Goal: Task Accomplishment & Management: Use online tool/utility

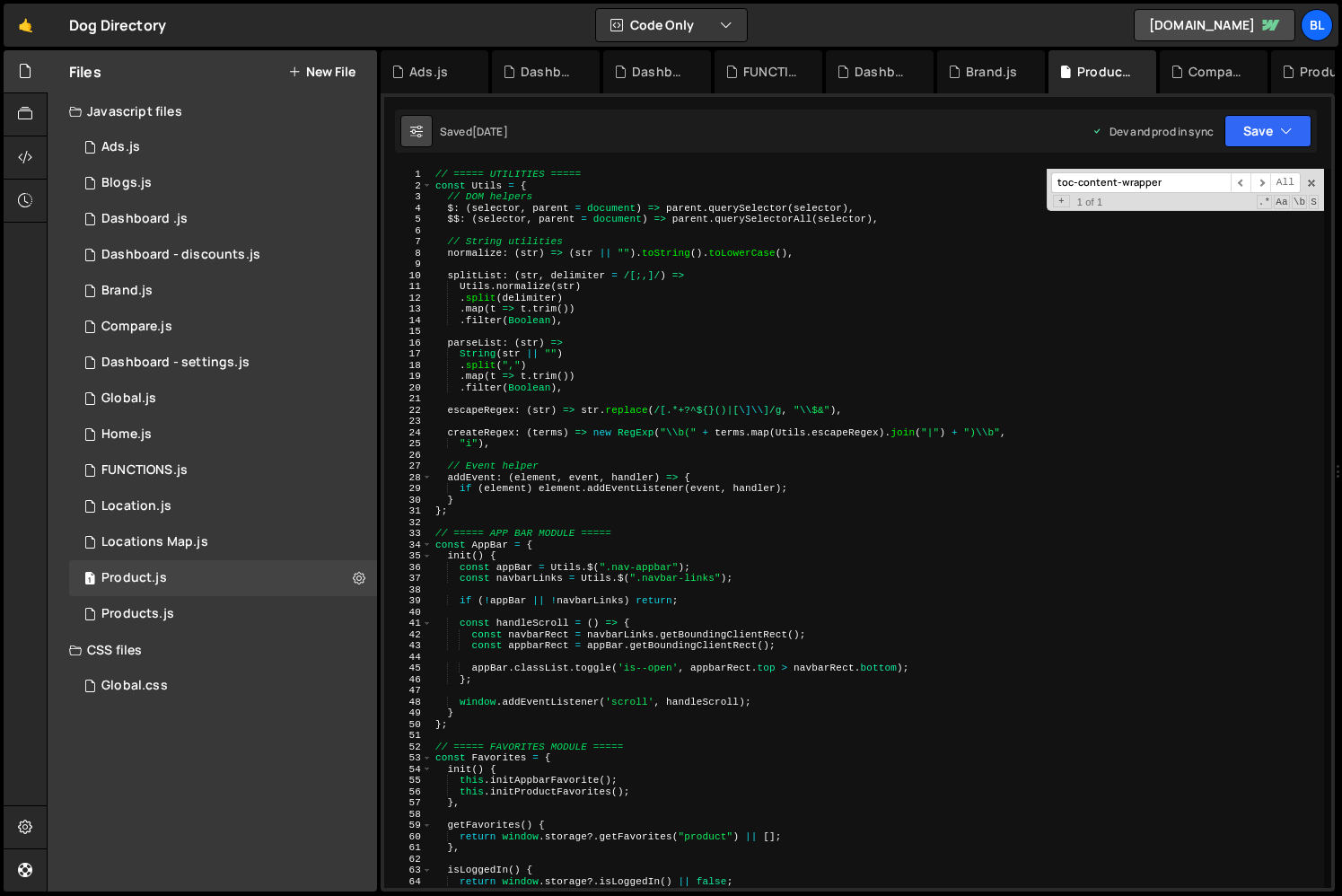
click at [405, 117] on button at bounding box center [416, 131] width 32 height 32
select select "editor"
select select "ace/theme/gob"
type input "11"
select select "ace/keyboard/vscode"
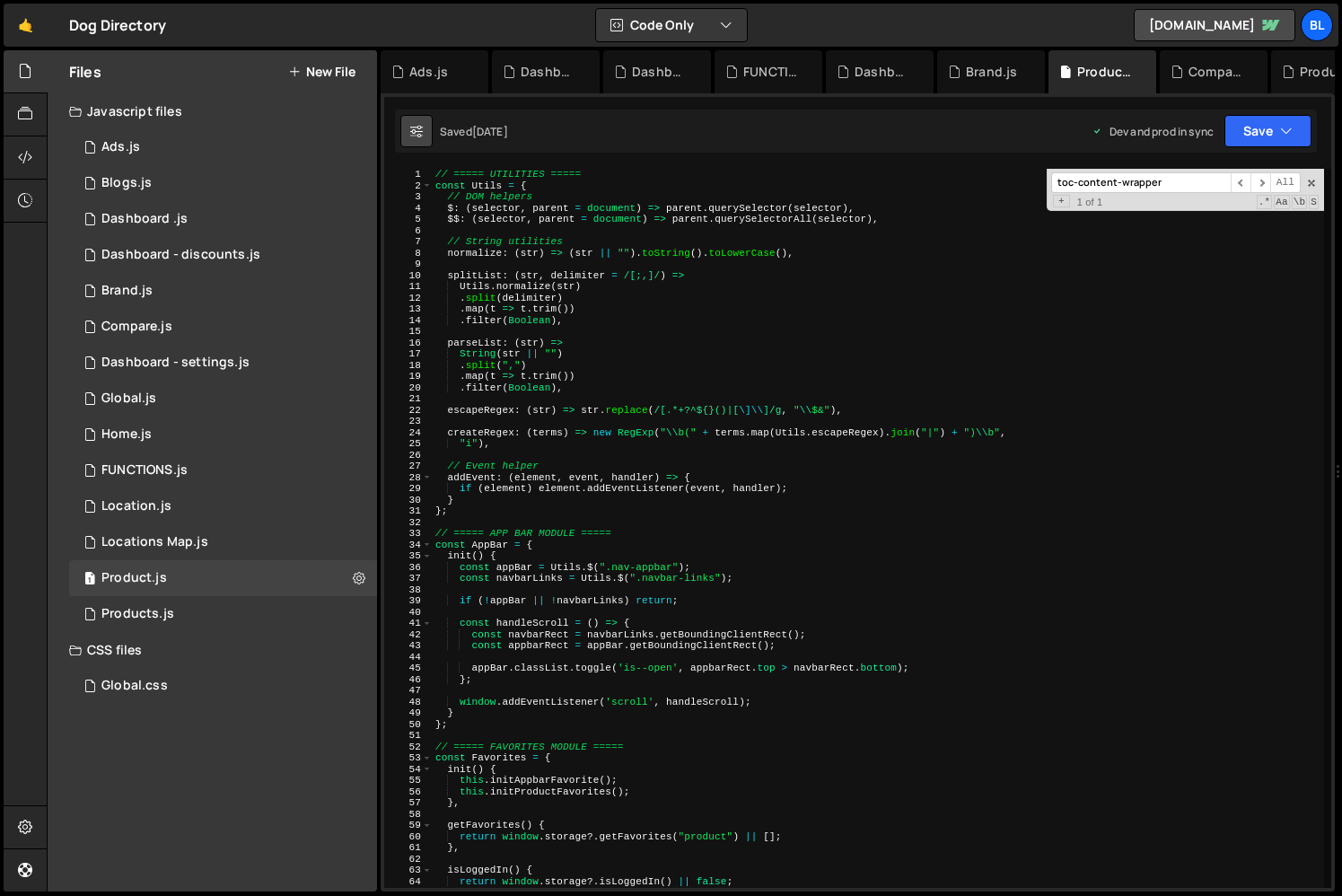
checkbox input "true"
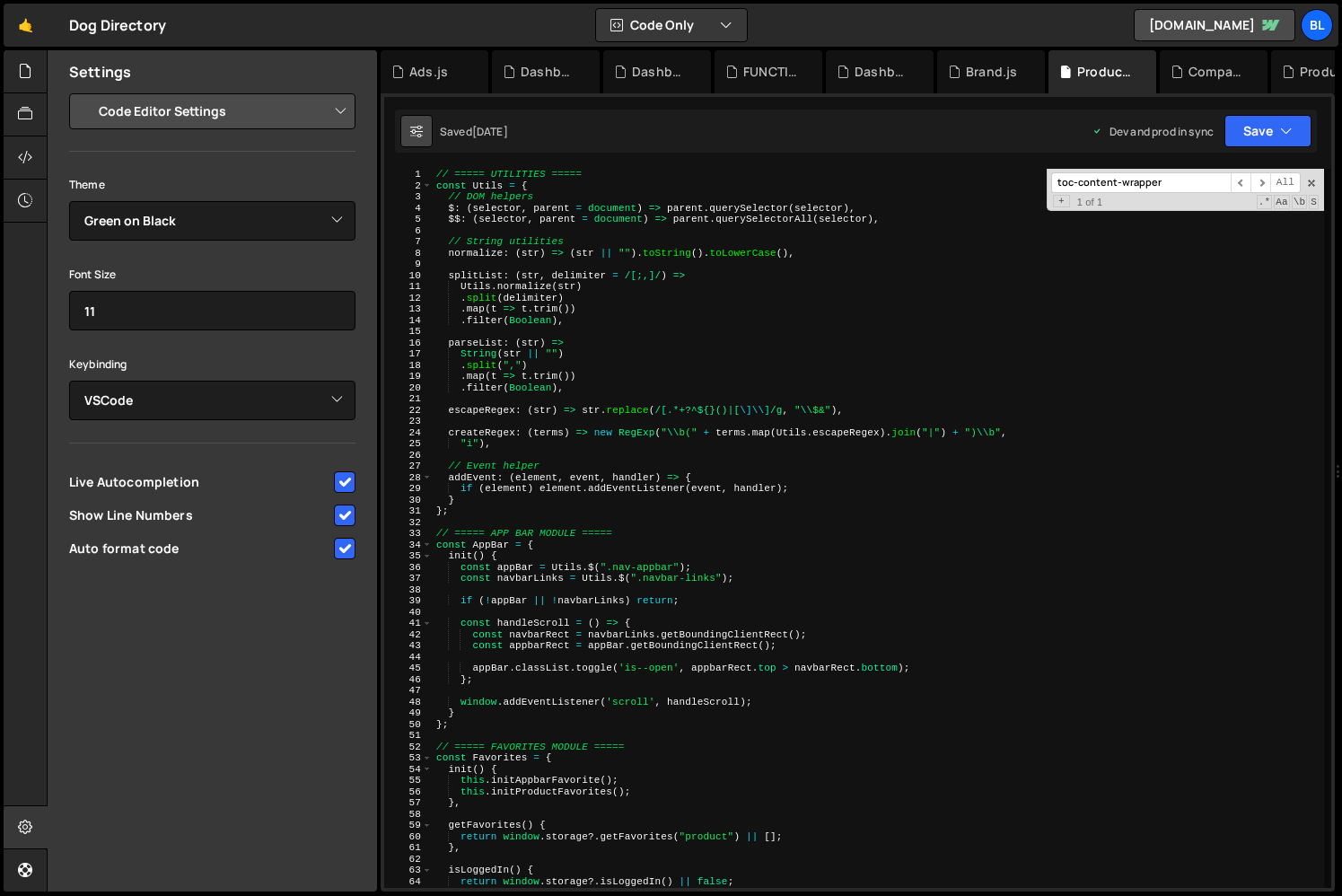
click at [420, 120] on button at bounding box center [416, 131] width 32 height 32
click at [1190, 160] on div "XXXXXXXXXXXXXXXXXXXXXXXXXXXXXXXXXXXXXXXXXXXXXXXXXXXXXXXXXXXXXXXXXXXXXXXXXXXXXXX…" at bounding box center [857, 493] width 954 height 798
click at [1185, 166] on div "XXXXXXXXXXXXXXXXXXXXXXXXXXXXXXXXXXXXXXXXXXXXXXXXXXXXXXXXXXXXXXXXXXXXXXXXXXXXXXX…" at bounding box center [857, 493] width 954 height 798
click at [1193, 175] on input "toc-content-wrapper" at bounding box center [1140, 183] width 180 height 21
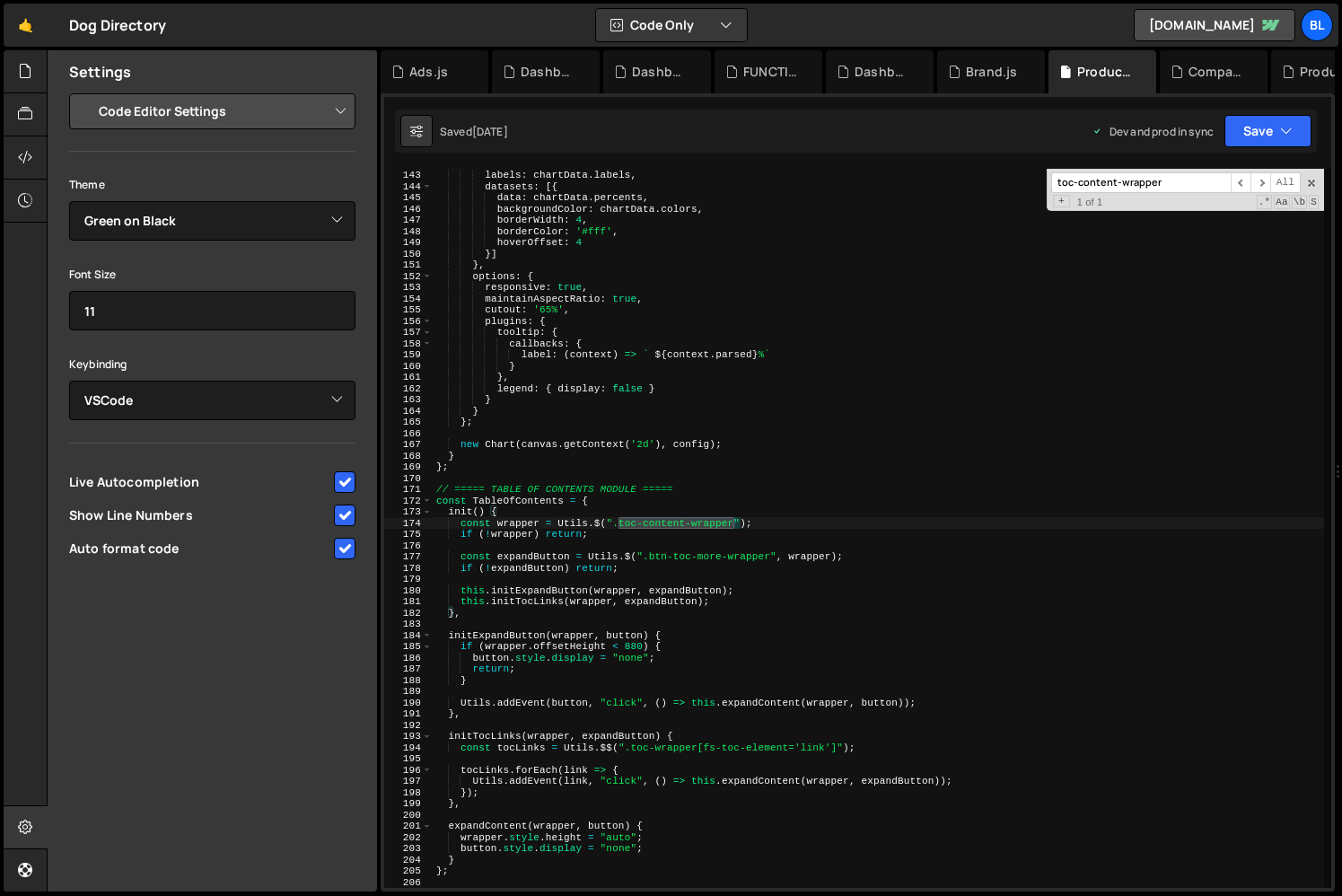
scroll to position [1592, 0]
click at [745, 617] on div "data : { labels : chartData . labels , datasets : [{ data : chartData . percent…" at bounding box center [878, 528] width 891 height 741
click at [520, 509] on div "data : { labels : chartData . labels , datasets : [{ data : chartData . percent…" at bounding box center [878, 528] width 891 height 741
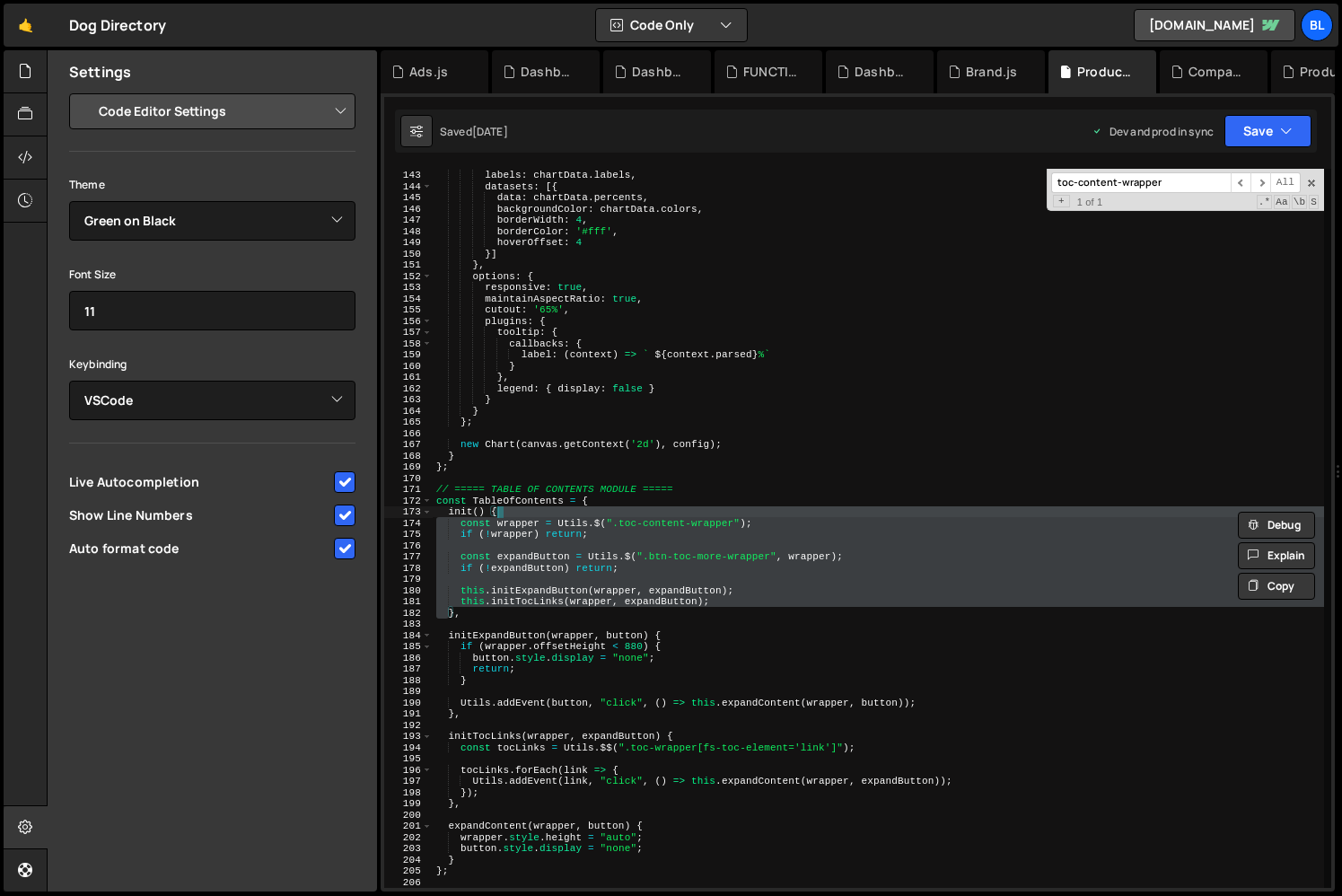
click at [517, 518] on div "data : { labels : chartData . labels , datasets : [{ data : chartData . percent…" at bounding box center [878, 528] width 891 height 719
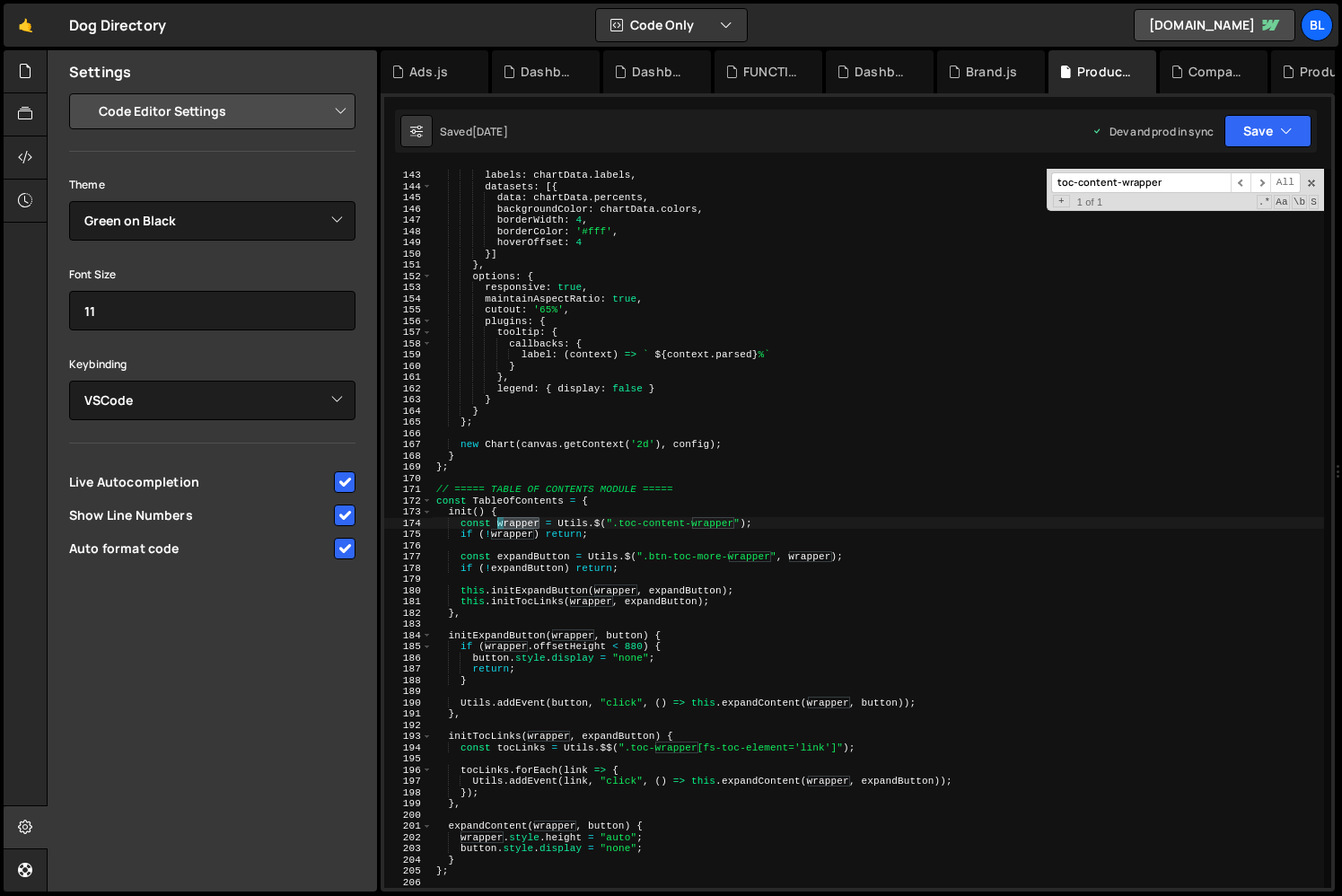
click at [517, 518] on div "data : { labels : chartData . labels , datasets : [{ data : chartData . percent…" at bounding box center [878, 528] width 891 height 741
type textarea "if (!wrapper) return;"
drag, startPoint x: 601, startPoint y: 692, endPoint x: 562, endPoint y: 647, distance: 59.5
click at [601, 692] on div "data : { labels : chartData . labels , datasets : [{ data : chartData . percent…" at bounding box center [878, 528] width 891 height 741
click at [499, 623] on div "data : { labels : chartData . labels , datasets : [{ data : chartData . percent…" at bounding box center [878, 528] width 891 height 741
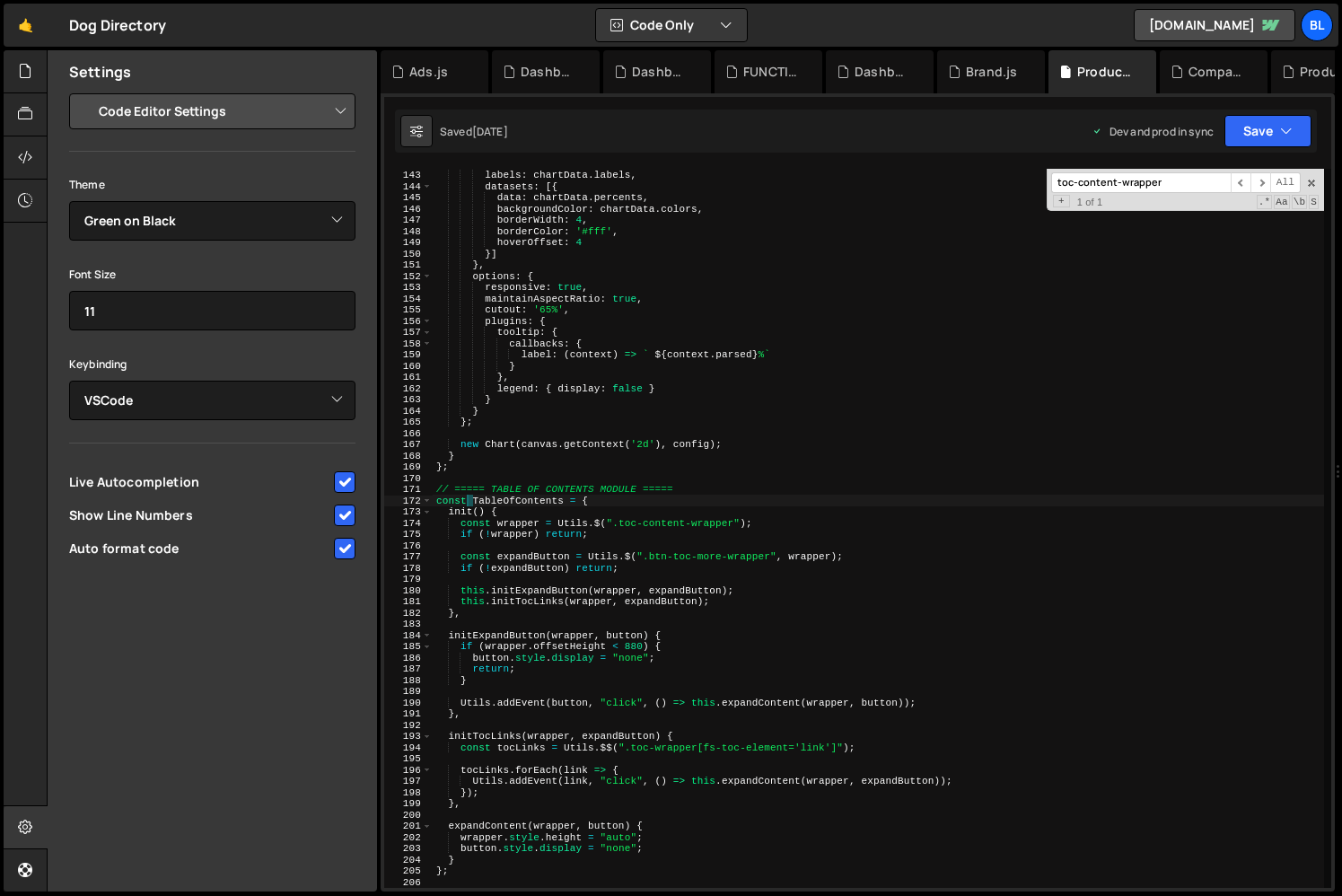
click at [466, 505] on div "data : { labels : chartData . labels , datasets : [{ data : chartData . percent…" at bounding box center [878, 528] width 891 height 741
click at [444, 512] on div at bounding box center [444, 512] width 0 height 0
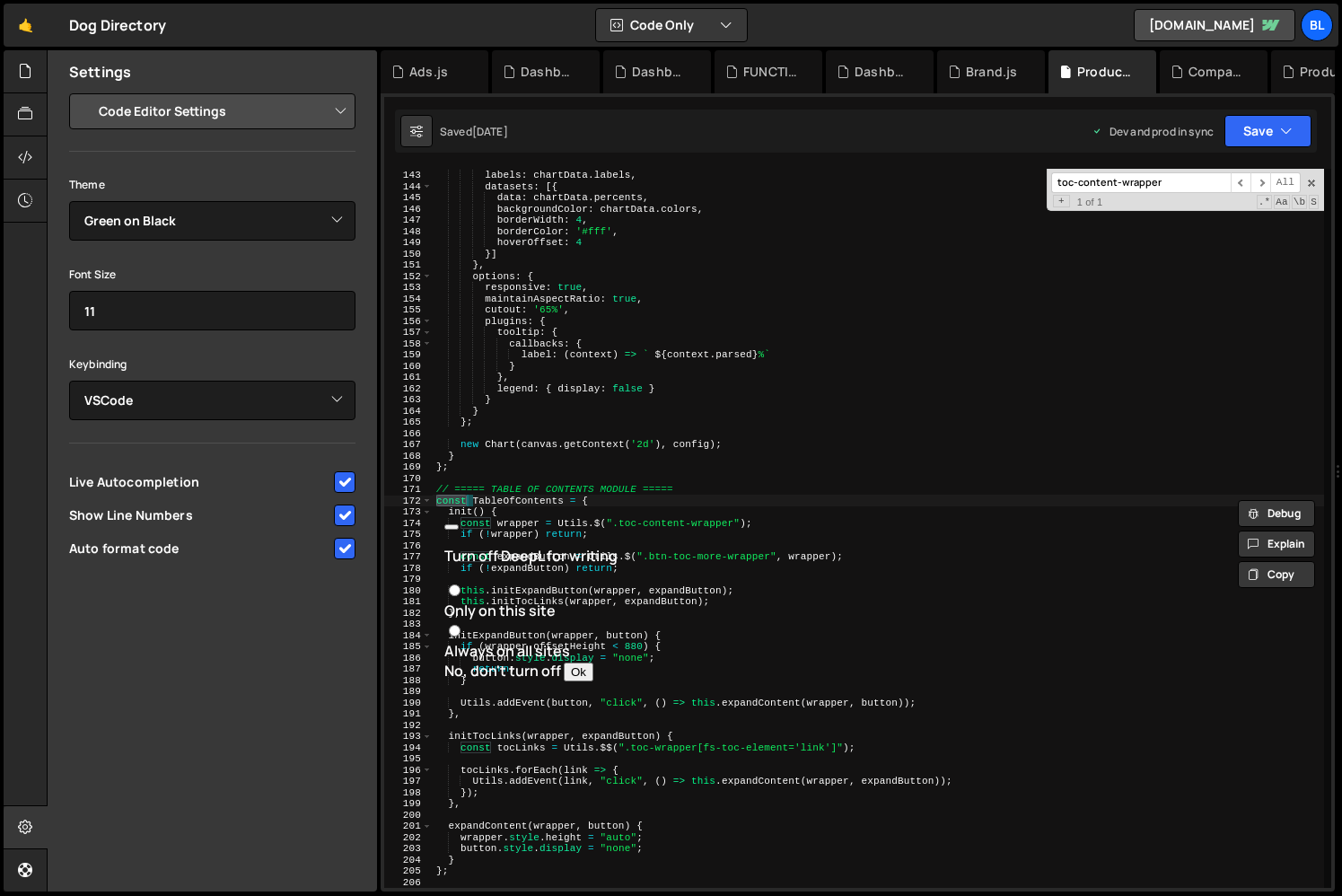
click at [453, 563] on div "data : { labels : chartData . labels , datasets : [{ data : chartData . percent…" at bounding box center [878, 528] width 891 height 741
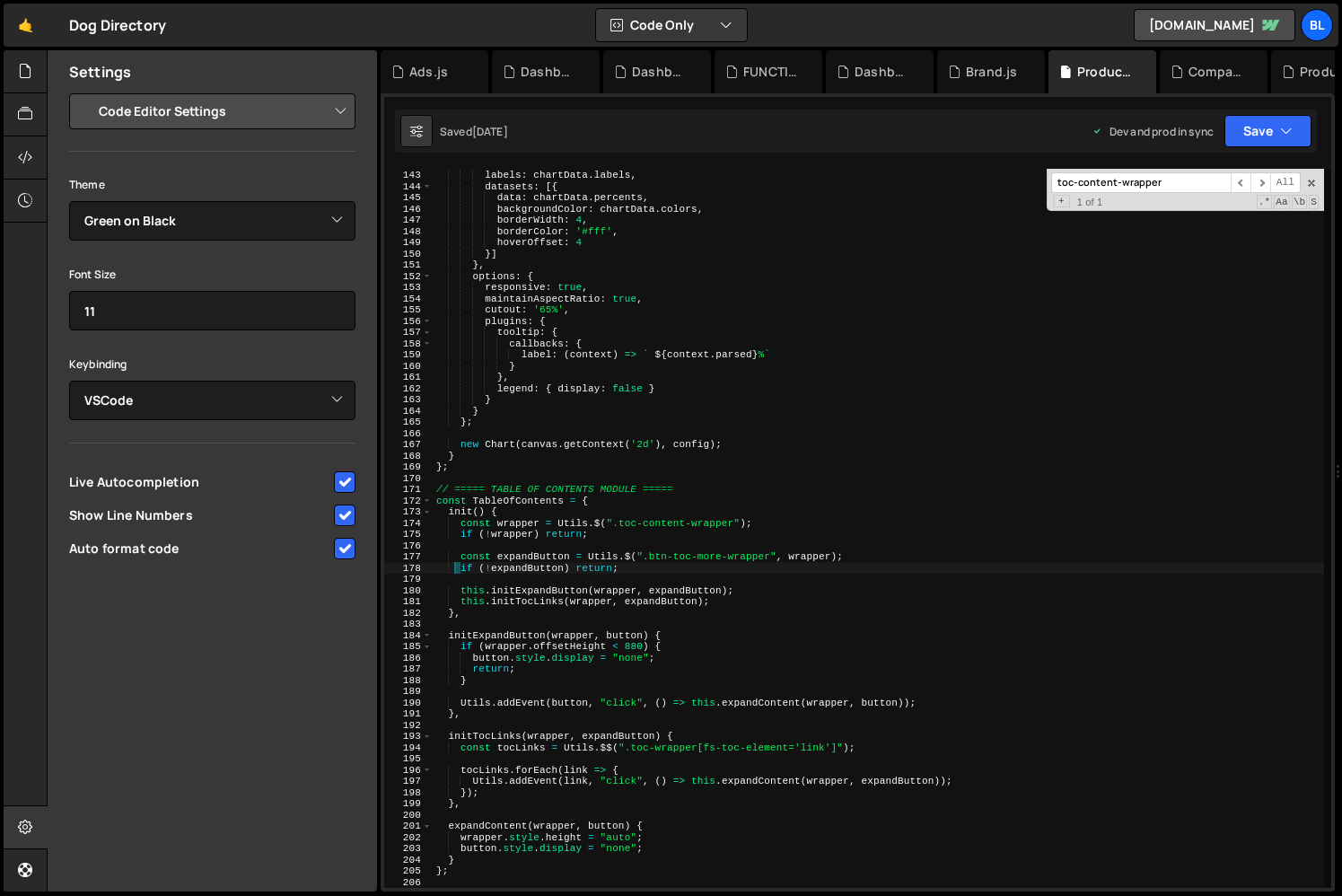
click at [461, 516] on div "data : { labels : chartData . labels , datasets : [{ data : chartData . percent…" at bounding box center [878, 528] width 891 height 741
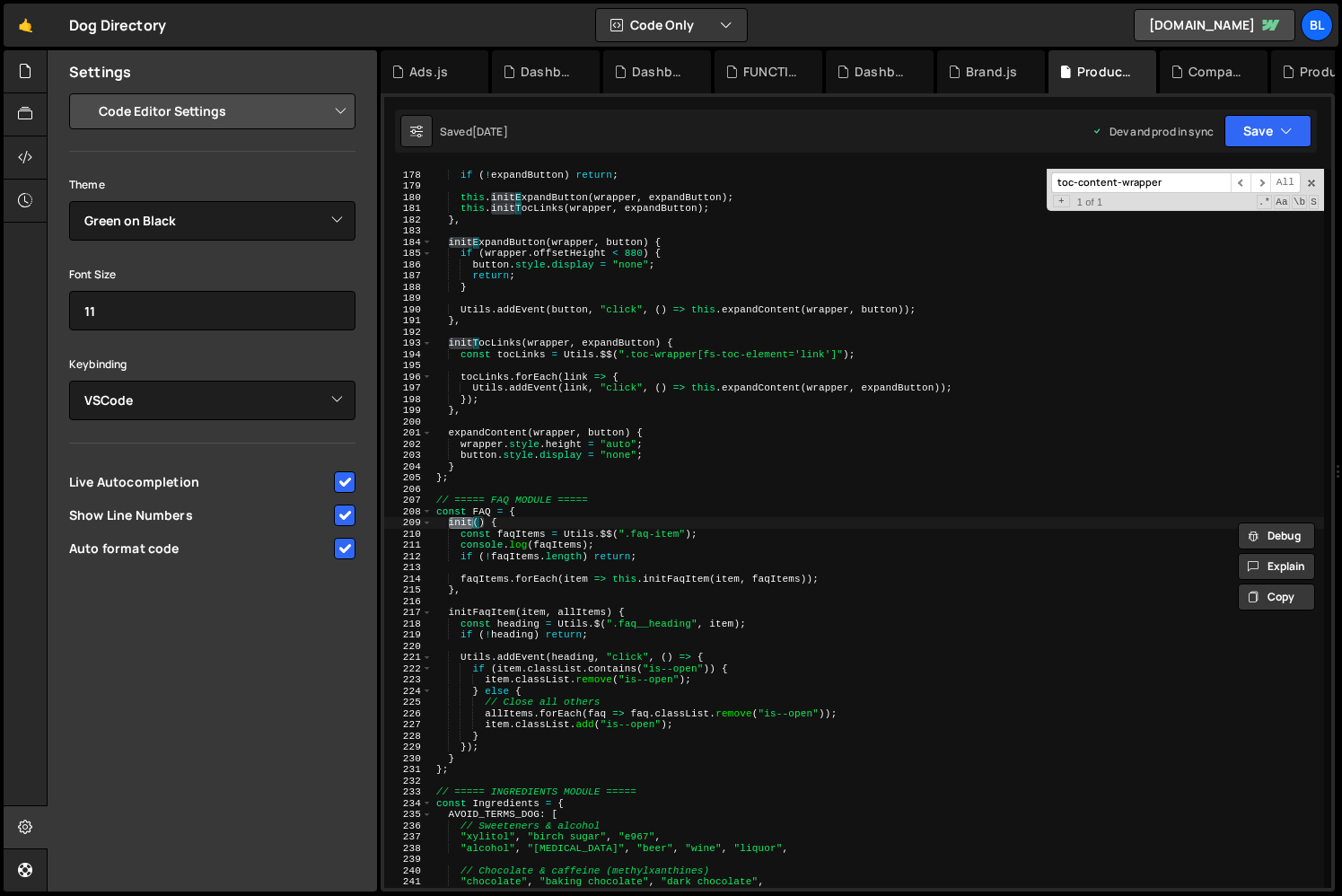
click at [566, 500] on div "const expandButton = Utils . $ ( ".btn-toc-more-wrapper" , wrapper ) ; if ( ! e…" at bounding box center [878, 528] width 891 height 741
click at [483, 501] on div "const expandButton = Utils . $ ( ".btn-toc-more-wrapper" , wrapper ) ; if ( ! e…" at bounding box center [878, 528] width 891 height 741
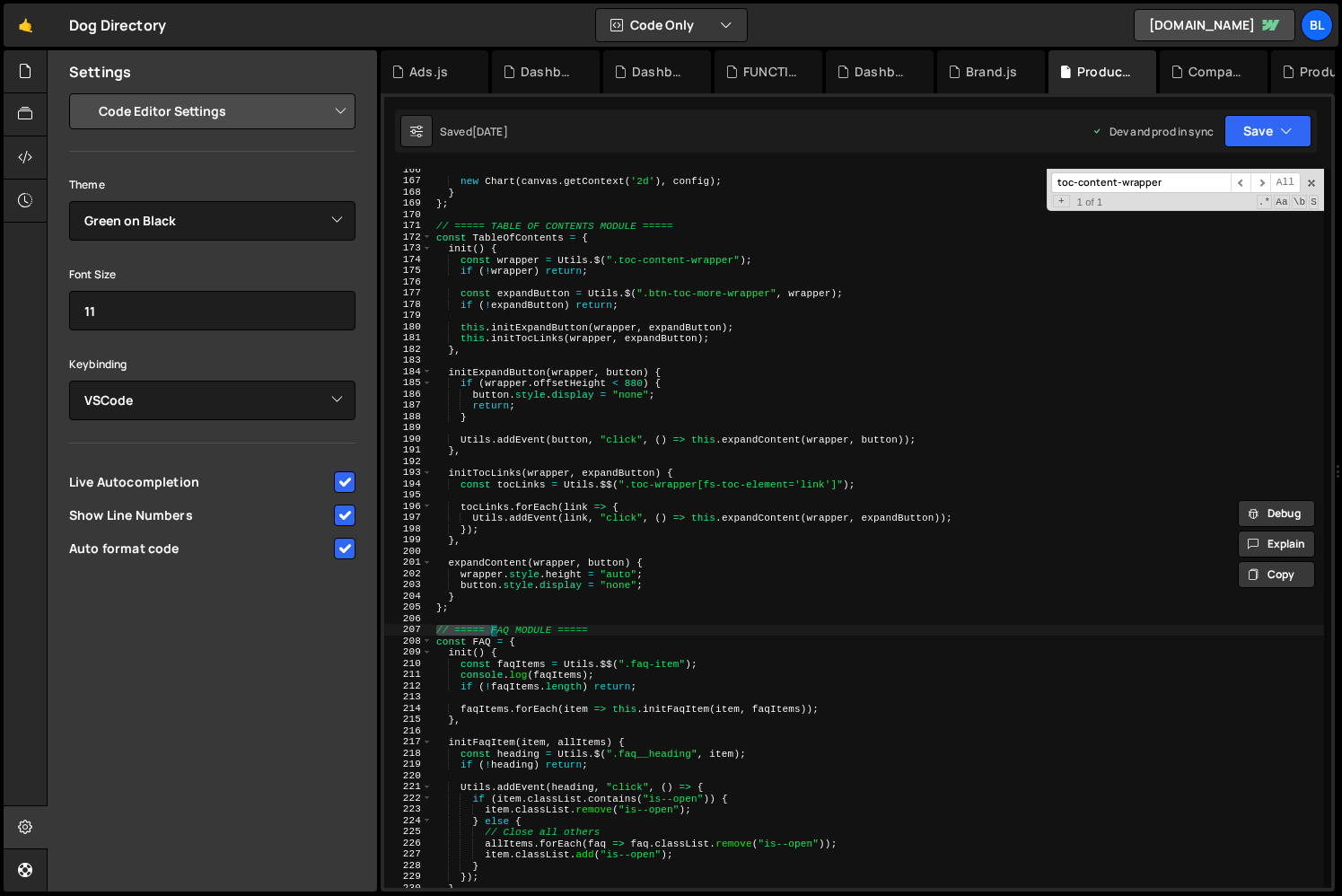
scroll to position [1727, 0]
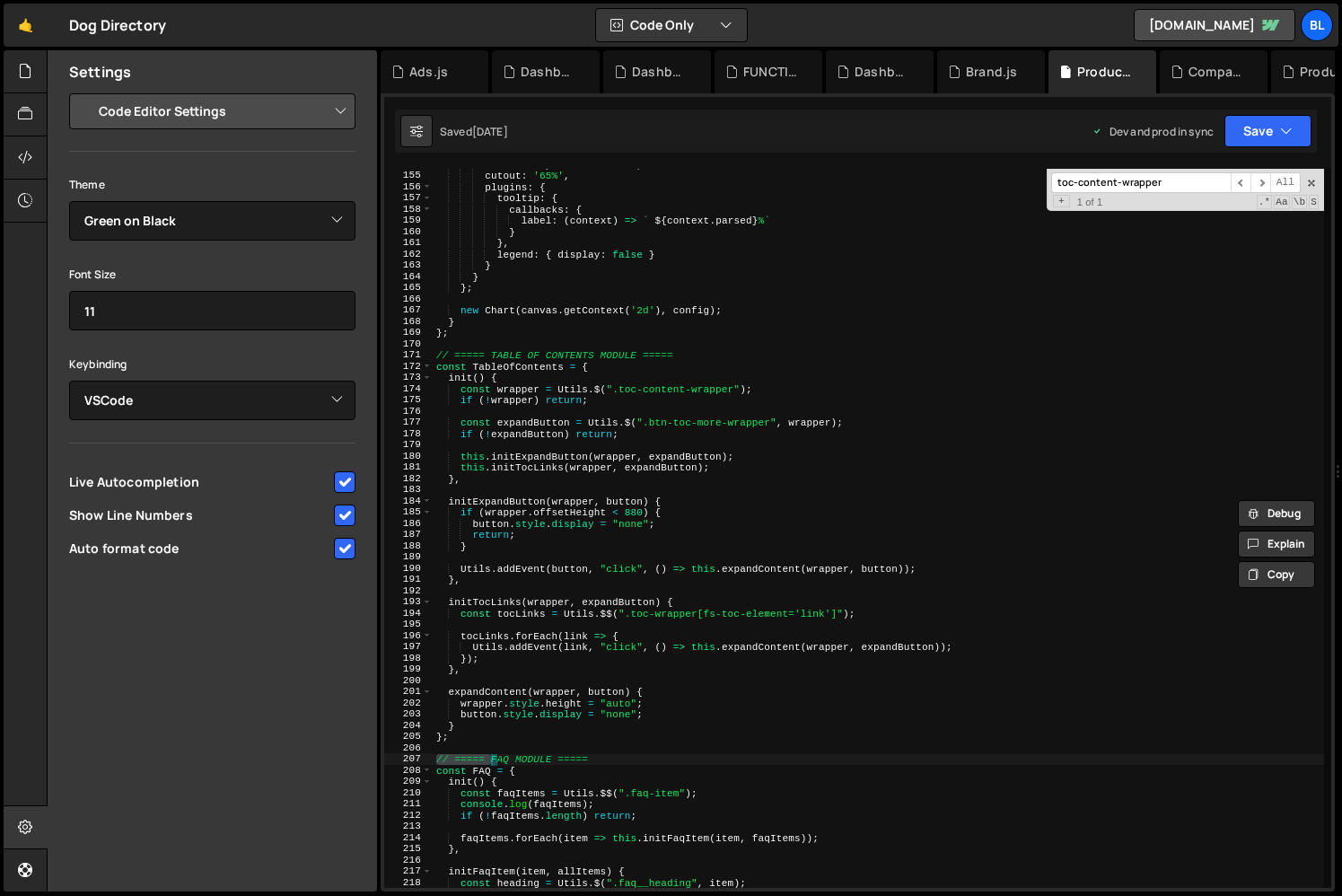
click at [643, 470] on div "maintainAspectRatio : true , cutout : '65%' , plugins : { tooltip : { callbacks…" at bounding box center [878, 529] width 891 height 741
type textarea "this.initTocLinks(wrapper, expandButton);"
click at [495, 495] on div "maintainAspectRatio : true , cutout : '65%' , plugins : { tooltip : { callbacks…" at bounding box center [878, 529] width 891 height 741
click at [544, 470] on div "maintainAspectRatio : true , cutout : '65%' , plugins : { tooltip : { callbacks…" at bounding box center [878, 529] width 891 height 741
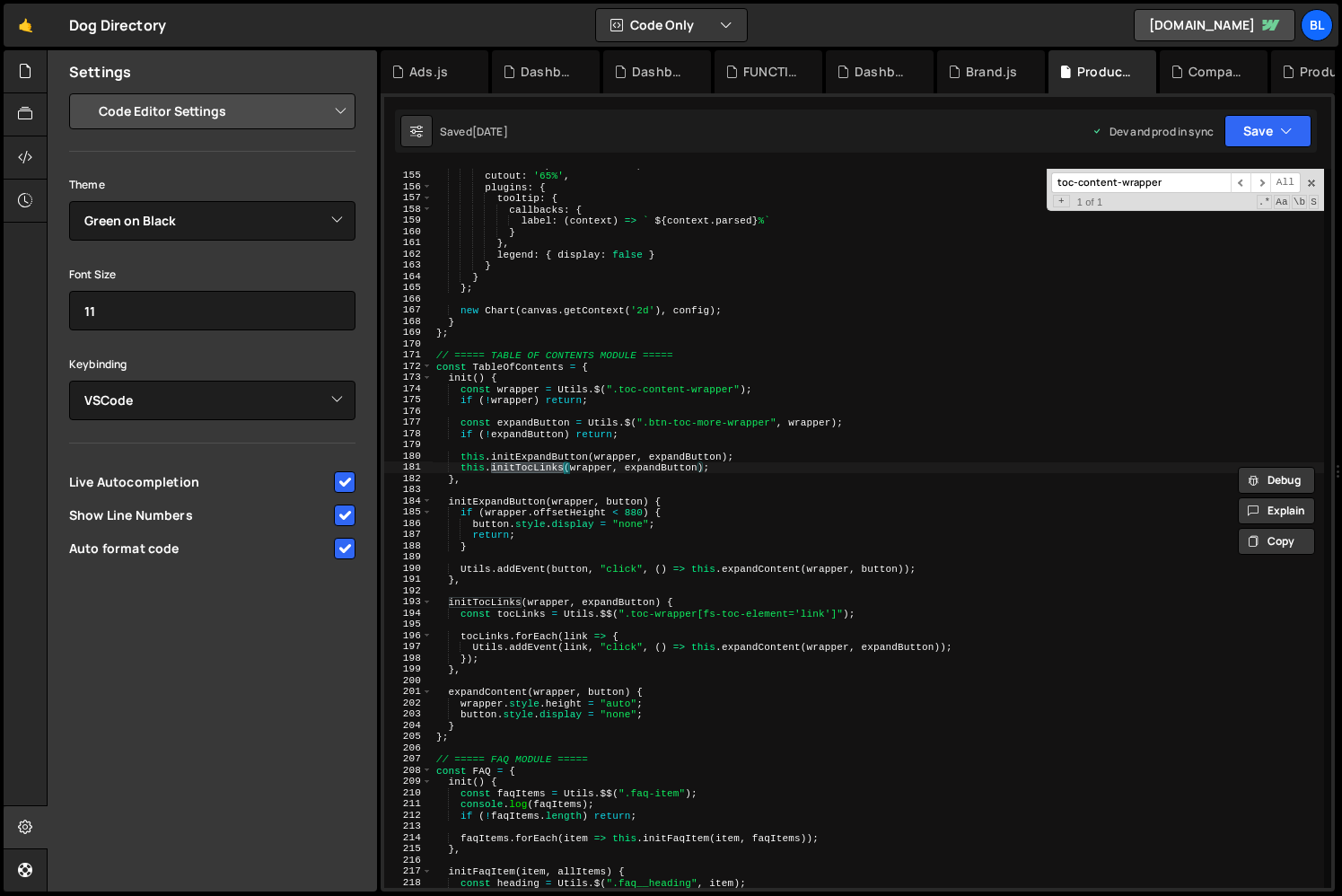
click at [486, 543] on div "maintainAspectRatio : true , cutout : '65%' , plugins : { tooltip : { callbacks…" at bounding box center [878, 529] width 891 height 741
click at [569, 514] on div "maintainAspectRatio : true , cutout : '65%' , plugins : { tooltip : { callbacks…" at bounding box center [878, 529] width 891 height 741
type textarea "if (wrapper.offsetHeight < 880) {"
click at [569, 514] on div "maintainAspectRatio : true , cutout : '65%' , plugins : { tooltip : { callbacks…" at bounding box center [878, 529] width 891 height 741
click at [488, 511] on div "maintainAspectRatio : true , cutout : '65%' , plugins : { tooltip : { callbacks…" at bounding box center [878, 529] width 891 height 741
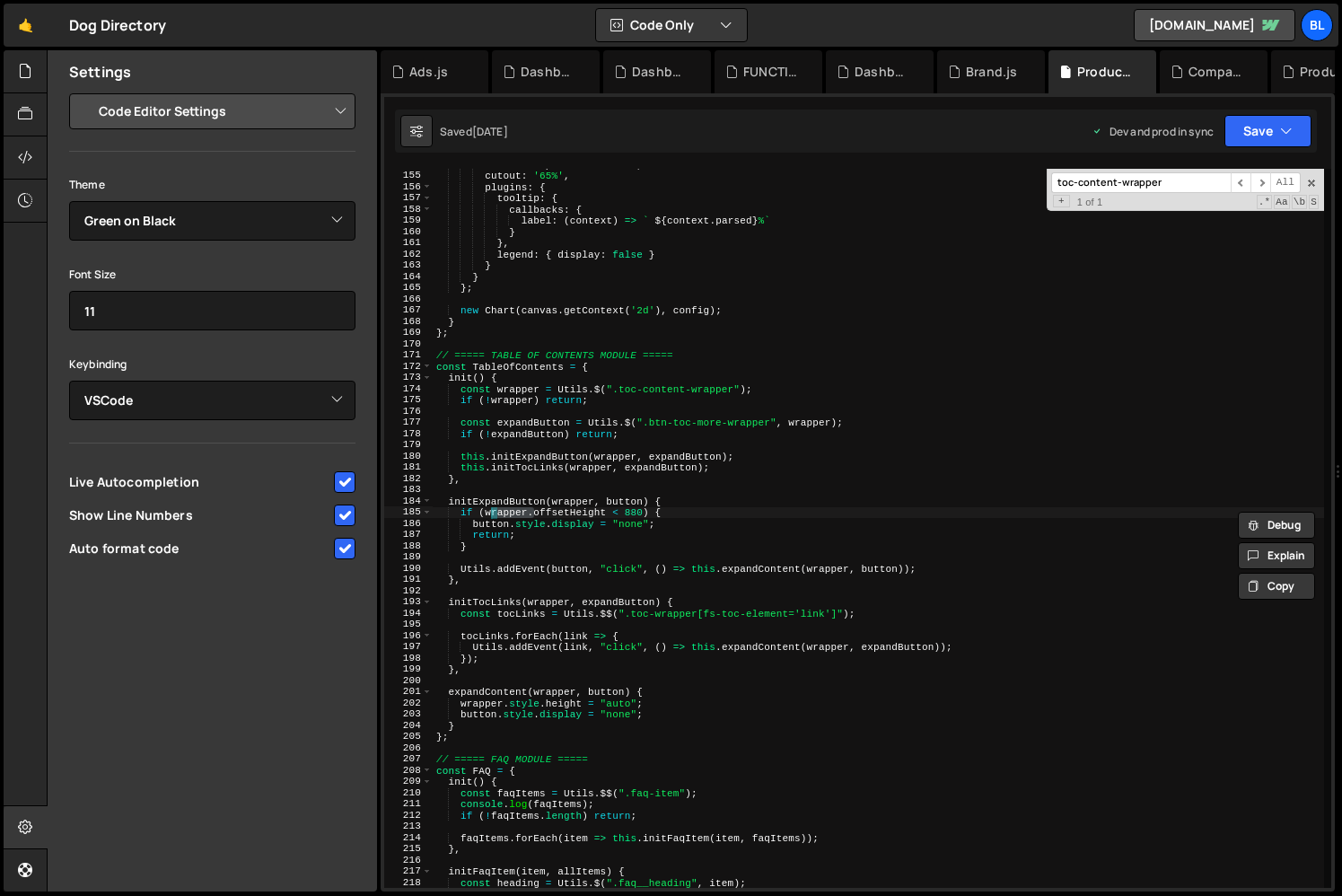
click at [585, 513] on div "maintainAspectRatio : true , cutout : '65%' , plugins : { tooltip : { callbacks…" at bounding box center [878, 529] width 891 height 741
drag, startPoint x: 609, startPoint y: 513, endPoint x: 485, endPoint y: 511, distance: 124.0
click at [485, 511] on div "maintainAspectRatio : true , cutout : '65%' , plugins : { tooltip : { callbacks…" at bounding box center [878, 529] width 891 height 741
click at [687, 493] on div "maintainAspectRatio : true , cutout : '65%' , plugins : { tooltip : { callbacks…" at bounding box center [878, 529] width 891 height 741
click at [674, 512] on div "maintainAspectRatio : true , cutout : '65%' , plugins : { tooltip : { callbacks…" at bounding box center [878, 529] width 891 height 741
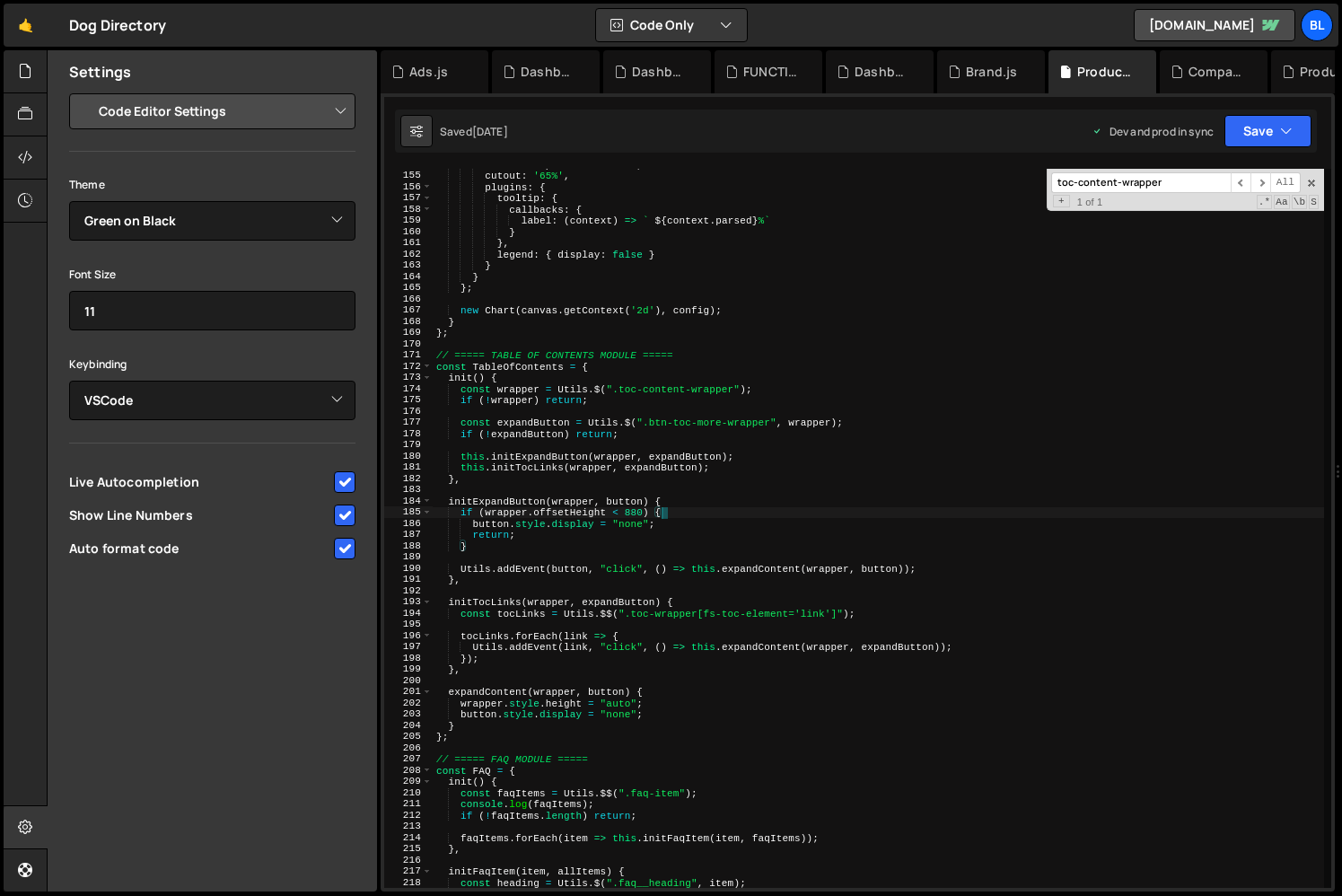
click at [675, 499] on div "maintainAspectRatio : true , cutout : '65%' , plugins : { tooltip : { callbacks…" at bounding box center [878, 529] width 891 height 741
type textarea "initExpandButton(wrapper, button) {"
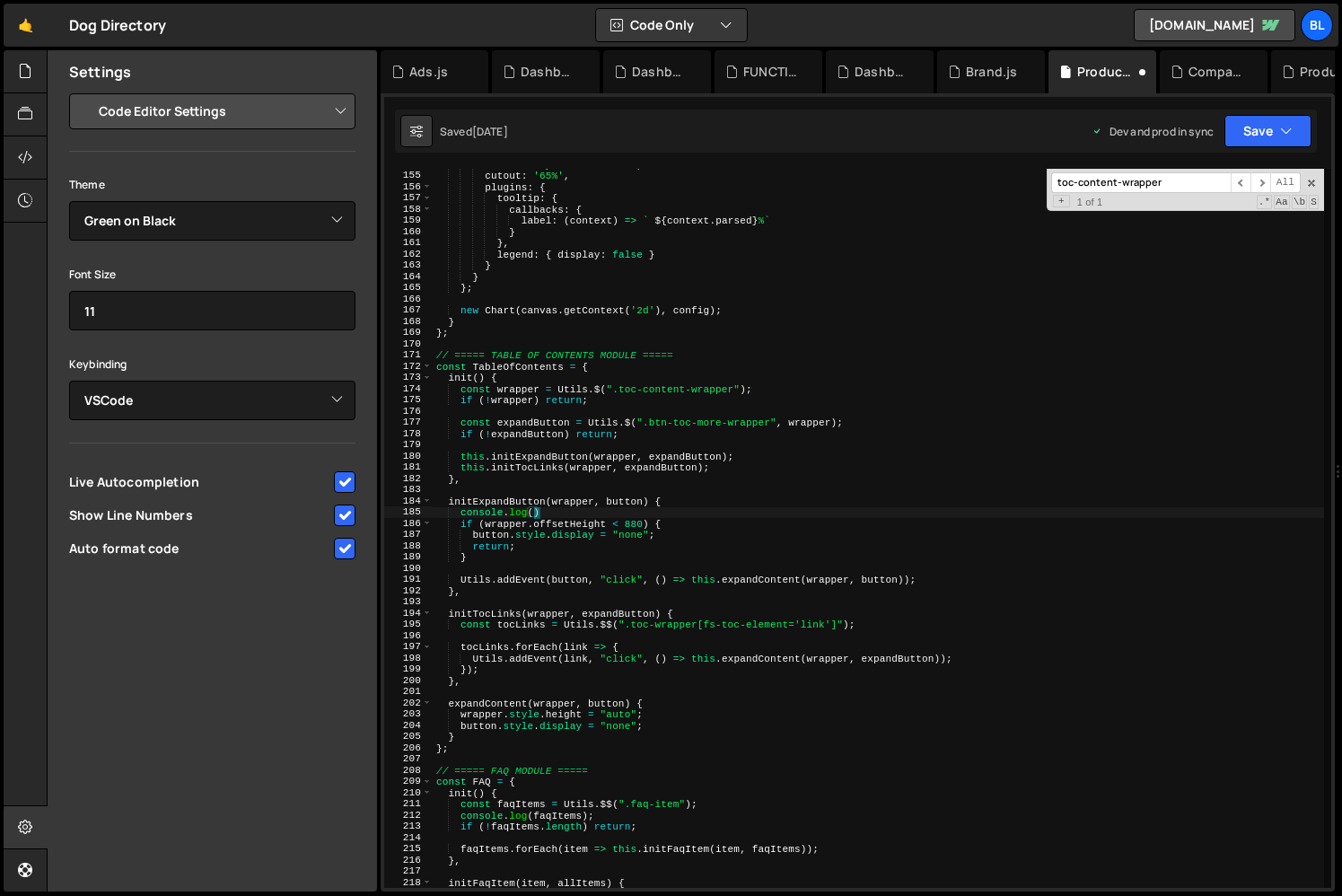
paste textarea "wrapper.offsetHeight)"
click at [549, 543] on div "maintainAspectRatio : true , cutout : '65%' , plugins : { tooltip : { callbacks…" at bounding box center [878, 529] width 891 height 741
click at [546, 534] on div "maintainAspectRatio : true , cutout : '65%' , plugins : { tooltip : { callbacks…" at bounding box center [878, 529] width 891 height 741
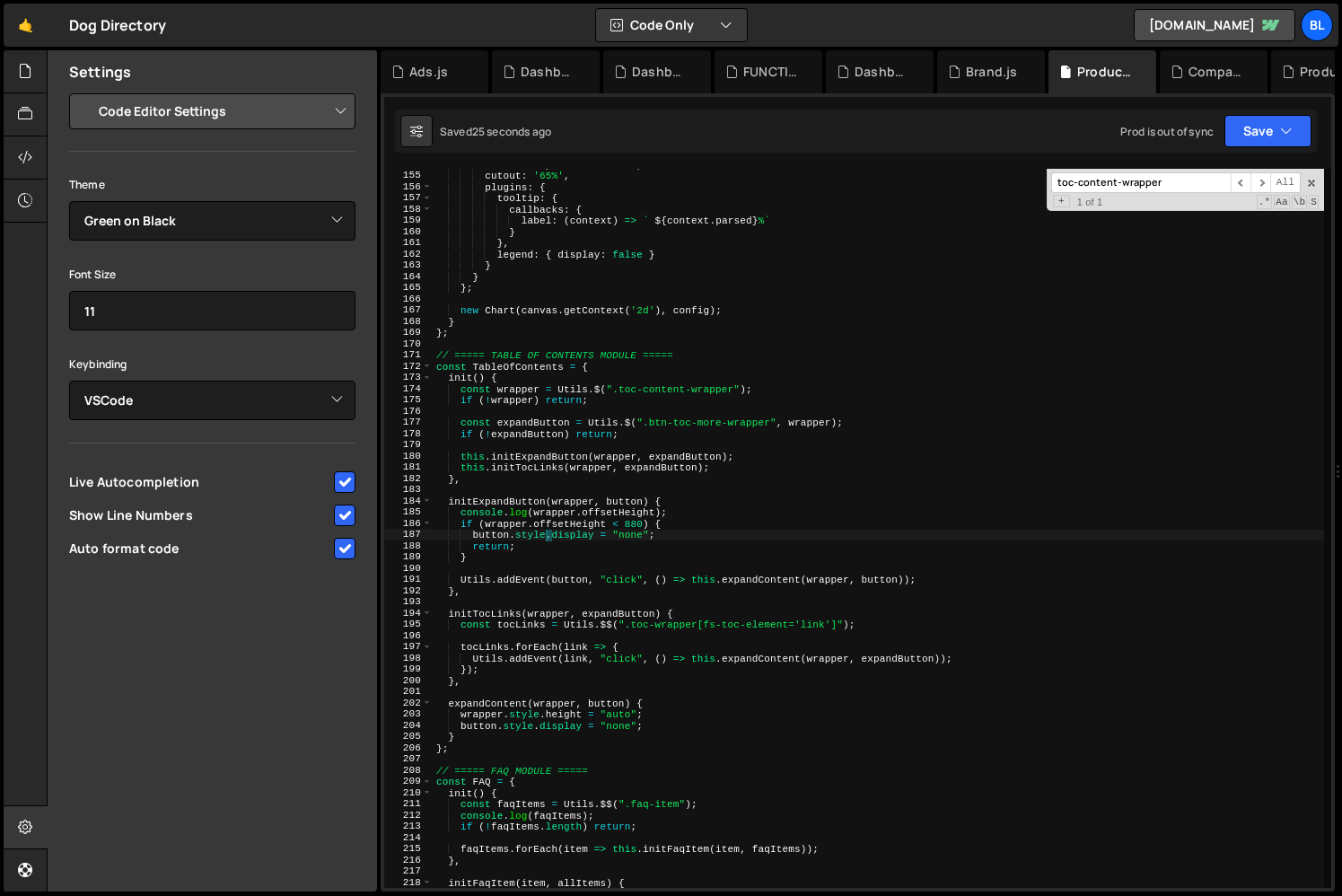
click at [743, 651] on div "maintainAspectRatio : true , cutout : '65%' , plugins : { tooltip : { callbacks…" at bounding box center [878, 529] width 891 height 741
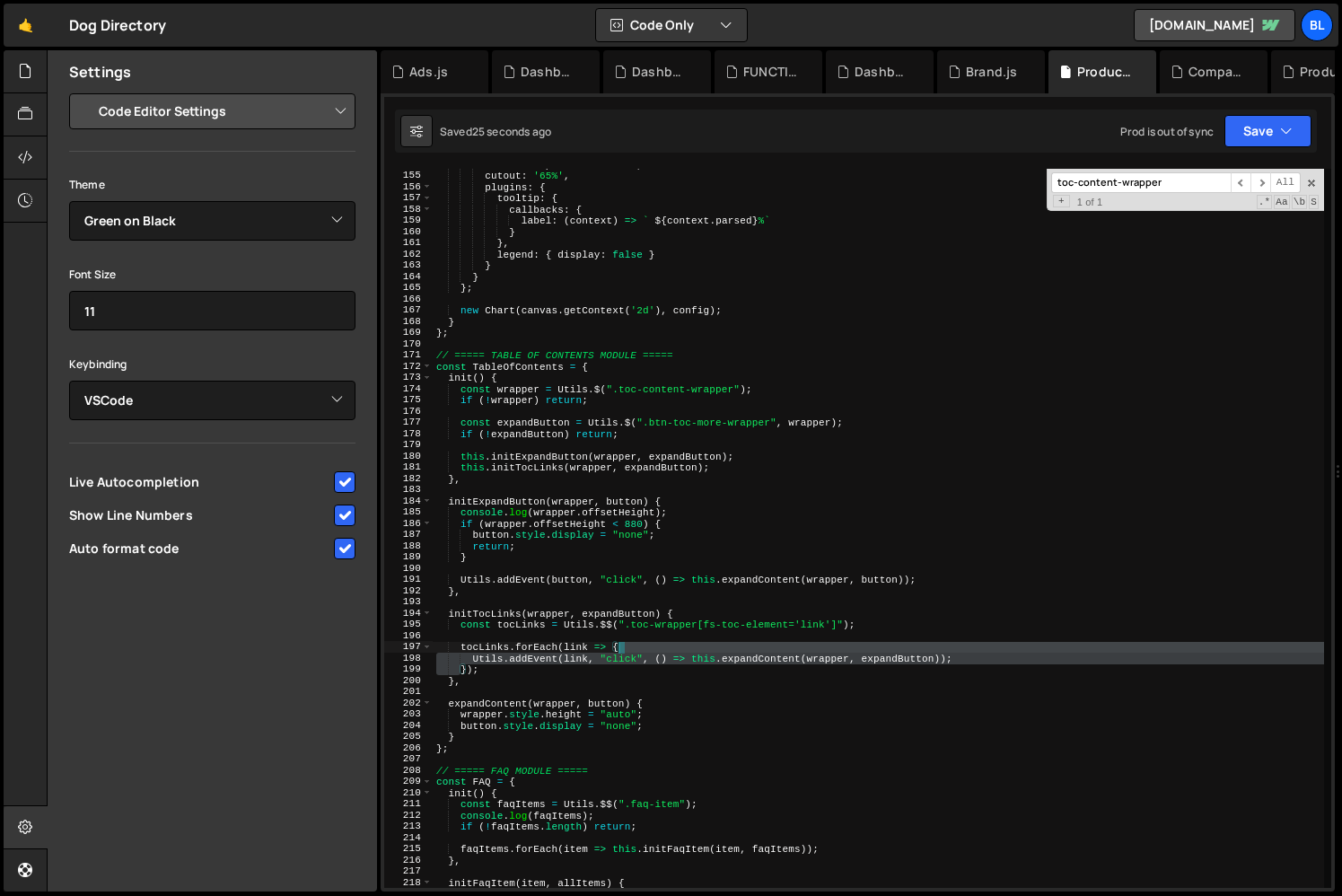
click at [743, 651] on div "maintainAspectRatio : true , cutout : '65%' , plugins : { tooltip : { callbacks…" at bounding box center [878, 529] width 891 height 741
click at [552, 664] on div "maintainAspectRatio : true , cutout : '65%' , plugins : { tooltip : { callbacks…" at bounding box center [878, 529] width 891 height 741
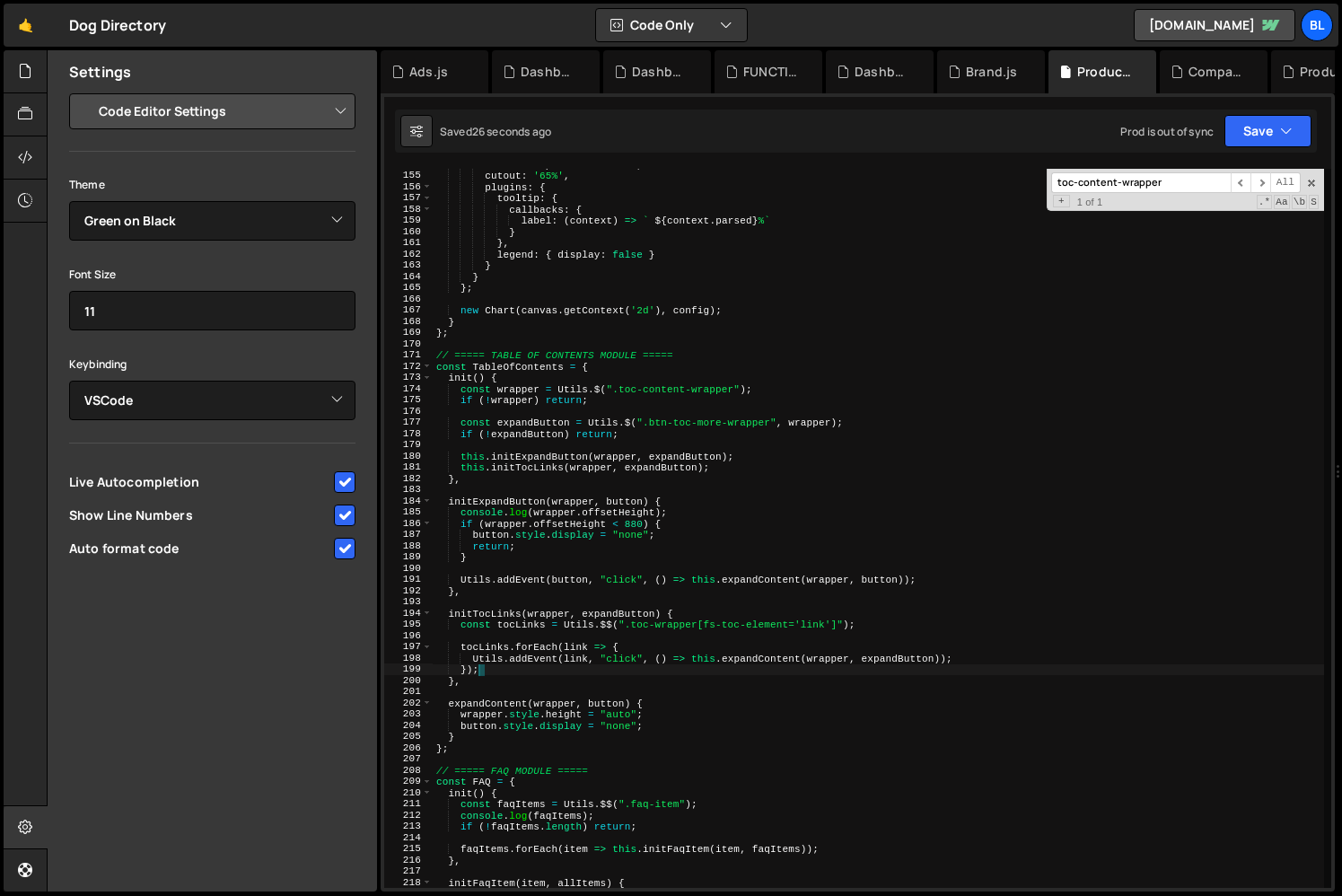
scroll to position [0, 3]
click at [504, 539] on div "maintainAspectRatio : true , cutout : '65%' , plugins : { tooltip : { callbacks…" at bounding box center [878, 529] width 891 height 741
click at [479, 554] on div "maintainAspectRatio : true , cutout : '65%' , plugins : { tooltip : { callbacks…" at bounding box center [878, 529] width 891 height 741
type textarea "}else{"
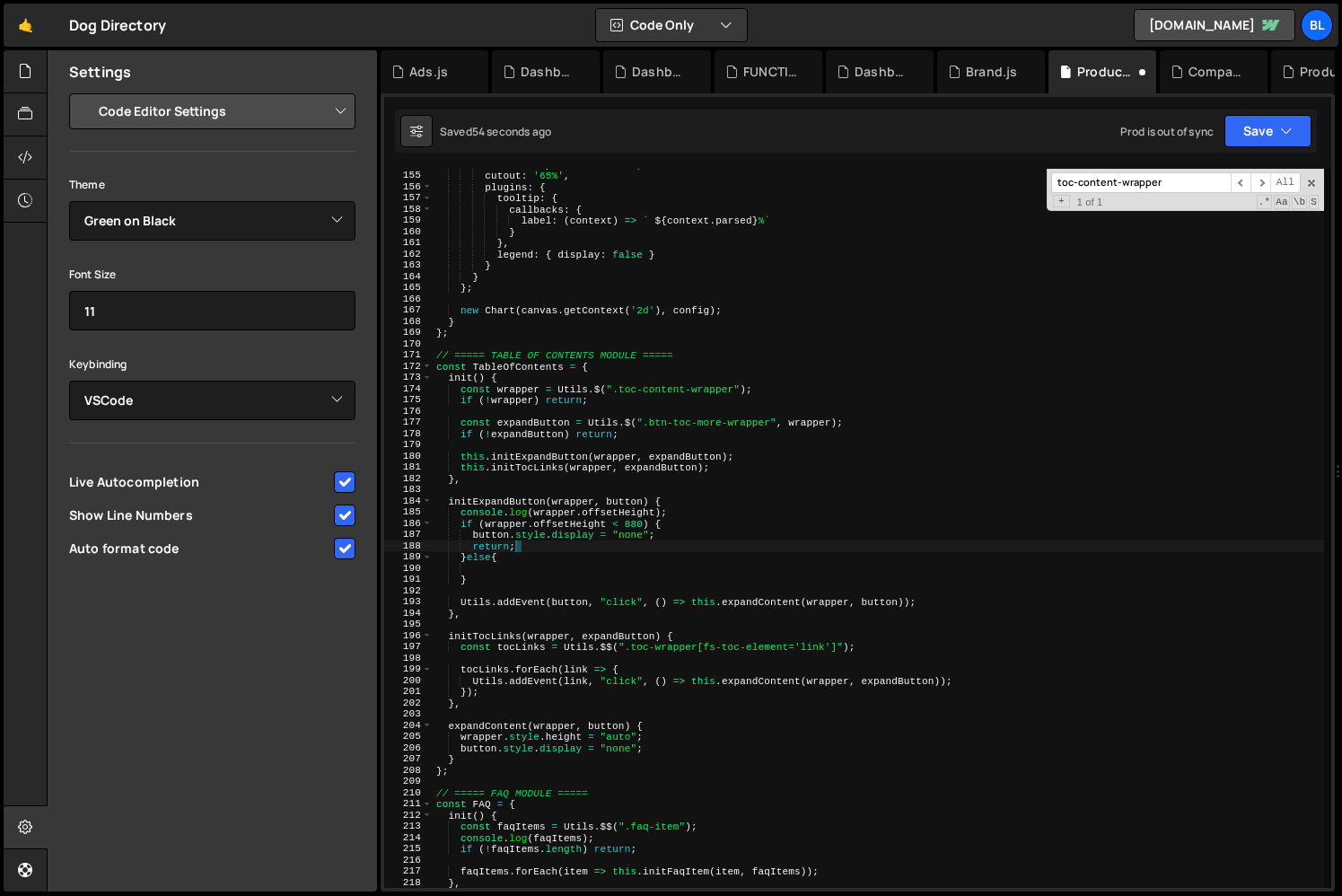
type textarea "return"
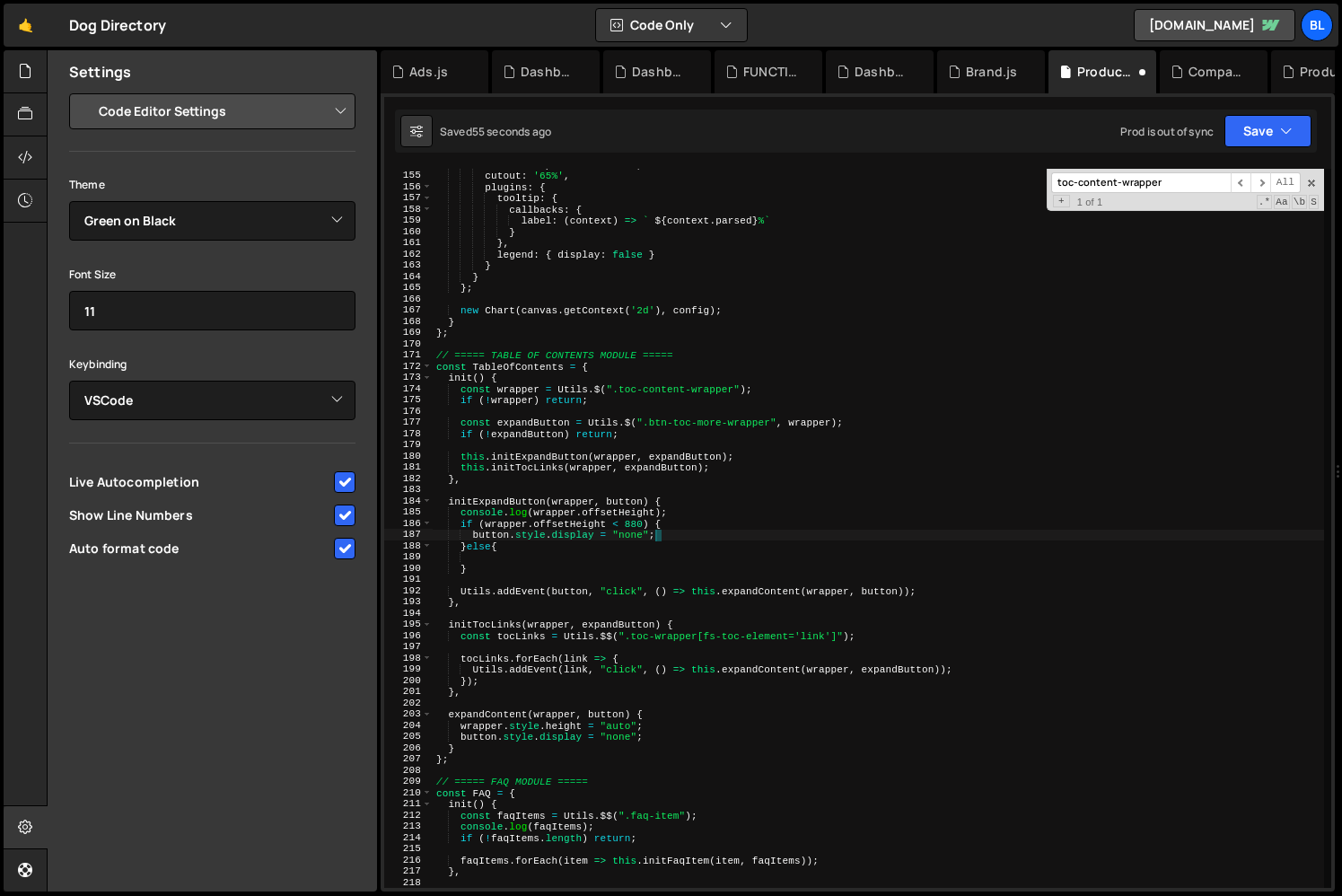
type textarea "}else{"
click at [691, 504] on div "maintainAspectRatio : true , cutout : '65%' , plugins : { tooltip : { callbacks…" at bounding box center [878, 529] width 891 height 741
click at [690, 514] on div "maintainAspectRatio : true , cutout : '65%' , plugins : { tooltip : { callbacks…" at bounding box center [878, 529] width 891 height 741
click at [629, 562] on div "maintainAspectRatio : true , cutout : '65%' , plugins : { tooltip : { callbacks…" at bounding box center [878, 529] width 891 height 741
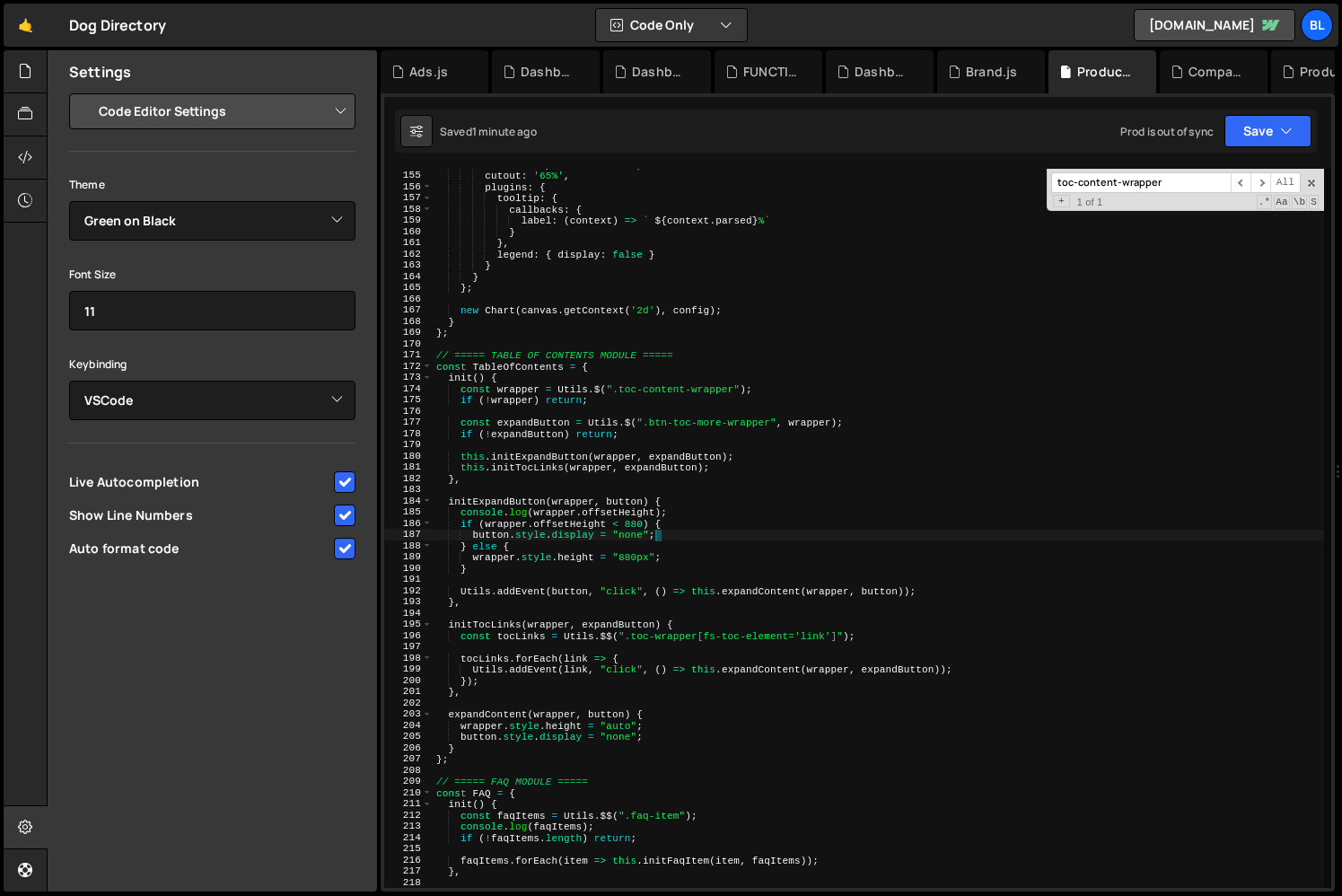
click at [684, 531] on div "maintainAspectRatio : true , cutout : '65%' , plugins : { tooltip : { callbacks…" at bounding box center [878, 529] width 891 height 741
click at [674, 543] on div "maintainAspectRatio : true , cutout : '65%' , plugins : { tooltip : { callbacks…" at bounding box center [878, 529] width 891 height 741
drag, startPoint x: 671, startPoint y: 523, endPoint x: 667, endPoint y: 549, distance: 26.3
click at [672, 523] on div "maintainAspectRatio : true , cutout : '65%' , plugins : { tooltip : { callbacks…" at bounding box center [878, 529] width 891 height 741
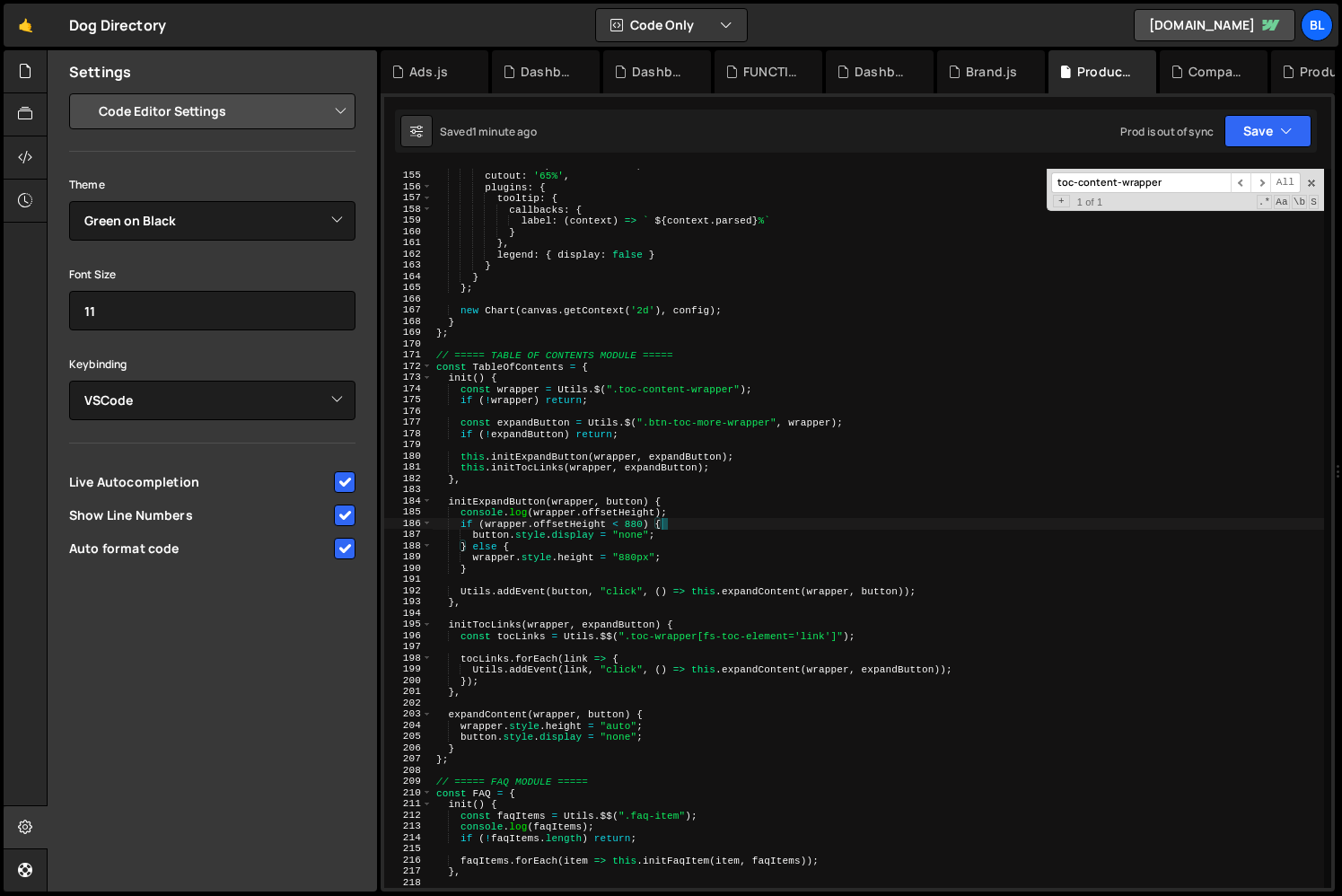
click at [663, 559] on div "maintainAspectRatio : true , cutout : '65%' , plugins : { tooltip : { callbacks…" at bounding box center [878, 529] width 891 height 741
click at [675, 550] on div "maintainAspectRatio : true , cutout : '65%' , plugins : { tooltip : { callbacks…" at bounding box center [878, 529] width 891 height 741
click at [735, 468] on div "maintainAspectRatio : true , cutout : '65%' , plugins : { tooltip : { callbacks…" at bounding box center [878, 529] width 891 height 741
type textarea "this.initTocLinks(wrapper, expandButton);"
click at [491, 492] on div "maintainAspectRatio : true , cutout : '65%' , plugins : { tooltip : { callbacks…" at bounding box center [878, 529] width 891 height 741
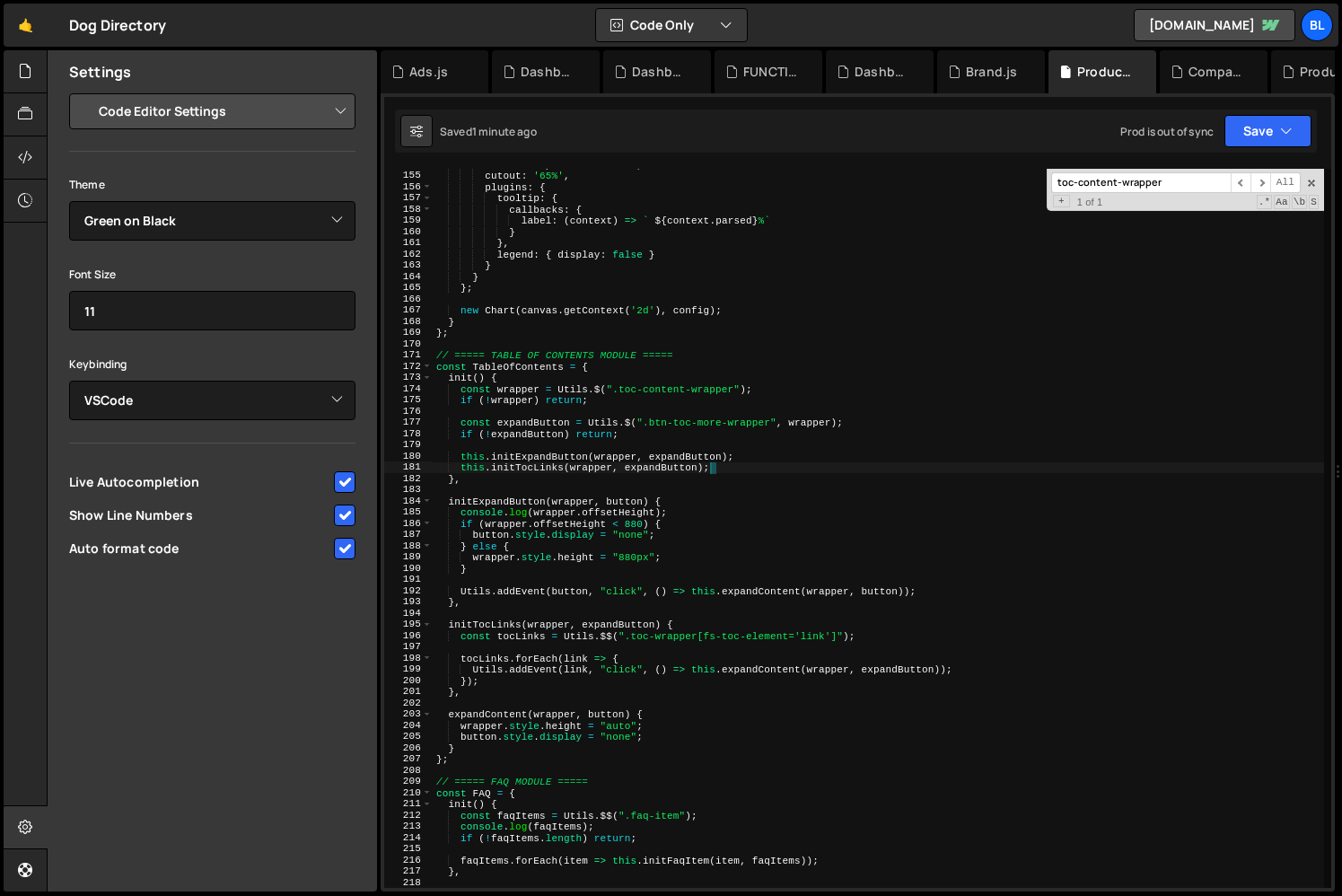
scroll to position [0, 0]
click at [492, 492] on div "maintainAspectRatio : true , cutout : '65%' , plugins : { tooltip : { callbacks…" at bounding box center [878, 529] width 891 height 741
click at [514, 508] on div "maintainAspectRatio : true , cutout : '65%' , plugins : { tooltip : { callbacks…" at bounding box center [878, 529] width 891 height 741
click at [508, 502] on div "maintainAspectRatio : true , cutout : '65%' , plugins : { tooltip : { callbacks…" at bounding box center [878, 529] width 891 height 741
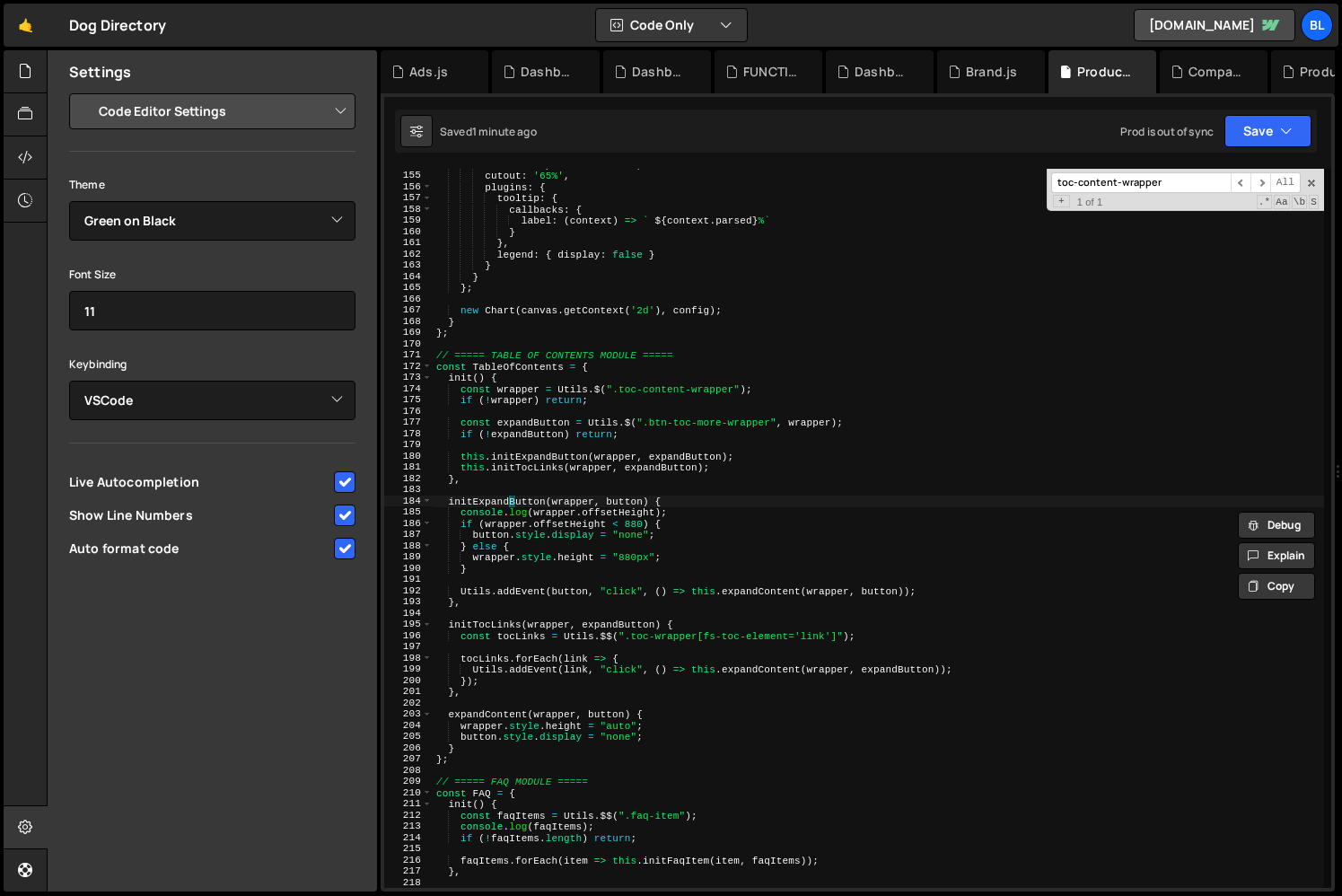
click at [508, 502] on div "maintainAspectRatio : true , cutout : '65%' , plugins : { tooltip : { callbacks…" at bounding box center [878, 529] width 891 height 741
click at [667, 569] on div "maintainAspectRatio : true , cutout : '65%' , plugins : { tooltip : { callbacks…" at bounding box center [878, 529] width 891 height 741
click at [670, 559] on div "maintainAspectRatio : true , cutout : '65%' , plugins : { tooltip : { callbacks…" at bounding box center [878, 529] width 891 height 741
click at [747, 466] on div "maintainAspectRatio : true , cutout : '65%' , plugins : { tooltip : { callbacks…" at bounding box center [878, 529] width 891 height 741
click at [755, 457] on div "maintainAspectRatio : true , cutout : '65%' , plugins : { tooltip : { callbacks…" at bounding box center [878, 529] width 891 height 741
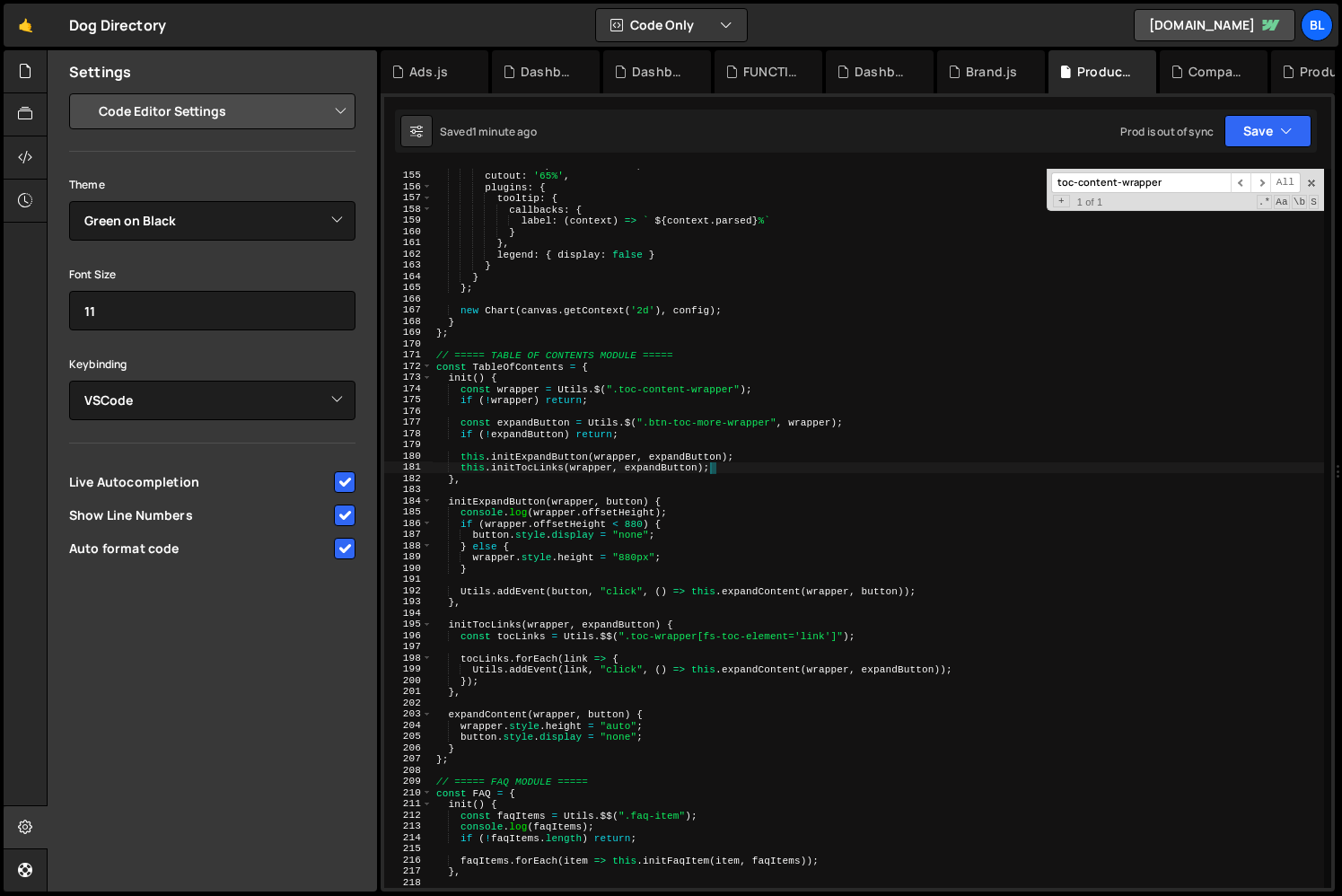
type textarea "this.initExpandButton(wrapper, expandButton);"
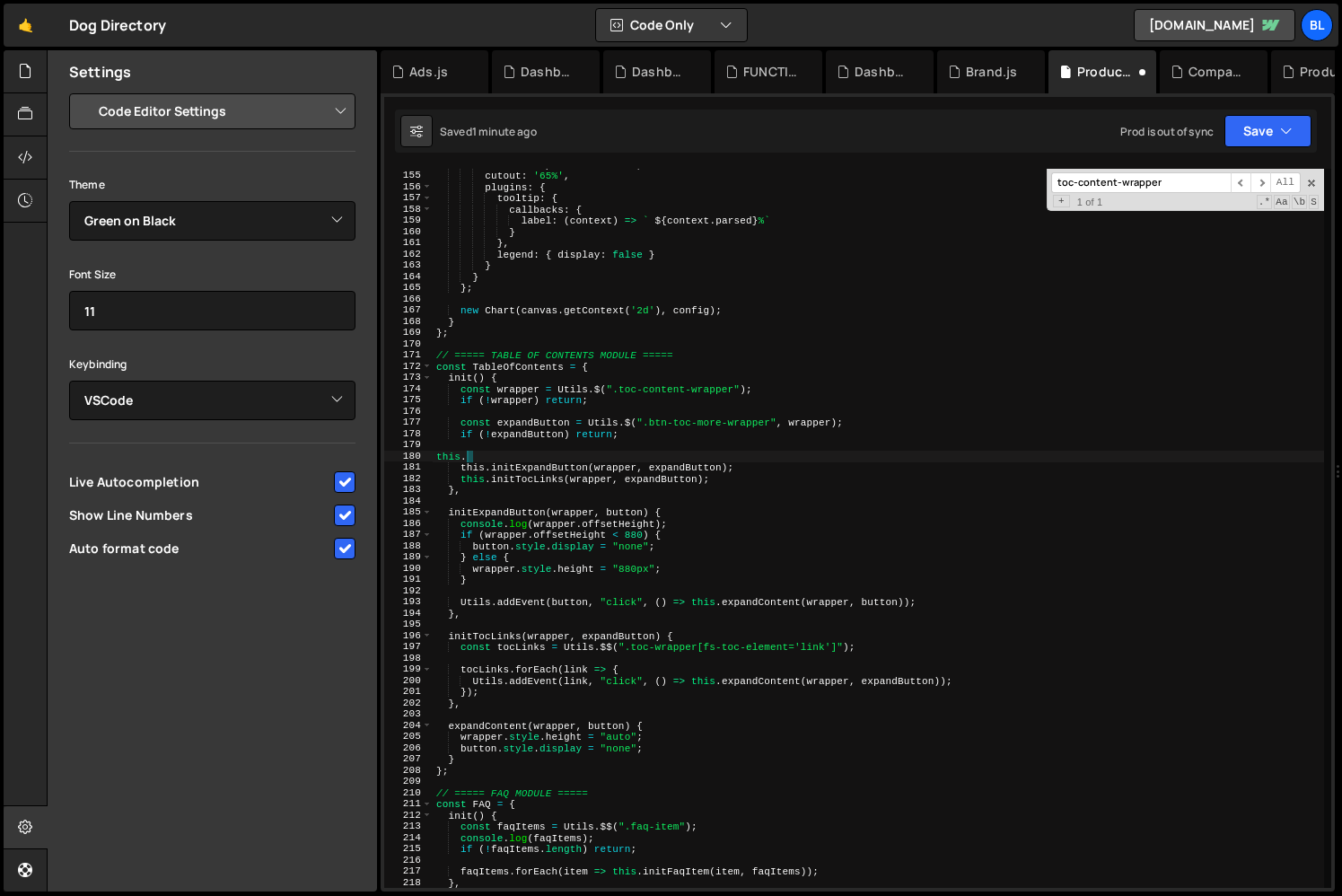
type textarea "this"
type textarea "this.initHeightWrapper(wrapper);"
click at [531, 446] on div "maintainAspectRatio : true , cutout : '65%' , plugins : { tooltip : { callbacks…" at bounding box center [878, 529] width 891 height 741
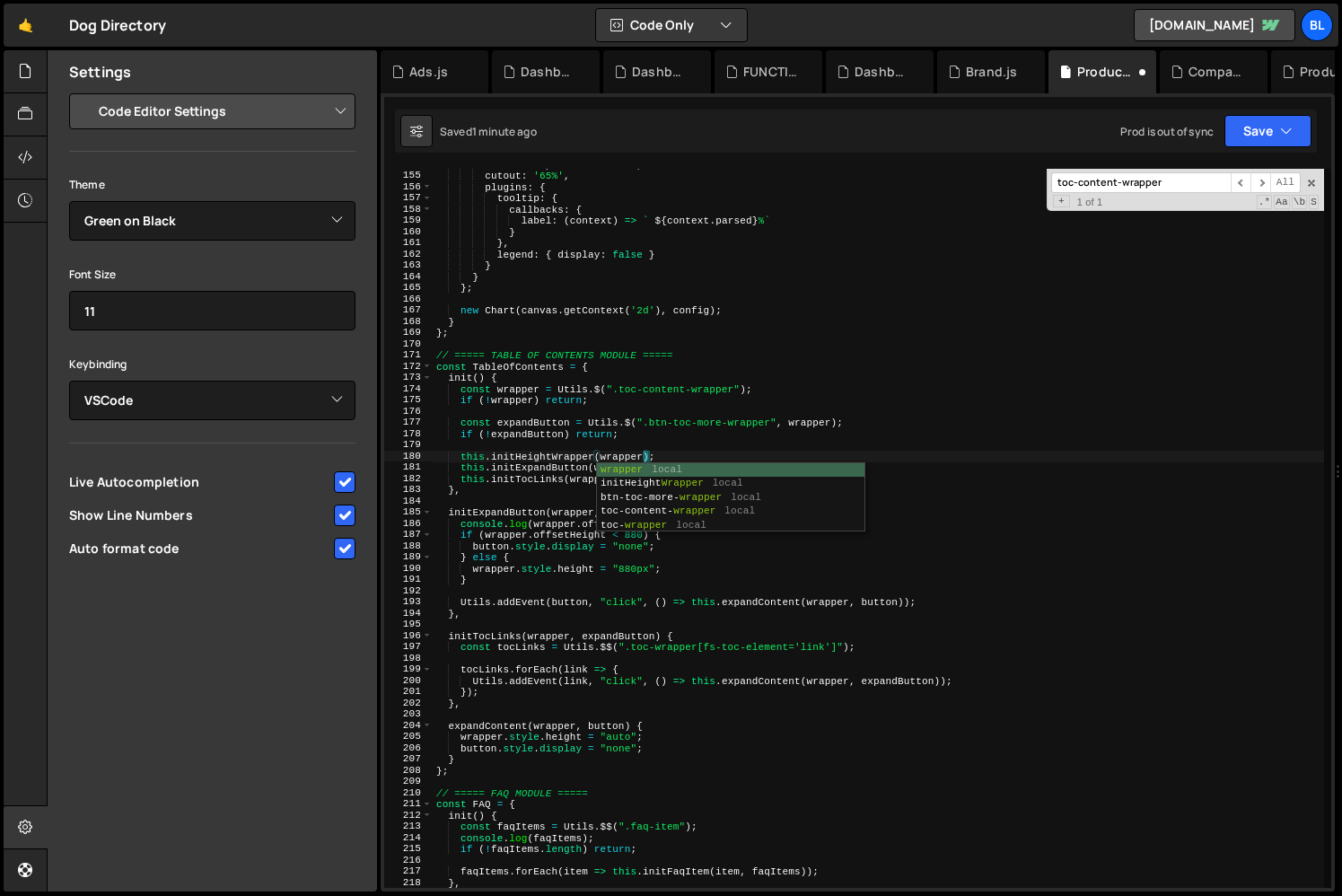
scroll to position [0, 0]
click at [531, 446] on div "maintainAspectRatio : true , cutout : '65%' , plugins : { tooltip : { callbacks…" at bounding box center [878, 529] width 891 height 741
click at [525, 455] on div "maintainAspectRatio : true , cutout : '65%' , plugins : { tooltip : { callbacks…" at bounding box center [878, 529] width 891 height 741
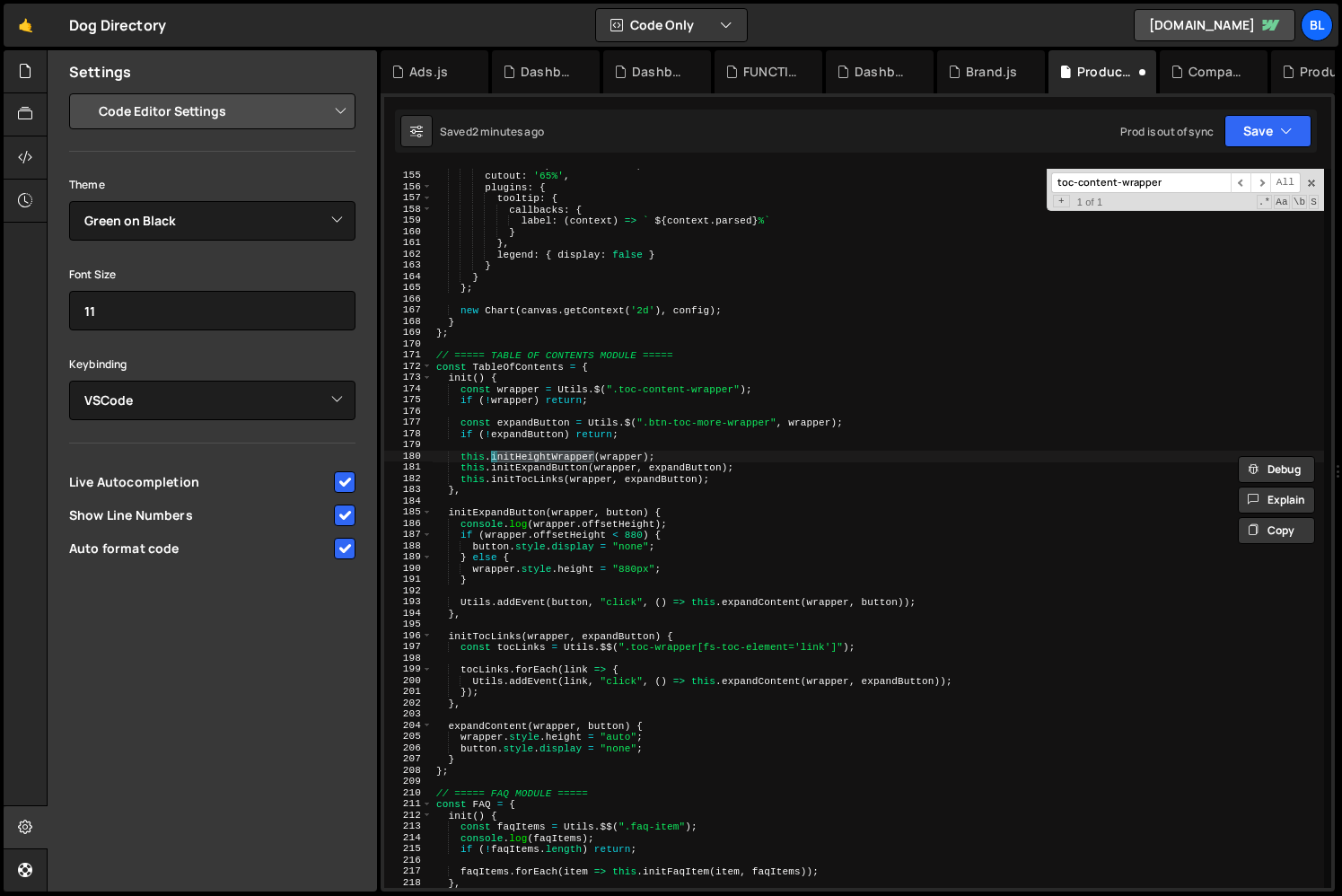
click at [538, 528] on div "maintainAspectRatio : true , cutout : '65%' , plugins : { tooltip : { callbacks…" at bounding box center [878, 529] width 891 height 741
type textarea "console.log(wrapper.offsetHeight);"
click at [502, 499] on div "maintainAspectRatio : true , cutout : '65%' , plugins : { tooltip : { callbacks…" at bounding box center [878, 529] width 891 height 741
click at [515, 496] on div "maintainAspectRatio : true , cutout : '65%' , plugins : { tooltip : { callbacks…" at bounding box center [878, 529] width 891 height 741
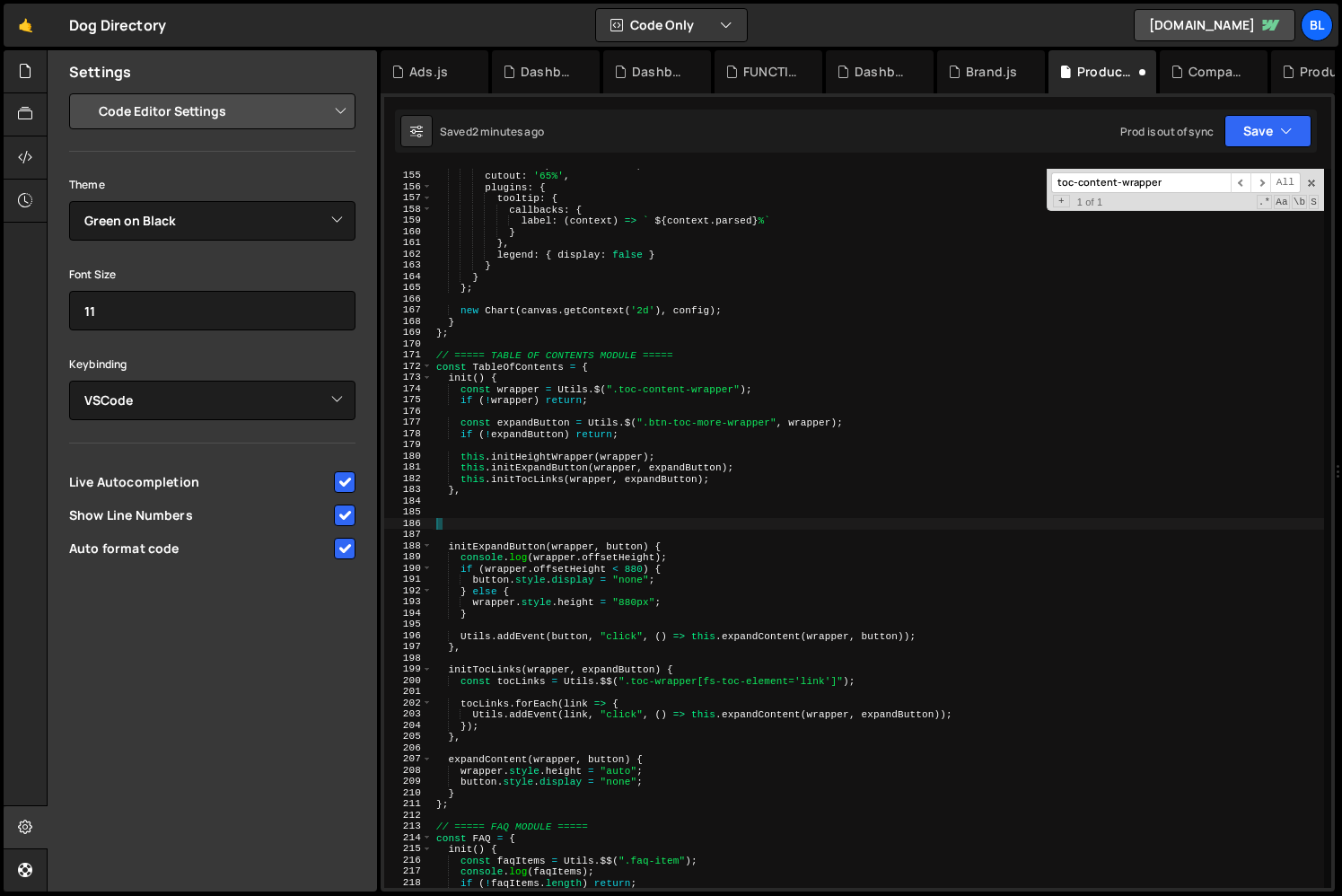
paste textarea "initHeightWrapper"
type textarea "initHeightWrapper(wrapper){"
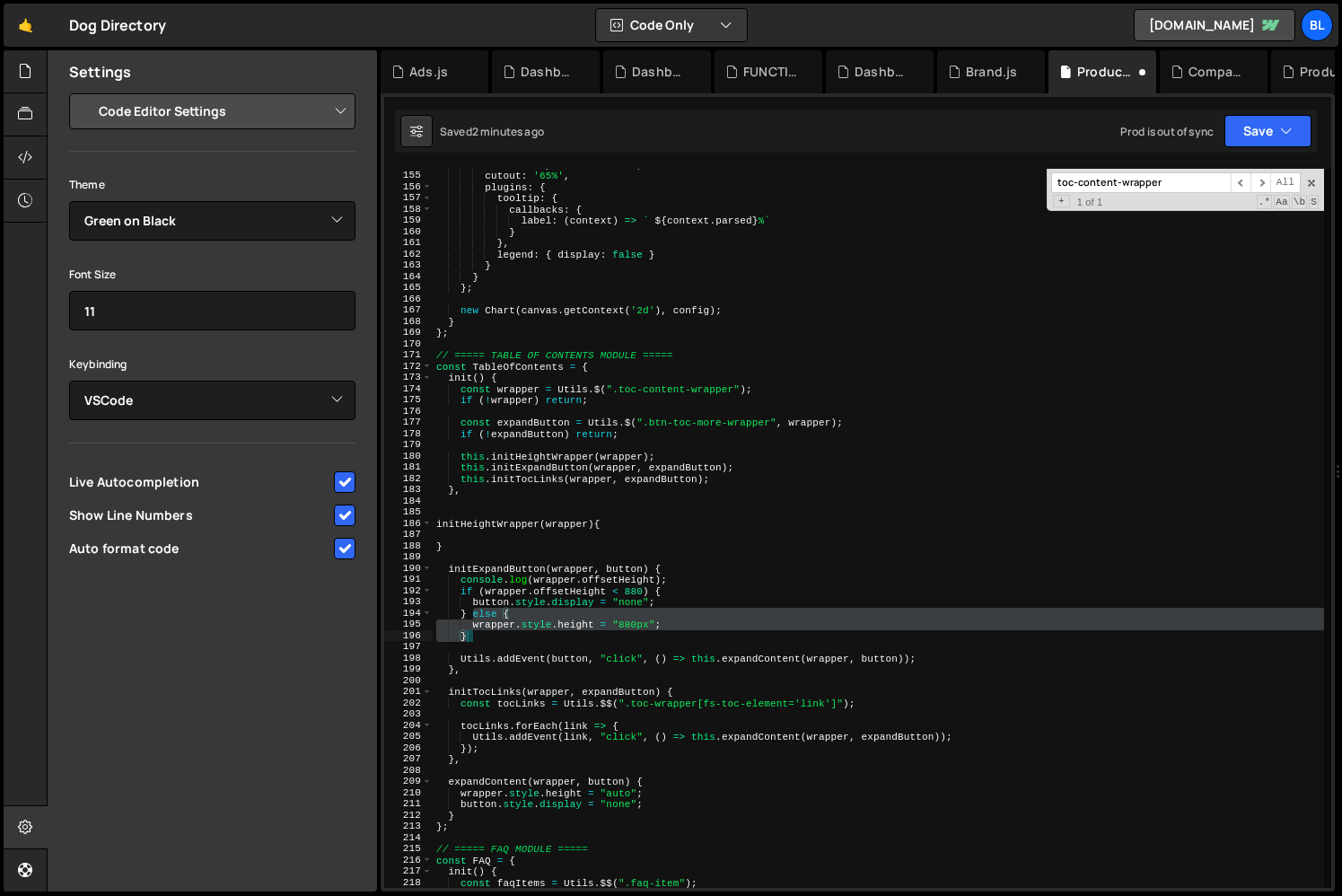
type textarea "}"
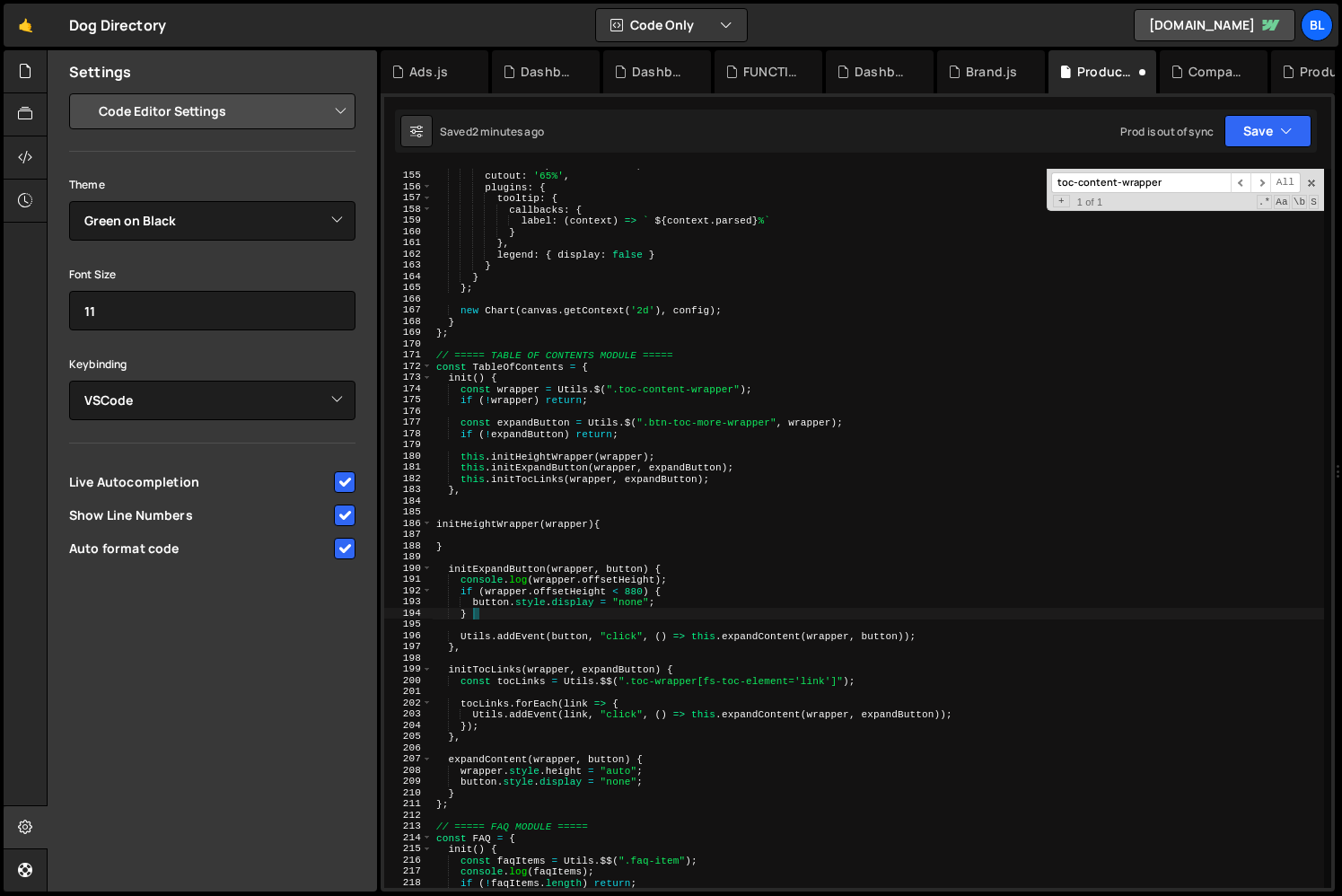
drag, startPoint x: 475, startPoint y: 609, endPoint x: 506, endPoint y: 637, distance: 41.8
click at [506, 637] on div "maintainAspectRatio : true , cutout : '65%' , plugins : { tooltip : { callbacks…" at bounding box center [878, 529] width 891 height 741
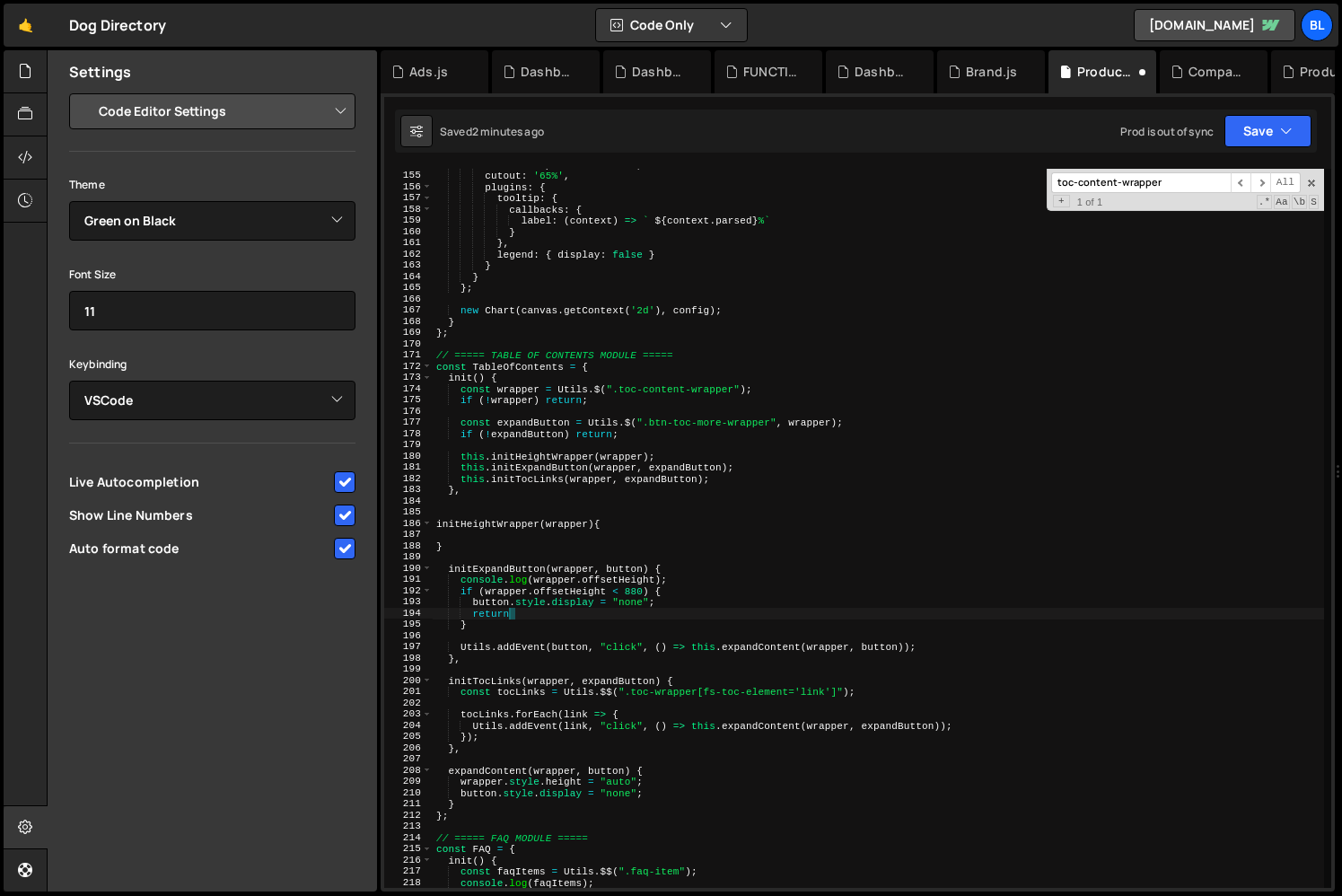
type textarea "return;"
click at [503, 532] on div "maintainAspectRatio : true , cutout : '65%' , plugins : { tooltip : { callbacks…" at bounding box center [878, 529] width 891 height 741
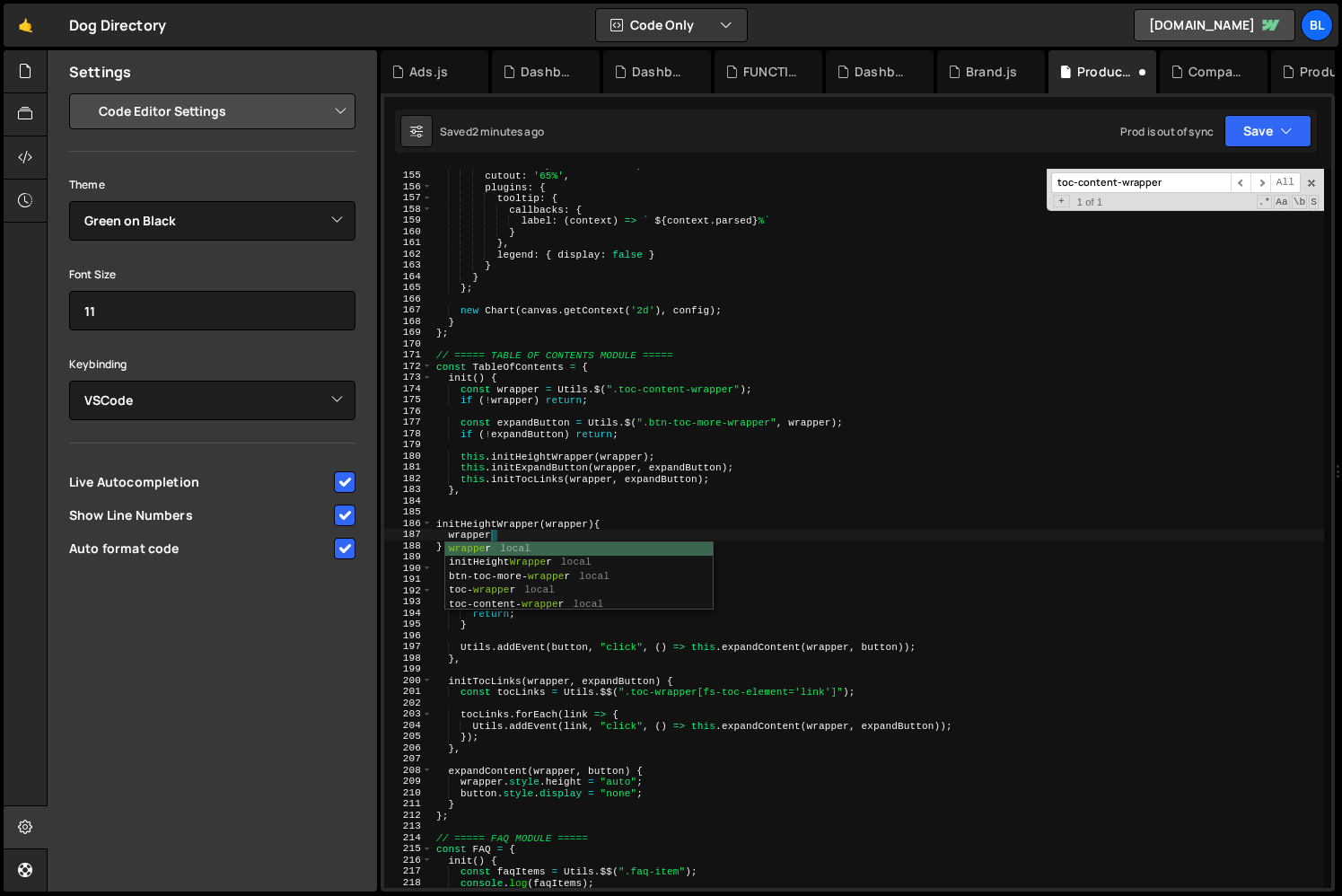
scroll to position [0, 4]
click at [480, 619] on div "maintainAspectRatio : true , cutout : '65%' , plugins : { tooltip : { callbacks…" at bounding box center [878, 529] width 891 height 741
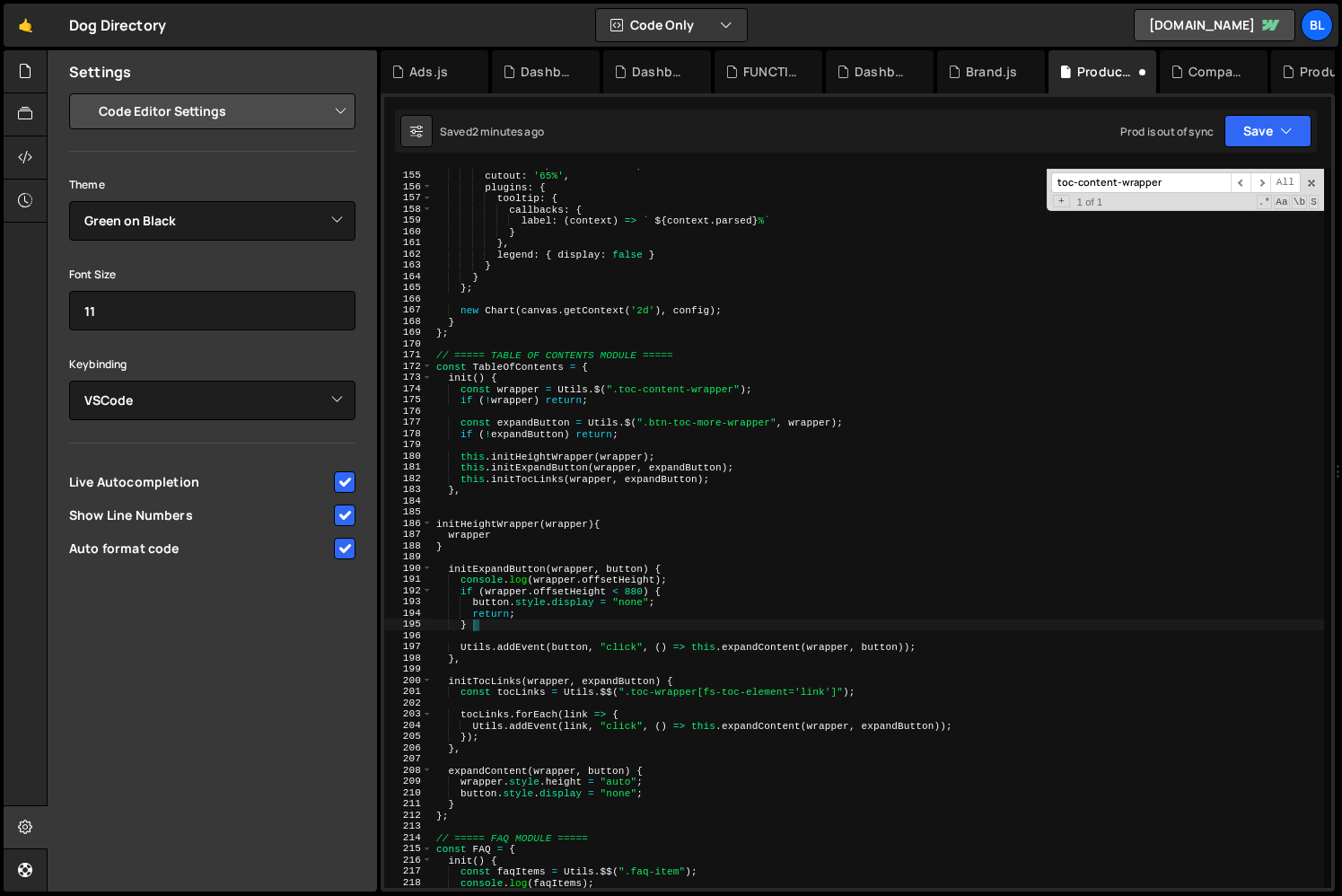
scroll to position [0, 2]
click at [509, 533] on div "maintainAspectRatio : true , cutout : '65%' , plugins : { tooltip : { callbacks…" at bounding box center [878, 529] width 891 height 741
click at [527, 524] on div "maintainAspectRatio : true , cutout : '65%' , plugins : { tooltip : { callbacks…" at bounding box center [878, 529] width 891 height 741
type textarea "wrapper"
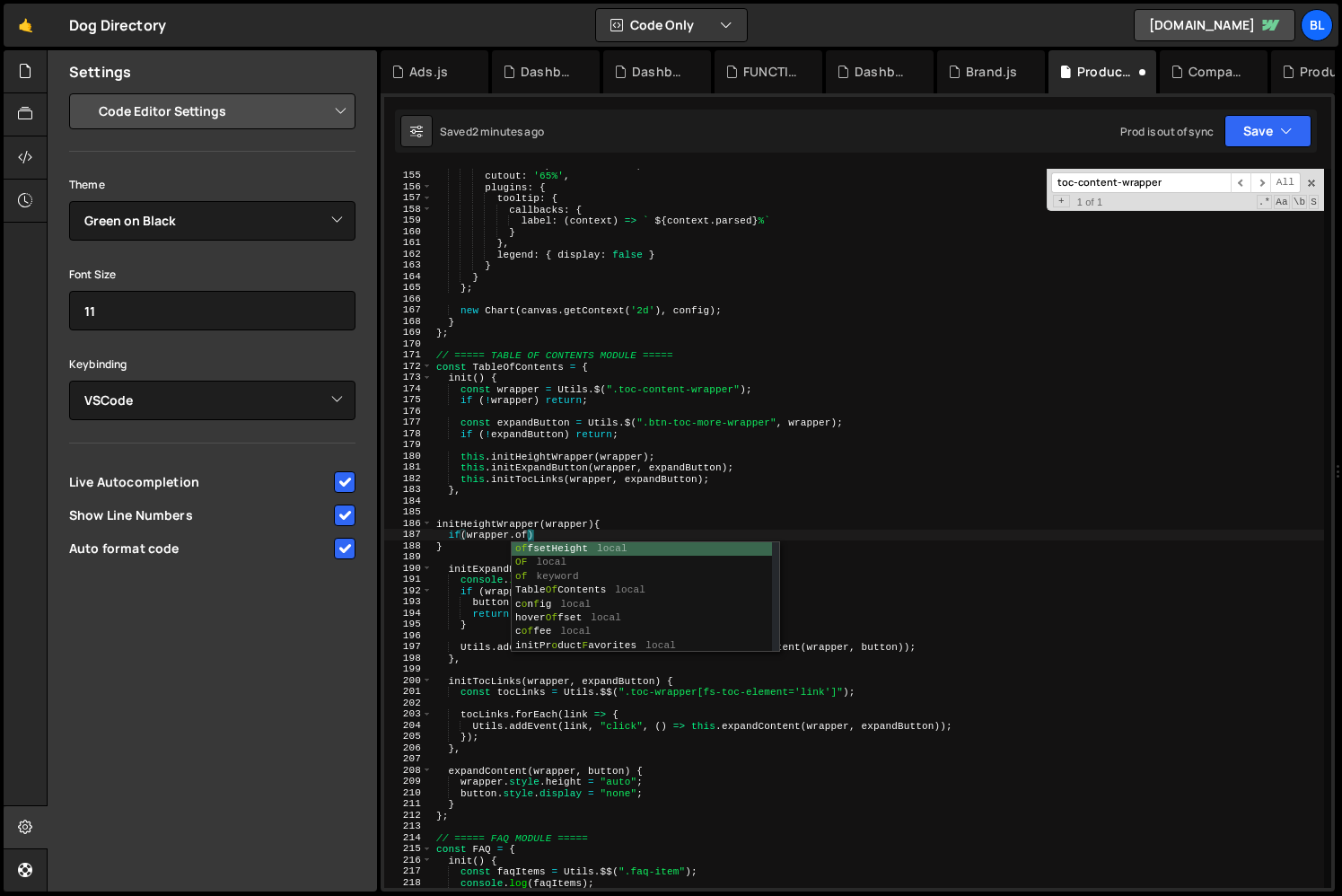
scroll to position [0, 7]
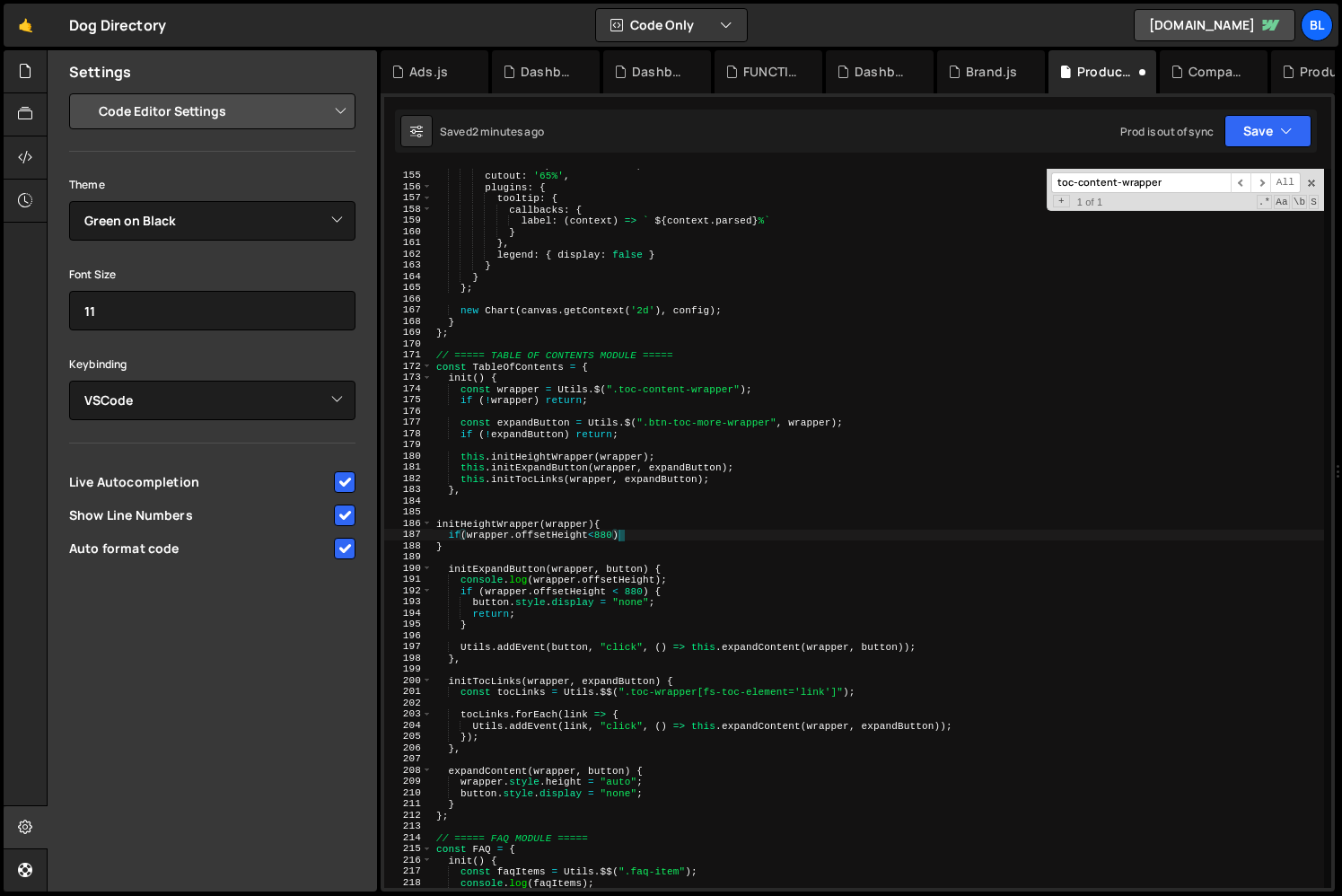
type textarea "if(wrapper.offsetHeight<880){"
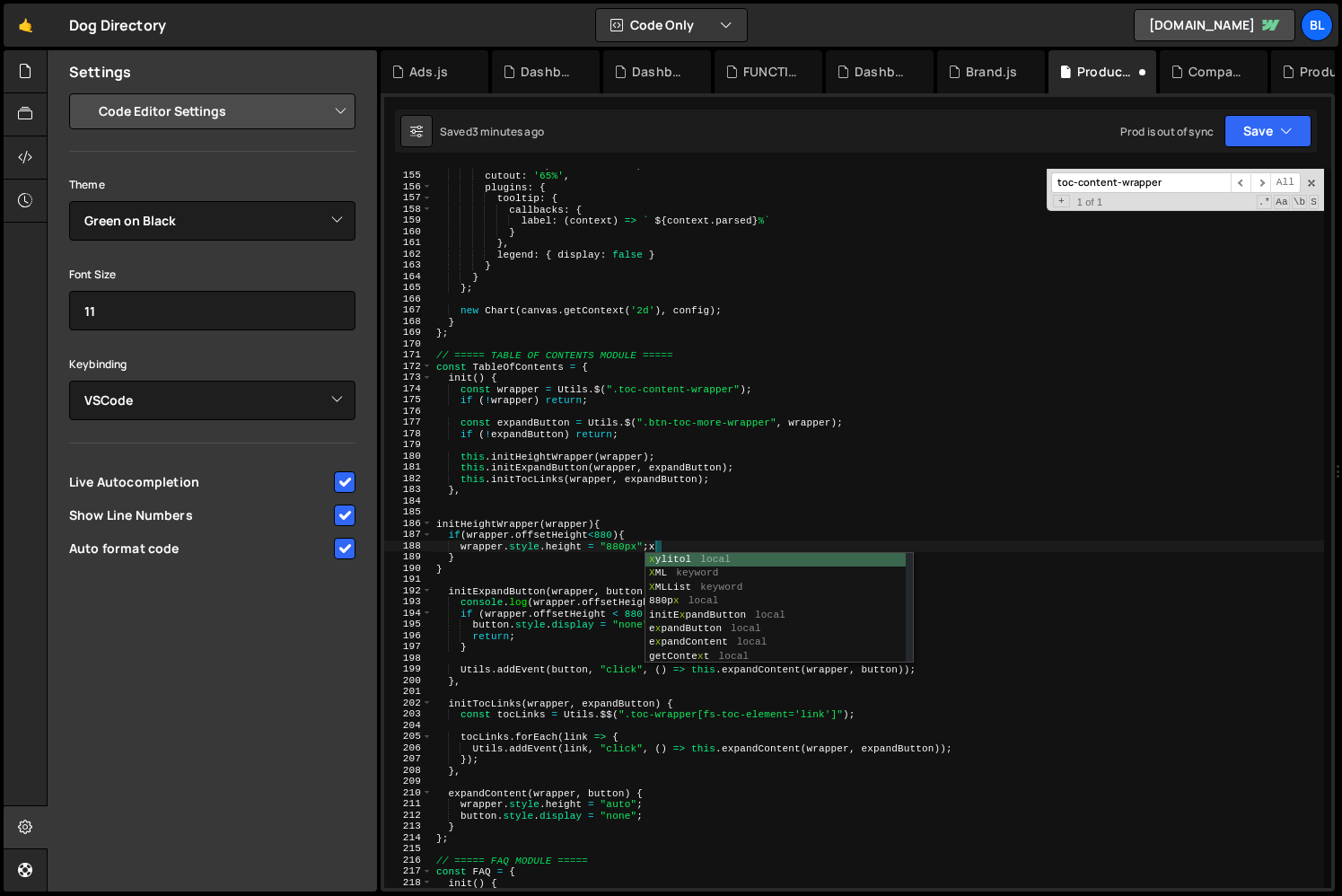
scroll to position [0, 18]
click at [675, 483] on div "maintainAspectRatio : true , cutout : '65%' , plugins : { tooltip : { callbacks…" at bounding box center [878, 529] width 891 height 741
type textarea "this.initTocLinks(wrapper, expandButton);"
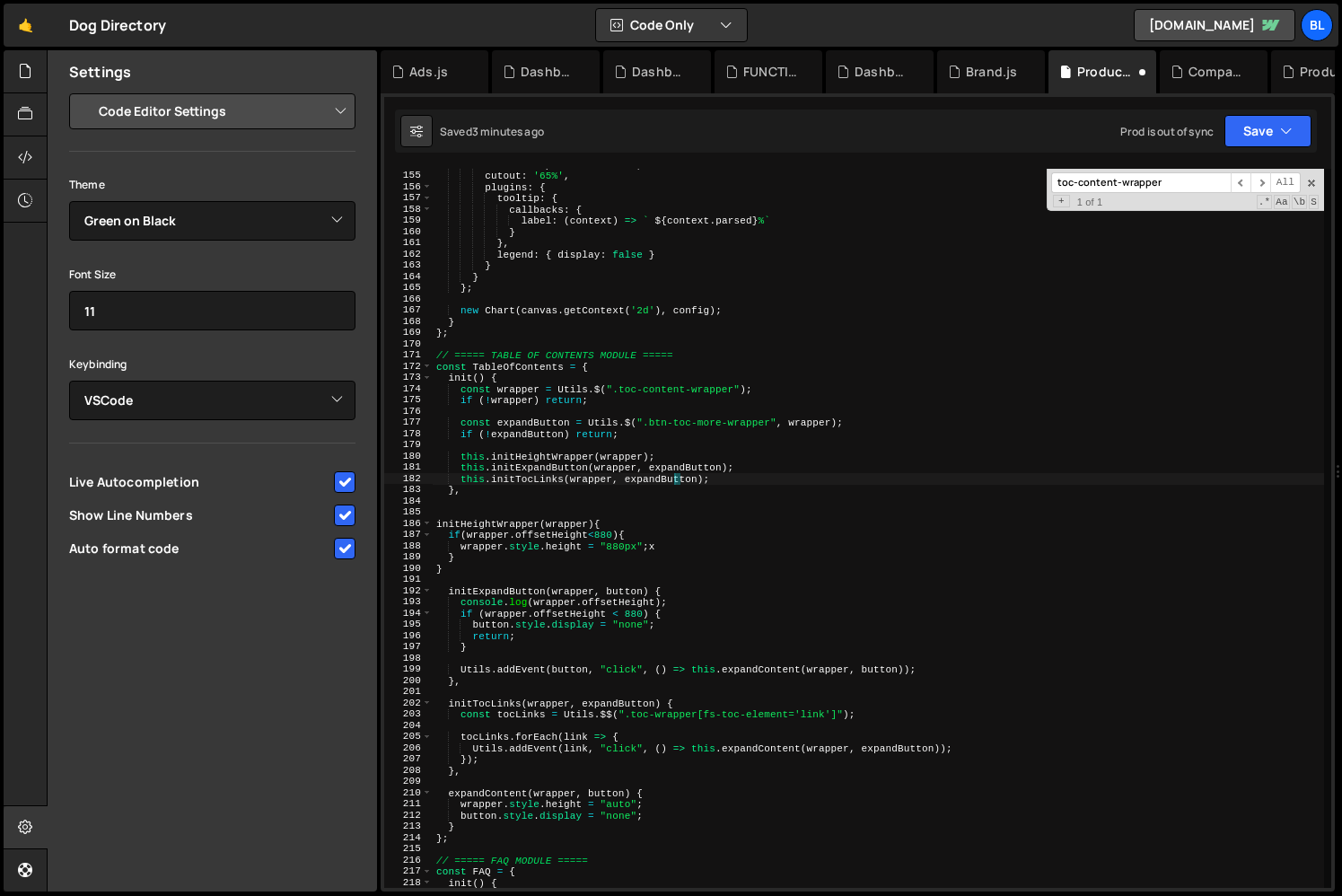
click at [672, 580] on div "maintainAspectRatio : true , cutout : '65%' , plugins : { tooltip : { callbacks…" at bounding box center [878, 529] width 891 height 741
click at [670, 610] on div "maintainAspectRatio : true , cutout : '65%' , plugins : { tooltip : { callbacks…" at bounding box center [878, 529] width 891 height 741
click at [677, 598] on div "maintainAspectRatio : true , cutout : '65%' , plugins : { tooltip : { callbacks…" at bounding box center [878, 529] width 891 height 741
click at [664, 544] on div "maintainAspectRatio : true , cutout : '65%' , plugins : { tooltip : { callbacks…" at bounding box center [878, 529] width 891 height 741
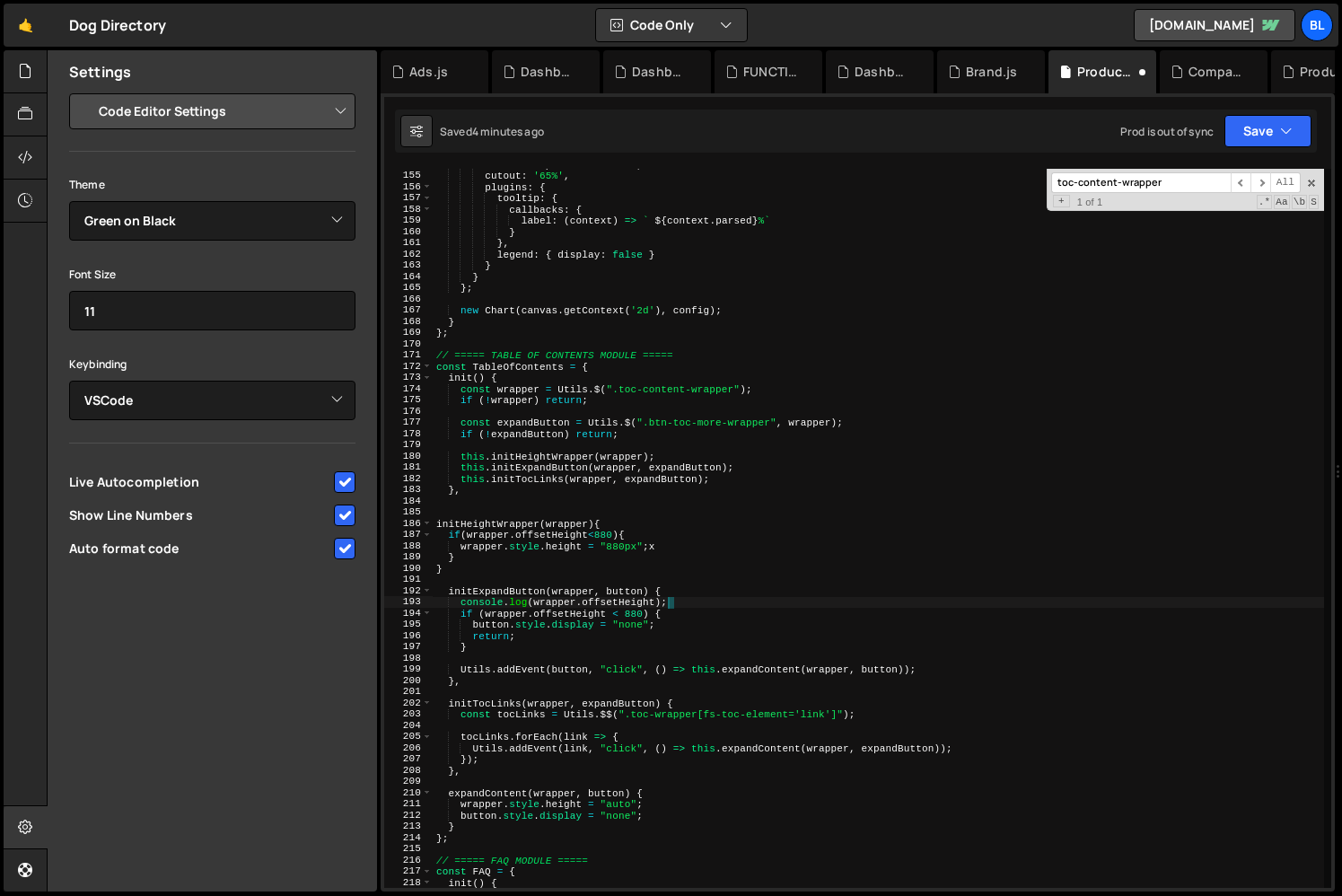
type textarea "wrapper.style.height = "880px";x"
click at [641, 509] on div "maintainAspectRatio : true , cutout : '65%' , plugins : { tooltip : { callbacks…" at bounding box center [878, 529] width 891 height 741
click at [650, 526] on div "maintainAspectRatio : true , cutout : '65%' , plugins : { tooltip : { callbacks…" at bounding box center [878, 529] width 891 height 741
click at [775, 383] on div "maintainAspectRatio : true , cutout : '65%' , plugins : { tooltip : { callbacks…" at bounding box center [878, 529] width 891 height 741
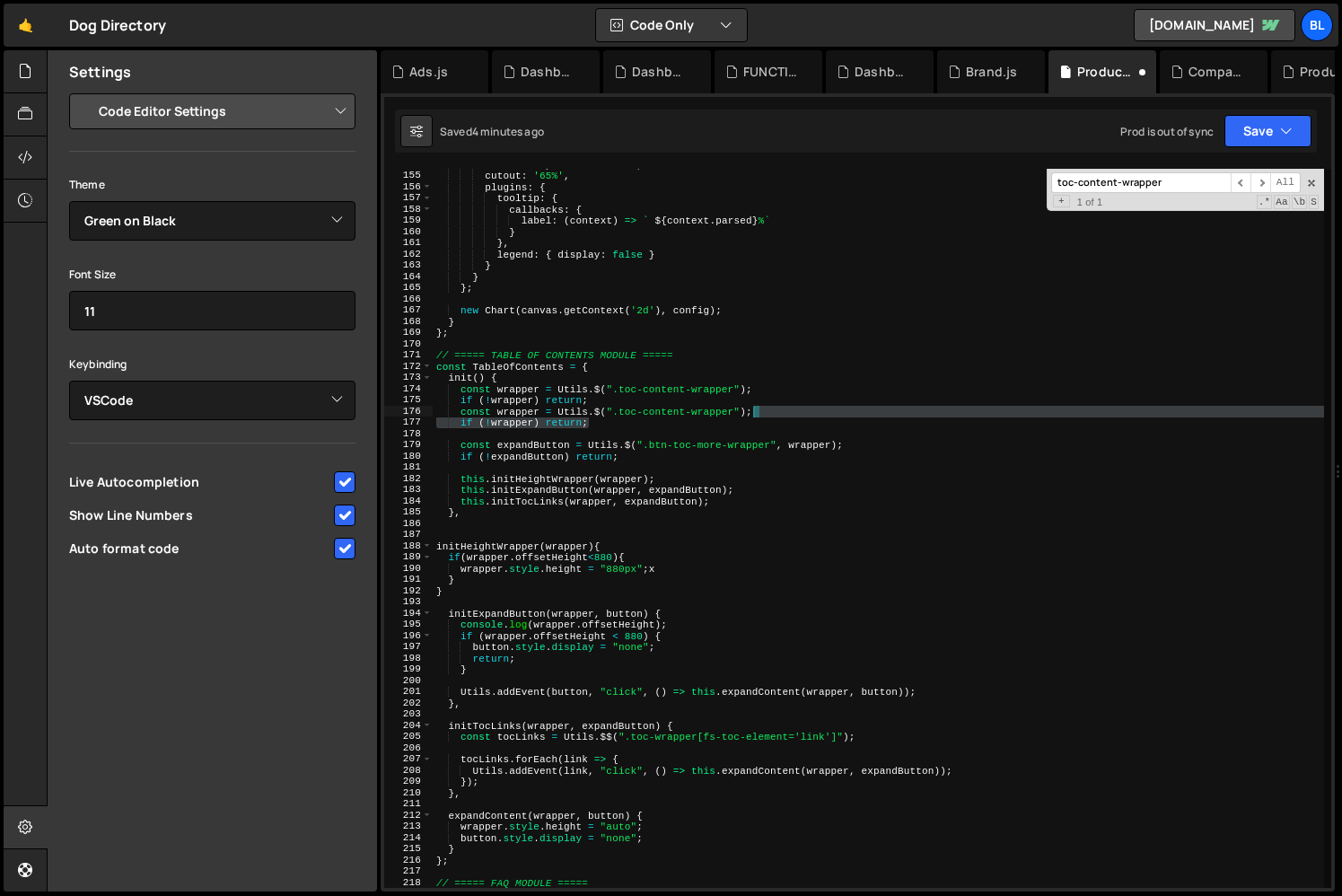
type textarea "if (!wrapper) return;"
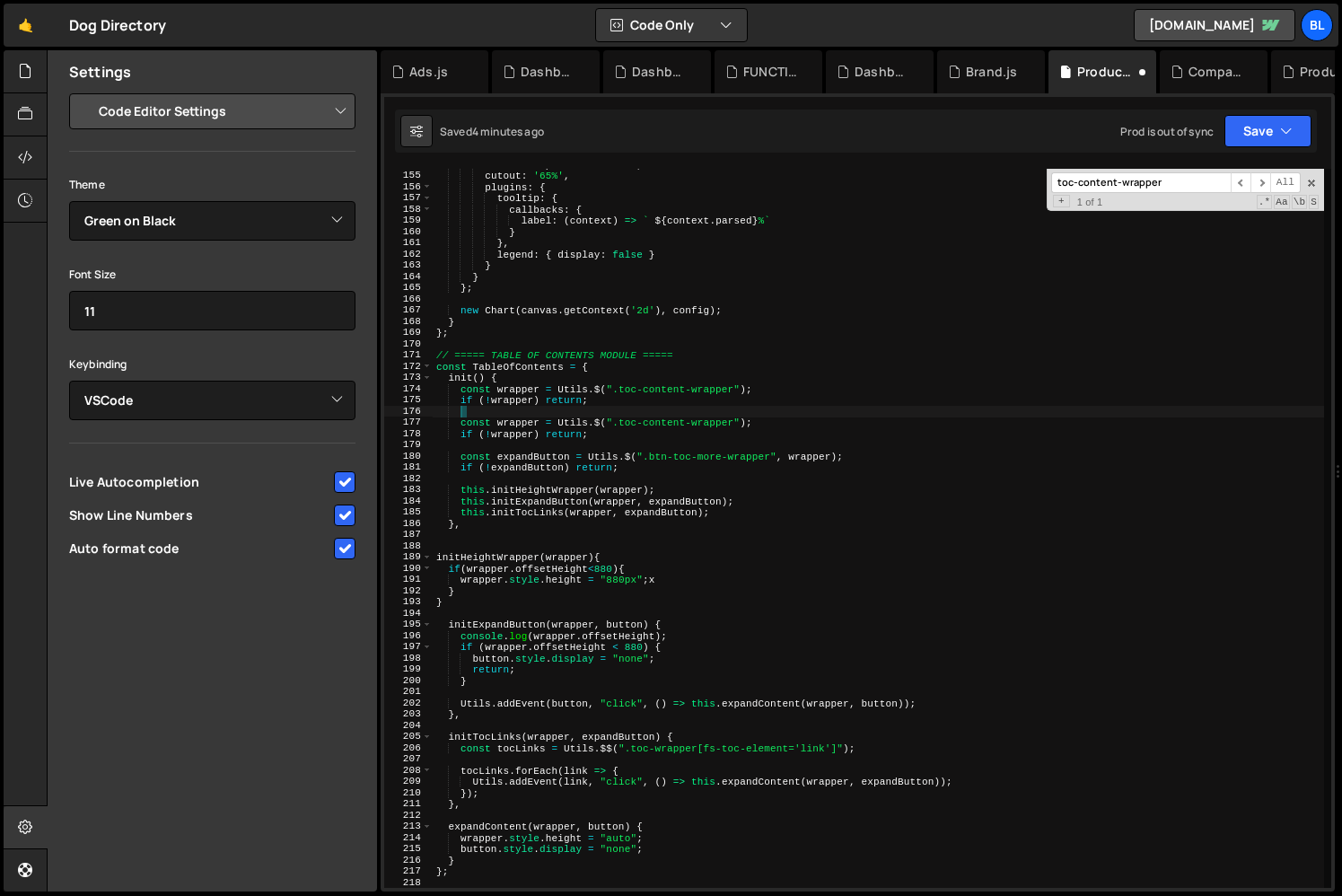
click at [711, 414] on div "maintainAspectRatio : true , cutout : '65%' , plugins : { tooltip : { callbacks…" at bounding box center [878, 529] width 891 height 741
click at [713, 421] on div "maintainAspectRatio : true , cutout : '65%' , plugins : { tooltip : { callbacks…" at bounding box center [878, 529] width 891 height 741
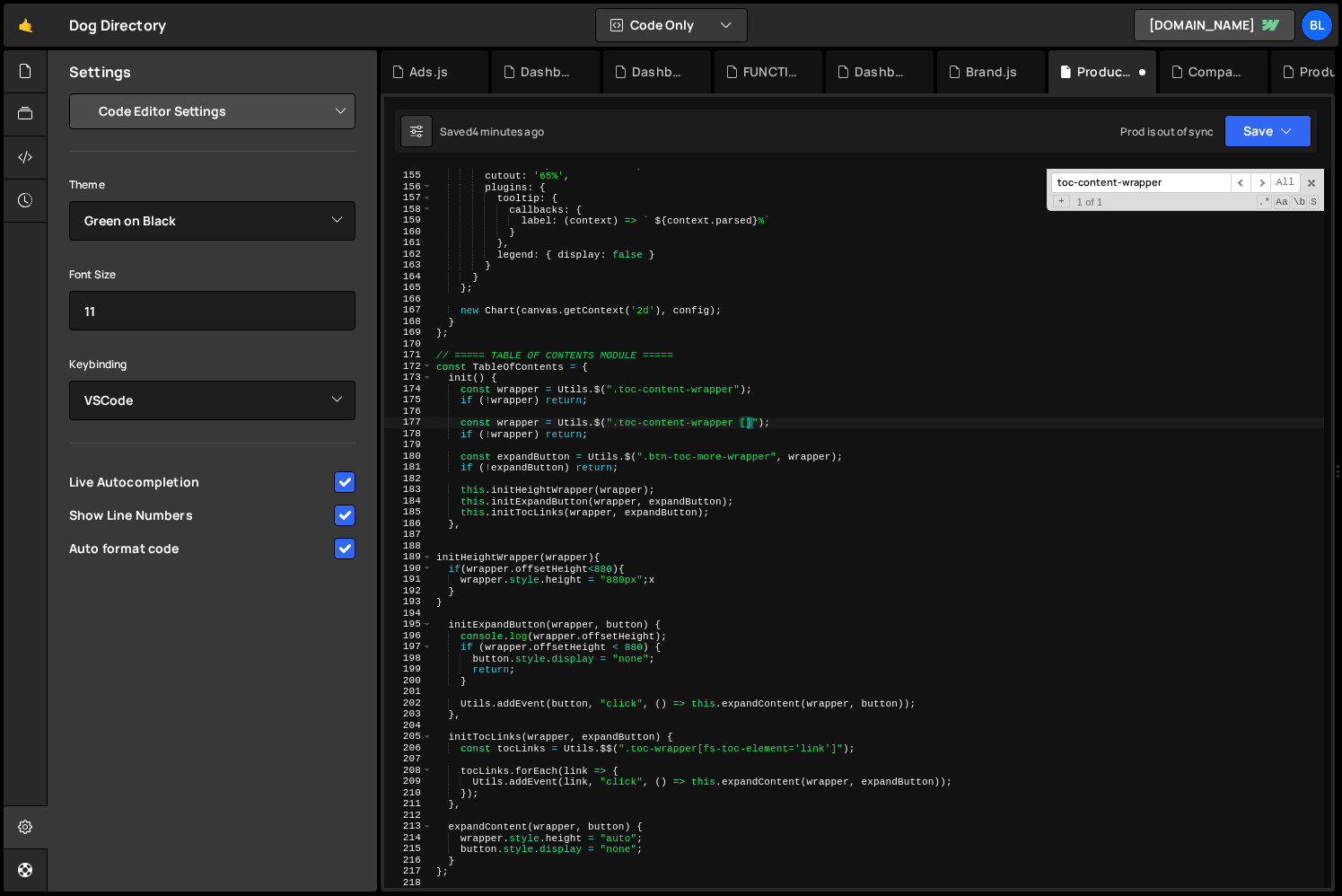
paste textarea "fs-toc-element"
type textarea "const wrapper = Utils.$(".toc-content-wrapper [fs-toc-element='elements']");"
click at [515, 413] on div "maintainAspectRatio : true , cutout : '65%' , plugins : { tooltip : { callbacks…" at bounding box center [878, 529] width 891 height 741
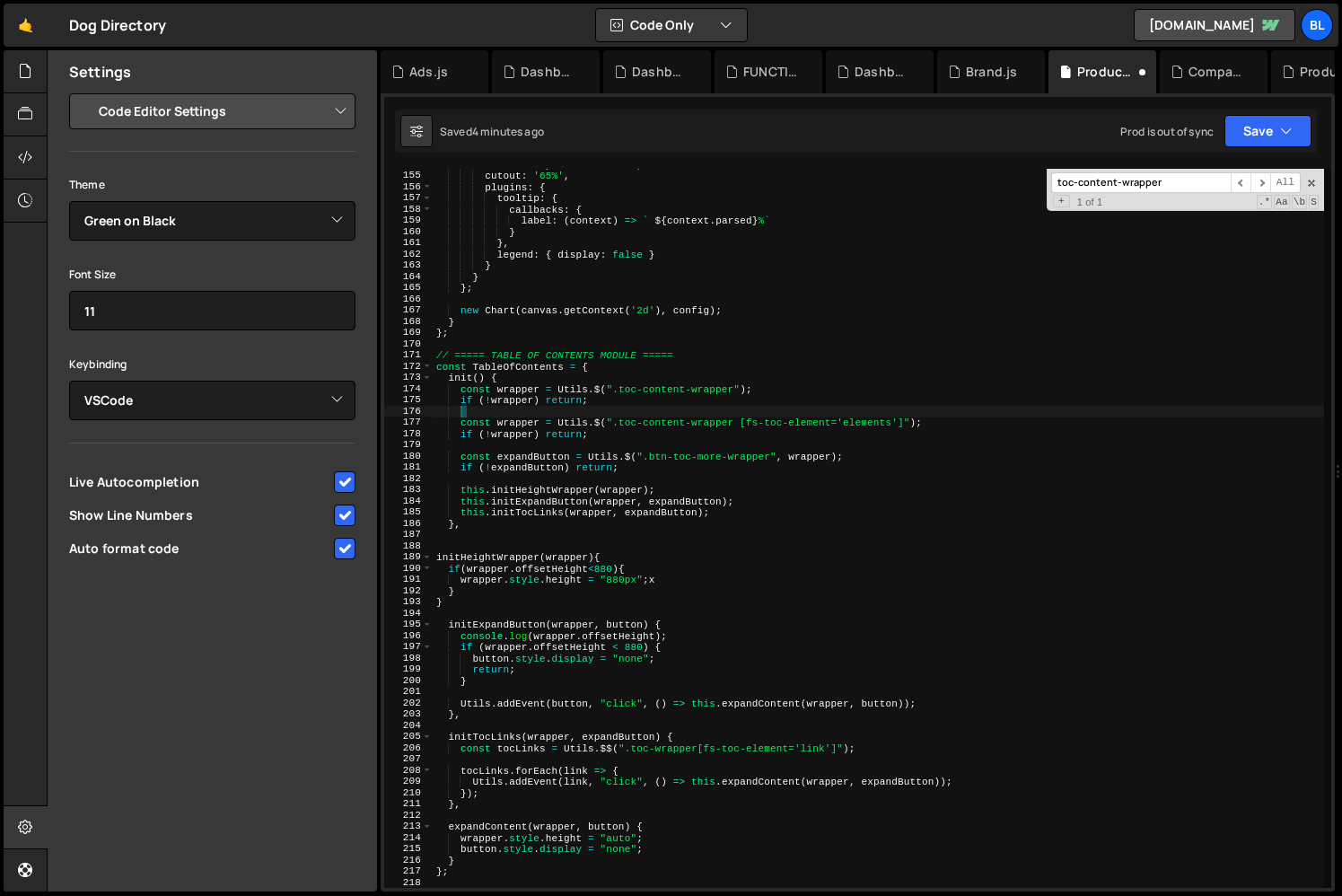
click at [515, 413] on div "maintainAspectRatio : true , cutout : '65%' , plugins : { tooltip : { callbacks…" at bounding box center [878, 529] width 891 height 741
click at [515, 418] on div "maintainAspectRatio : true , cutout : '65%' , plugins : { tooltip : { callbacks…" at bounding box center [878, 529] width 891 height 741
click at [521, 419] on div "maintainAspectRatio : true , cutout : '65%' , plugins : { tooltip : { callbacks…" at bounding box center [878, 529] width 891 height 741
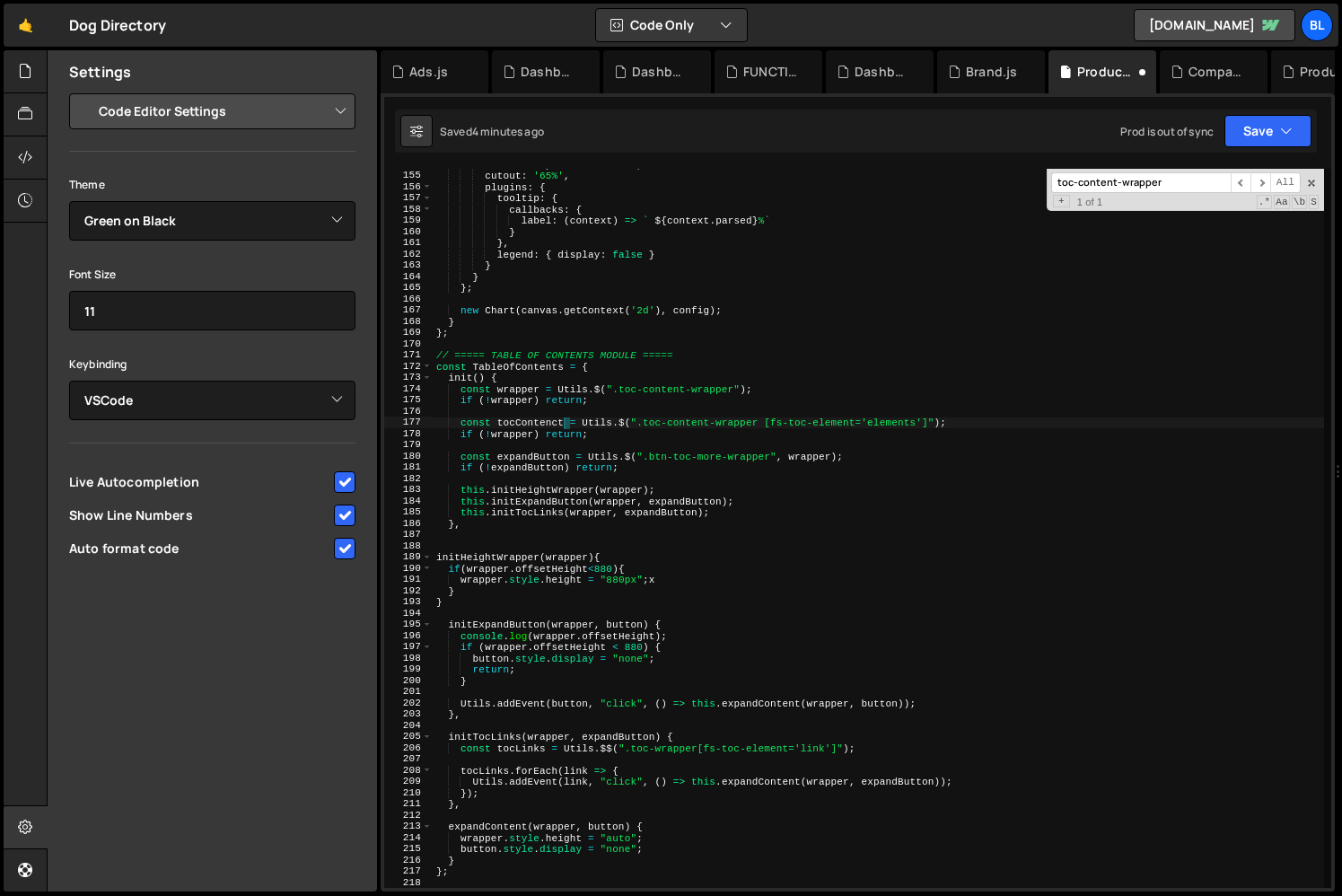
scroll to position [0, 11]
type textarea "const tocContents = Utils.$(".toc-content-wrapper [fs-toc-element='elements']");"
click at [546, 414] on div "maintainAspectRatio : true , cutout : '65%' , plugins : { tooltip : { callbacks…" at bounding box center [878, 529] width 891 height 741
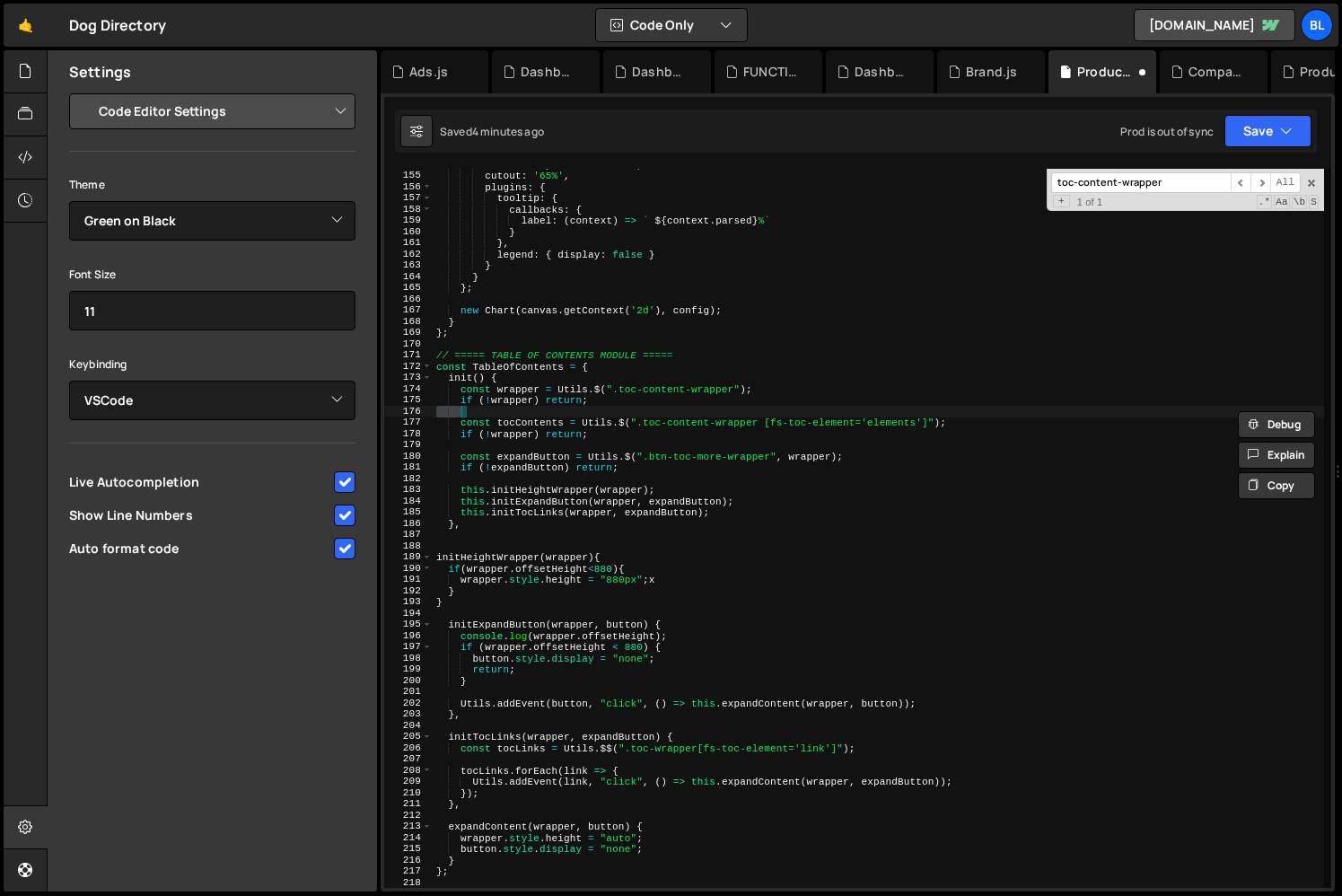
click at [527, 420] on div "maintainAspectRatio : true , cutout : '65%' , plugins : { tooltip : { callbacks…" at bounding box center [878, 529] width 891 height 741
click at [506, 428] on div "maintainAspectRatio : true , cutout : '65%' , plugins : { tooltip : { callbacks…" at bounding box center [878, 529] width 891 height 741
paste textarea "tocContents"
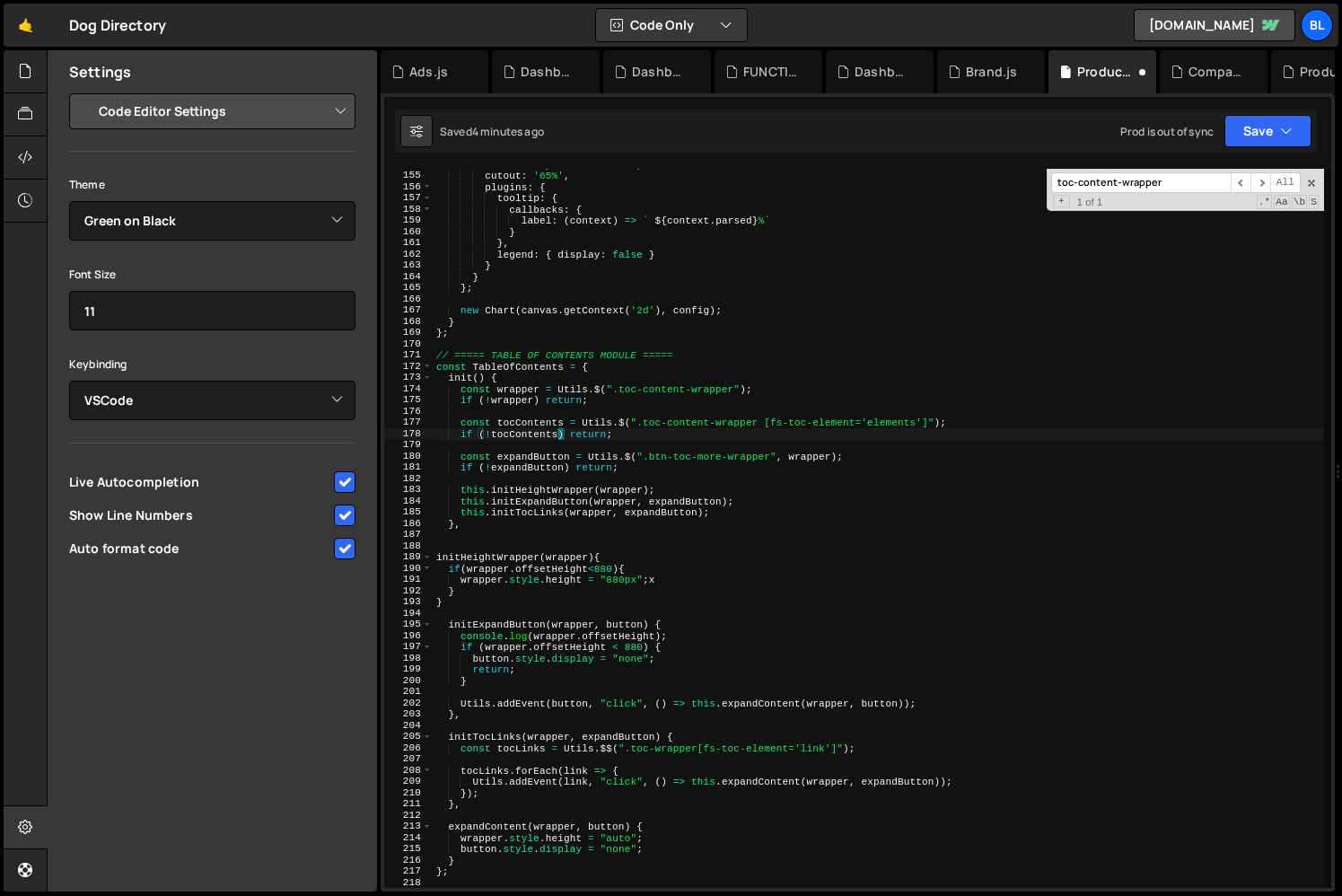
click at [578, 438] on div "maintainAspectRatio : true , cutout : '65%' , plugins : { tooltip : { callbacks…" at bounding box center [878, 529] width 891 height 741
click at [629, 488] on div "maintainAspectRatio : true , cutout : '65%' , plugins : { tooltip : { callbacks…" at bounding box center [878, 529] width 891 height 741
paste textarea "tocContents"
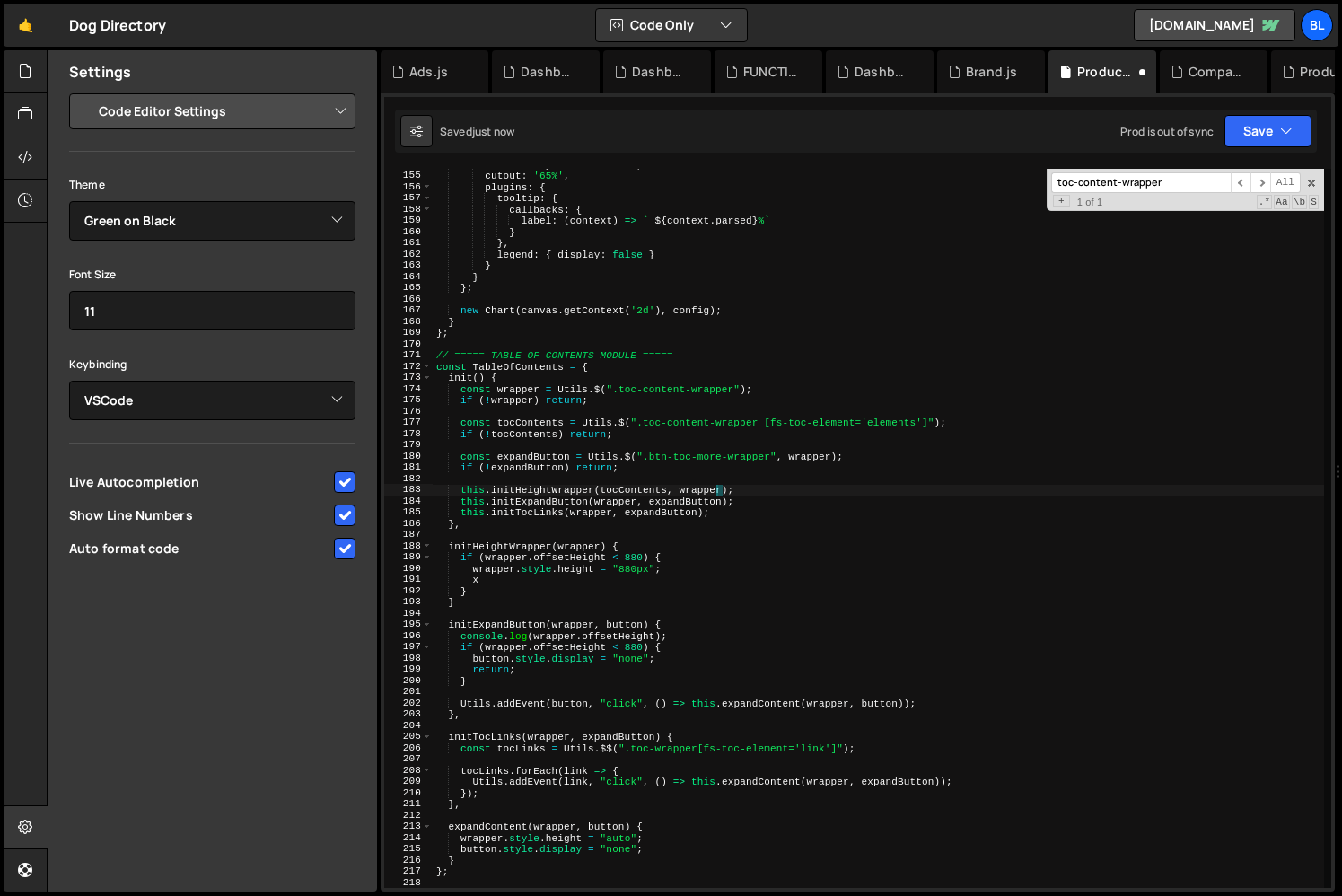
paste textarea "tocContents"
click at [692, 486] on div "maintainAspectRatio : true , cutout : '65%' , plugins : { tooltip : { callbacks…" at bounding box center [878, 529] width 891 height 741
paste textarea
click at [692, 515] on div "maintainAspectRatio : true , cutout : '65%' , plugins : { tooltip : { callbacks…" at bounding box center [878, 529] width 891 height 741
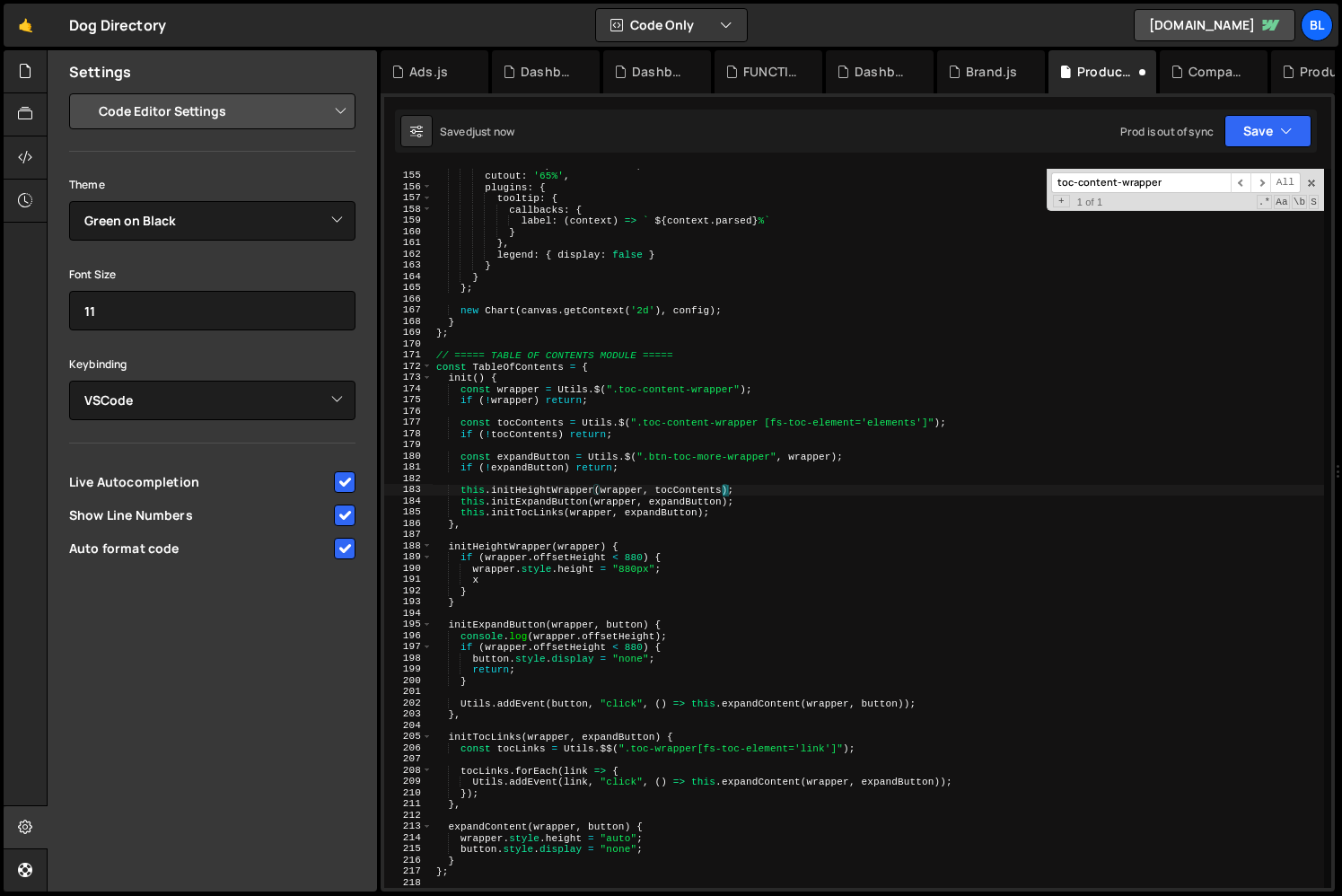
scroll to position [0, 23]
click at [604, 544] on div "maintainAspectRatio : true , cutout : '65%' , plugins : { tooltip : { callbacks…" at bounding box center [878, 529] width 891 height 741
paste textarea "tocContents"
click at [553, 601] on div "maintainAspectRatio : true , cutout : '65%' , plugins : { tooltip : { callbacks…" at bounding box center [878, 529] width 891 height 741
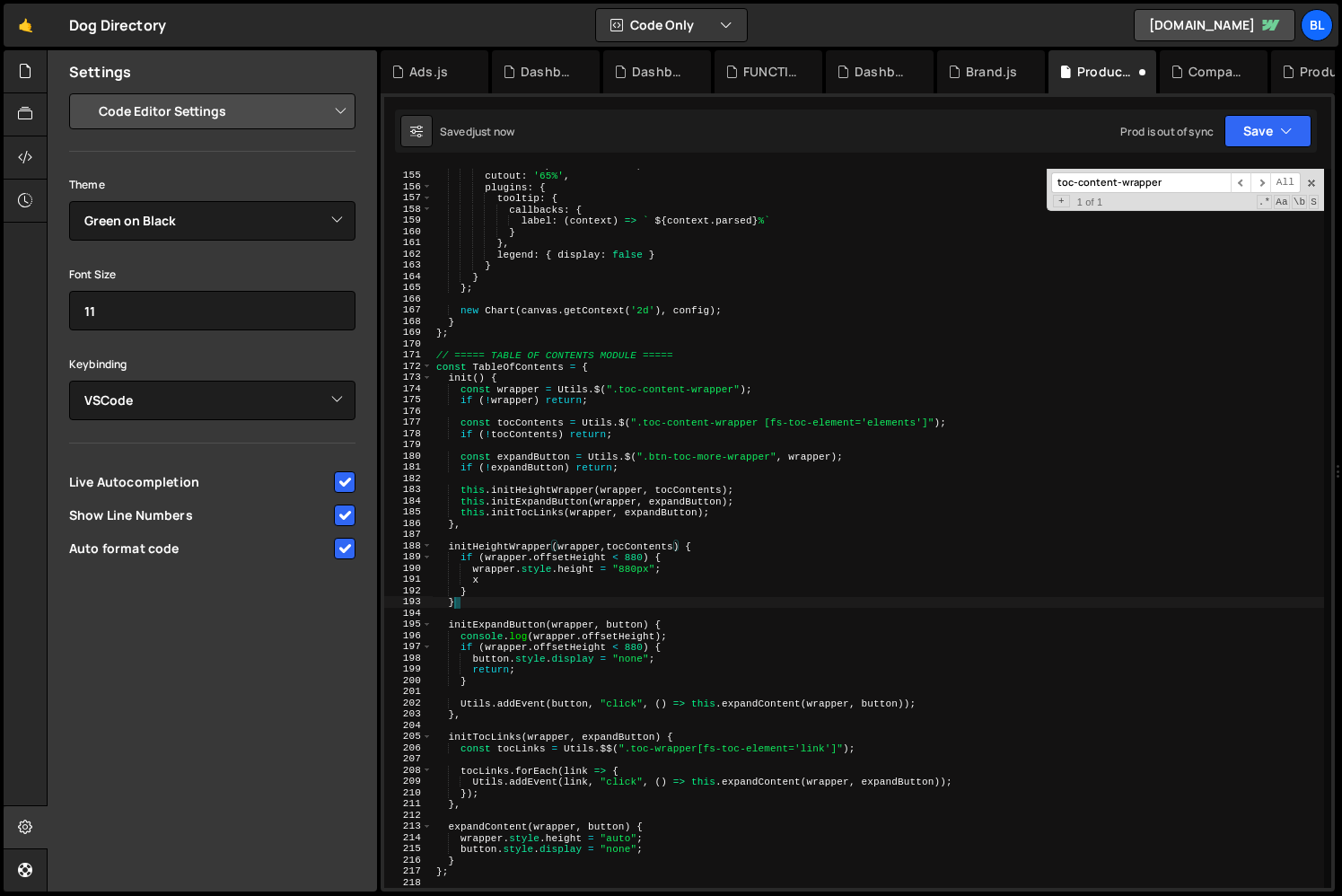
scroll to position [0, 1]
click at [581, 577] on div "maintainAspectRatio : true , cutout : '65%' , plugins : { tooltip : { callbacks…" at bounding box center [878, 529] width 891 height 741
click at [652, 544] on div "maintainAspectRatio : true , cutout : '65%' , plugins : { tooltip : { callbacks…" at bounding box center [878, 529] width 891 height 741
click at [506, 568] on div "maintainAspectRatio : true , cutout : '65%' , plugins : { tooltip : { callbacks…" at bounding box center [878, 529] width 891 height 741
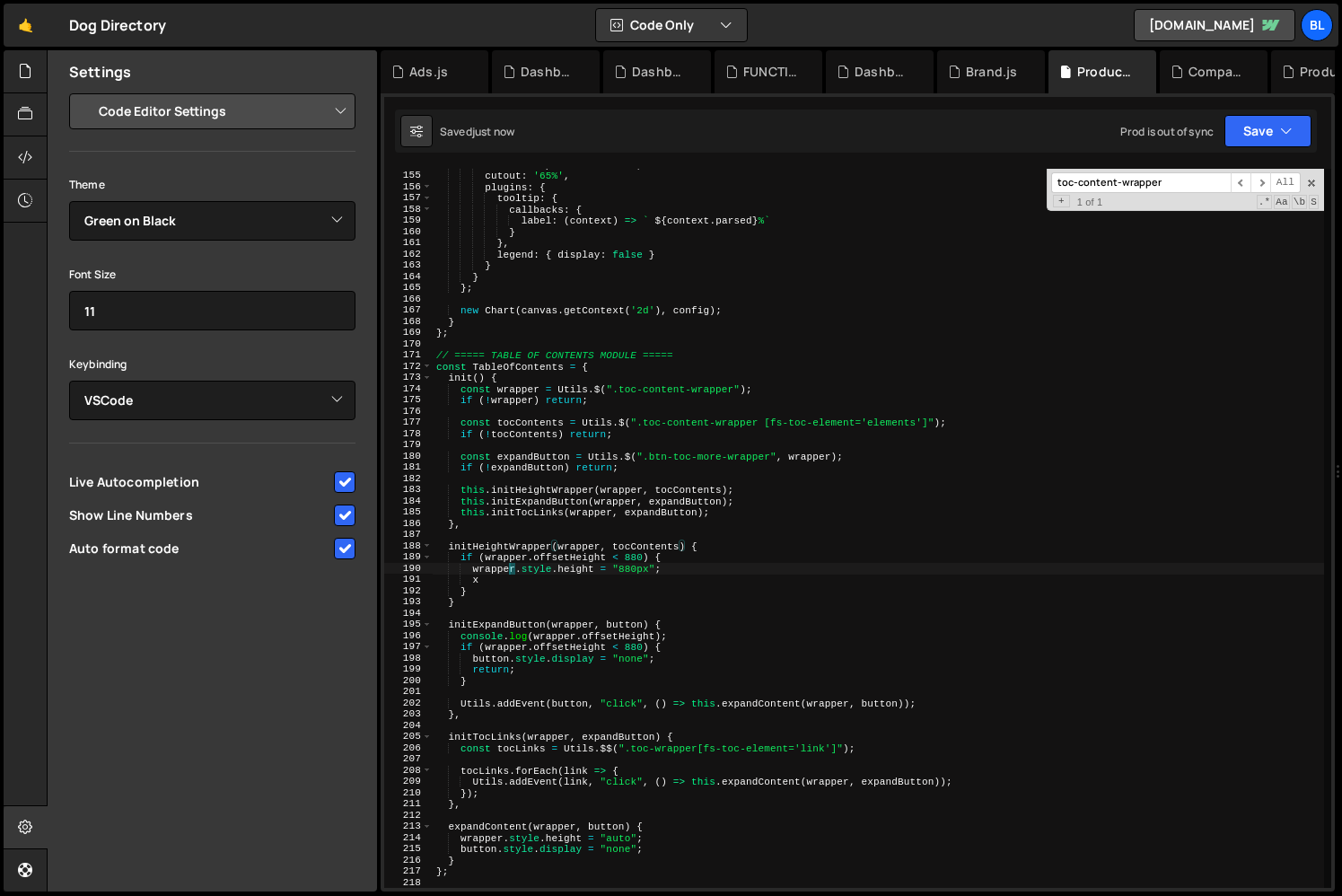
click at [506, 568] on div "maintainAspectRatio : true , cutout : '65%' , plugins : { tooltip : { callbacks…" at bounding box center [878, 529] width 891 height 741
click at [518, 553] on div "maintainAspectRatio : true , cutout : '65%' , plugins : { tooltip : { callbacks…" at bounding box center [878, 529] width 891 height 741
paste textarea "tocContents"
click at [614, 550] on div "maintainAspectRatio : true , cutout : '65%' , plugins : { tooltip : { callbacks…" at bounding box center [878, 529] width 891 height 741
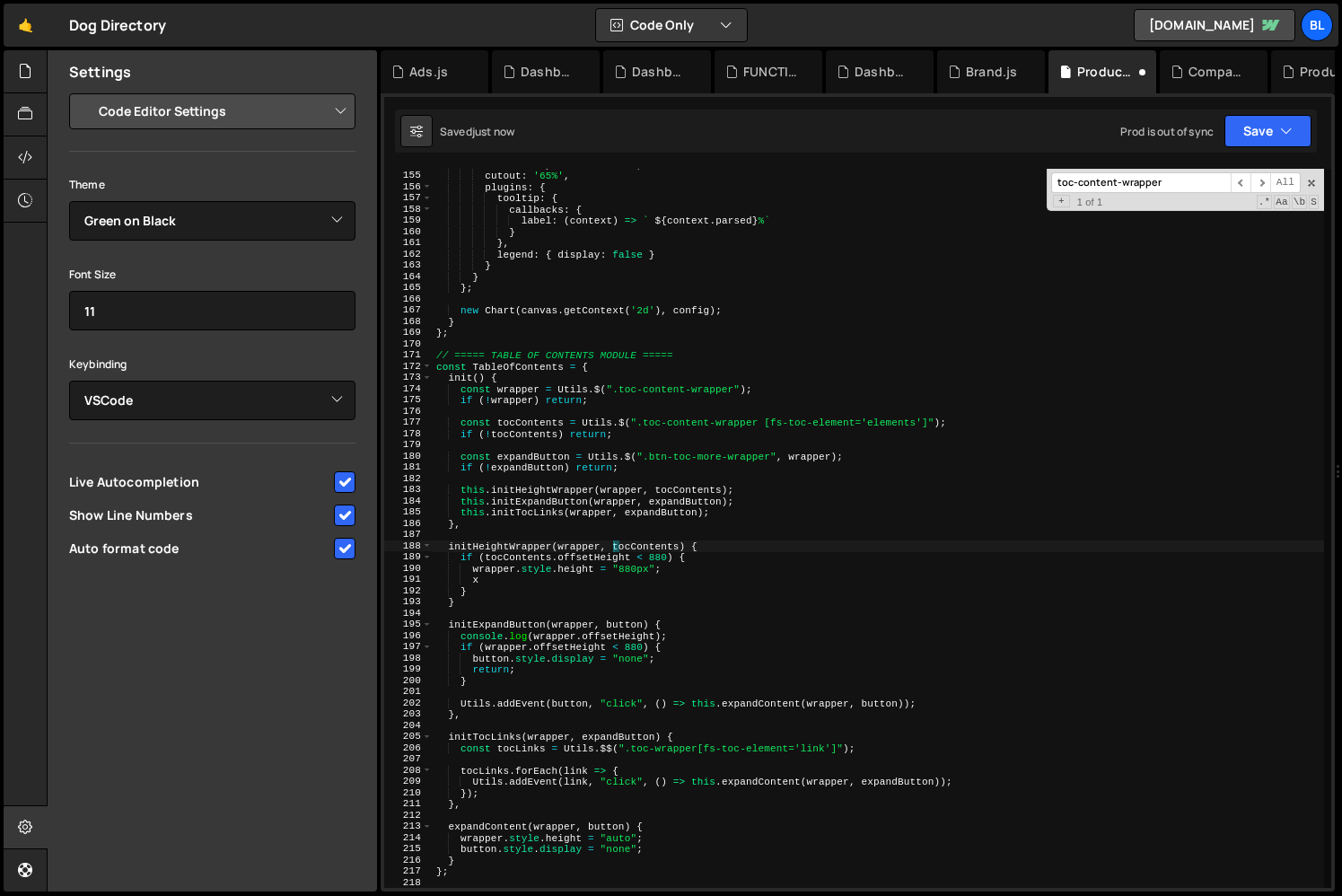
click at [599, 577] on div "maintainAspectRatio : true , cutout : '65%' , plugins : { tooltip : { callbacks…" at bounding box center [878, 529] width 891 height 741
click at [506, 566] on div "maintainAspectRatio : true , cutout : '65%' , plugins : { tooltip : { callbacks…" at bounding box center [878, 529] width 891 height 741
click at [499, 585] on div "maintainAspectRatio : true , cutout : '65%' , plugins : { tooltip : { callbacks…" at bounding box center [878, 529] width 891 height 741
type textarea "x"
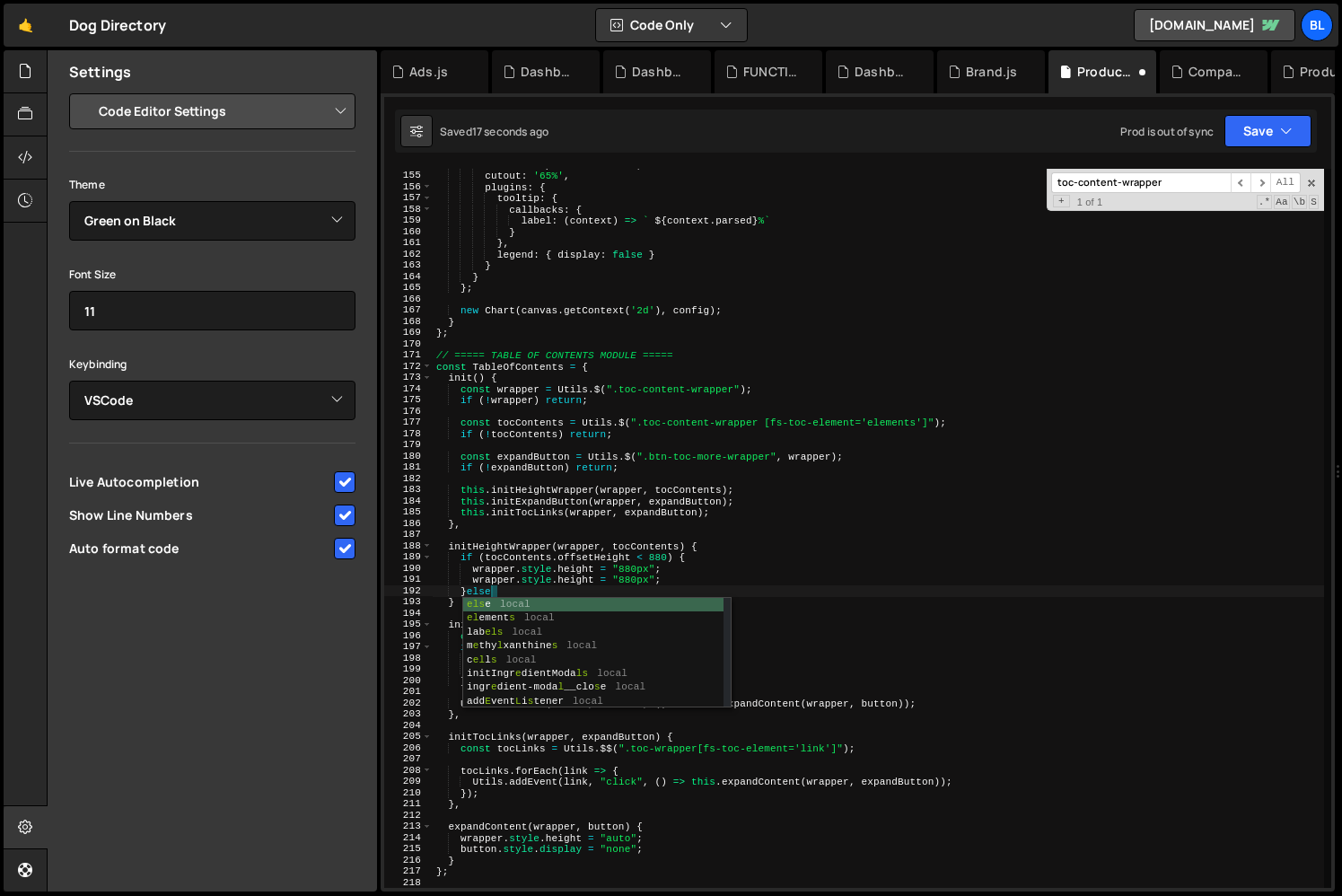
type textarea "}else{"
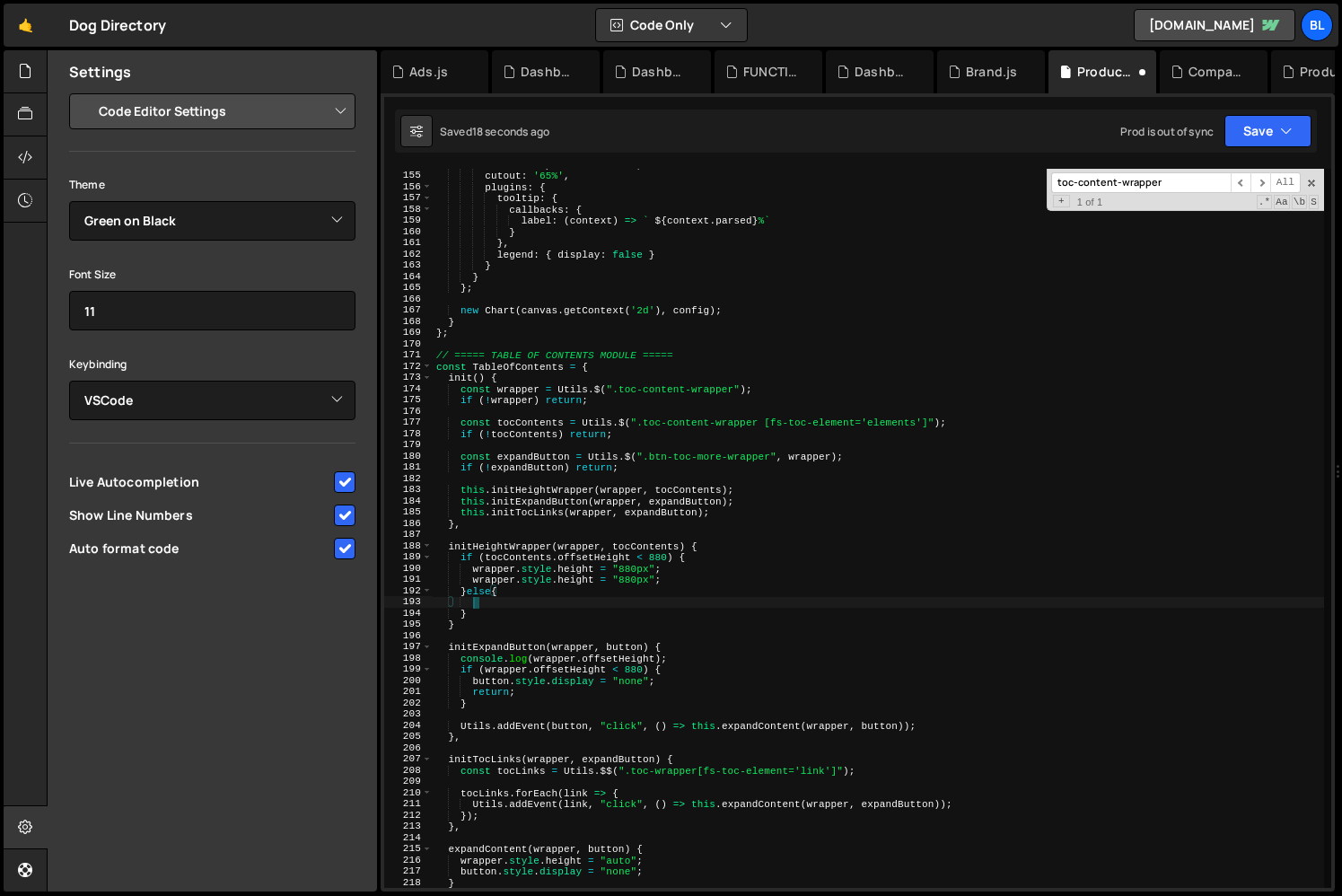
scroll to position [0, 2]
type textarea "wrapper.style.height = "880px";"
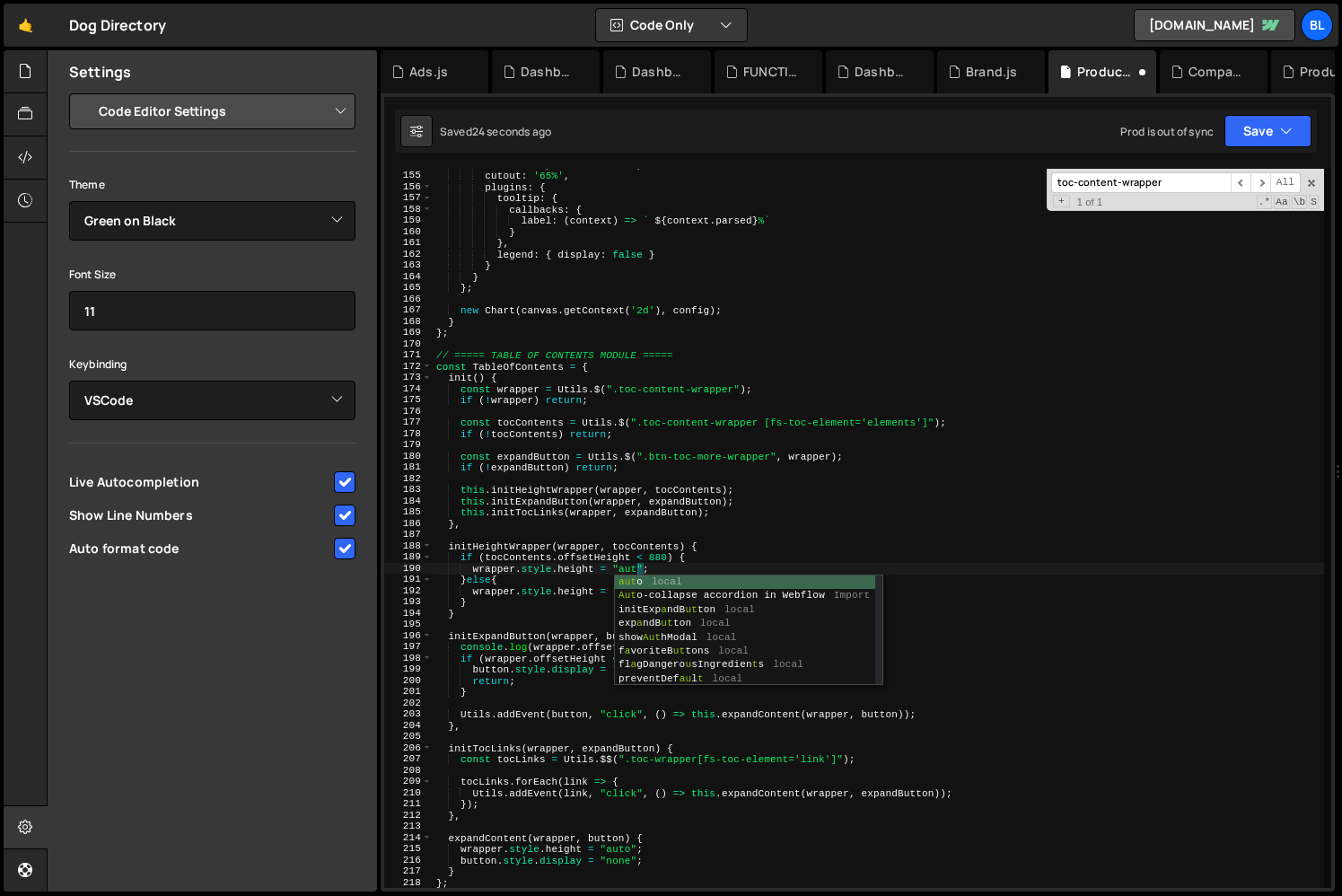
type textarea "wrapper.style.height = "auto";"
click at [535, 536] on div "maintainAspectRatio : true , cutout : '65%' , plugins : { tooltip : { callbacks…" at bounding box center [878, 529] width 891 height 741
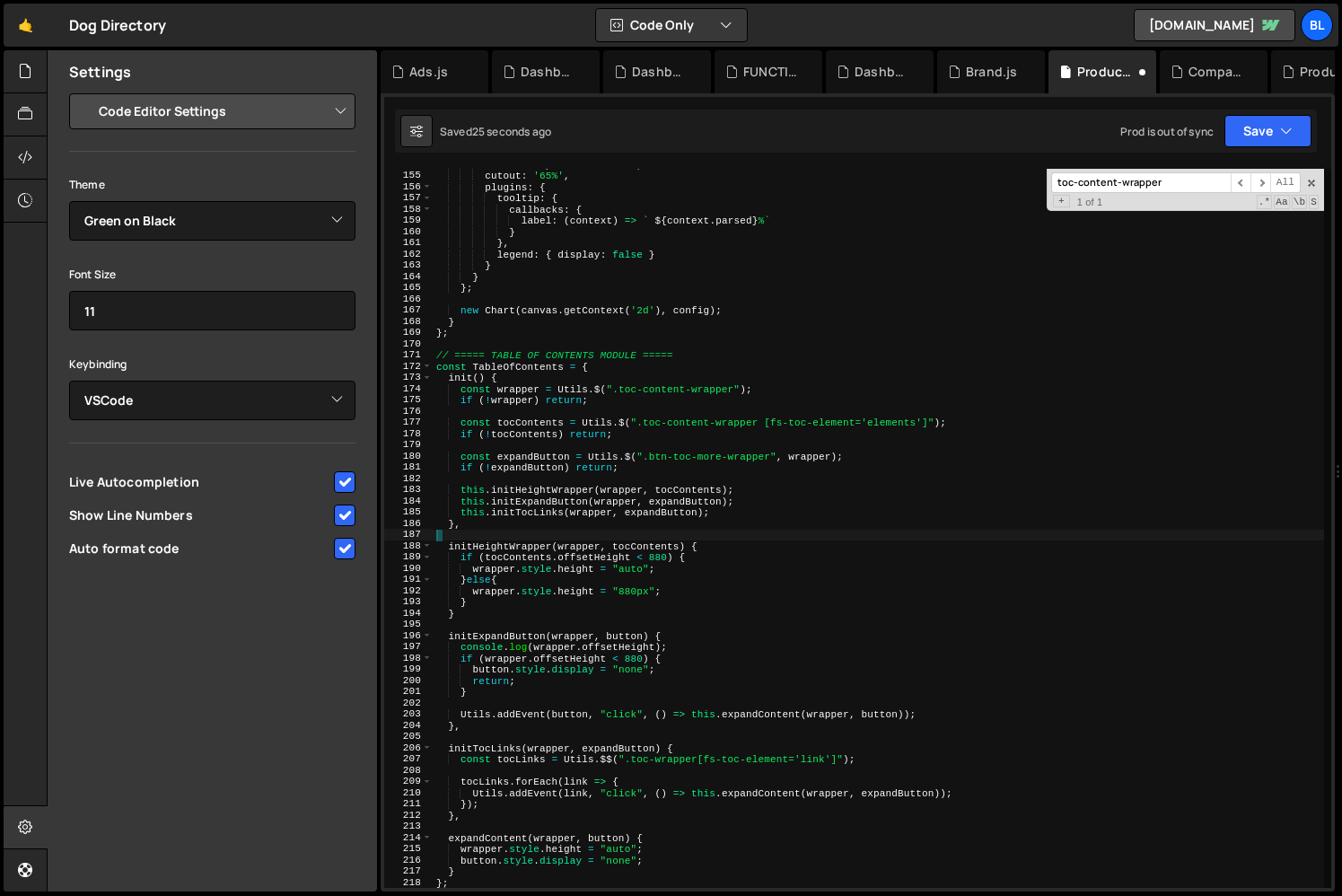
click at [548, 594] on div "maintainAspectRatio : true , cutout : '65%' , plugins : { tooltip : { callbacks…" at bounding box center [878, 529] width 891 height 741
click at [572, 594] on div "maintainAspectRatio : true , cutout : '65%' , plugins : { tooltip : { callbacks…" at bounding box center [878, 529] width 891 height 741
click at [529, 613] on div "maintainAspectRatio : true , cutout : '65%' , plugins : { tooltip : { callbacks…" at bounding box center [878, 529] width 891 height 741
click at [622, 574] on div "maintainAspectRatio : true , cutout : '65%' , plugins : { tooltip : { callbacks…" at bounding box center [878, 529] width 891 height 741
click at [541, 599] on div "maintainAspectRatio : true , cutout : '65%' , plugins : { tooltip : { callbacks…" at bounding box center [878, 529] width 891 height 741
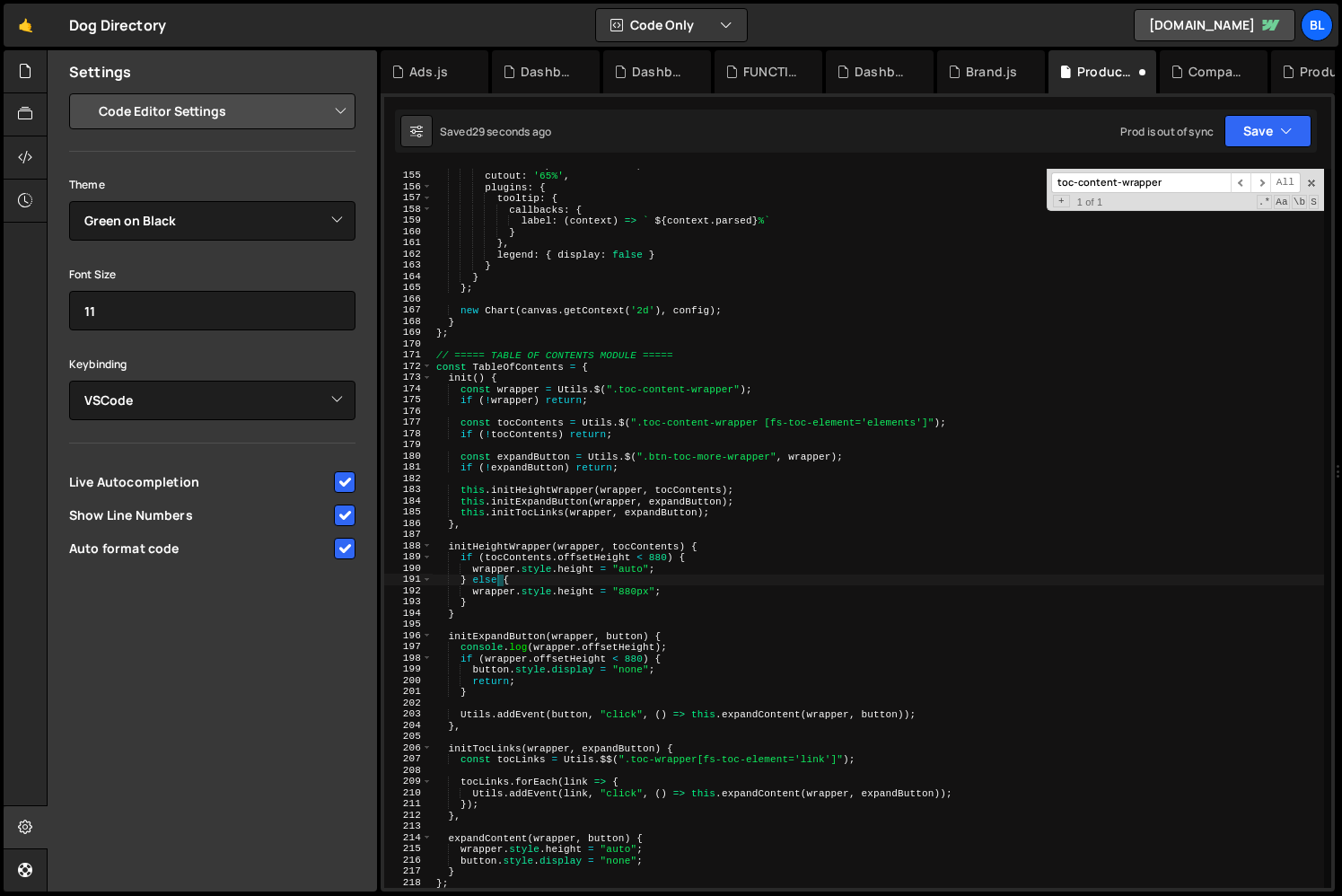
type textarea "}"
click at [510, 535] on div "maintainAspectRatio : true , cutout : '65%' , plugins : { tooltip : { callbacks…" at bounding box center [878, 529] width 891 height 741
click at [527, 495] on div "maintainAspectRatio : true , cutout : '65%' , plugins : { tooltip : { callbacks…" at bounding box center [878, 529] width 891 height 741
click at [582, 562] on div "maintainAspectRatio : true , cutout : '65%' , plugins : { tooltip : { callbacks…" at bounding box center [878, 529] width 891 height 741
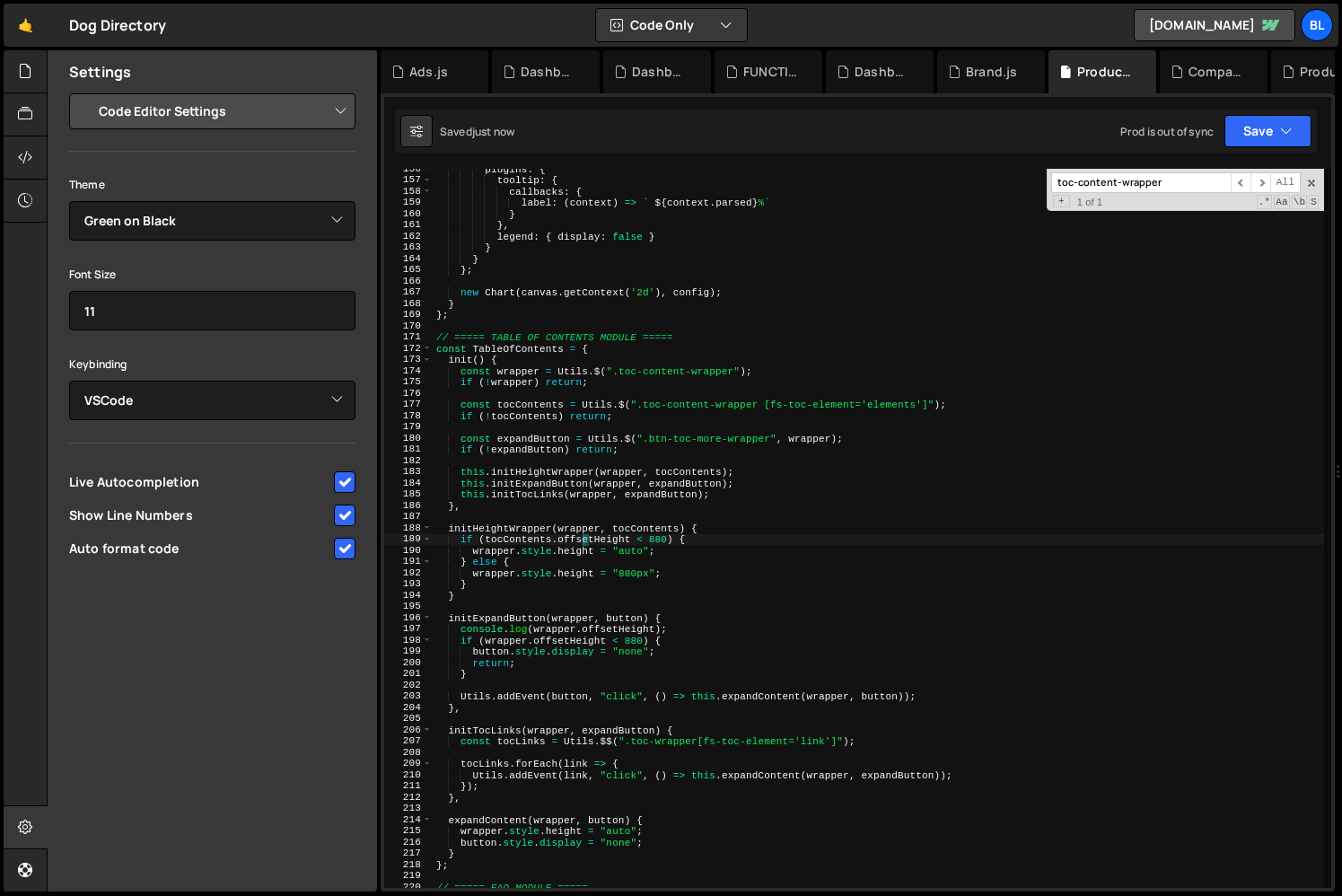
scroll to position [1746, 0]
click at [569, 622] on div "plugins : { tooltip : { callbacks : { label : ( context ) => ` ${ context . par…" at bounding box center [878, 533] width 891 height 741
type textarea "initExpandButton(wrapper, button) {"
click at [568, 609] on div "plugins : { tooltip : { callbacks : { label : ( context ) => ` ${ context . par…" at bounding box center [878, 533] width 891 height 741
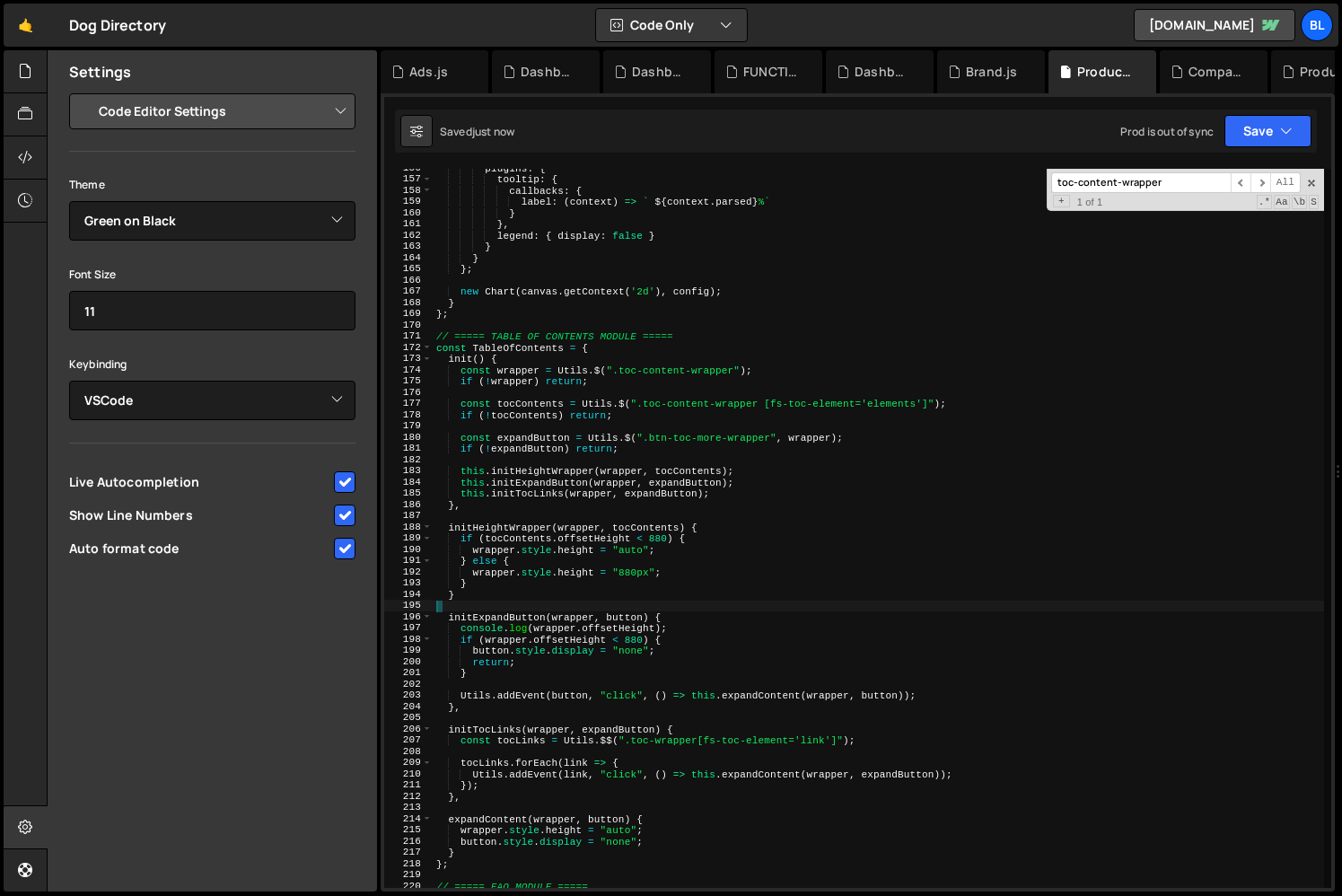
click at [569, 614] on div "plugins : { tooltip : { callbacks : { label : ( context ) => ` ${ context . par…" at bounding box center [878, 533] width 891 height 741
paste textarea "tocContents"
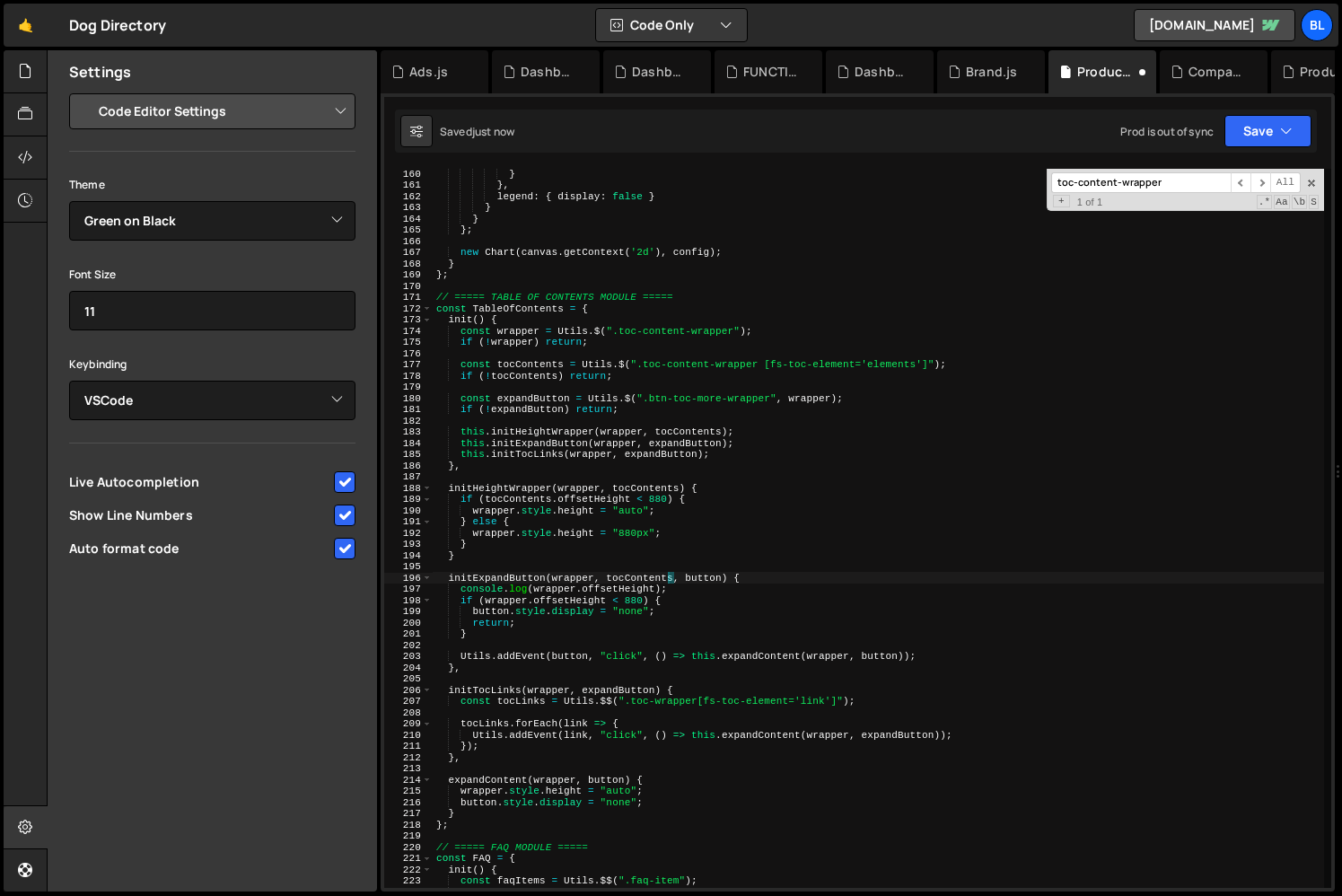
scroll to position [1798, 0]
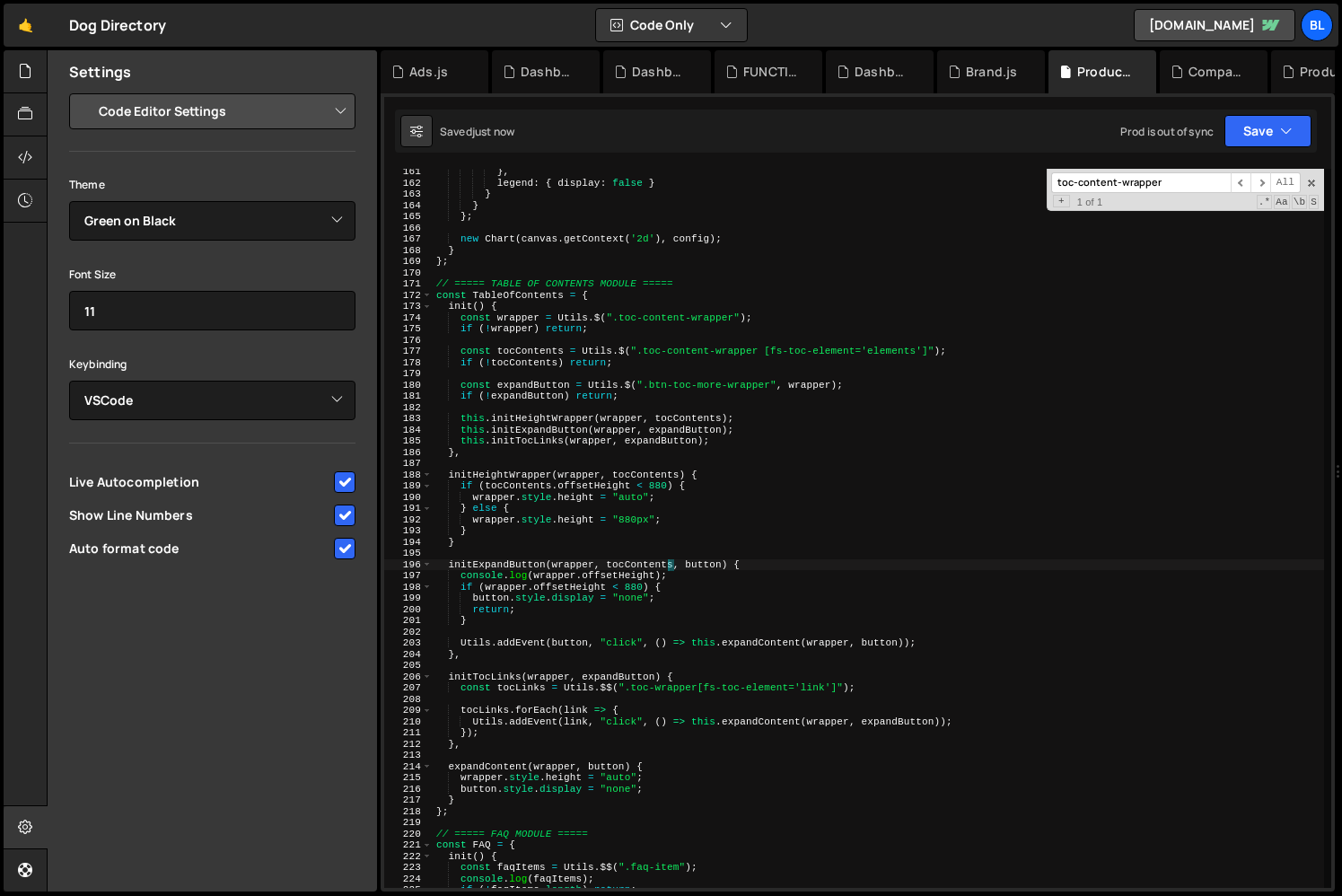
click at [692, 572] on div "} , legend : { display : false } } } } ; new Chart ( canvas . getContext ( '2d'…" at bounding box center [878, 536] width 891 height 741
click at [749, 560] on div "} , legend : { display : false } } } } ; new Chart ( canvas . getContext ( '2d'…" at bounding box center [878, 536] width 891 height 741
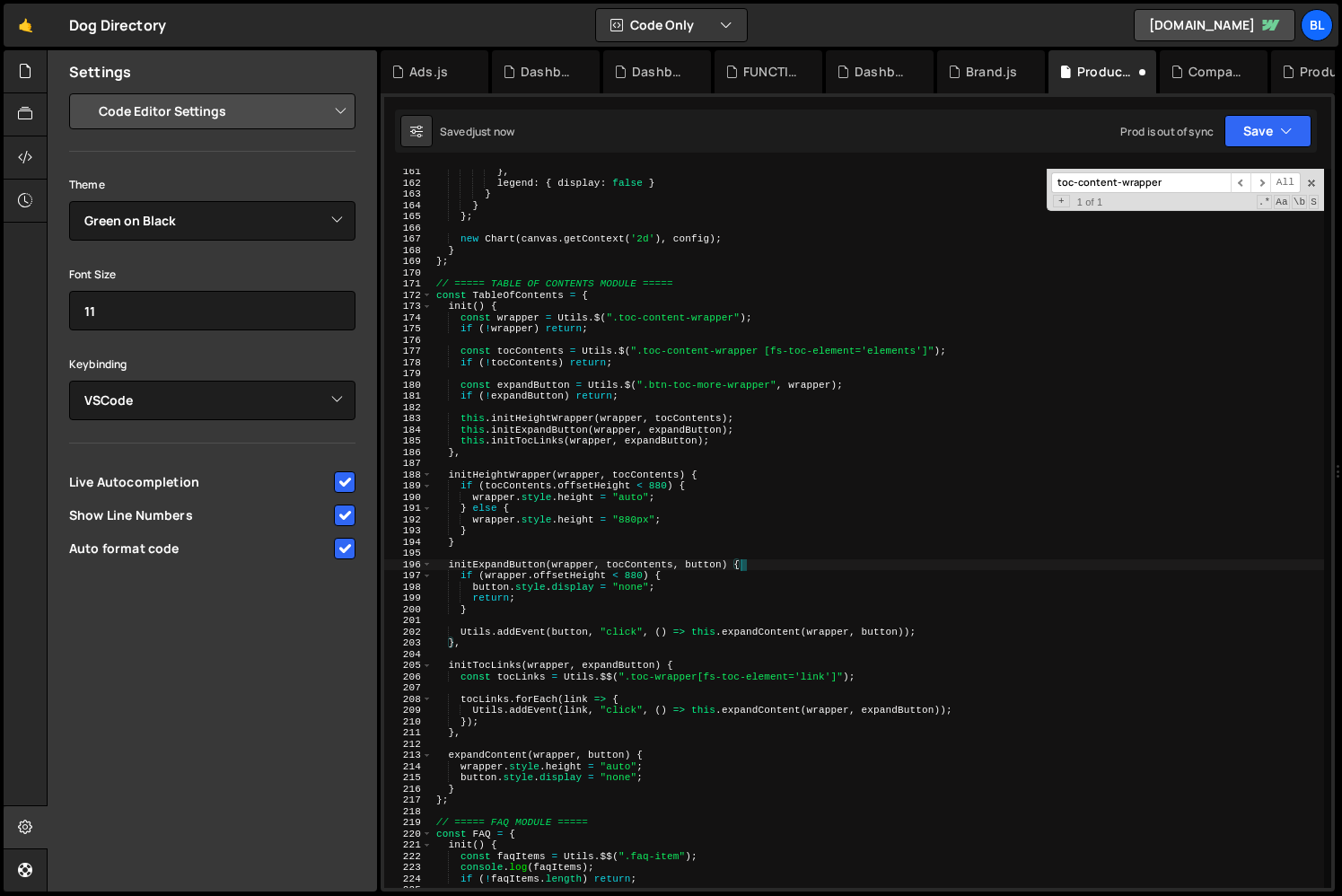
click at [510, 583] on div "} , legend : { display : false } } } } ; new Chart ( canvas . getContext ( '2d'…" at bounding box center [878, 536] width 891 height 741
click at [519, 574] on div "} , legend : { display : false } } } } ; new Chart ( canvas . getContext ( '2d'…" at bounding box center [878, 536] width 891 height 741
paste textarea "tocContents"
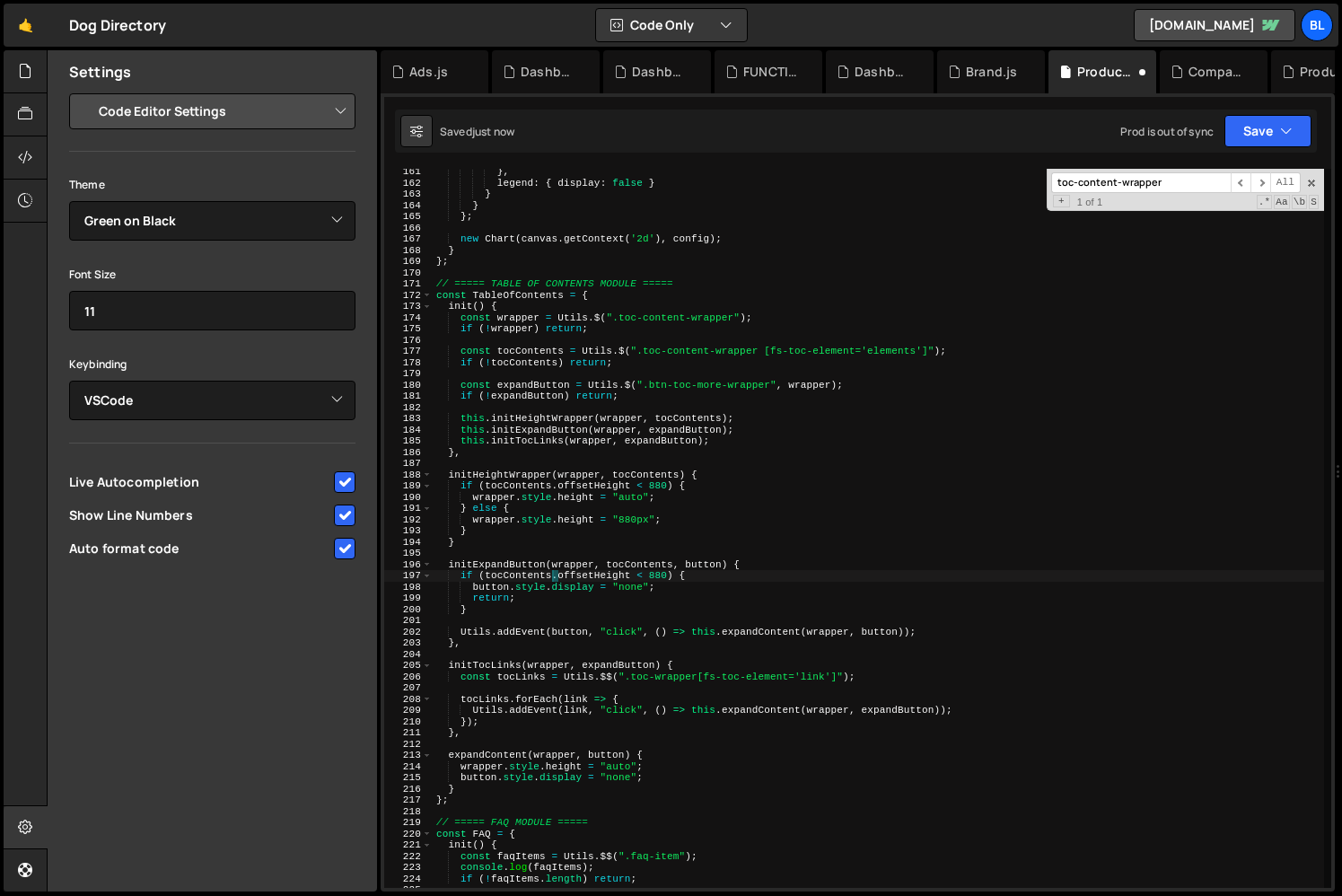
click at [643, 580] on div "} , legend : { display : false } } } } ; new Chart ( canvas . getContext ( '2d'…" at bounding box center [878, 536] width 891 height 741
click at [620, 633] on div "} , legend : { display : false } } } } ; new Chart ( canvas . getContext ( '2d'…" at bounding box center [878, 536] width 891 height 741
click at [639, 579] on div "} , legend : { display : false } } } } ; new Chart ( canvas . getContext ( '2d'…" at bounding box center [878, 536] width 891 height 741
click at [625, 599] on div "} , legend : { display : false } } } } ; new Chart ( canvas . getContext ( '2d'…" at bounding box center [878, 536] width 891 height 741
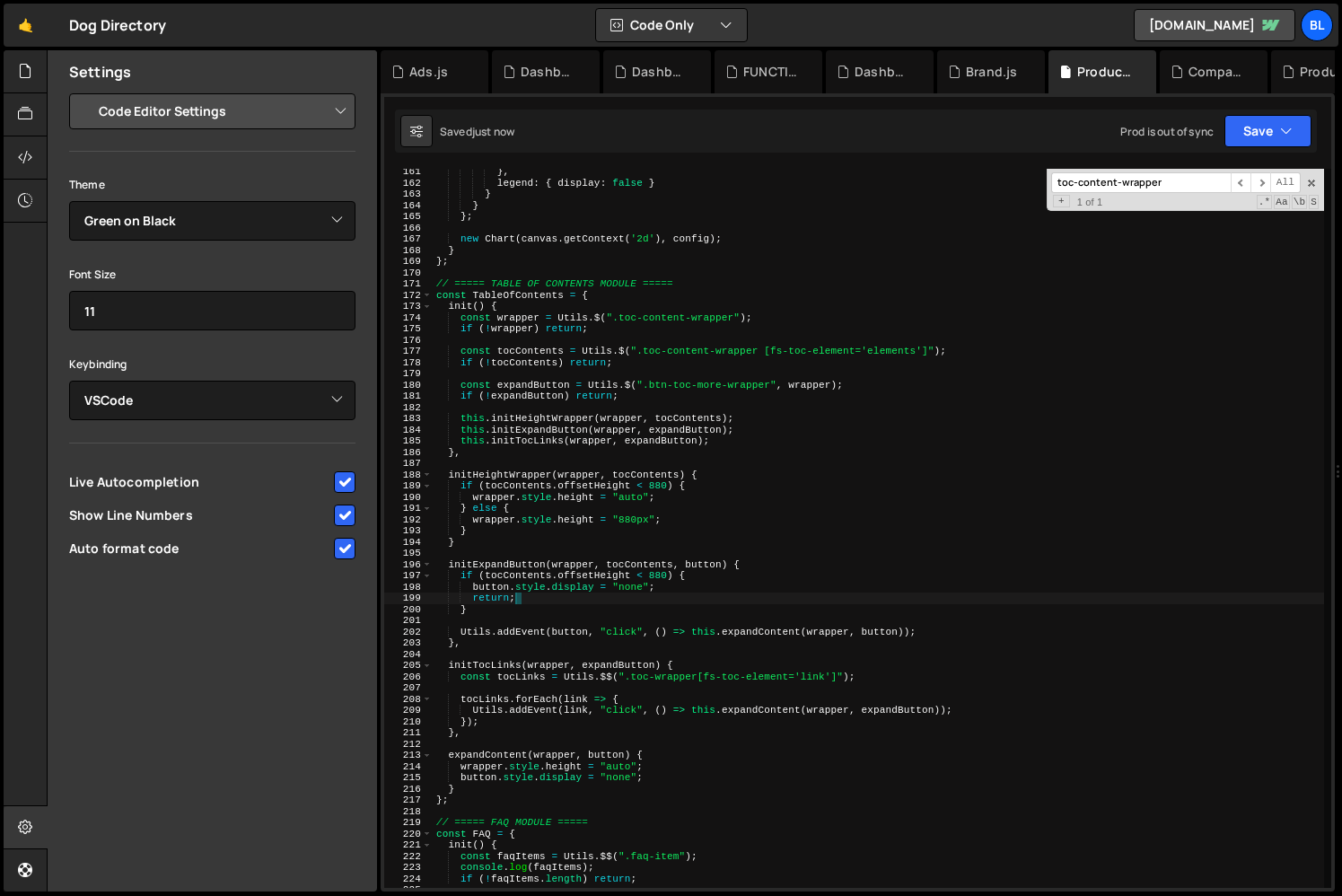
drag, startPoint x: 543, startPoint y: 536, endPoint x: 524, endPoint y: 520, distance: 24.8
click at [543, 536] on div "} , legend : { display : false } } } } ; new Chart ( canvas . getContext ( '2d'…" at bounding box center [878, 536] width 891 height 741
click at [507, 483] on div "} , legend : { display : false } } } } ; new Chart ( canvas . getContext ( '2d'…" at bounding box center [878, 536] width 891 height 741
click at [508, 483] on div "} , legend : { display : false } } } } ; new Chart ( canvas . getContext ( '2d'…" at bounding box center [878, 536] width 891 height 741
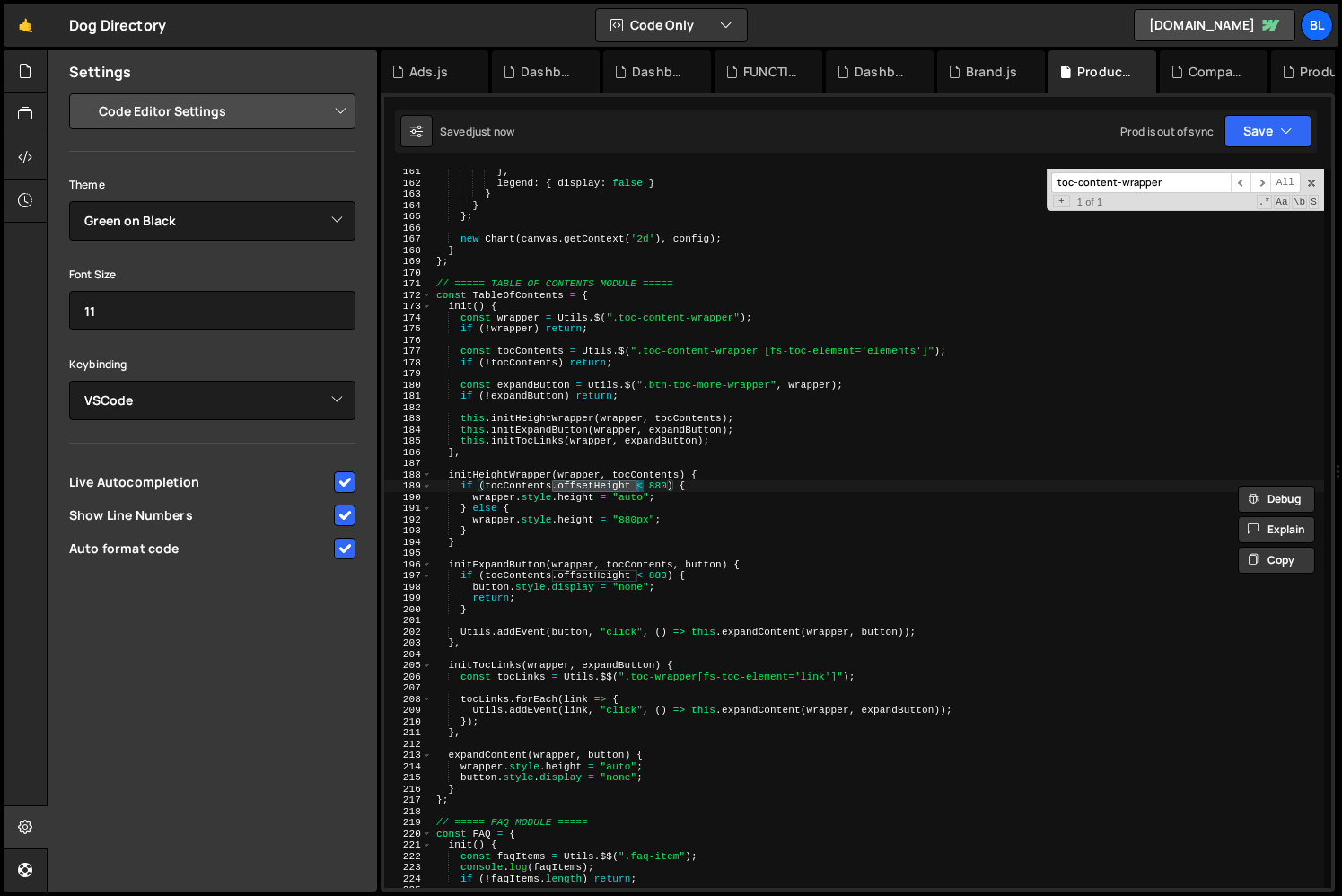
click at [635, 488] on div "} , legend : { display : false } } } } ; new Chart ( canvas . getContext ( '2d'…" at bounding box center [878, 536] width 891 height 741
click at [622, 497] on div "} , legend : { display : false } } } } ; new Chart ( canvas . getContext ( '2d'…" at bounding box center [878, 536] width 891 height 741
drag, startPoint x: 632, startPoint y: 484, endPoint x: 488, endPoint y: 484, distance: 144.0
click at [488, 484] on div "} , legend : { display : false } } } } ; new Chart ( canvas . getContext ( '2d'…" at bounding box center [878, 536] width 891 height 741
click at [490, 504] on div "} , legend : { display : false } } } } ; new Chart ( canvas . getContext ( '2d'…" at bounding box center [878, 536] width 891 height 741
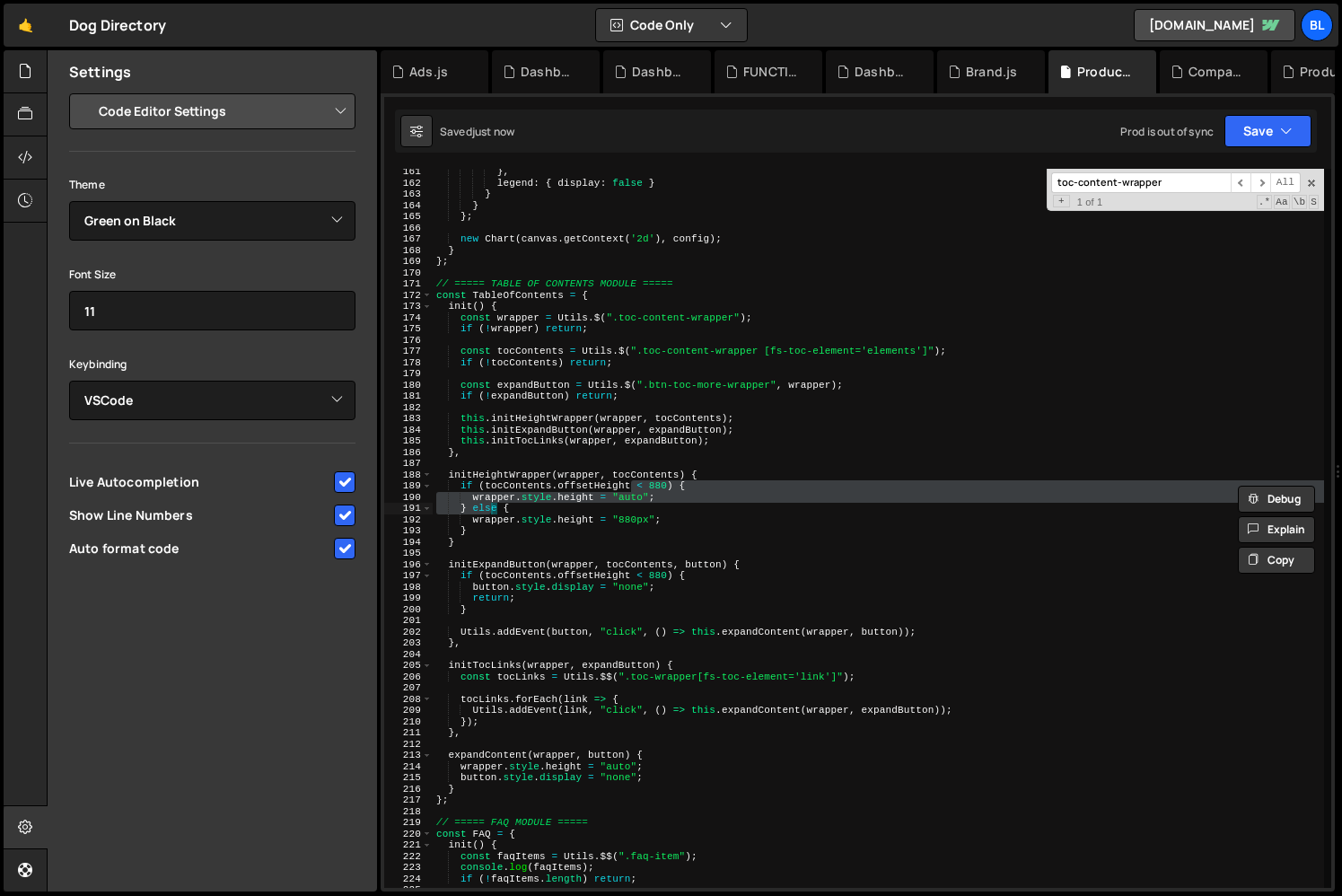
click at [491, 443] on div "} , legend : { display : false } } } } ; new Chart ( canvas . getContext ( '2d'…" at bounding box center [878, 536] width 891 height 741
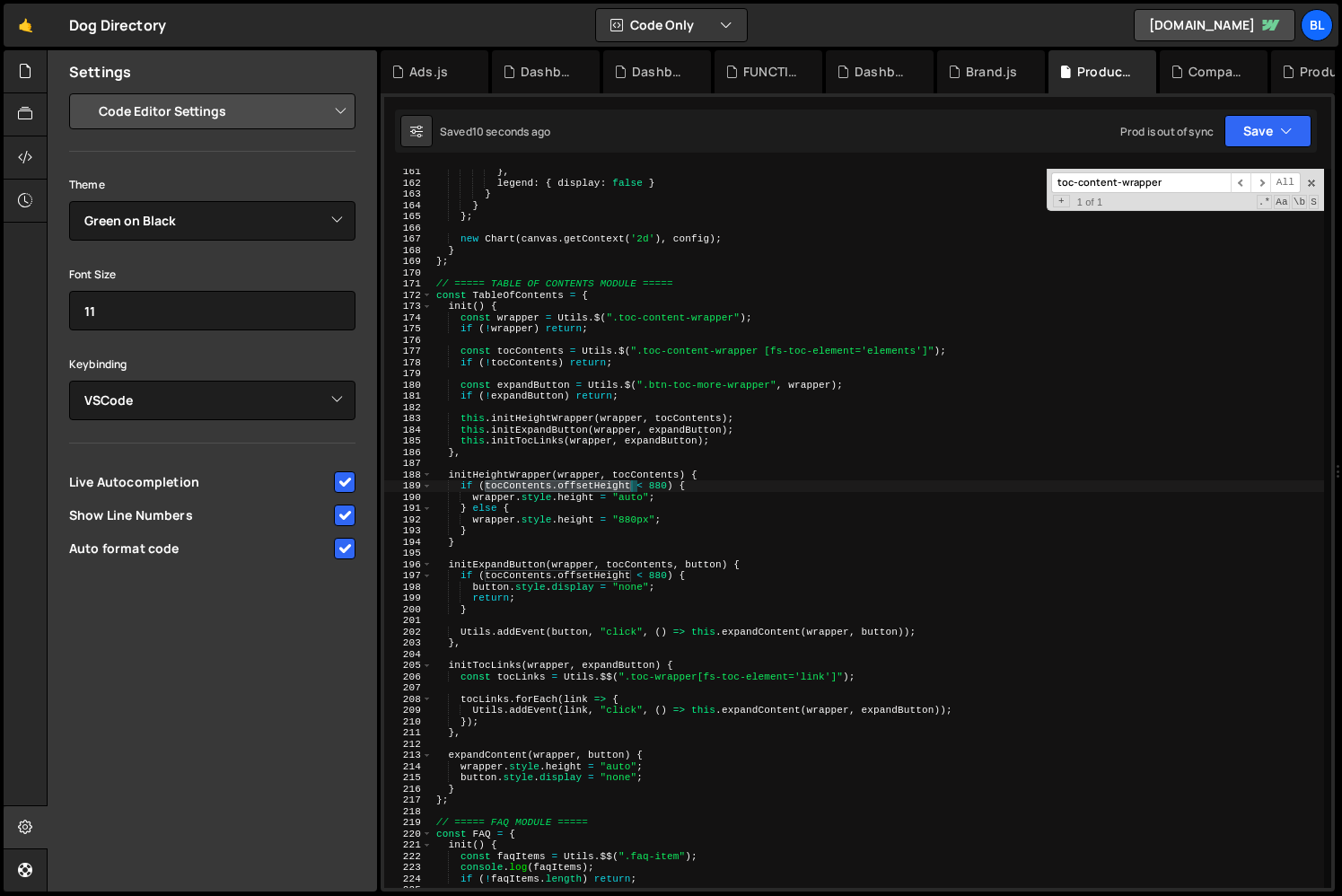
drag, startPoint x: 486, startPoint y: 482, endPoint x: 631, endPoint y: 487, distance: 145.1
click at [631, 487] on div "} , legend : { display : false } } } } ; new Chart ( canvas . getContext ( '2d'…" at bounding box center [878, 536] width 891 height 741
type textarea "if (tocContents.offsetHeight < 880) {"
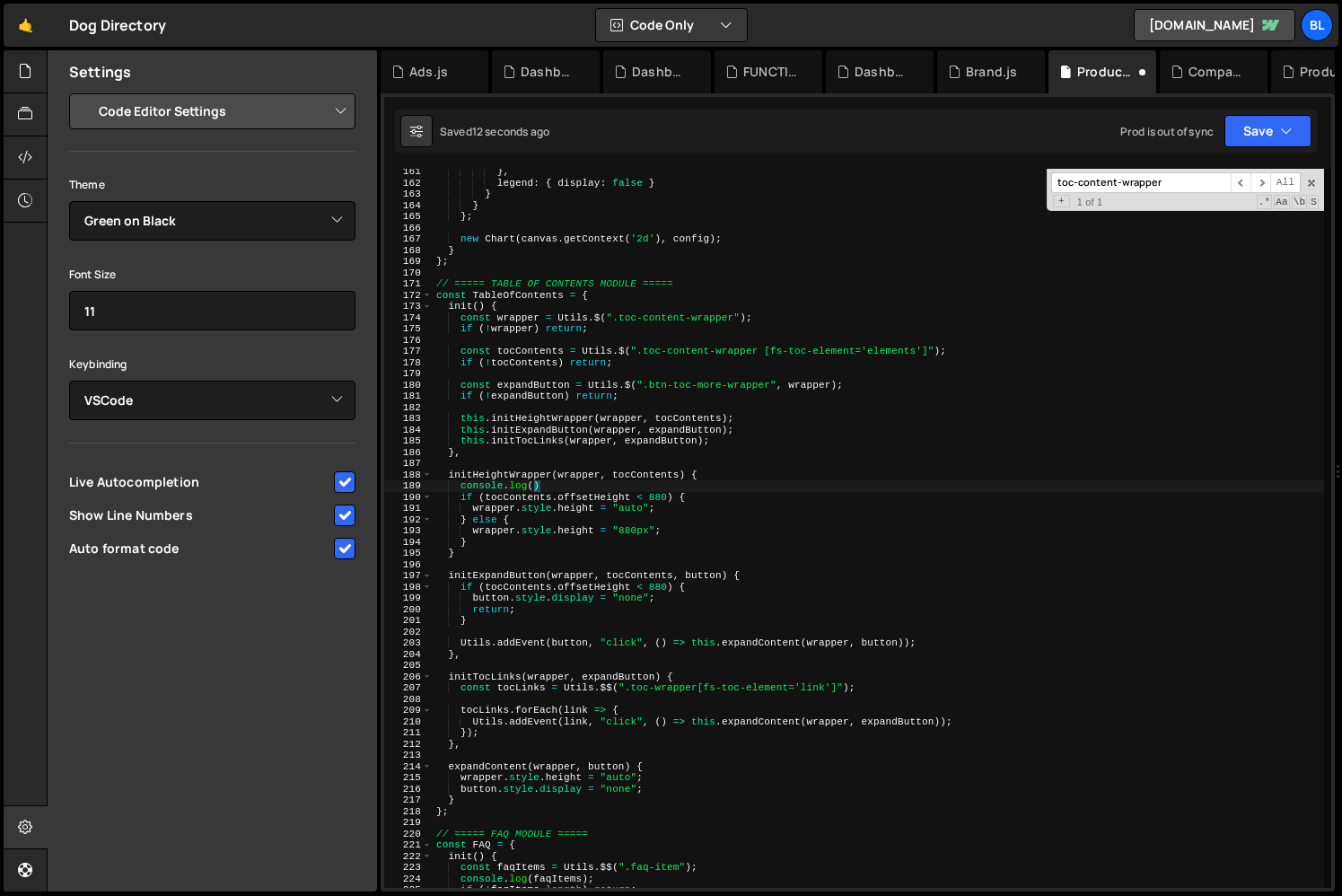
paste textarea "tocContents.offsetHeight)"
type textarea "console.log(tocContents.offsetHeight);"
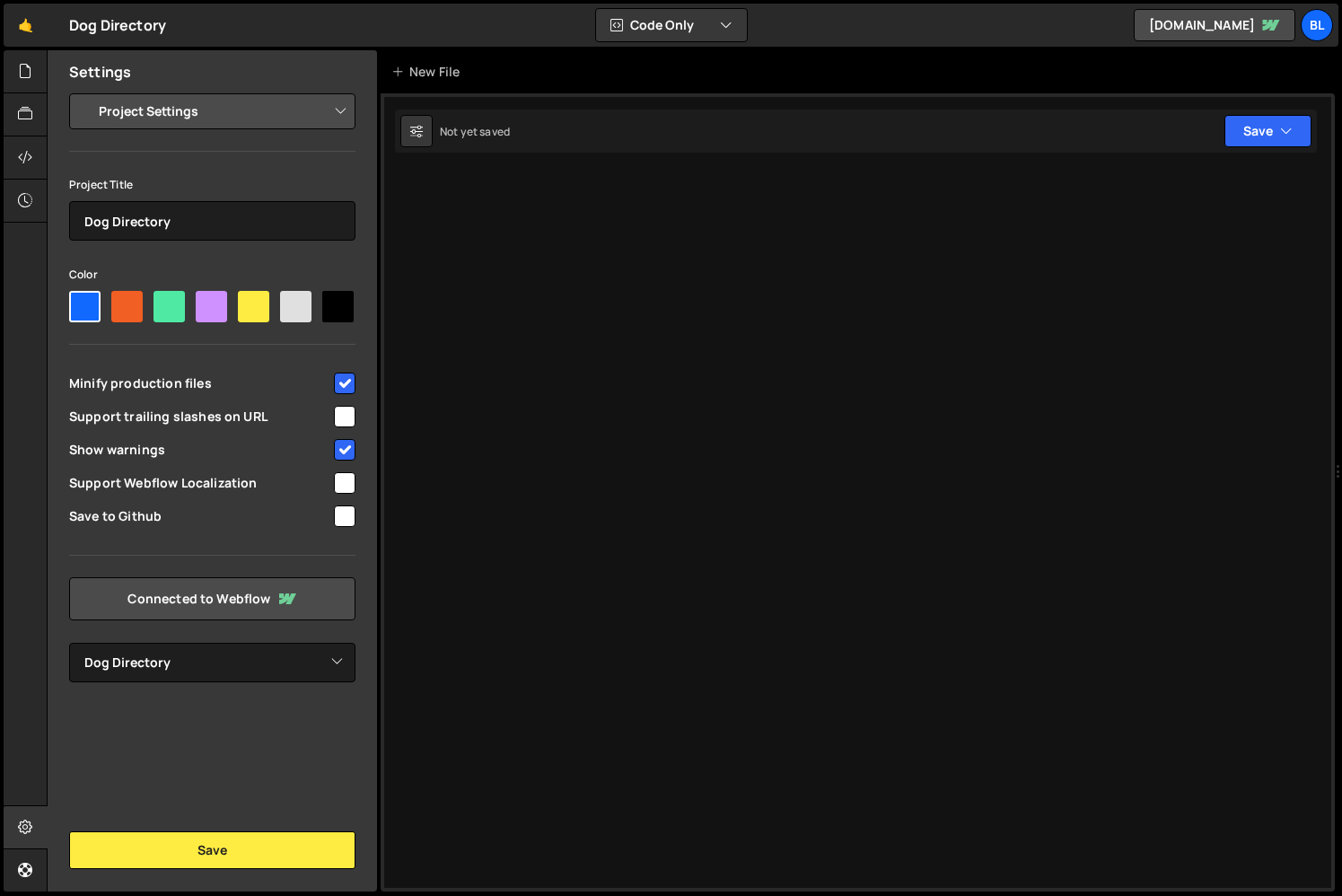
select select "67622620f4d5b27a5bfeb9a7"
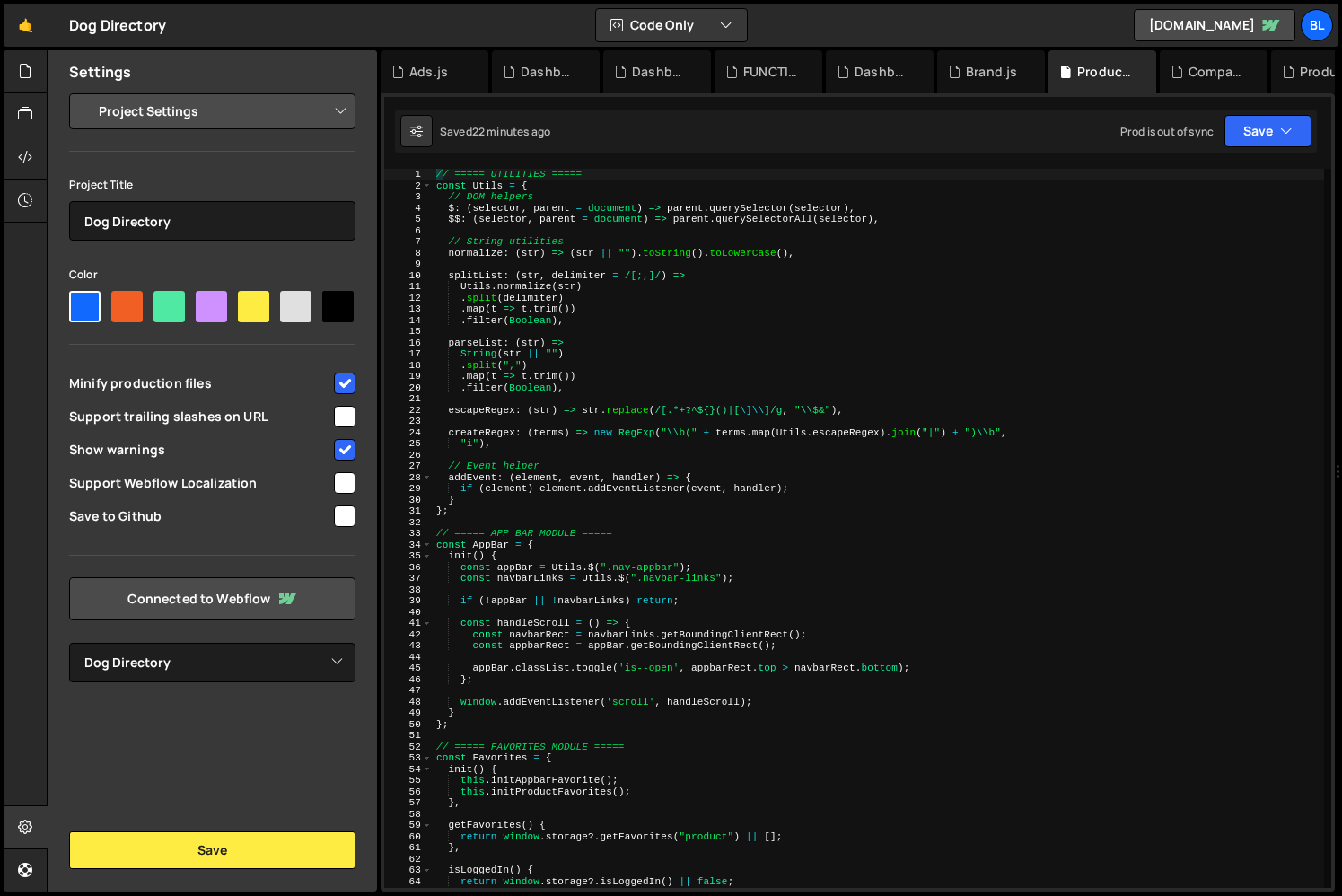
type textarea "};"
click at [796, 513] on div "// ===== UTILITIES ===== const Utils = { // DOM helpers $ : ( selector , parent…" at bounding box center [878, 539] width 891 height 741
click at [20, 81] on icon at bounding box center [25, 71] width 14 height 20
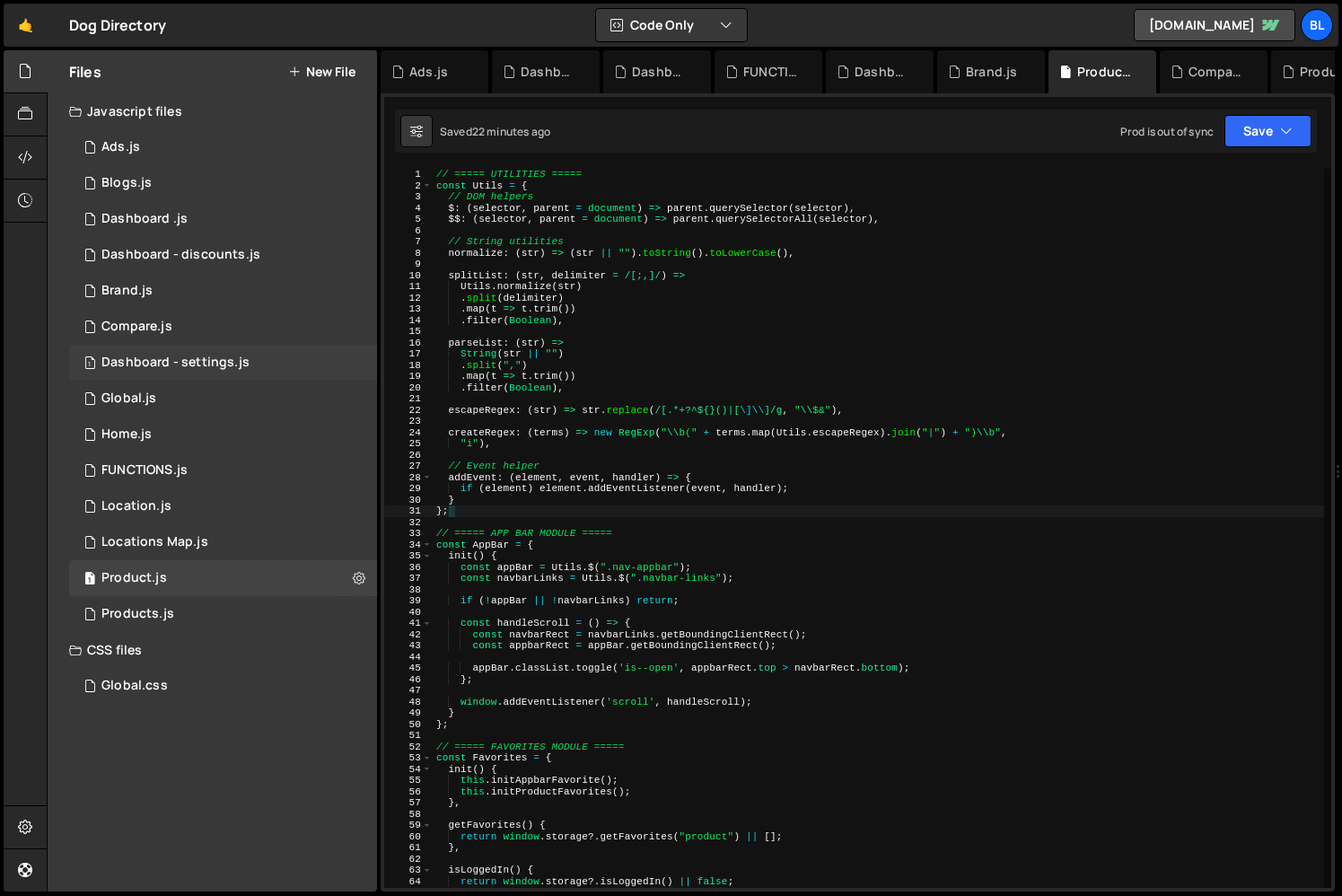
click at [237, 367] on div "Dashboard - settings.js" at bounding box center [176, 362] width 148 height 16
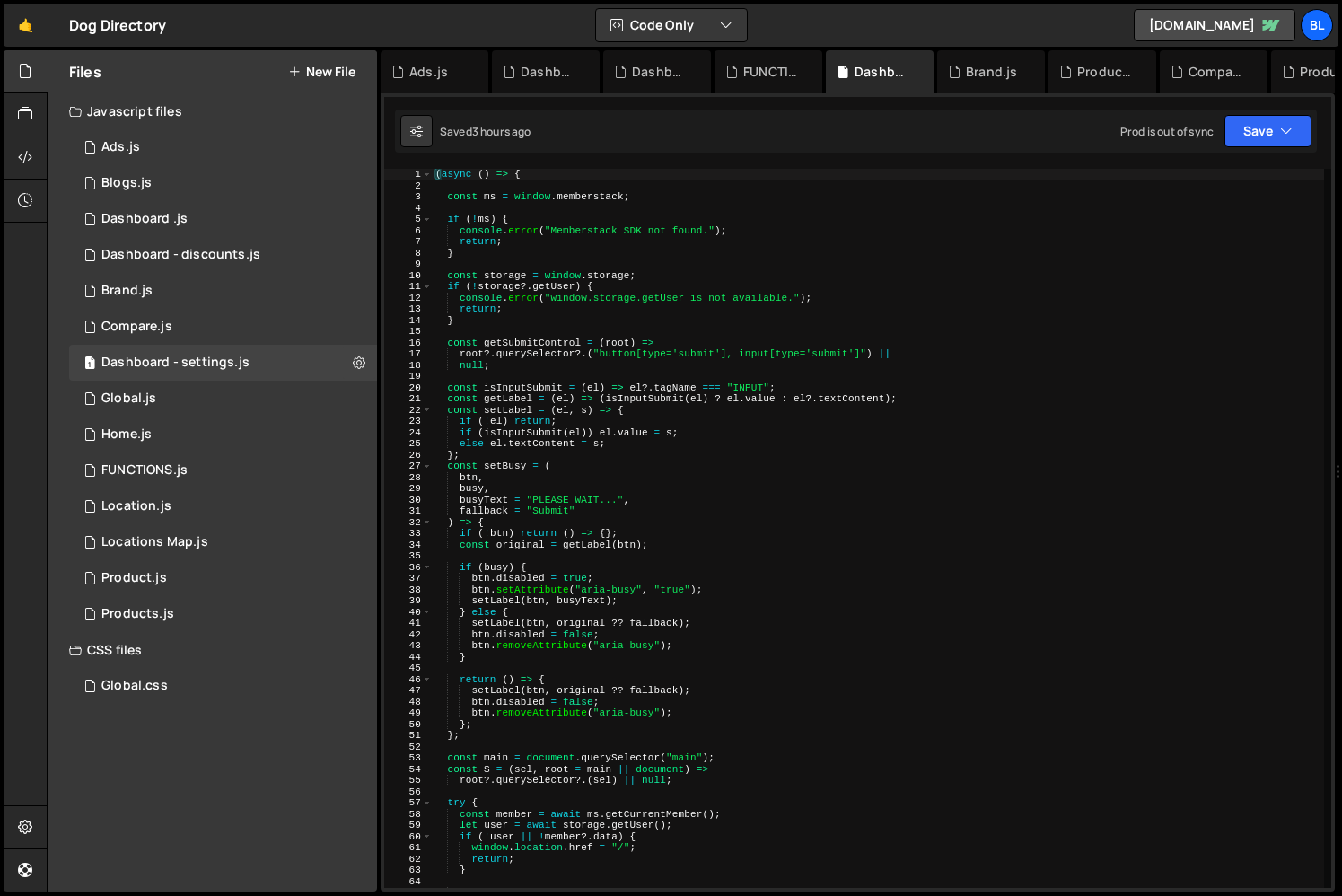
type textarea "fallback = "Submit""
click at [707, 512] on div "( async ( ) => { const ms = window . memberstack ; if ( ! ms ) { console . erro…" at bounding box center [878, 539] width 892 height 741
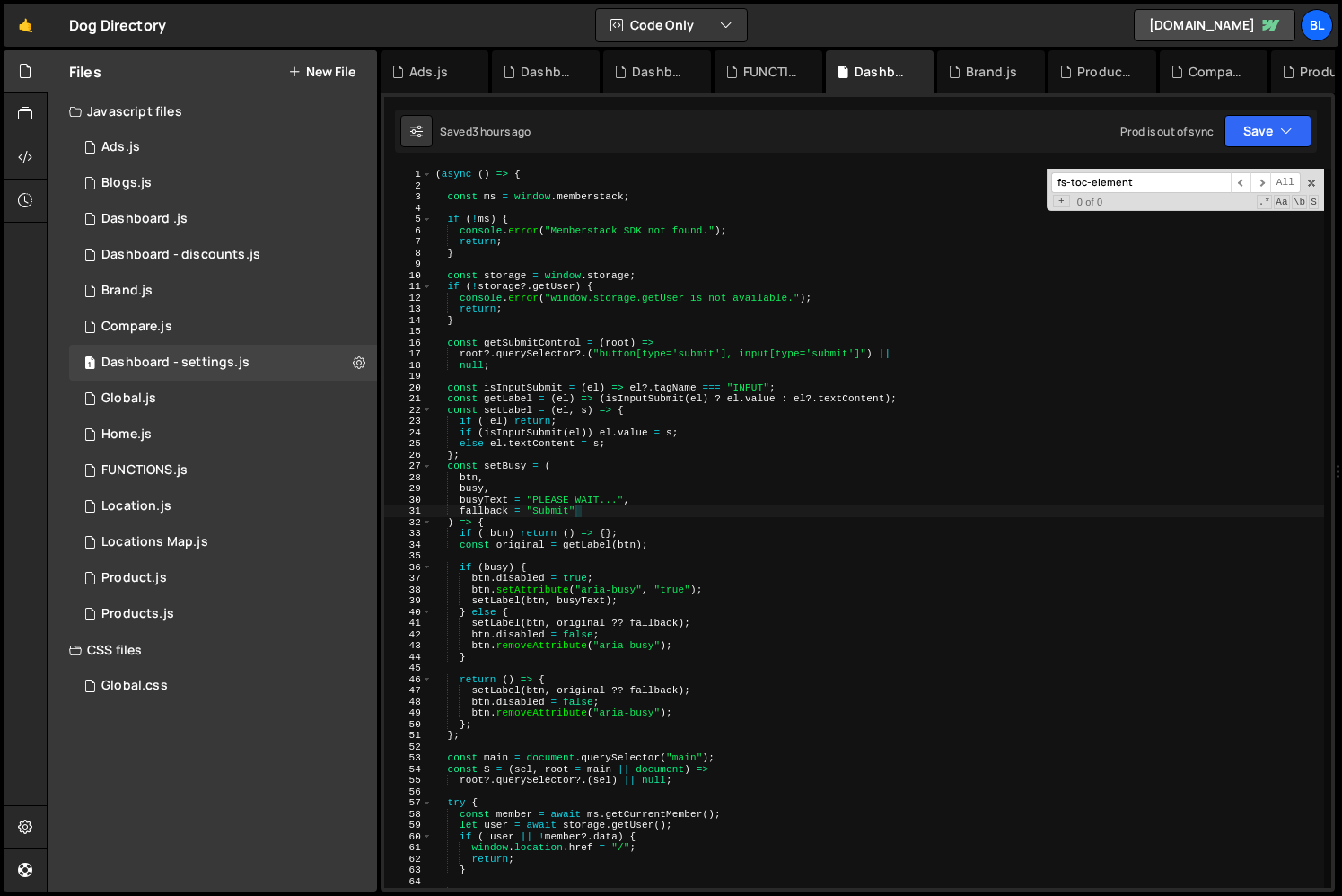
scroll to position [12578, 0]
type input "fs-toc-element"
click at [140, 582] on div "Product.js" at bounding box center [135, 578] width 66 height 16
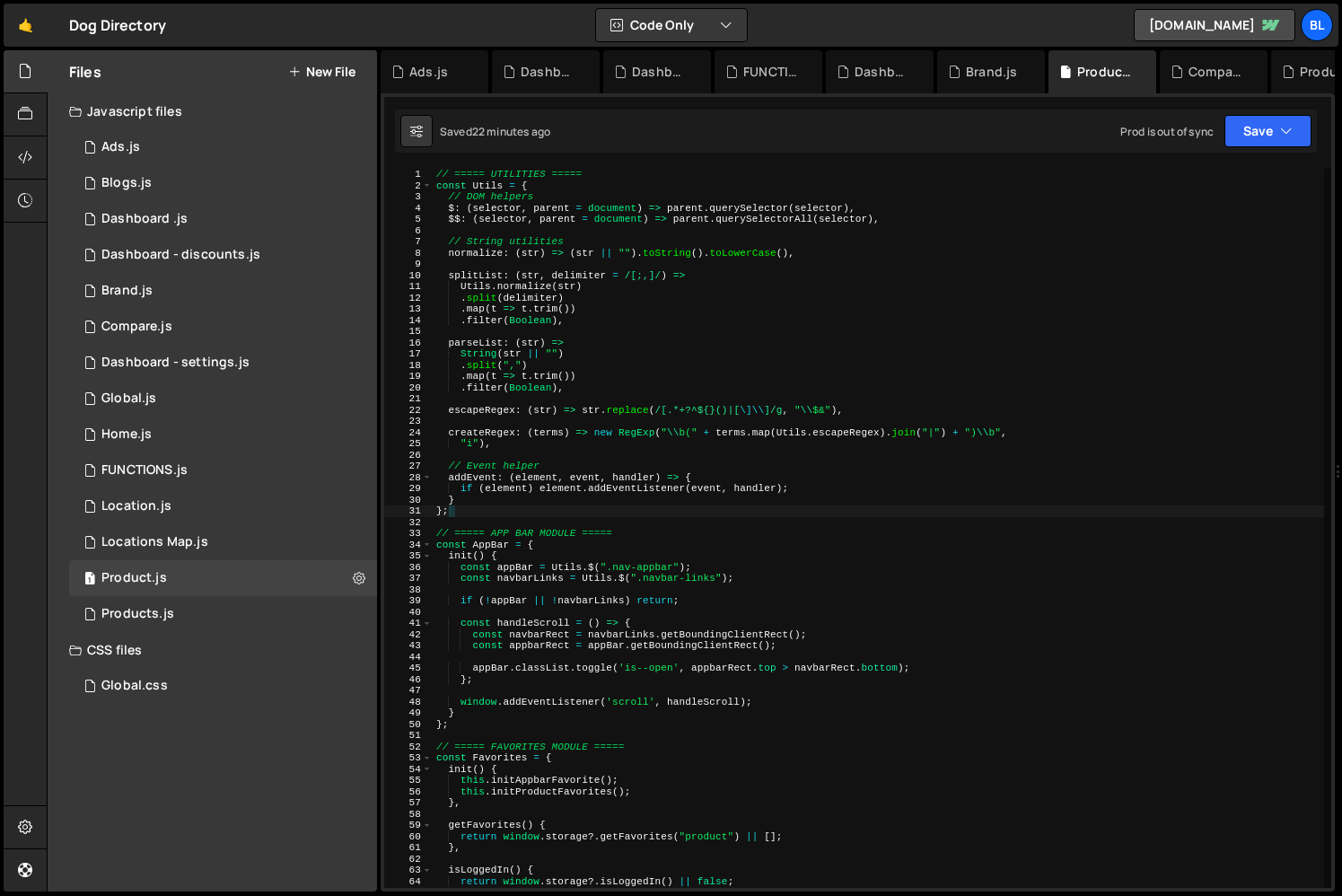
scroll to position [0, 0]
click at [807, 594] on div "// ===== UTILITIES ===== const Utils = { // DOM helpers $ : ( selector , parent…" at bounding box center [878, 539] width 891 height 741
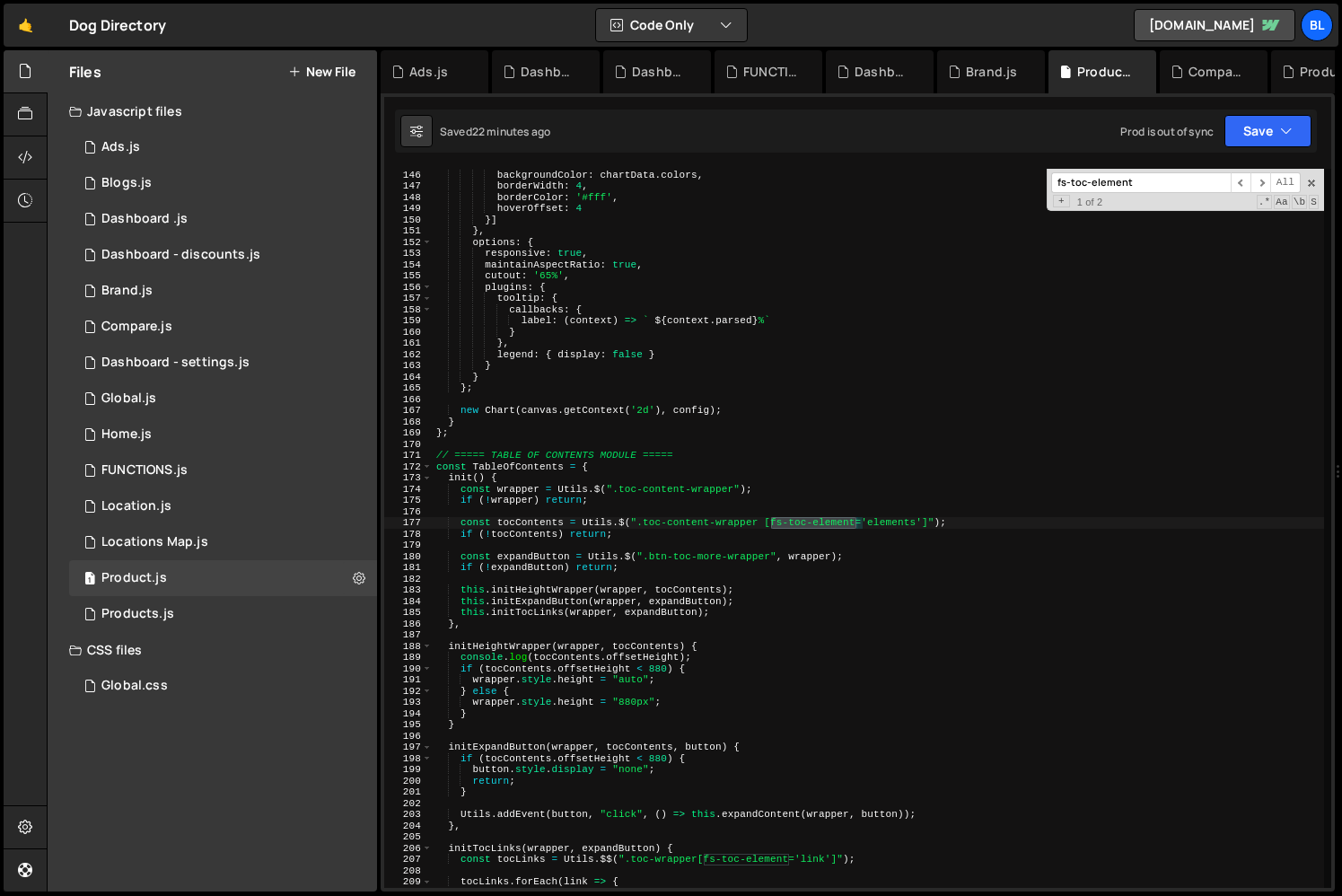
scroll to position [1626, 0]
type input "fs-toc-element"
click at [897, 525] on div "data : chartData . percents , backgroundColor : chartData . colors , borderWidt…" at bounding box center [878, 528] width 891 height 741
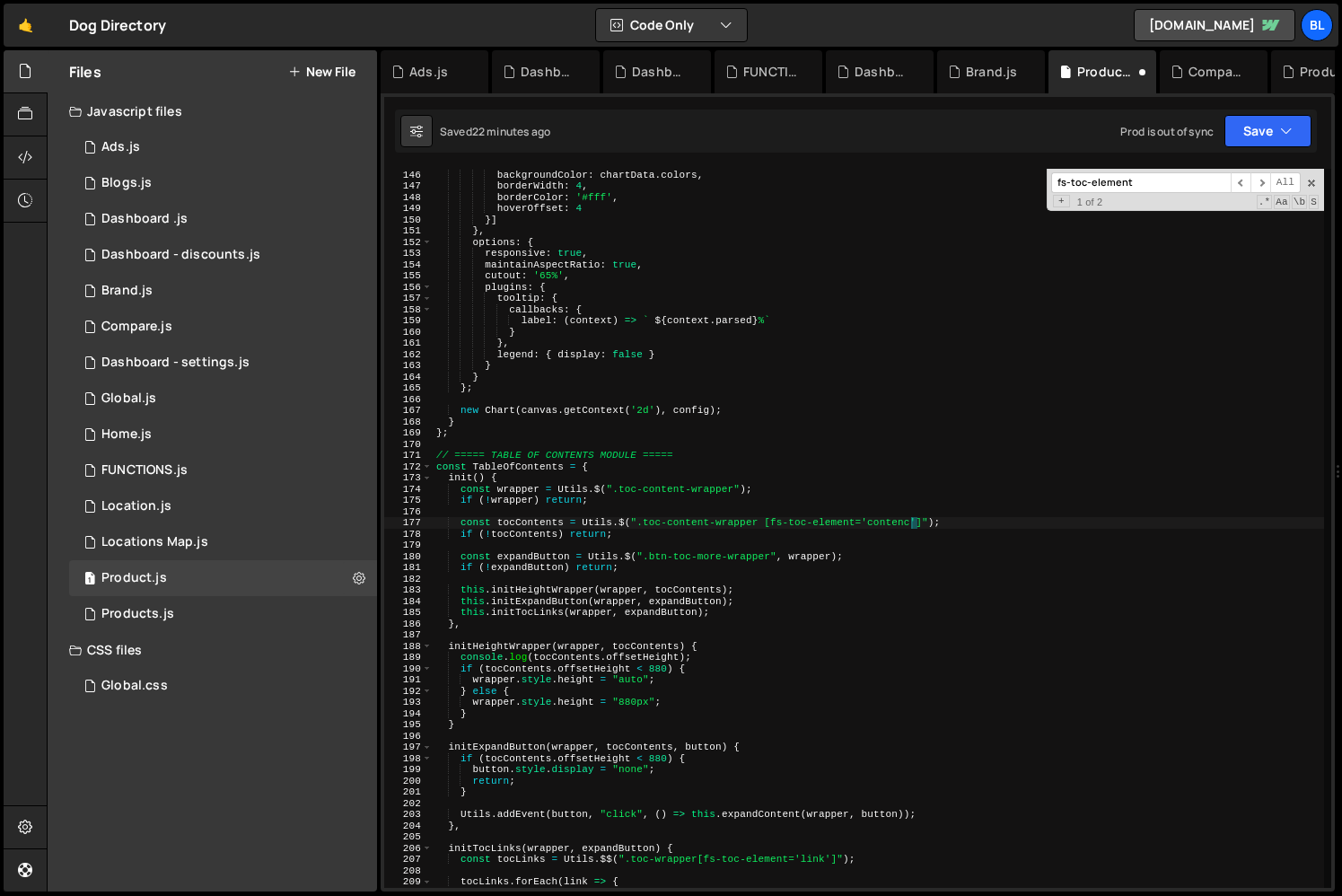
type textarea "const tocContents = Utils.$(".toc-content-wrapper [fs-toc-element='contents']");"
click at [784, 630] on div "data : chartData . percents , backgroundColor : chartData . colors , borderWidt…" at bounding box center [878, 528] width 891 height 741
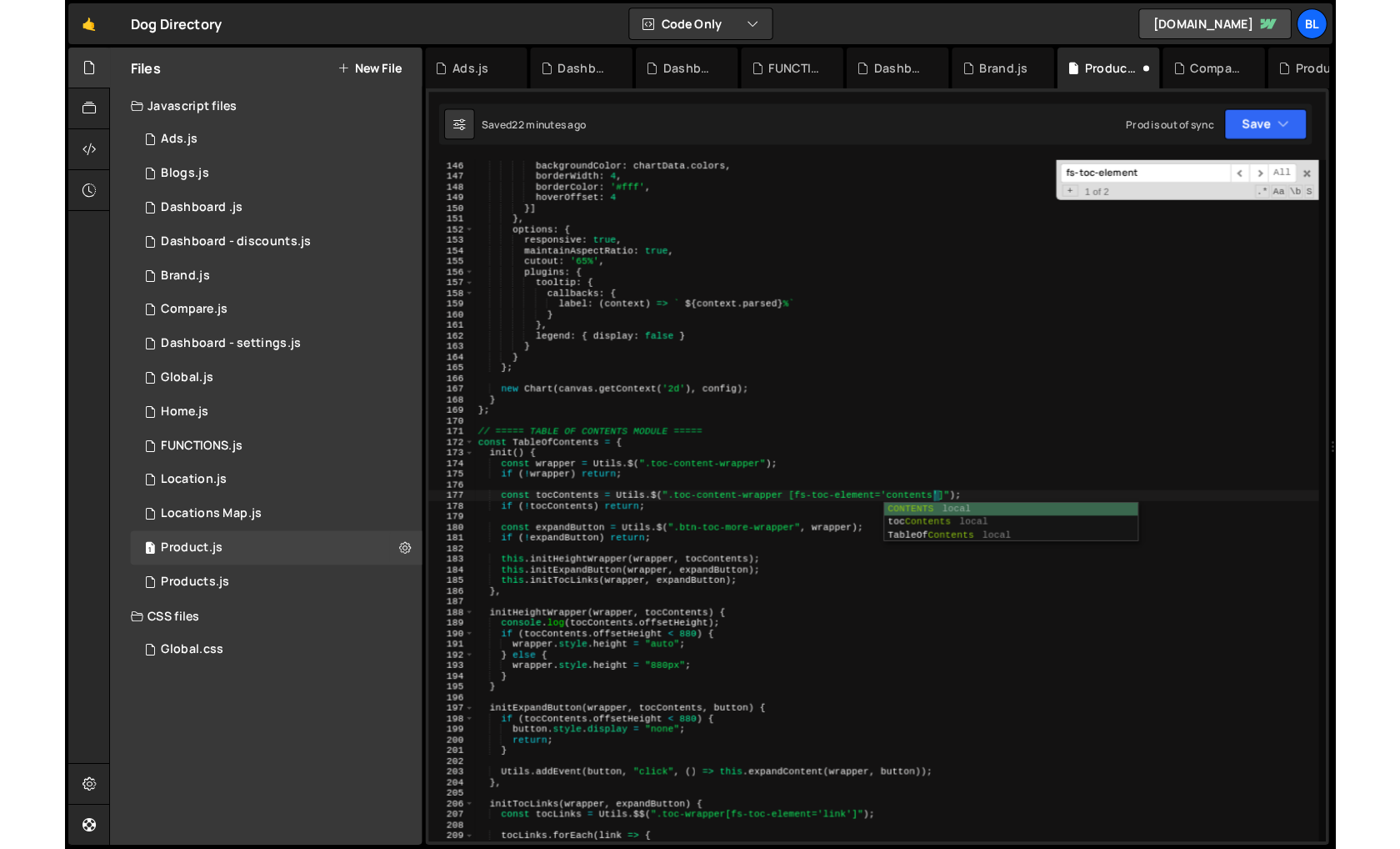
scroll to position [0, 0]
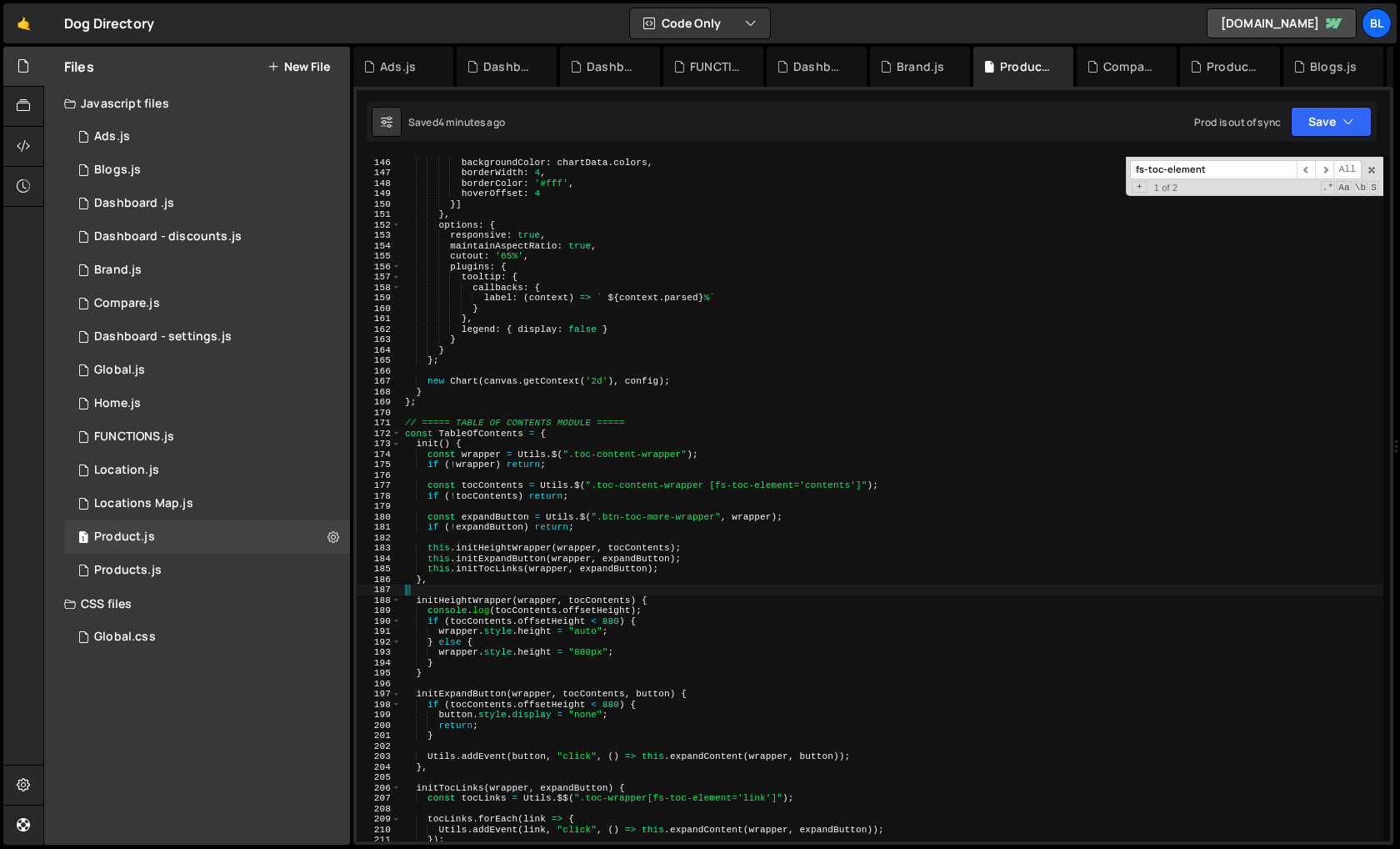
click at [854, 513] on div "data : chartData . percents , backgroundColor : chartData . colors , borderWidt…" at bounding box center [893, 499] width 982 height 705
type textarea "const expandButton = Utils.$(".btn-toc-more-wrapper", wrapper);"
paste input "880"
type input "880"
click at [675, 706] on div "data : chartData . percents , backgroundColor : chartData . colors , borderWidt…" at bounding box center [893, 499] width 982 height 705
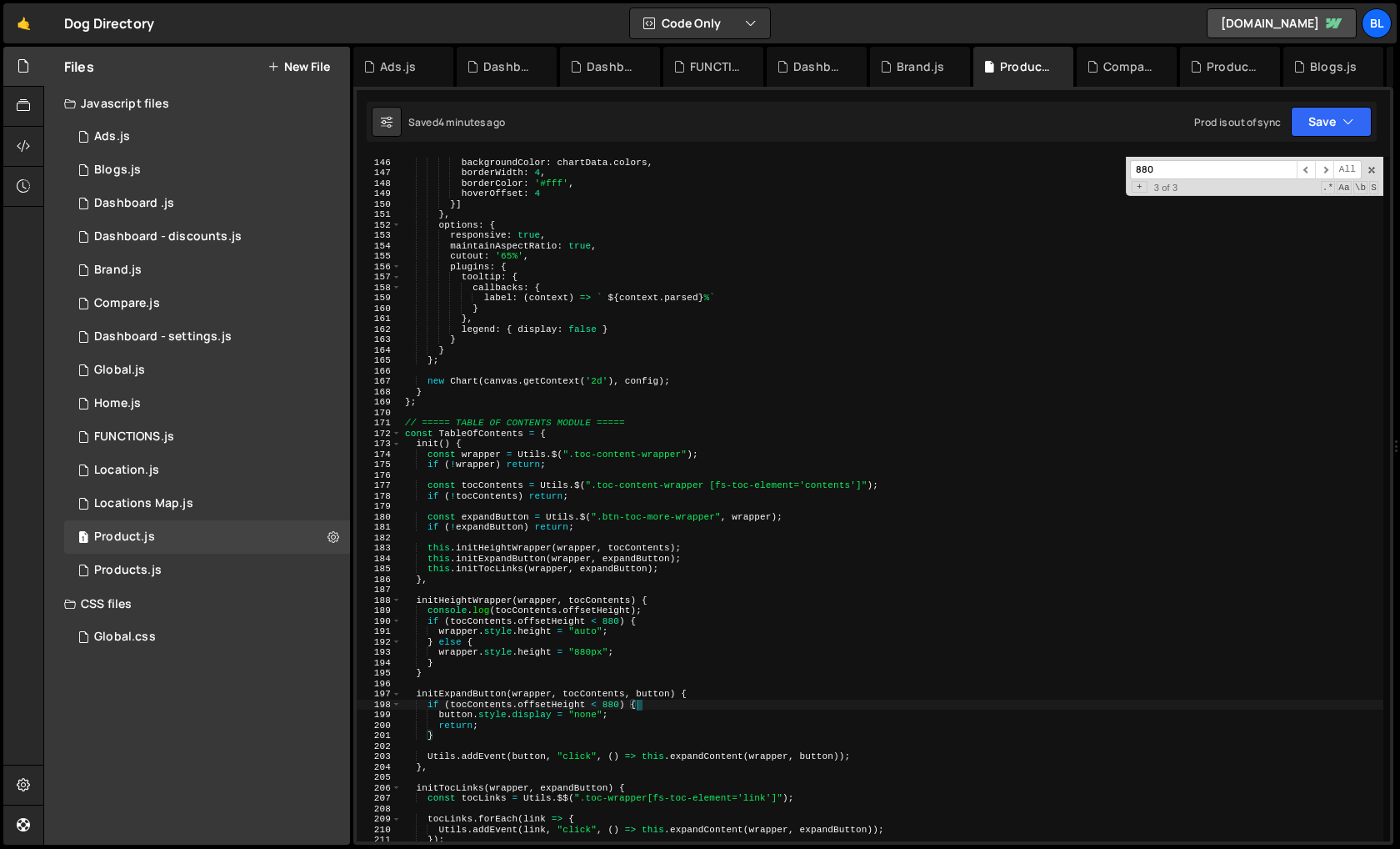
click at [665, 668] on div "data : chartData . percents , backgroundColor : chartData . colors , borderWidt…" at bounding box center [893, 499] width 982 height 705
click at [1245, 172] on span at bounding box center [1372, 170] width 12 height 12
click at [737, 719] on div "data : chartData . percents , backgroundColor : chartData . colors , borderWidt…" at bounding box center [893, 499] width 982 height 705
click at [543, 640] on div "data : chartData . percents , backgroundColor : chartData . colors , borderWidt…" at bounding box center [893, 499] width 982 height 705
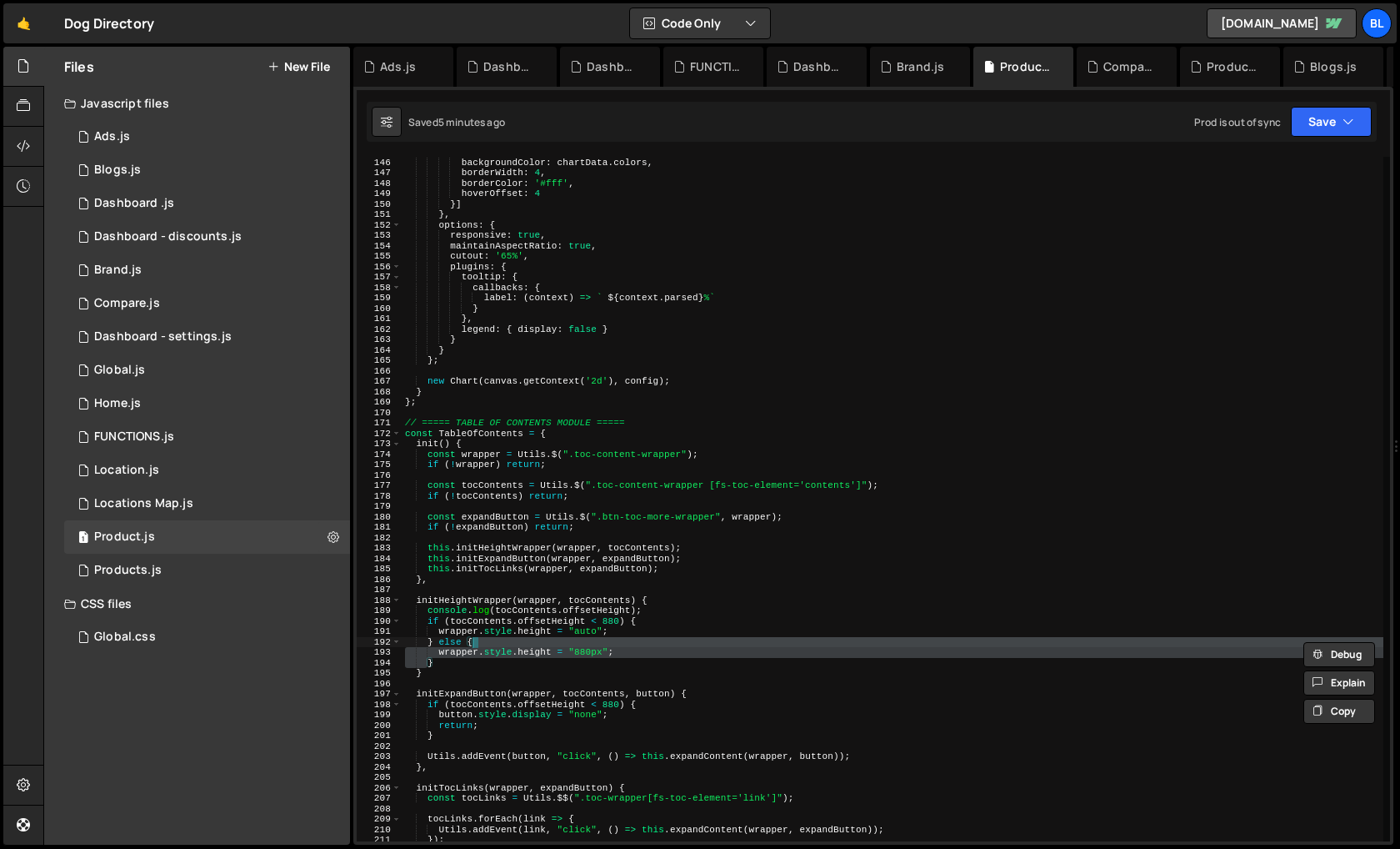
click at [538, 636] on div "data : chartData . percents , backgroundColor : chartData . colors , borderWidt…" at bounding box center [893, 499] width 982 height 705
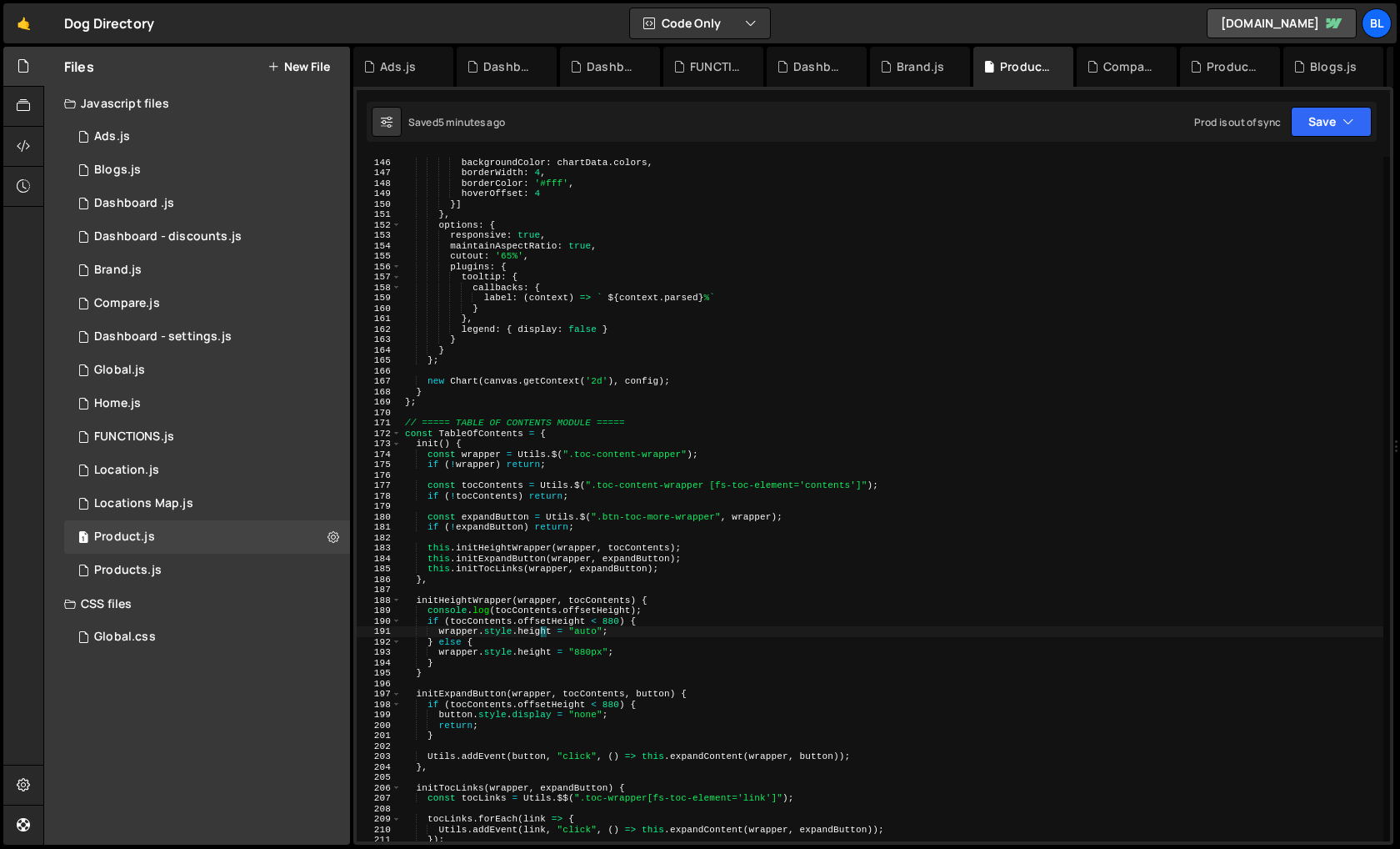
click at [538, 636] on div "data : chartData . percents , backgroundColor : chartData . colors , borderWidt…" at bounding box center [893, 499] width 982 height 705
click at [586, 634] on div "data : chartData . percents , backgroundColor : chartData . colors , borderWidt…" at bounding box center [893, 499] width 982 height 705
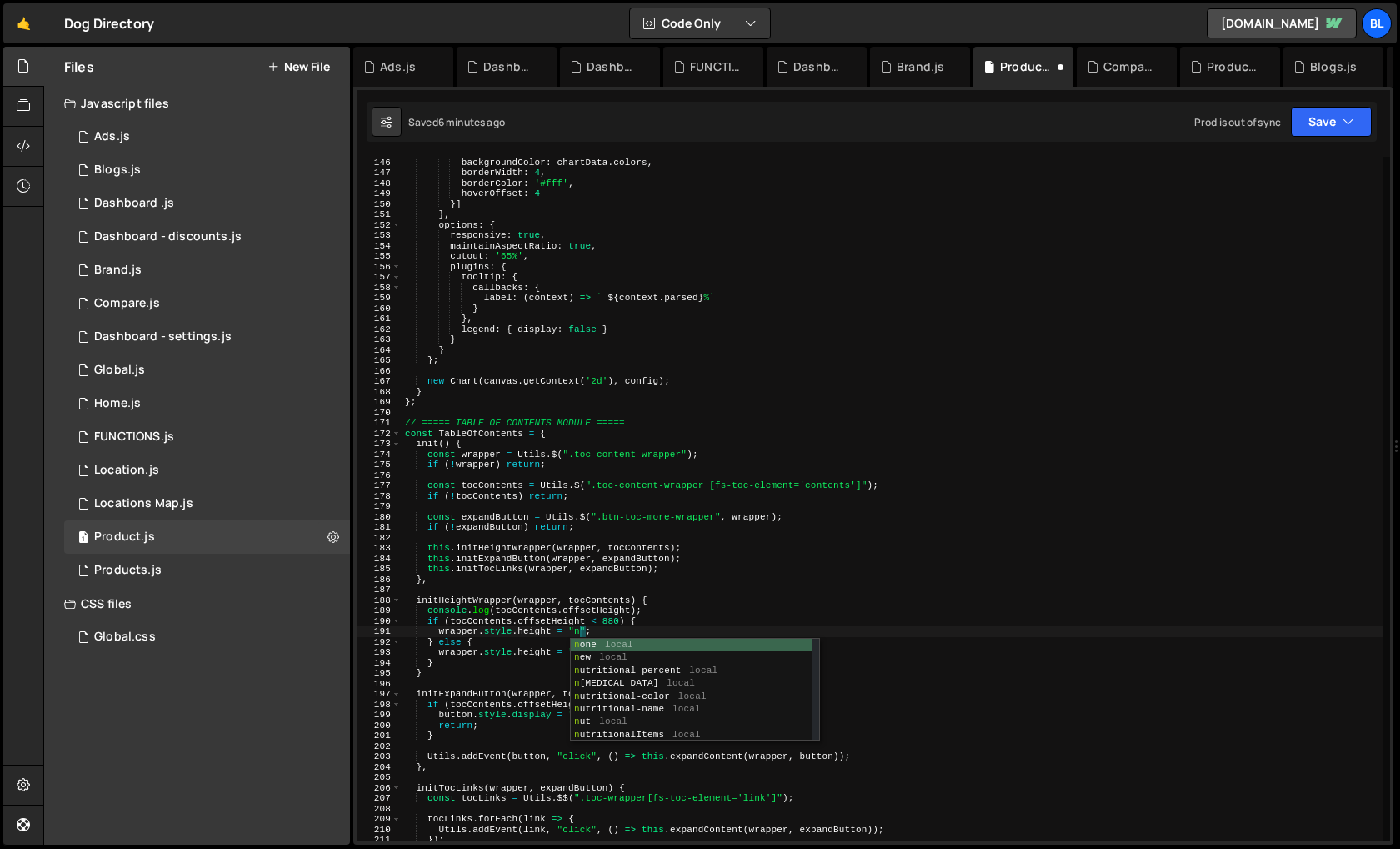
scroll to position [0, 17]
click at [531, 628] on div "data : chartData . percents , backgroundColor : chartData . colors , borderWidt…" at bounding box center [893, 499] width 982 height 705
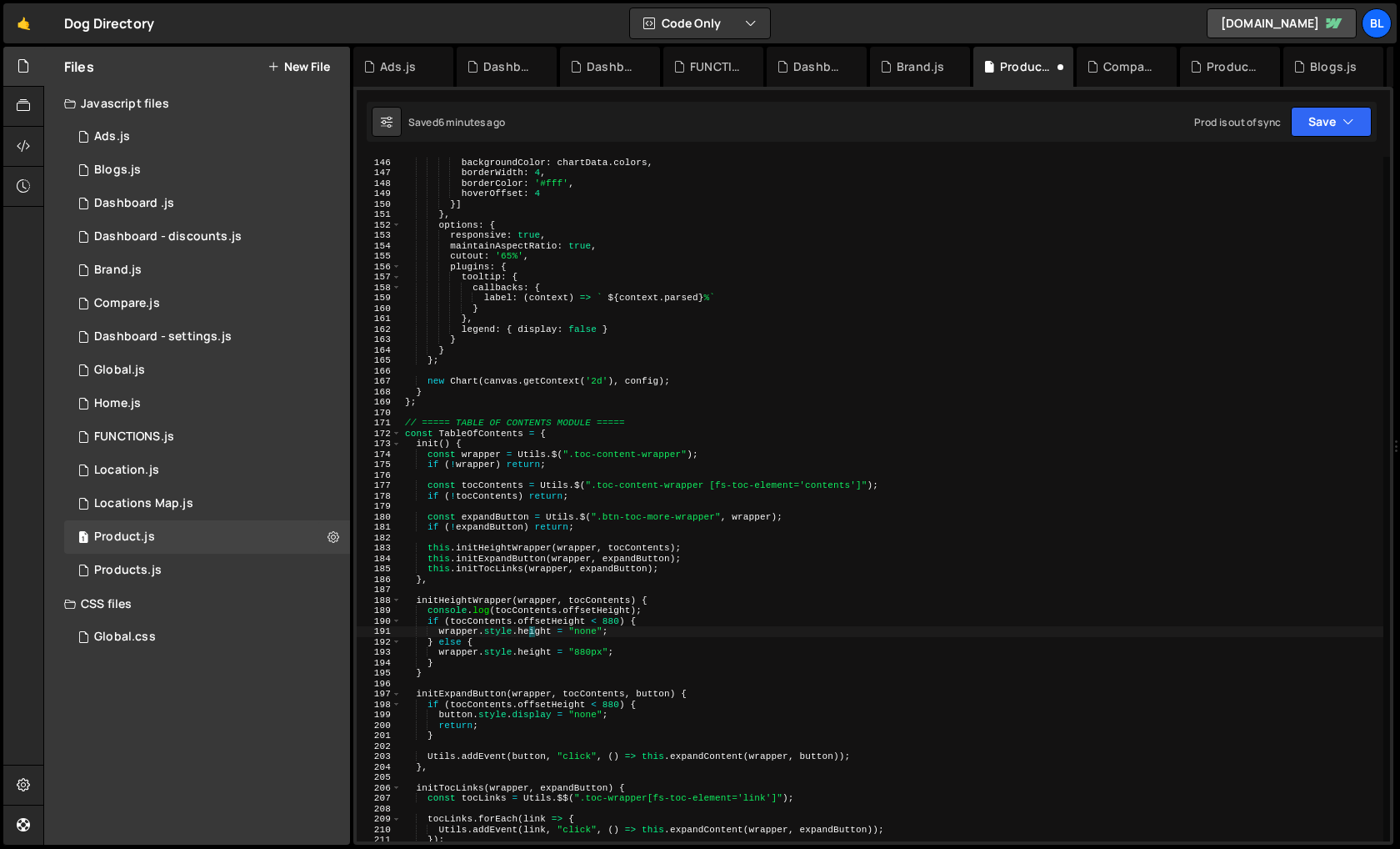
click at [531, 628] on div "data : chartData . percents , backgroundColor : chartData . colors , borderWidt…" at bounding box center [893, 499] width 982 height 705
click at [547, 635] on div "data : chartData . percents , backgroundColor : chartData . colors , borderWidt…" at bounding box center [893, 499] width 982 height 705
click at [537, 656] on div "data : chartData . percents , backgroundColor : chartData . colors , borderWidt…" at bounding box center [893, 499] width 982 height 705
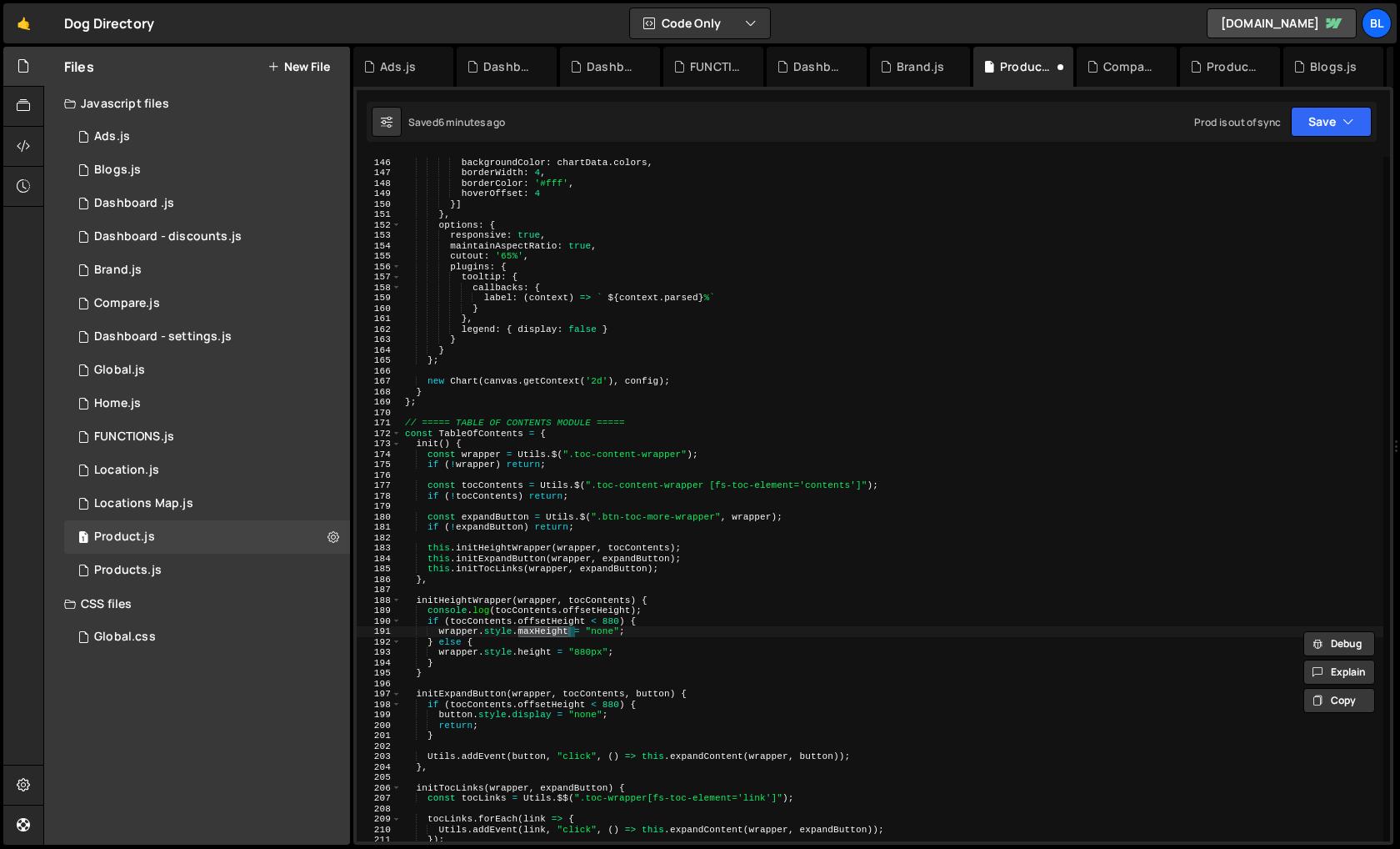
click at [537, 656] on div "data : chartData . percents , backgroundColor : chartData . colors , borderWidt…" at bounding box center [893, 499] width 982 height 705
paste textarea "maxH"
click at [611, 656] on div "data : chartData . percents , backgroundColor : chartData . colors , borderWidt…" at bounding box center [893, 499] width 982 height 705
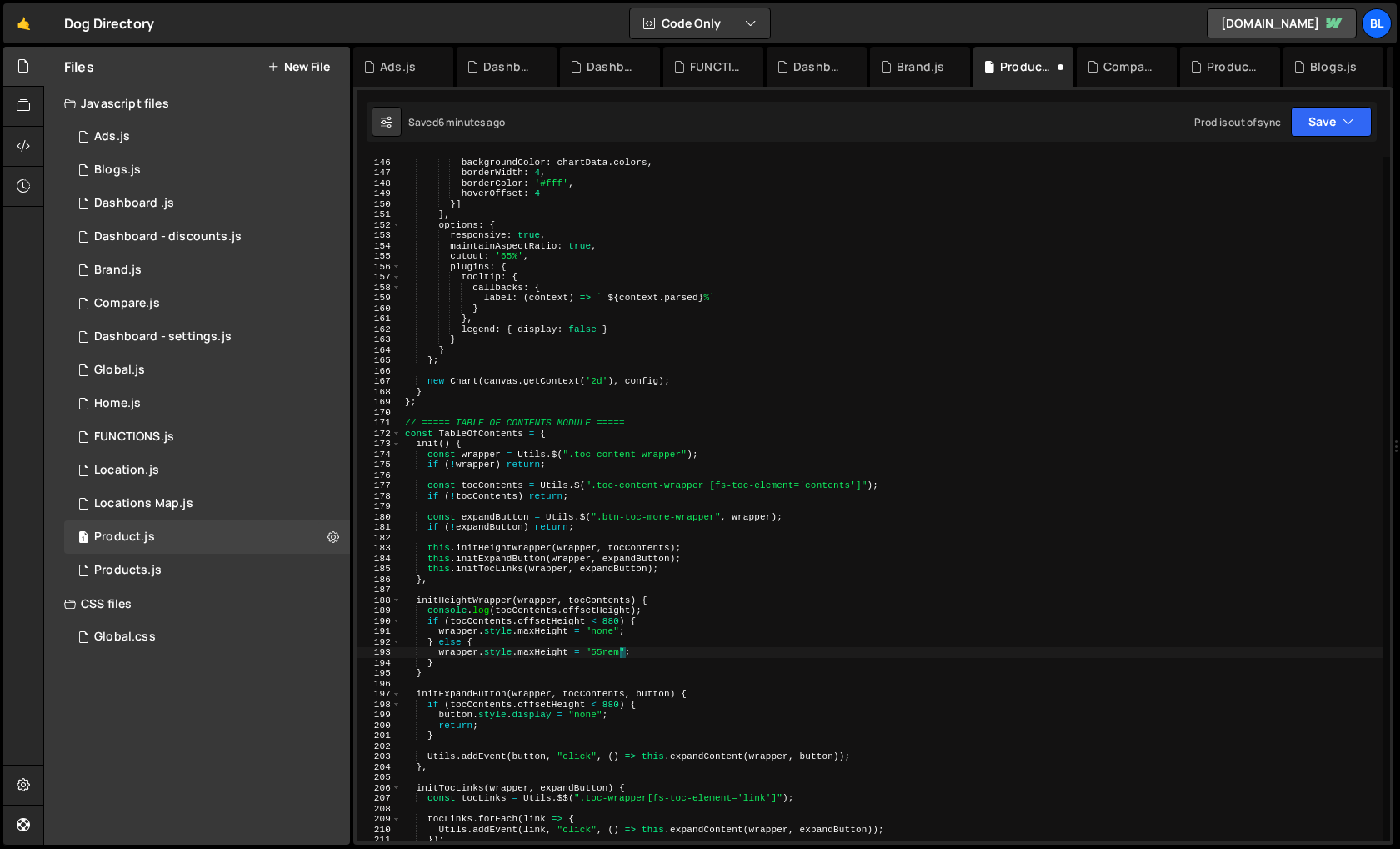
click at [603, 716] on div "data : chartData . percents , backgroundColor : chartData . colors , borderWidt…" at bounding box center [893, 499] width 982 height 705
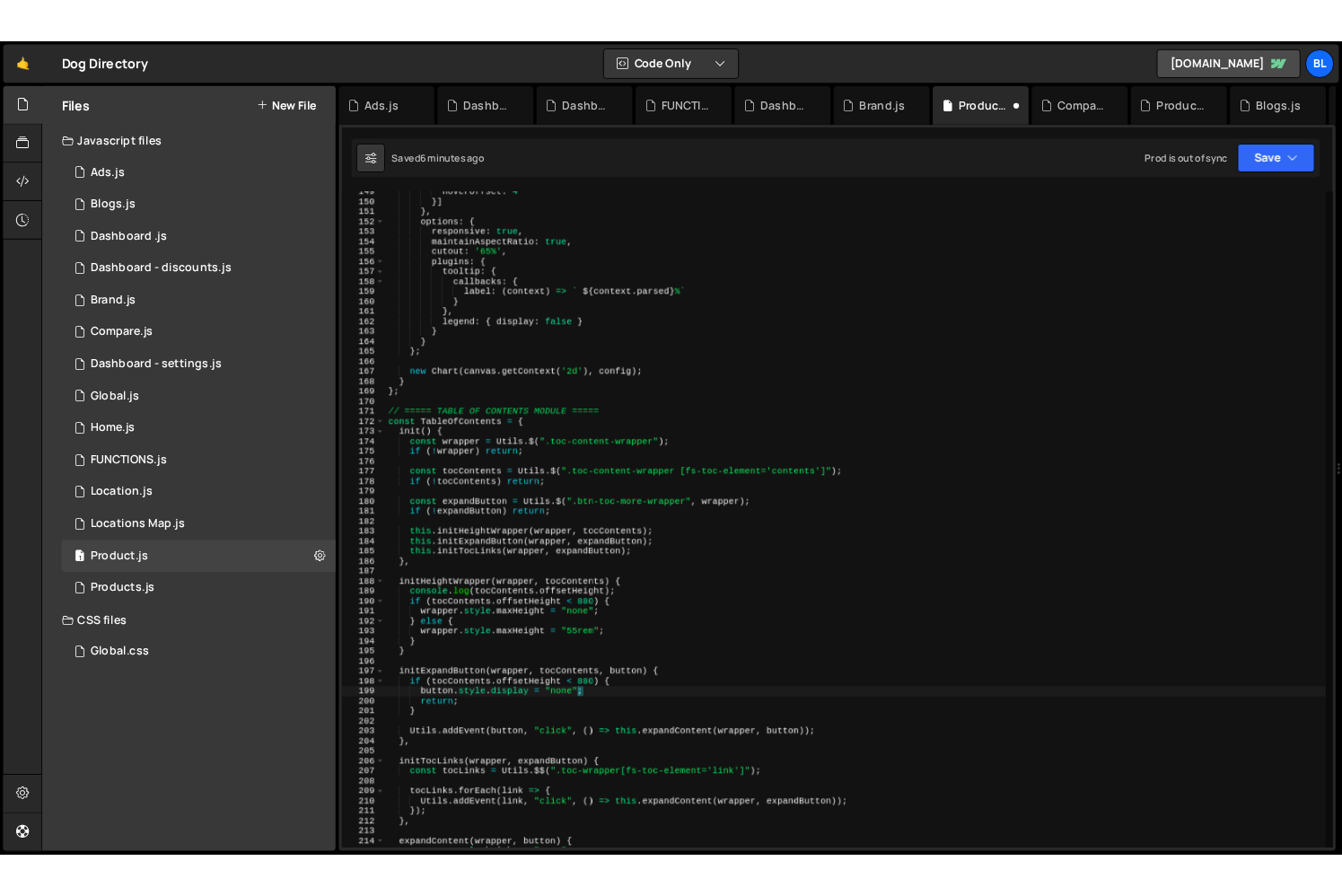
scroll to position [1668, 0]
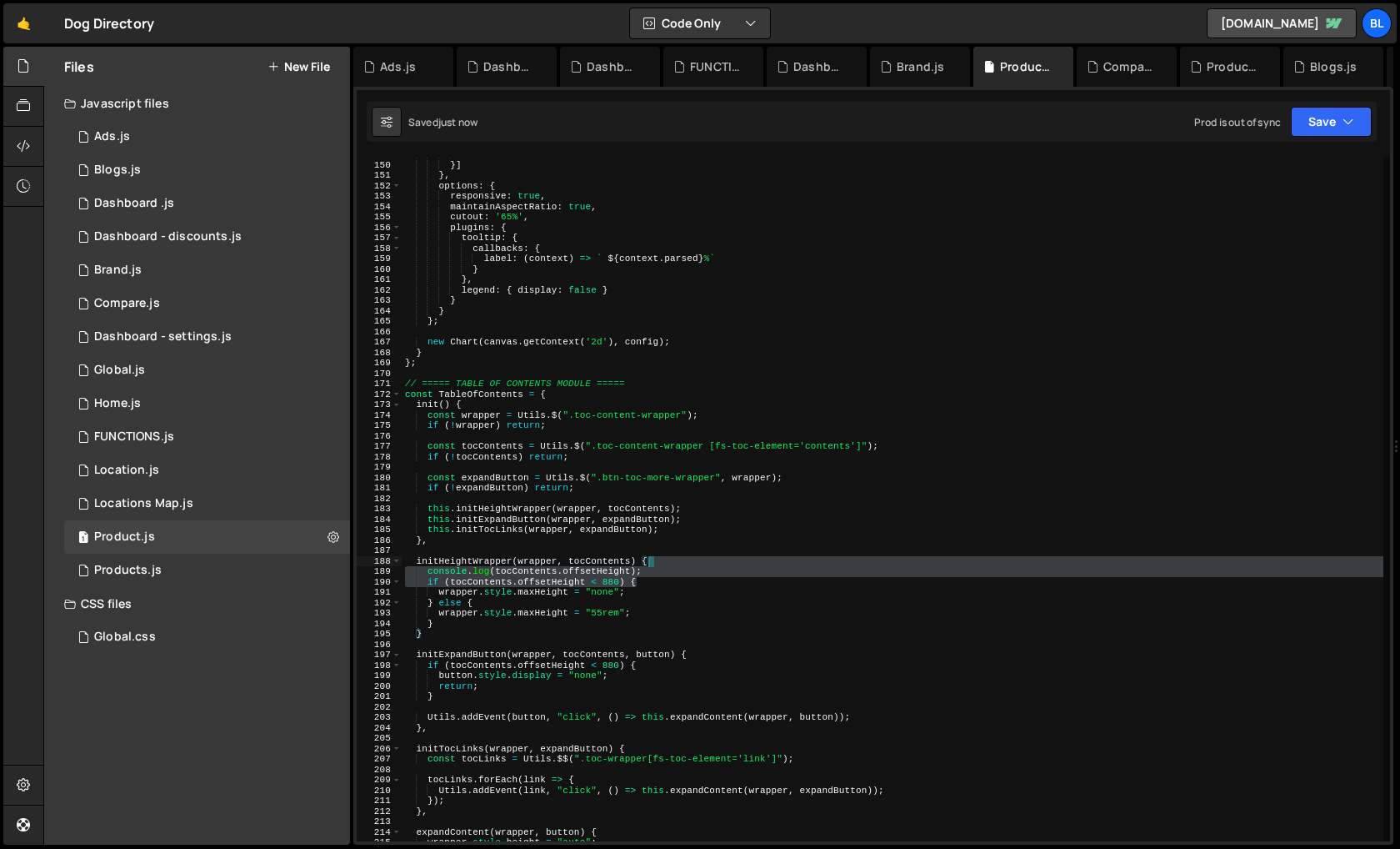
drag, startPoint x: 682, startPoint y: 583, endPoint x: 691, endPoint y: 564, distance: 21.0
click at [691, 562] on div "hoverOffset : 4 }] } , options : { responsive : true , maintainAspectRatio : tr…" at bounding box center [893, 501] width 982 height 705
click at [680, 580] on div "hoverOffset : 4 }] } , options : { responsive : true , maintainAspectRatio : tr…" at bounding box center [893, 499] width 982 height 685
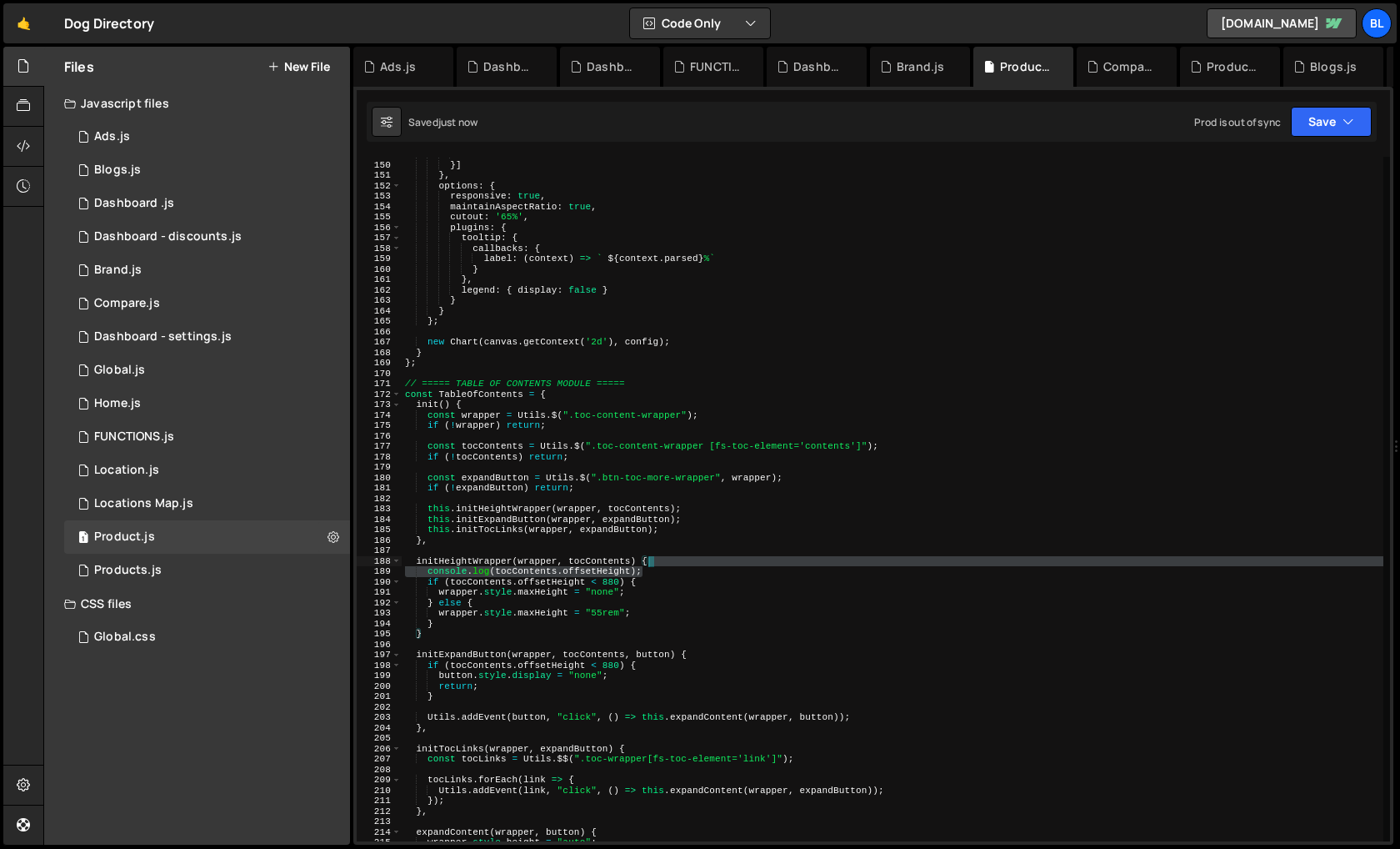
drag, startPoint x: 678, startPoint y: 574, endPoint x: 686, endPoint y: 562, distance: 14.4
click at [686, 562] on div "hoverOffset : 4 }] } , options : { responsive : true , maintainAspectRatio : tr…" at bounding box center [893, 501] width 982 height 705
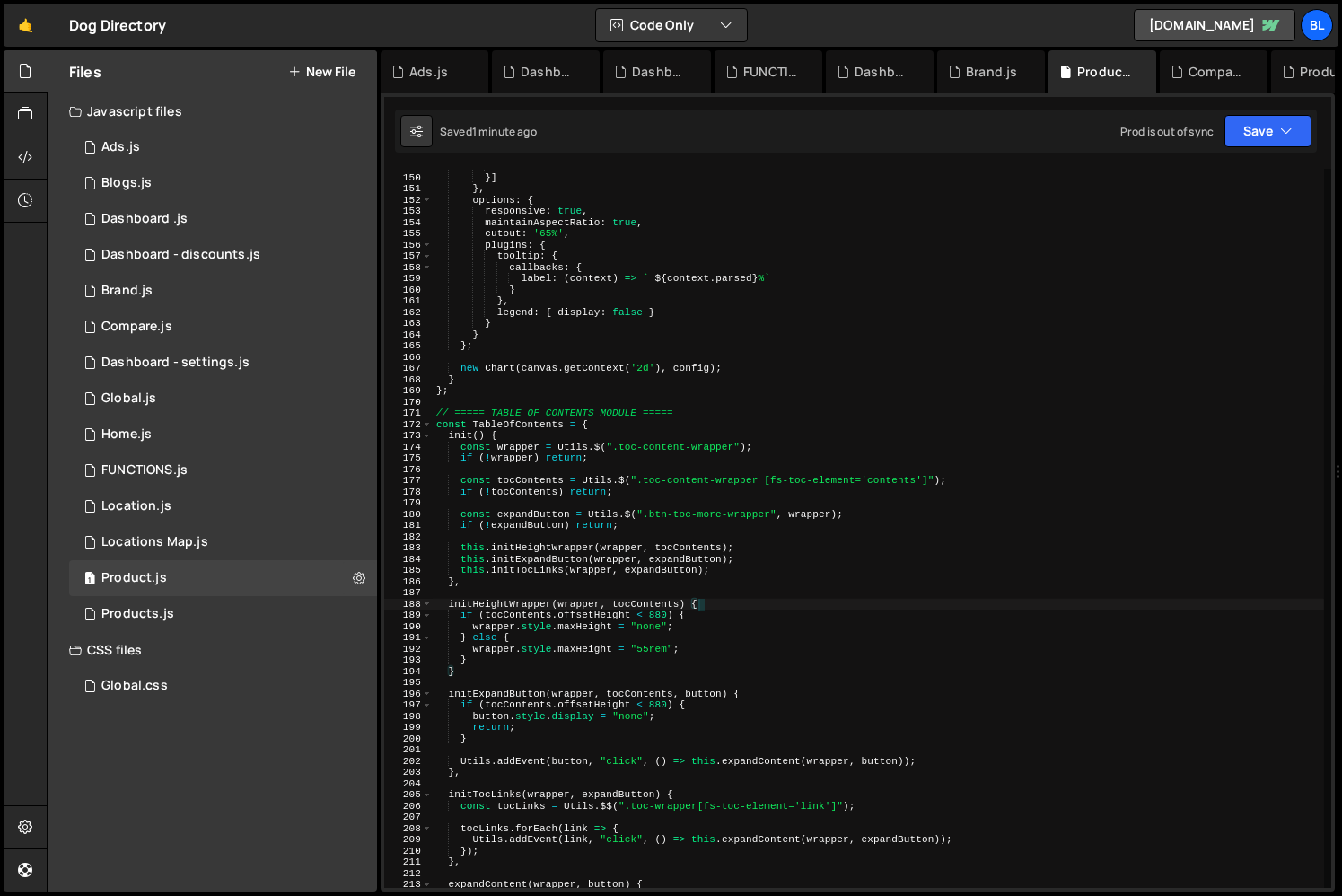
click at [634, 512] on div "hoverOffset : 4 }] } , options : { responsive : true , maintainAspectRatio : tr…" at bounding box center [878, 531] width 891 height 741
click at [520, 445] on div "hoverOffset : 4 }] } , options : { responsive : true , maintainAspectRatio : tr…" at bounding box center [878, 531] width 891 height 741
click at [553, 553] on div "hoverOffset : 4 }] } , options : { responsive : true , maintainAspectRatio : tr…" at bounding box center [878, 531] width 891 height 741
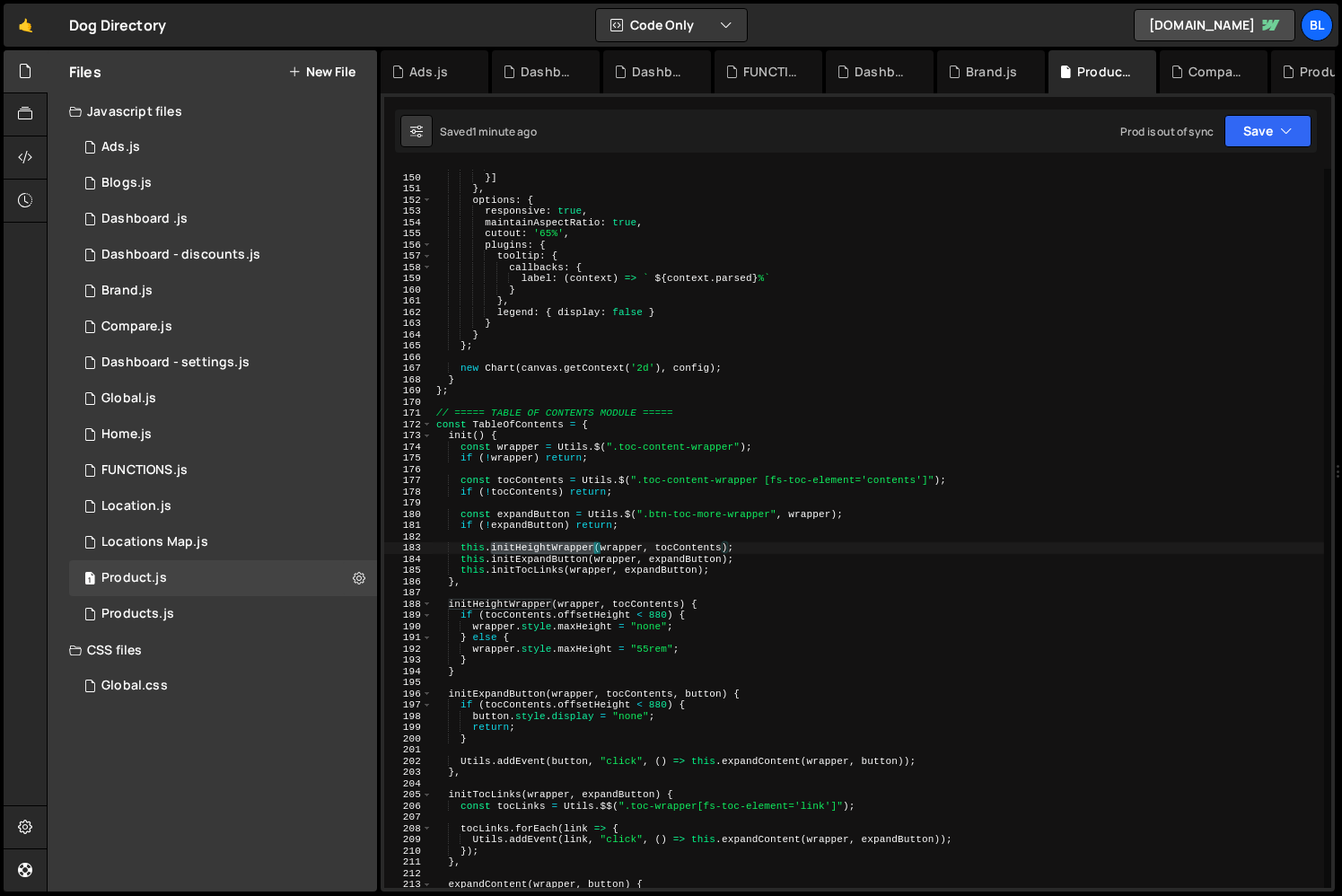
click at [553, 553] on div "hoverOffset : 4 }] } , options : { responsive : true , maintainAspectRatio : tr…" at bounding box center [878, 531] width 891 height 741
click at [537, 611] on div "hoverOffset : 4 }] } , options : { responsive : true , maintainAspectRatio : tr…" at bounding box center [878, 531] width 891 height 741
click at [581, 609] on div "hoverOffset : 4 }] } , options : { responsive : true , maintainAspectRatio : tr…" at bounding box center [878, 531] width 891 height 741
click at [585, 628] on div "hoverOffset : 4 }] } , options : { responsive : true , maintainAspectRatio : tr…" at bounding box center [878, 531] width 891 height 741
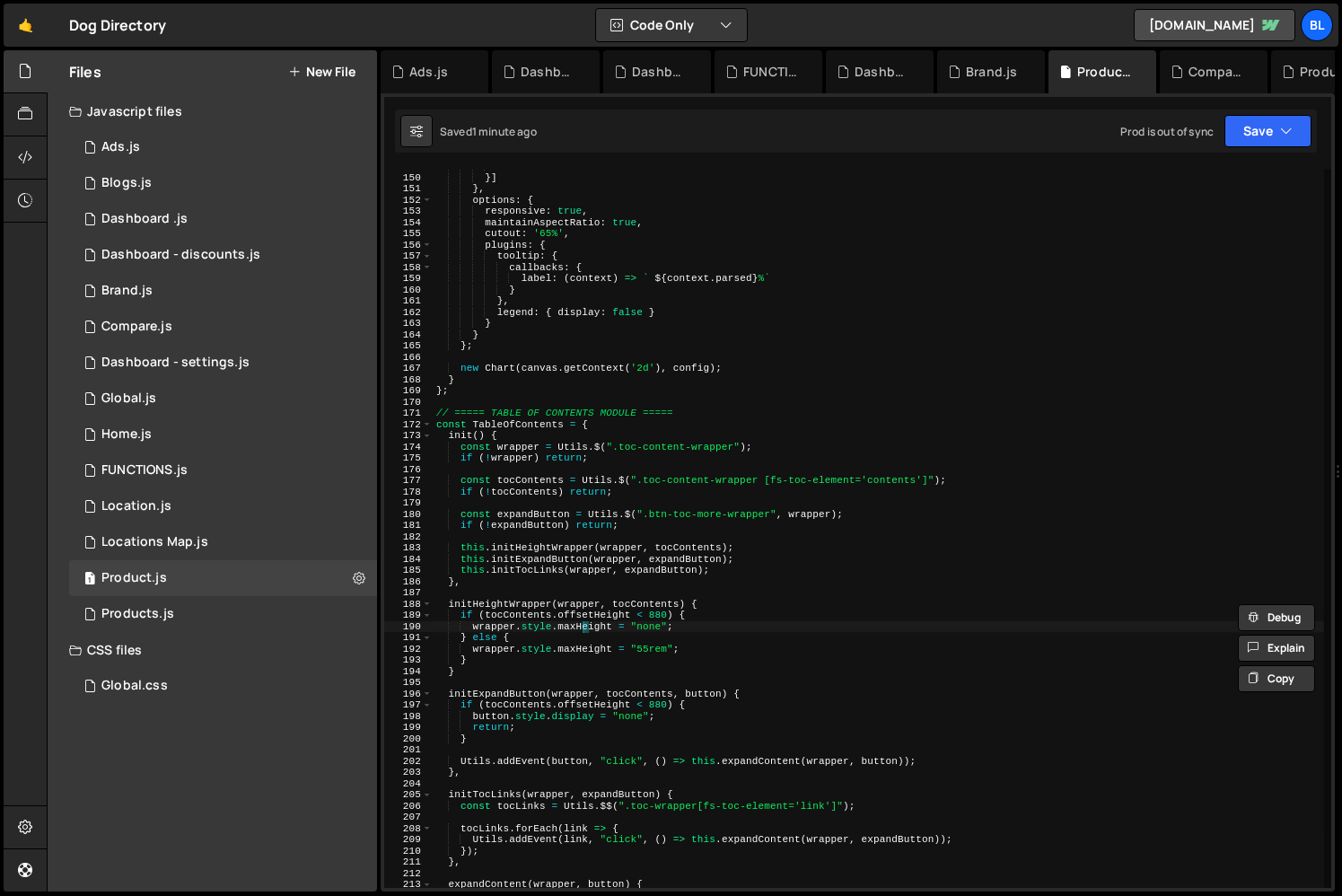
click at [586, 628] on div "hoverOffset : 4 }] } , options : { responsive : true , maintainAspectRatio : tr…" at bounding box center [878, 531] width 891 height 741
click at [648, 636] on div "hoverOffset : 4 }] } , options : { responsive : true , maintainAspectRatio : tr…" at bounding box center [878, 531] width 891 height 741
click at [596, 627] on div "hoverOffset : 4 }] } , options : { responsive : true , maintainAspectRatio : tr…" at bounding box center [878, 531] width 891 height 741
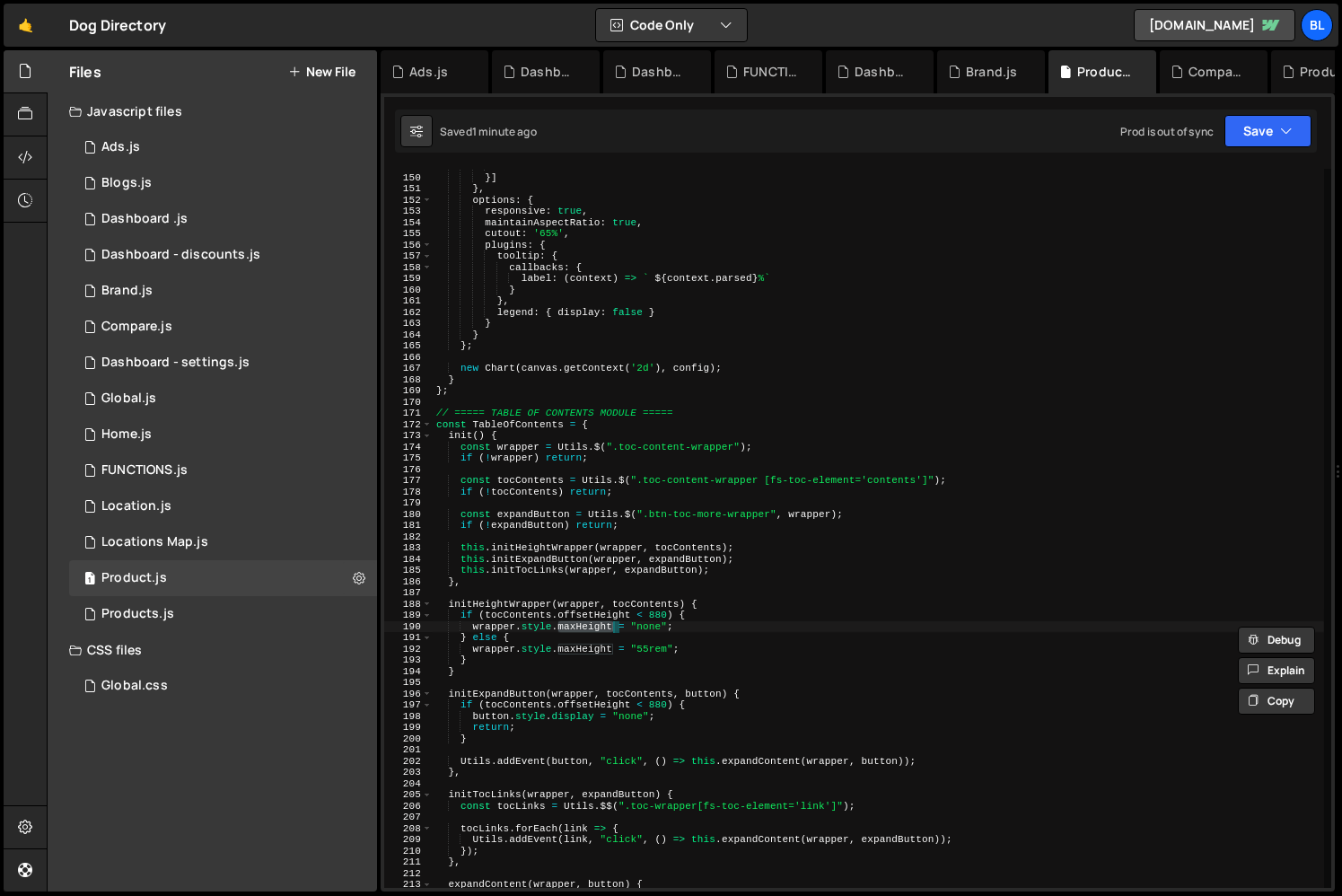
click at [537, 639] on div "hoverOffset : 4 }] } , options : { responsive : true , maintainAspectRatio : tr…" at bounding box center [878, 531] width 891 height 741
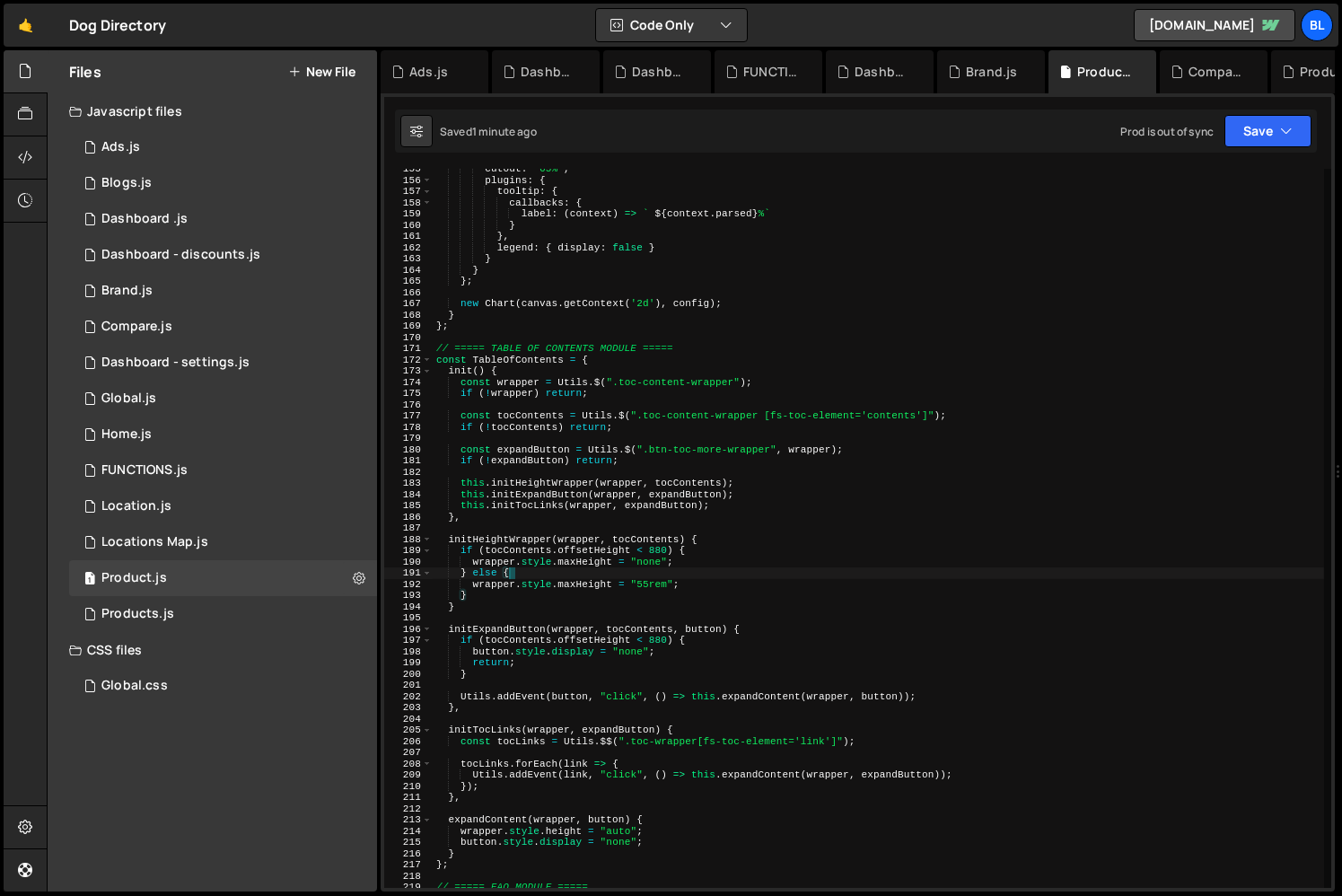
scroll to position [1733, 0]
click at [568, 831] on div "cutout : '65%' , plugins : { tooltip : { callbacks : { label : ( context ) => `…" at bounding box center [878, 534] width 891 height 741
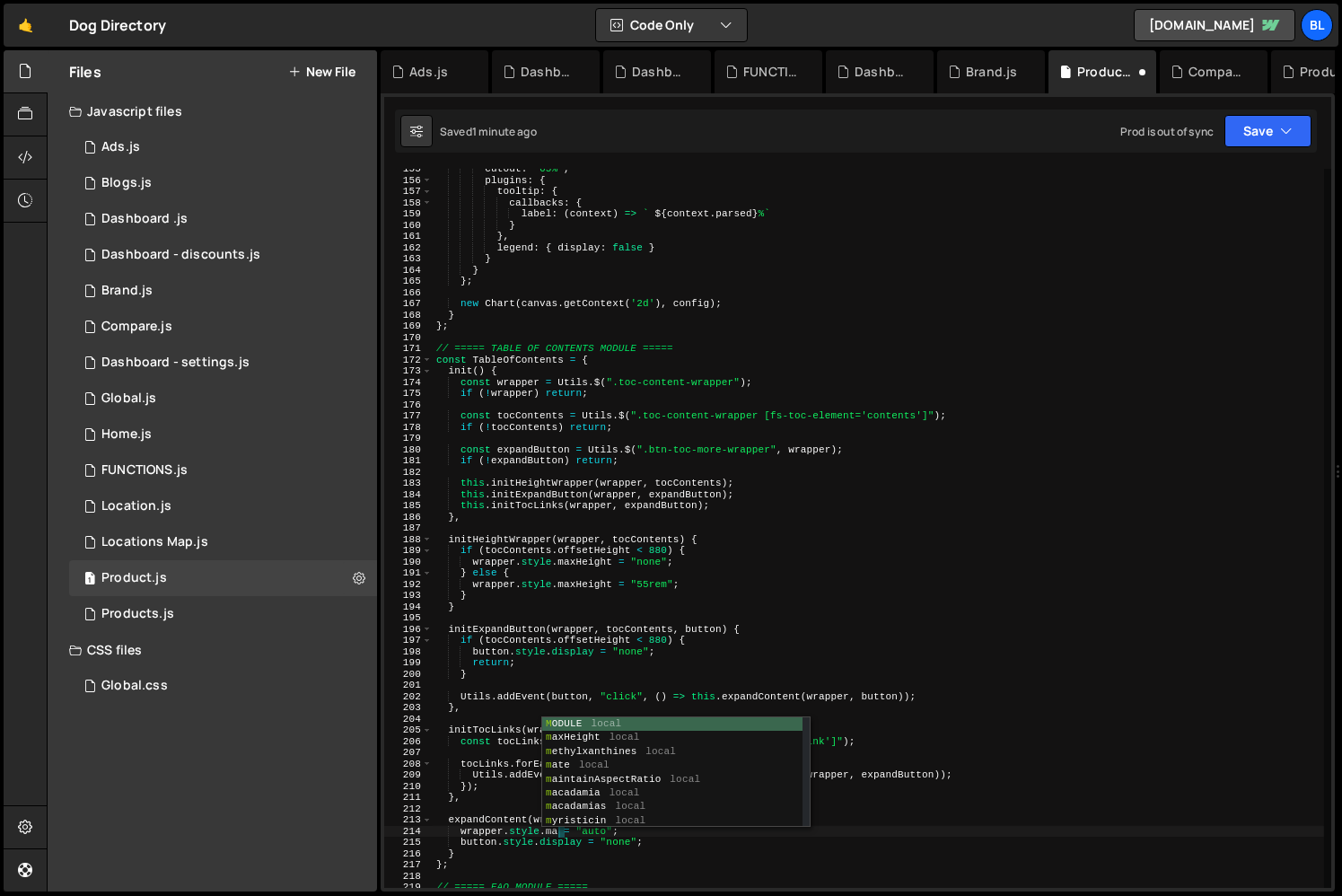
scroll to position [0, 11]
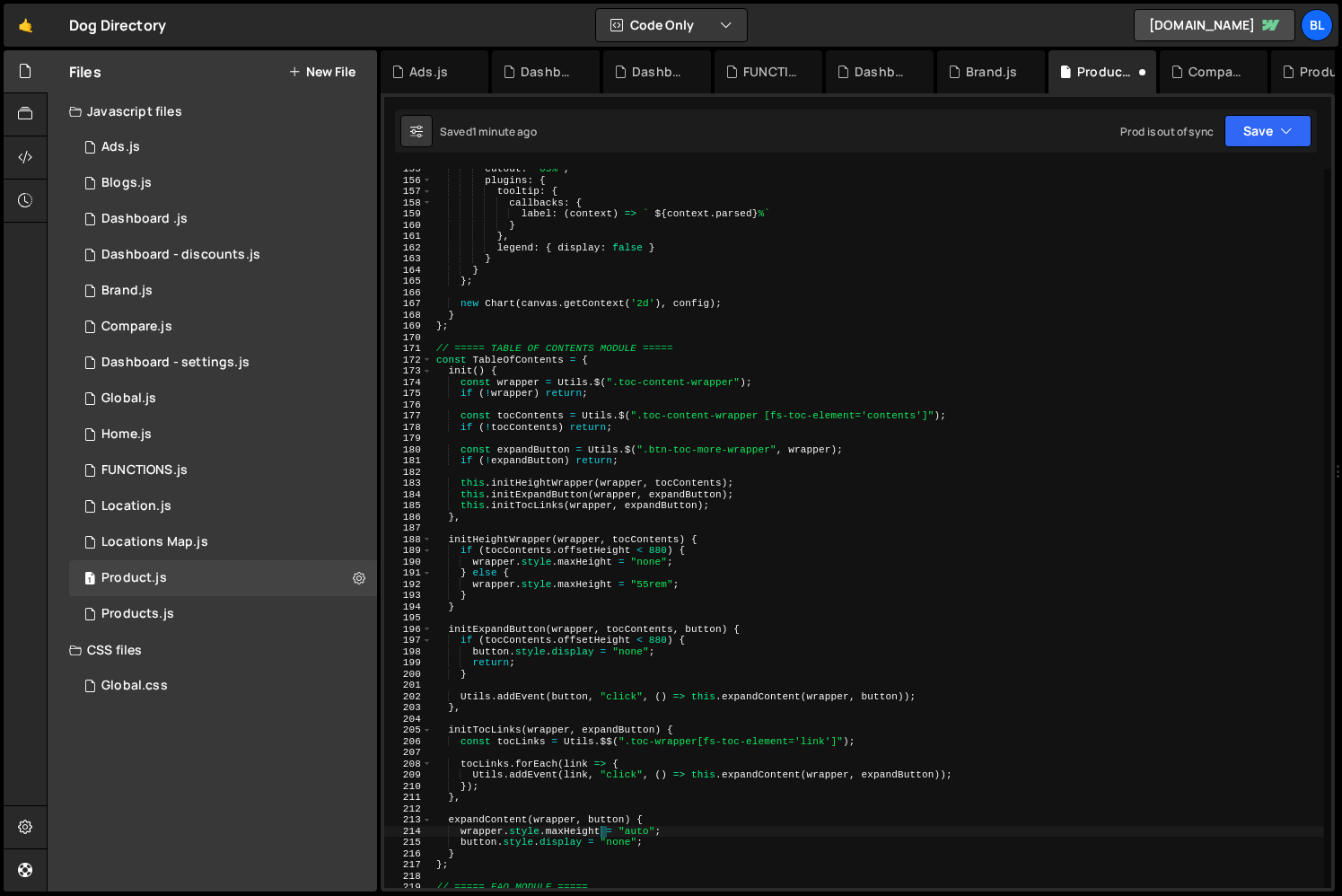
click at [661, 846] on div "cutout : '65%' , plugins : { tooltip : { callbacks : { label : ( context ) => `…" at bounding box center [878, 534] width 891 height 741
type textarea "button.style.display = "none";"
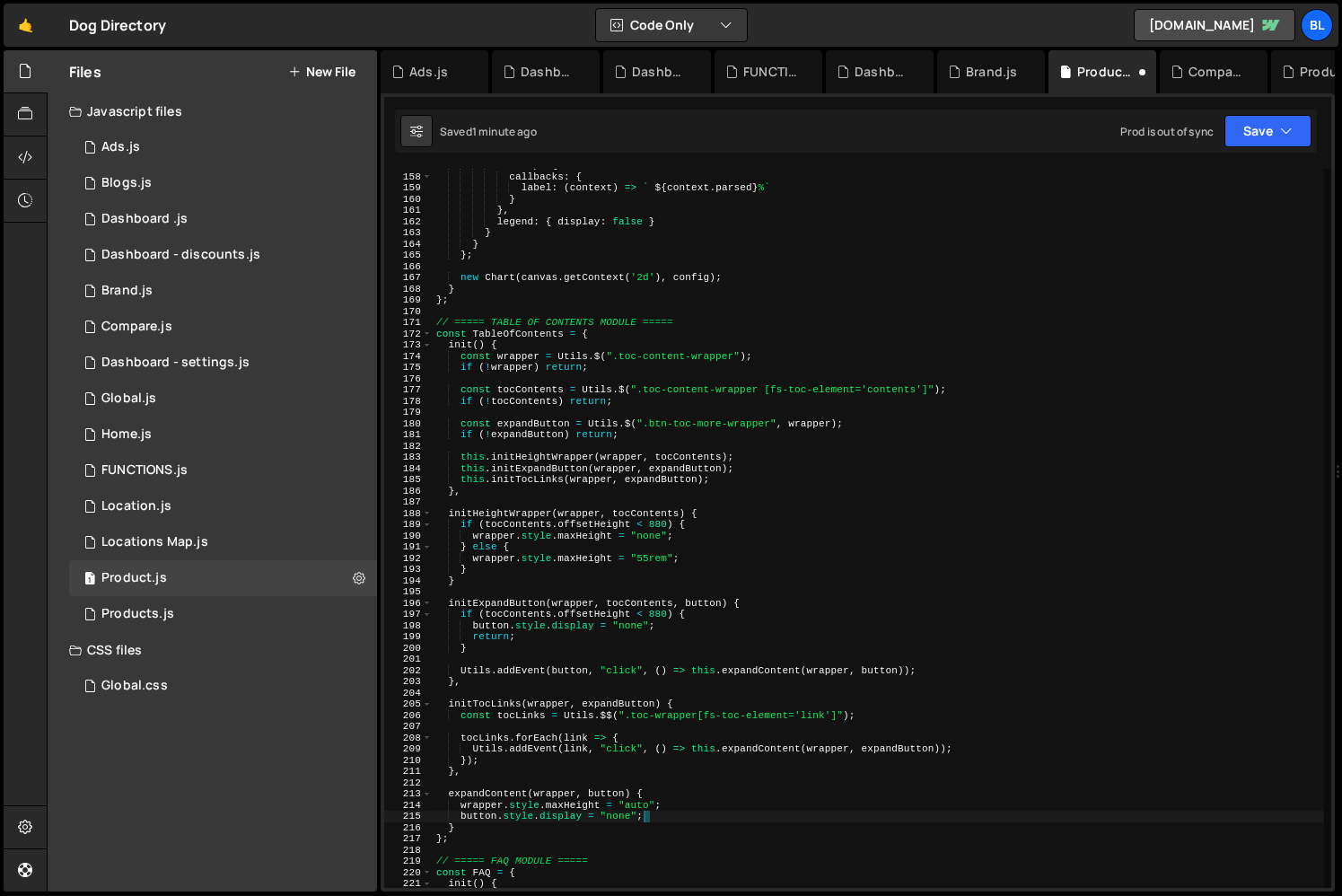
scroll to position [1759, 0]
click at [673, 784] on div "tooltip : { callbacks : { label : ( context ) => ` ${ context . parsed } % ` } …" at bounding box center [878, 530] width 891 height 741
click at [757, 510] on div "tooltip : { callbacks : { label : ( context ) => ` ${ context . parsed } % ` } …" at bounding box center [878, 530] width 891 height 741
type textarea "initHeightWrapper(wrapper, tocContents) {"
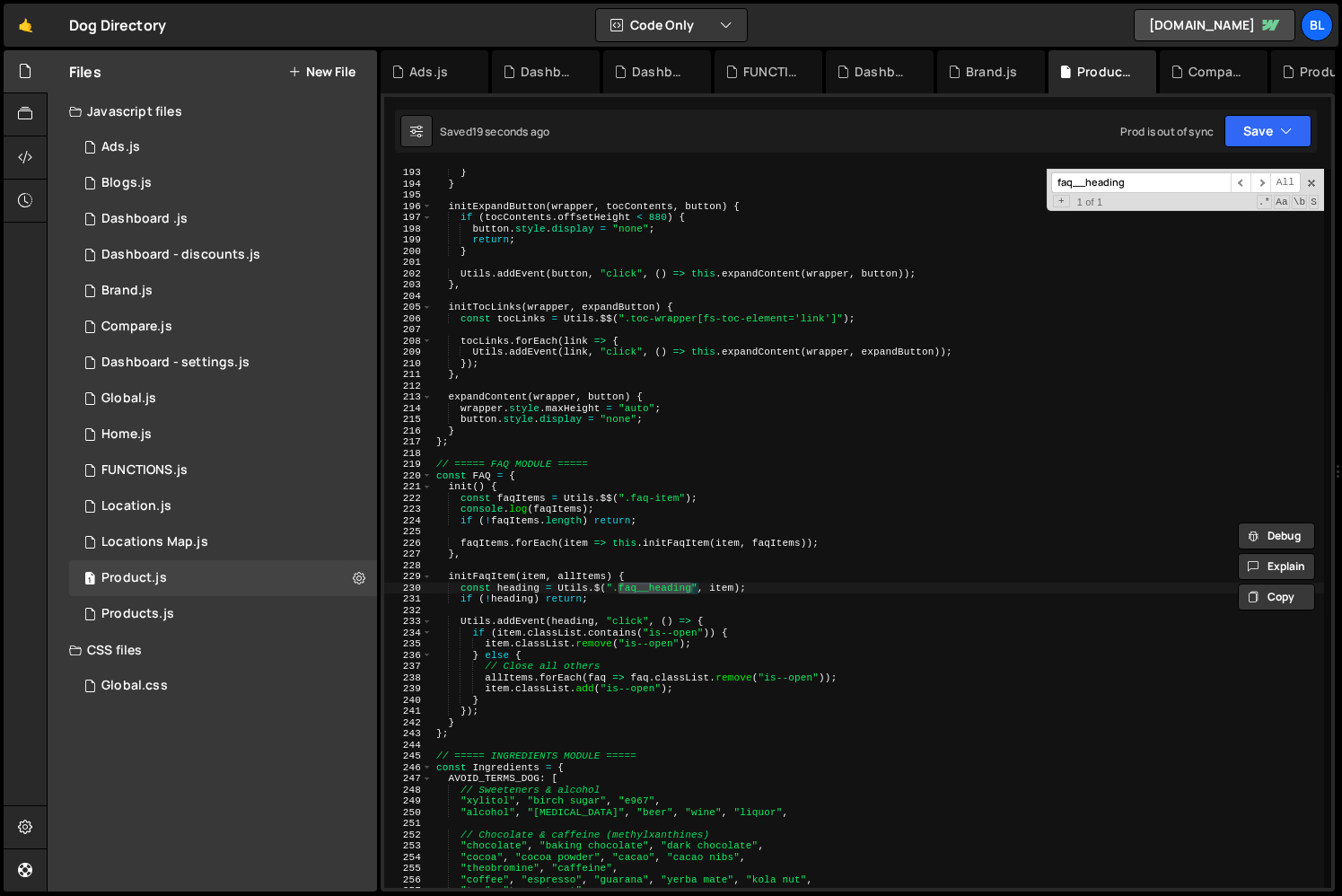
scroll to position [2156, 0]
type input "faq__heading"
click at [477, 698] on div "} } initExpandButton ( wrapper , tocContents , button ) { if ( tocContents . of…" at bounding box center [878, 537] width 891 height 741
drag, startPoint x: 478, startPoint y: 680, endPoint x: 848, endPoint y: 680, distance: 370.0
click at [848, 680] on div "} } initExpandButton ( wrapper , tocContents , button ) { if ( tocContents . of…" at bounding box center [878, 537] width 891 height 741
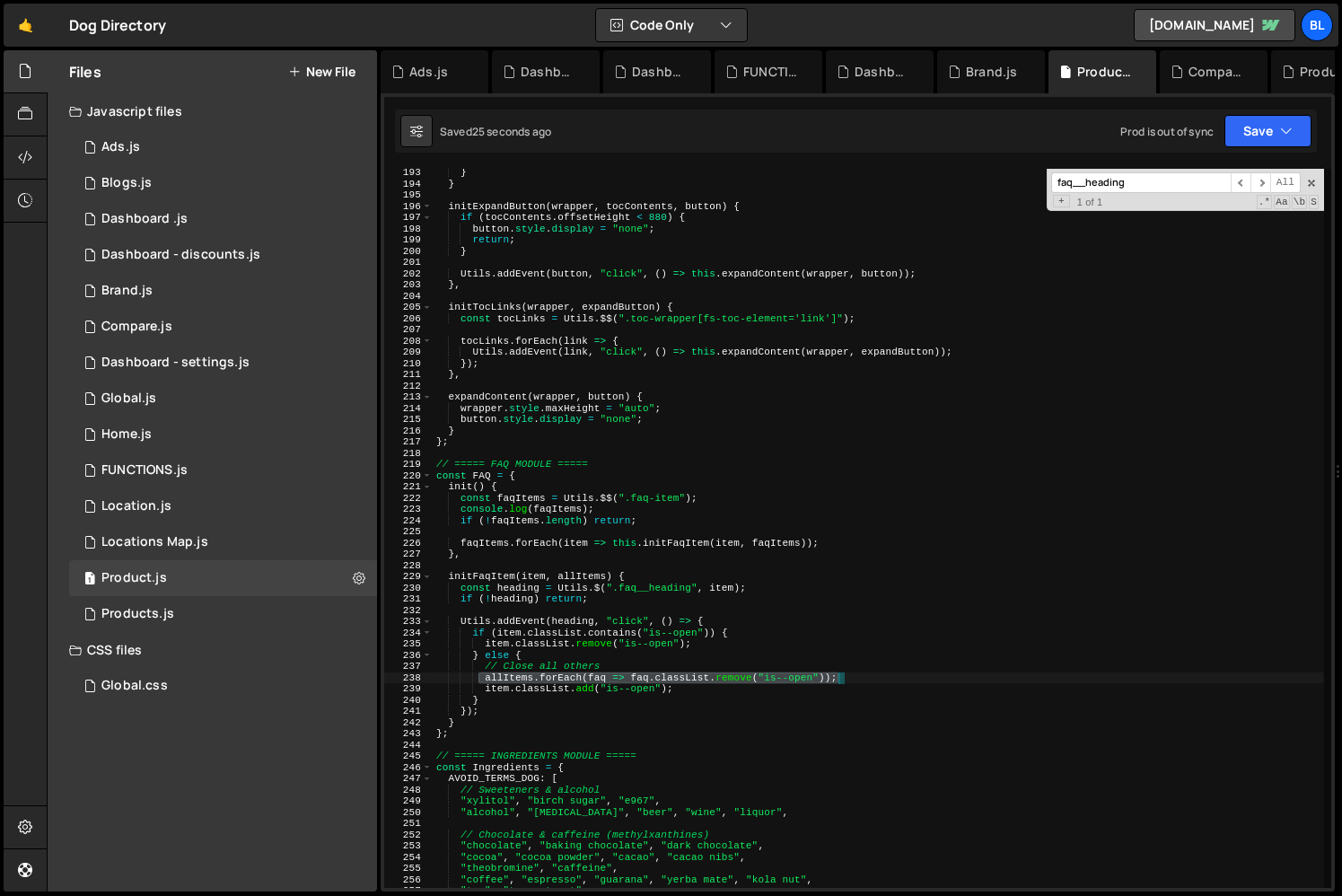
click at [722, 713] on div "} } initExpandButton ( wrapper , tocContents , button ) { if ( tocContents . of…" at bounding box center [878, 537] width 891 height 741
type textarea "});"
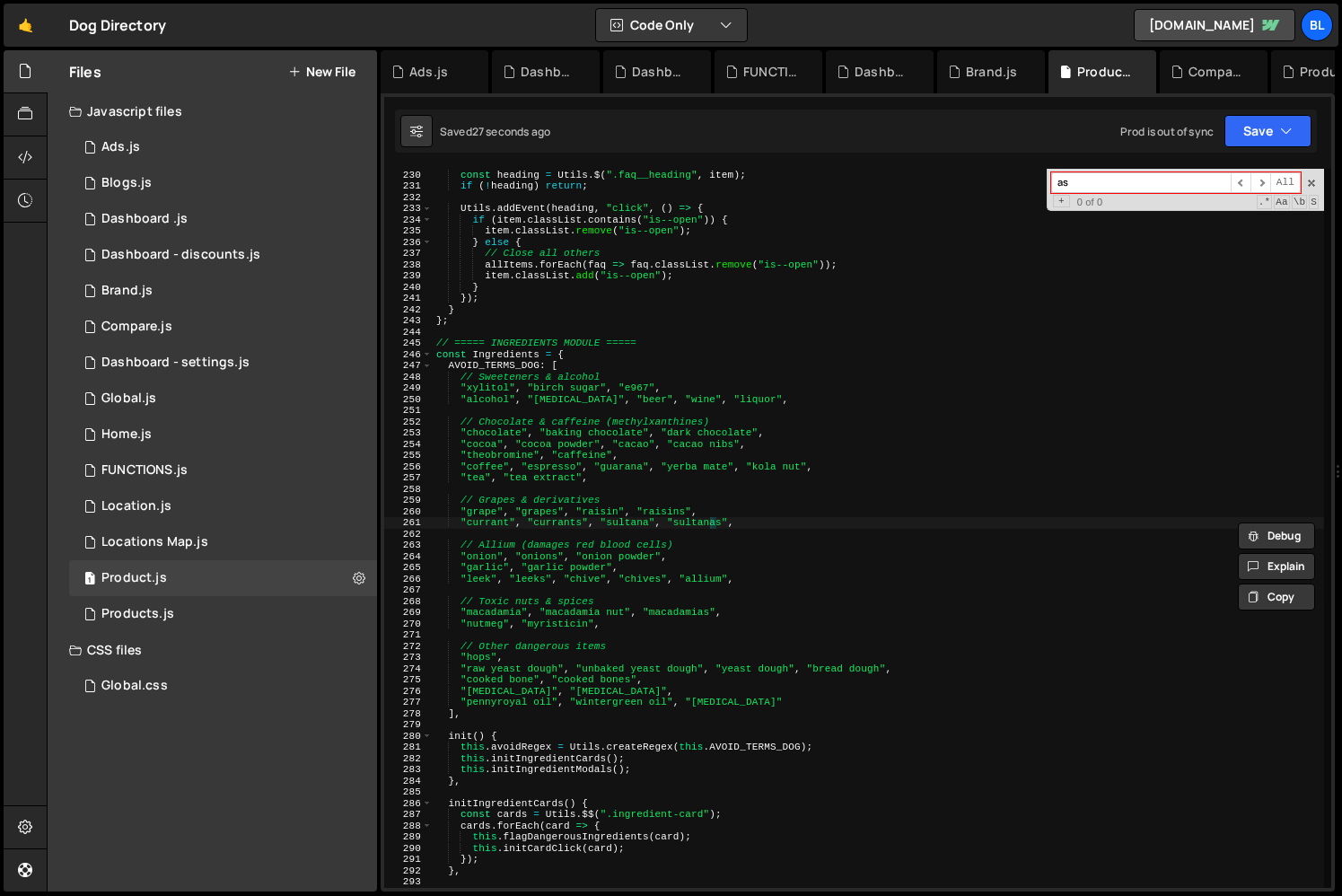
type input "a"
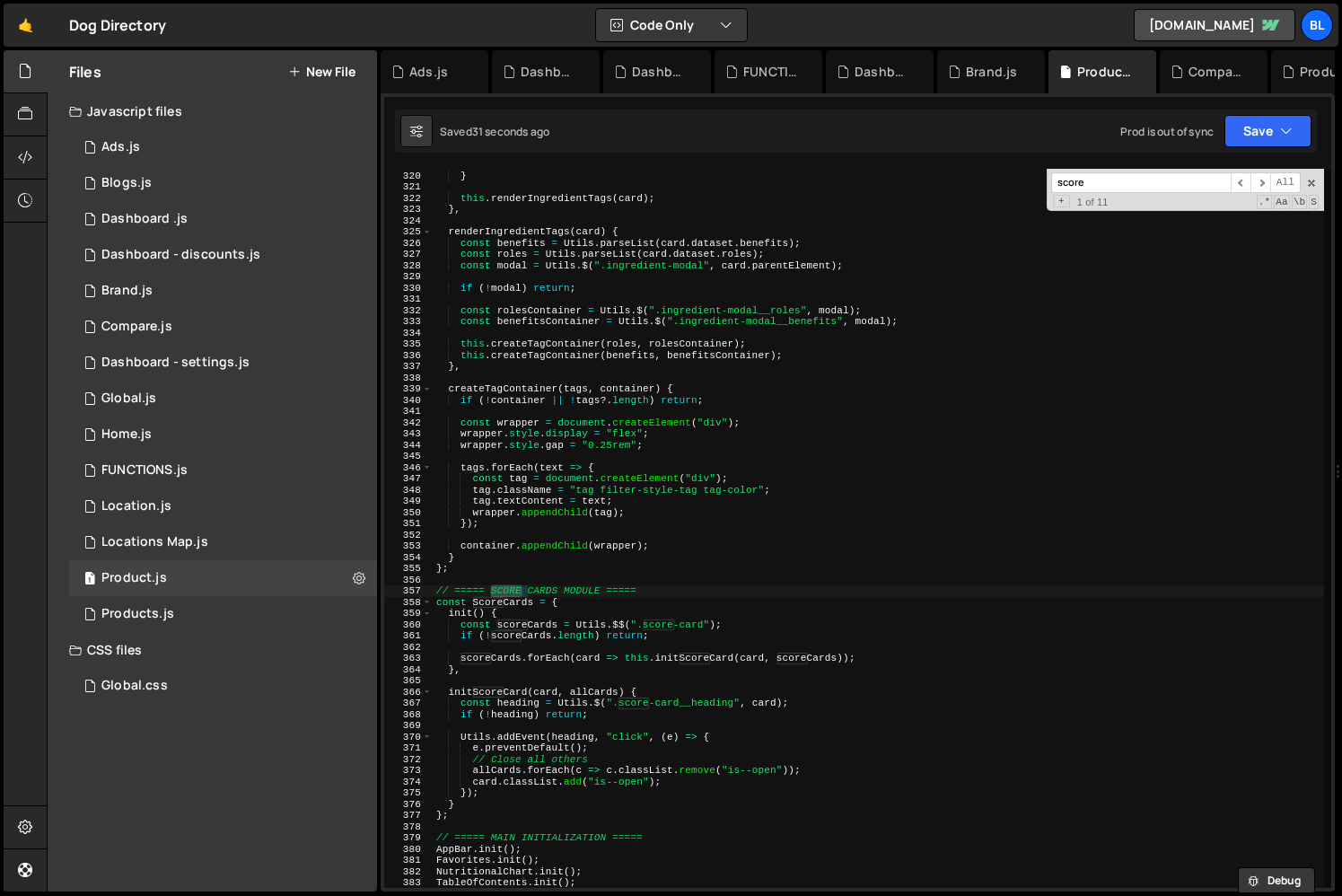
scroll to position [3578, 0]
type input "score"
click at [509, 770] on div "card . classList . add ( "is--danger" ) ; } this . renderIngredientTags ( card …" at bounding box center [878, 529] width 891 height 741
type textarea "allCards.forEach(c => c.classList.remove("is--open"));"
click at [509, 770] on div "card . classList . add ( "is--danger" ) ; } this . renderIngredientTags ( card …" at bounding box center [878, 529] width 891 height 741
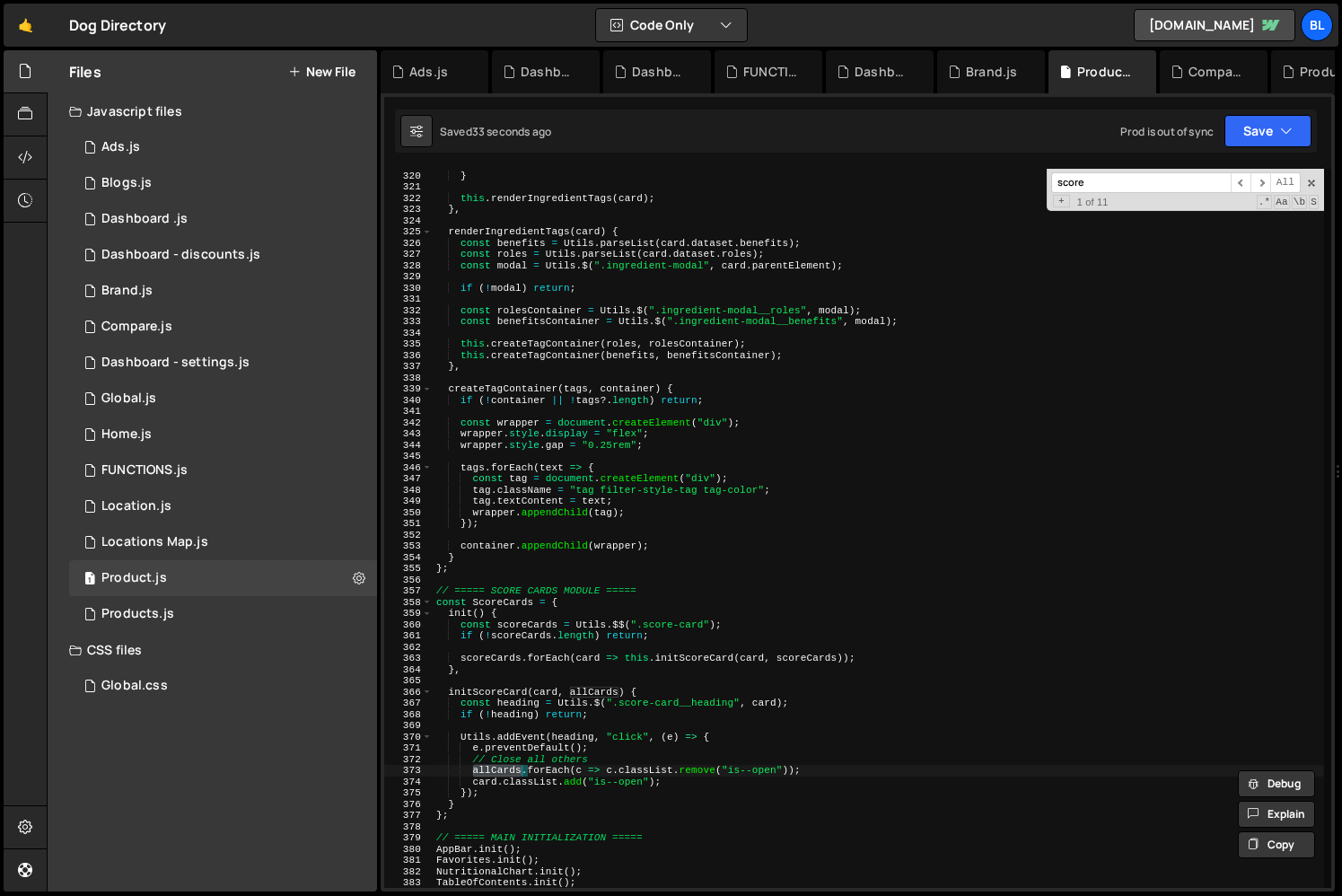
click at [637, 722] on div "card . classList . add ( "is--danger" ) ; } this . renderIngredientTags ( card …" at bounding box center [878, 529] width 891 height 741
click at [614, 746] on div "card . classList . add ( "is--danger" ) ; } this . renderIngredientTags ( card …" at bounding box center [878, 529] width 891 height 741
click at [667, 782] on div "card . classList . add ( "is--danger" ) ; } this . renderIngredientTags ( card …" at bounding box center [878, 529] width 891 height 741
click at [474, 774] on div "card . classList . add ( "is--danger" ) ; } this . renderIngredientTags ( card …" at bounding box center [878, 529] width 891 height 741
type textarea "allCards.forEach(c => c.classList.remove("is--open")); card.classList.add("is--…"
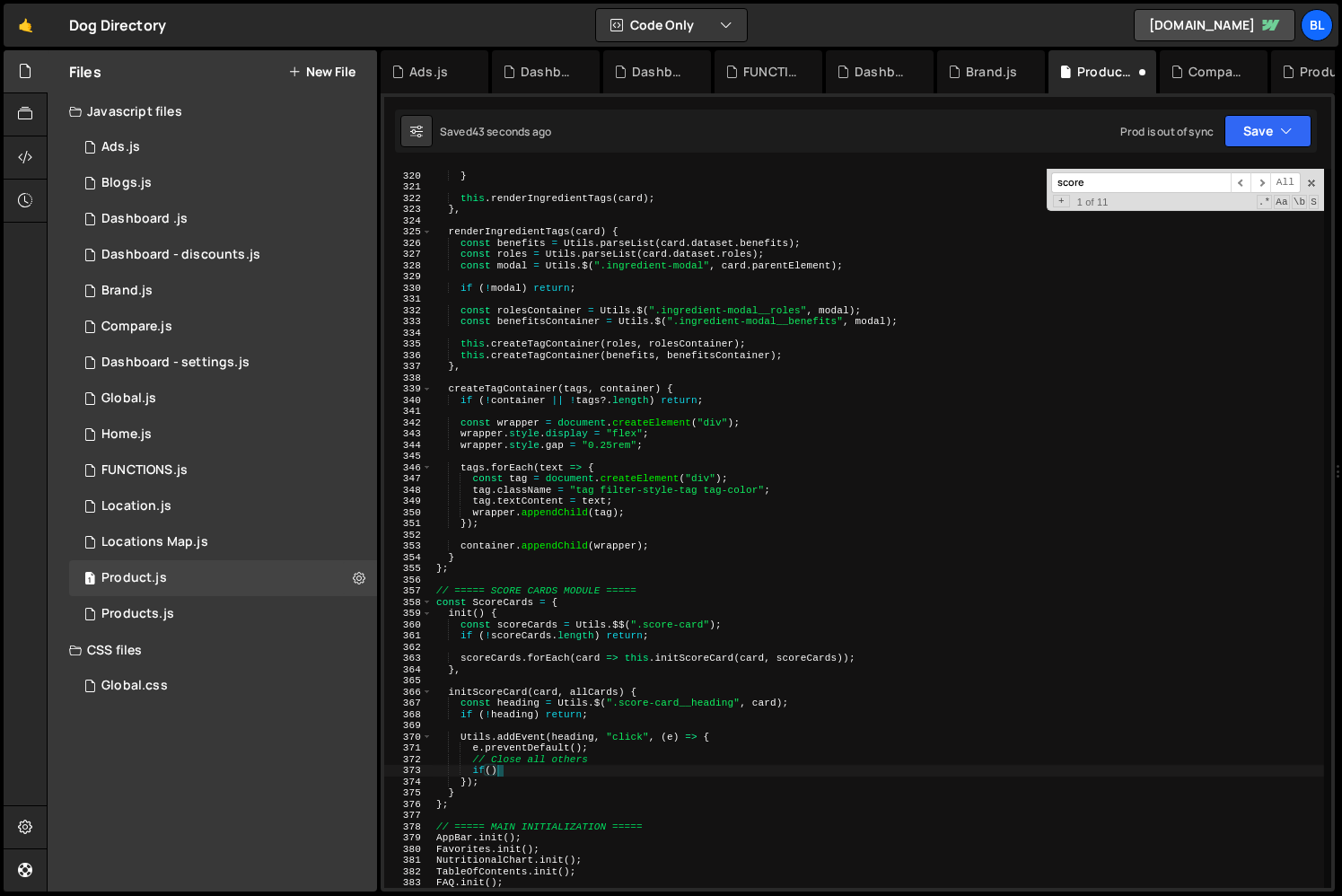
type textarea "if(){"
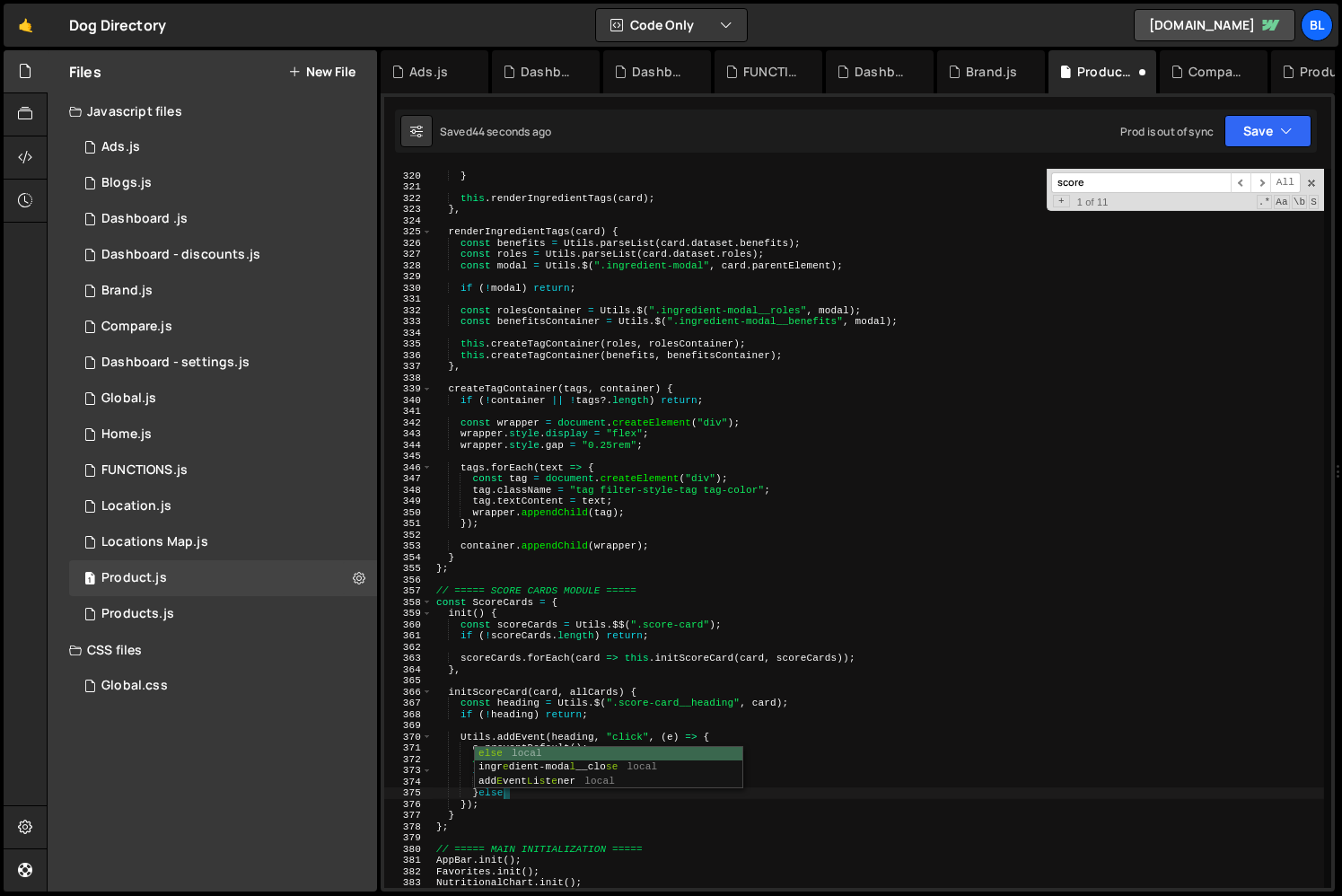
type textarea "}else{"
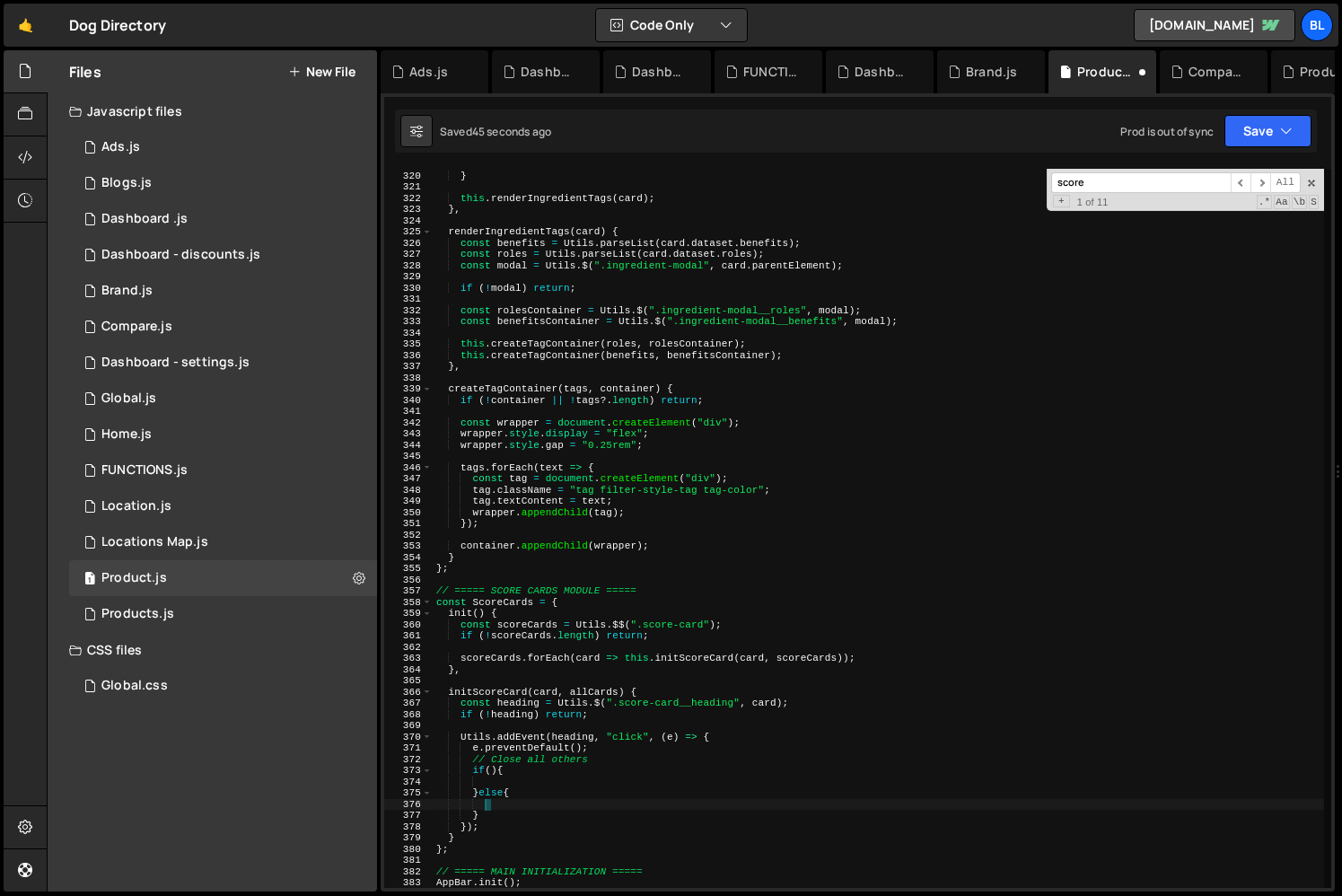
paste textarea "card.classList.add("is--open");"
click at [502, 818] on div "card . classList . add ( "is--danger" ) ; } this . renderIngredientTags ( card …" at bounding box center [878, 529] width 891 height 741
type textarea "} else {"
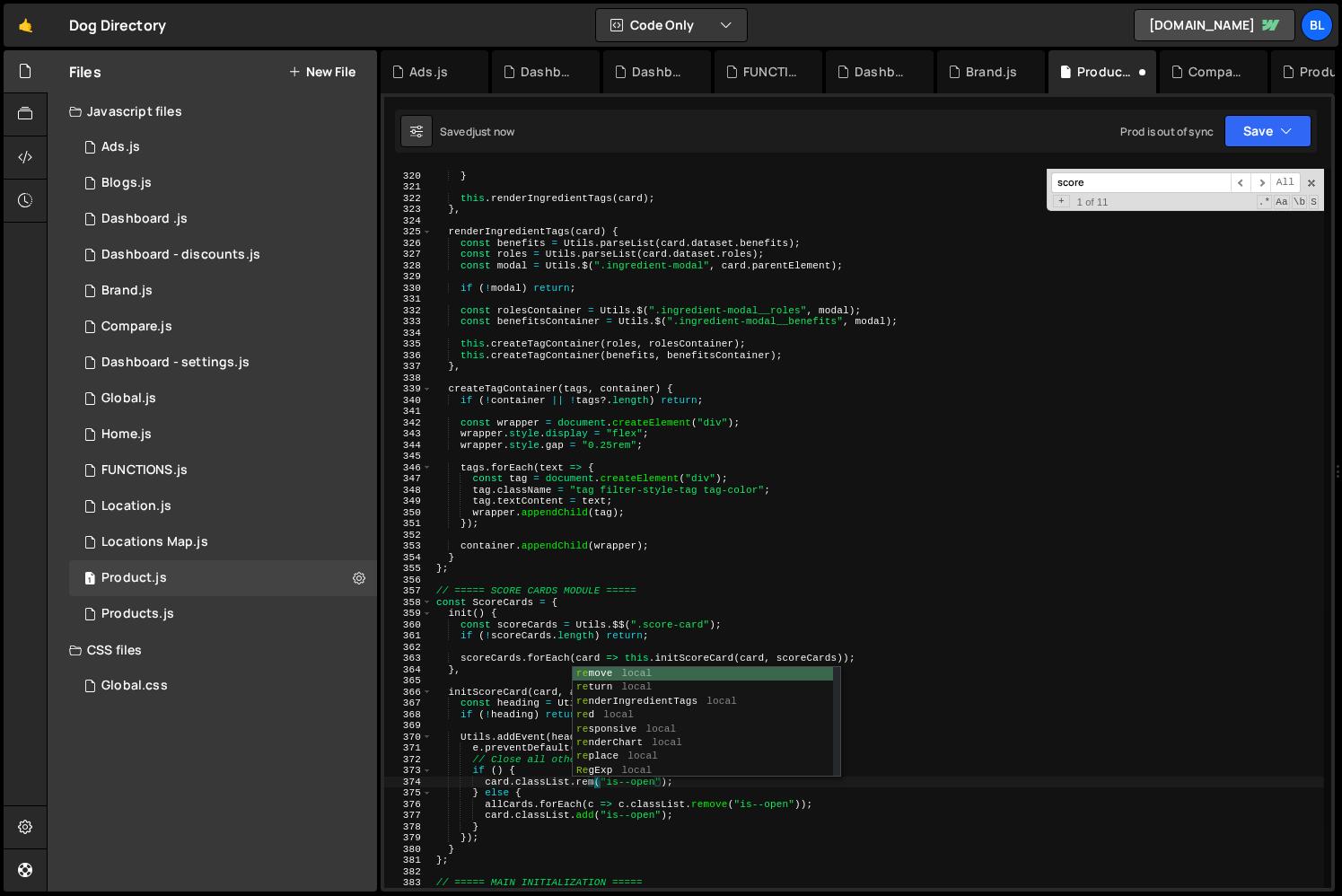
scroll to position [0, 15]
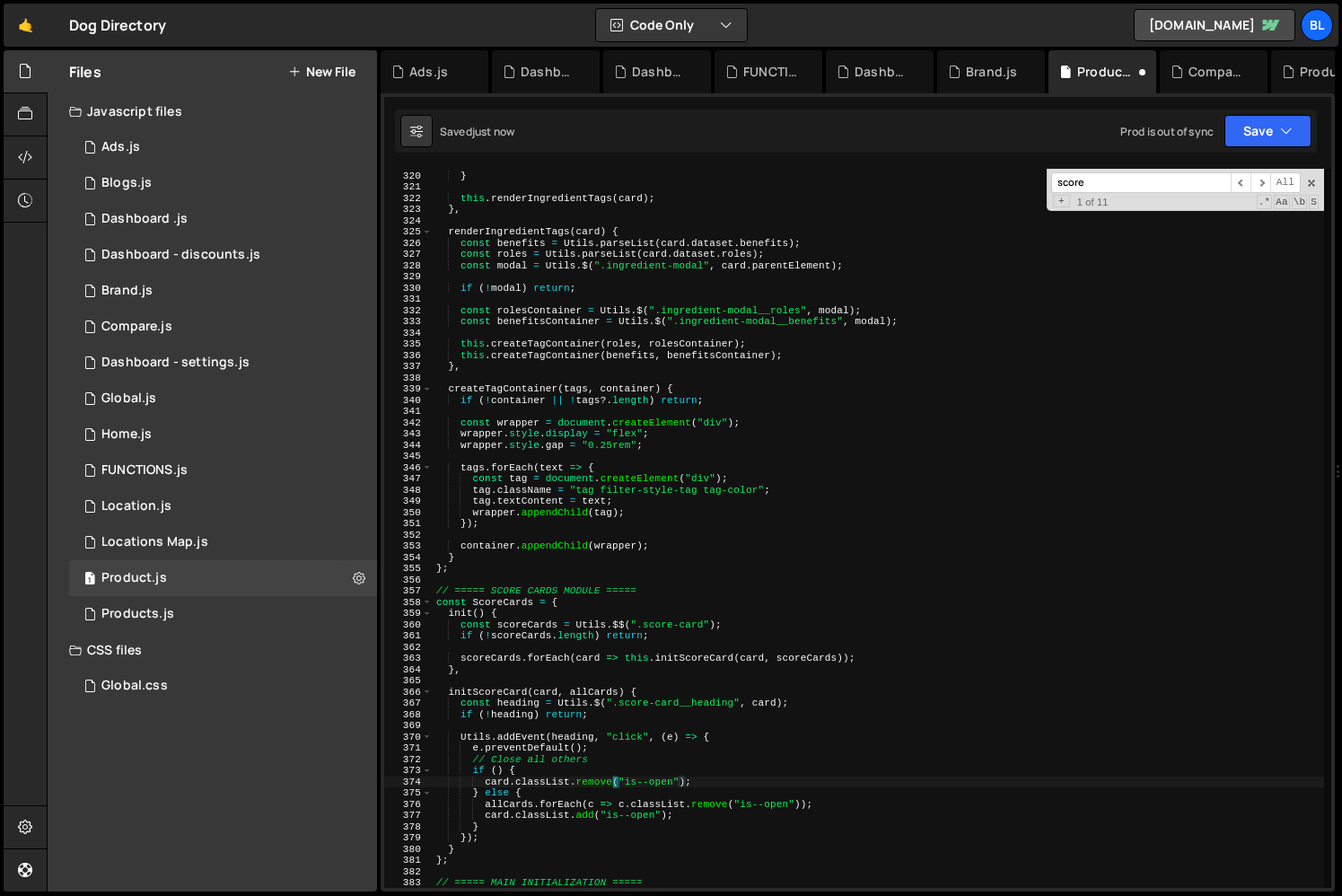
click at [502, 771] on div "card . classList . add ( "is--danger" ) ; } this . renderIngredientTags ( card …" at bounding box center [878, 529] width 891 height 741
drag, startPoint x: 486, startPoint y: 782, endPoint x: 686, endPoint y: 781, distance: 200.0
click at [686, 781] on div "card . classList . add ( "is--danger" ) ; } this . renderIngredientTags ( card …" at bounding box center [878, 529] width 891 height 741
click at [494, 768] on div "card . classList . add ( "is--danger" ) ; } this . renderIngredientTags ( card …" at bounding box center [878, 529] width 891 height 741
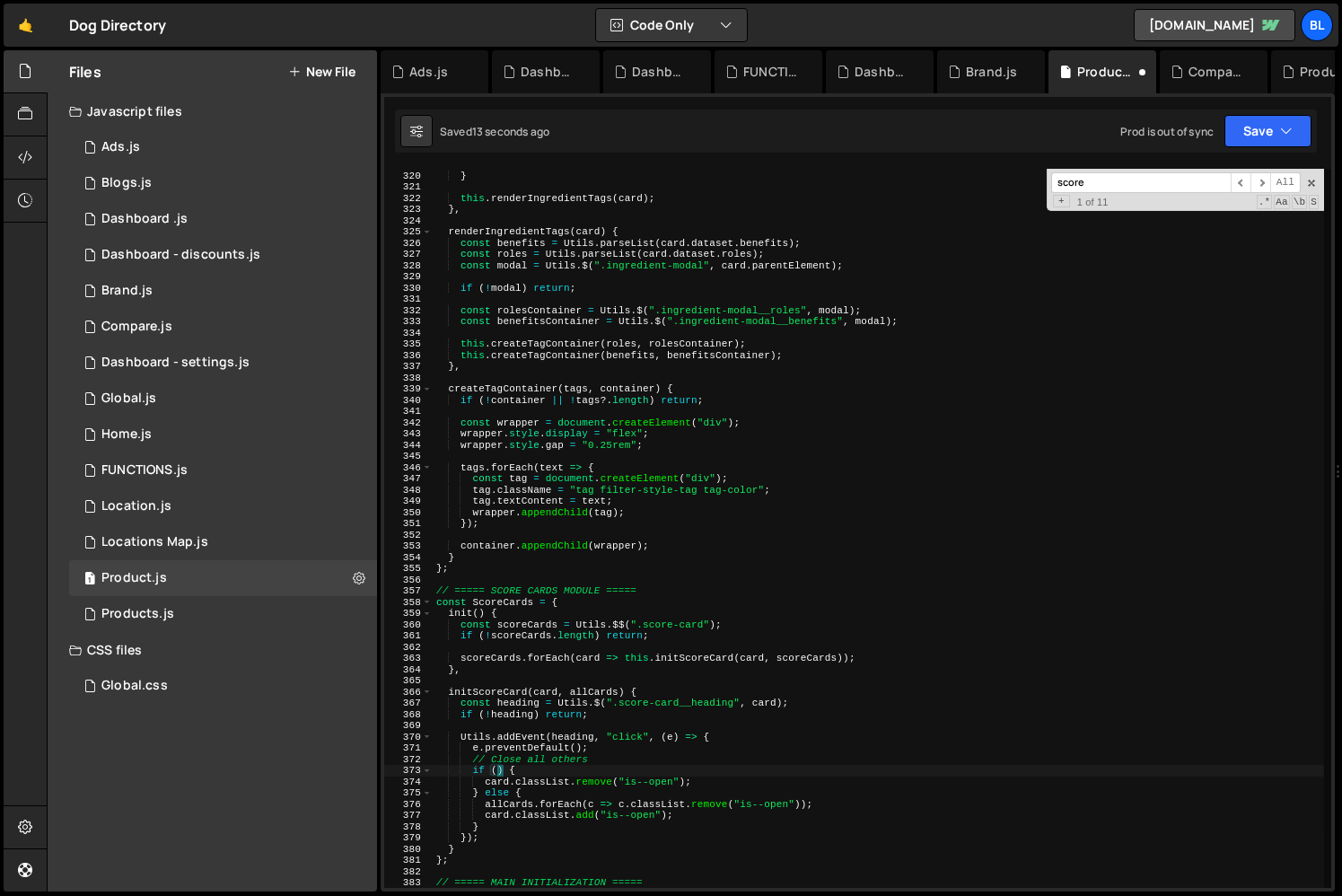
paste textarea "card.classList.remove("is--open")"
click at [518, 823] on div "card . classList . add ( "is--danger" ) ; } this . renderIngredientTags ( card …" at bounding box center [878, 529] width 891 height 741
click at [645, 791] on div "card . classList . add ( "is--danger" ) ; } this . renderIngredientTags ( card …" at bounding box center [878, 529] width 891 height 741
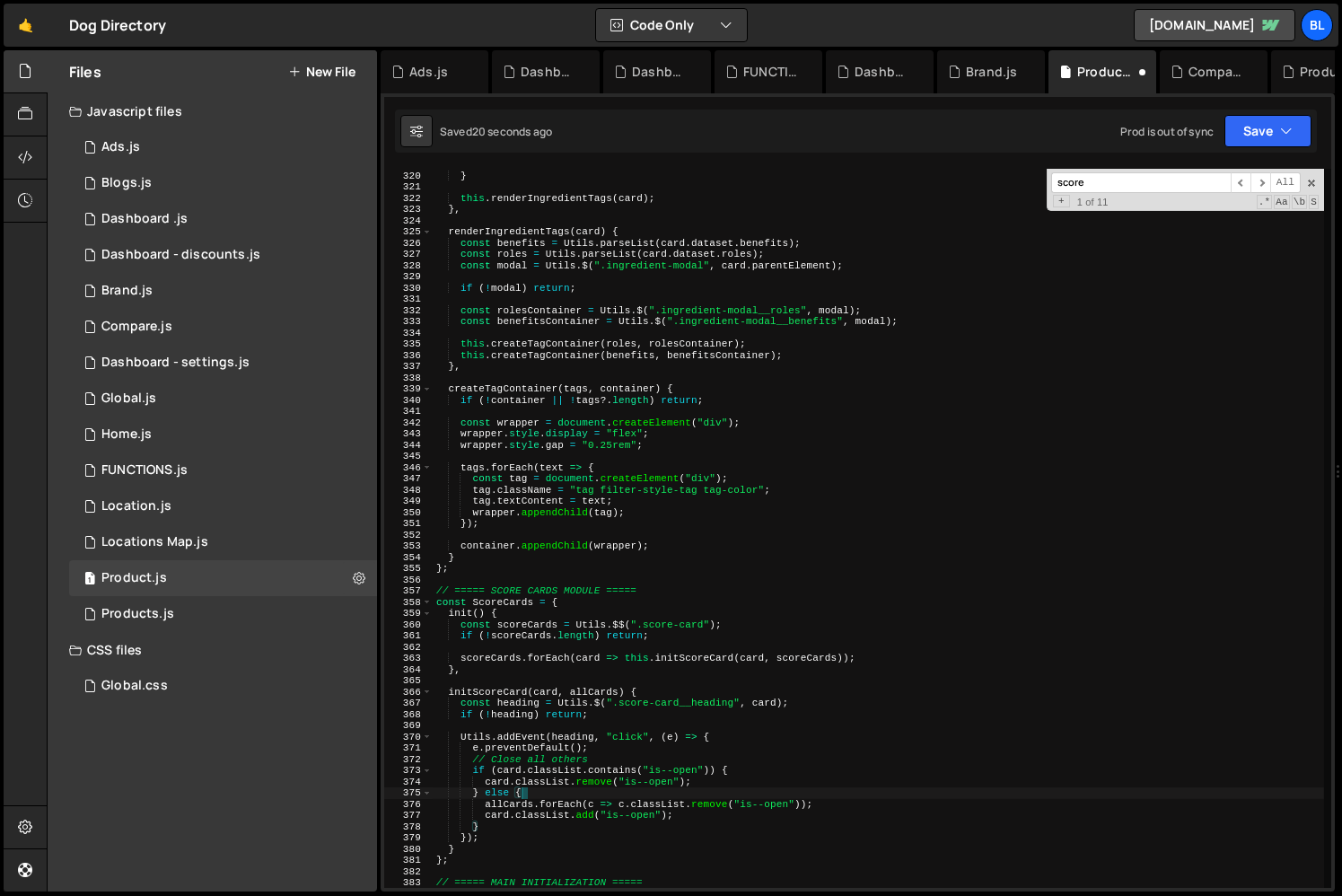
click at [613, 803] on div "card . classList . add ( "is--danger" ) ; } this . renderIngredientTags ( card …" at bounding box center [878, 529] width 891 height 741
click at [616, 759] on div "card . classList . add ( "is--danger" ) ; } this . renderIngredientTags ( card …" at bounding box center [878, 529] width 891 height 741
click at [620, 746] on div "card . classList . add ( "is--danger" ) ; } this . renderIngredientTags ( card …" at bounding box center [878, 529] width 891 height 741
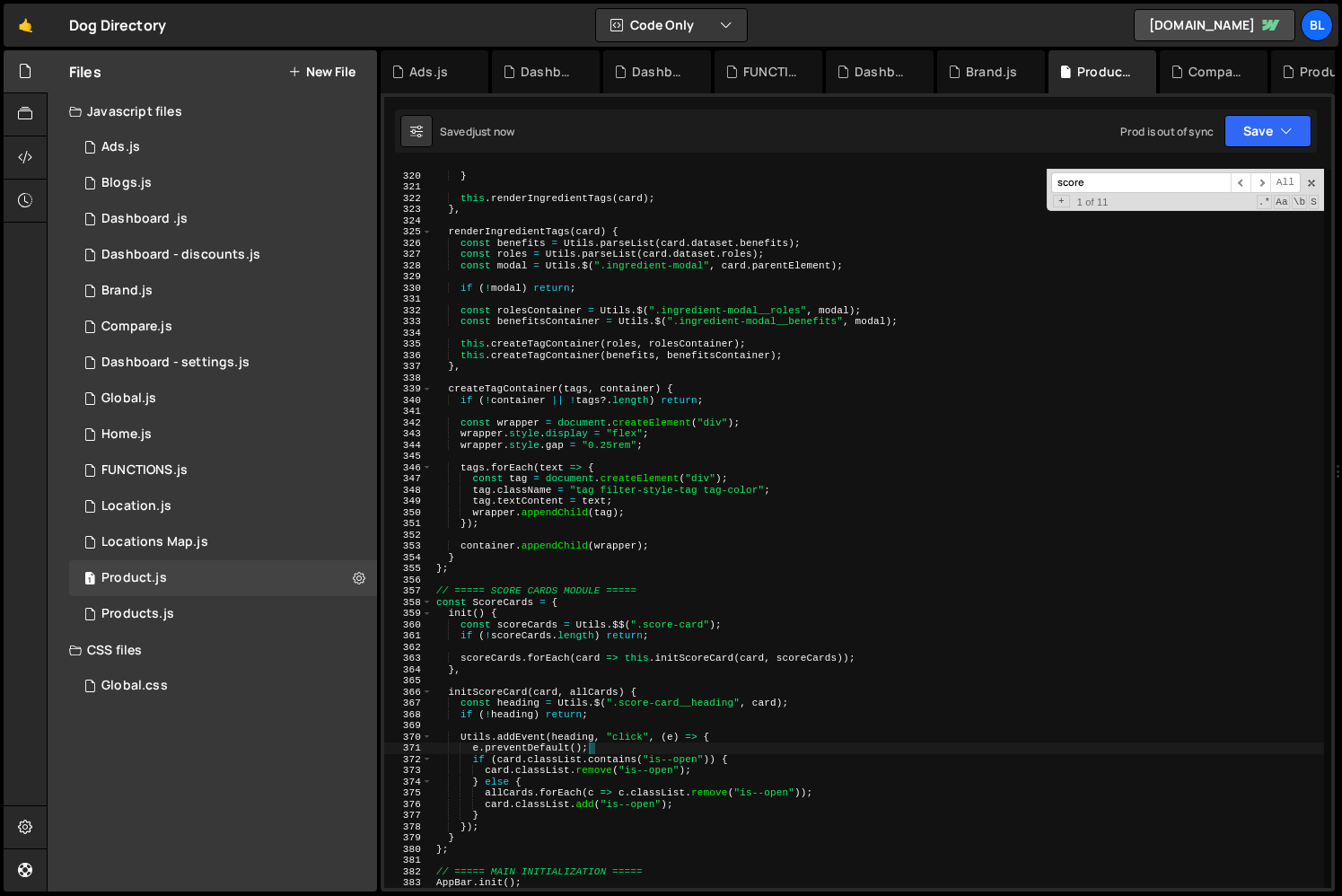
type textarea "e.preventDefault();"
click at [814, 530] on div "card . classList . add ( "is--danger" ) ; } this . renderIngredientTags ( card …" at bounding box center [878, 529] width 891 height 741
paste input "class="toc-content-wrapper""
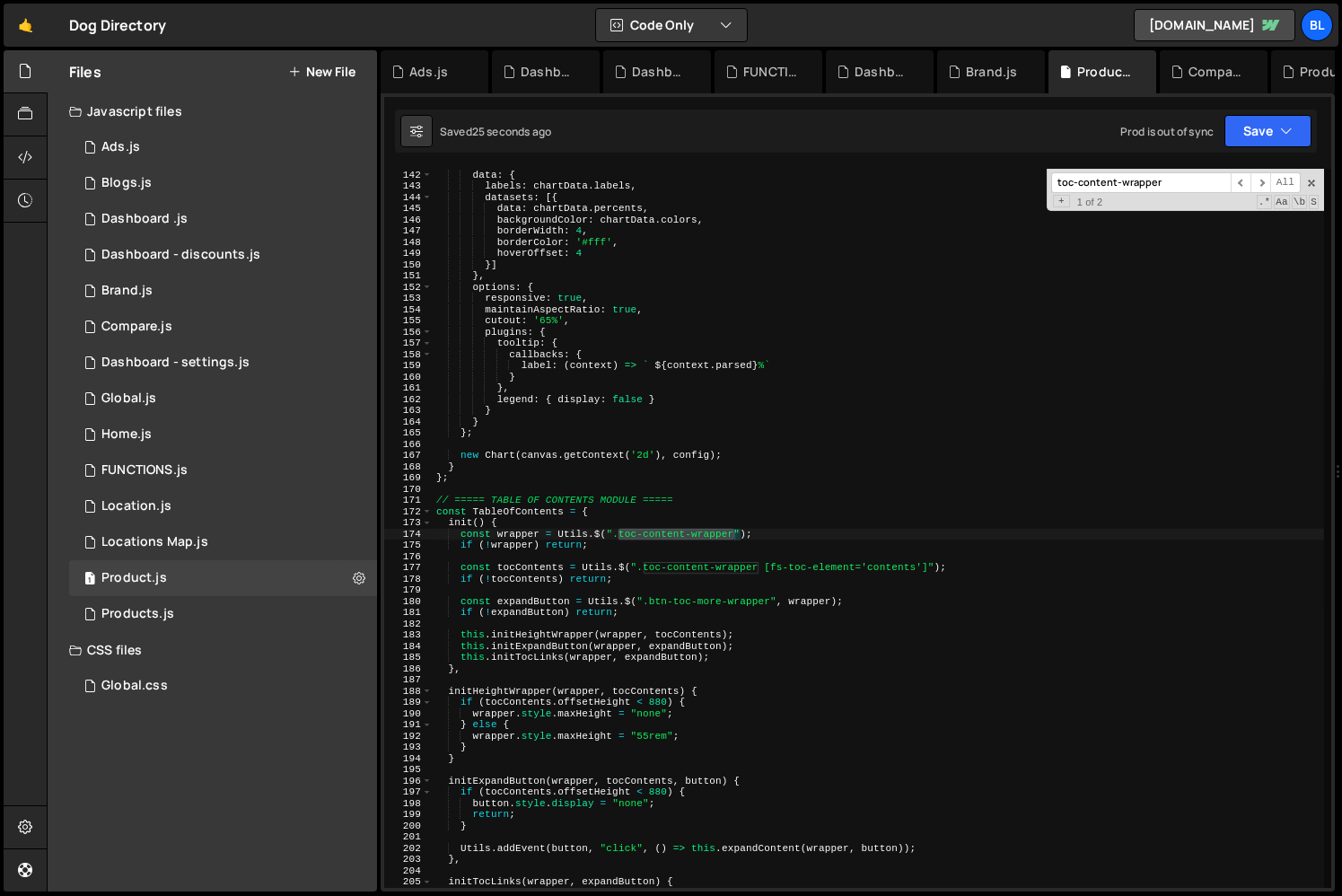
scroll to position [1581, 0]
type input "toc-content-wrapper"
click at [526, 532] on div "type : 'doughnut' , data : { labels : chartData . labels , datasets : [{ data :…" at bounding box center [878, 528] width 891 height 741
click at [536, 640] on div "type : 'doughnut' , data : { labels : chartData . labels , datasets : [{ data :…" at bounding box center [878, 528] width 891 height 741
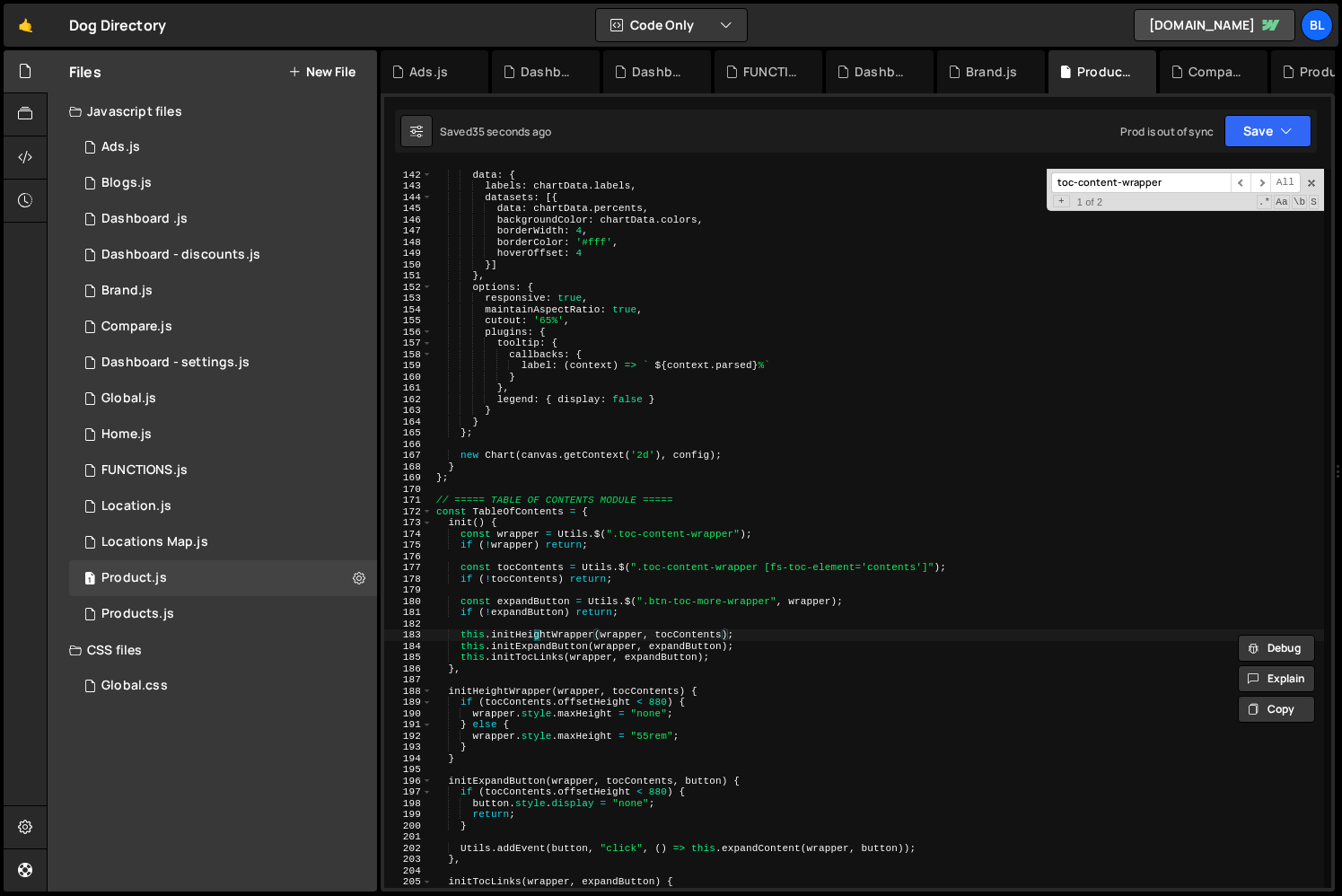
click at [536, 640] on div "type : 'doughnut' , data : { labels : chartData . labels , datasets : [{ data :…" at bounding box center [878, 528] width 891 height 741
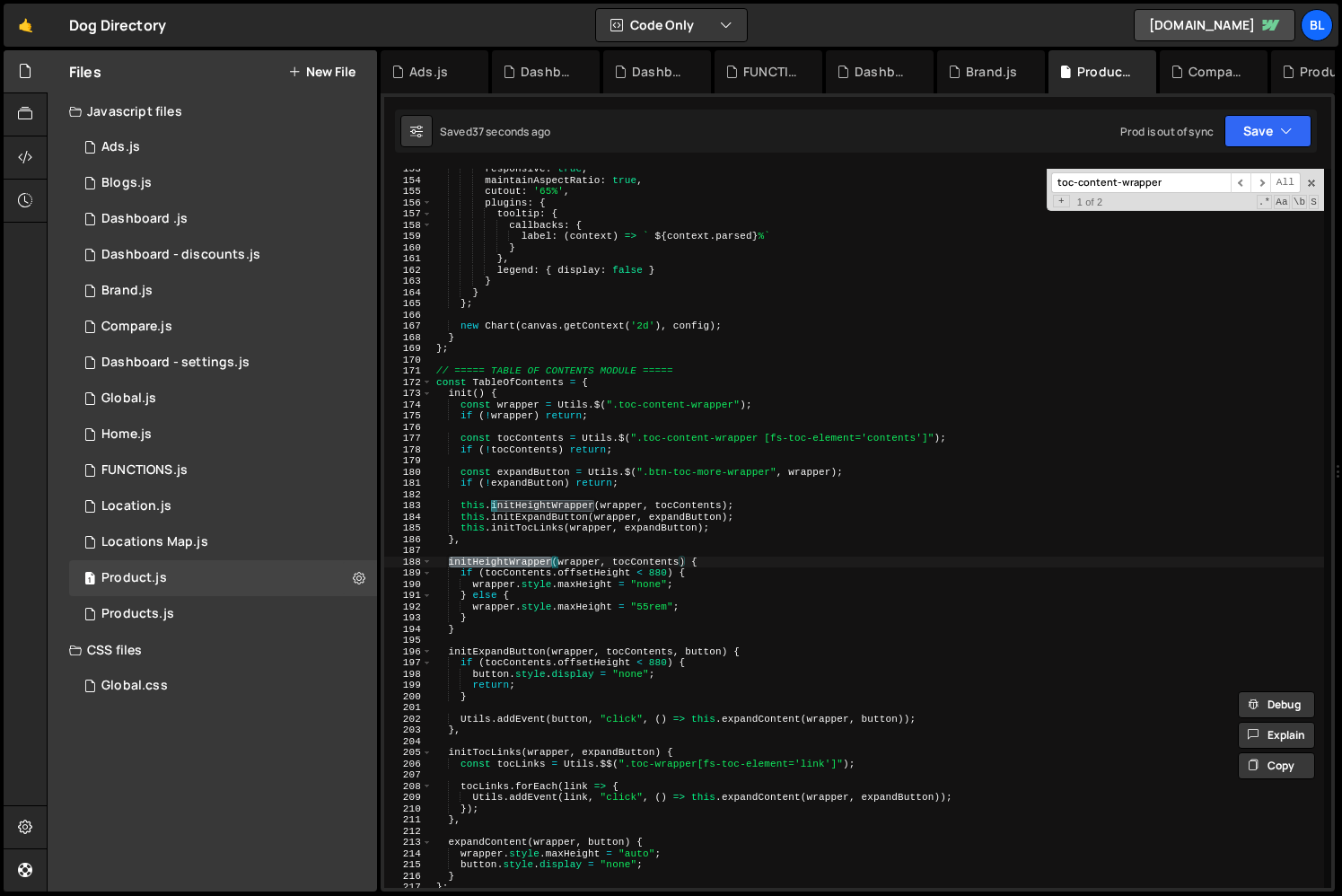
click at [519, 575] on div "responsive : true , maintainAspectRatio : true , cutout : '65%' , plugins : { t…" at bounding box center [878, 534] width 891 height 741
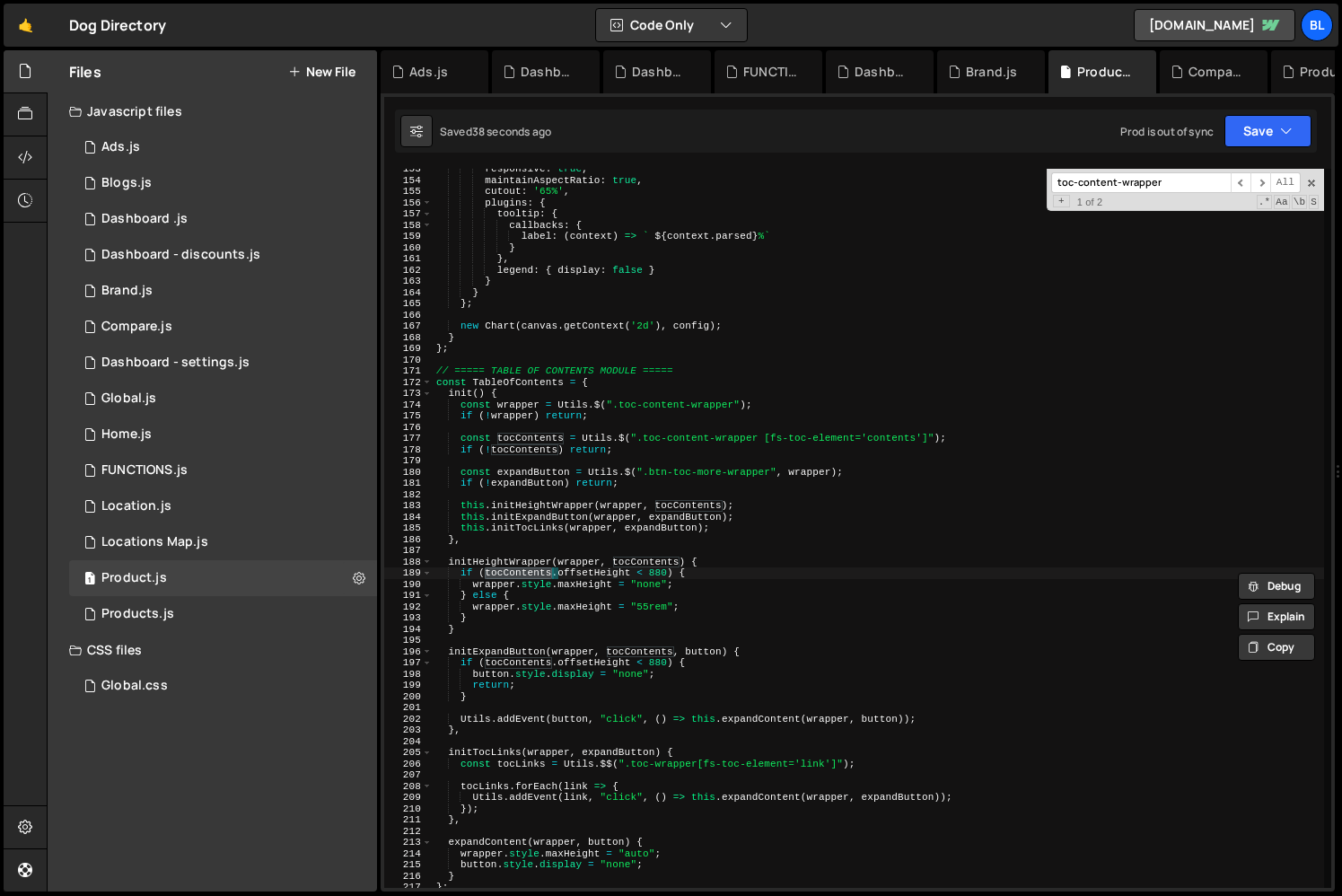
click at [587, 580] on div "responsive : true , maintainAspectRatio : true , cutout : '65%' , plugins : { t…" at bounding box center [878, 534] width 891 height 741
click at [654, 574] on div "responsive : true , maintainAspectRatio : true , cutout : '65%' , plugins : { t…" at bounding box center [878, 534] width 891 height 741
drag, startPoint x: 472, startPoint y: 586, endPoint x: 654, endPoint y: 584, distance: 182.0
click at [654, 584] on div "responsive : true , maintainAspectRatio : true , cutout : '65%' , plugins : { t…" at bounding box center [878, 534] width 891 height 741
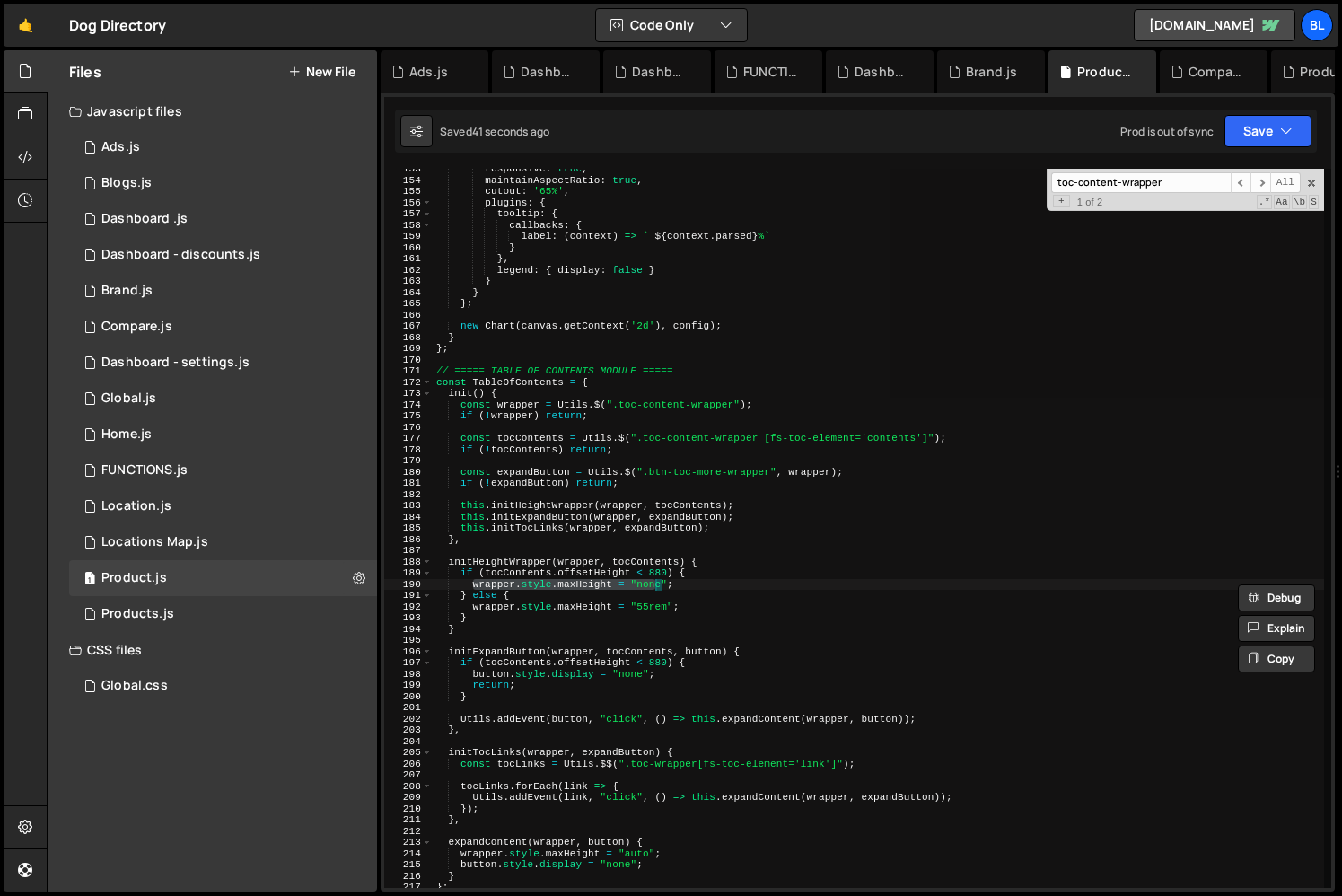
click at [593, 587] on div "responsive : true , maintainAspectRatio : true , cutout : '65%' , plugins : { t…" at bounding box center [878, 528] width 891 height 719
click at [572, 605] on div "responsive : true , maintainAspectRatio : true , cutout : '65%' , plugins : { t…" at bounding box center [878, 534] width 891 height 741
click at [570, 627] on div "responsive : true , maintainAspectRatio : true , cutout : '65%' , plugins : { t…" at bounding box center [878, 534] width 891 height 741
click at [653, 585] on div "responsive : true , maintainAspectRatio : true , cutout : '65%' , plugins : { t…" at bounding box center [878, 534] width 891 height 741
click at [625, 620] on div "responsive : true , maintainAspectRatio : true , cutout : '65%' , plugins : { t…" at bounding box center [878, 534] width 891 height 741
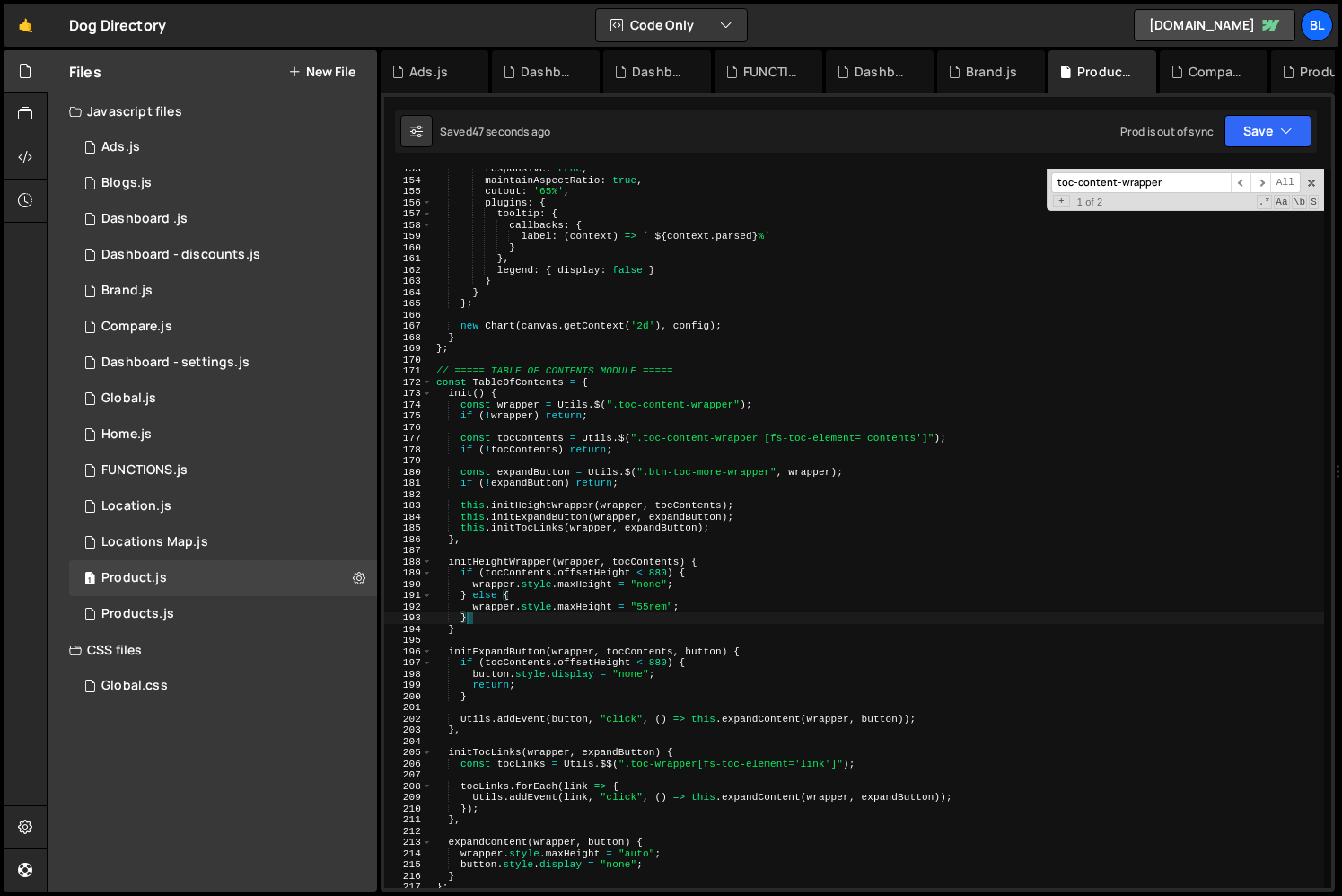
click at [488, 845] on div "responsive : true , maintainAspectRatio : true , cutout : '65%' , plugins : { t…" at bounding box center [878, 534] width 891 height 741
type textarea "Utils.addEvent(link, "click", () => this.expandContent(wrapper, expandButton));"
click at [826, 745] on div "responsive : true , maintainAspectRatio : true , cutout : '65%' , plugins : { t…" at bounding box center [878, 534] width 891 height 741
click at [816, 721] on div "responsive : true , maintainAspectRatio : true , cutout : '65%' , plugins : { t…" at bounding box center [878, 534] width 891 height 741
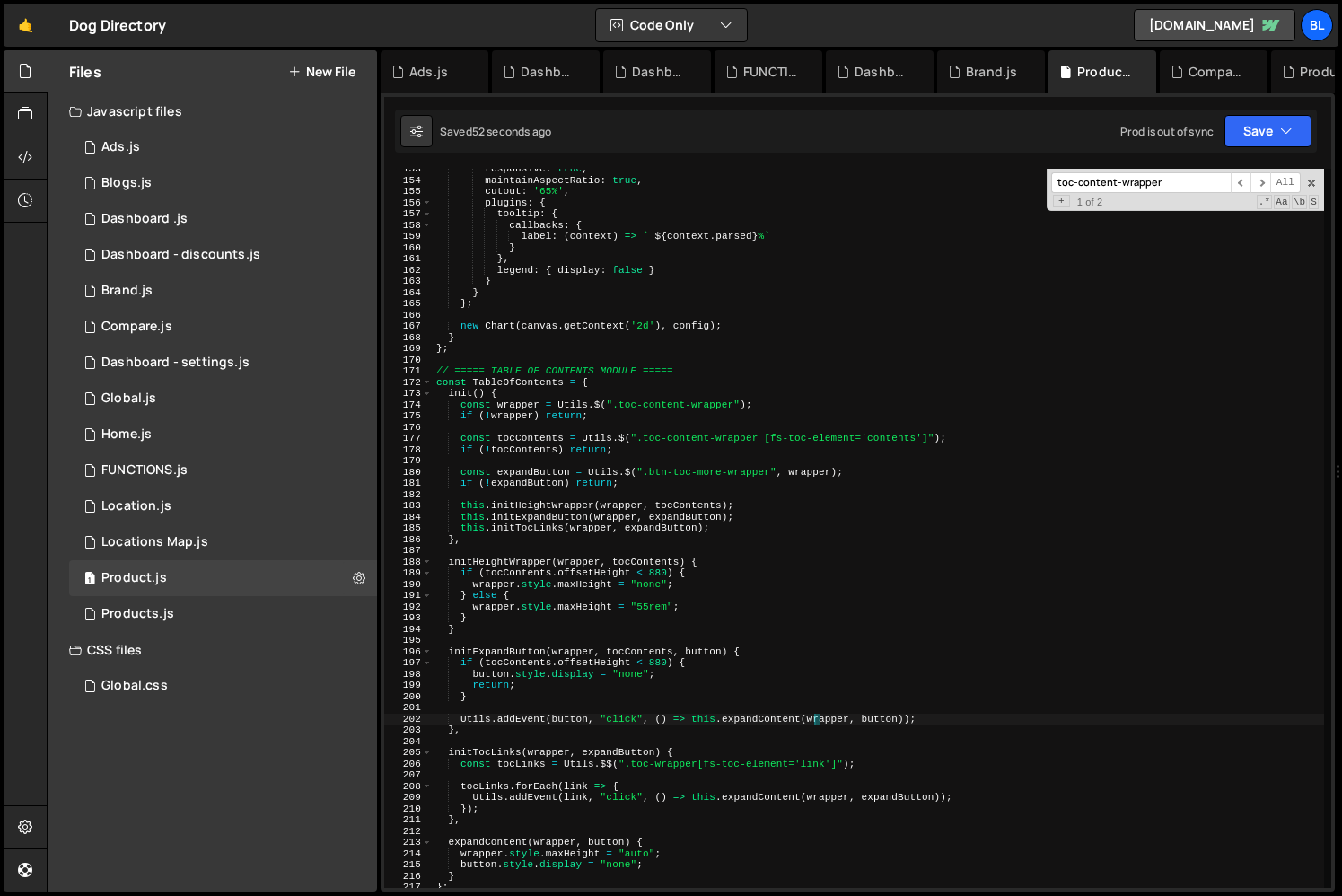
click at [693, 792] on div "responsive : true , maintainAspectRatio : true , cutout : '65%' , plugins : { t…" at bounding box center [878, 534] width 891 height 741
drag, startPoint x: 645, startPoint y: 767, endPoint x: 694, endPoint y: 767, distance: 49.0
click at [694, 767] on div "responsive : true , maintainAspectRatio : true , cutout : '65%' , plugins : { t…" at bounding box center [878, 534] width 891 height 741
click at [765, 437] on div "responsive : true , maintainAspectRatio : true , cutout : '65%' , plugins : { t…" at bounding box center [878, 534] width 891 height 741
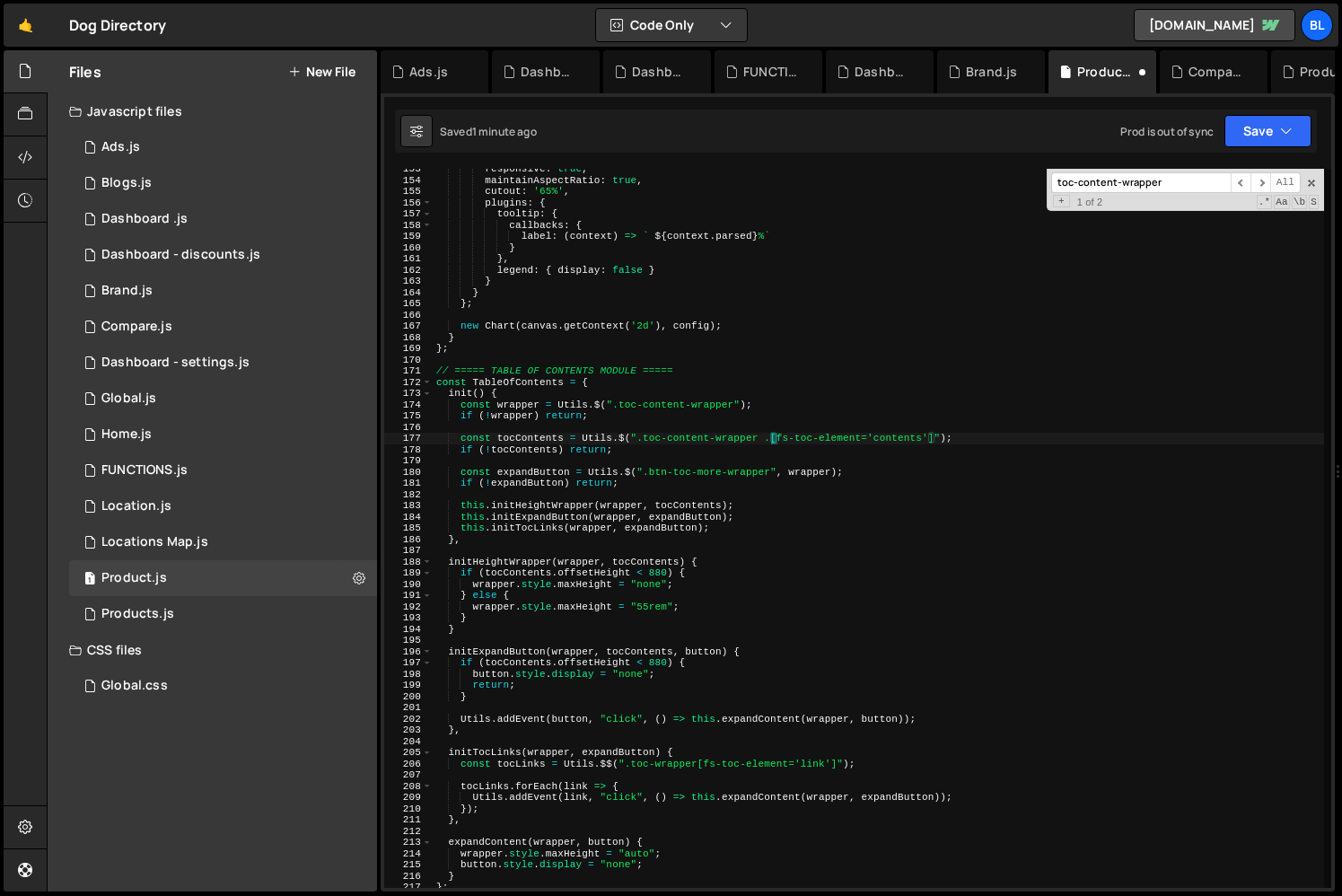
paste textarea ".toc-wrappe"
click at [614, 700] on div "responsive : true , maintainAspectRatio : true , cutout : '65%' , plugins : { t…" at bounding box center [878, 534] width 891 height 741
click at [551, 843] on div "responsive : true , maintainAspectRatio : true , cutout : '65%' , plugins : { t…" at bounding box center [878, 534] width 891 height 741
type textarea "expandContent(wrapper, button) {"
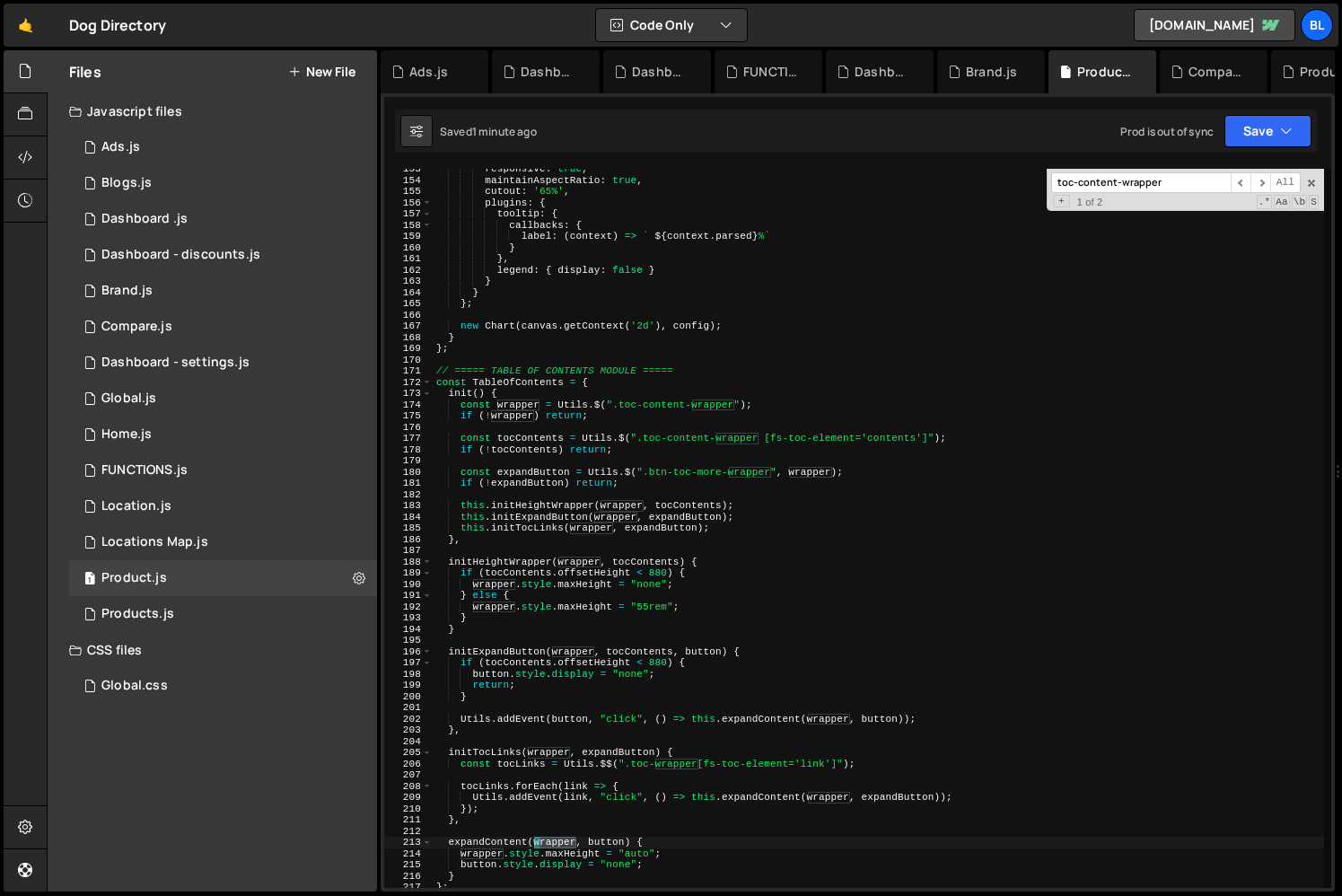
click at [551, 843] on div "responsive : true , maintainAspectRatio : true , cutout : '65%' , plugins : { t…" at bounding box center [878, 534] width 891 height 741
click at [665, 845] on div "responsive : true , maintainAspectRatio : true , cutout : '65%' , plugins : { t…" at bounding box center [878, 534] width 891 height 741
paste textarea "wrapper)"
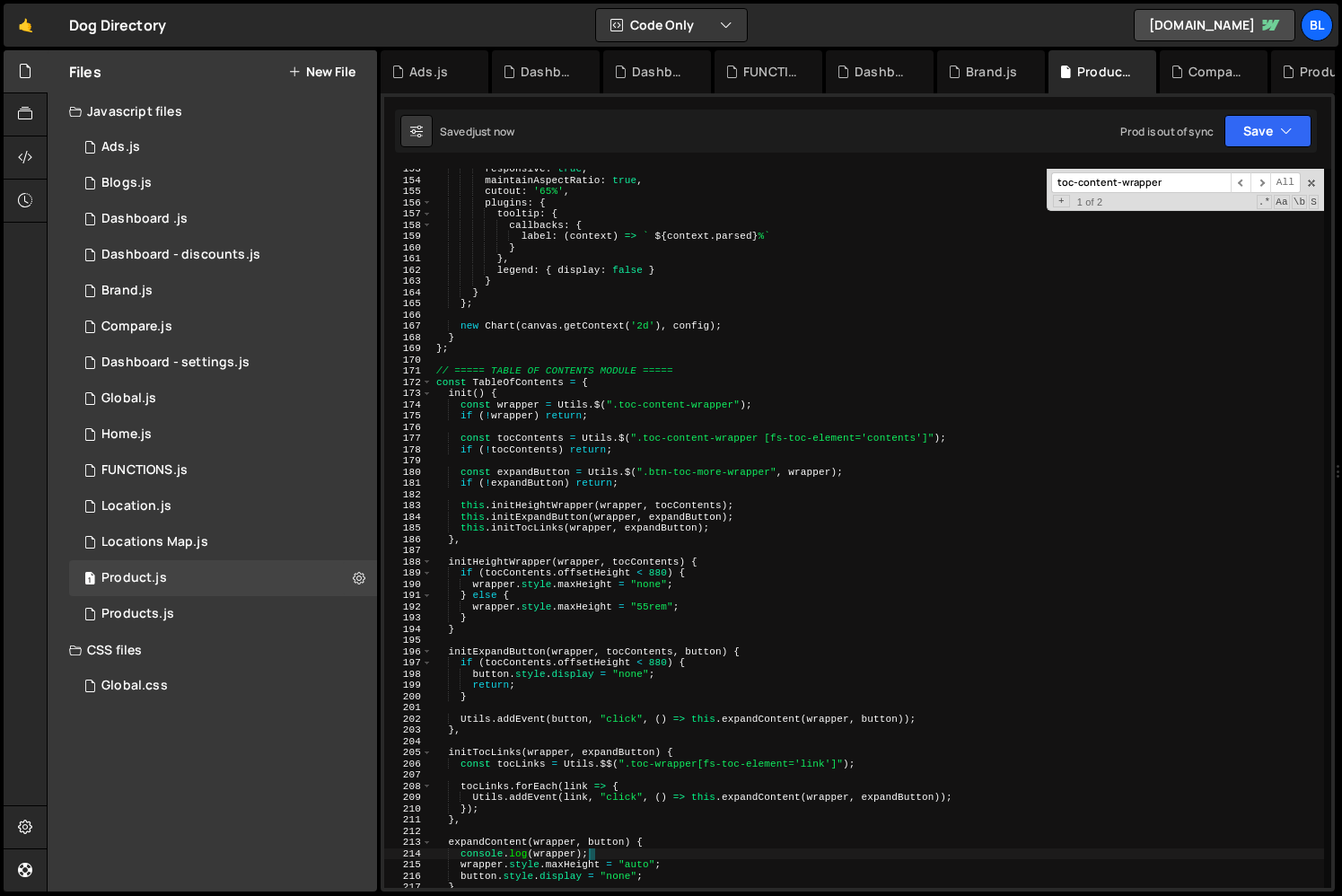
click at [694, 629] on div "responsive : true , maintainAspectRatio : true , cutout : '65%' , plugins : { t…" at bounding box center [878, 534] width 891 height 741
click at [221, 568] on div "1 Product.js 0" at bounding box center [223, 578] width 308 height 36
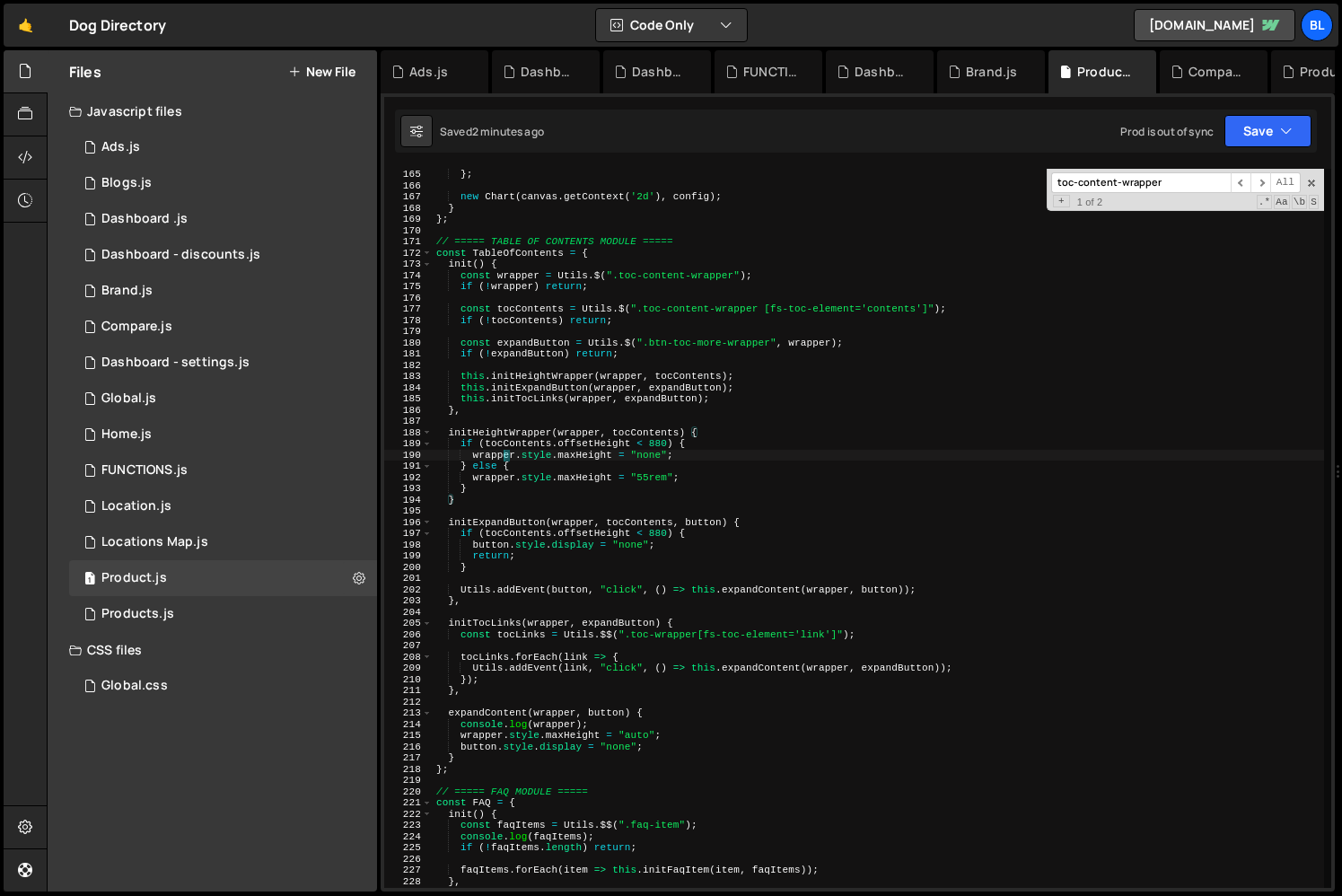
click at [501, 457] on div "} ; new Chart ( canvas . getContext ( '2d' ) , config ) ; } } ; // ===== TABLE …" at bounding box center [878, 539] width 891 height 741
click at [589, 461] on div "} ; new Chart ( canvas . getContext ( '2d' ) , config ) ; } } ; // ===== TABLE …" at bounding box center [878, 539] width 891 height 741
click at [696, 463] on div "} ; new Chart ( canvas . getContext ( '2d' ) , config ) ; } } ; // ===== TABLE …" at bounding box center [878, 539] width 891 height 741
click at [698, 460] on div "} ; new Chart ( canvas . getContext ( '2d' ) , config ) ; } } ; // ===== TABLE …" at bounding box center [878, 539] width 891 height 741
click at [523, 461] on div "} ; new Chart ( canvas . getContext ( '2d' ) , config ) ; } } ; // ===== TABLE …" at bounding box center [878, 539] width 891 height 741
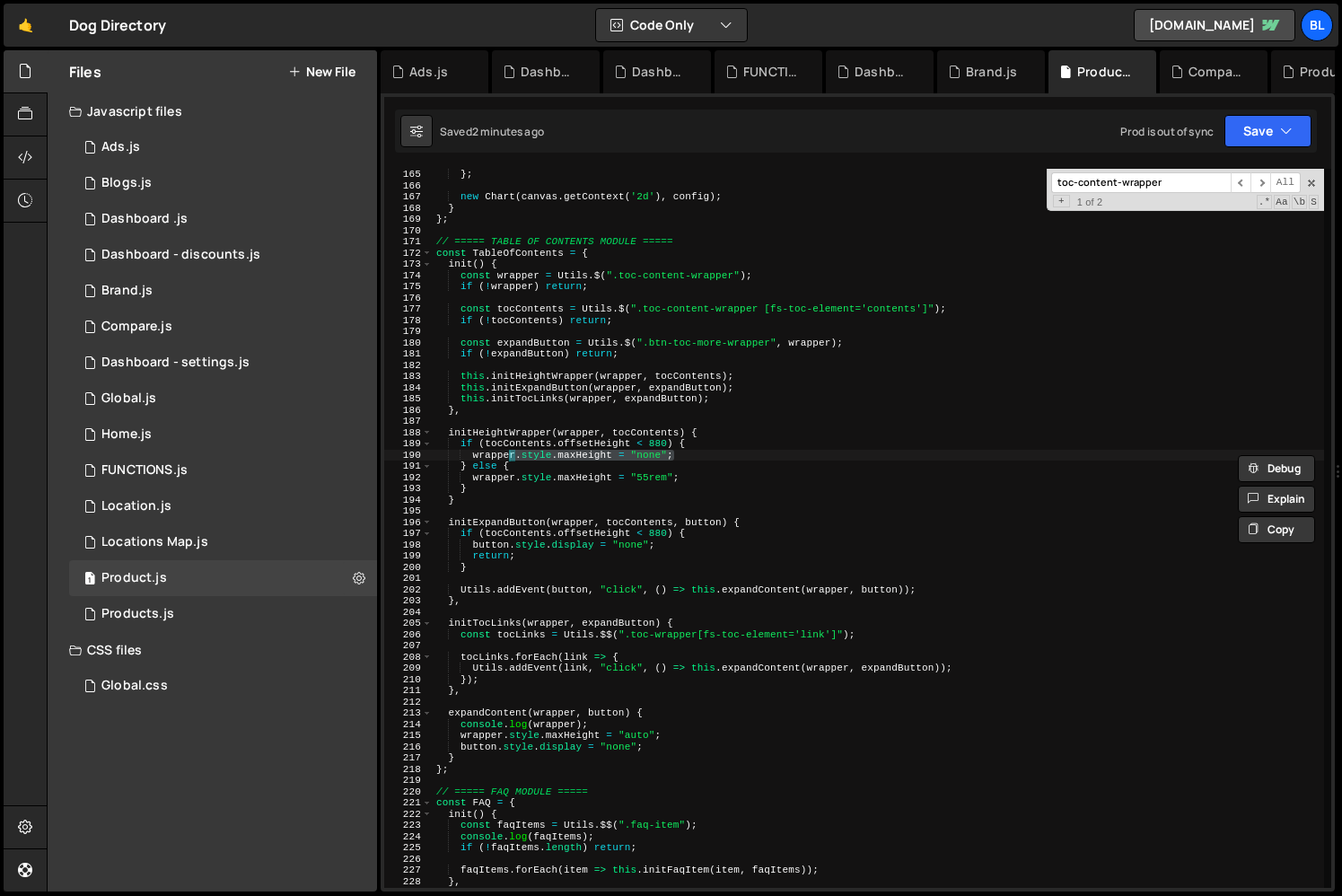
click at [734, 488] on div "} ; new Chart ( canvas . getContext ( '2d' ) , config ) ; } } ; // ===== TABLE …" at bounding box center [878, 539] width 891 height 741
click at [681, 459] on div "} ; new Chart ( canvas . getContext ( '2d' ) , config ) ; } } ; // ===== TABLE …" at bounding box center [878, 539] width 891 height 741
click at [523, 456] on div "} ; new Chart ( canvas . getContext ( '2d' ) , config ) ; } } ; // ===== TABLE …" at bounding box center [878, 539] width 891 height 741
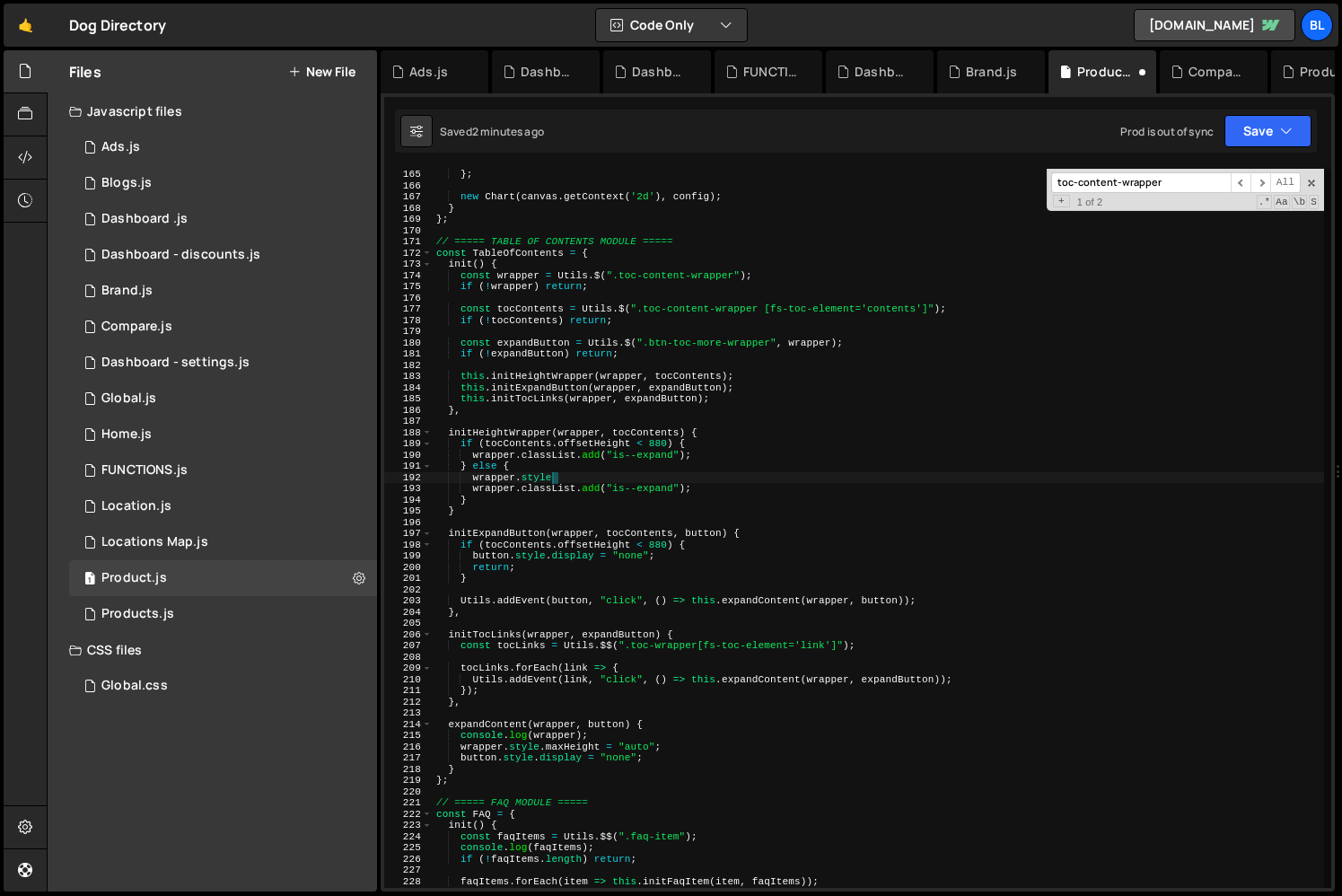
type textarea "wrapper"
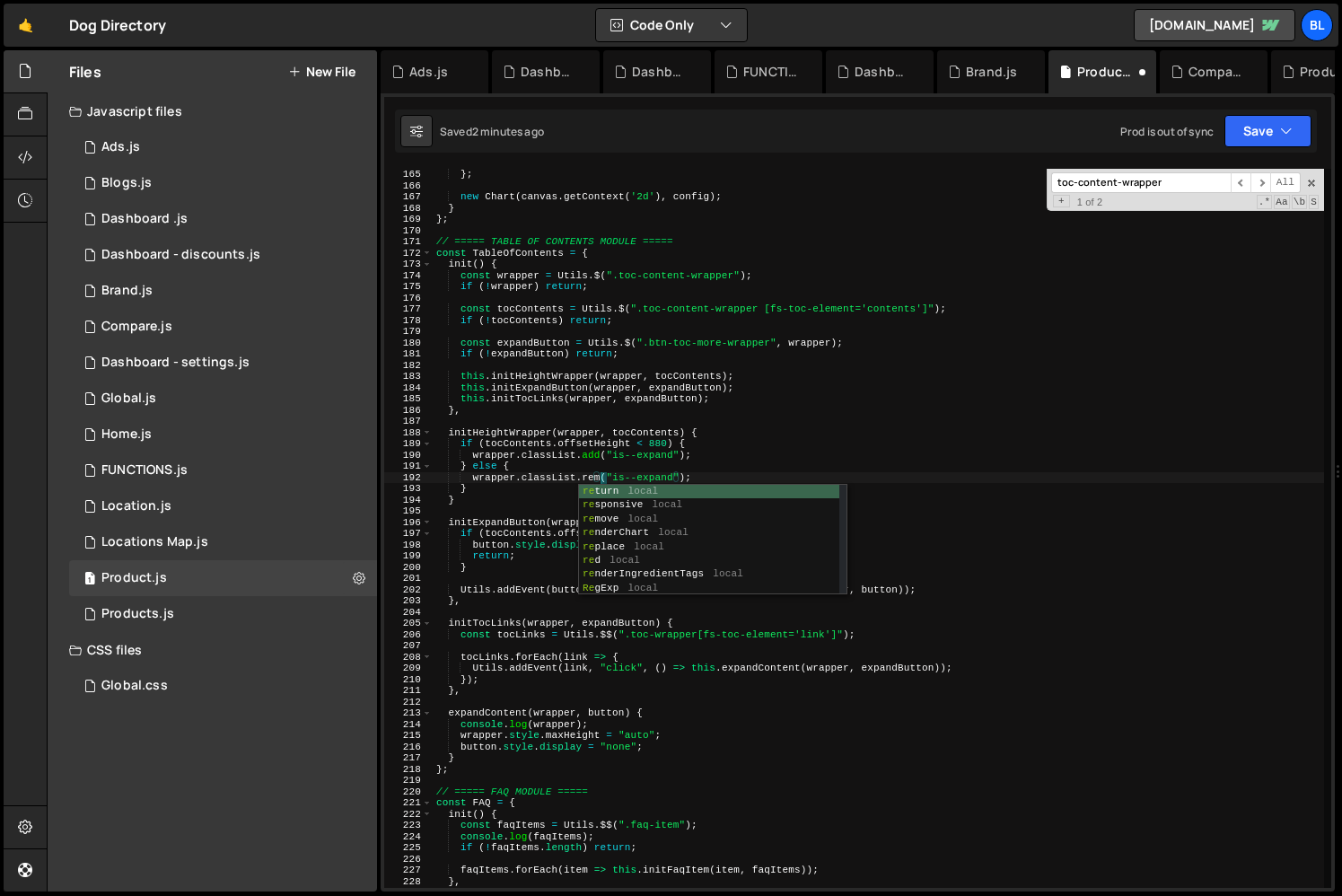
scroll to position [0, 15]
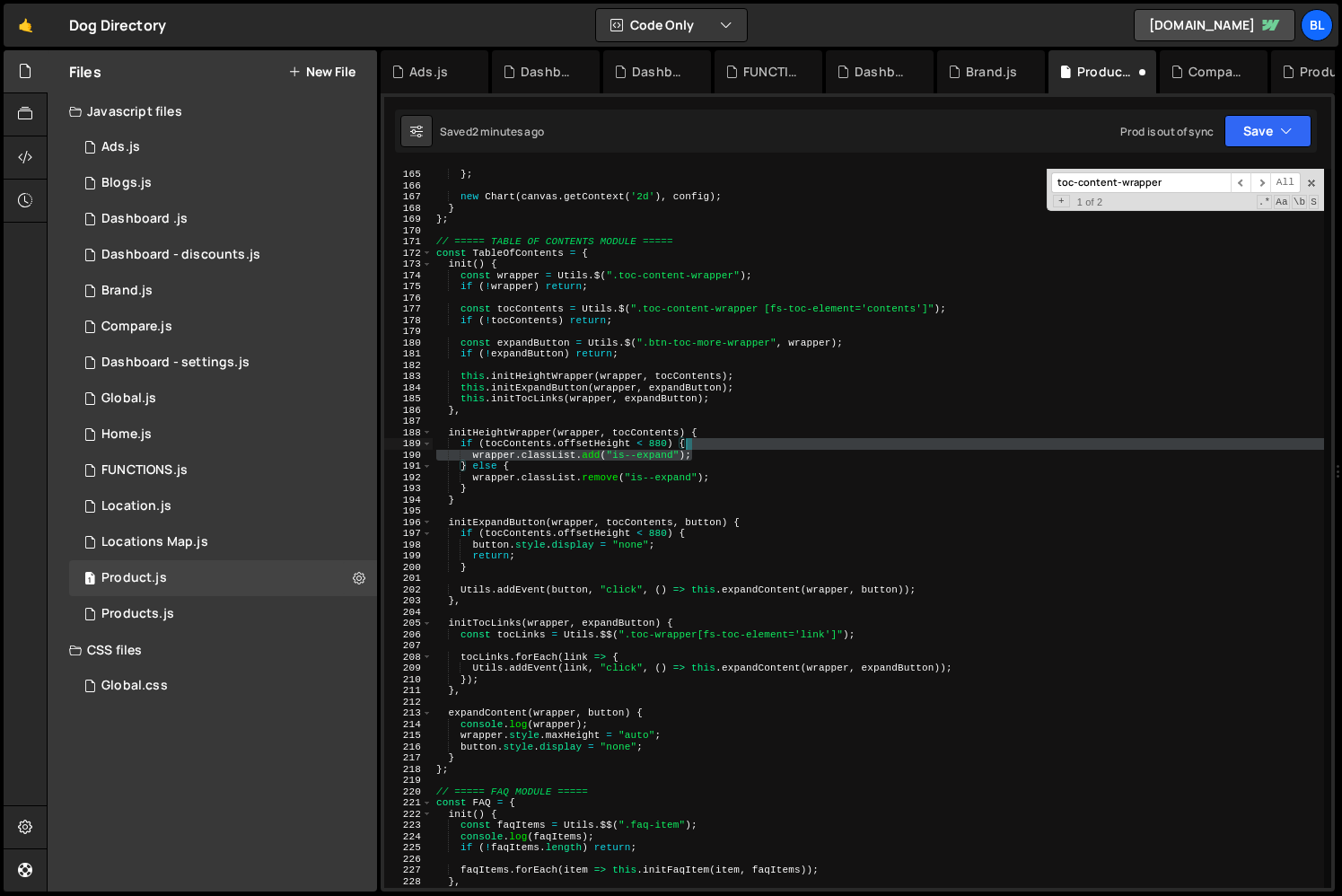
drag, startPoint x: 697, startPoint y: 457, endPoint x: 707, endPoint y: 446, distance: 14.9
click at [707, 446] on div "} ; new Chart ( canvas . getContext ( '2d' ) , config ) ; } } ; // ===== TABLE …" at bounding box center [878, 539] width 891 height 741
click at [657, 739] on div "} ; new Chart ( canvas . getContext ( '2d' ) , config ) ; } } ; // ===== TABLE …" at bounding box center [878, 539] width 891 height 741
type textarea "wrapper.style.maxHeight = "auto";"
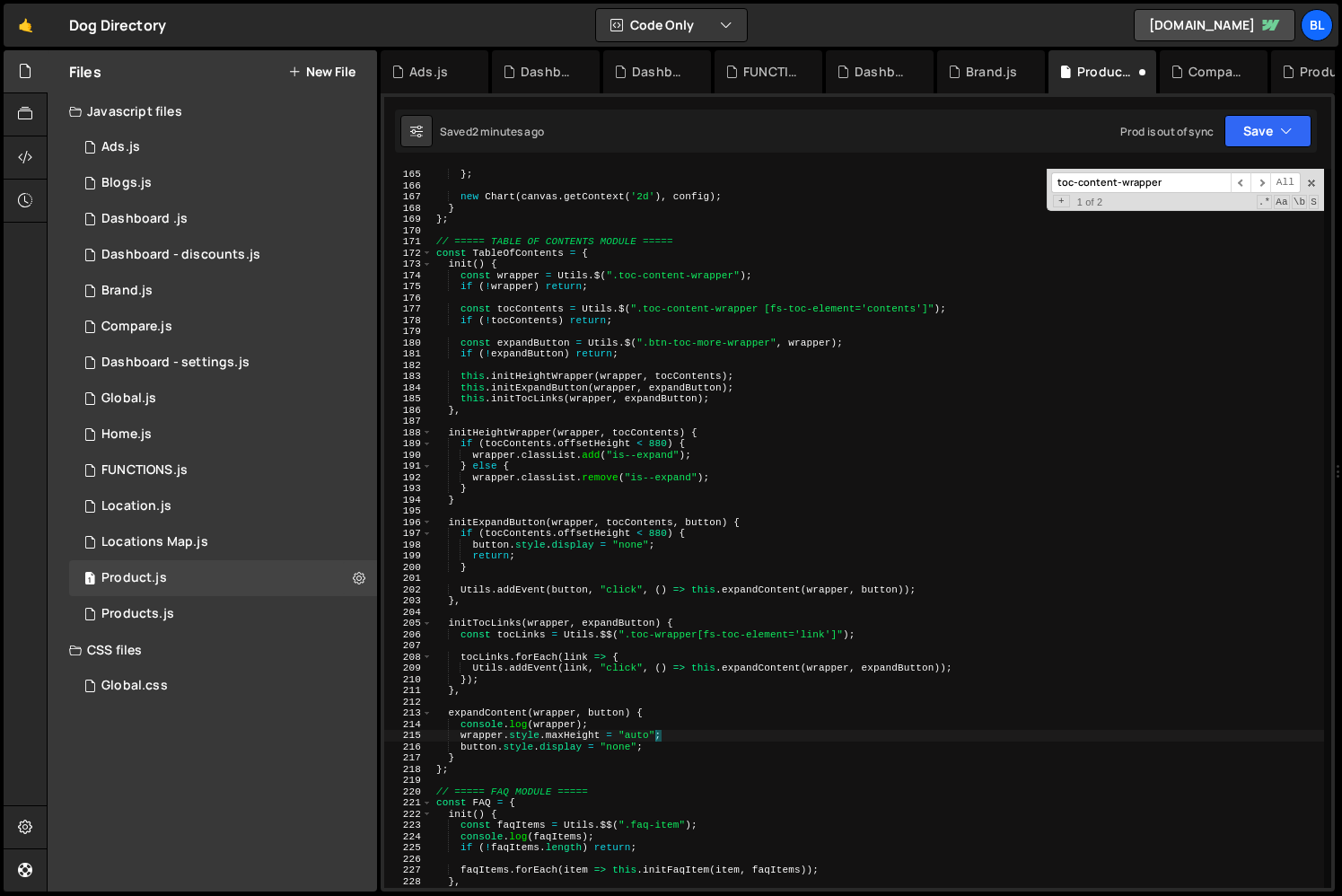
click at [675, 738] on div "} ; new Chart ( canvas . getContext ( '2d' ) , config ) ; } } ; // ===== TABLE …" at bounding box center [878, 539] width 891 height 741
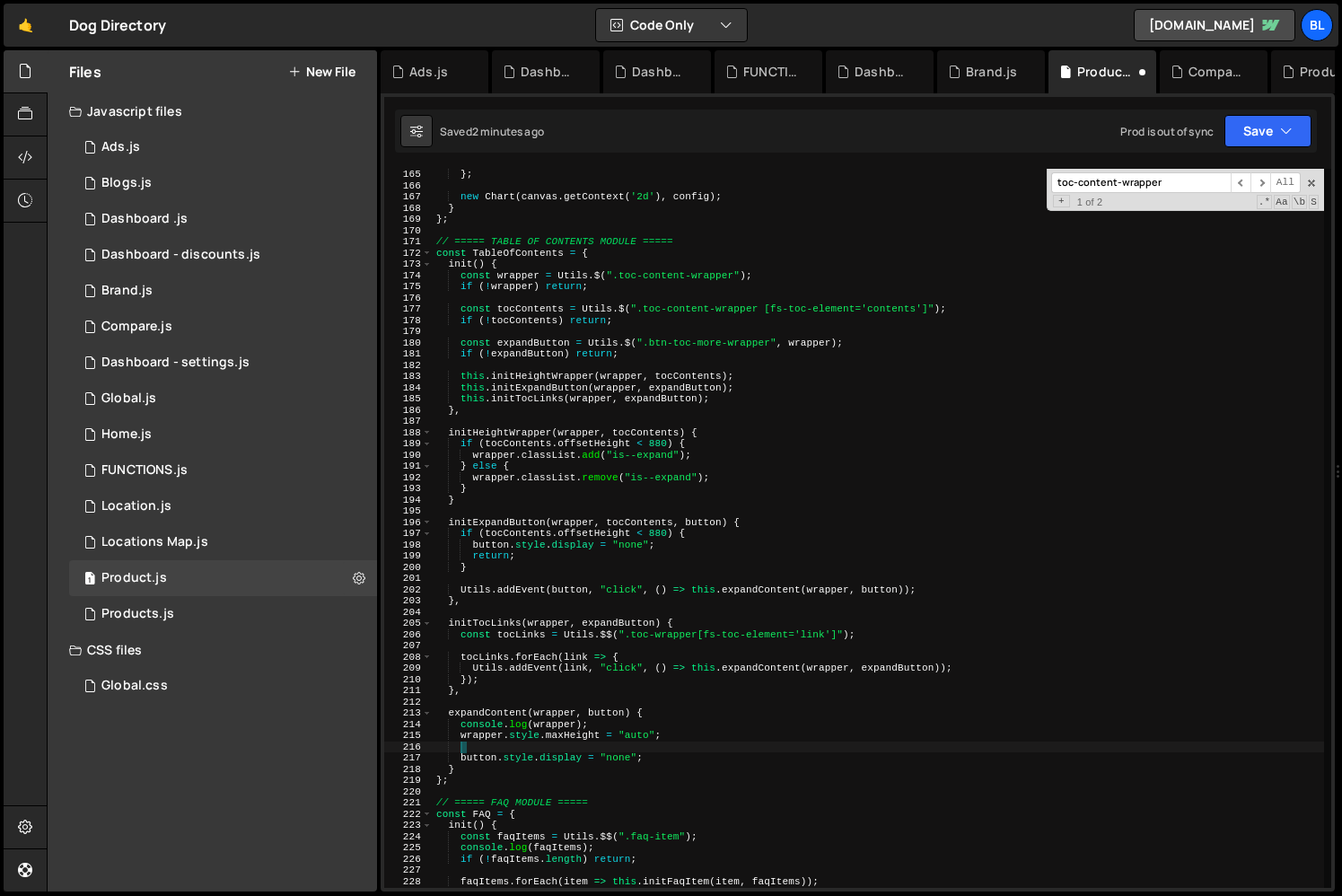
paste textarea "wrapper.classList.add("is--expand");"
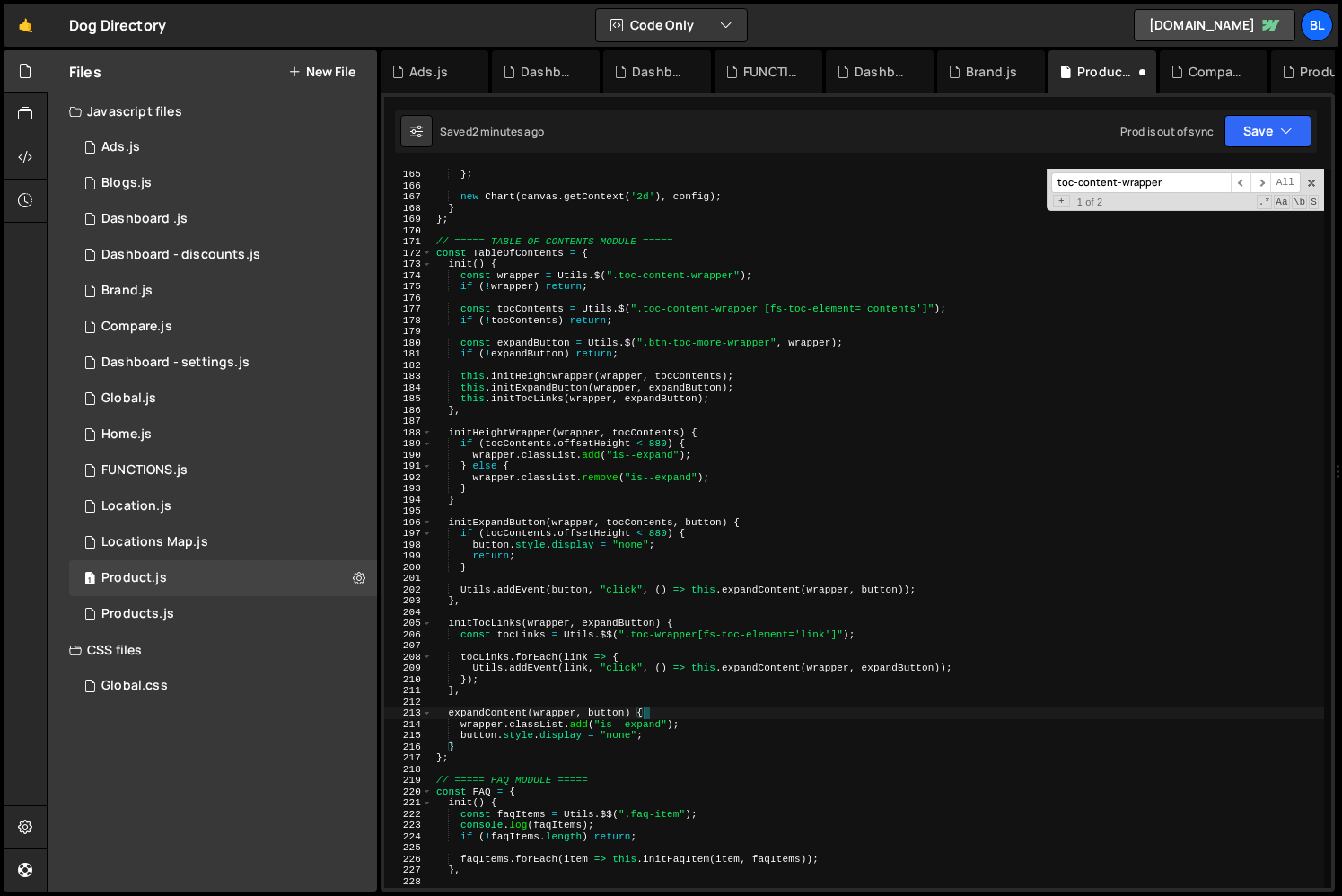
drag, startPoint x: 671, startPoint y: 747, endPoint x: 678, endPoint y: 712, distance: 35.7
click at [678, 712] on div "} ; new Chart ( canvas . getContext ( '2d' ) , config ) ; } } ; // ===== TABLE …" at bounding box center [878, 539] width 891 height 741
click at [669, 733] on div "} ; new Chart ( canvas . getContext ( '2d' ) , config ) ; } } ; // ===== TABLE …" at bounding box center [878, 539] width 891 height 741
click at [673, 552] on div "} ; new Chart ( canvas . getContext ( '2d' ) , config ) ; } } ; // ===== TABLE …" at bounding box center [878, 539] width 891 height 741
click at [671, 683] on div "} ; new Chart ( canvas . getContext ( '2d' ) , config ) ; } } ; // ===== TABLE …" at bounding box center [878, 539] width 891 height 741
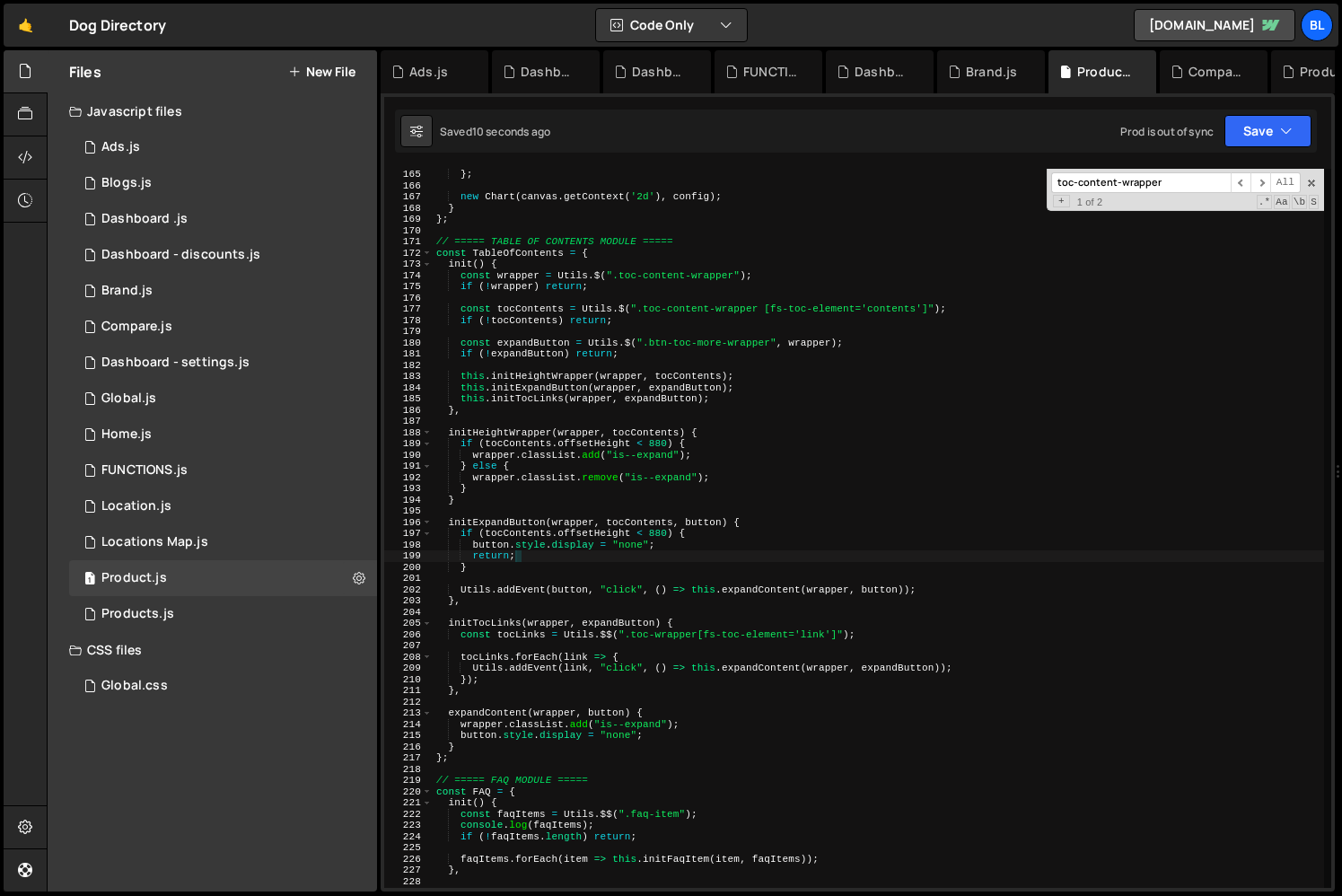
type textarea "});"
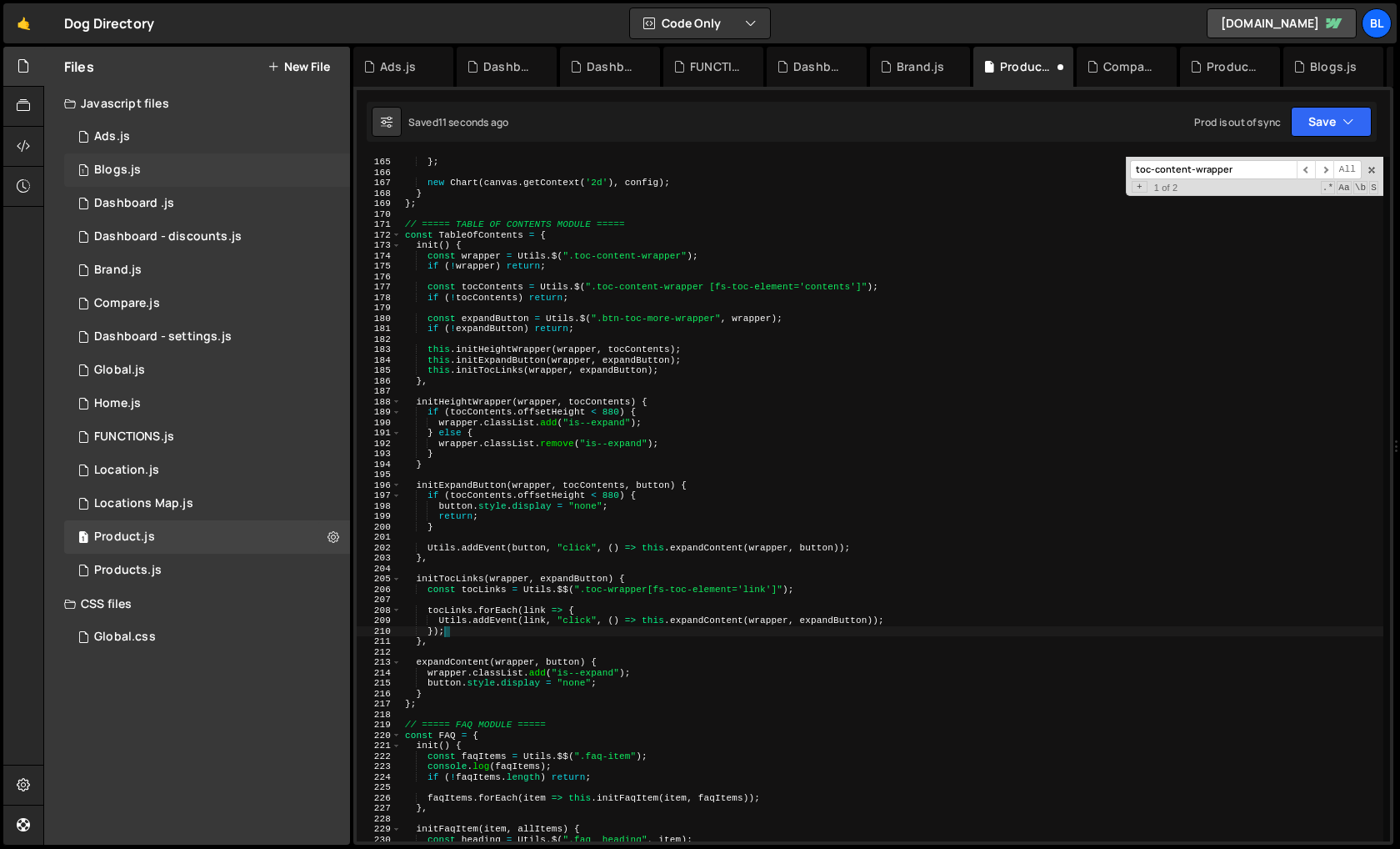
click at [127, 185] on div "1 Blogs.js 0" at bounding box center [207, 171] width 286 height 33
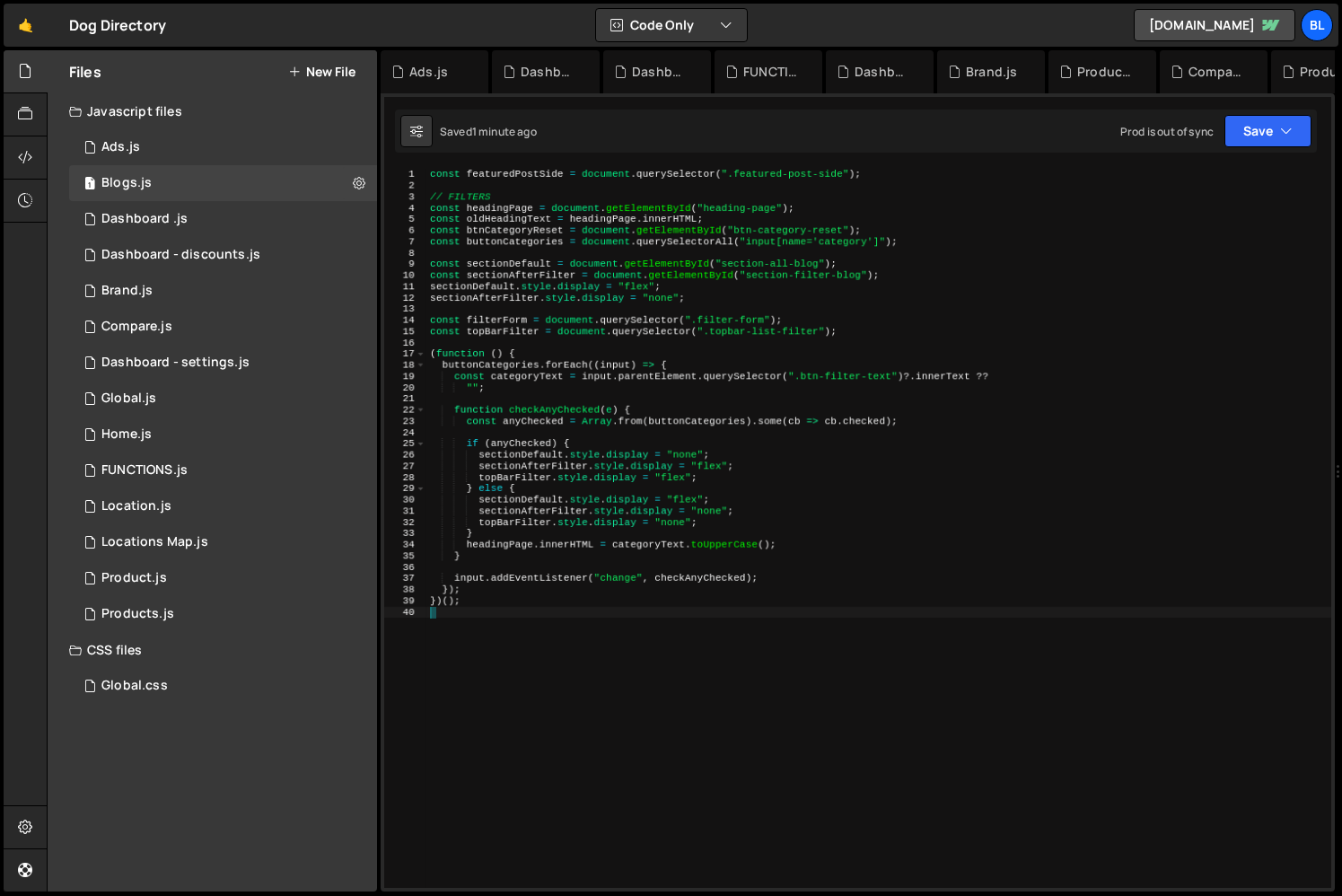
click at [884, 618] on div "const featuredPostSide = document . querySelector ( ".featured-post-side" ) ; /…" at bounding box center [878, 539] width 905 height 741
click at [215, 615] on div "1 Products.js 0" at bounding box center [223, 614] width 308 height 36
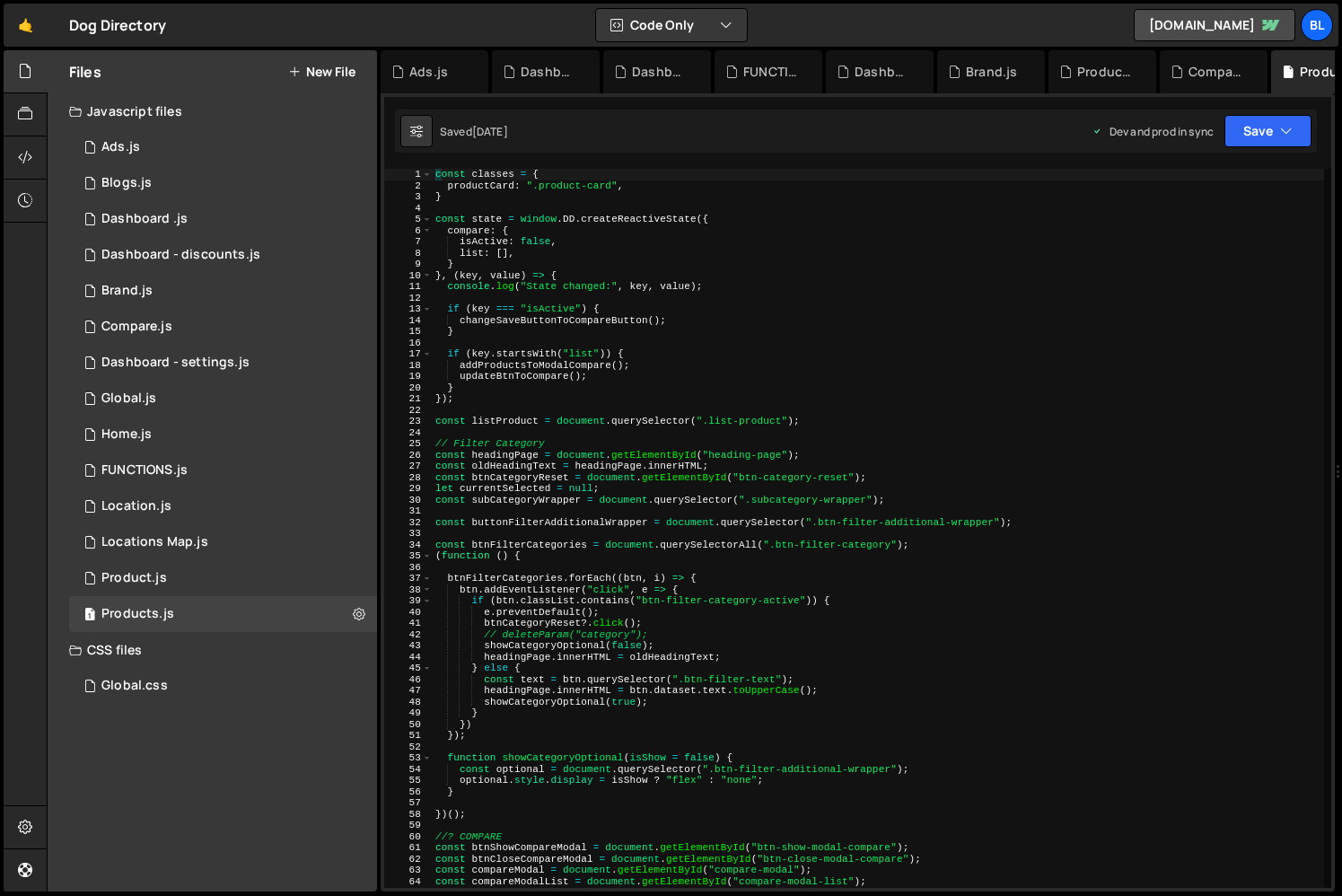
type textarea "if (btn.classList.contains("btn-filter-category-active")) {"
click at [813, 601] on div "const classes = { productCard : ".product-card" , } const state = window . DD .…" at bounding box center [878, 539] width 892 height 741
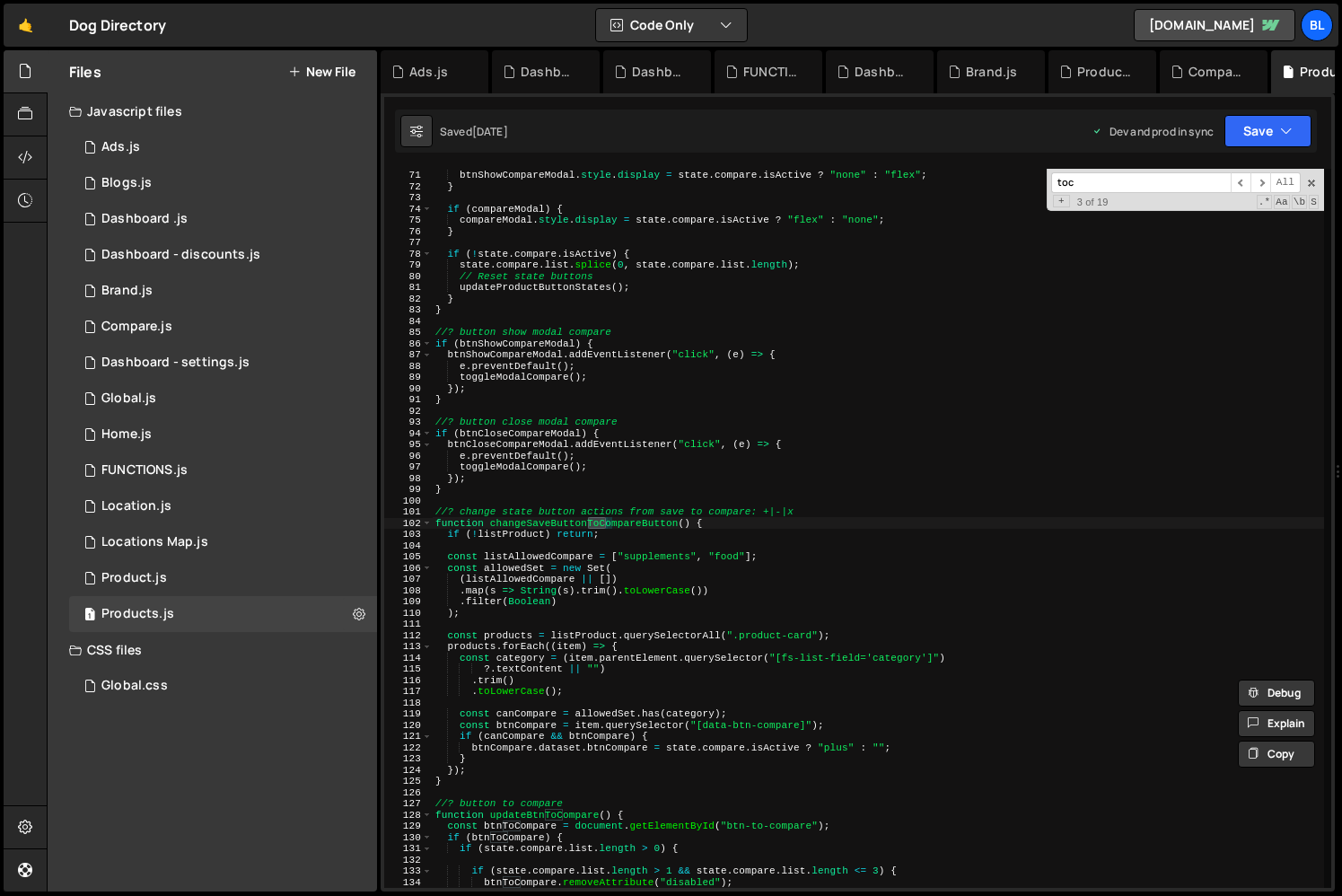
scroll to position [784, 0]
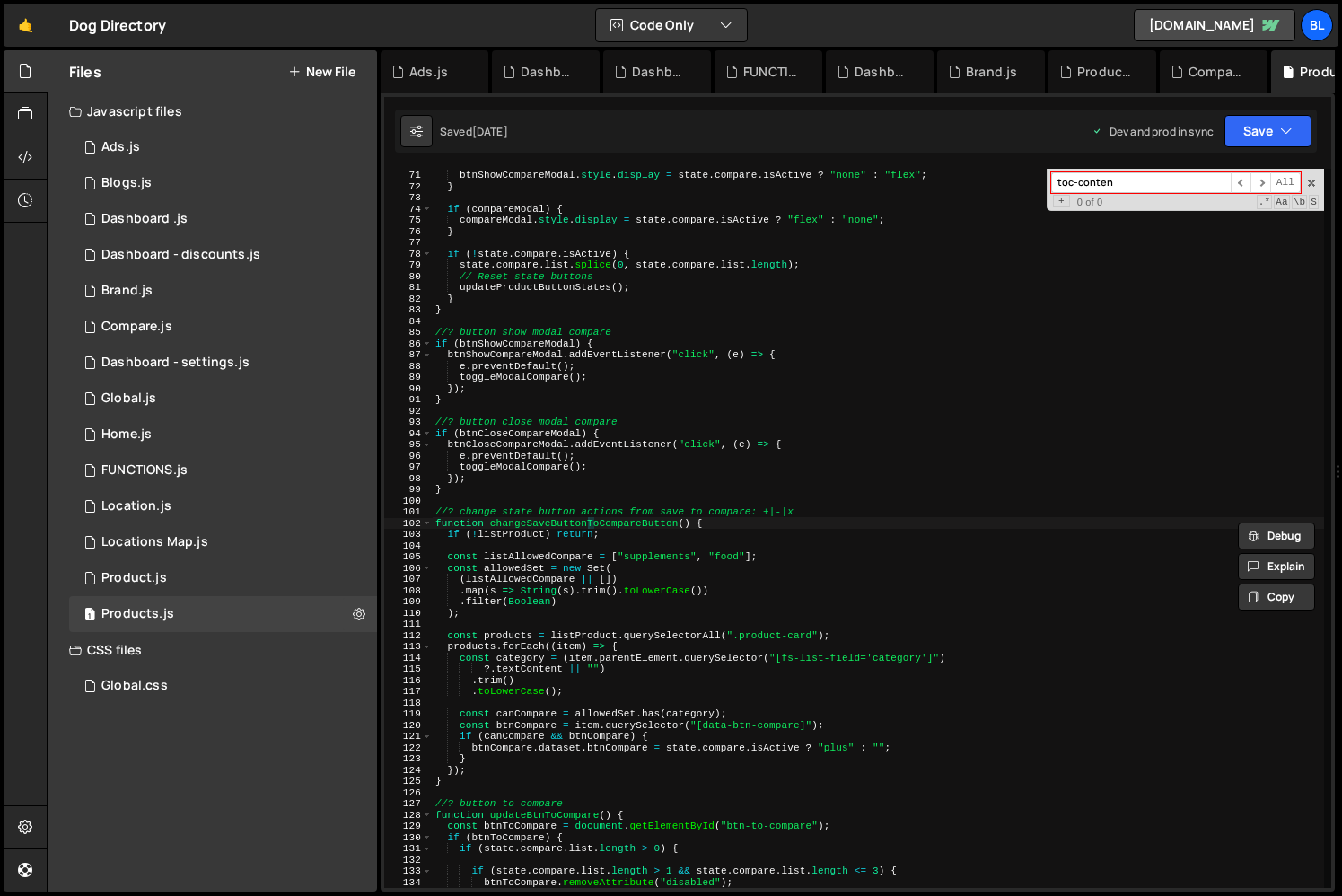
type input "toc-content"
click at [185, 586] on div "1 Product.js 0" at bounding box center [223, 578] width 308 height 36
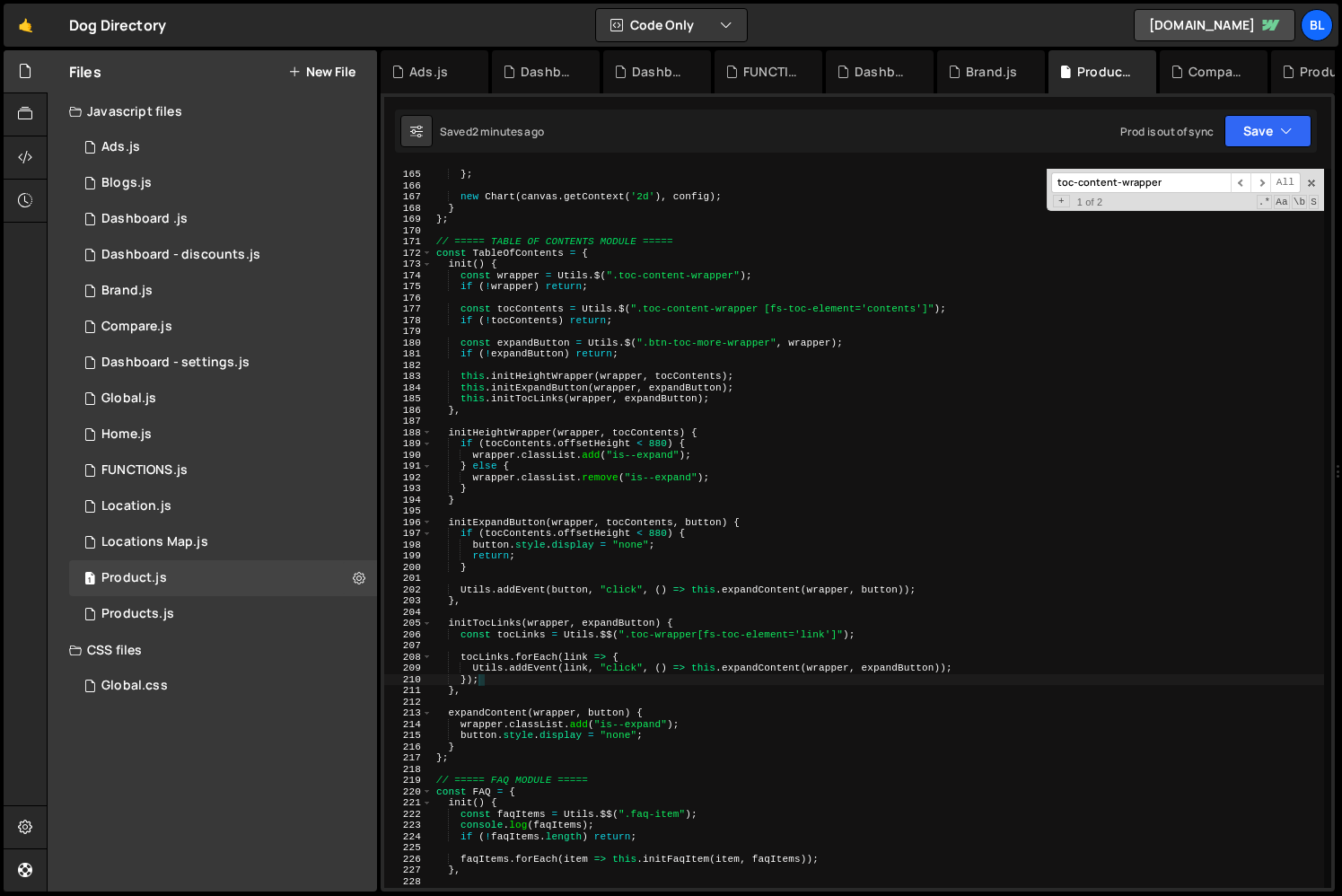
click at [1059, 755] on div "} ; new Chart ( canvas . getContext ( '2d' ) , config ) ; } } ; // ===== TABLE …" at bounding box center [962, 548] width 1058 height 759
click at [975, 659] on div "} ; new Chart ( canvas . getContext ( '2d' ) , config ) ; } } ; // ===== TABLE …" at bounding box center [878, 539] width 891 height 741
type textarea "tocLinks.forEach(link => {"
paste input
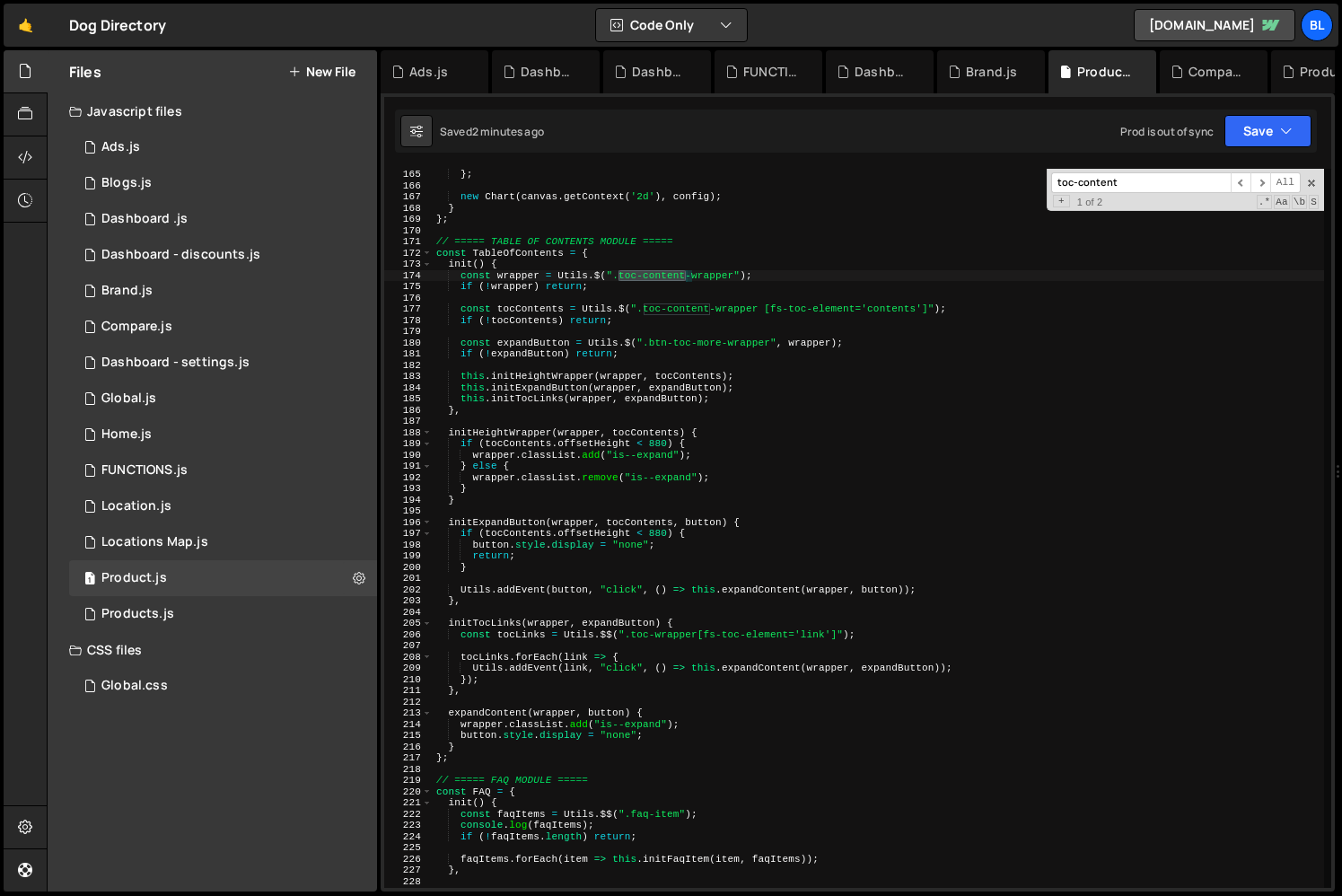
type input "toc-content"
click at [647, 638] on div "} ; new Chart ( canvas . getContext ( '2d' ) , config ) ; } } ; // ===== TABLE …" at bounding box center [878, 539] width 891 height 741
type textarea "ScoreCards.init();"
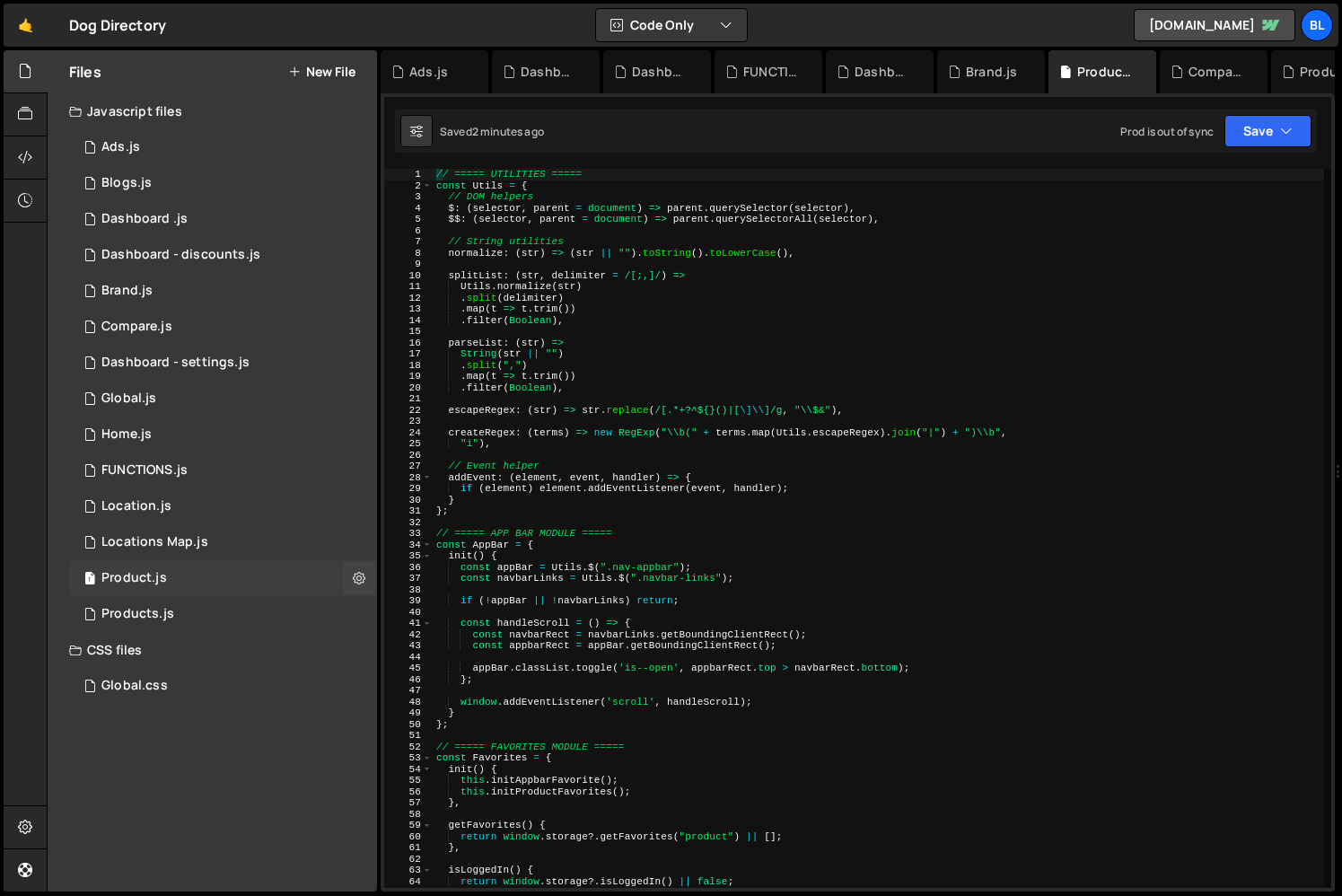
click at [227, 572] on div "1 Product.js 0" at bounding box center [223, 578] width 308 height 36
click at [750, 683] on div "// ===== UTILITIES ===== const Utils = { // DOM helpers $ : ( selector , parent…" at bounding box center [878, 539] width 891 height 741
type textarea "ScoreCards.init();"
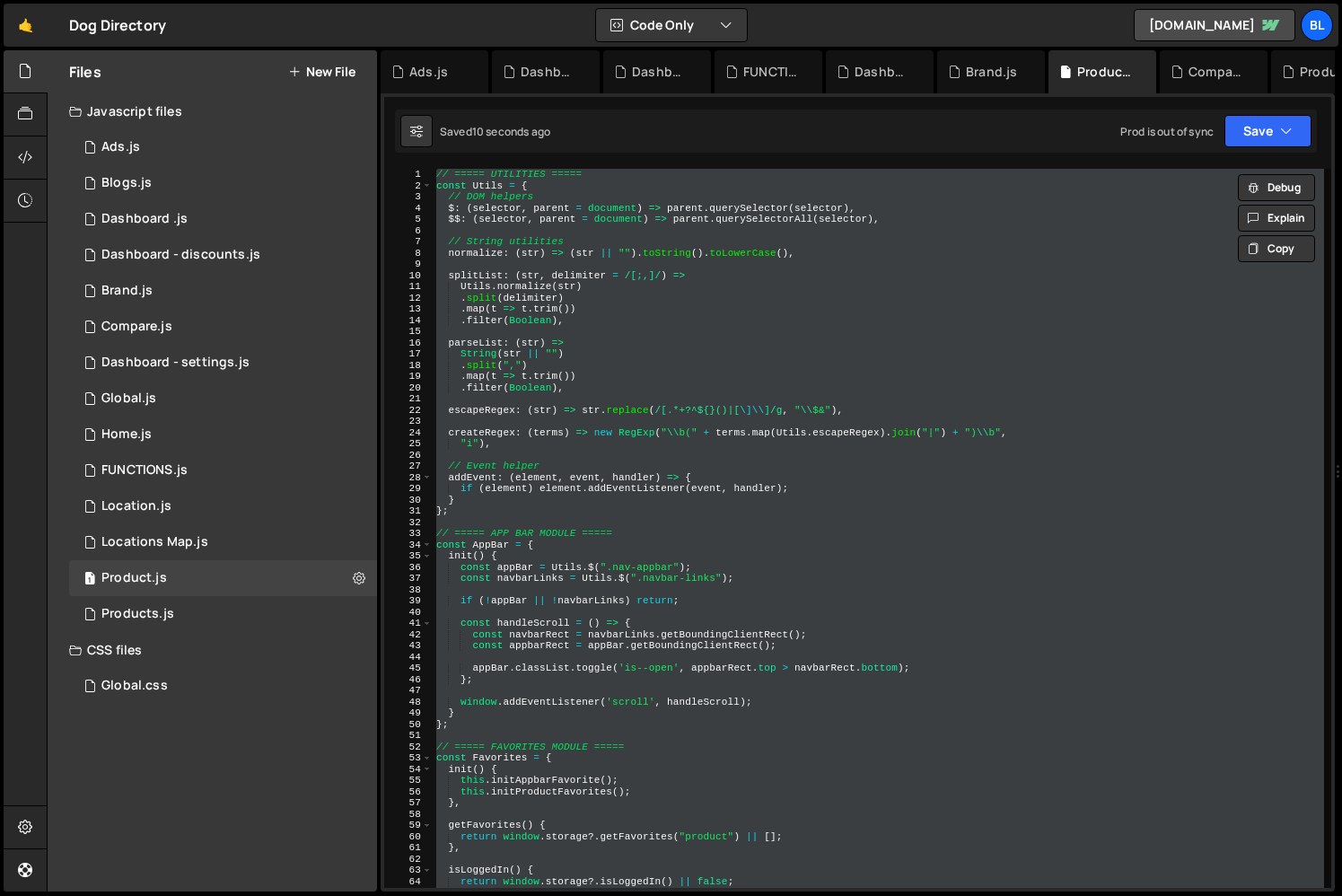
paste textarea
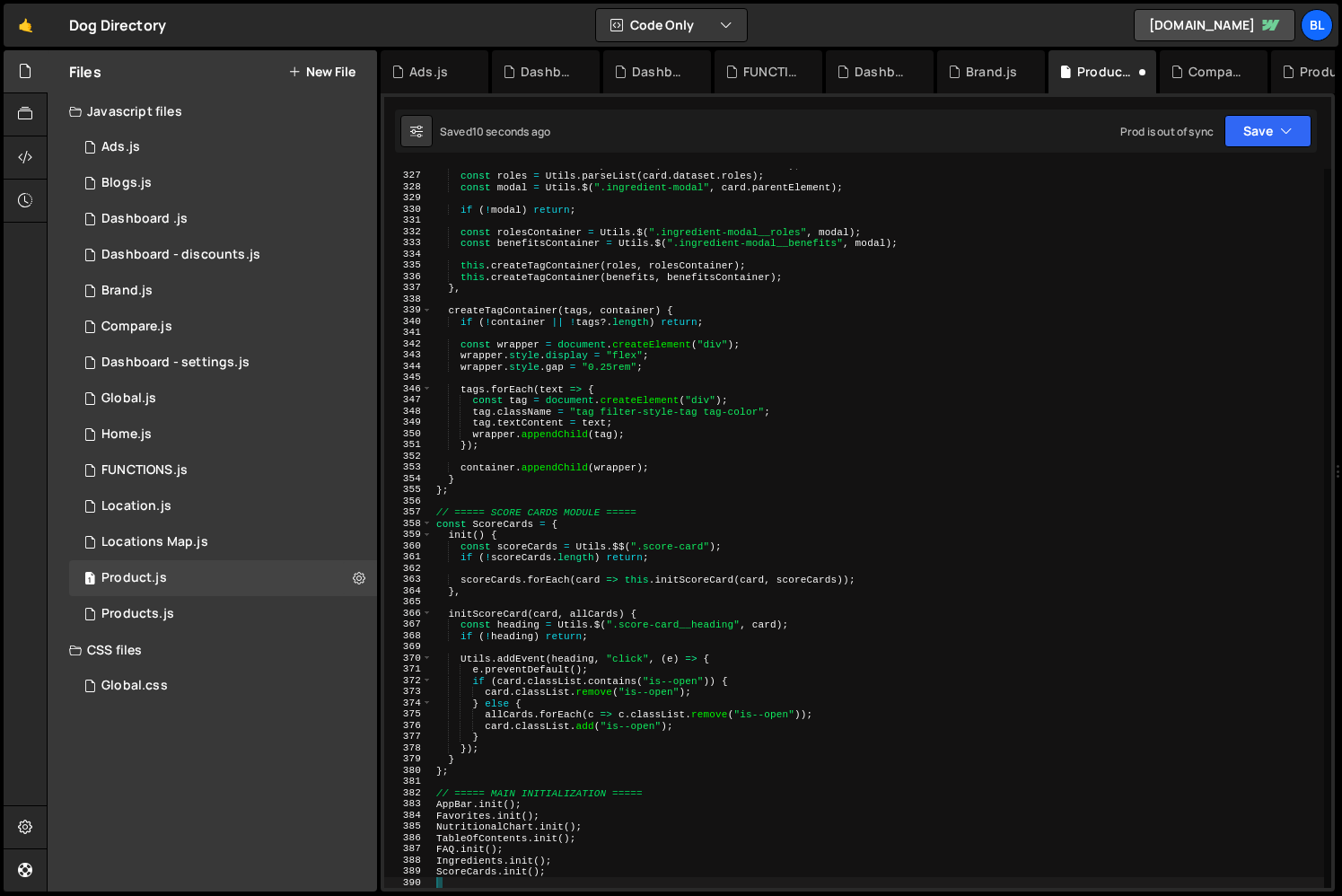
scroll to position [3657, 0]
click at [716, 560] on div "const benefits = Utils . parseList ( card . dataset . benefits ) ; const roles …" at bounding box center [878, 529] width 891 height 741
type textarea "if (!scoreCards.length) return;"
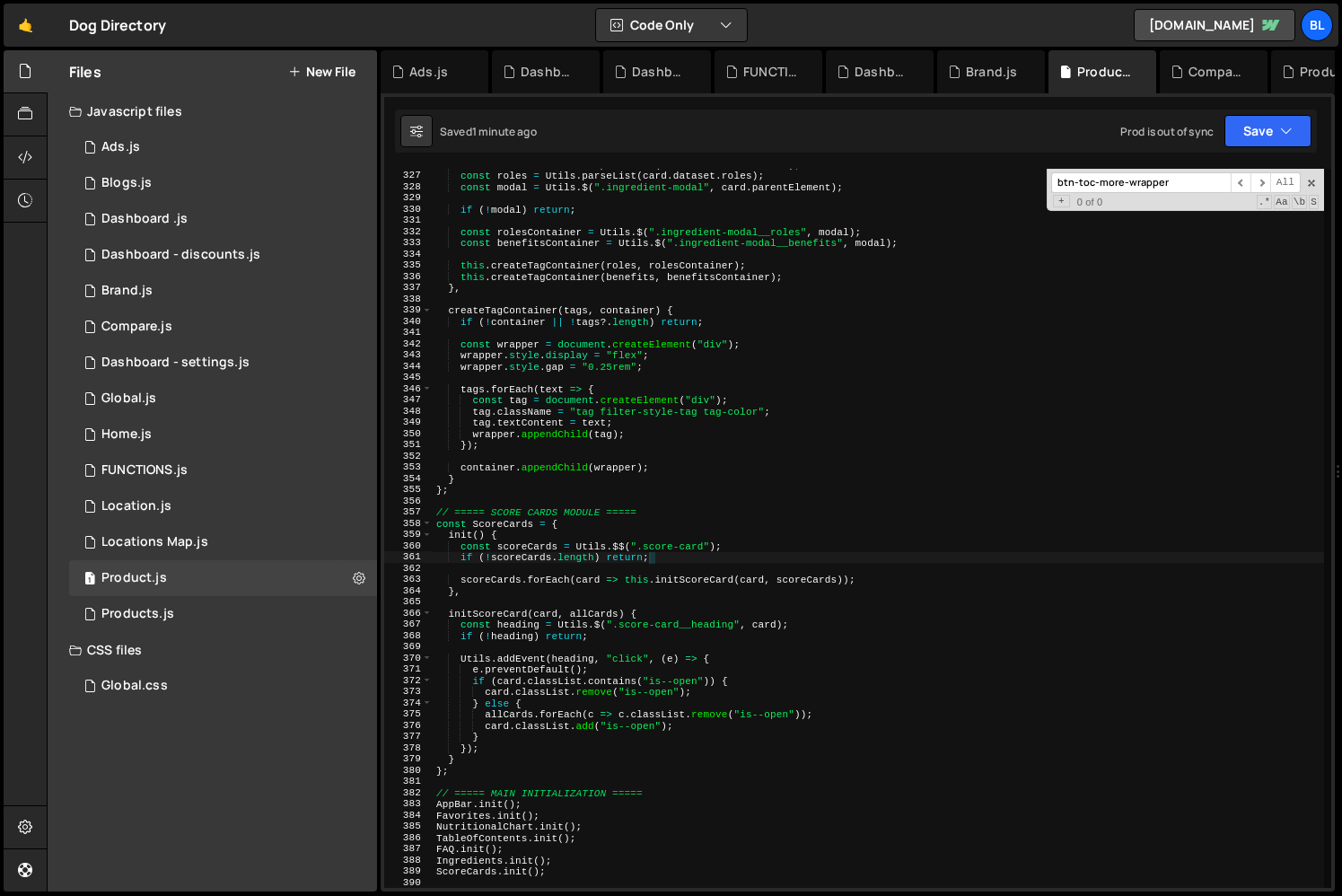
scroll to position [1649, 0]
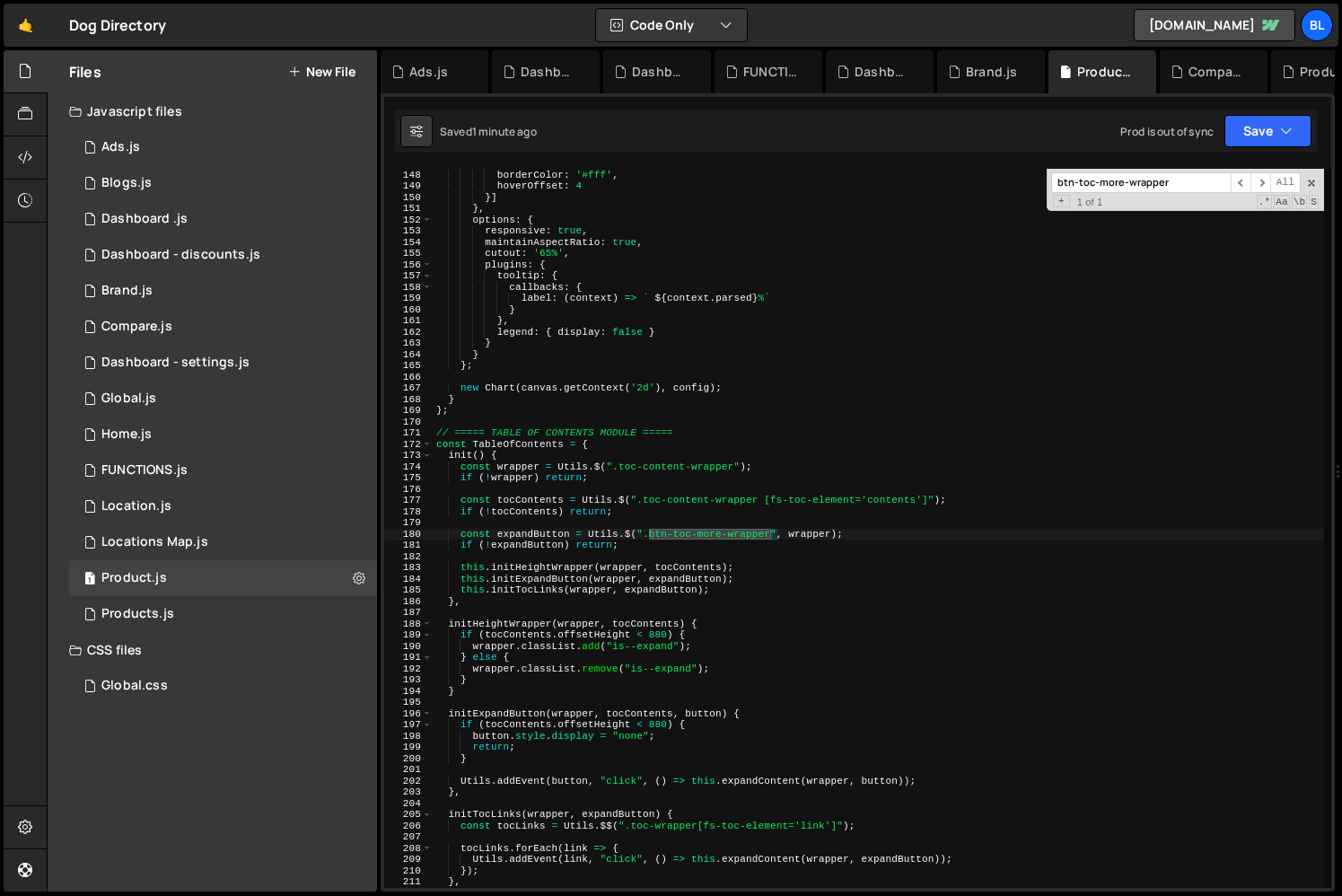
type input "btn-toc-more-wrapper"
drag, startPoint x: 768, startPoint y: 500, endPoint x: 639, endPoint y: 499, distance: 129.0
click at [639, 499] on div "borderWidth : 4 , borderColor : '#fff' , hoverOffset : 4 }] } , options : { res…" at bounding box center [878, 528] width 891 height 741
click at [812, 534] on div "borderWidth : 4 , borderColor : '#fff' , hoverOffset : 4 }] } , options : { res…" at bounding box center [878, 528] width 891 height 741
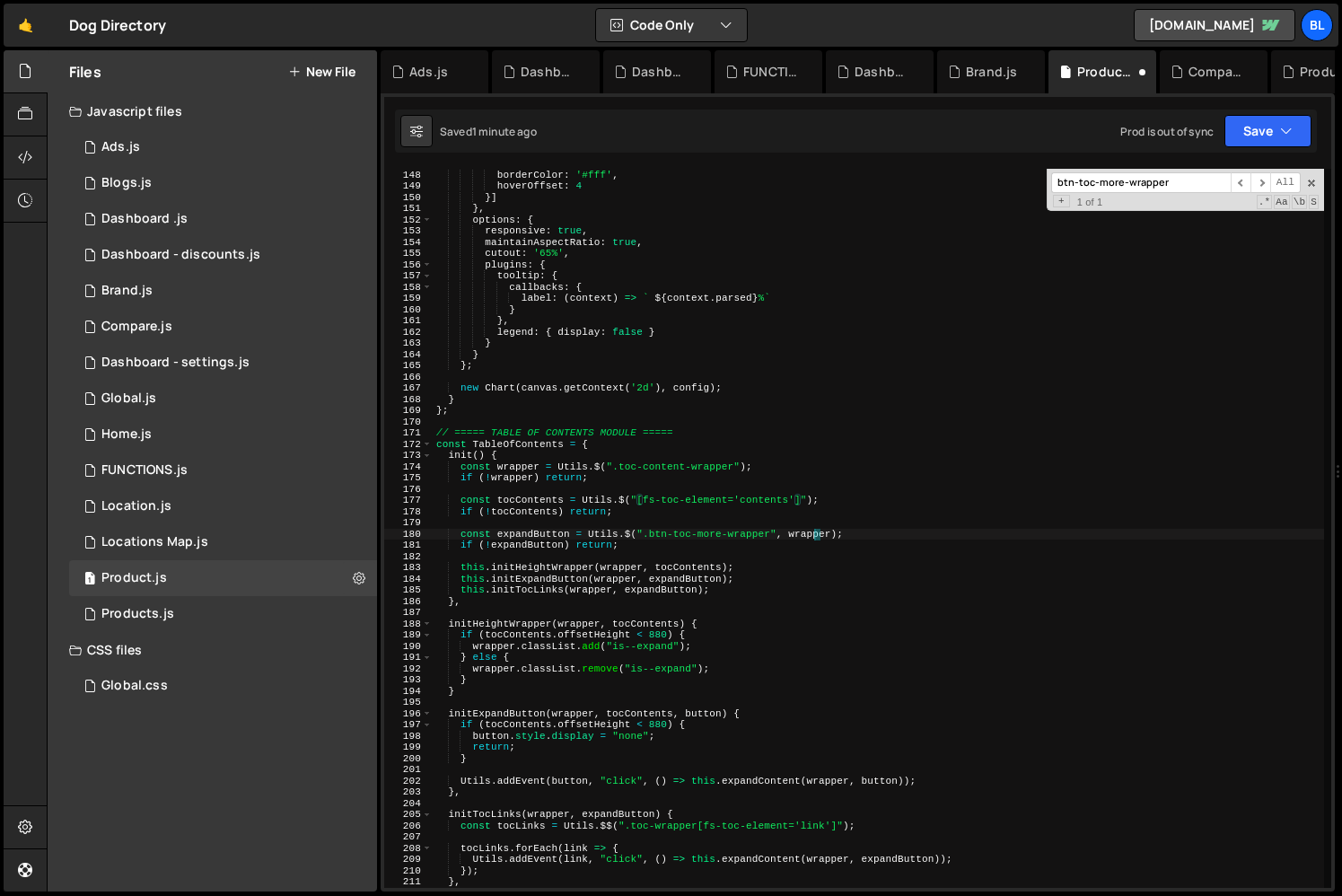
click at [812, 534] on div "borderWidth : 4 , borderColor : '#fff' , hoverOffset : 4 }] } , options : { res…" at bounding box center [878, 528] width 891 height 741
click at [810, 502] on div "borderWidth : 4 , borderColor : '#fff' , hoverOffset : 4 }] } , options : { res…" at bounding box center [878, 528] width 891 height 741
paste textarea "wrapper"
click at [527, 536] on div "borderWidth : 4 , borderColor : '#fff' , hoverOffset : 4 }] } , options : { res…" at bounding box center [878, 528] width 891 height 741
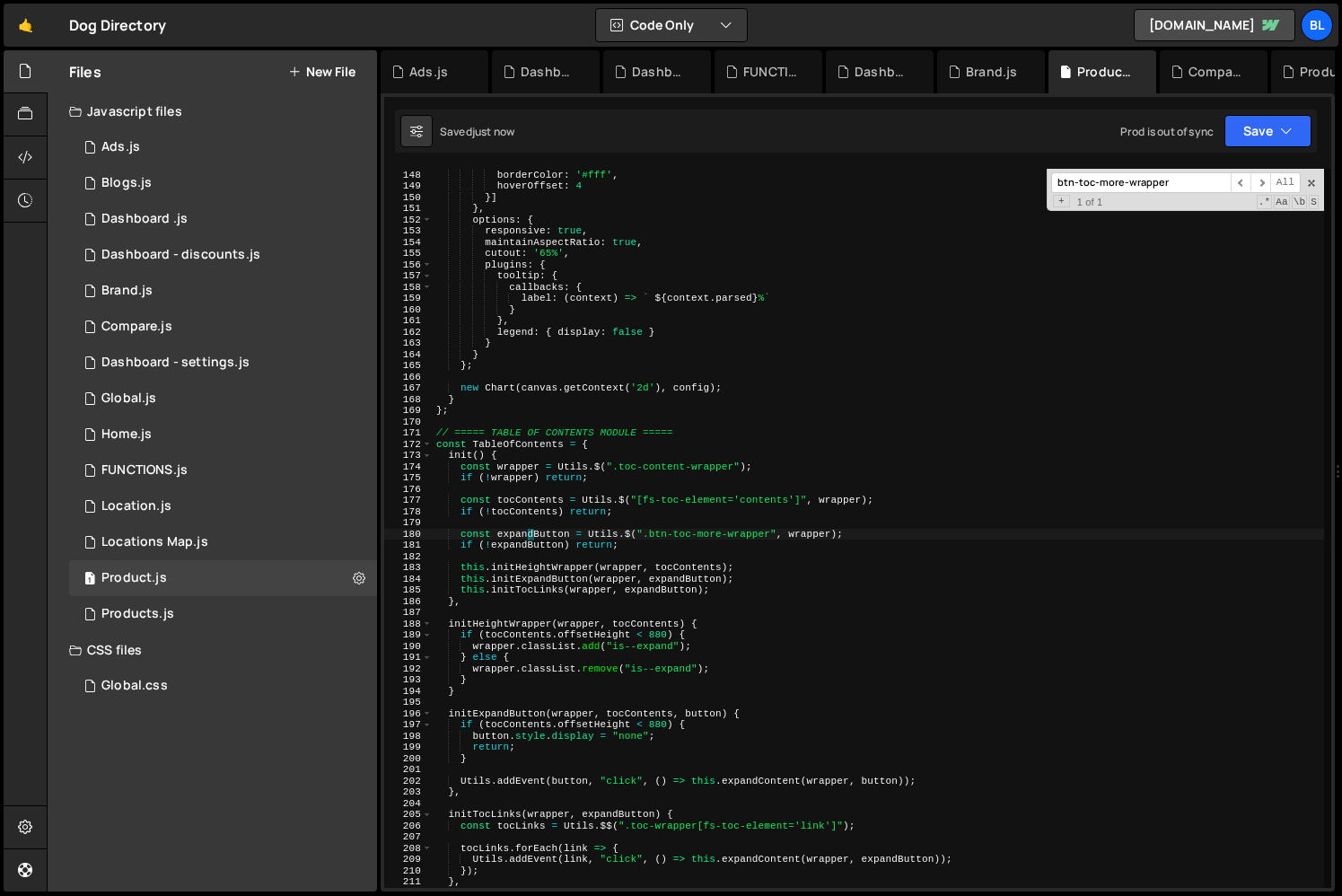
click at [527, 536] on div "borderWidth : 4 , borderColor : '#fff' , hoverOffset : 4 }] } , options : { res…" at bounding box center [878, 528] width 891 height 741
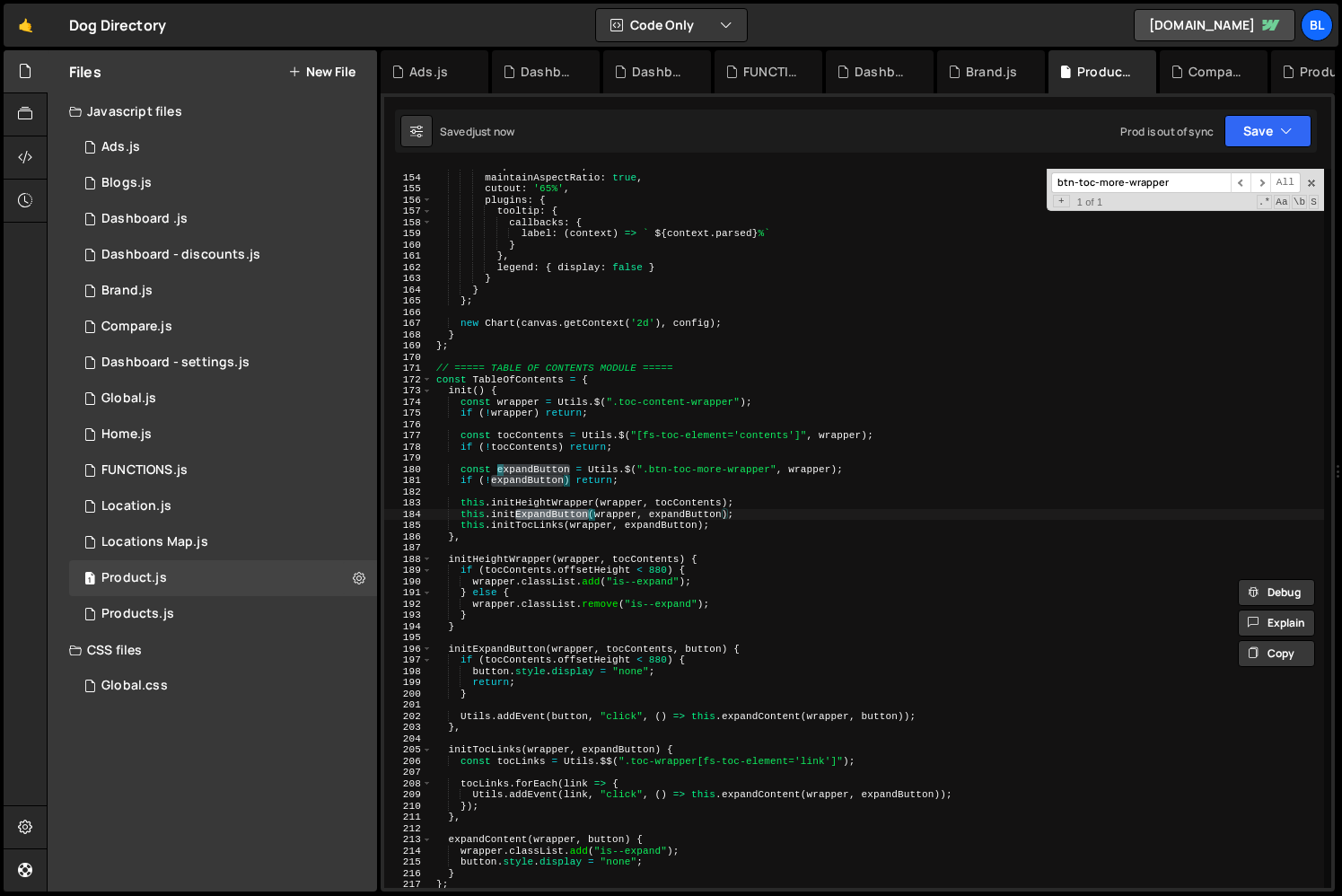
scroll to position [1778, 0]
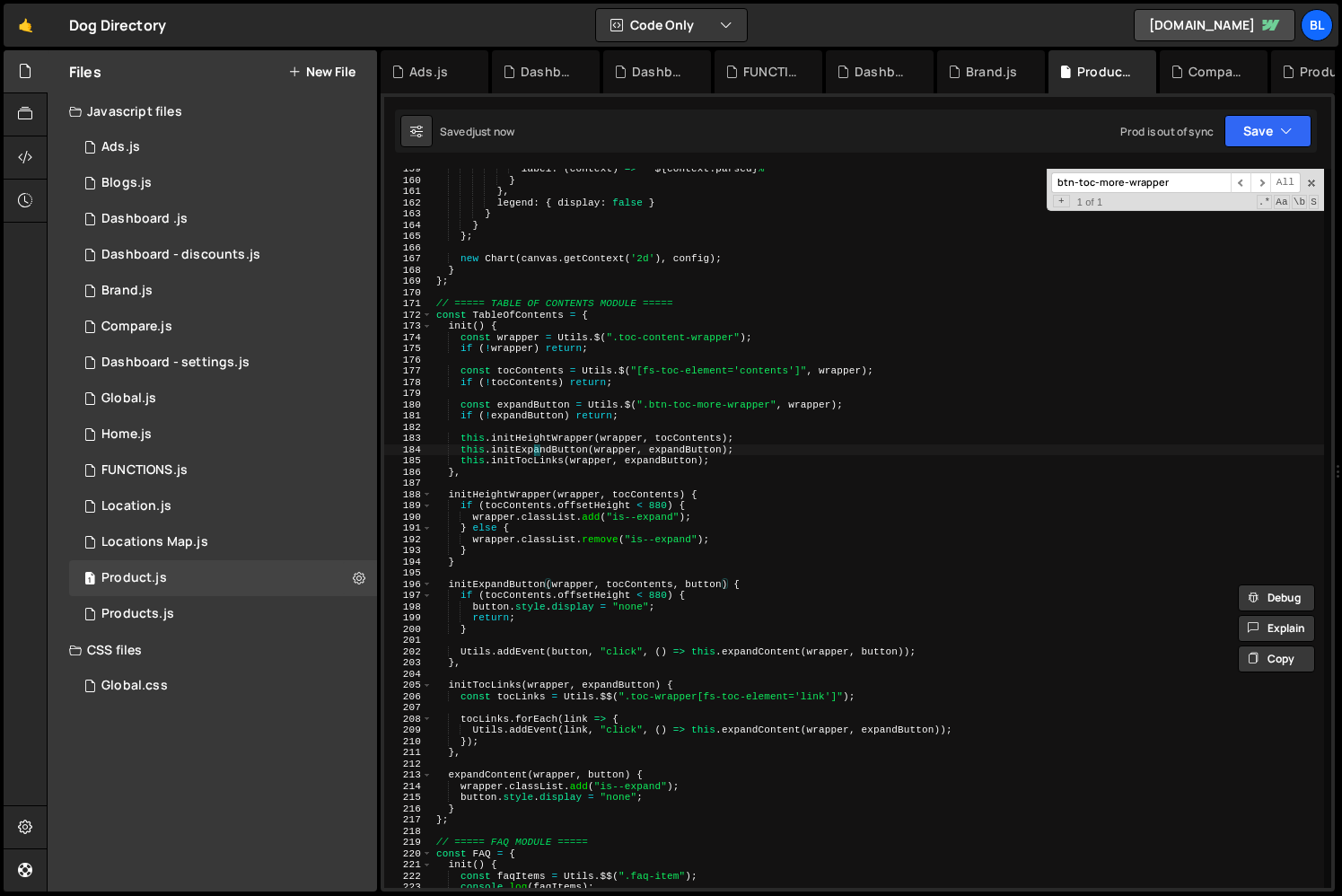
click at [532, 452] on div "label : ( context ) => ` ${ context . parsed } % ` } } , legend : { display : f…" at bounding box center [878, 534] width 891 height 741
click at [780, 653] on div "label : ( context ) => ` ${ context . parsed } % ` } } , legend : { display : f…" at bounding box center [878, 534] width 891 height 741
click at [671, 445] on div "label : ( context ) => ` ${ context . parsed } % ` } } , legend : { display : f…" at bounding box center [878, 534] width 891 height 741
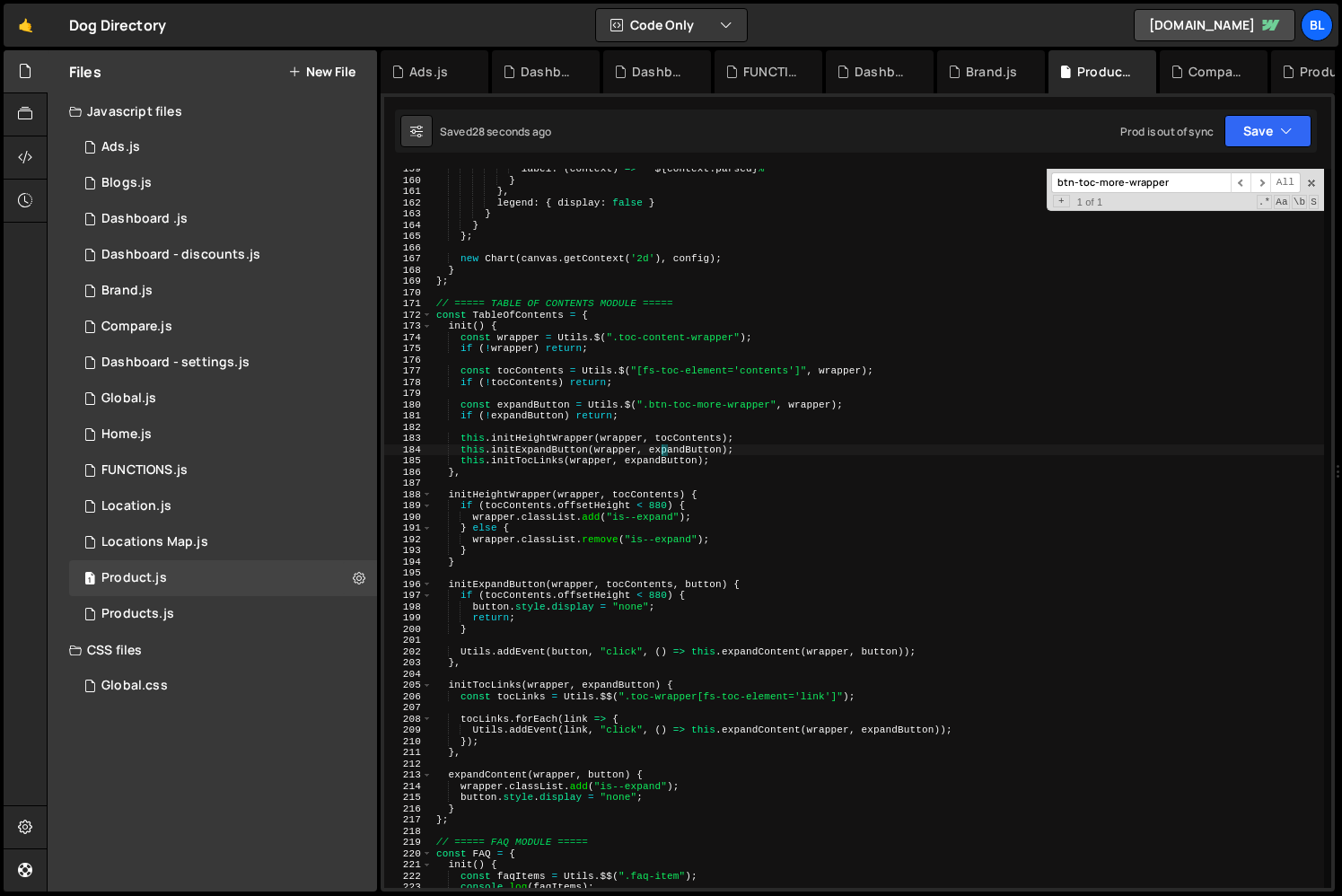
click at [665, 451] on div "label : ( context ) => ` ${ context . parsed } % ` } } , legend : { display : f…" at bounding box center [878, 534] width 891 height 741
click at [661, 420] on div "label : ( context ) => ` ${ context . parsed } % ` } } , legend : { display : f…" at bounding box center [878, 534] width 891 height 741
type textarea "if (!expandButton) return;"
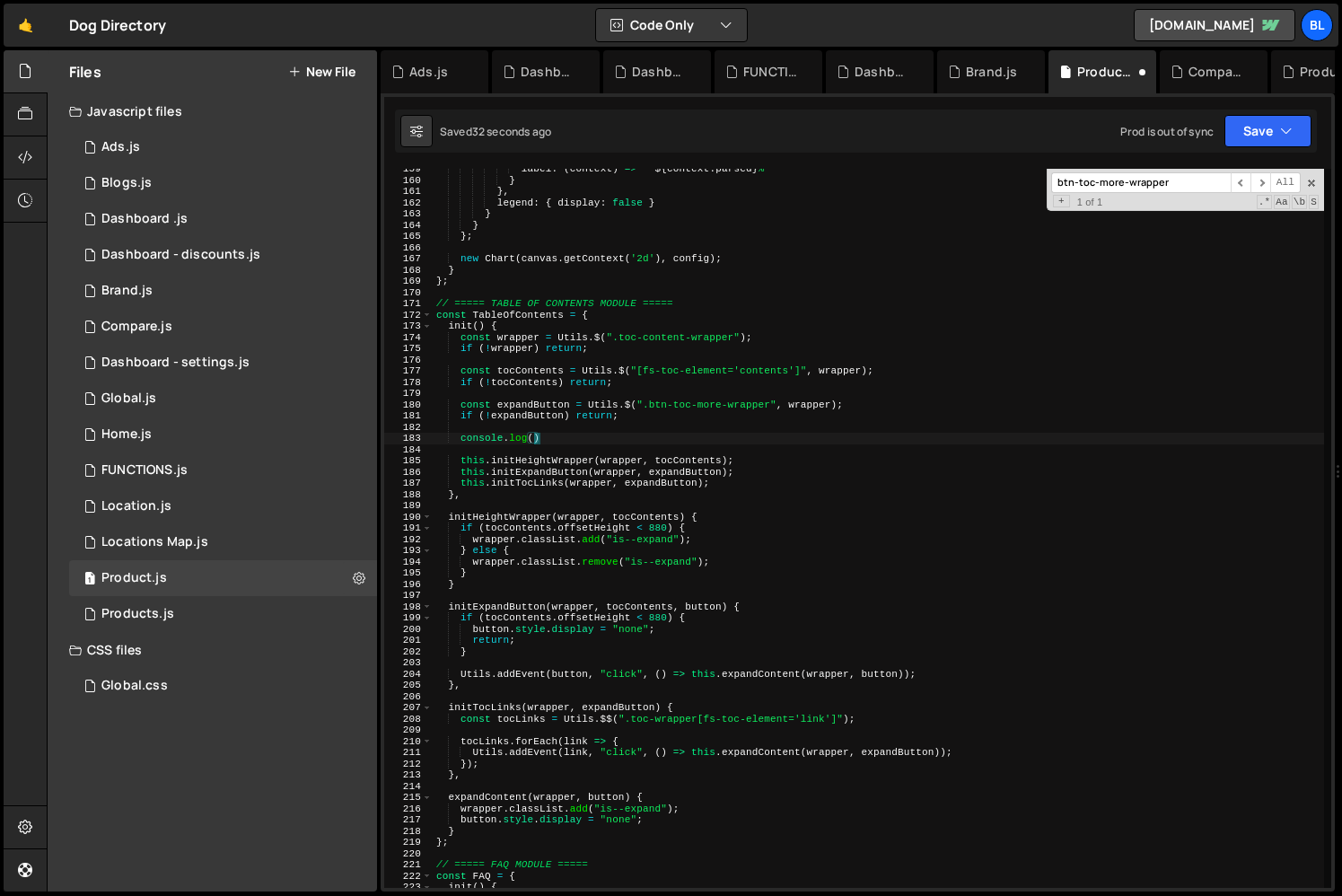
paste textarea "expandButton)"
type textarea "console.log(expandButton);"
click at [898, 782] on div "label : ( context ) => ` ${ context . parsed } % ` } } , legend : { display : f…" at bounding box center [878, 534] width 891 height 741
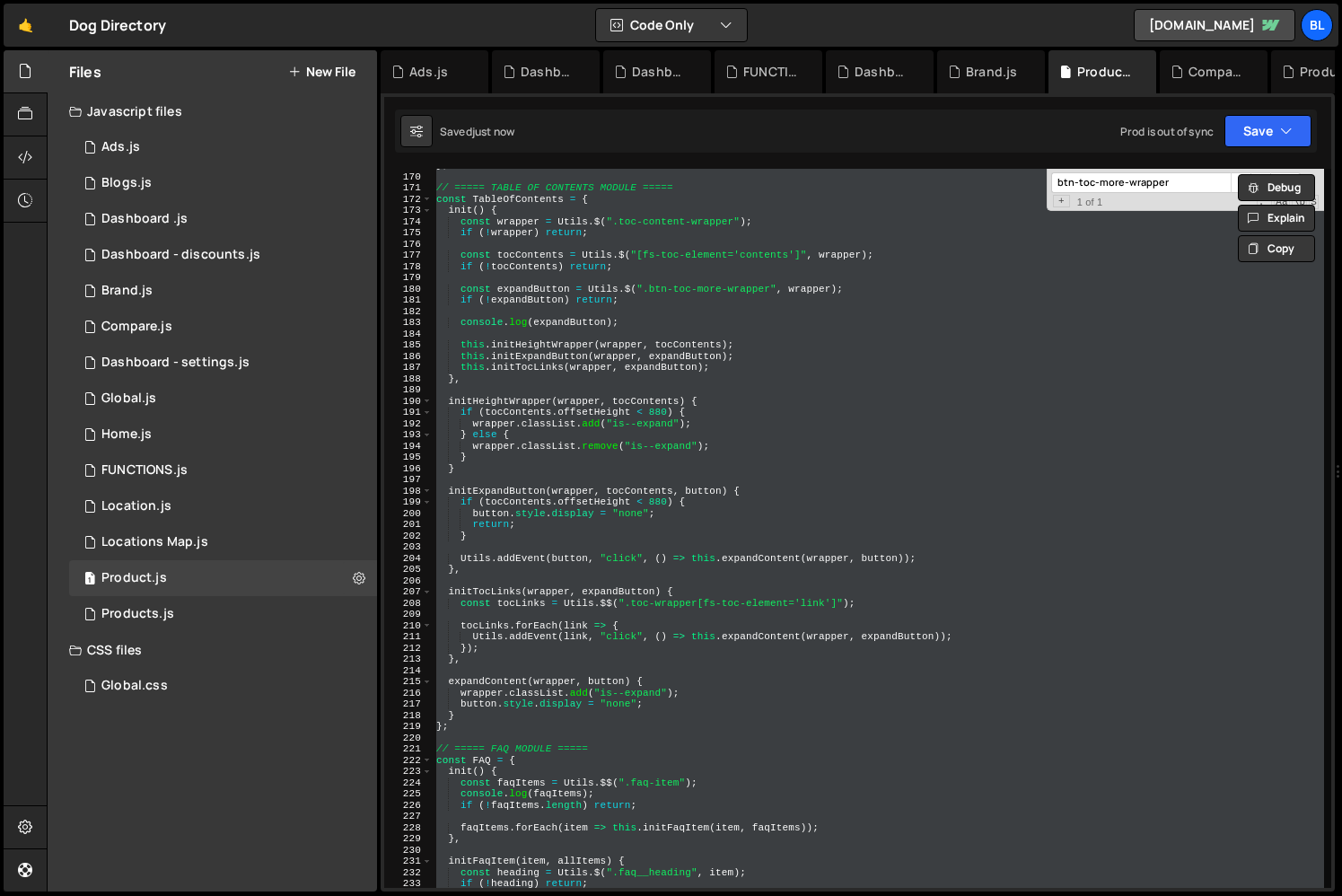
scroll to position [1894, 0]
click at [709, 699] on div "} ; // ===== TABLE OF CONTENTS MODULE ===== const TableOfContents = { init ( ) …" at bounding box center [878, 528] width 891 height 719
type textarea "button.style.display = "none";"
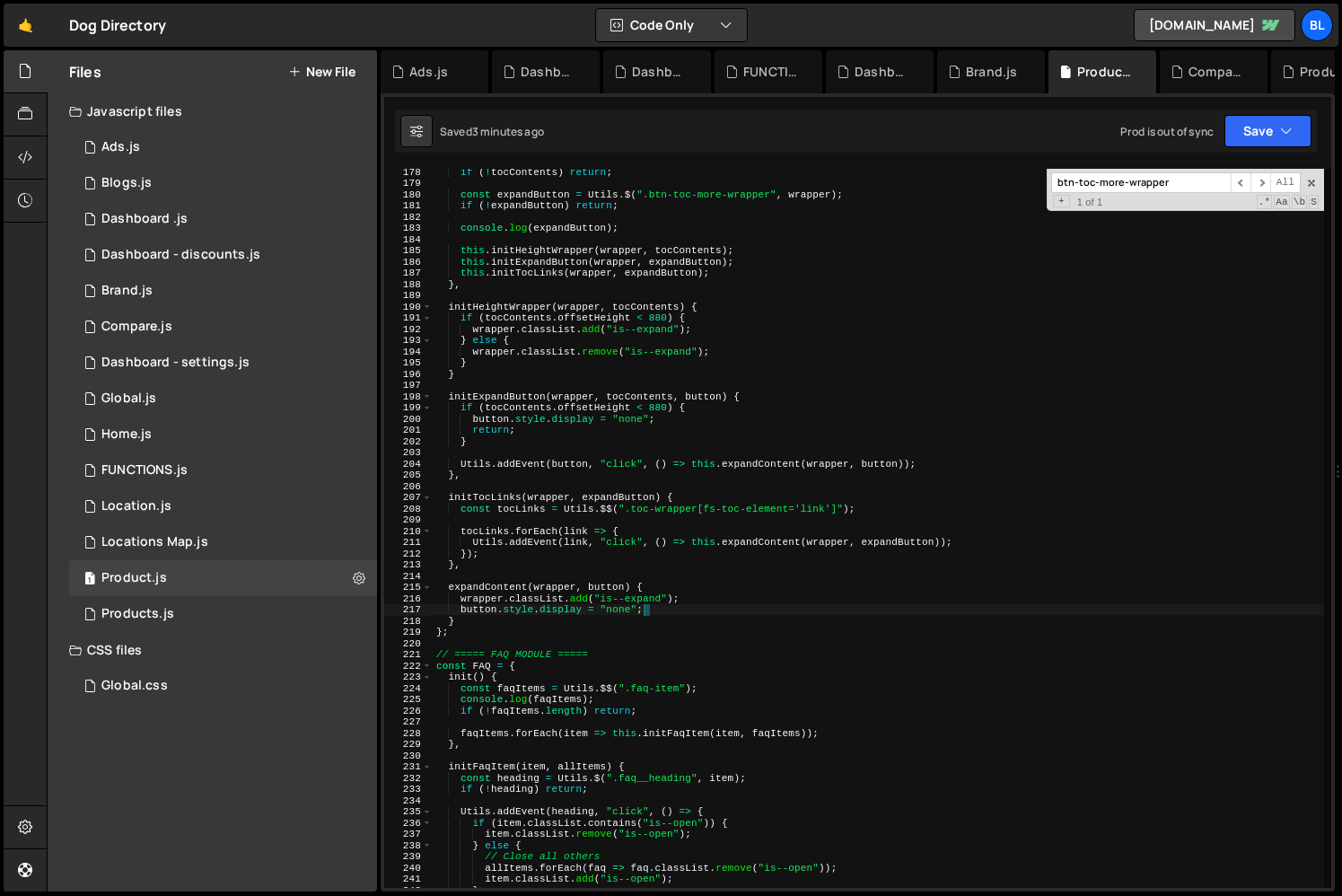
scroll to position [1956, 0]
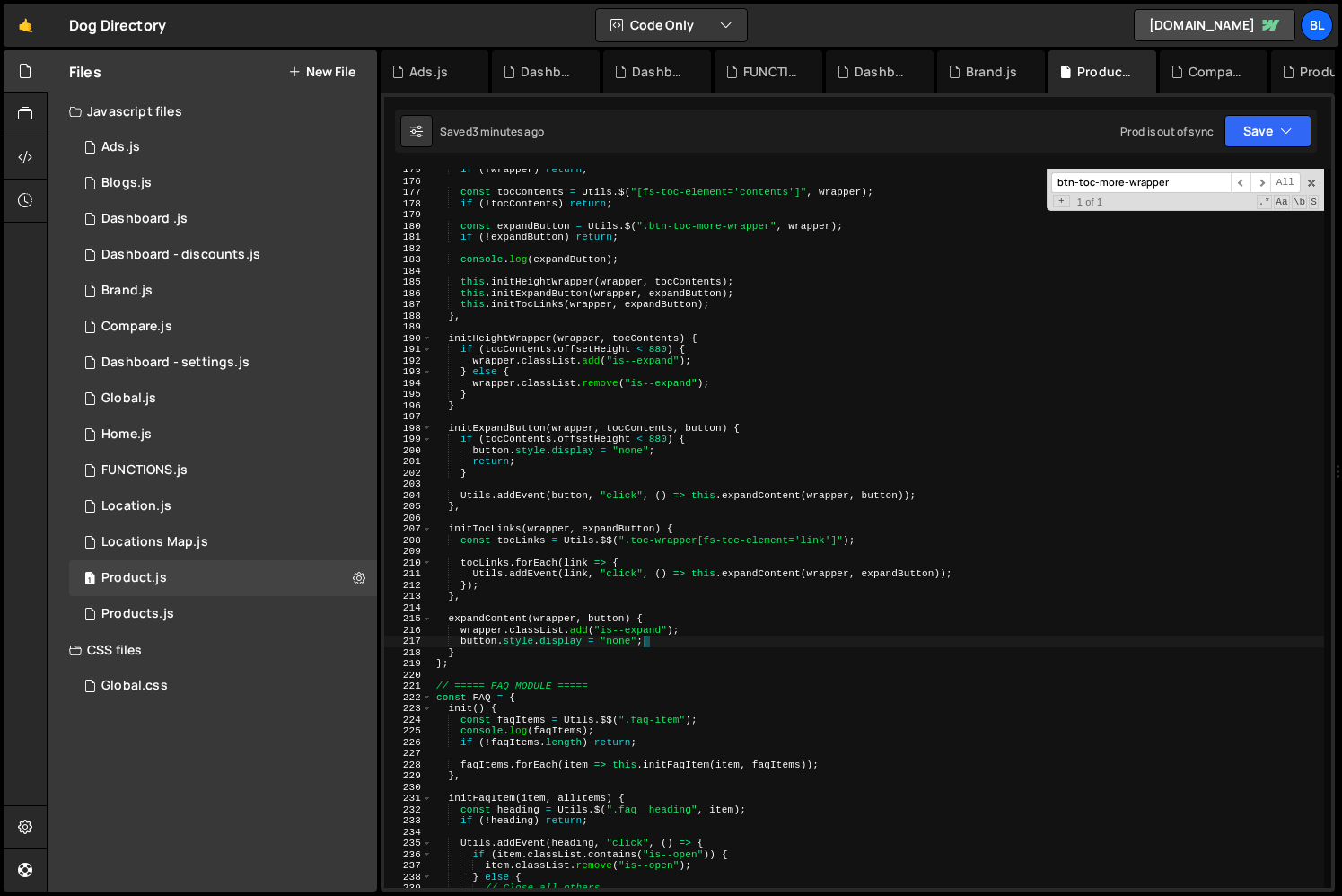
click at [483, 416] on div "if ( ! wrapper ) return ; const tocContents = Utils . $ ( "[fs-toc-element='con…" at bounding box center [878, 535] width 891 height 741
click at [488, 407] on div "if ( ! wrapper ) return ; const tocContents = Utils . $ ( "[fs-toc-element='con…" at bounding box center [878, 535] width 891 height 741
type textarea "},"
click at [578, 523] on div "if ( ! wrapper ) return ; const tocContents = Utils . $ ( "[fs-toc-element='con…" at bounding box center [878, 535] width 891 height 741
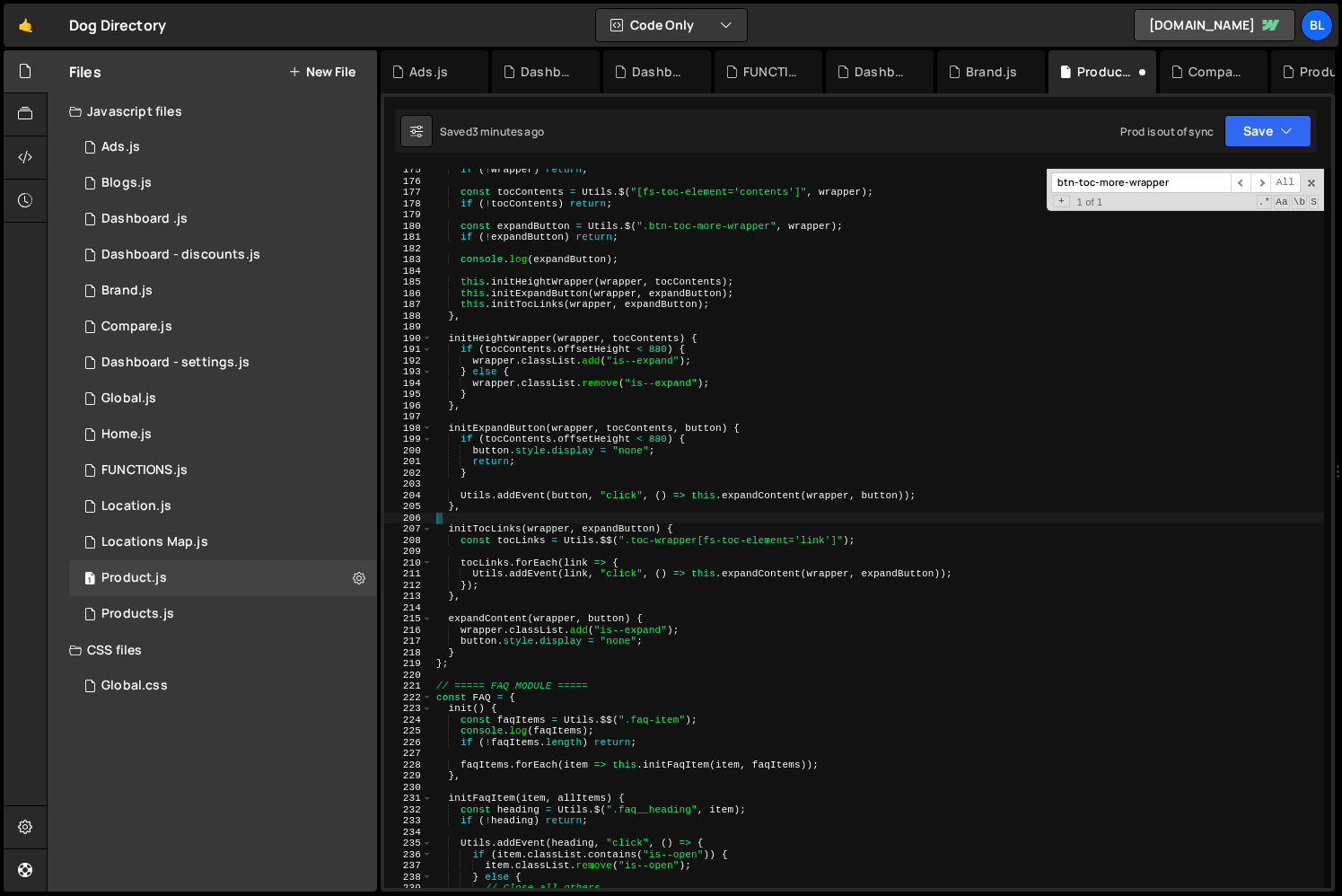
scroll to position [0, 0]
click at [734, 688] on div "if ( ! wrapper ) return ; const tocContents = Utils . $ ( "[fs-toc-element='con…" at bounding box center [878, 535] width 891 height 741
click at [465, 634] on div "if ( ! wrapper ) return ; const tocContents = Utils . $ ( "[fs-toc-element='con…" at bounding box center [878, 535] width 891 height 741
click at [468, 641] on div "if ( ! wrapper ) return ; const tocContents = Utils . $ ( "[fs-toc-element='con…" at bounding box center [878, 535] width 891 height 741
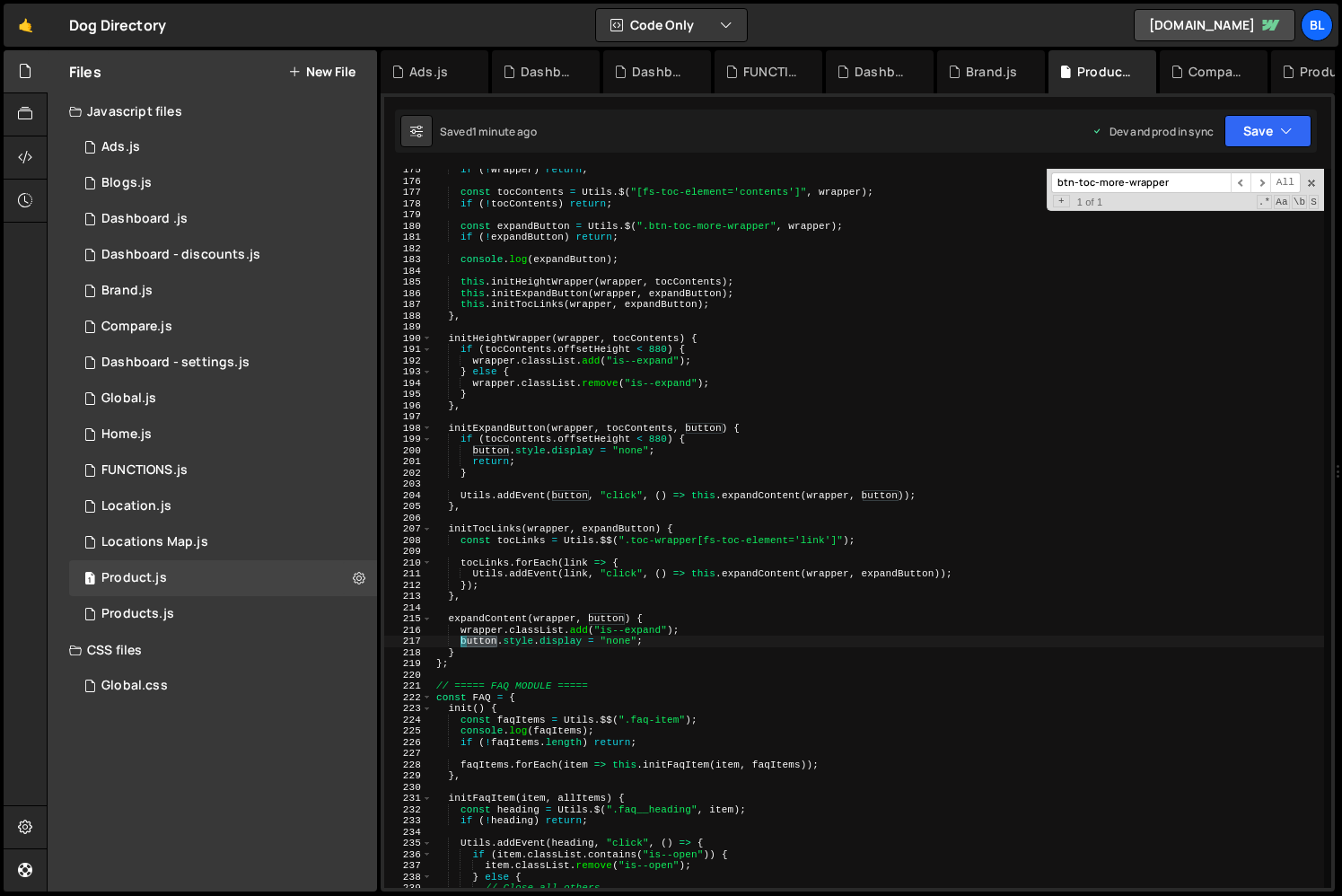
click at [468, 641] on div "if ( ! wrapper ) return ; const tocContents = Utils . $ ( "[fs-toc-element='con…" at bounding box center [878, 535] width 891 height 741
type textarea "const buttonText = Utils.$(".button-text", btnFavorite);"
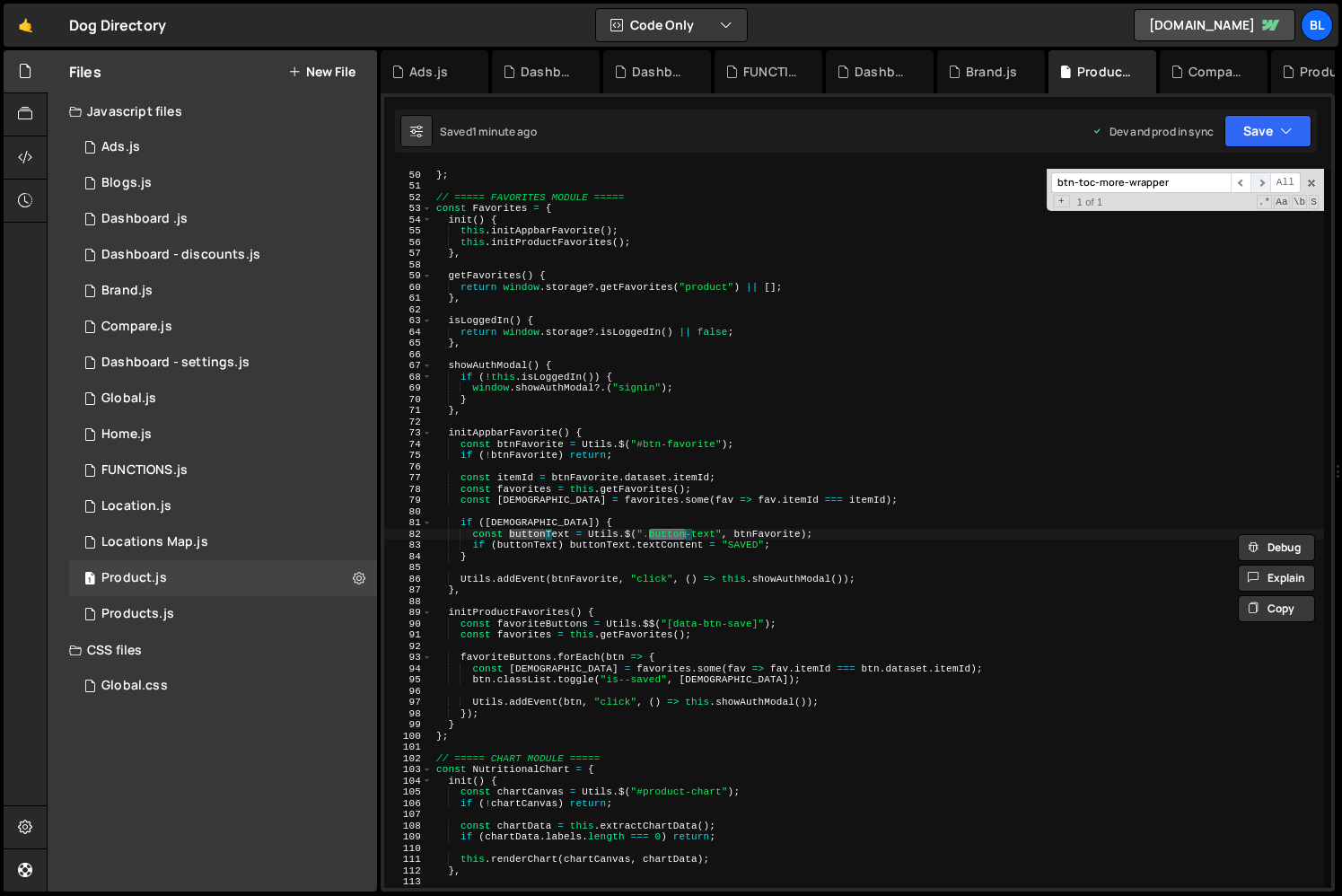
click at [1263, 190] on span "​" at bounding box center [1260, 183] width 20 height 21
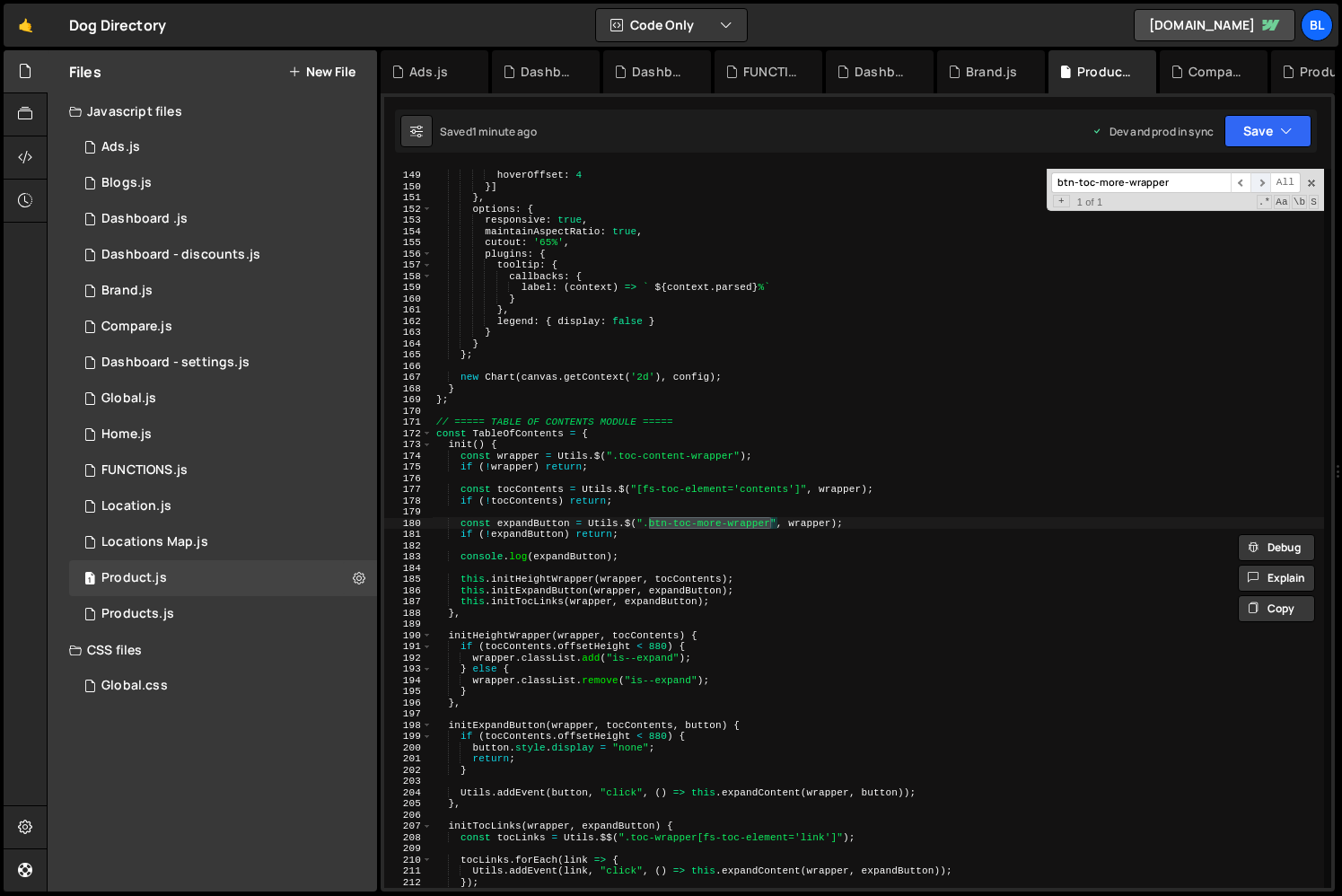
scroll to position [1659, 0]
click at [612, 550] on div "borderColor : '#fff' , hoverOffset : 4 }] } , options : { responsive : true , m…" at bounding box center [878, 528] width 891 height 741
click at [520, 523] on div "borderColor : '#fff' , hoverOffset : 4 }] } , options : { responsive : true , m…" at bounding box center [878, 528] width 891 height 741
type textarea "const expandButton = Utils.$(".btn-toc-more-wrapper", wrapper);"
click at [520, 523] on div "borderColor : '#fff' , hoverOffset : 4 }] } , options : { responsive : true , m…" at bounding box center [878, 528] width 891 height 741
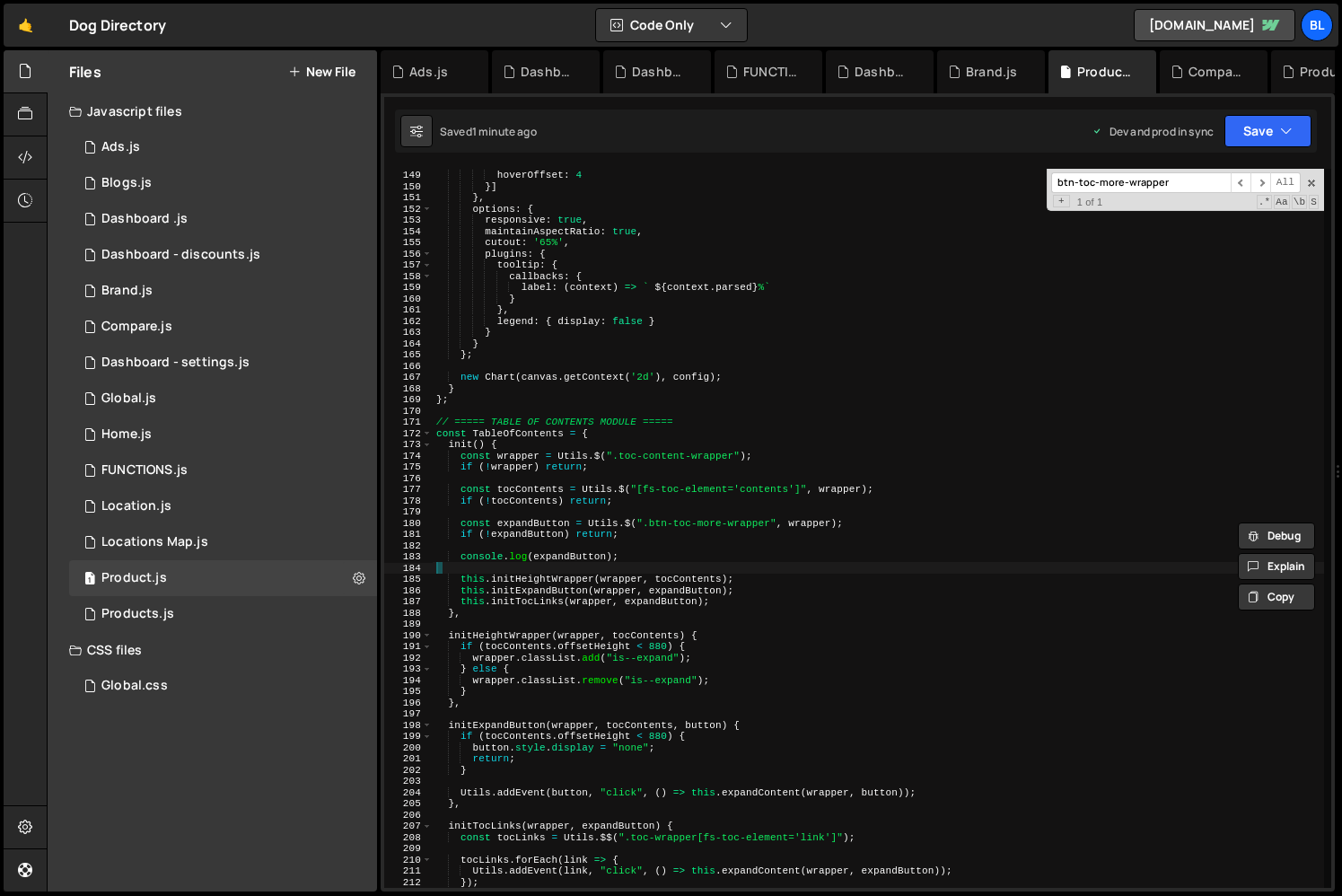
click at [619, 569] on div "borderColor : '#fff' , hoverOffset : 4 }] } , options : { responsive : true , m…" at bounding box center [878, 528] width 891 height 741
click at [558, 586] on div "borderColor : '#fff' , hoverOffset : 4 }] } , options : { responsive : true , m…" at bounding box center [878, 528] width 891 height 741
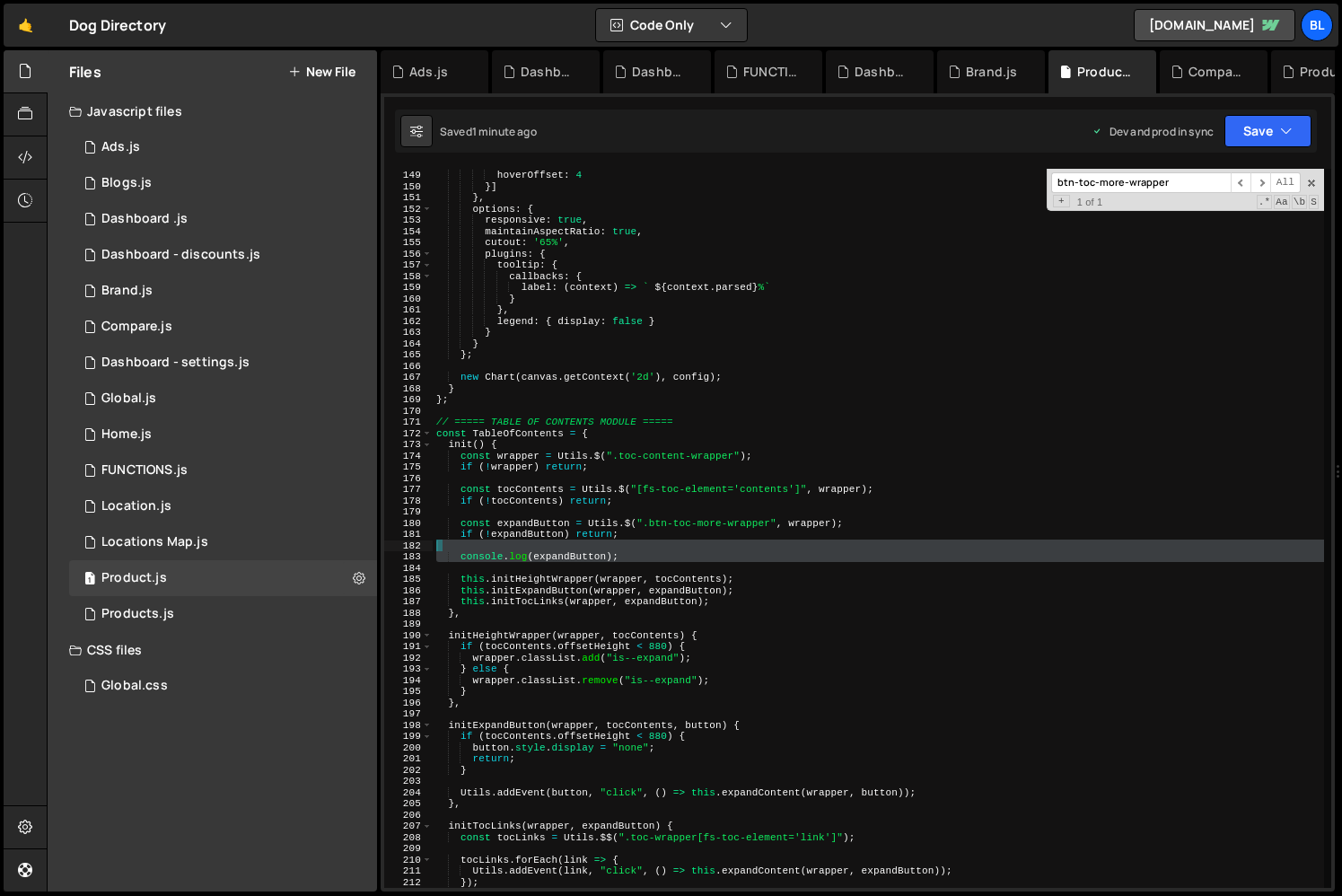
drag, startPoint x: 630, startPoint y: 565, endPoint x: 640, endPoint y: 541, distance: 26.0
click at [640, 541] on div "borderColor : '#fff' , hoverOffset : 4 }] } , options : { responsive : true , m…" at bounding box center [878, 528] width 891 height 741
type textarea "console.log(expandButton);"
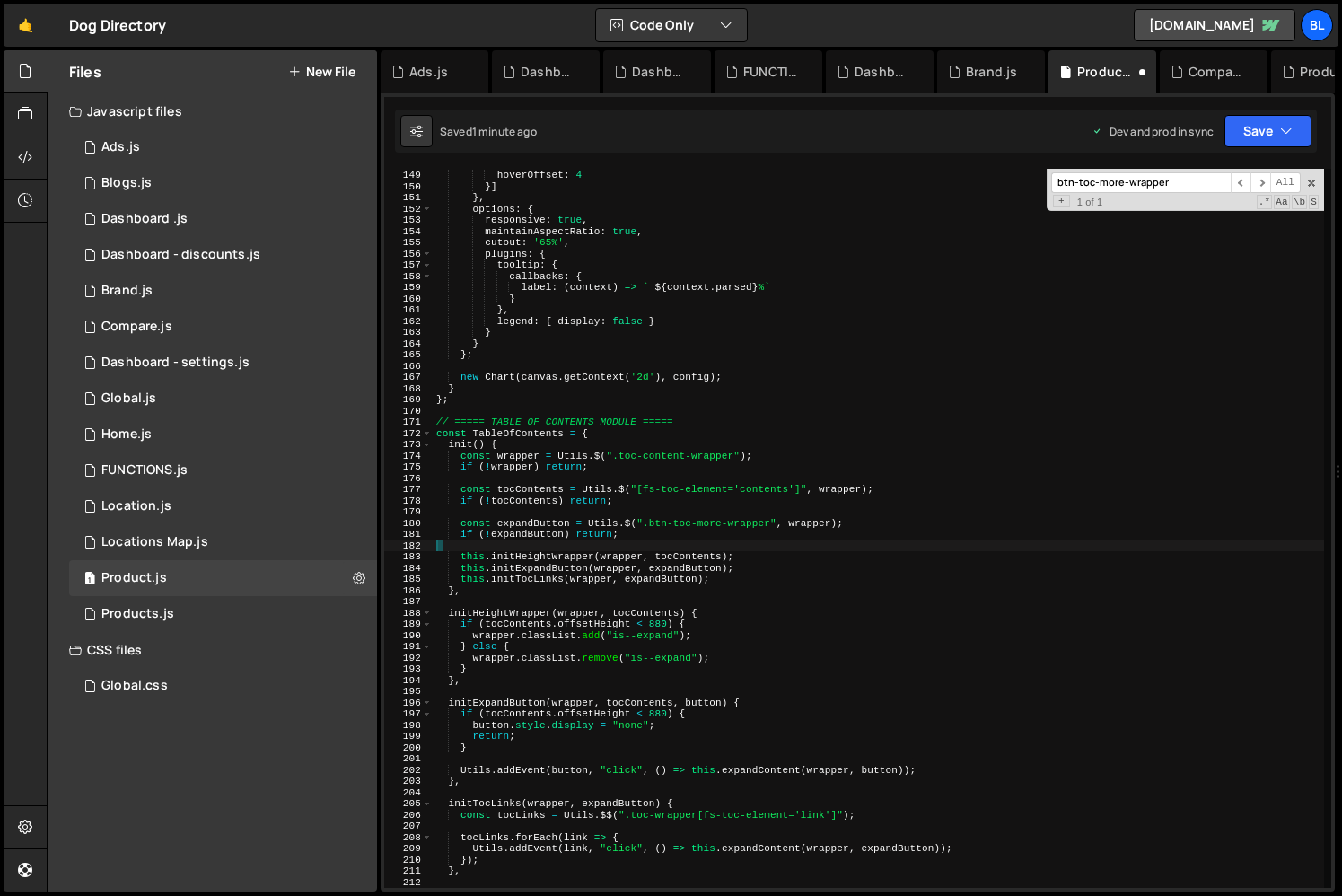
click at [535, 526] on div "borderColor : '#fff' , hoverOffset : 4 }] } , options : { responsive : true , m…" at bounding box center [878, 528] width 891 height 741
click at [671, 552] on div "borderColor : '#fff' , hoverOffset : 4 }] } , options : { responsive : true , m…" at bounding box center [878, 528] width 891 height 741
click at [528, 564] on div "borderColor : '#fff' , hoverOffset : 4 }] } , options : { responsive : true , m…" at bounding box center [878, 528] width 891 height 741
click at [521, 571] on div "borderColor : '#fff' , hoverOffset : 4 }] } , options : { responsive : true , m…" at bounding box center [878, 528] width 891 height 741
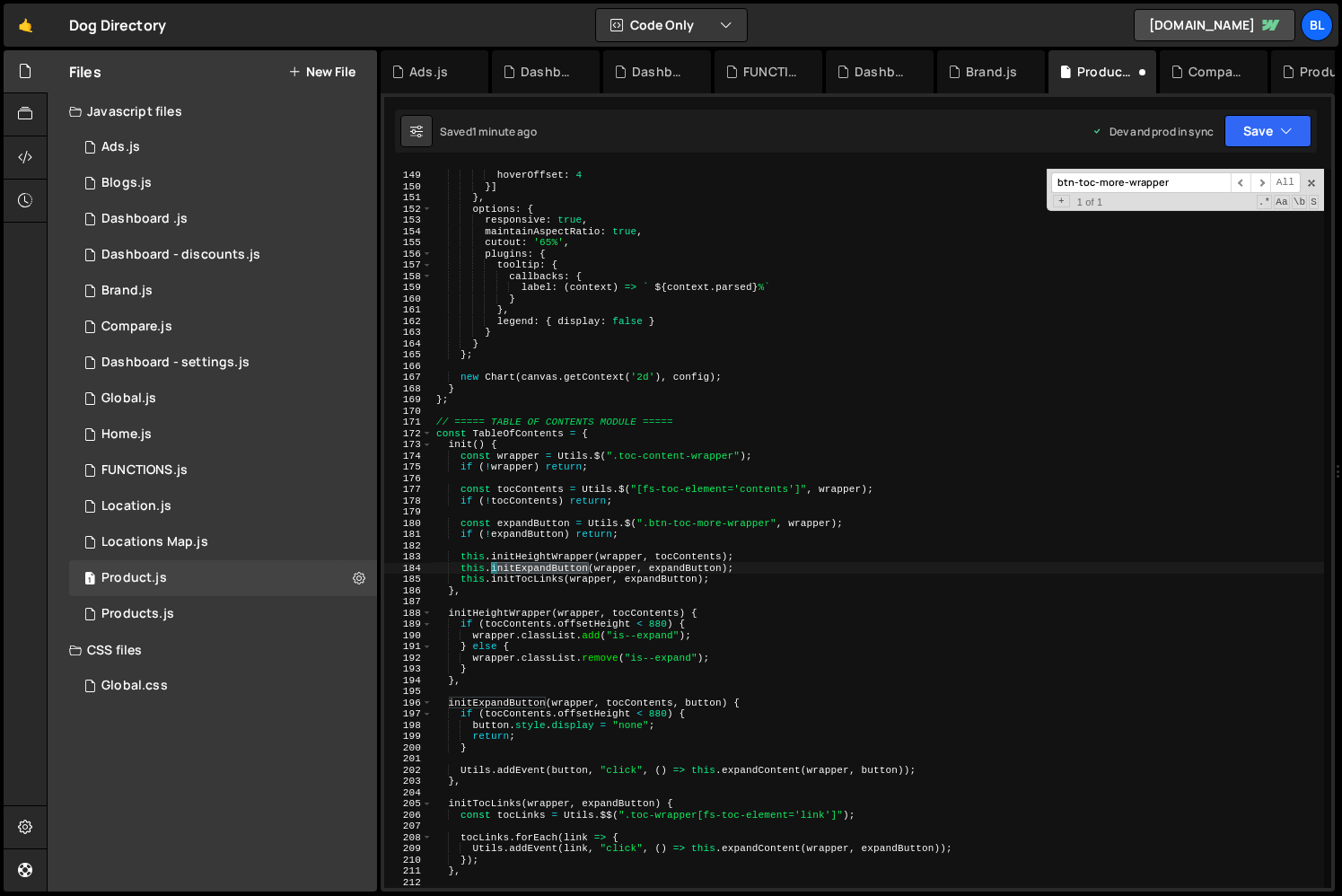
click at [521, 571] on div "borderColor : '#fff' , hoverOffset : 4 }] } , options : { responsive : true , m…" at bounding box center [878, 528] width 891 height 741
click at [547, 744] on div "borderColor : '#fff' , hoverOffset : 4 }] } , options : { responsive : true , m…" at bounding box center [878, 528] width 891 height 741
click at [490, 729] on div "borderColor : '#fff' , hoverOffset : 4 }] } , options : { responsive : true , m…" at bounding box center [878, 528] width 891 height 741
click at [654, 732] on div "borderColor : '#fff' , hoverOffset : 4 }] } , options : { responsive : true , m…" at bounding box center [878, 528] width 891 height 741
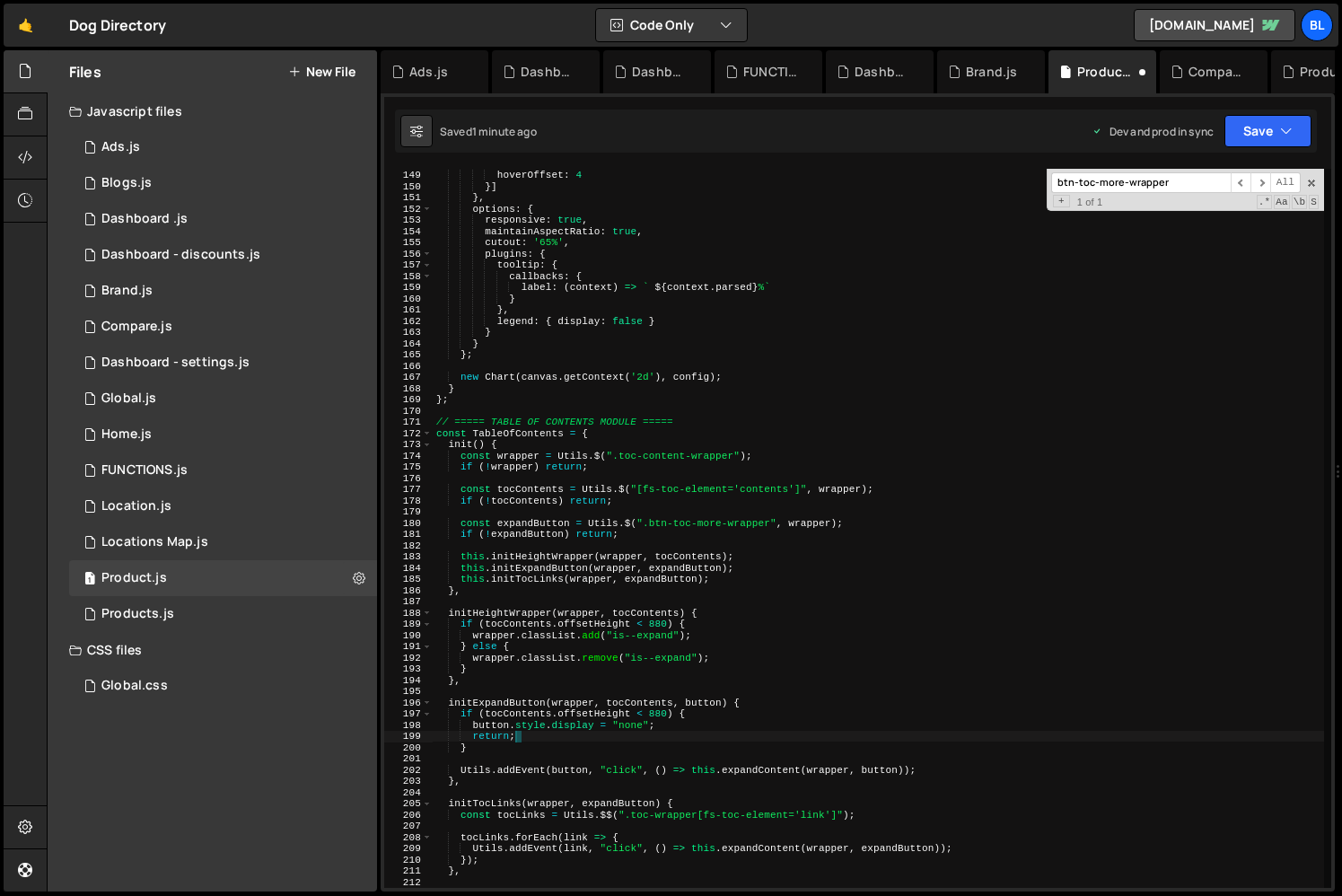
click at [635, 703] on div "borderColor : '#fff' , hoverOffset : 4 }] } , options : { responsive : true , m…" at bounding box center [878, 528] width 891 height 741
click at [541, 730] on div "borderColor : '#fff' , hoverOffset : 4 }] } , options : { responsive : true , m…" at bounding box center [878, 528] width 891 height 741
click at [586, 752] on div "borderColor : '#fff' , hoverOffset : 4 }] } , options : { responsive : true , m…" at bounding box center [878, 528] width 891 height 741
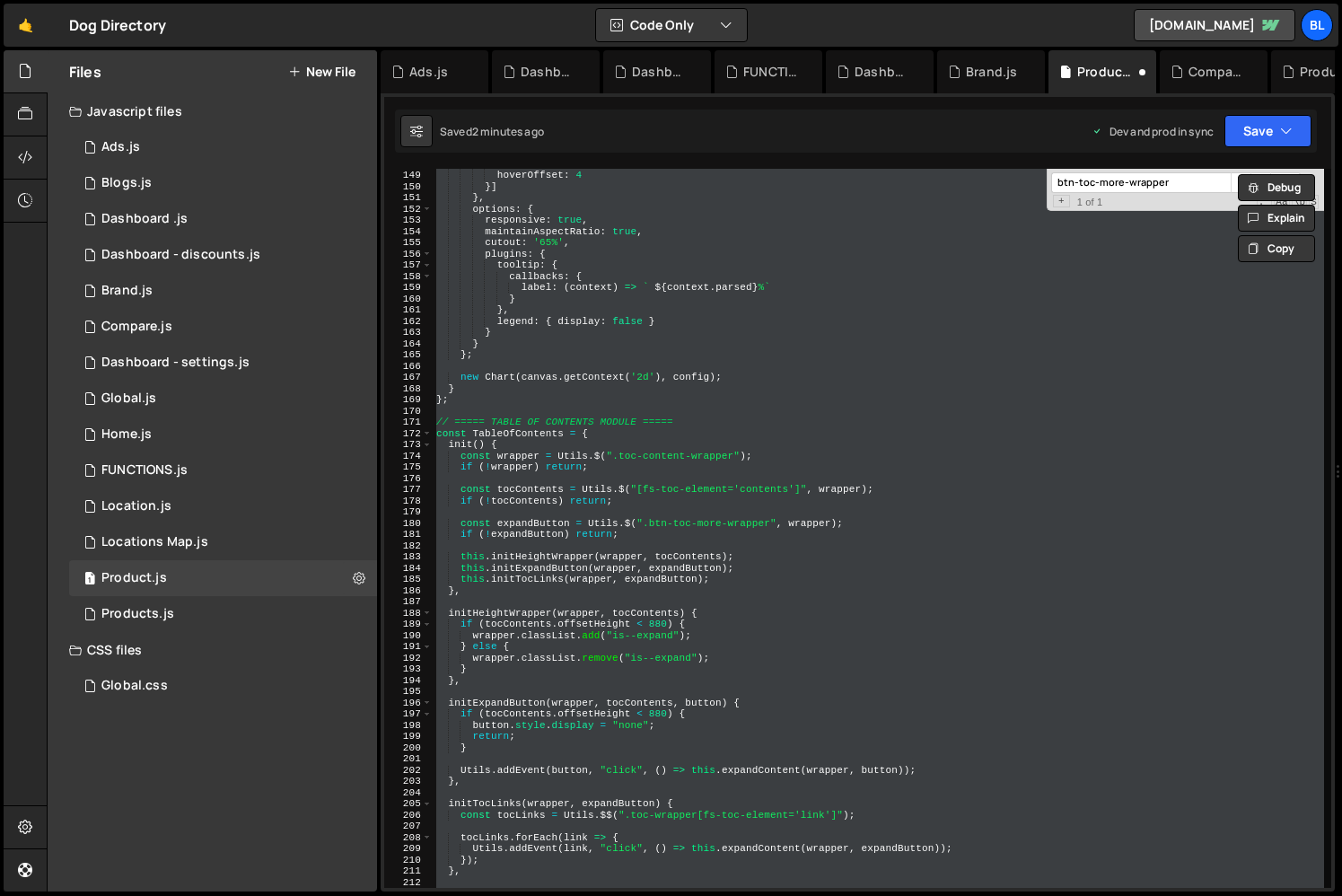
click at [719, 585] on div "borderColor : '#fff' , hoverOffset : 4 }] } , options : { responsive : true , m…" at bounding box center [878, 528] width 891 height 719
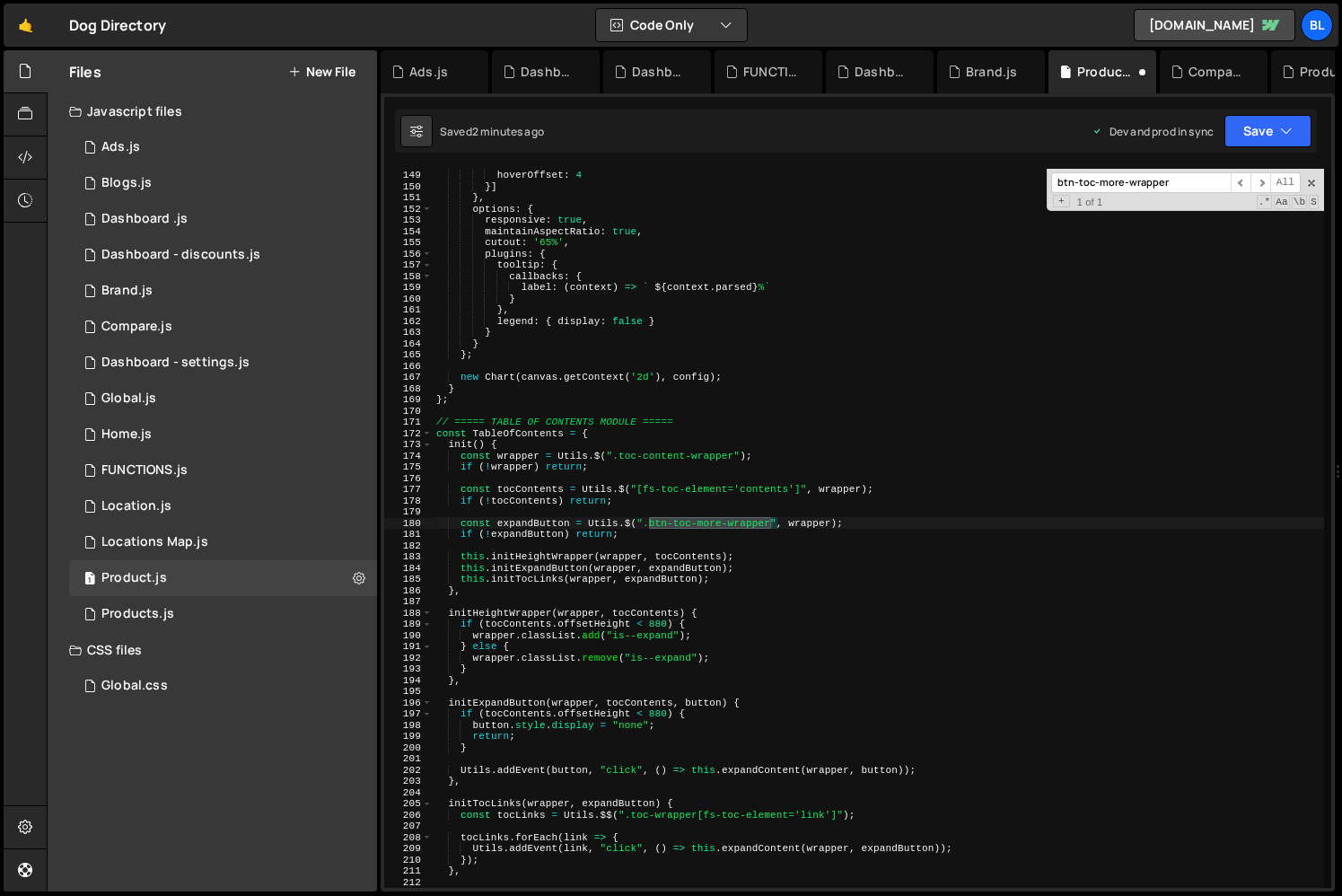
type textarea "const expandButton = Utils.$(".btn-toc-more-wrapper", wrapper);"
click at [510, 520] on div "borderColor : '#fff' , hoverOffset : 4 }] } , options : { responsive : true , m…" at bounding box center [878, 528] width 891 height 741
click at [522, 524] on div "borderColor : '#fff' , hoverOffset : 4 }] } , options : { responsive : true , m…" at bounding box center [878, 528] width 891 height 741
click at [523, 524] on div "borderColor : '#fff' , hoverOffset : 4 }] } , options : { responsive : true , m…" at bounding box center [878, 528] width 891 height 741
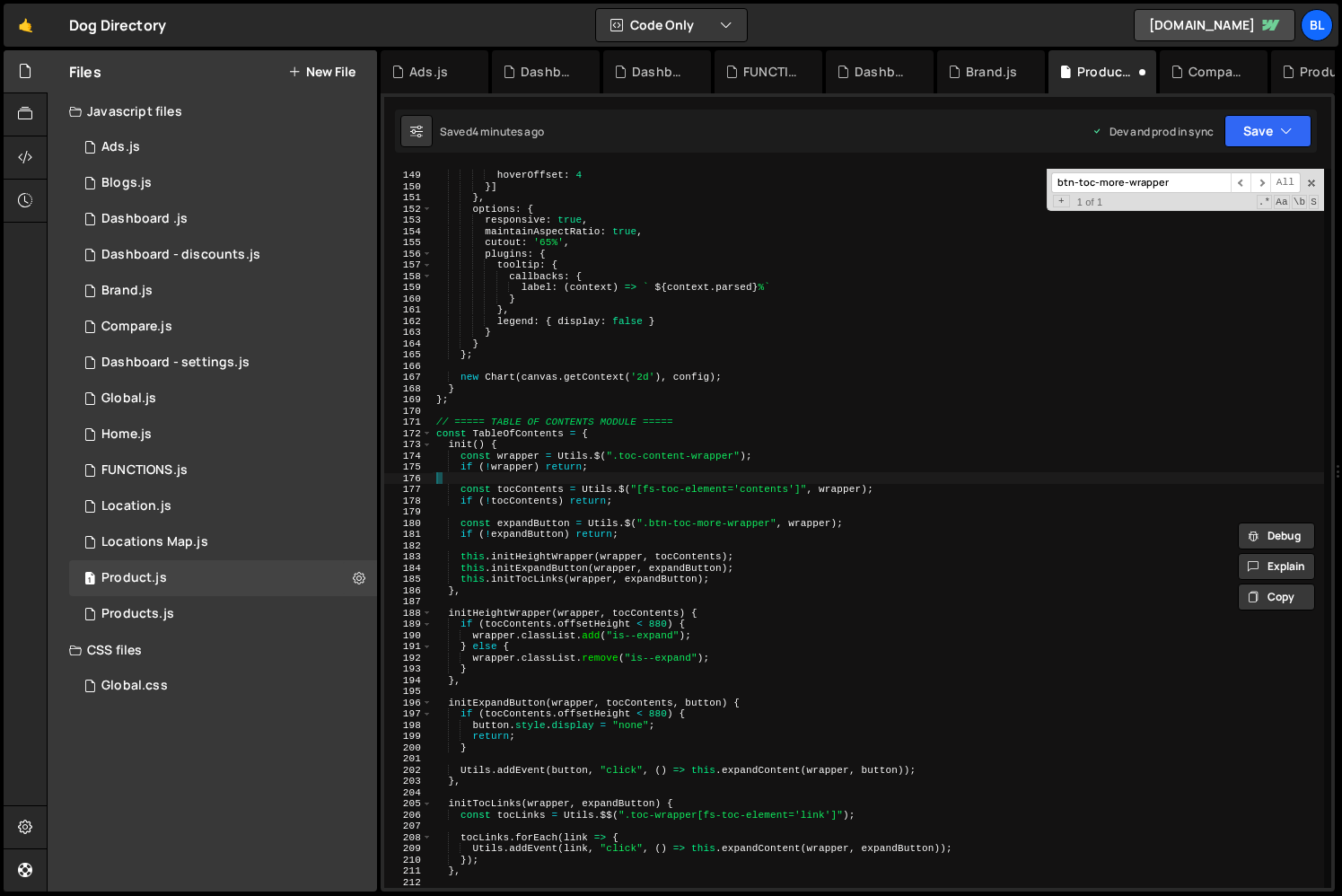
click at [629, 474] on div "borderColor : '#fff' , hoverOffset : 4 }] } , options : { responsive : true , m…" at bounding box center [878, 528] width 891 height 741
click at [674, 497] on div "borderColor : '#fff' , hoverOffset : 4 }] } , options : { responsive : true , m…" at bounding box center [878, 528] width 891 height 741
type textarea "ScoreCards.init();"
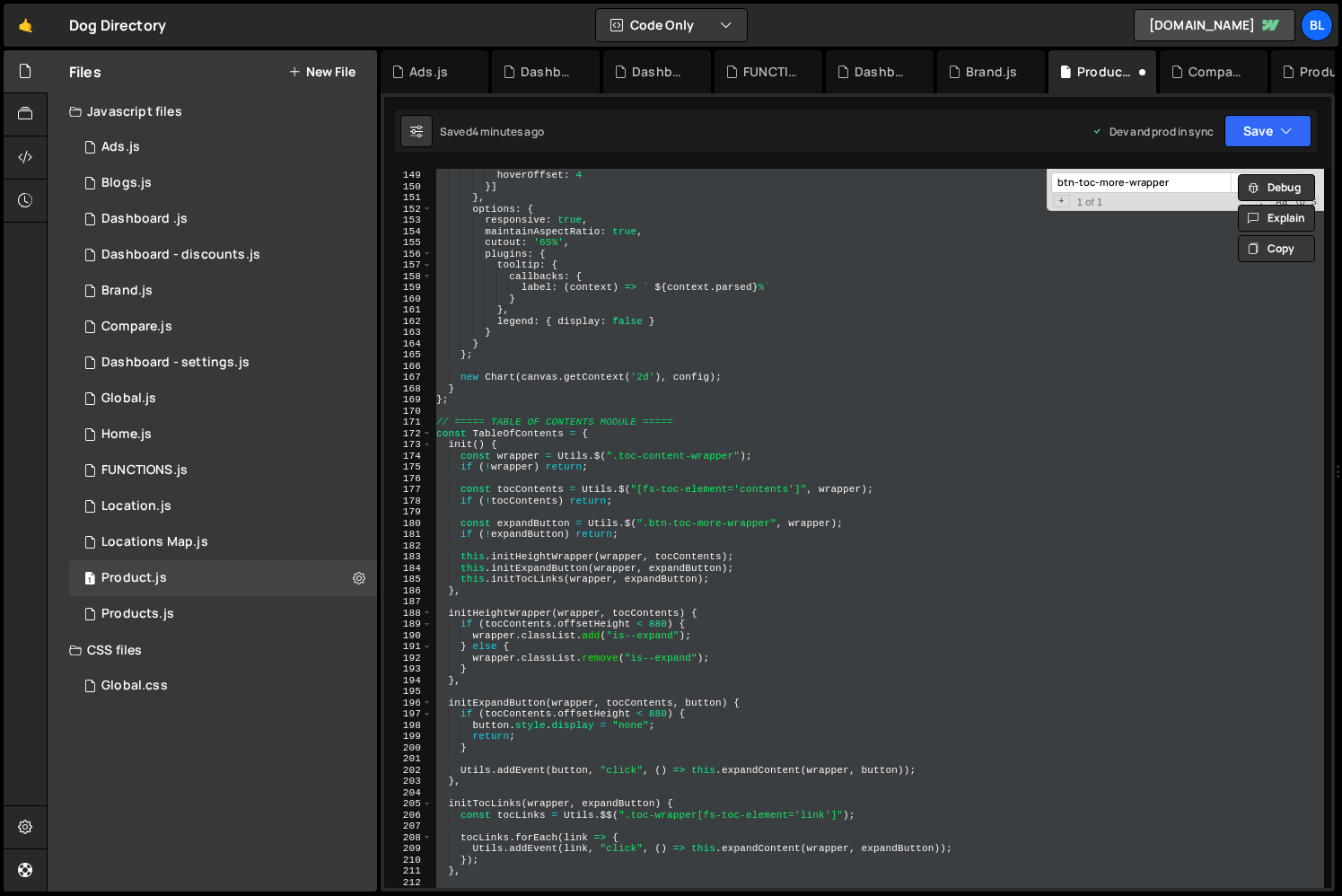
paste textarea
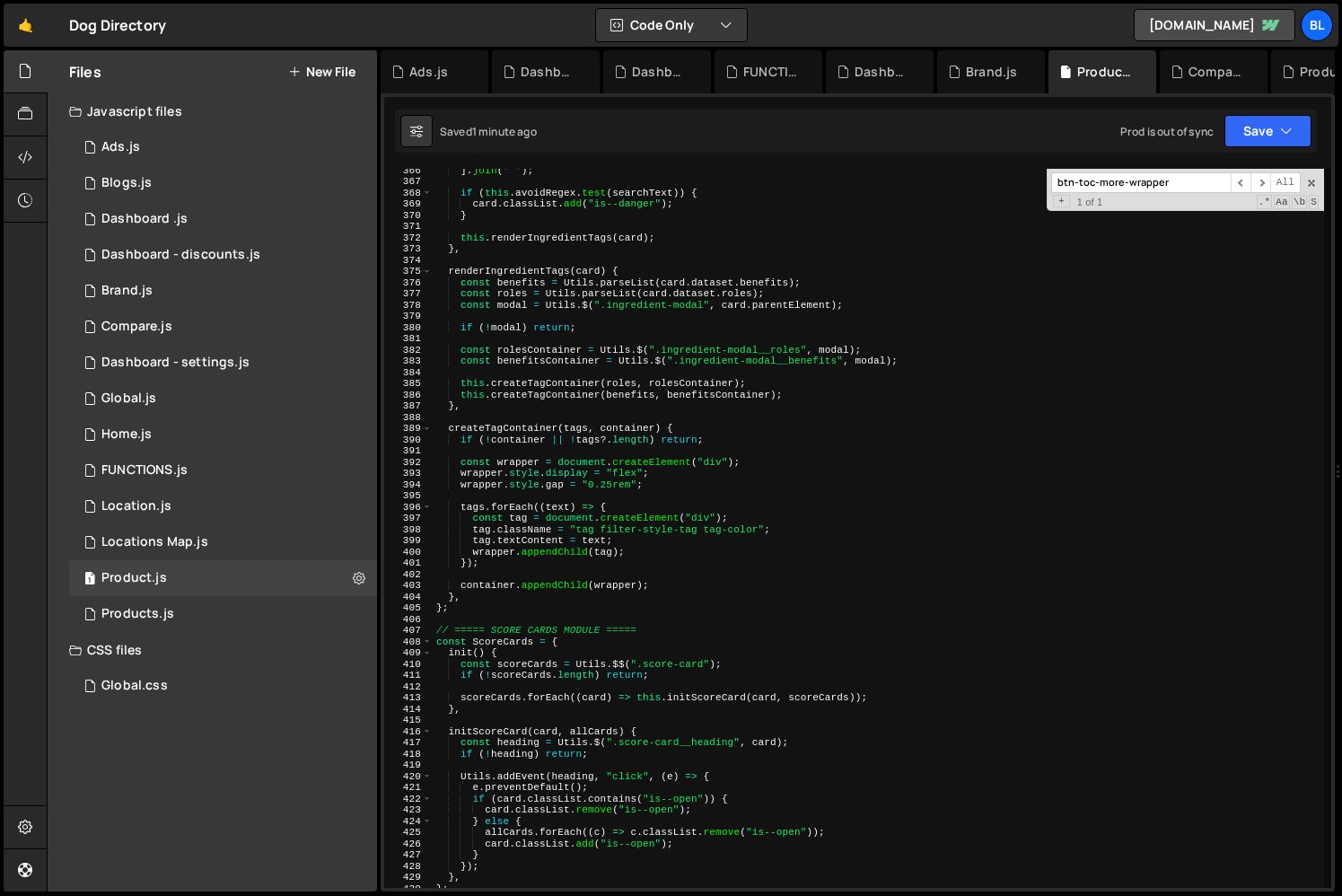
scroll to position [4053, 0]
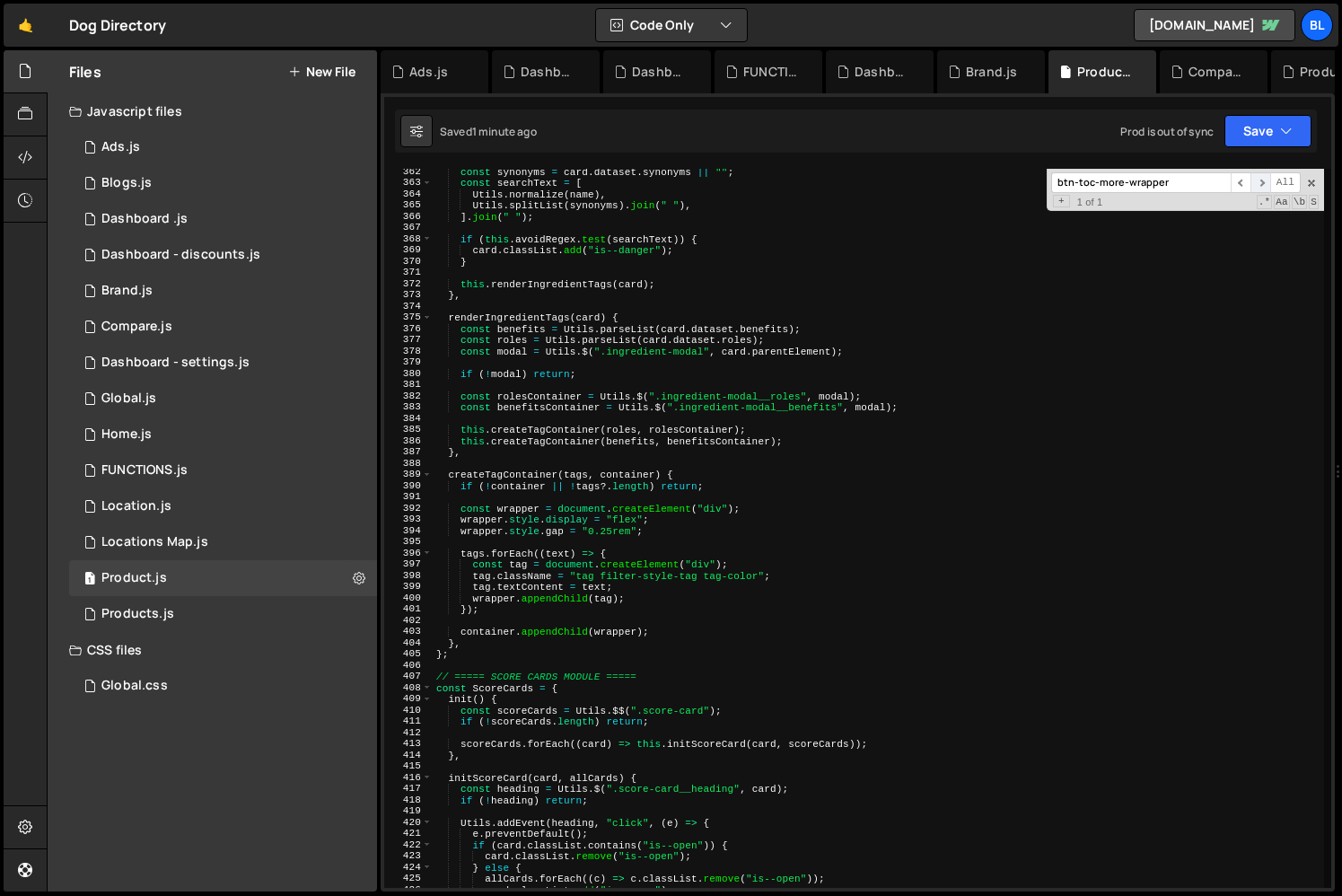
click at [1262, 183] on span "​" at bounding box center [1260, 183] width 20 height 21
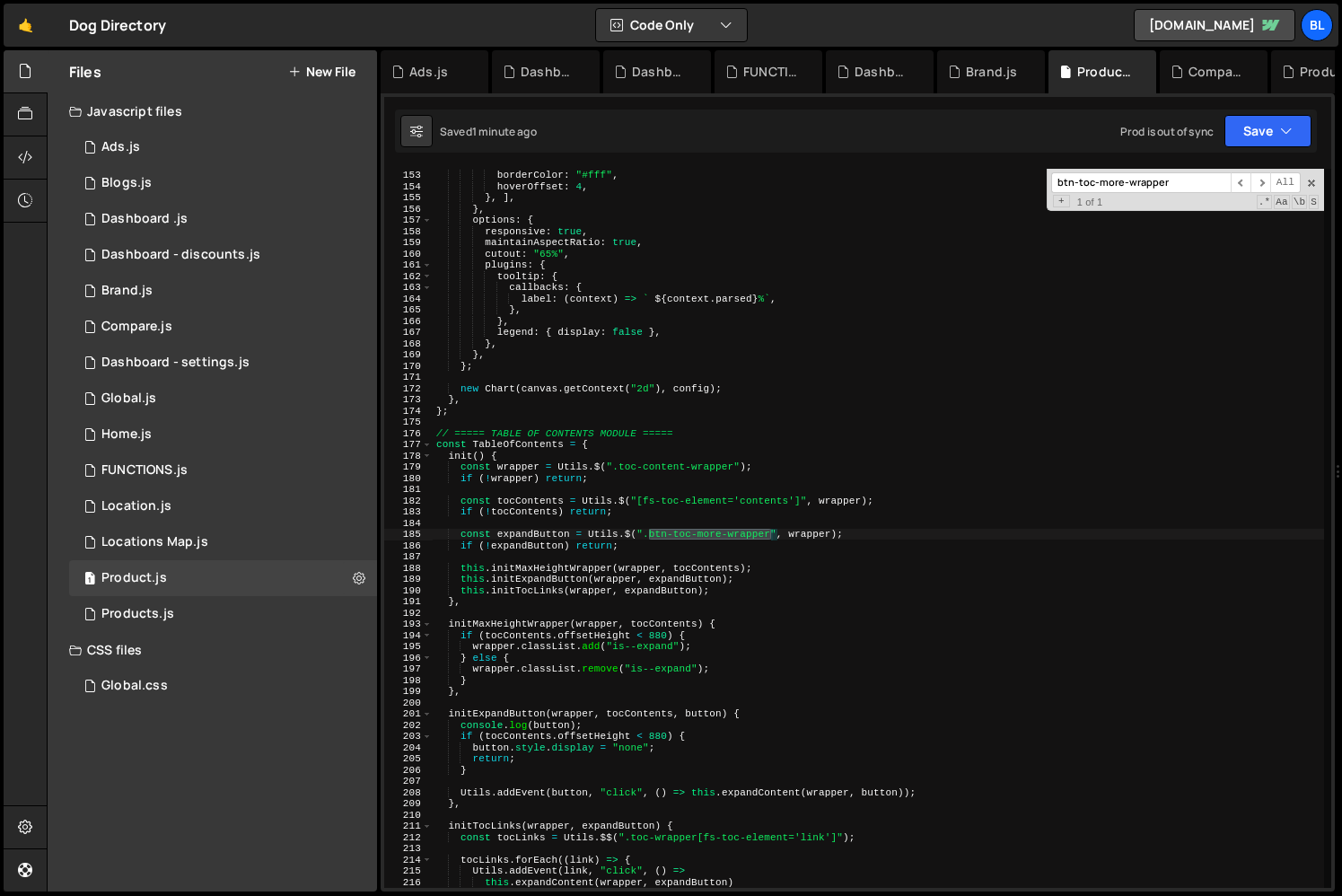
scroll to position [1769, 0]
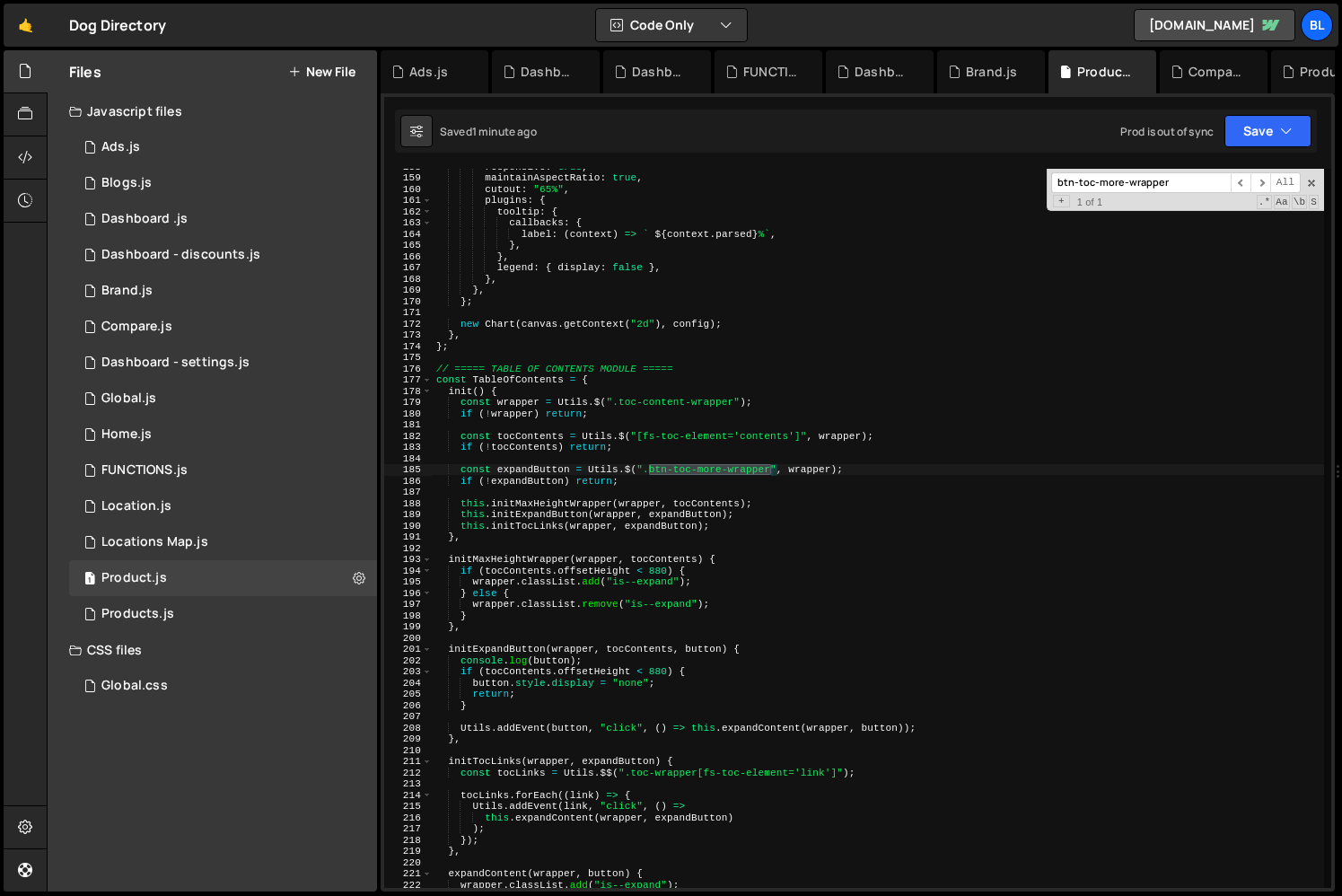
type textarea "wrapper.classList.add("is--expand");"
click at [621, 586] on div "responsive : true , maintainAspectRatio : true , cutout : "65%" , plugins : { t…" at bounding box center [878, 531] width 891 height 741
click at [600, 640] on div "responsive : true , maintainAspectRatio : true , cutout : "65%" , plugins : { t…" at bounding box center [878, 531] width 891 height 741
click at [603, 660] on div "responsive : true , maintainAspectRatio : true , cutout : "65%" , plugins : { t…" at bounding box center [878, 531] width 891 height 741
click at [750, 654] on div "responsive : true , maintainAspectRatio : true , cutout : "65%" , plugins : { t…" at bounding box center [878, 531] width 891 height 741
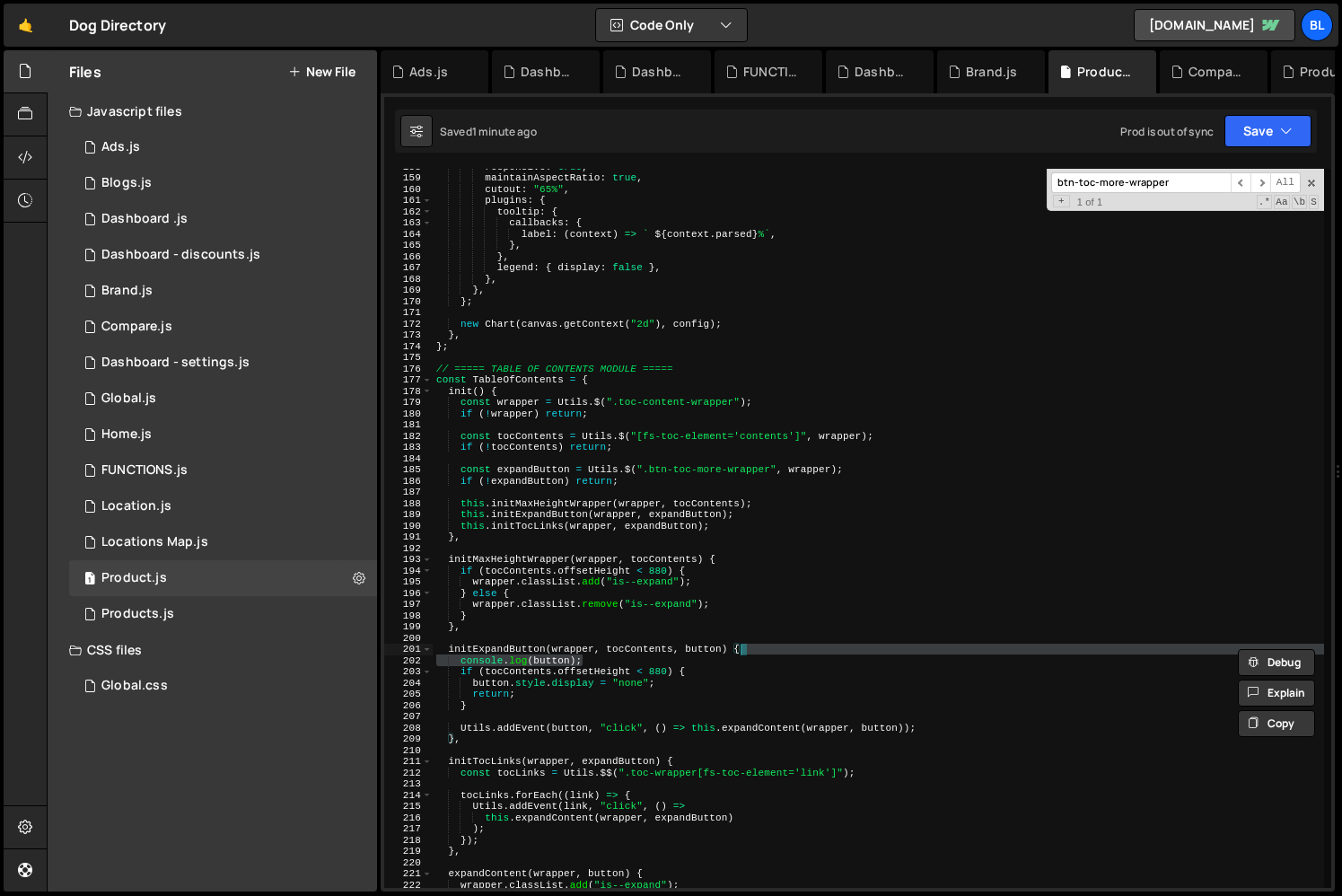
type textarea "initExpandButton(wrapper, tocContents, button) {"
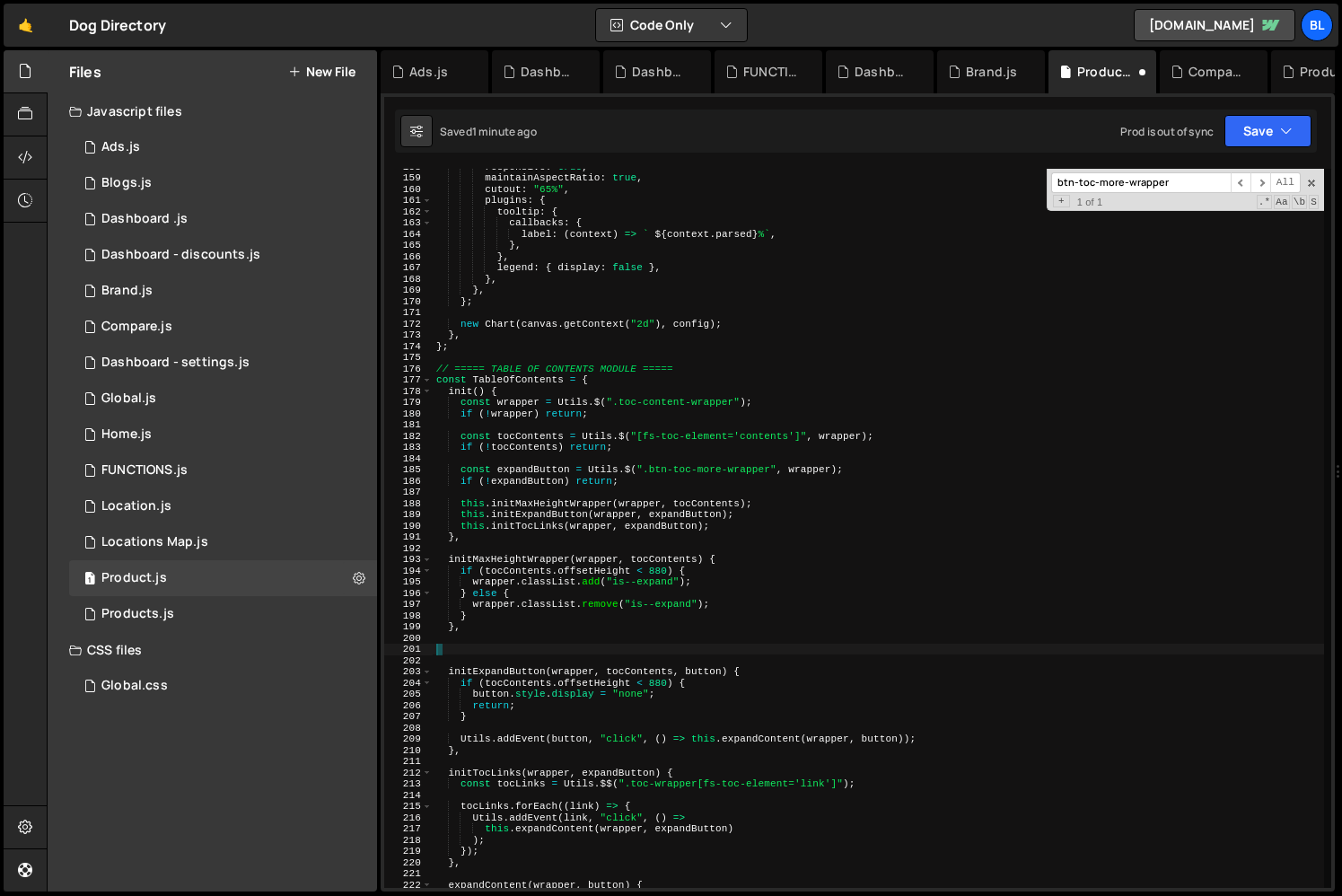
paste textarea "toc-content-wrapper"
type textarea "toc-content-wrapper"
paste textarea "toc-content-wrapper"
type textarea "toc-content-wrapper"
paste input "toc-content"
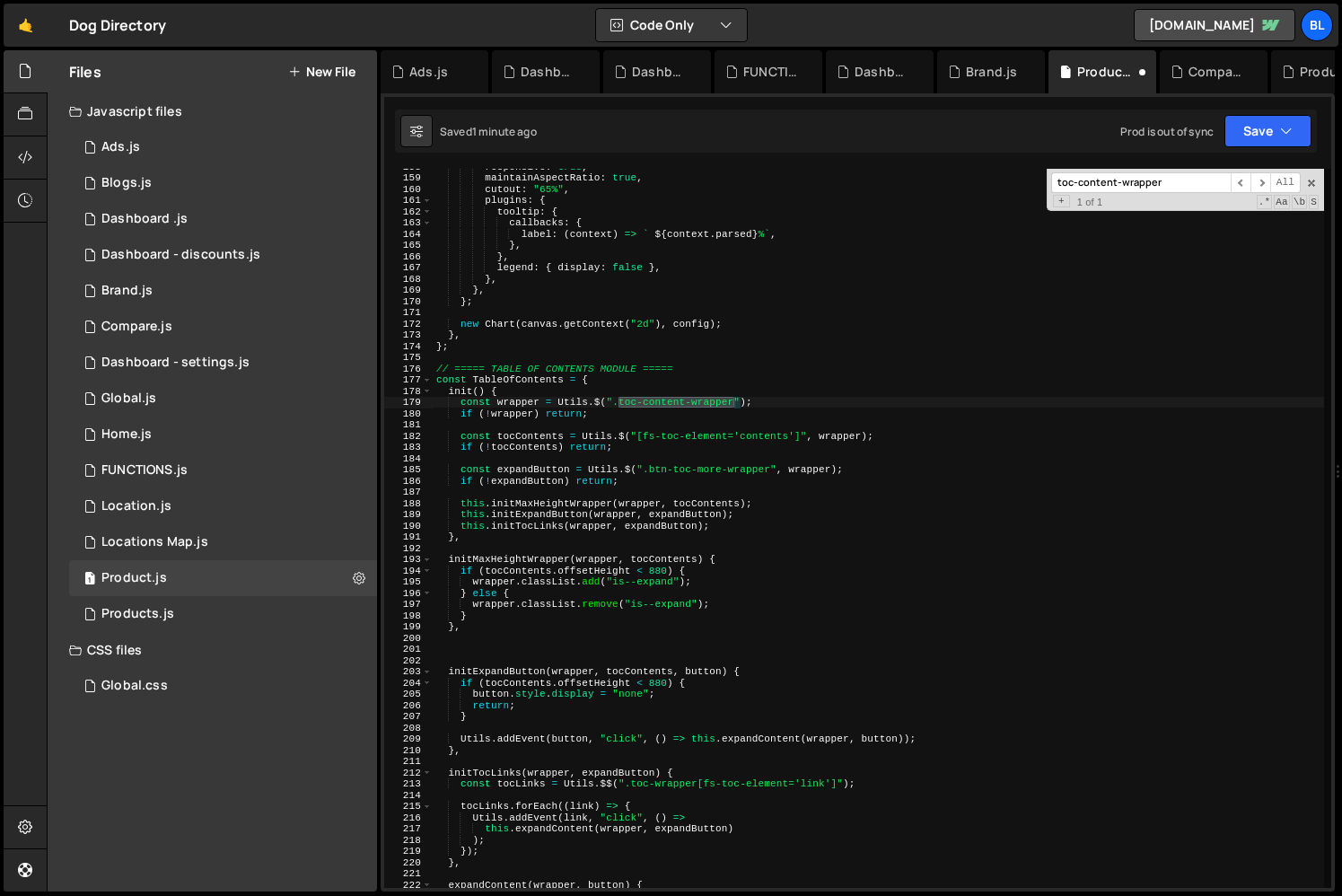
type input "toc-content-wrapper"
click at [517, 407] on div "responsive : true , maintainAspectRatio : true , cutout : "65%" , plugins : { t…" at bounding box center [878, 531] width 891 height 741
click at [606, 497] on div "responsive : true , maintainAspectRatio : true , cutout : "65%" , plugins : { t…" at bounding box center [878, 531] width 891 height 741
click at [516, 403] on div "responsive : true , maintainAspectRatio : true , cutout : "65%" , plugins : { t…" at bounding box center [878, 531] width 891 height 741
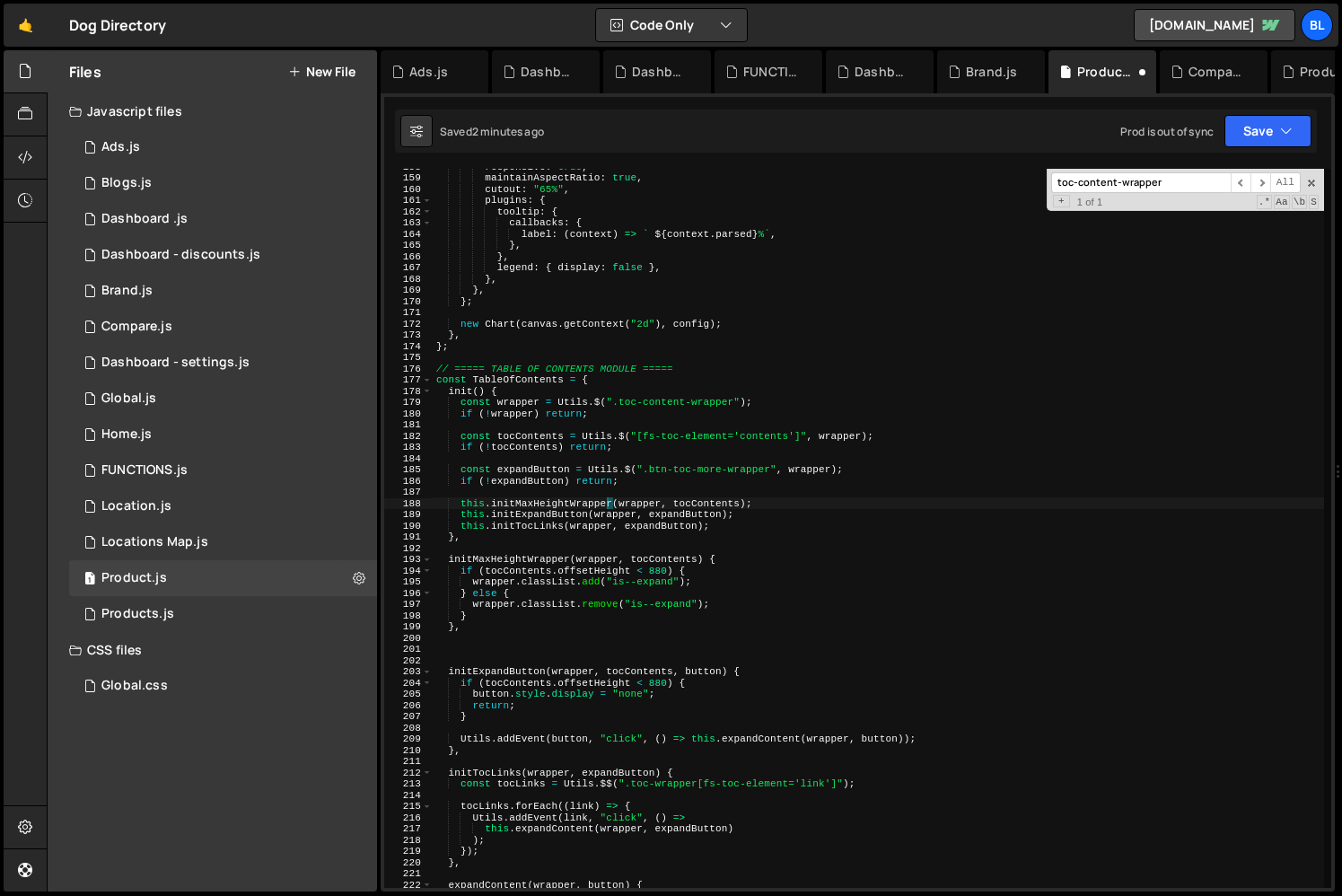
click at [516, 403] on div "responsive : true , maintainAspectRatio : true , cutout : "65%" , plugins : { t…" at bounding box center [878, 531] width 891 height 741
click at [720, 601] on div "responsive : true , maintainAspectRatio : true , cutout : "65%" , plugins : { t…" at bounding box center [878, 531] width 891 height 741
click at [740, 472] on div "responsive : true , maintainAspectRatio : true , cutout : "65%" , plugins : { t…" at bounding box center [878, 531] width 891 height 741
paste textarea "btn-toc-more-wrapper"
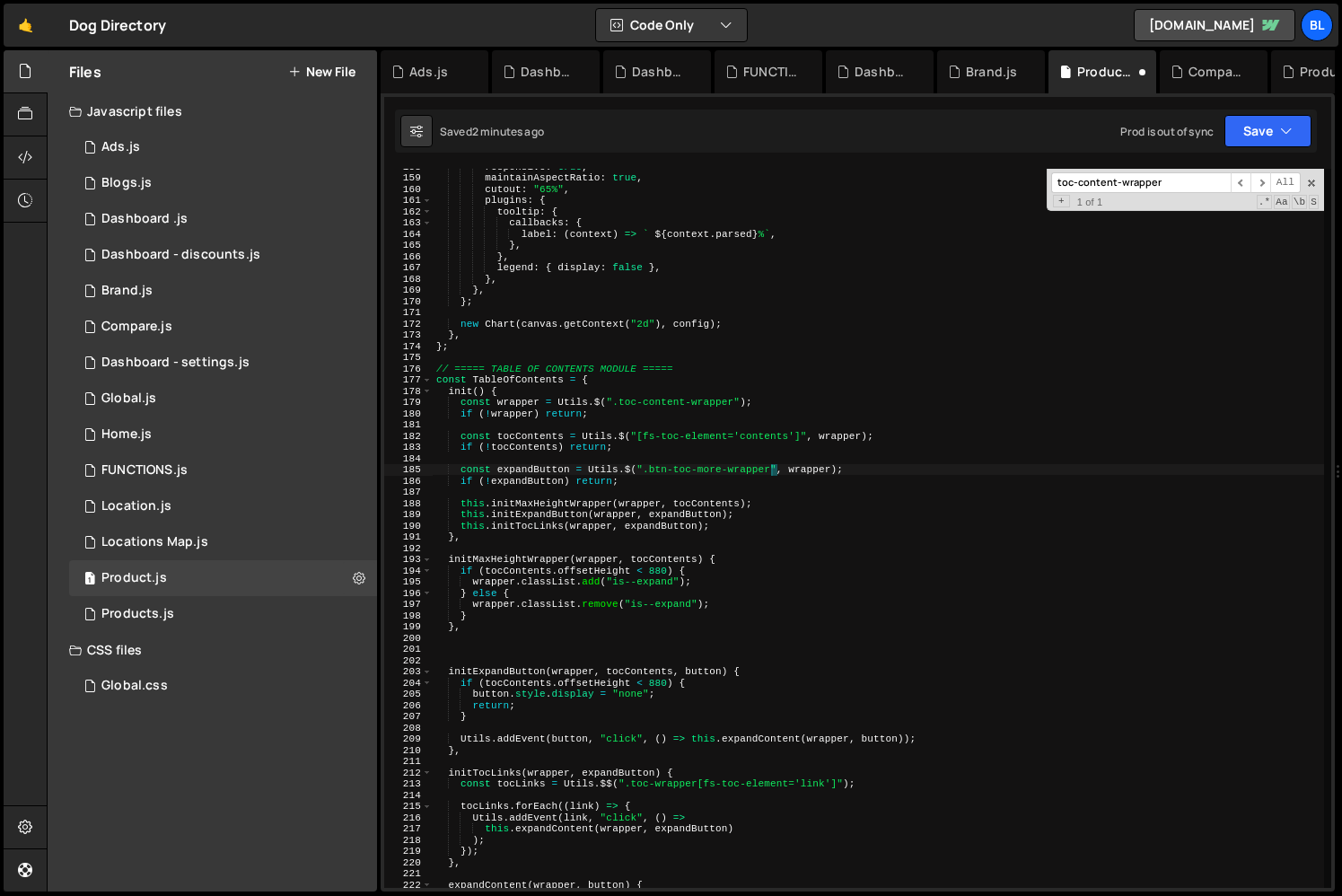
click at [526, 473] on div "responsive : true , maintainAspectRatio : true , cutout : "65%" , plugins : { t…" at bounding box center [878, 531] width 891 height 741
click at [646, 476] on div "responsive : true , maintainAspectRatio : true , cutout : "65%" , plugins : { t…" at bounding box center [878, 531] width 891 height 741
type textarea "if (!expandButton) return;"
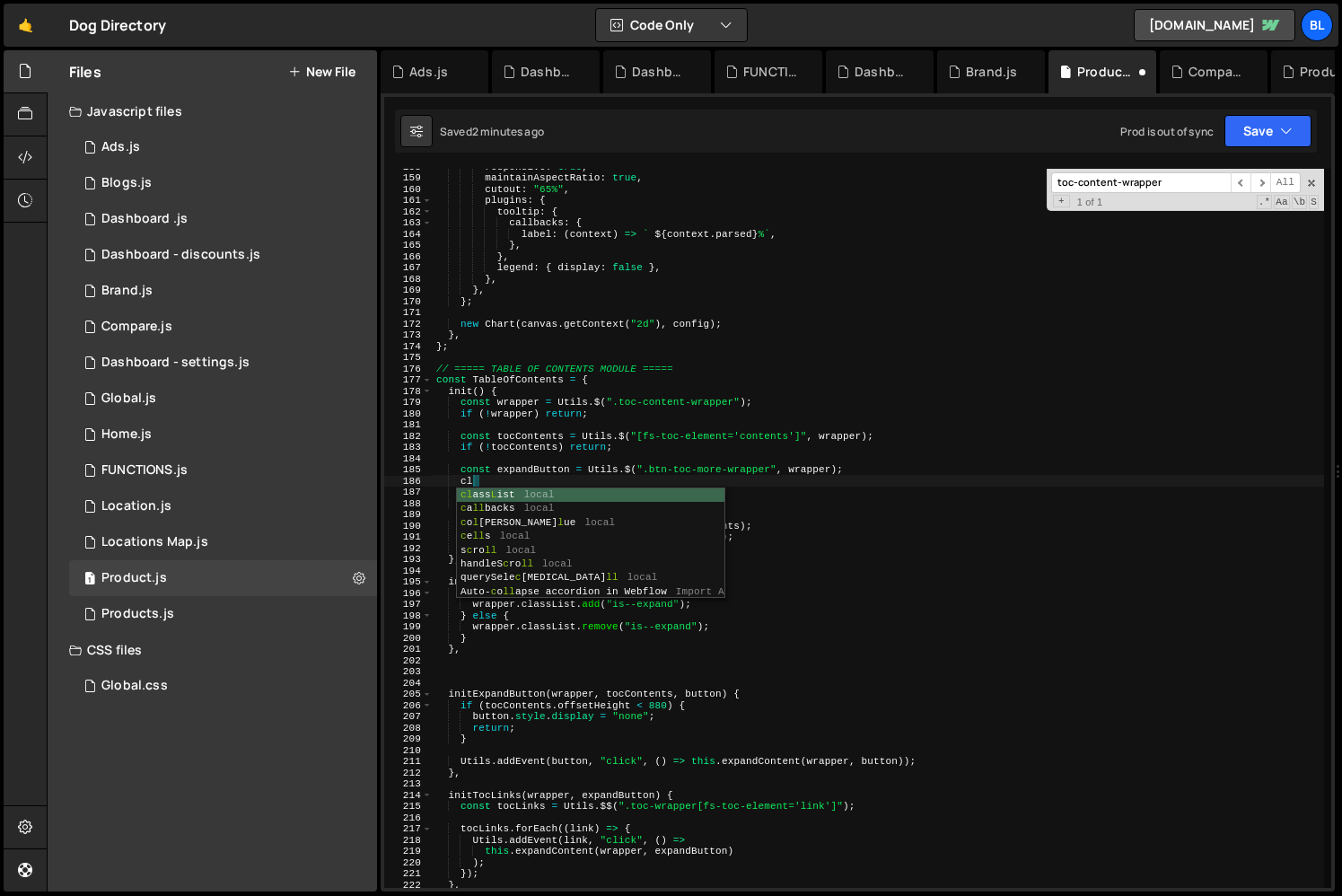
scroll to position [0, 3]
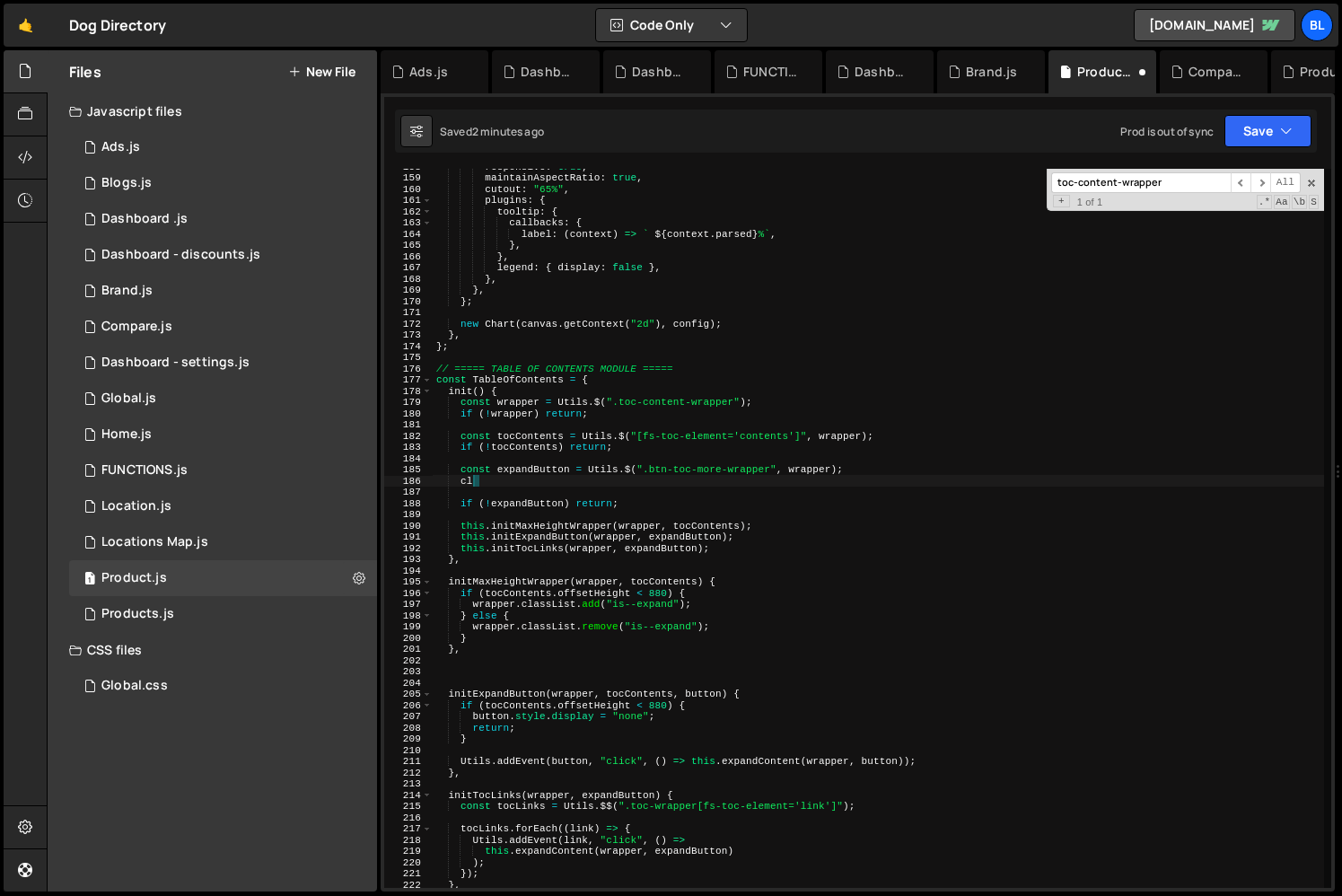
type textarea "c"
paste textarea "expandButton)"
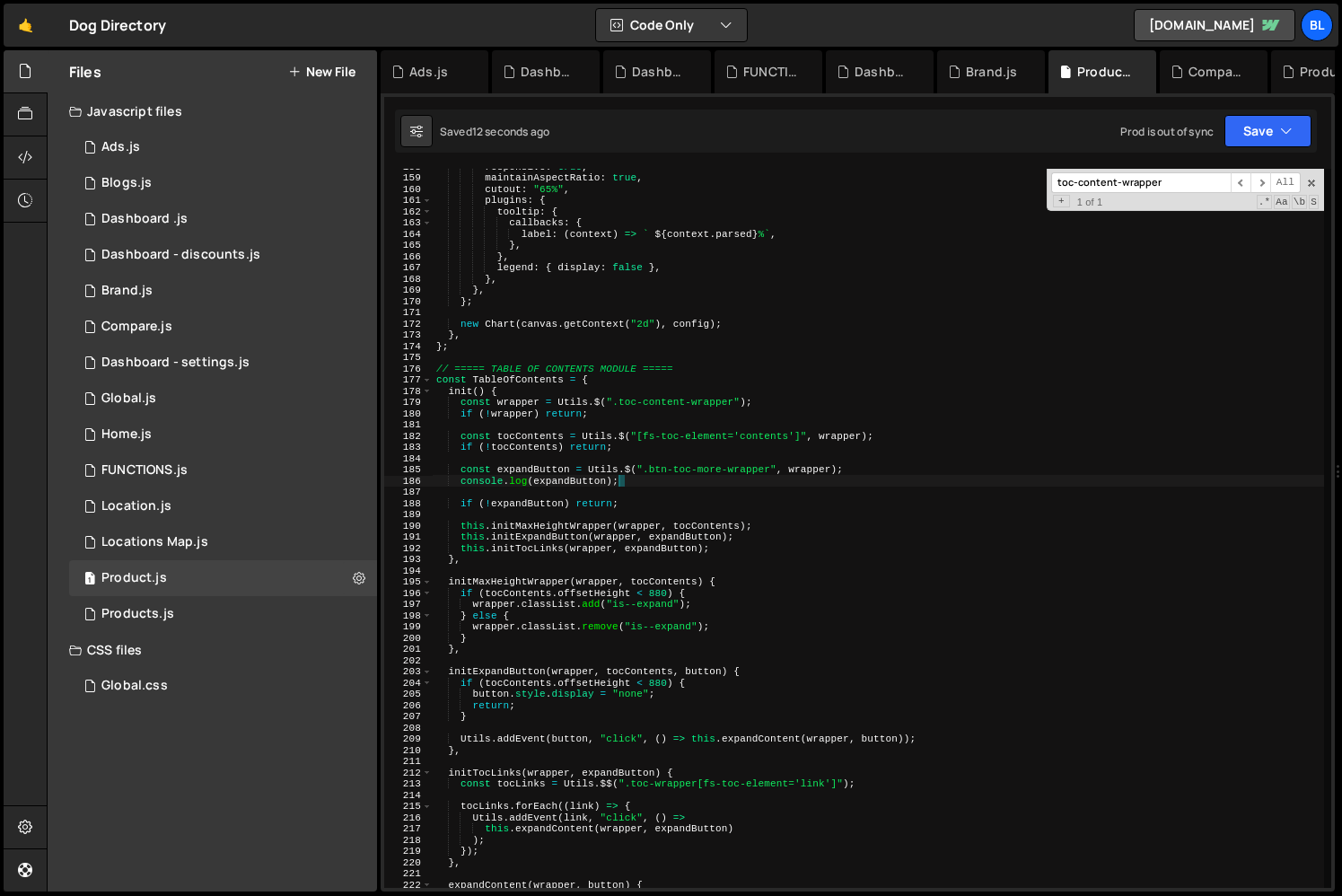
click at [675, 546] on div "responsive : true , maintainAspectRatio : true , cutout : "65%" , plugins : { t…" at bounding box center [878, 531] width 891 height 741
click at [678, 536] on div "responsive : true , maintainAspectRatio : true , cutout : "65%" , plugins : { t…" at bounding box center [878, 531] width 891 height 741
paste textarea "MaxHeightWrapper(wrapper, tocContents"
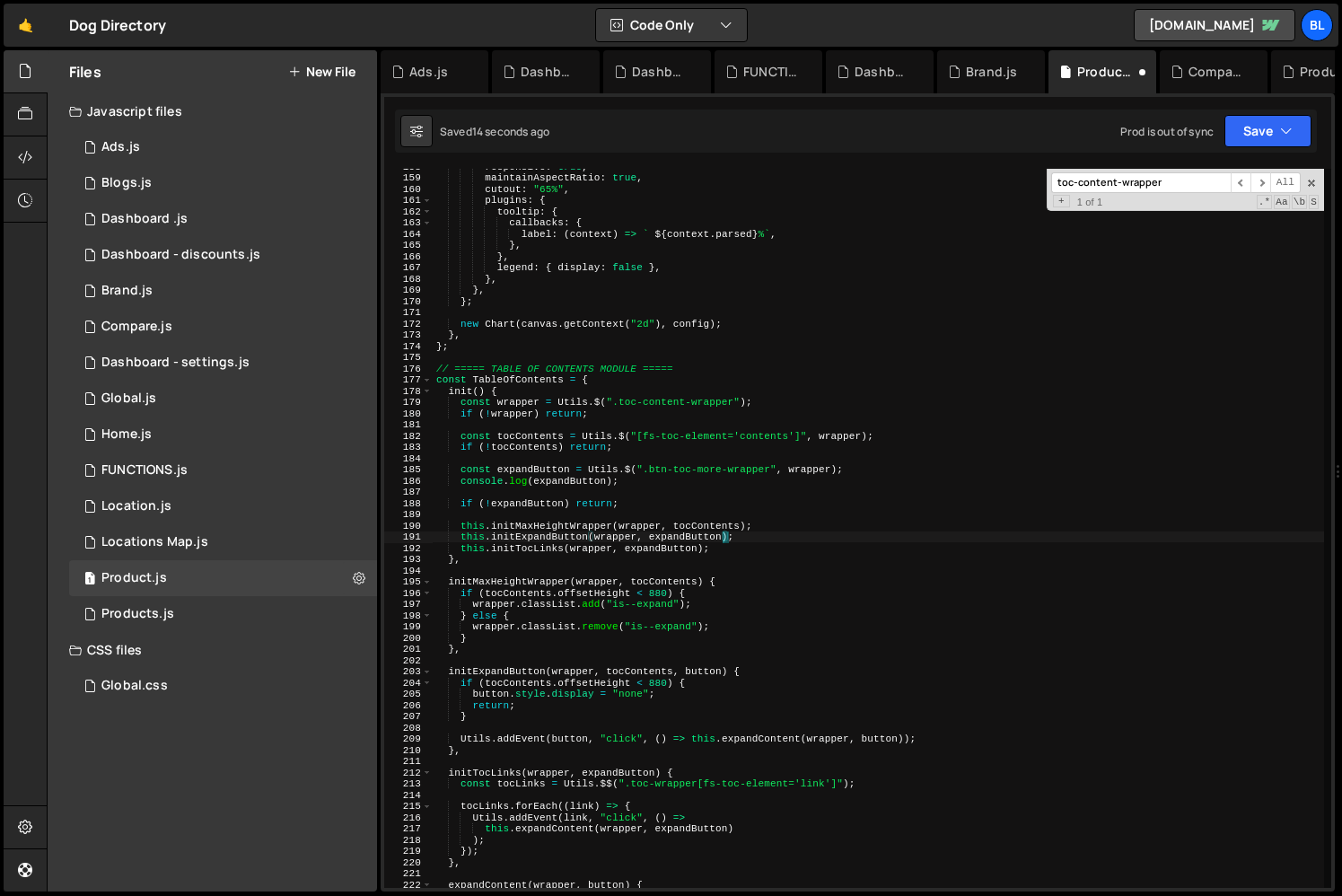
click at [545, 522] on div "responsive : true , maintainAspectRatio : true , cutout : "65%" , plugins : { t…" at bounding box center [878, 531] width 891 height 741
click at [584, 635] on div "responsive : true , maintainAspectRatio : true , cutout : "65%" , plugins : { t…" at bounding box center [878, 531] width 891 height 741
click at [519, 634] on div "responsive : true , maintainAspectRatio : true , cutout : "65%" , plugins : { t…" at bounding box center [878, 531] width 891 height 741
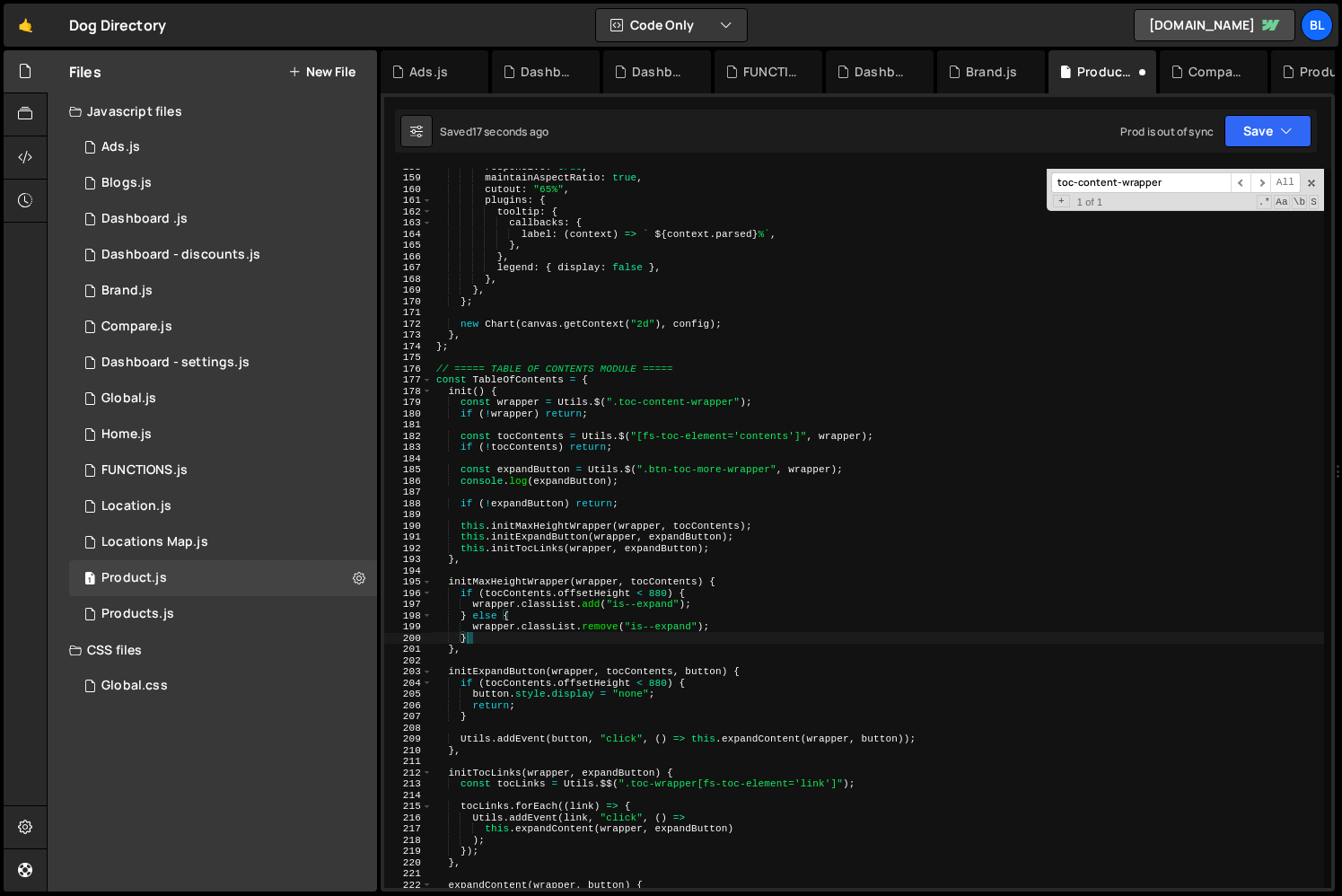
click at [493, 635] on div "responsive : true , maintainAspectRatio : true , cutout : "65%" , plugins : { t…" at bounding box center [878, 531] width 891 height 741
click at [533, 538] on div "responsive : true , maintainAspectRatio : true , cutout : "65%" , plugins : { t…" at bounding box center [878, 531] width 891 height 741
type textarea "this.initExpandButton(wrapper, expandButton);"
click at [533, 538] on div "responsive : true , maintainAspectRatio : true , cutout : "65%" , plugins : { t…" at bounding box center [878, 531] width 891 height 741
click at [635, 492] on div "responsive : true , maintainAspectRatio : true , cutout : "65%" , plugins : { t…" at bounding box center [878, 531] width 891 height 741
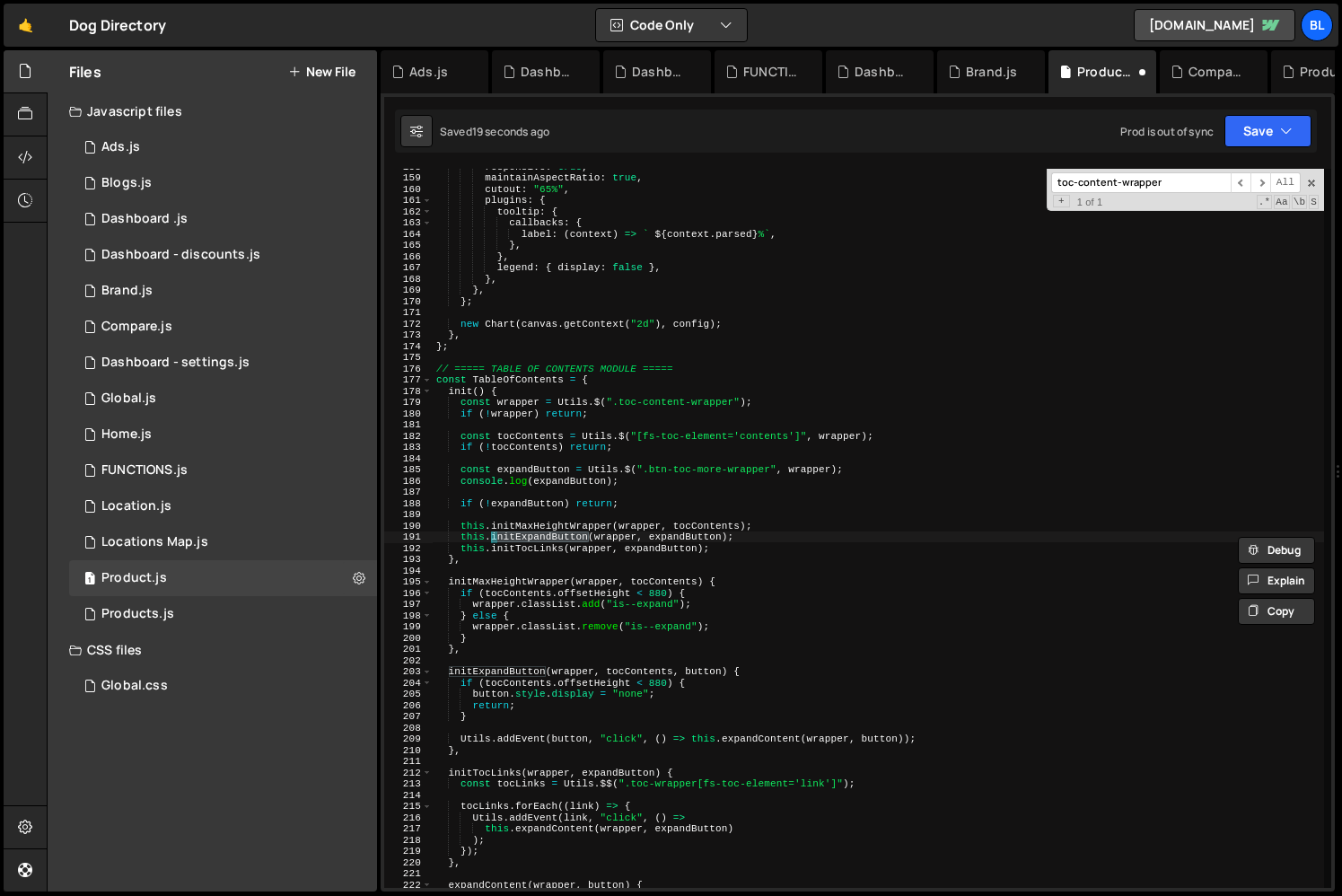
scroll to position [0, 0]
click at [640, 488] on div "responsive : true , maintainAspectRatio : true , cutout : "65%" , plugins : { t…" at bounding box center [878, 531] width 891 height 741
click at [542, 470] on div "responsive : true , maintainAspectRatio : true , cutout : "65%" , plugins : { t…" at bounding box center [878, 531] width 891 height 741
click at [631, 480] on div "responsive : true , maintainAspectRatio : true , cutout : "65%" , plugins : { t…" at bounding box center [878, 531] width 891 height 741
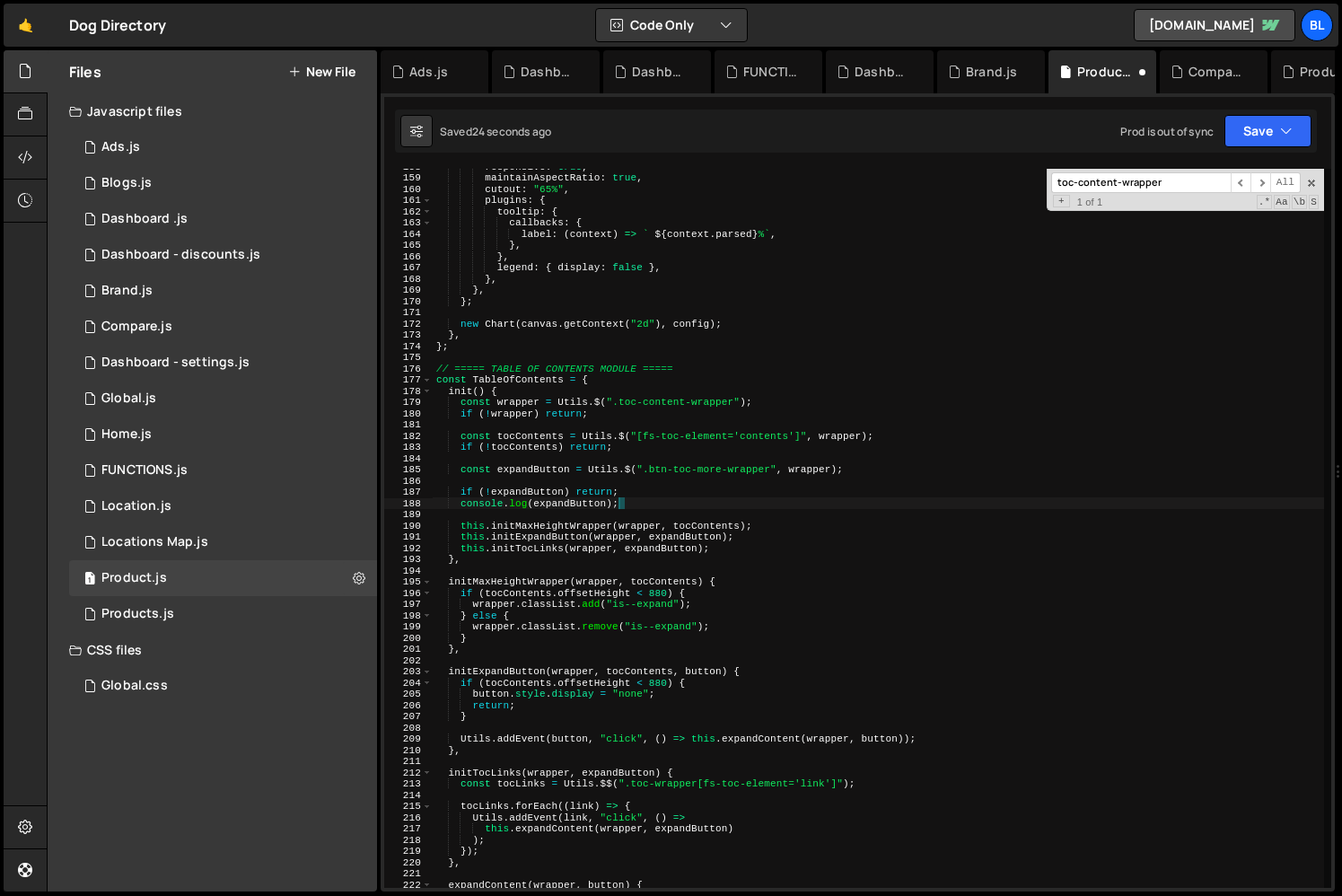
click at [627, 496] on div "responsive : true , maintainAspectRatio : true , cutout : "65%" , plugins : { t…" at bounding box center [878, 531] width 891 height 741
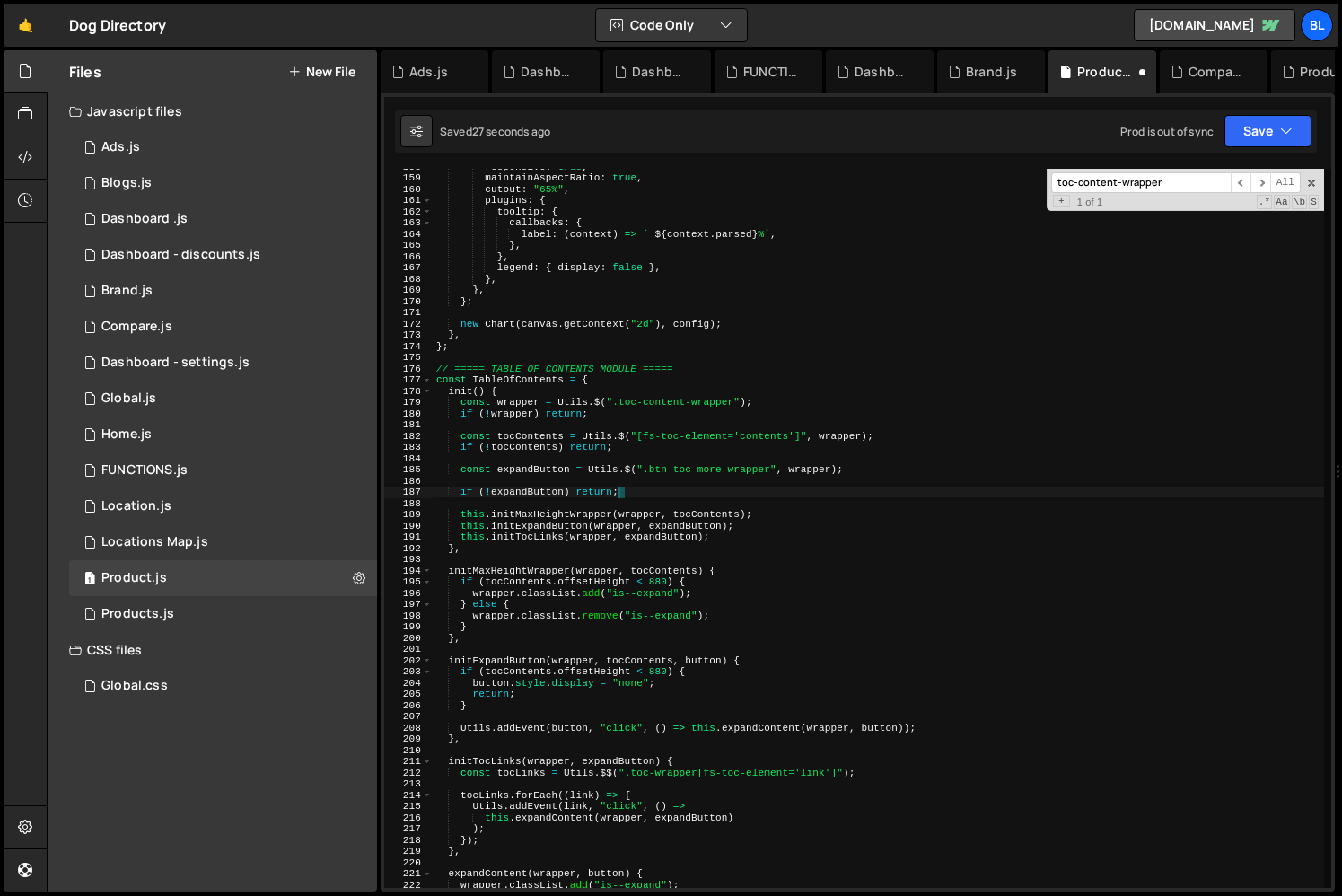
click at [699, 662] on div "responsive : true , maintainAspectRatio : true , cutout : "65%" , plugins : { t…" at bounding box center [878, 531] width 891 height 741
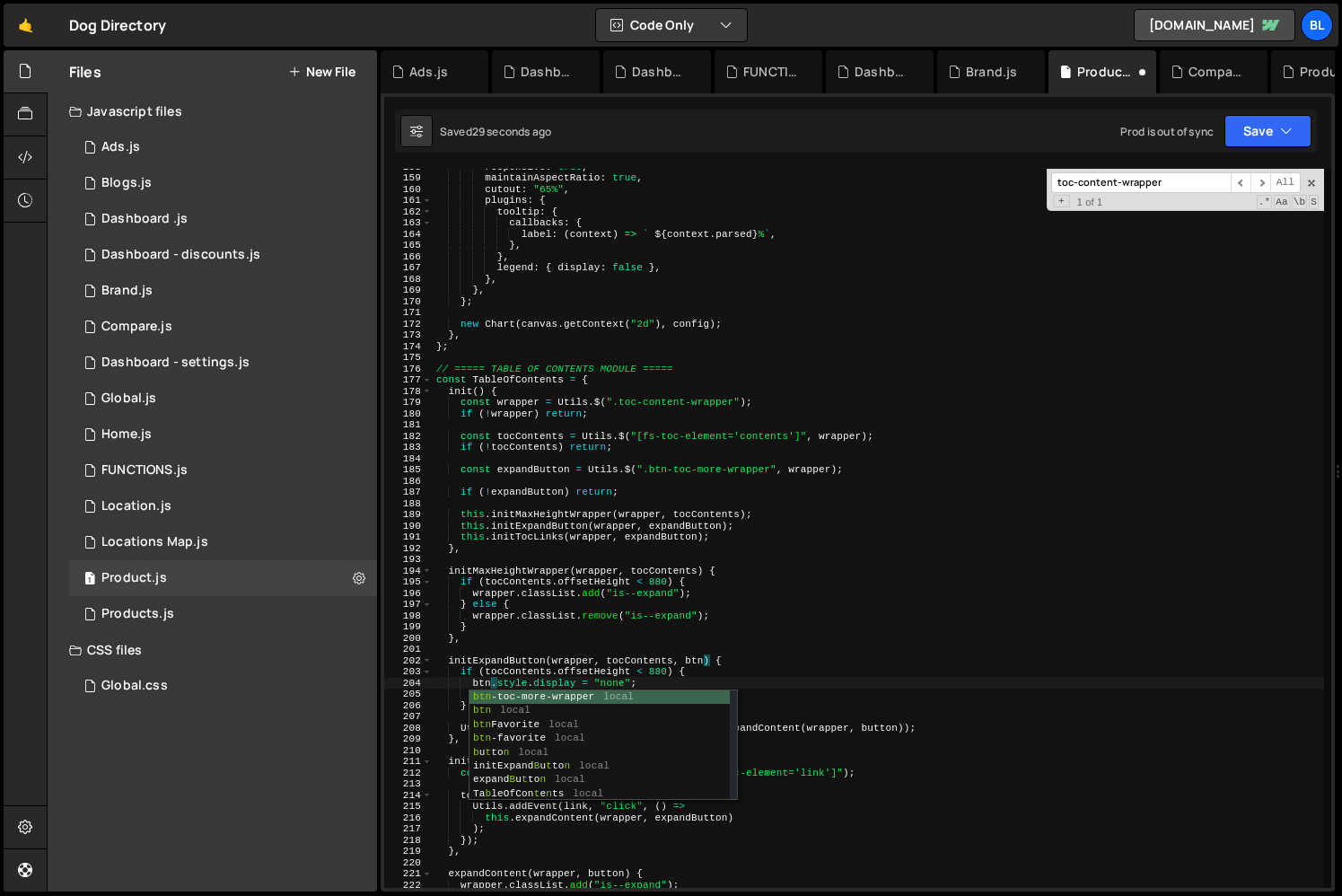
scroll to position [0, 4]
click at [684, 526] on div "responsive : true , maintainAspectRatio : true , cutout : "65%" , plugins : { t…" at bounding box center [878, 531] width 891 height 741
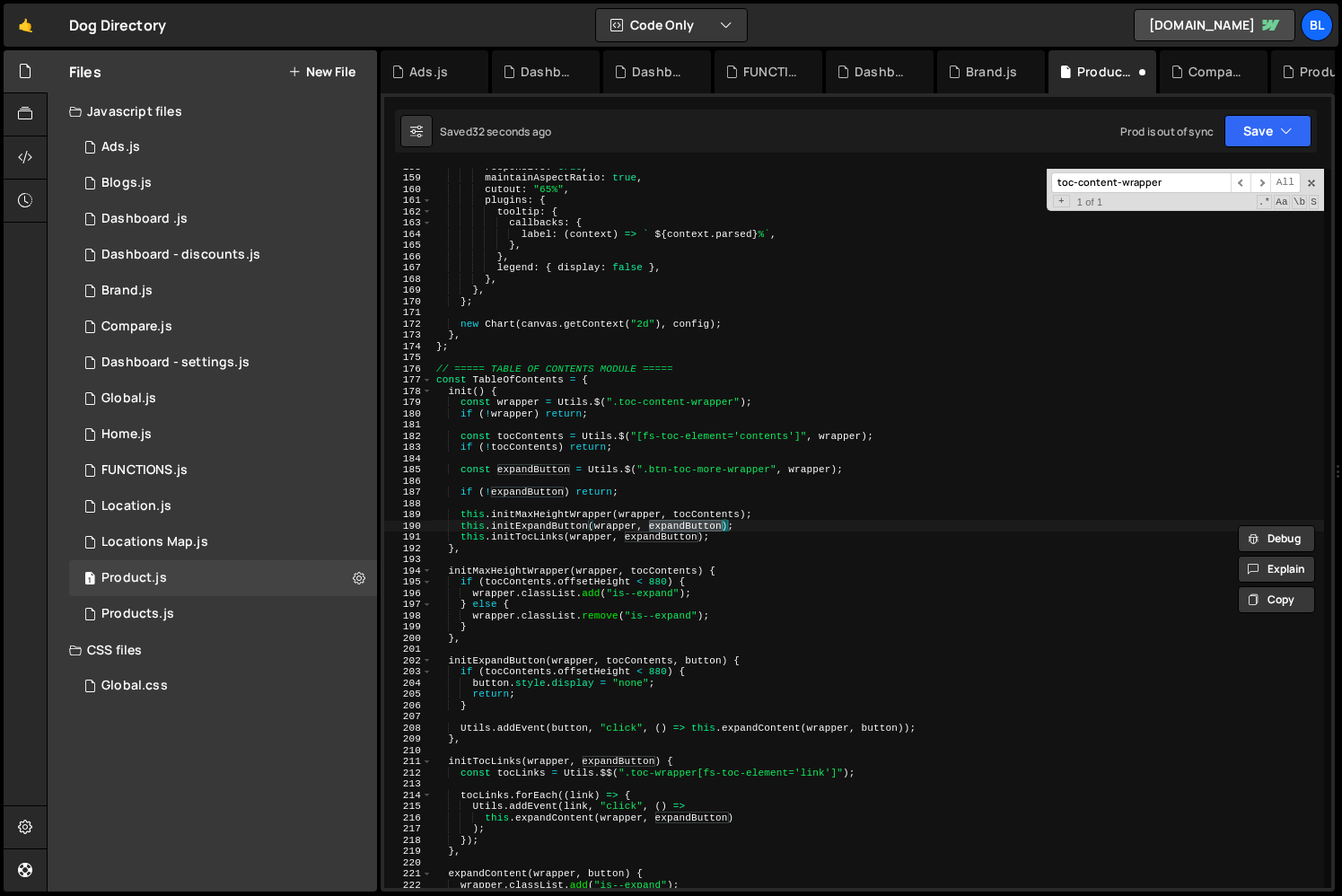
click at [582, 492] on div "responsive : true , maintainAspectRatio : true , cutout : "65%" , plugins : { t…" at bounding box center [878, 531] width 891 height 741
type textarea "if (!expandButton) return;"
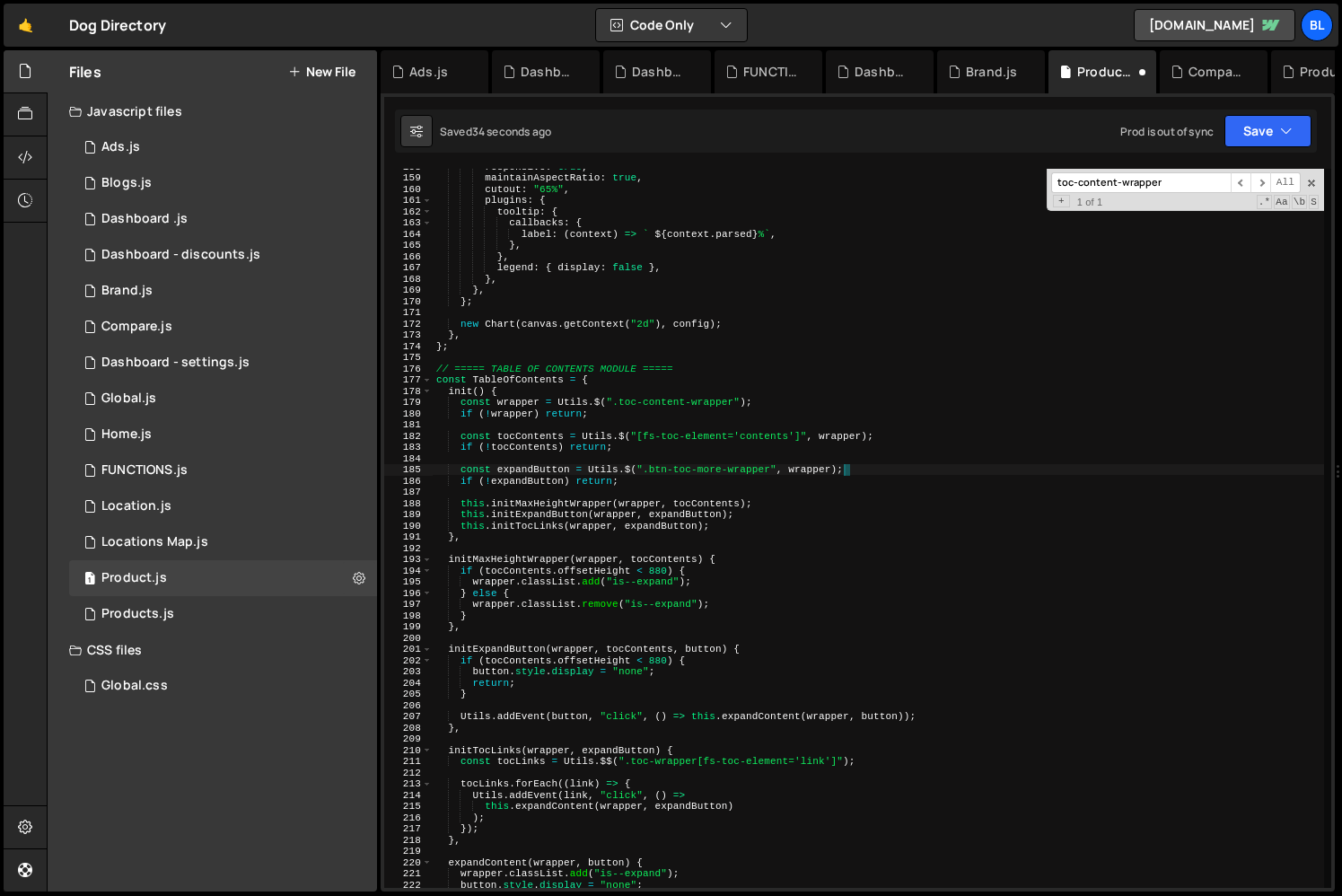
type textarea "if (!expandButton) return;"
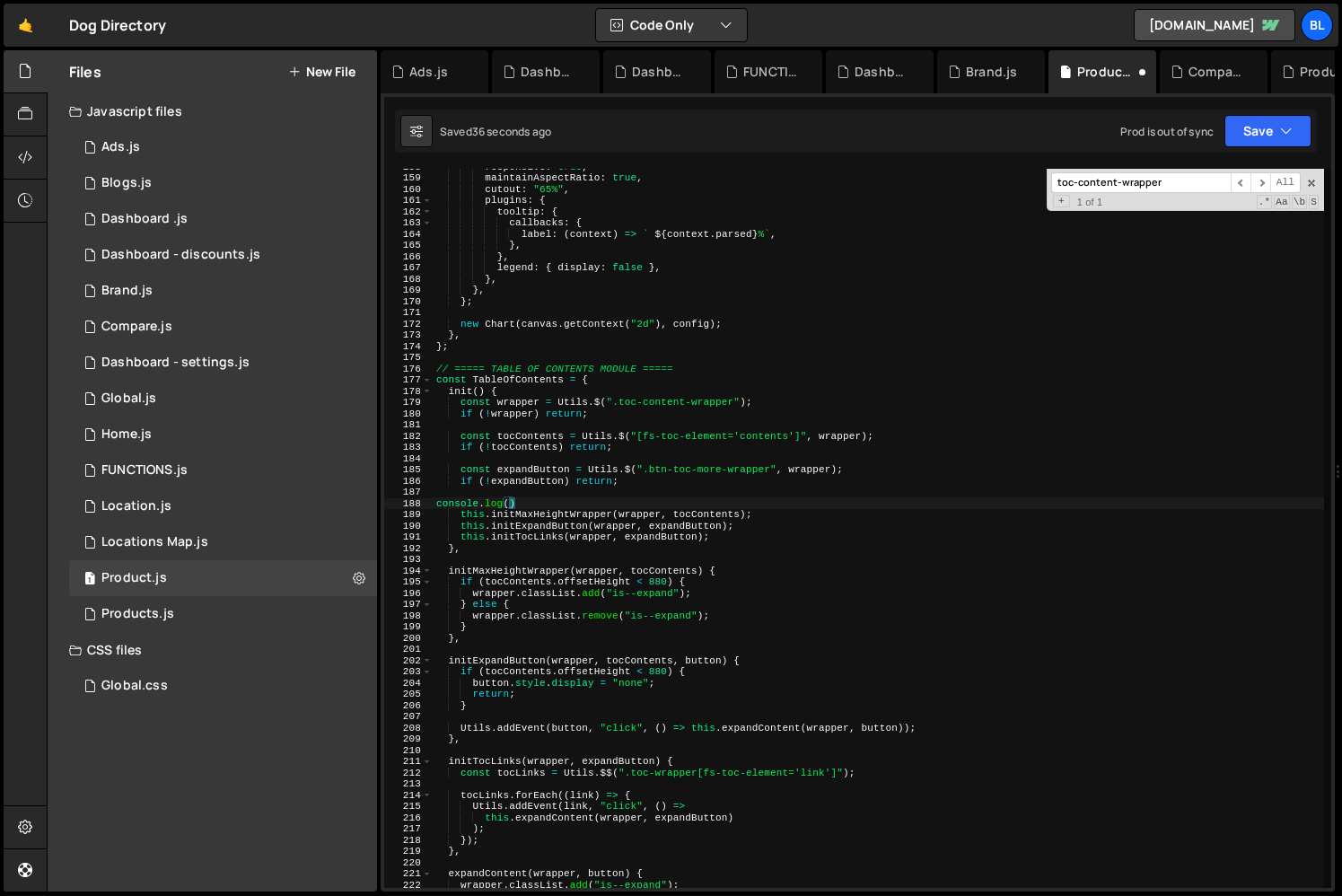
paste textarea "expandButton)"
click at [631, 503] on div "responsive : true , maintainAspectRatio : true , cutout : "65%" , plugins : { t…" at bounding box center [878, 531] width 891 height 741
click at [630, 492] on div "responsive : true , maintainAspectRatio : true , cutout : "65%" , plugins : { t…" at bounding box center [878, 531] width 891 height 741
type textarea "console.log(expandButton);"
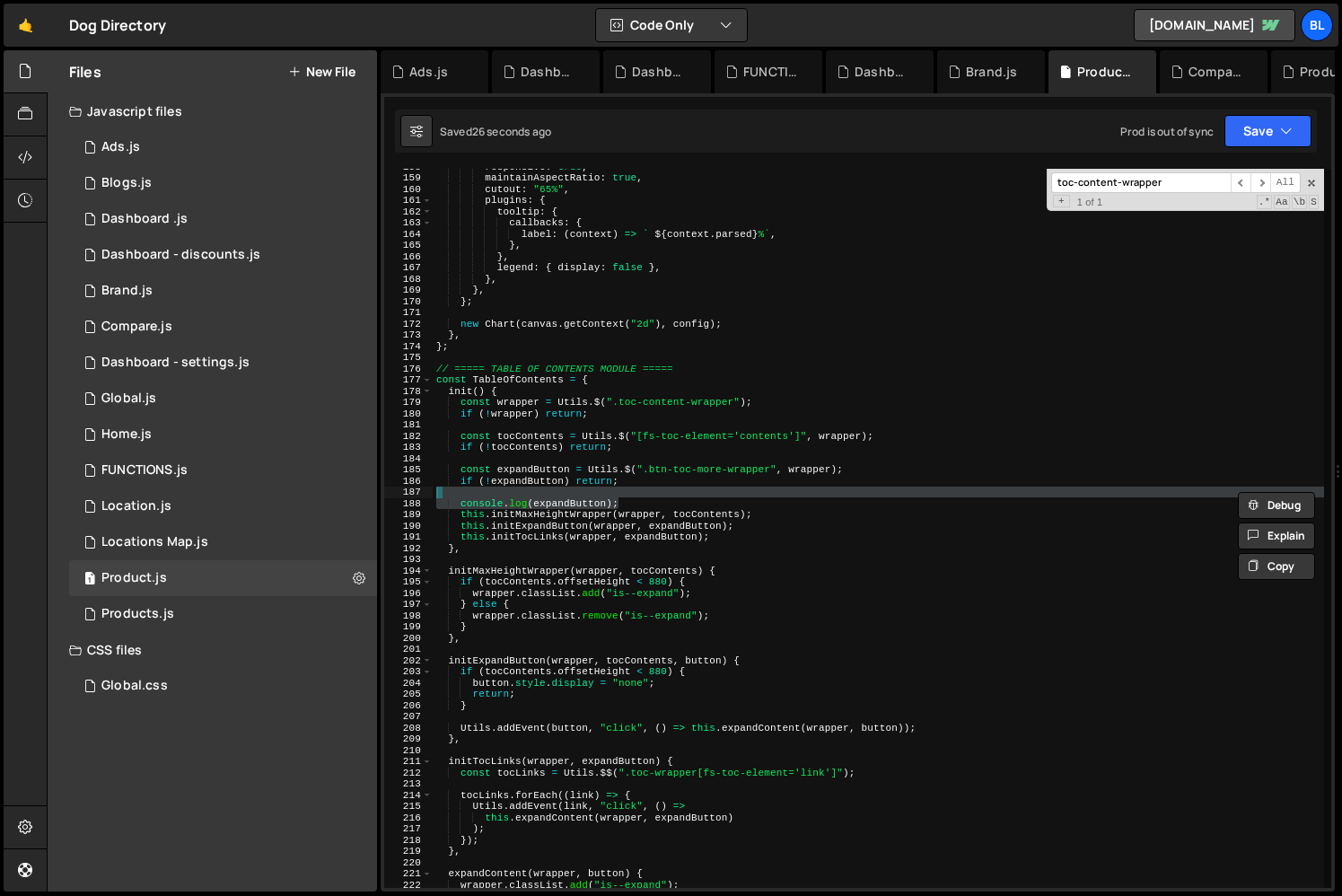
scroll to position [0, 0]
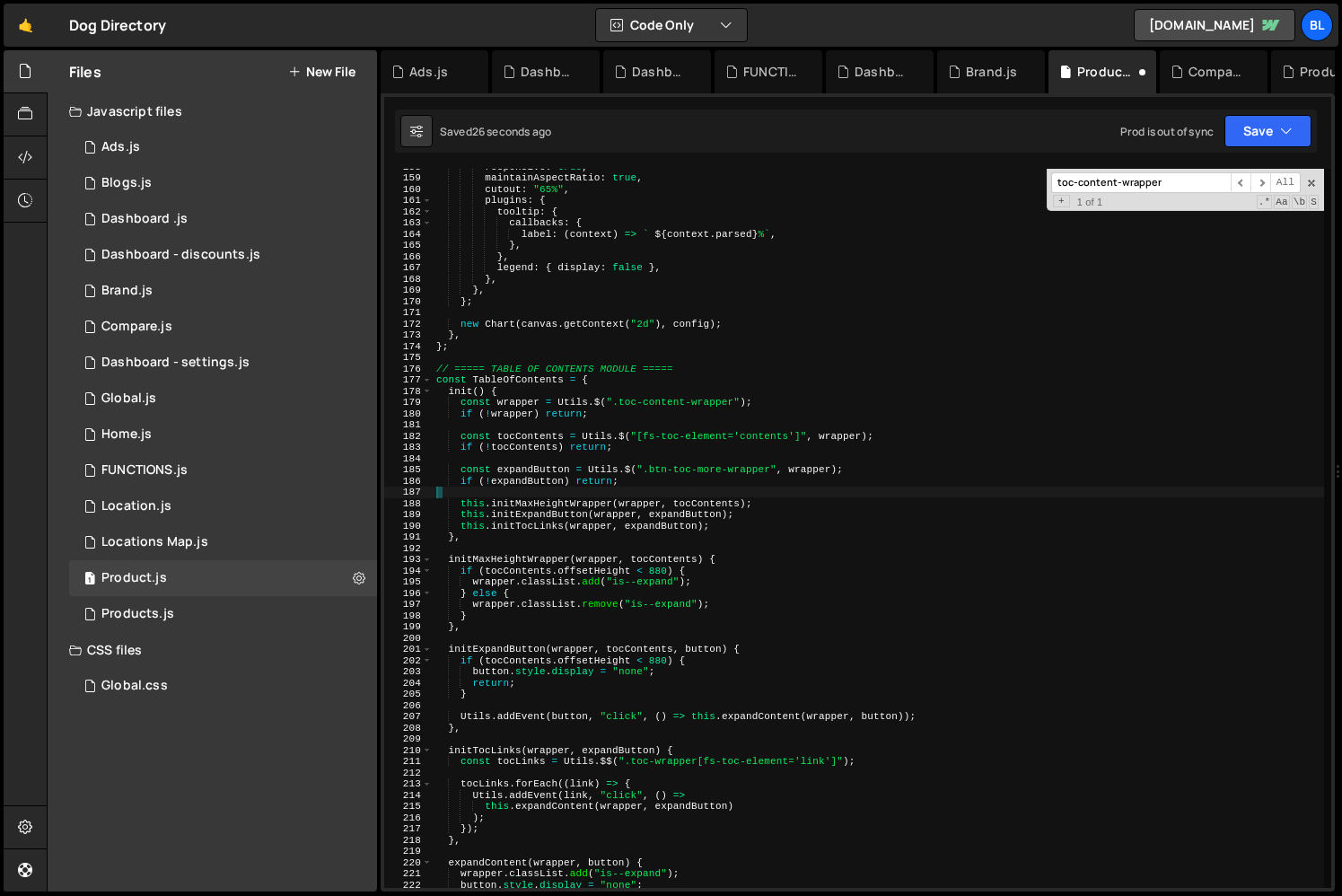
click at [721, 607] on div "responsive : true , maintainAspectRatio : true , cutout : "65%" , plugins : { t…" at bounding box center [878, 531] width 891 height 741
click at [731, 649] on div "responsive : true , maintainAspectRatio : true , cutout : "65%" , plugins : { t…" at bounding box center [878, 531] width 891 height 741
type textarea "initExpandButton(wrapper, tocContents, button) {"
click at [751, 653] on div "responsive : true , maintainAspectRatio : true , cutout : "65%" , plugins : { t…" at bounding box center [878, 531] width 891 height 741
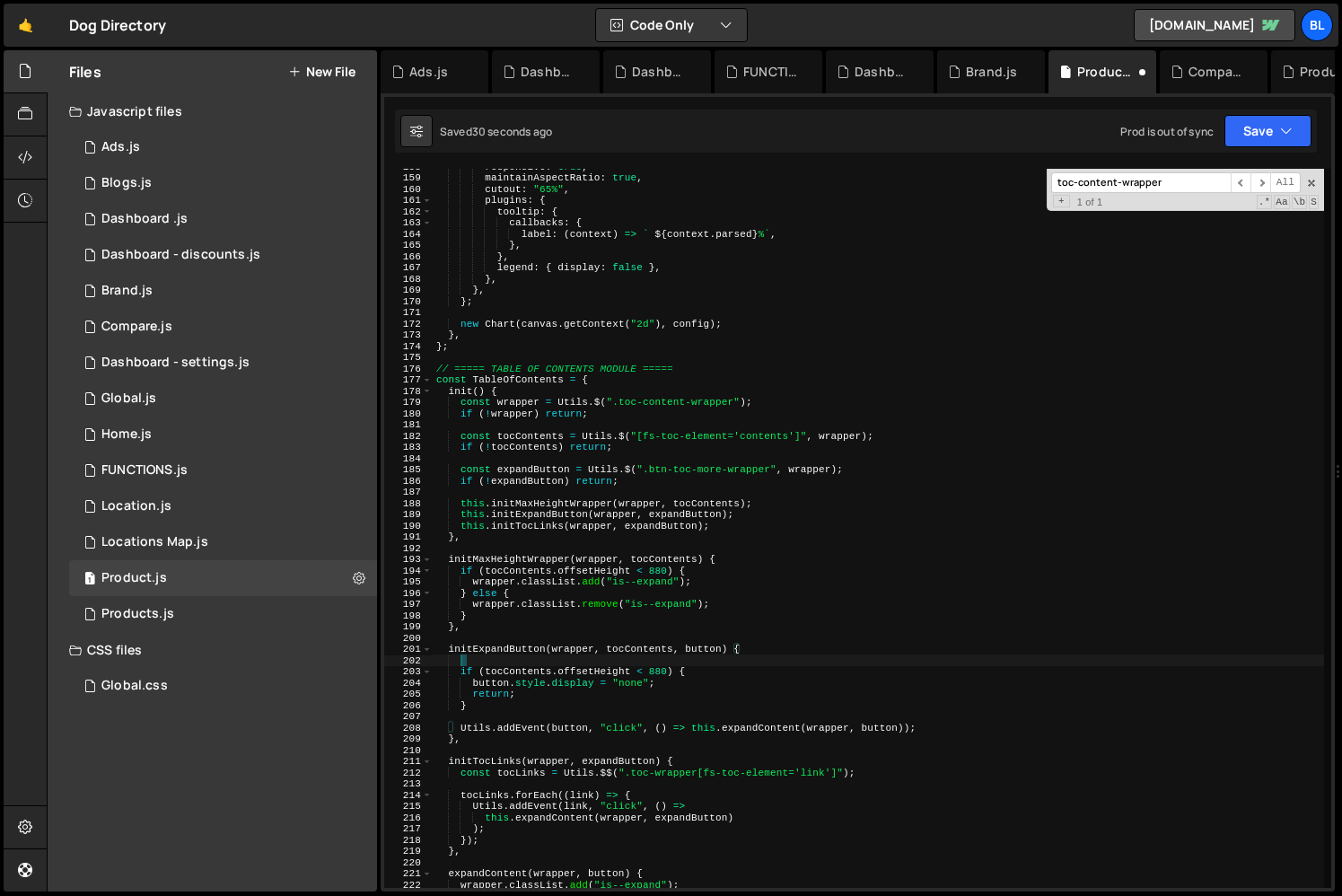
scroll to position [0, 1]
paste textarea "console.log(expandButton);"
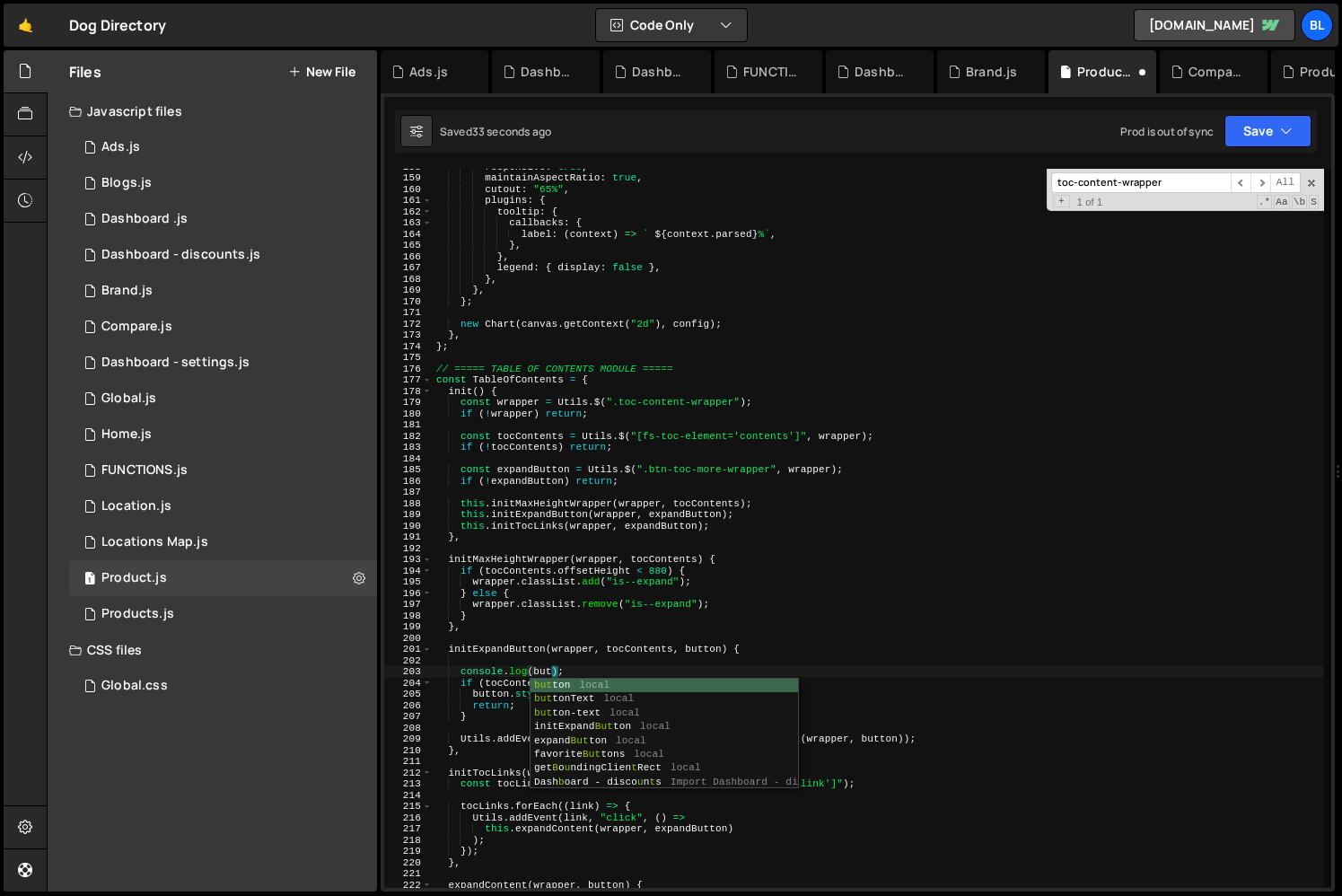
type textarea "console.log(button);"
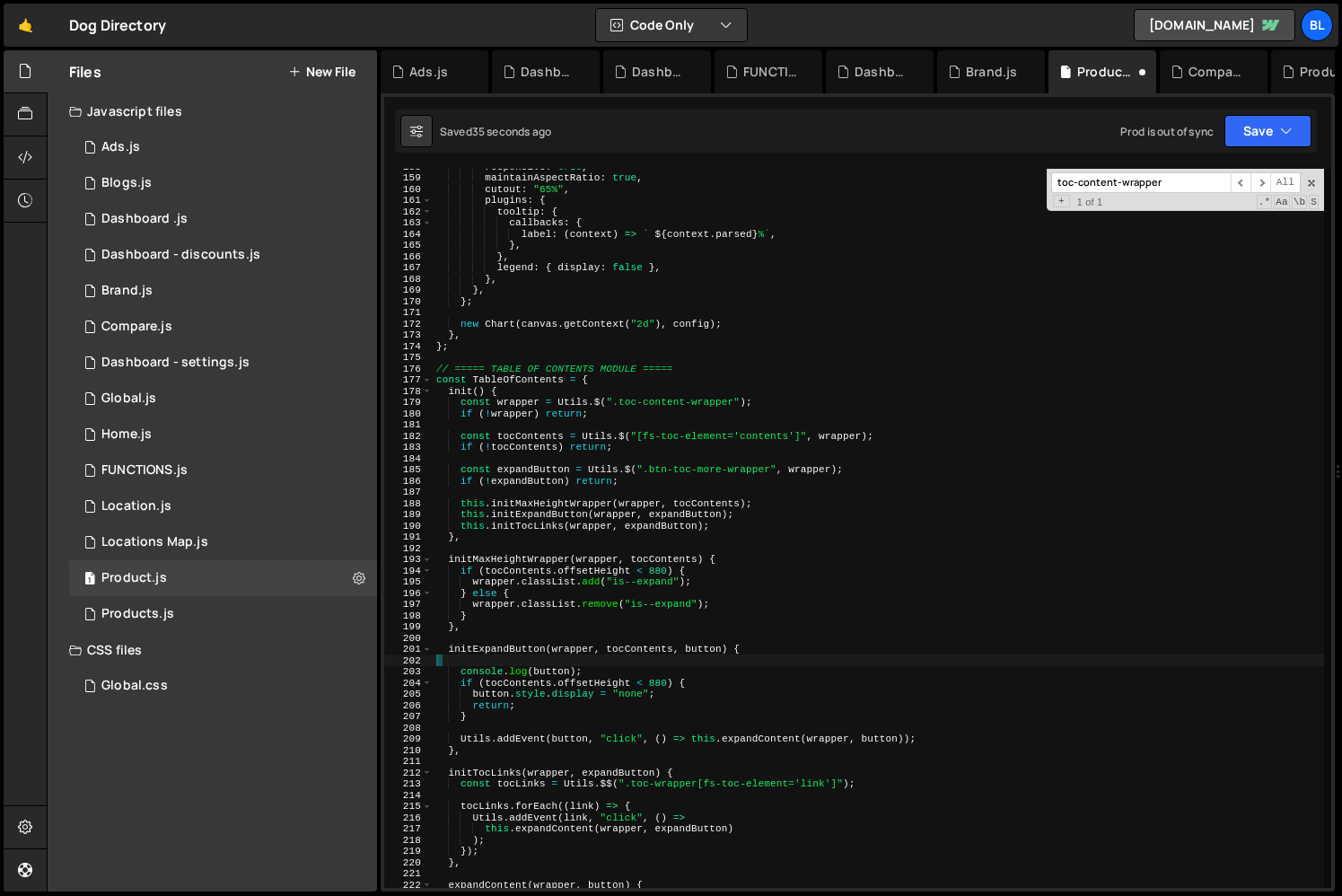
scroll to position [0, 0]
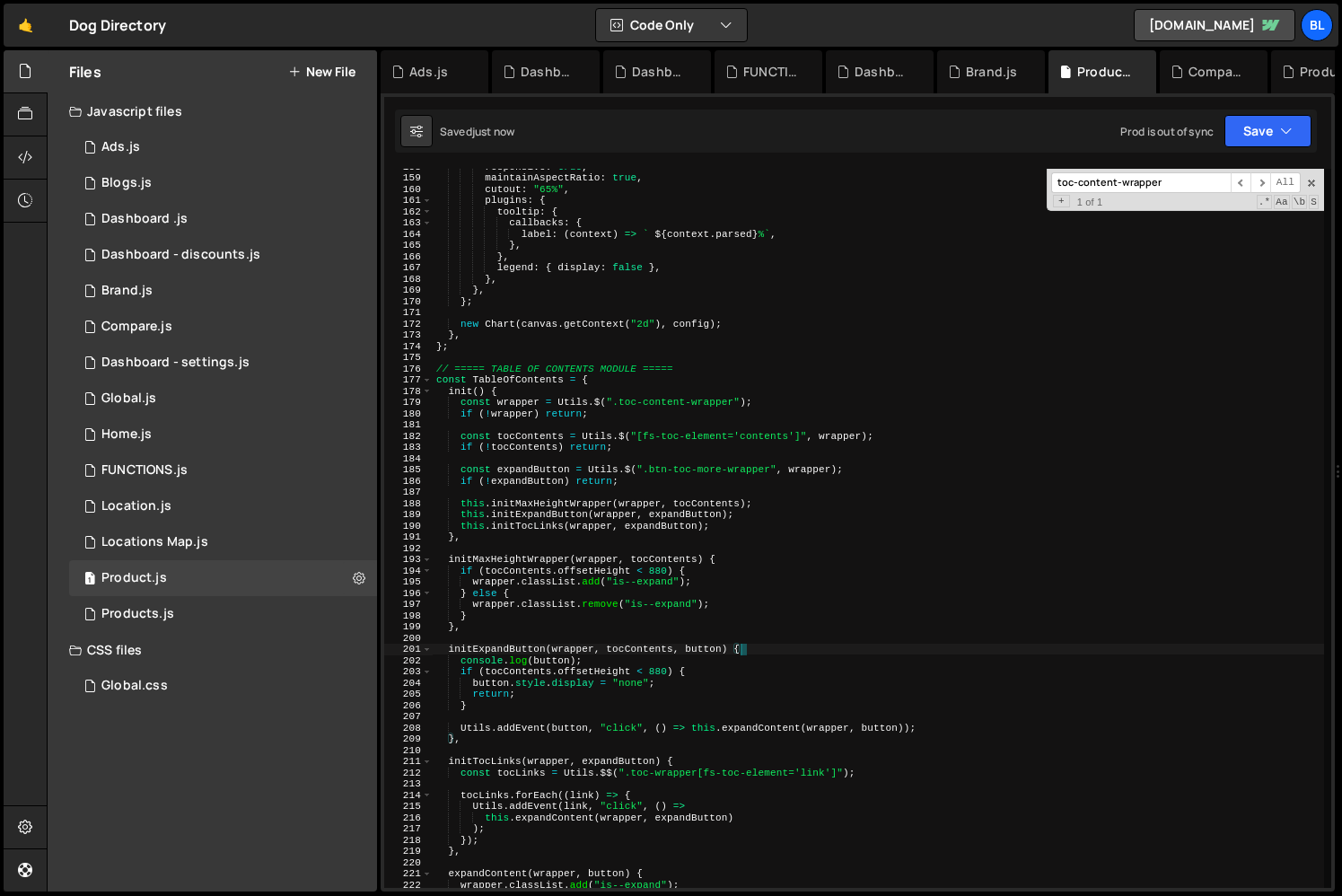
click at [667, 707] on div "responsive : true , maintainAspectRatio : true , cutout : "65%" , plugins : { t…" at bounding box center [878, 531] width 891 height 741
type textarea "}"
click at [799, 712] on div "responsive : true , maintainAspectRatio : true , cutout : "65%" , plugins : { t…" at bounding box center [878, 531] width 891 height 741
type textarea "ScoreCards.init();"
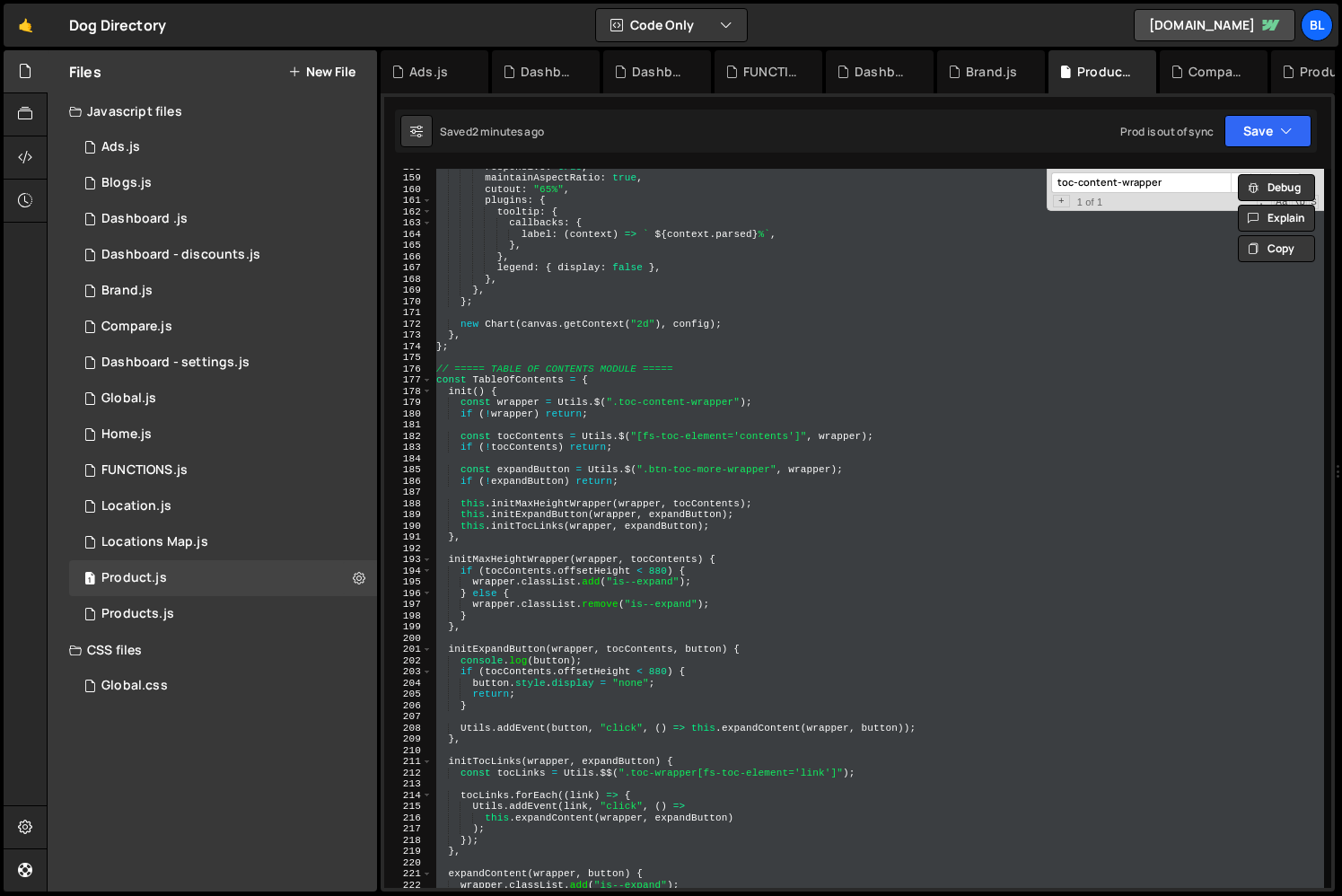
paste textarea
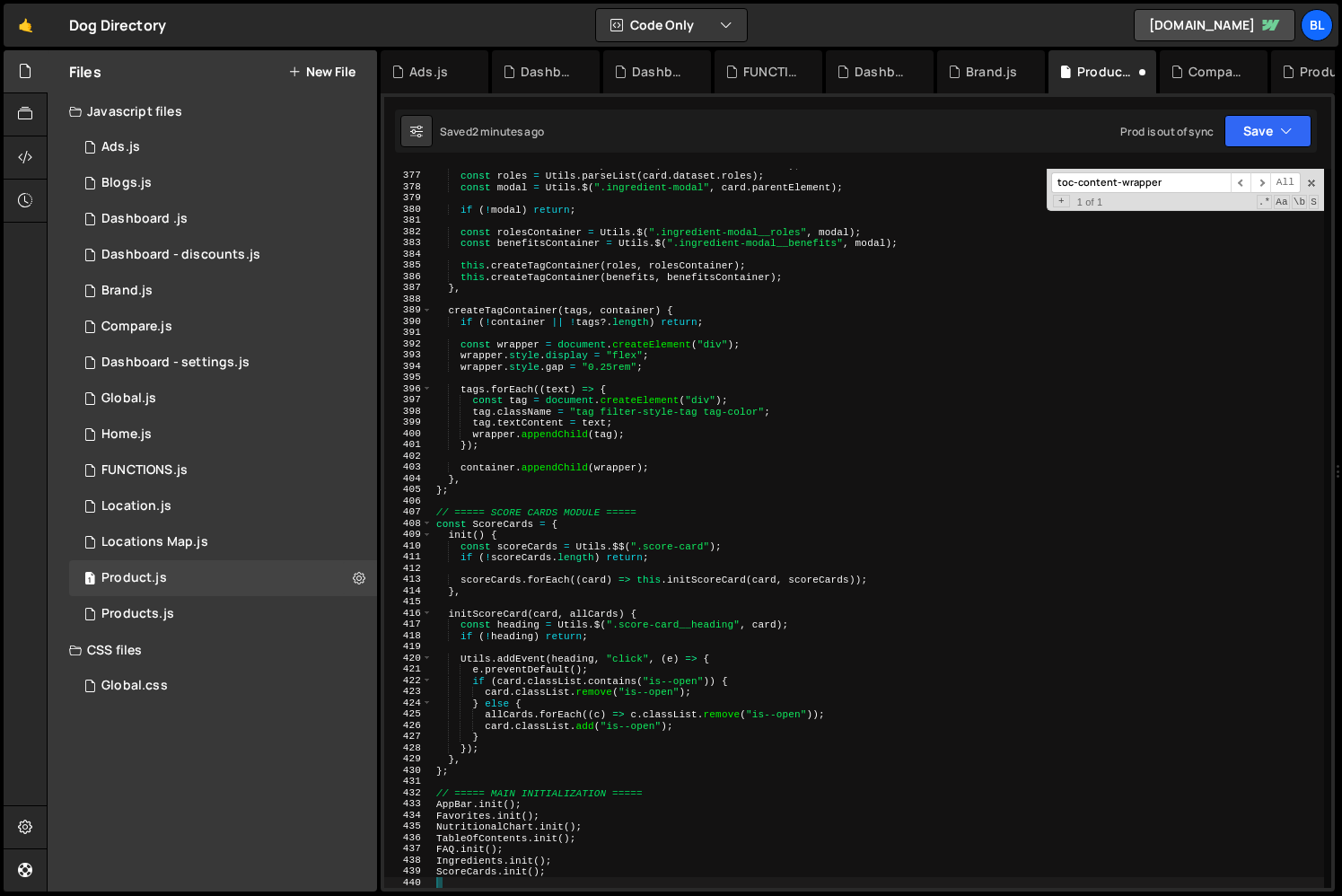
scroll to position [4218, 0]
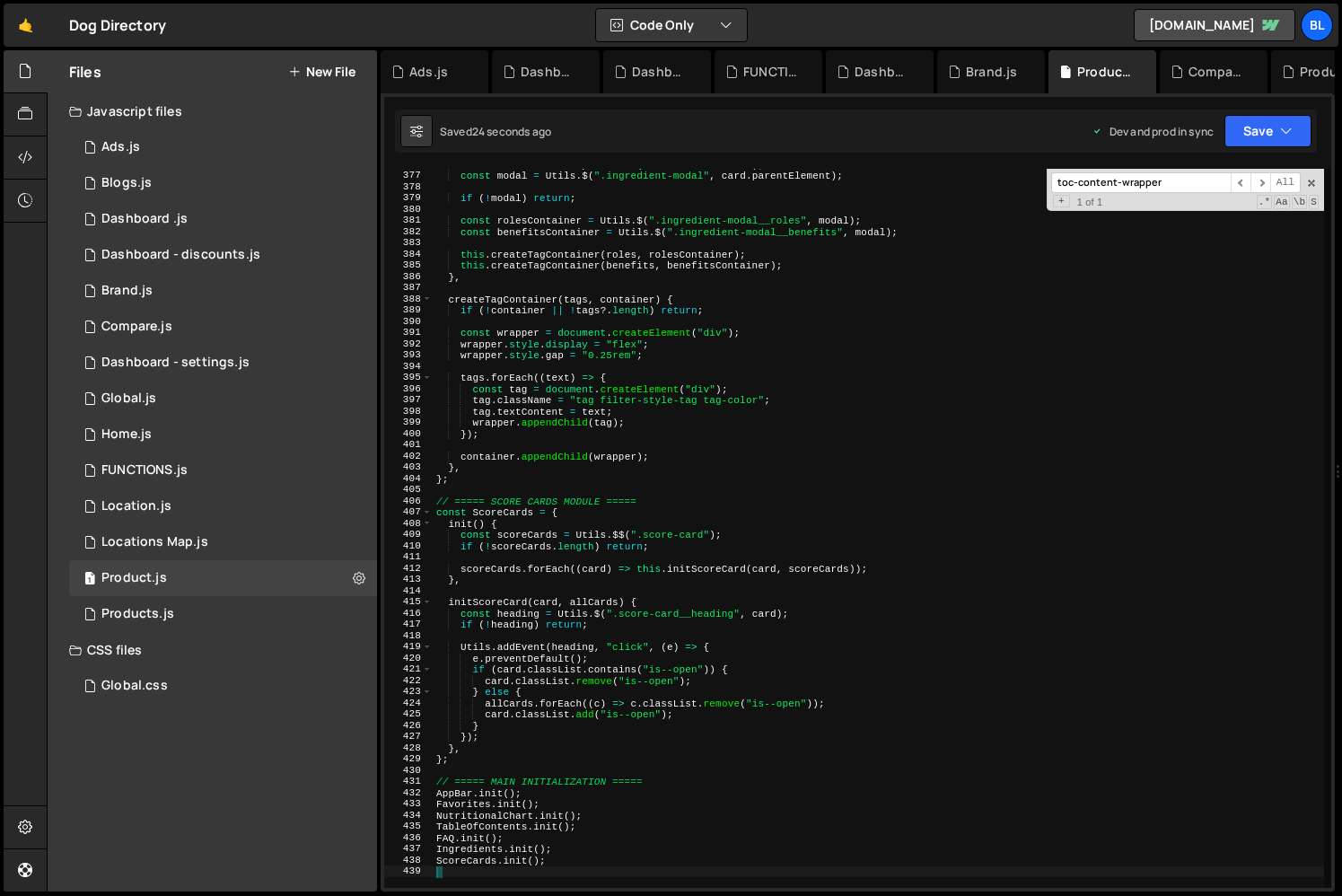
click at [705, 550] on div "const roles = Utils . parseList ( card . dataset . roles ) ; const modal = Util…" at bounding box center [878, 529] width 891 height 741
type textarea "if (!scoreCards.length) return;"
paste input "faqItems"
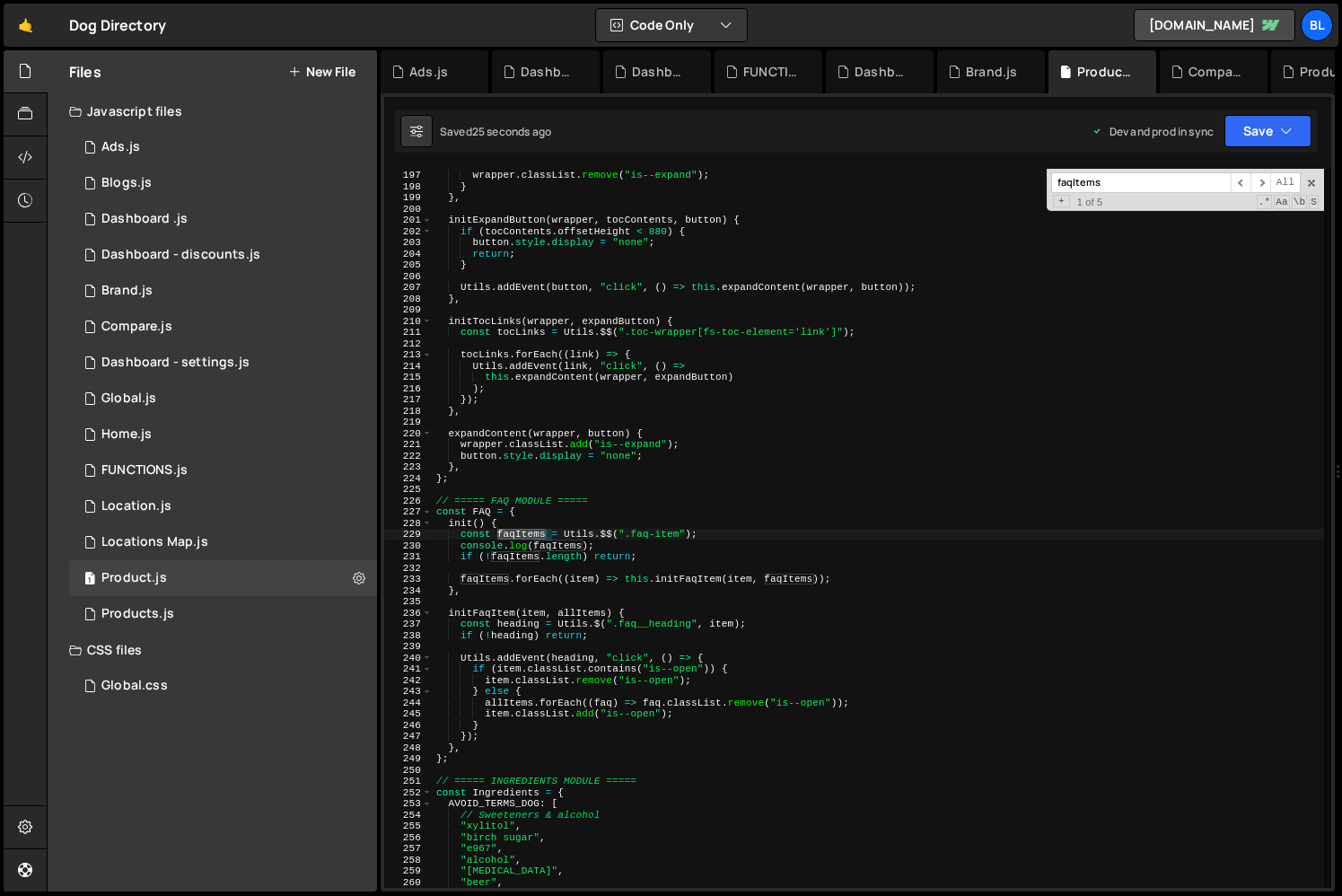
scroll to position [2198, 0]
type input "faqItems"
click at [622, 545] on div "} else { wrapper . classList . remove ( "is--expand" ) ; } } , initExpandButton…" at bounding box center [878, 528] width 891 height 741
click at [696, 530] on div "} else { wrapper . classList . remove ( "is--expand" ) ; } } , initExpandButton…" at bounding box center [878, 528] width 891 height 741
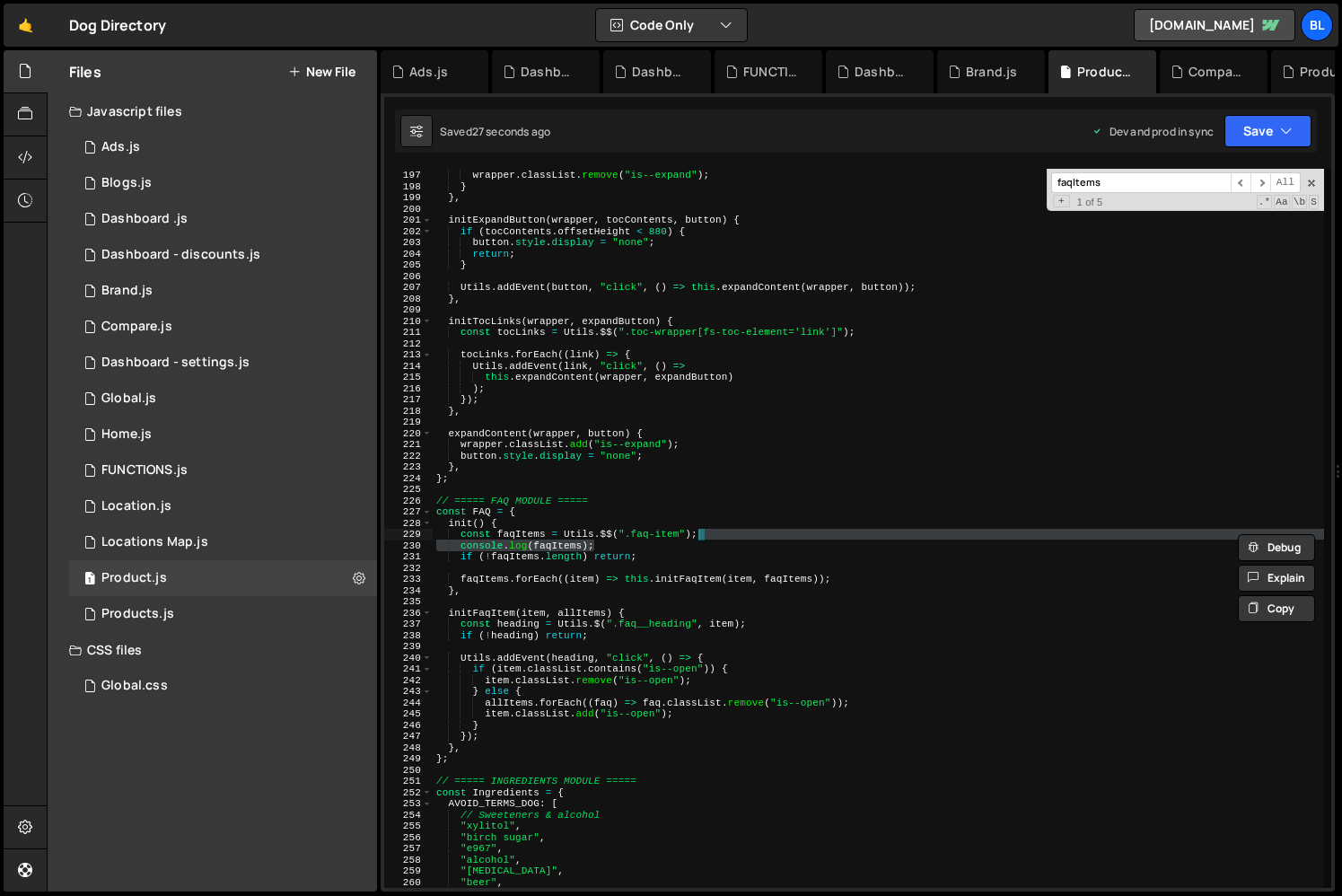
type textarea "const faqItems = Utils.$$(".faq-item");"
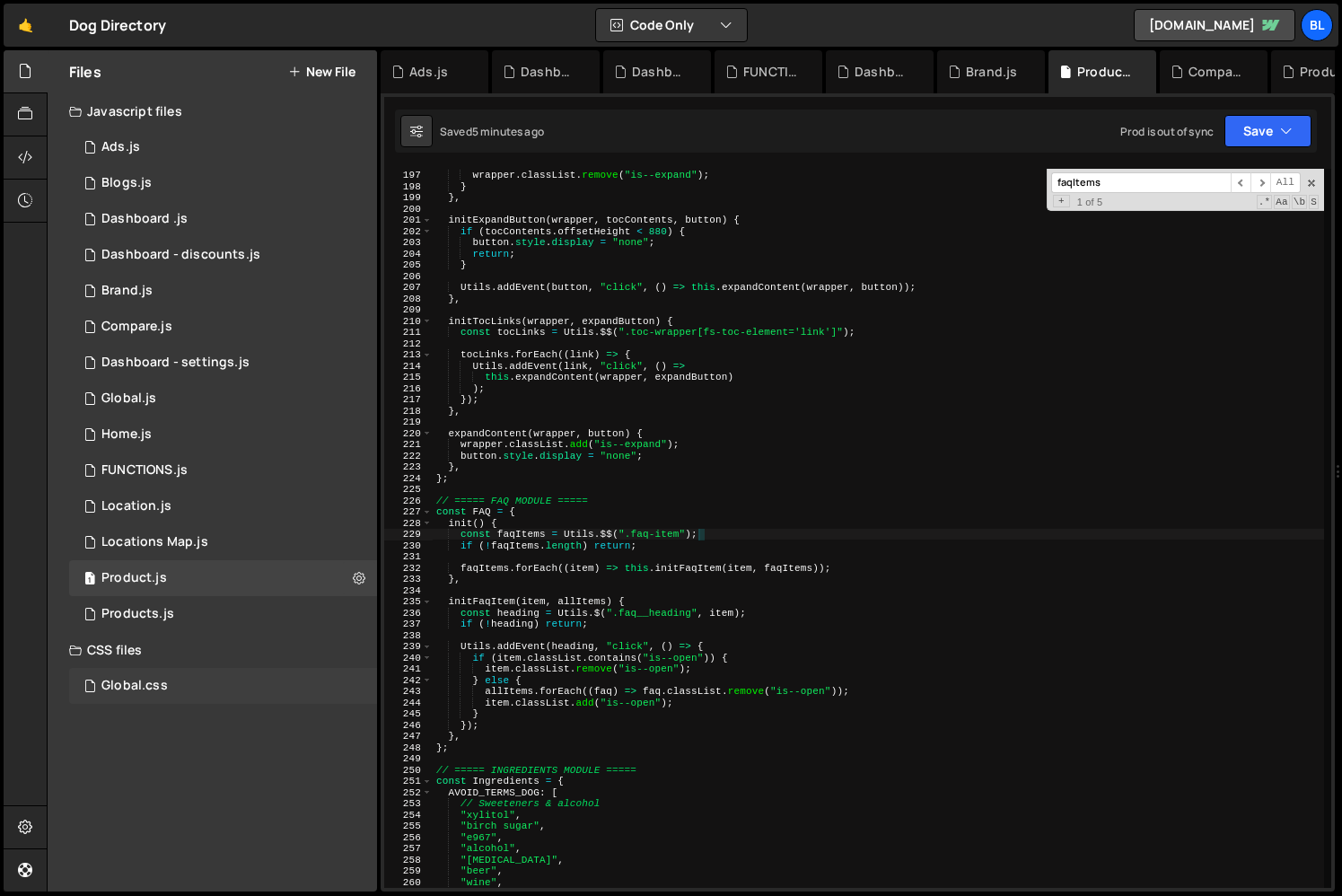
click at [140, 694] on div "Global.css 0" at bounding box center [223, 685] width 308 height 36
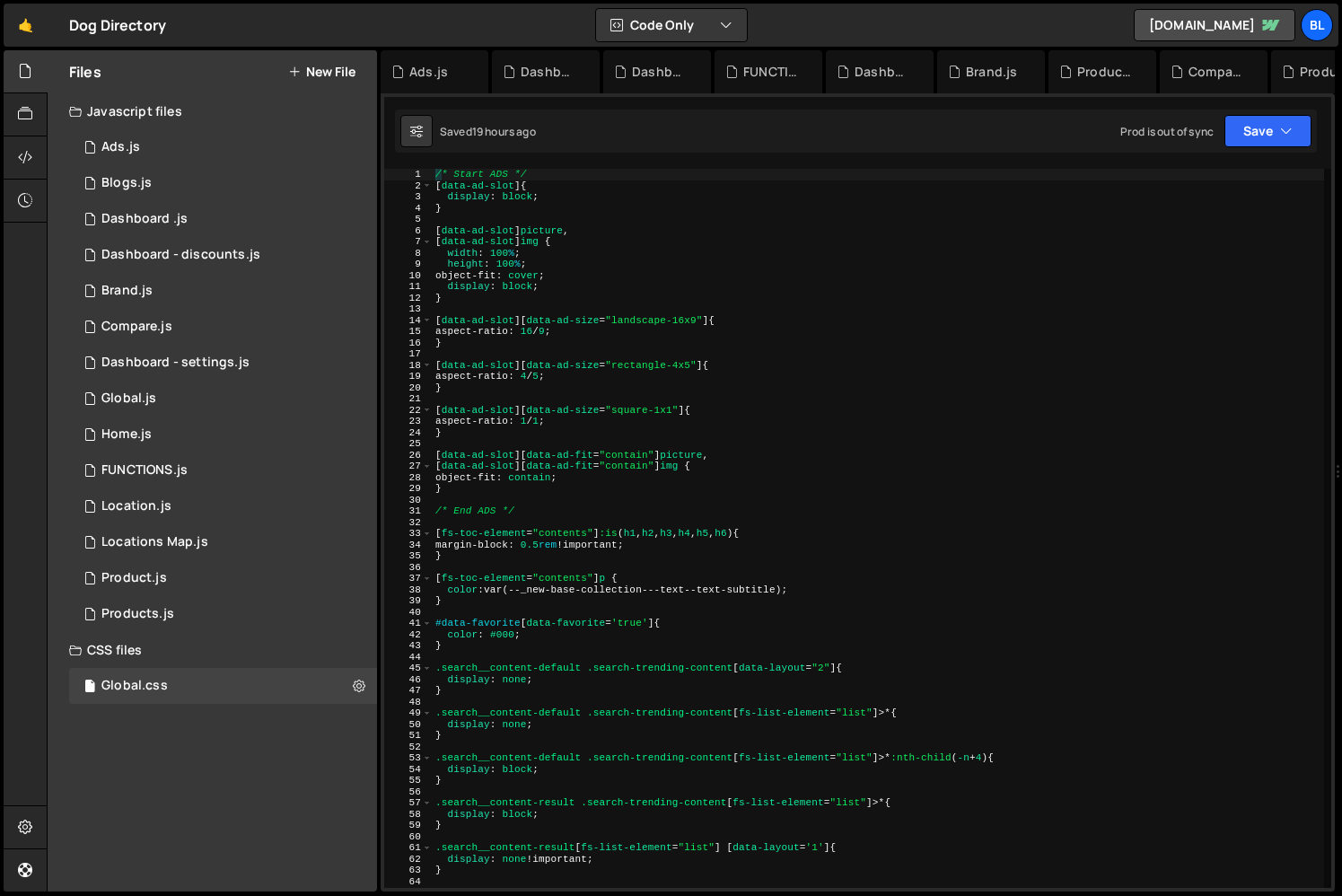
click at [765, 530] on div "/* Start ADS */ [ data-ad-slot ] { display : block ; } [ data-ad-slot ] picture…" at bounding box center [878, 539] width 892 height 741
click at [594, 559] on div "/* Start ADS */ [ data-ad-slot ] { display : block ; } [ data-ad-slot ] picture…" at bounding box center [878, 539] width 892 height 741
type textarea "}"
click at [609, 610] on div "/* Start ADS */ [ data-ad-slot ] { display : block ; } [ data-ad-slot ] picture…" at bounding box center [878, 539] width 892 height 741
click at [205, 586] on div "1 Product.js 0" at bounding box center [223, 578] width 308 height 36
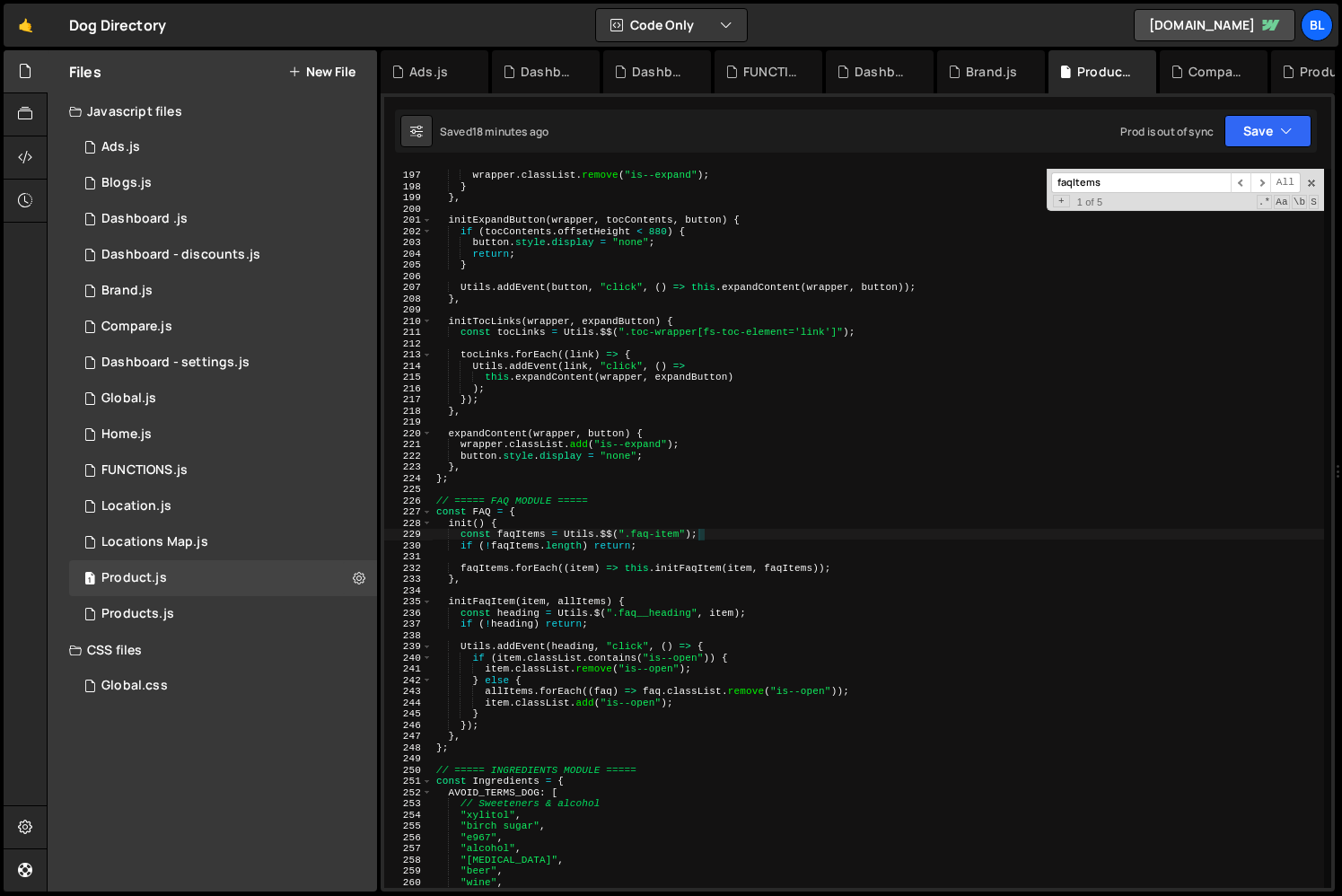
click at [671, 679] on div "} else { wrapper . classList . remove ( "is--expand" ) ; } } , initExpandButton…" at bounding box center [878, 528] width 891 height 741
type textarea "} else {"
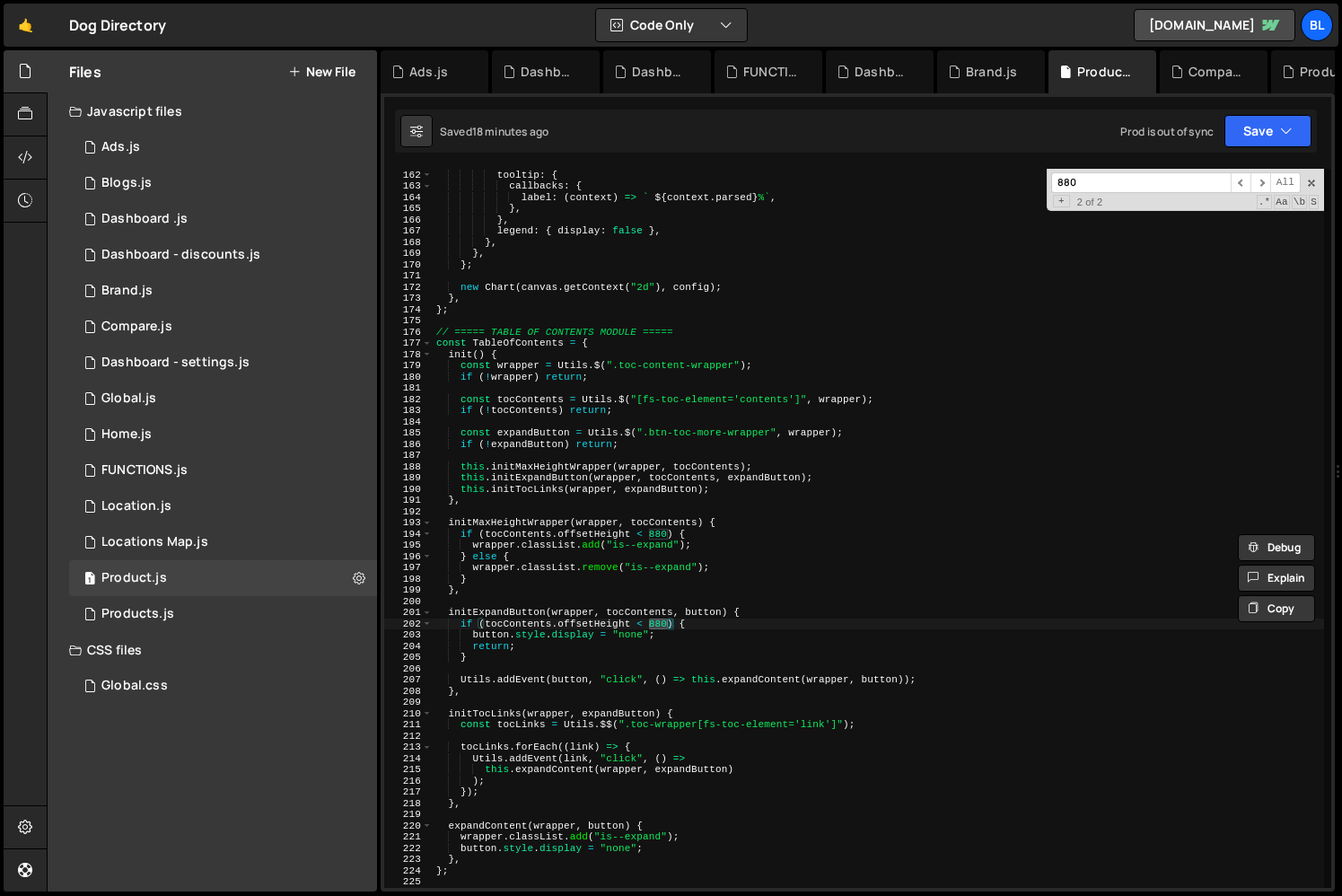
type input "880"
click at [702, 656] on div "plugins : { tooltip : { callbacks : { label : ( context ) => ` ${ context . par…" at bounding box center [878, 528] width 891 height 741
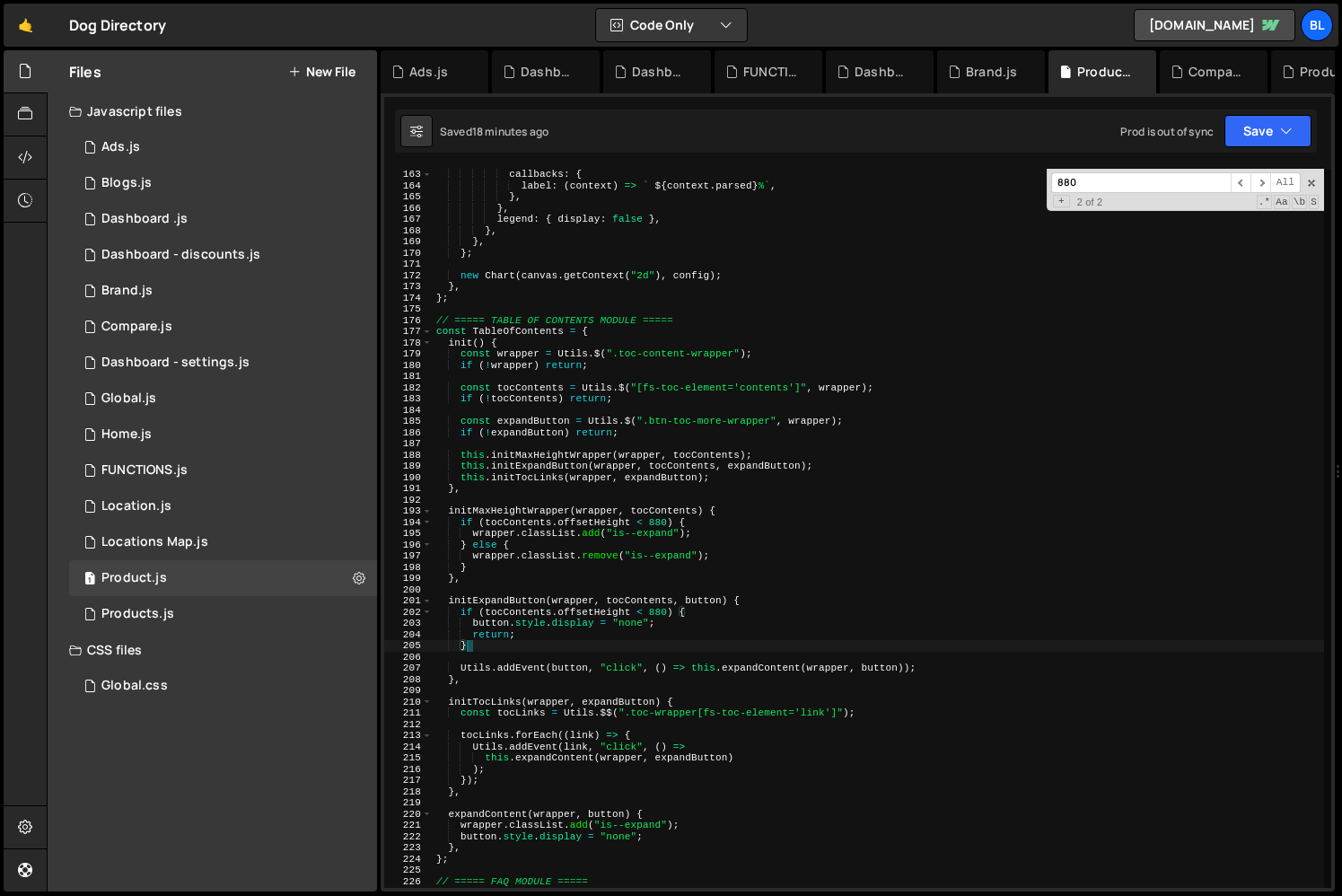
scroll to position [1820, 0]
click at [665, 611] on div "callbacks : { label : ( context ) => ` ${ context . parsed } % ` , } , } , lege…" at bounding box center [878, 536] width 891 height 741
click at [538, 543] on div "callbacks : { label : ( context ) => ` ${ context . parsed } % ` , } , } , lege…" at bounding box center [878, 536] width 891 height 741
drag, startPoint x: 486, startPoint y: 521, endPoint x: 666, endPoint y: 524, distance: 180.0
click at [666, 524] on div "callbacks : { label : ( context ) => ` ${ context . parsed } % ` , } , } , lege…" at bounding box center [878, 536] width 891 height 741
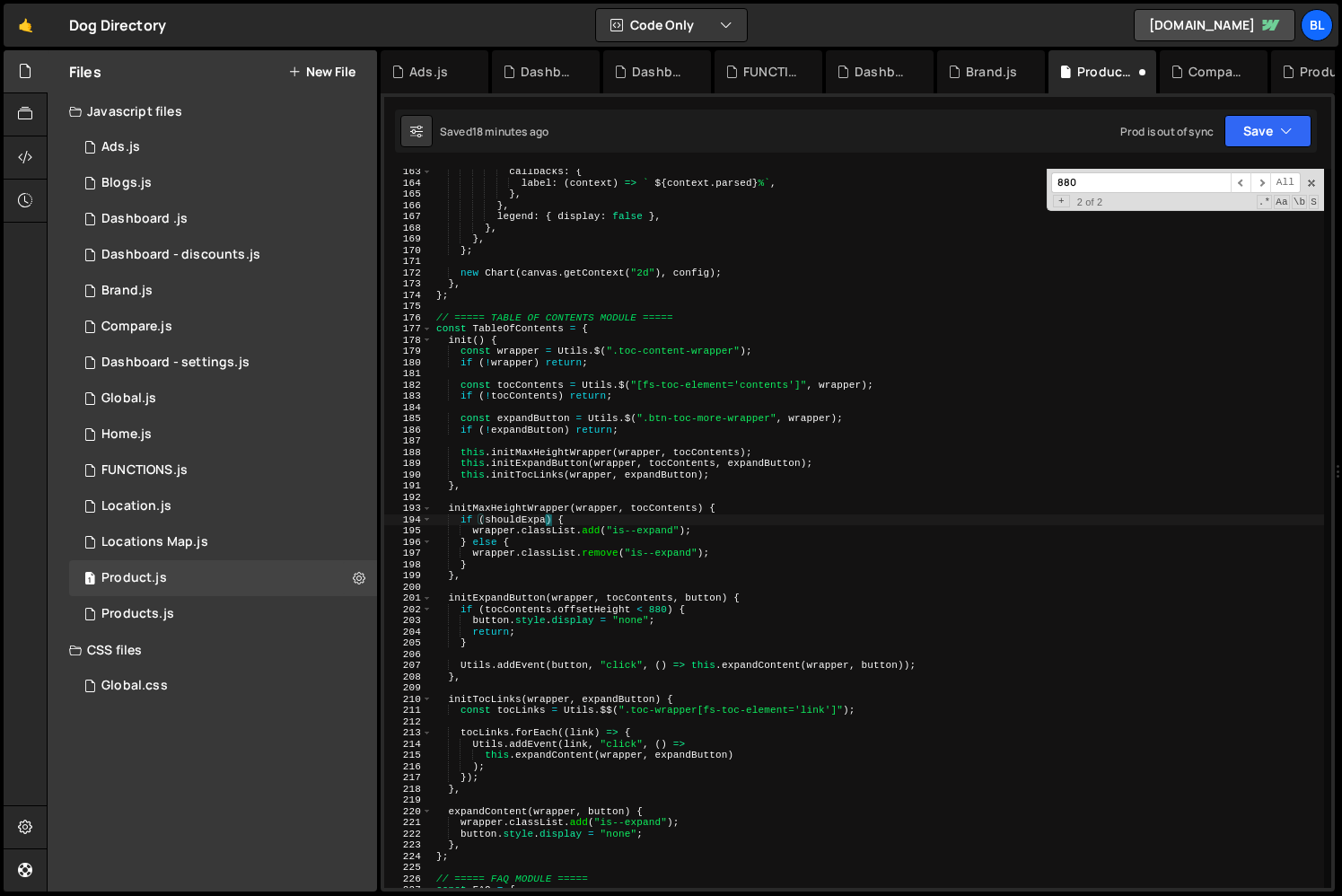
scroll to position [0, 10]
click at [668, 610] on div "callbacks : { label : ( context ) => ` ${ context . parsed } % ` , } , } , lege…" at bounding box center [878, 536] width 891 height 741
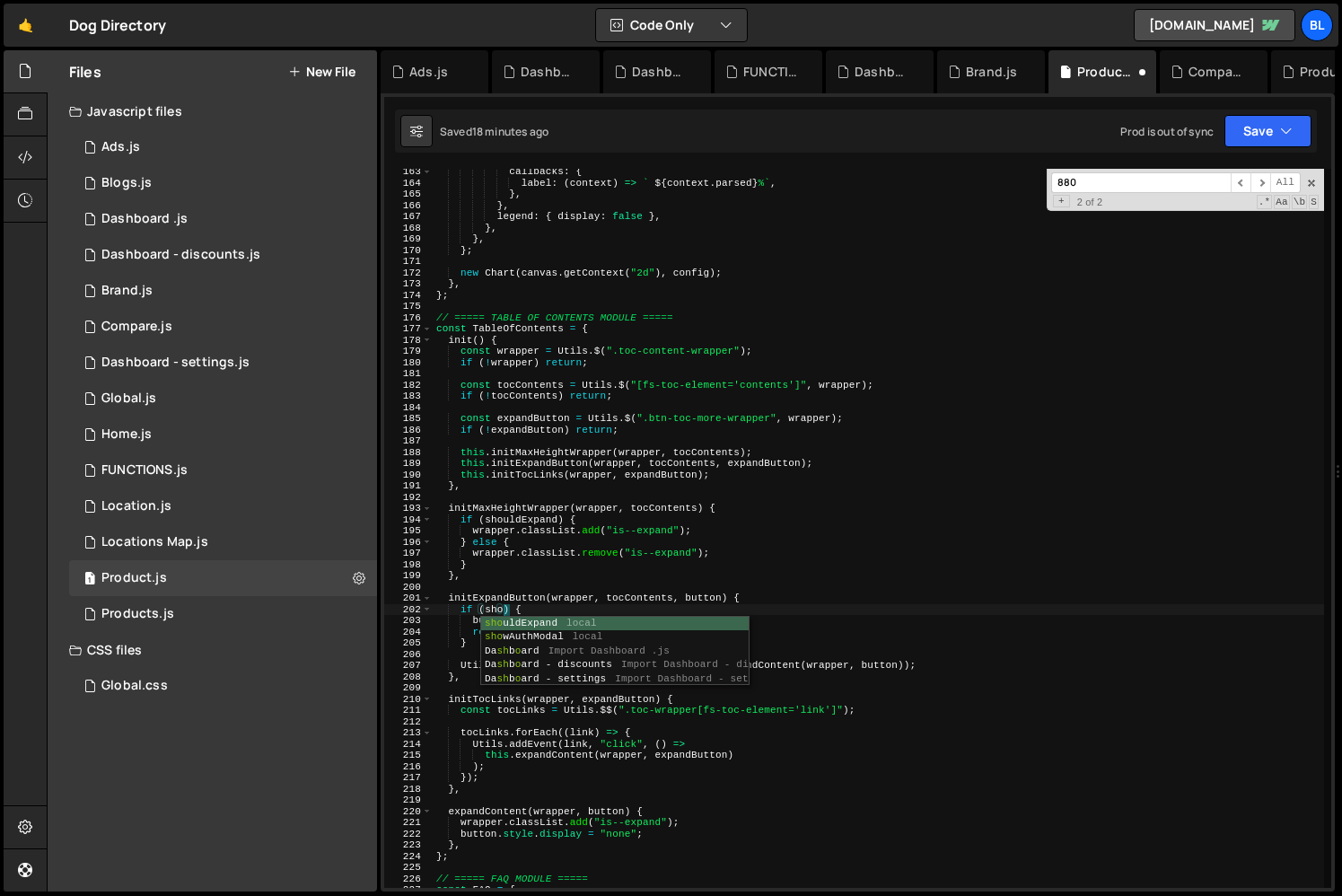
scroll to position [0, 5]
type textarea "if (shouldExpand) {"
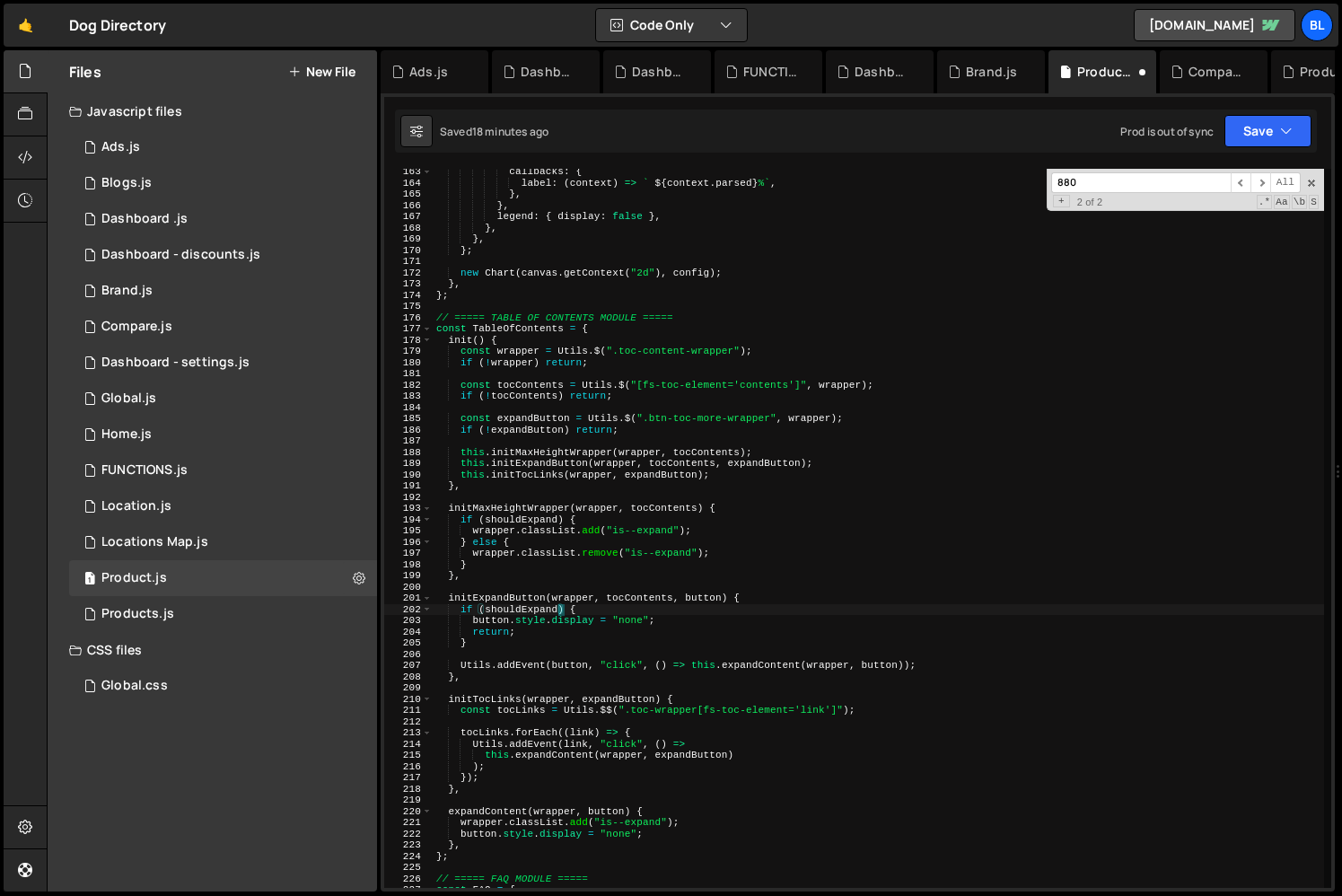
click at [655, 436] on div "callbacks : { label : ( context ) => ` ${ context . parsed } % ` , } , } , lege…" at bounding box center [878, 536] width 891 height 741
click at [646, 423] on div "callbacks : { label : ( context ) => ` ${ context . parsed } % ` , } , } , lege…" at bounding box center [878, 536] width 891 height 741
click at [625, 435] on div "callbacks : { label : ( context ) => ` ${ context . parsed } % ` , } , } , lege…" at bounding box center [878, 536] width 891 height 741
click at [620, 520] on div "callbacks : { label : ( context ) => ` ${ context . parsed } % ` , } , } , lege…" at bounding box center [878, 536] width 891 height 741
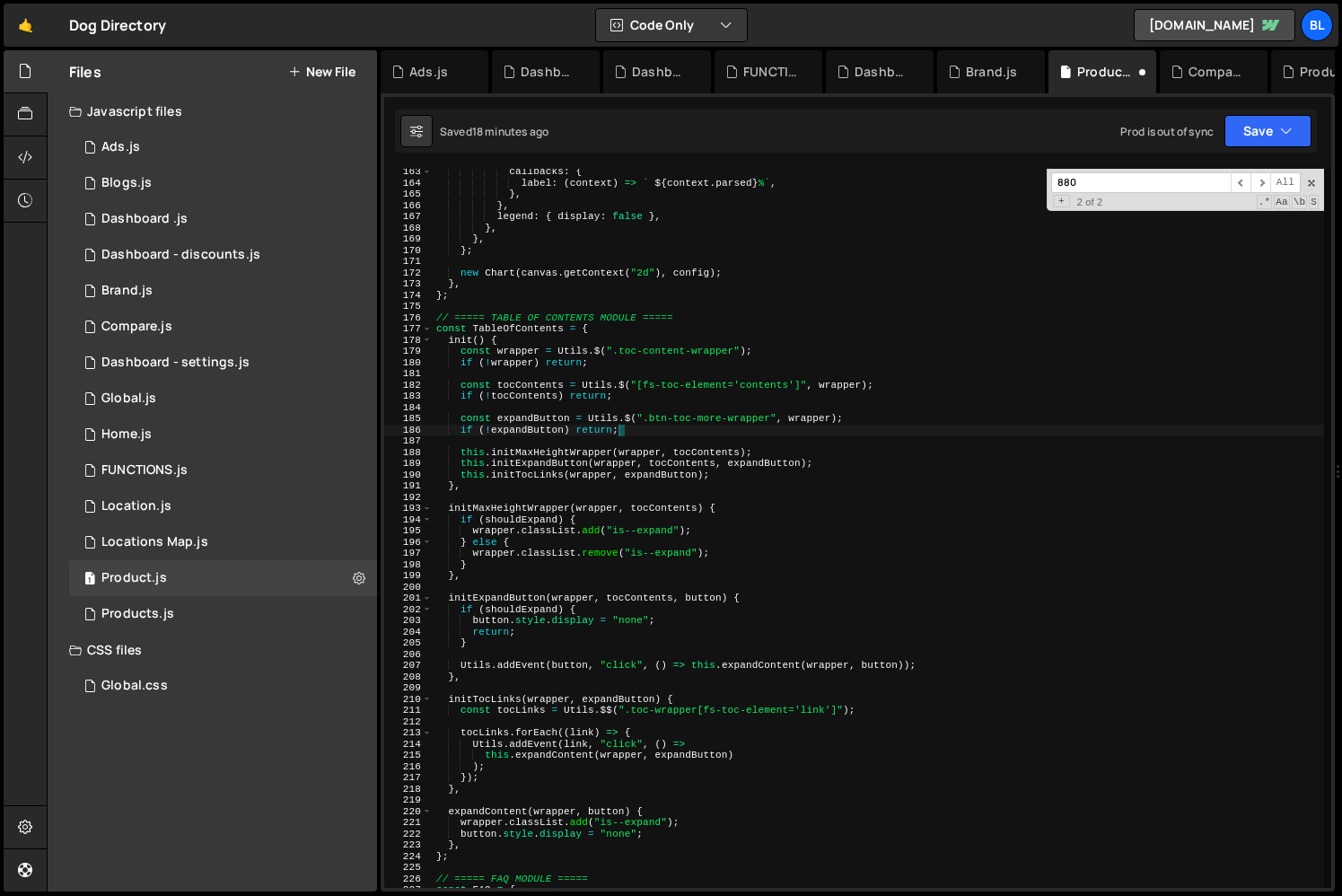
type textarea "if (shouldExpand) {"
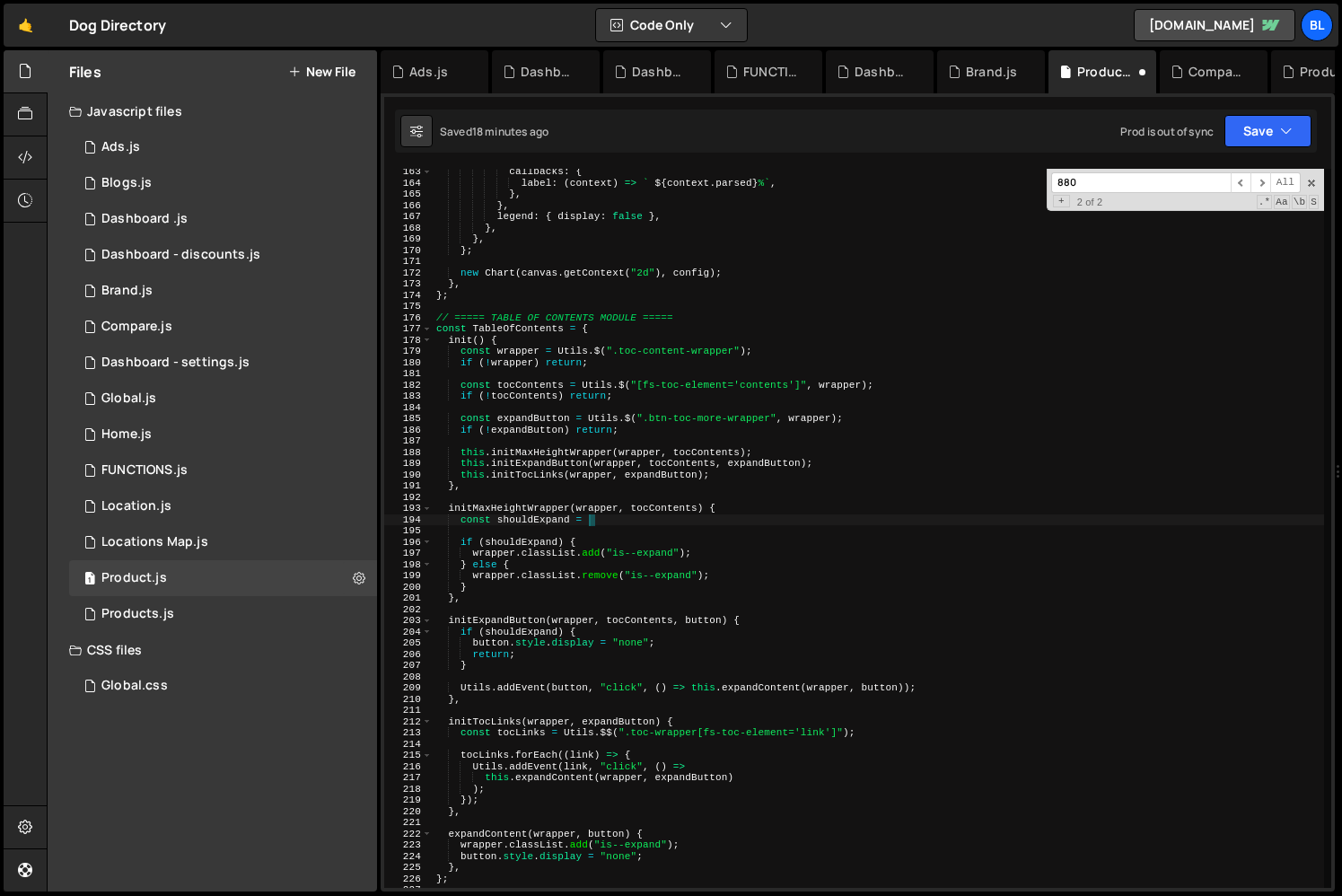
scroll to position [0, 13]
paste textarea "tocContents.offsetHeight < 880"
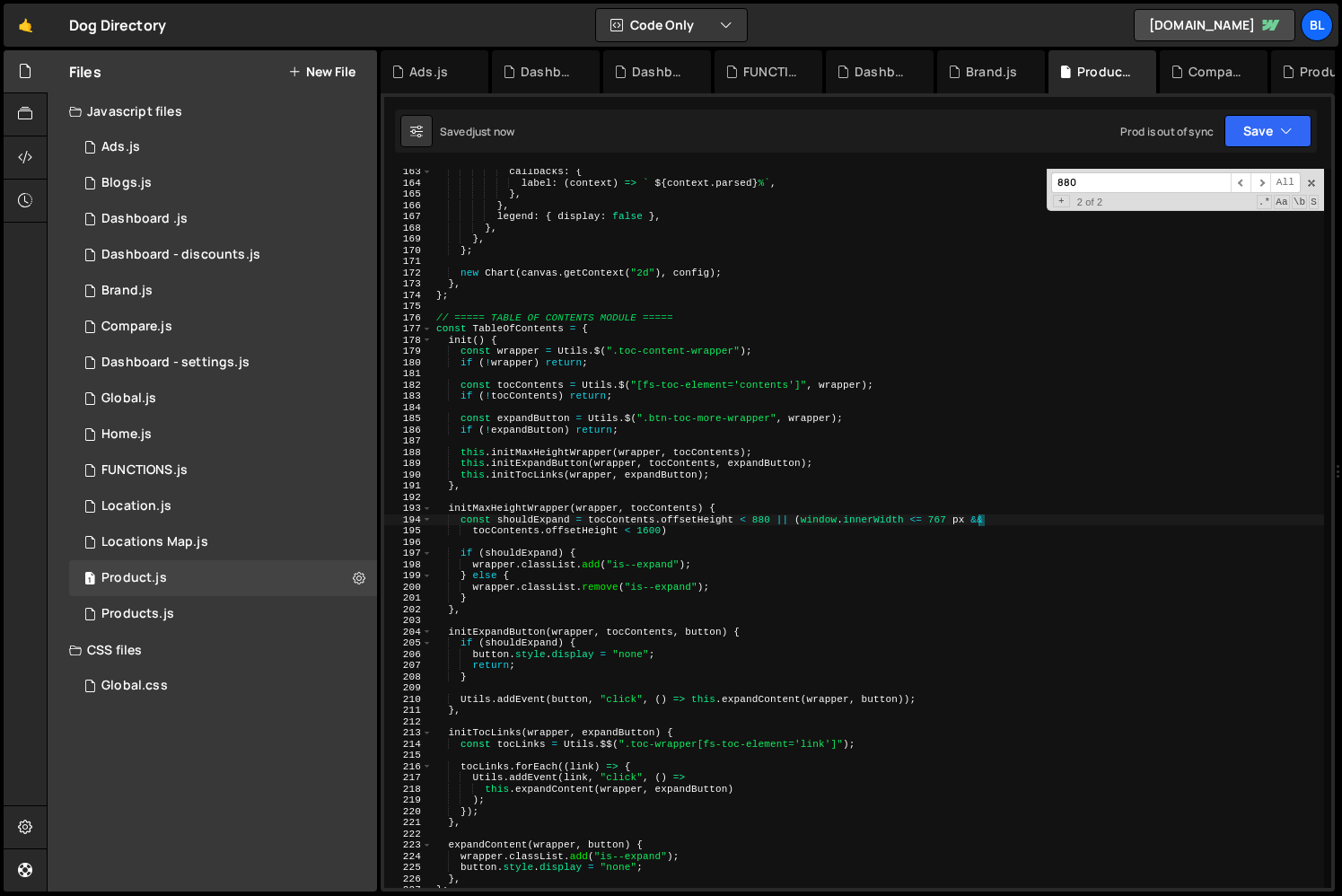
click at [950, 523] on div "callbacks : { label : ( context ) => ` ${ context . parsed } % ` , } , } , lege…" at bounding box center [878, 536] width 891 height 741
drag, startPoint x: 973, startPoint y: 520, endPoint x: 795, endPoint y: 523, distance: 178.0
click at [795, 523] on div "callbacks : { label : ( context ) => ` ${ context . parsed } % ` , } , } , lege…" at bounding box center [878, 536] width 891 height 741
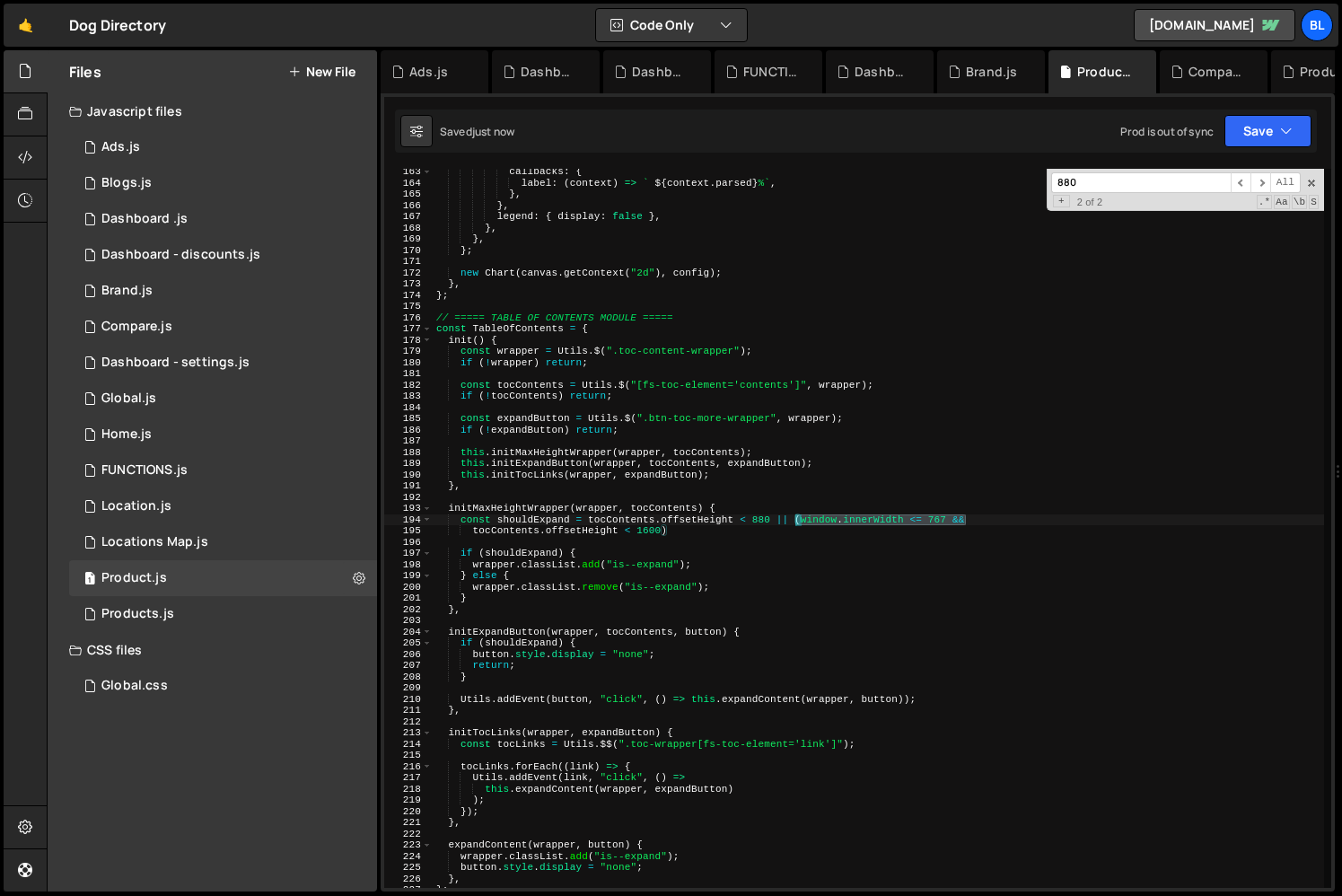
click at [769, 521] on div "callbacks : { label : ( context ) => ` ${ context . parsed } % ` , } , } , lege…" at bounding box center [878, 536] width 891 height 741
click at [586, 523] on div "callbacks : { label : ( context ) => ` ${ context . parsed } % ` , } , } , lege…" at bounding box center [878, 536] width 891 height 741
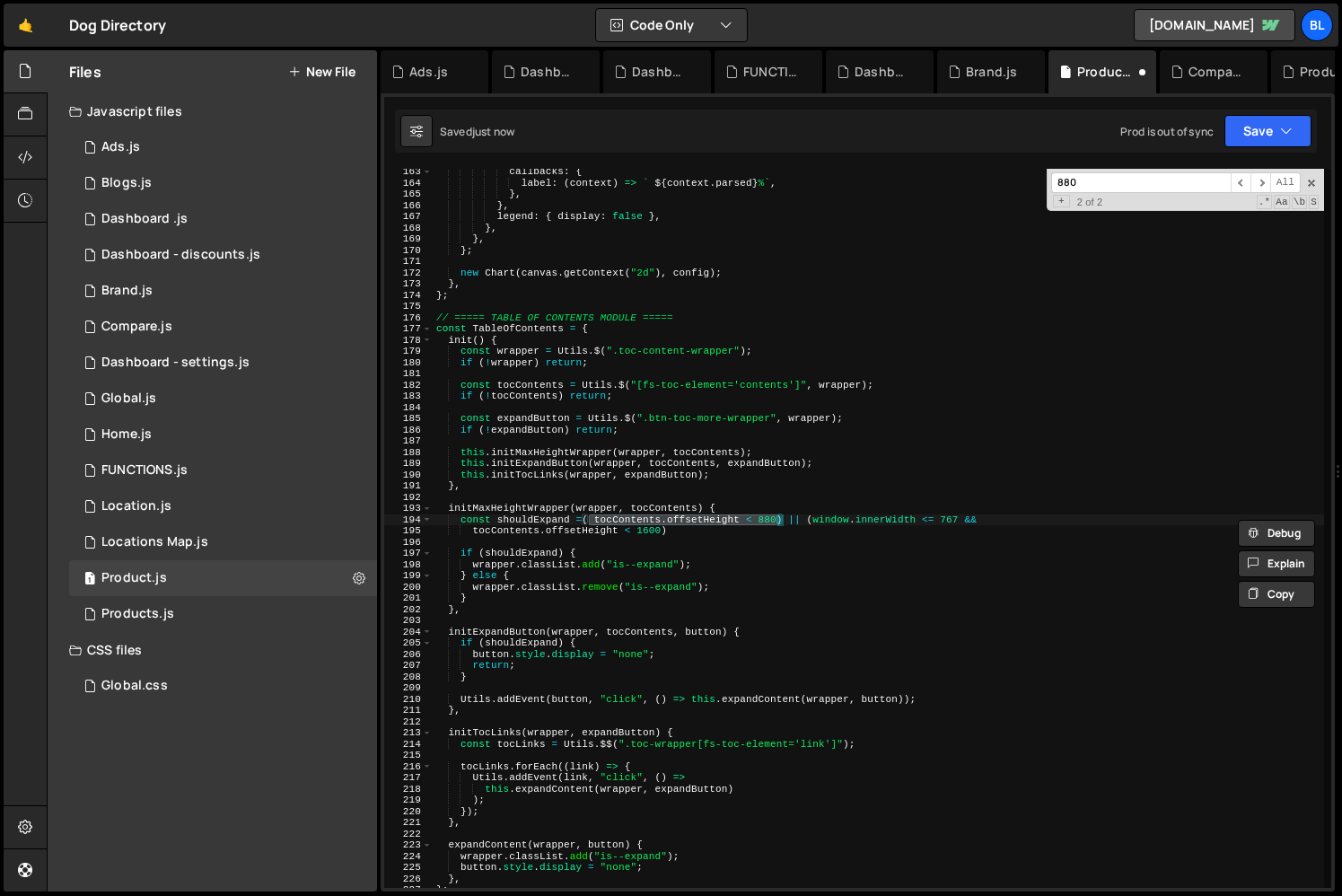
scroll to position [0, 13]
paste textarea "(window.innerWidth <= 767 &&"
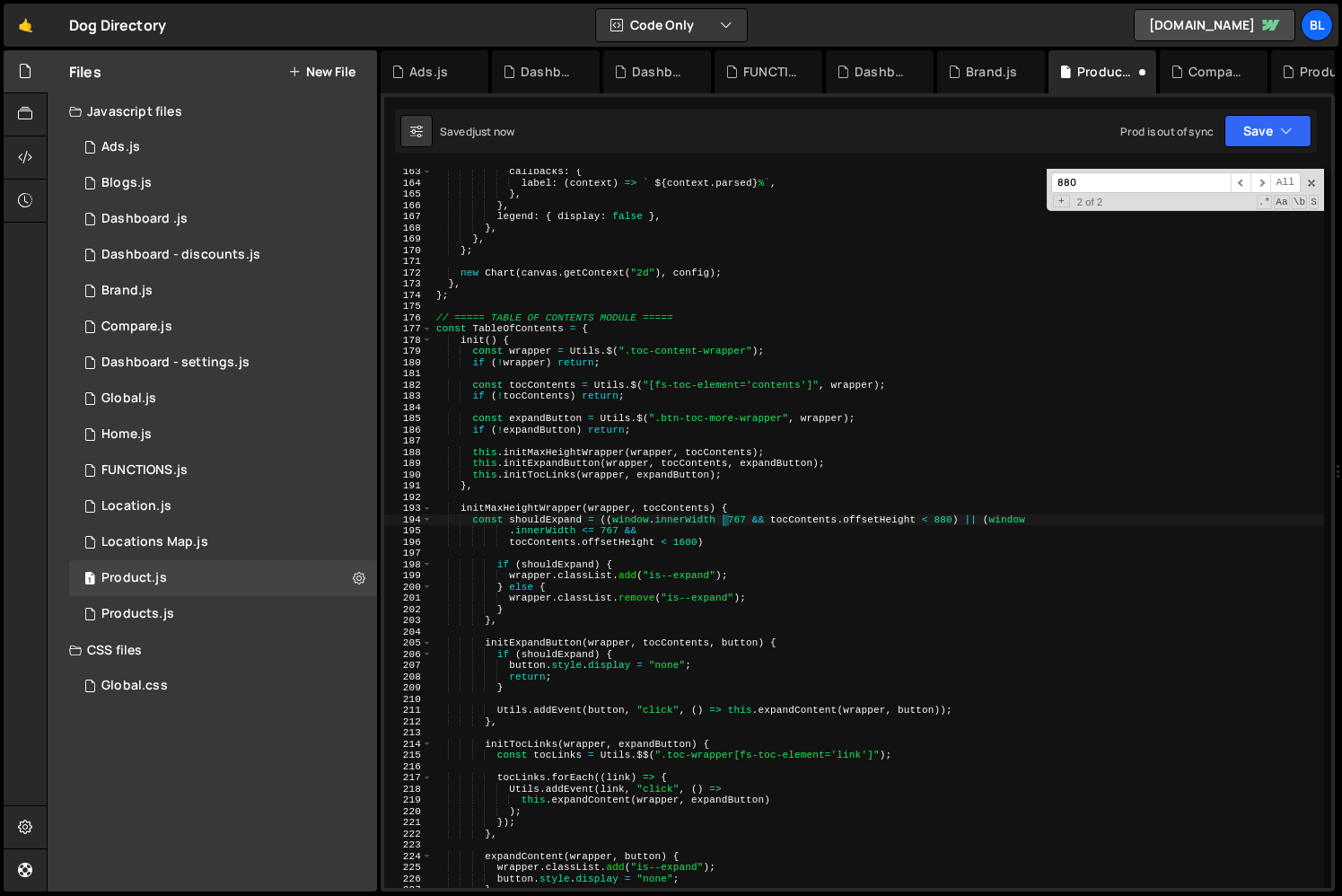
scroll to position [0, 25]
click at [616, 522] on div "callbacks : { label : ( context ) => ` ${ context . parsed } % ` , } , } , lege…" at bounding box center [878, 536] width 891 height 741
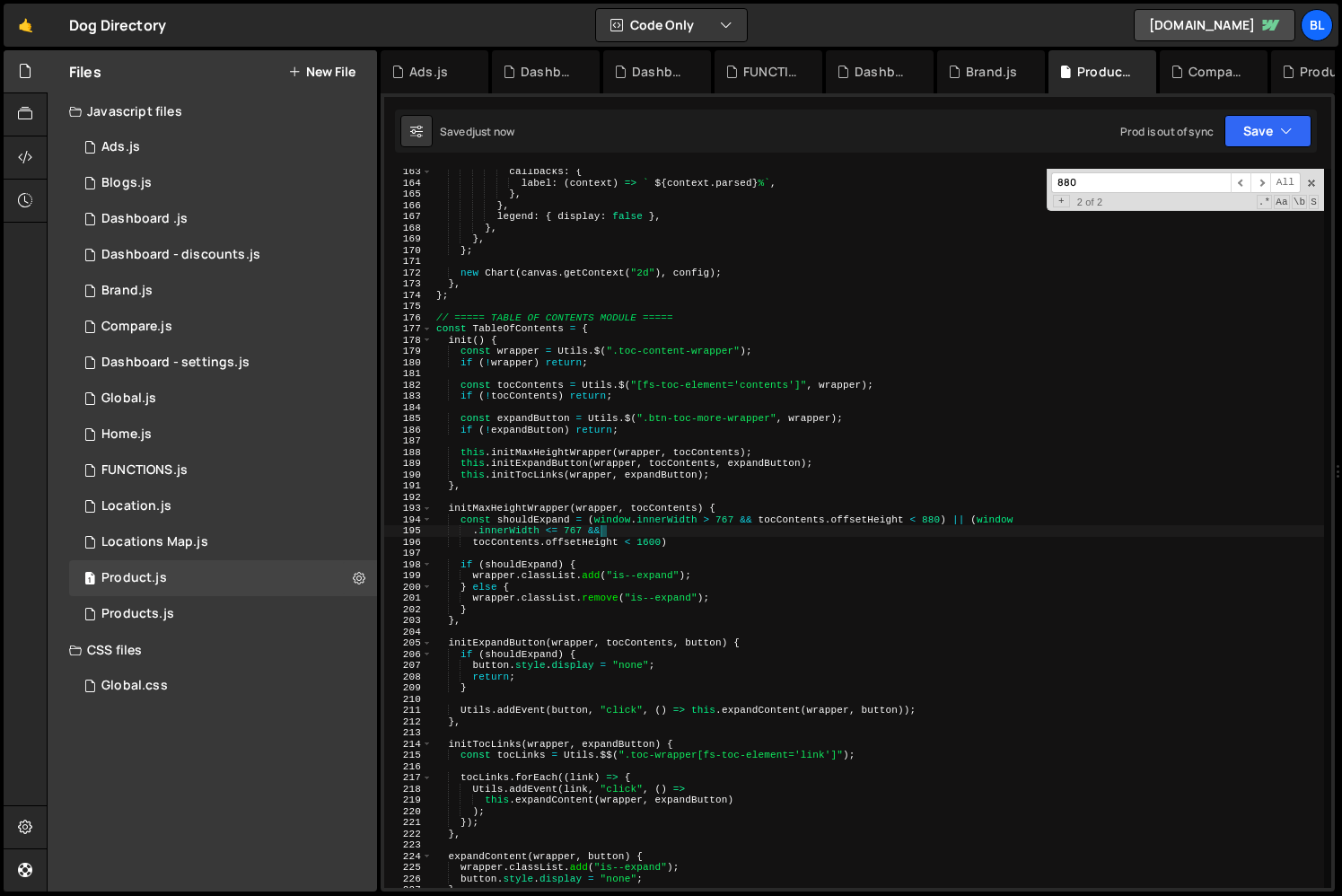
click at [706, 534] on div "callbacks : { label : ( context ) => ` ${ context . parsed } % ` , } , } , lege…" at bounding box center [878, 536] width 891 height 741
click at [688, 544] on div "callbacks : { label : ( context ) => ` ${ context . parsed } % ` , } , } , lege…" at bounding box center [878, 536] width 891 height 741
click at [741, 508] on div "callbacks : { label : ( context ) => ` ${ context . parsed } % ` , } , } , lege…" at bounding box center [878, 536] width 891 height 741
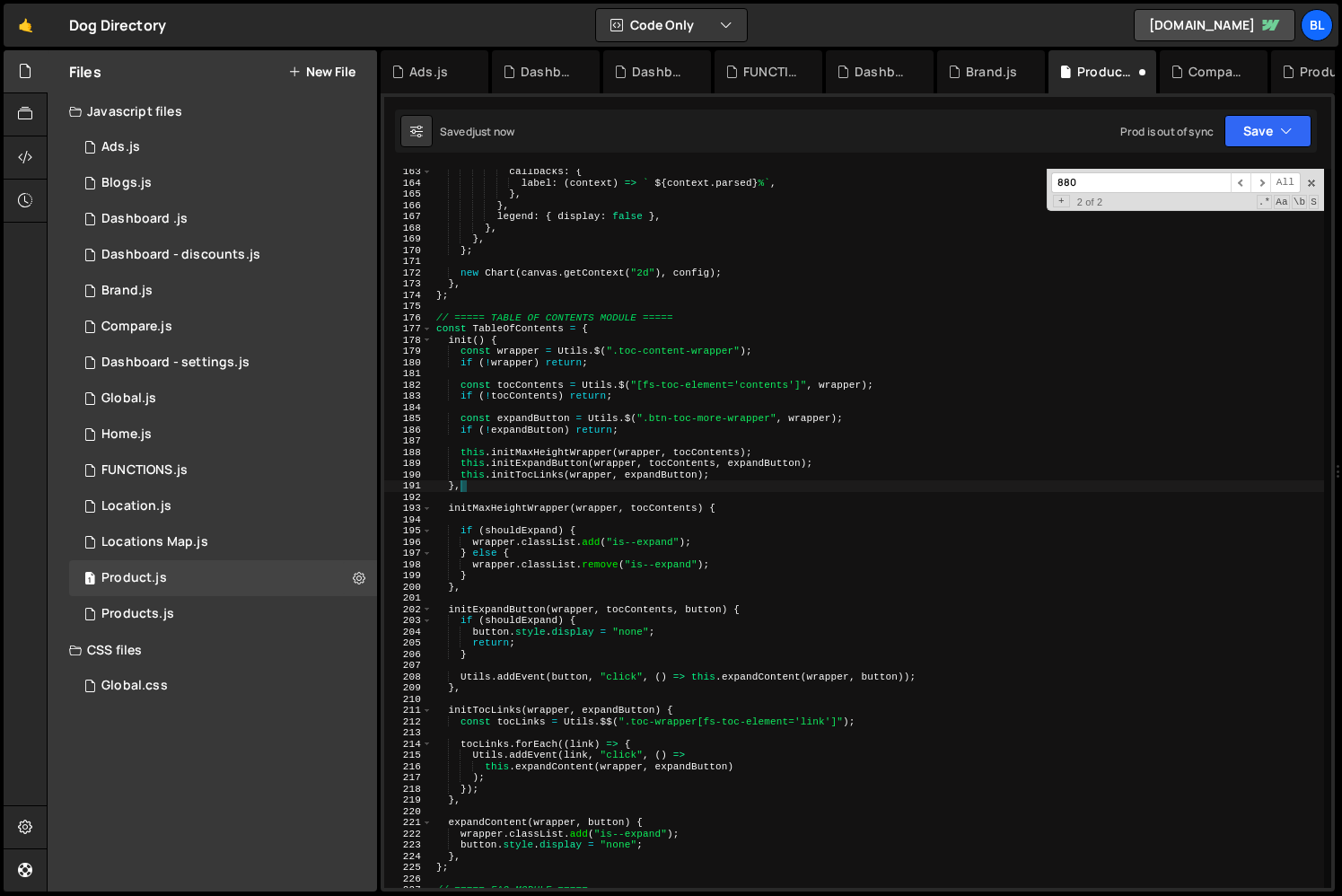
click at [644, 486] on div "callbacks : { label : ( context ) => ` ${ context . parsed } % ` , } , } , lege…" at bounding box center [878, 536] width 891 height 741
click at [622, 329] on div "callbacks : { label : ( context ) => ` ${ context . parsed } % ` , } , } , lege…" at bounding box center [878, 536] width 891 height 741
type textarea "const TableOfContents = {"
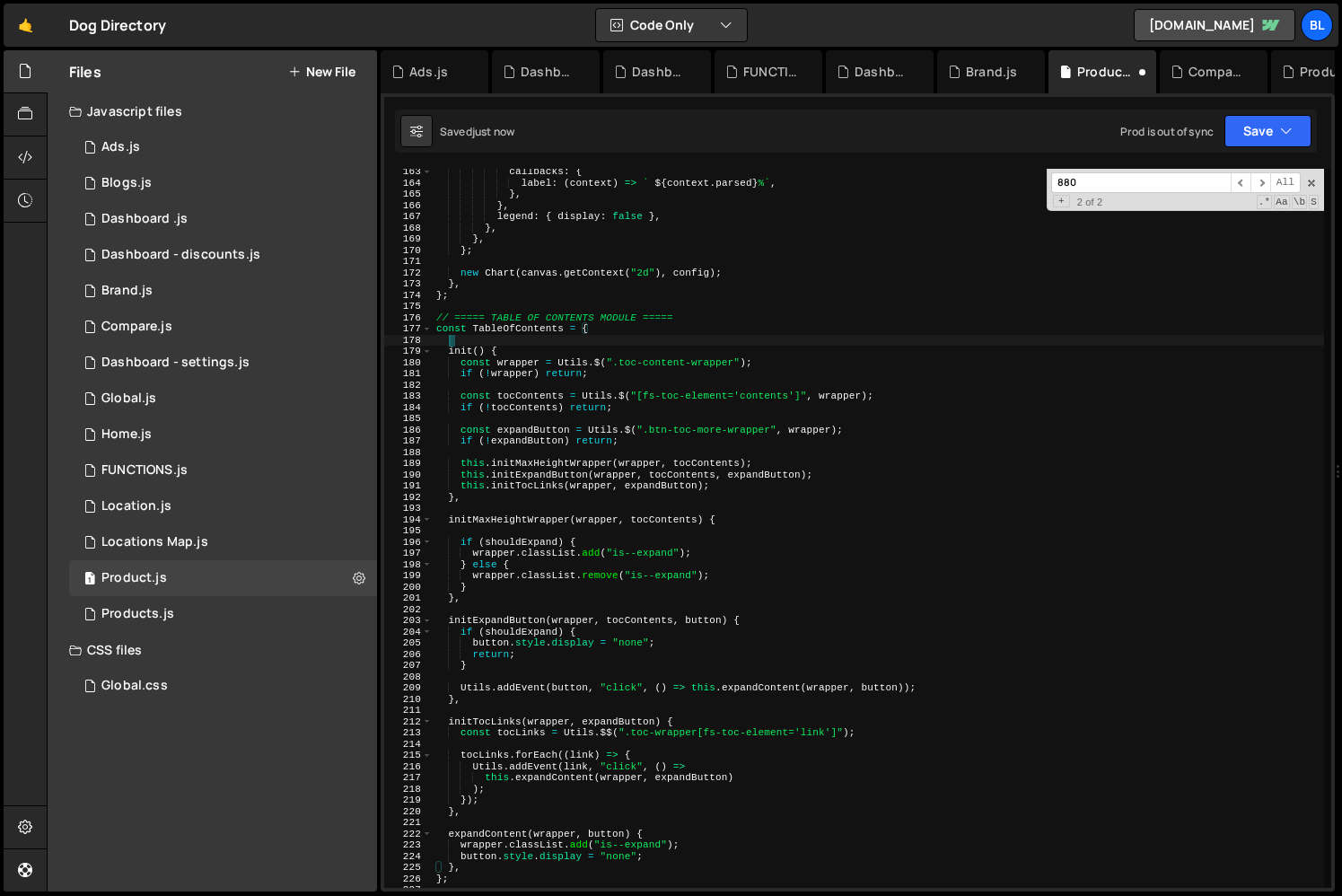
scroll to position [0, 0]
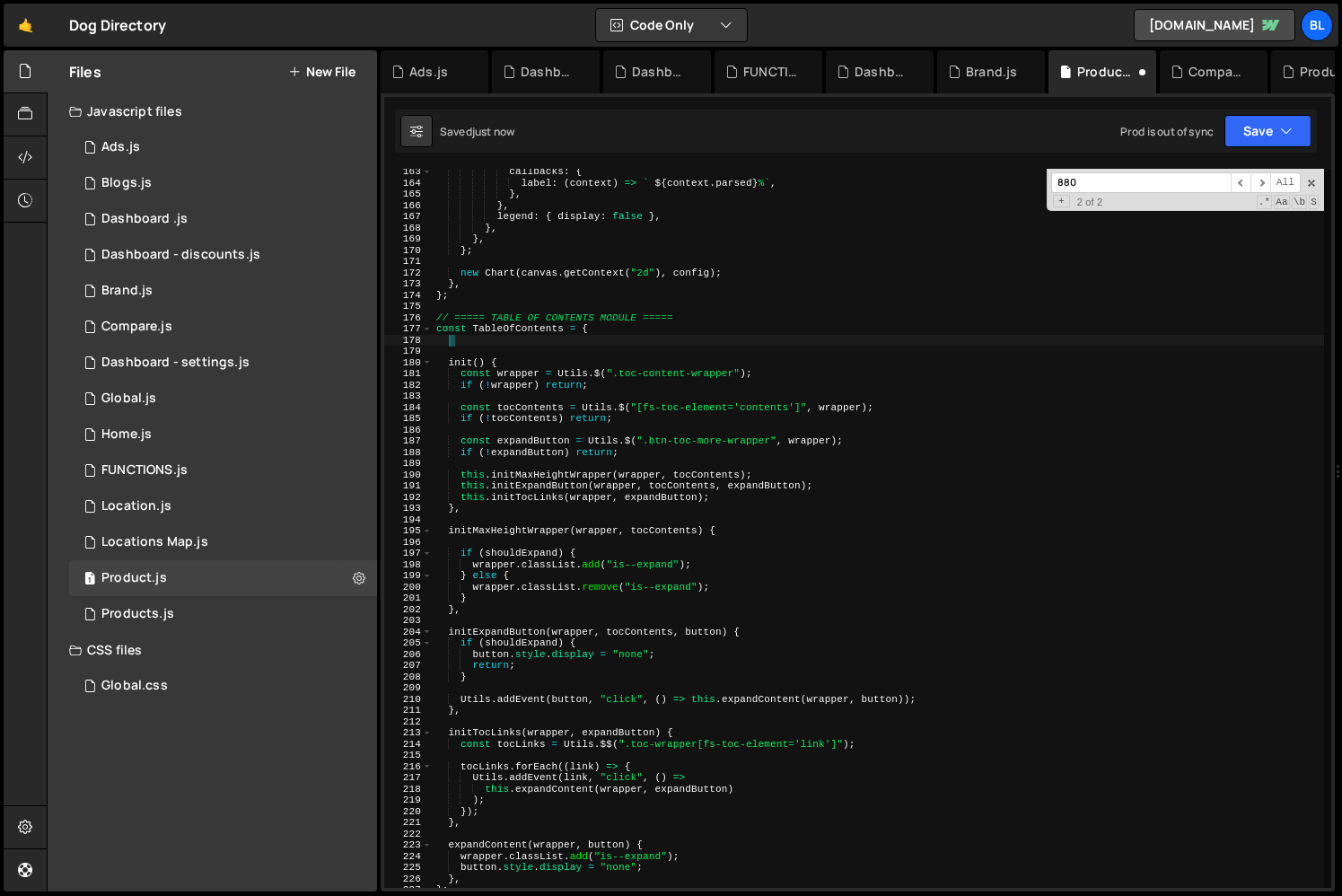
paste textarea "tocContents.offsetHeight < 1600);"
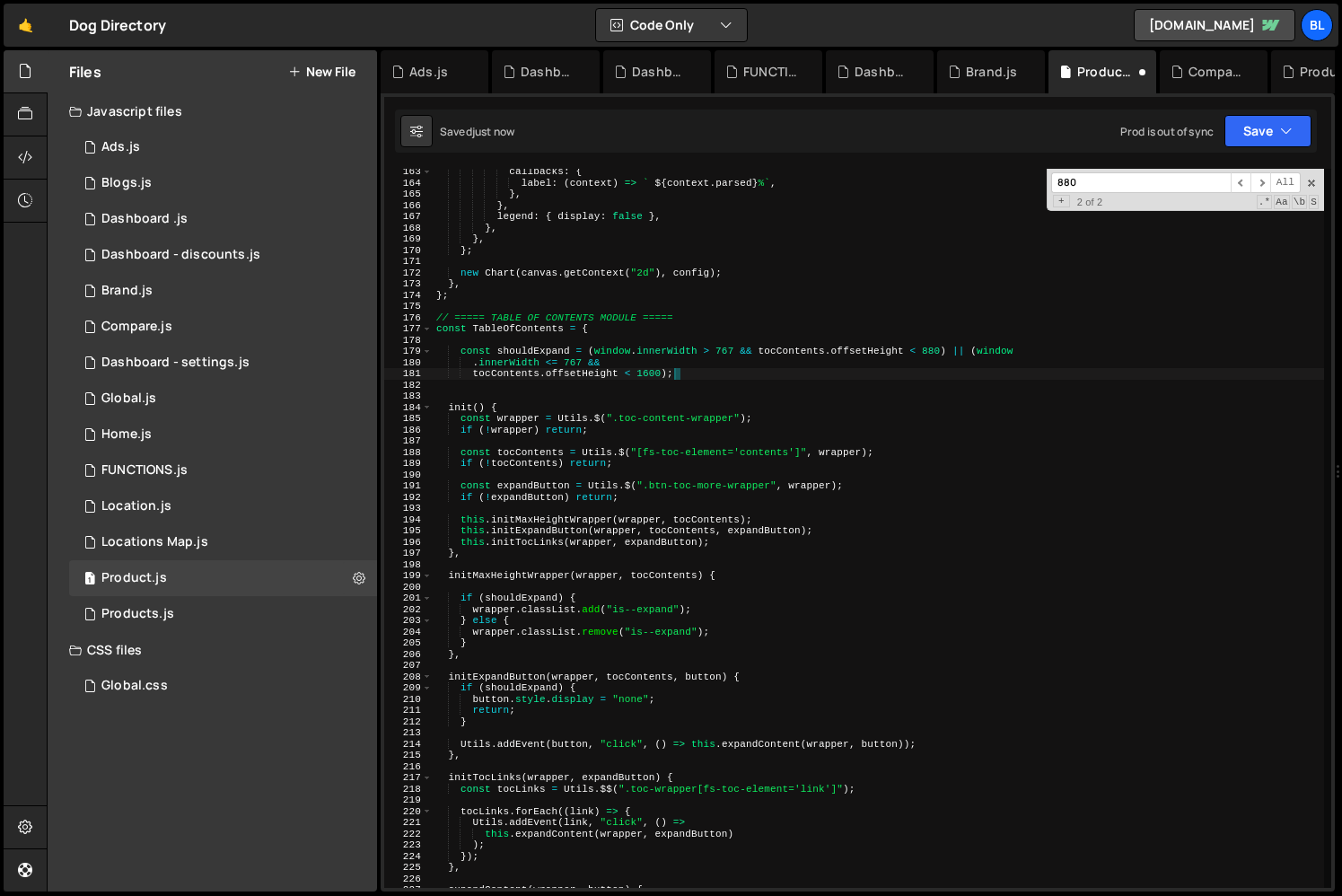
type textarea "tocContents.offsetHeight < 1600);"
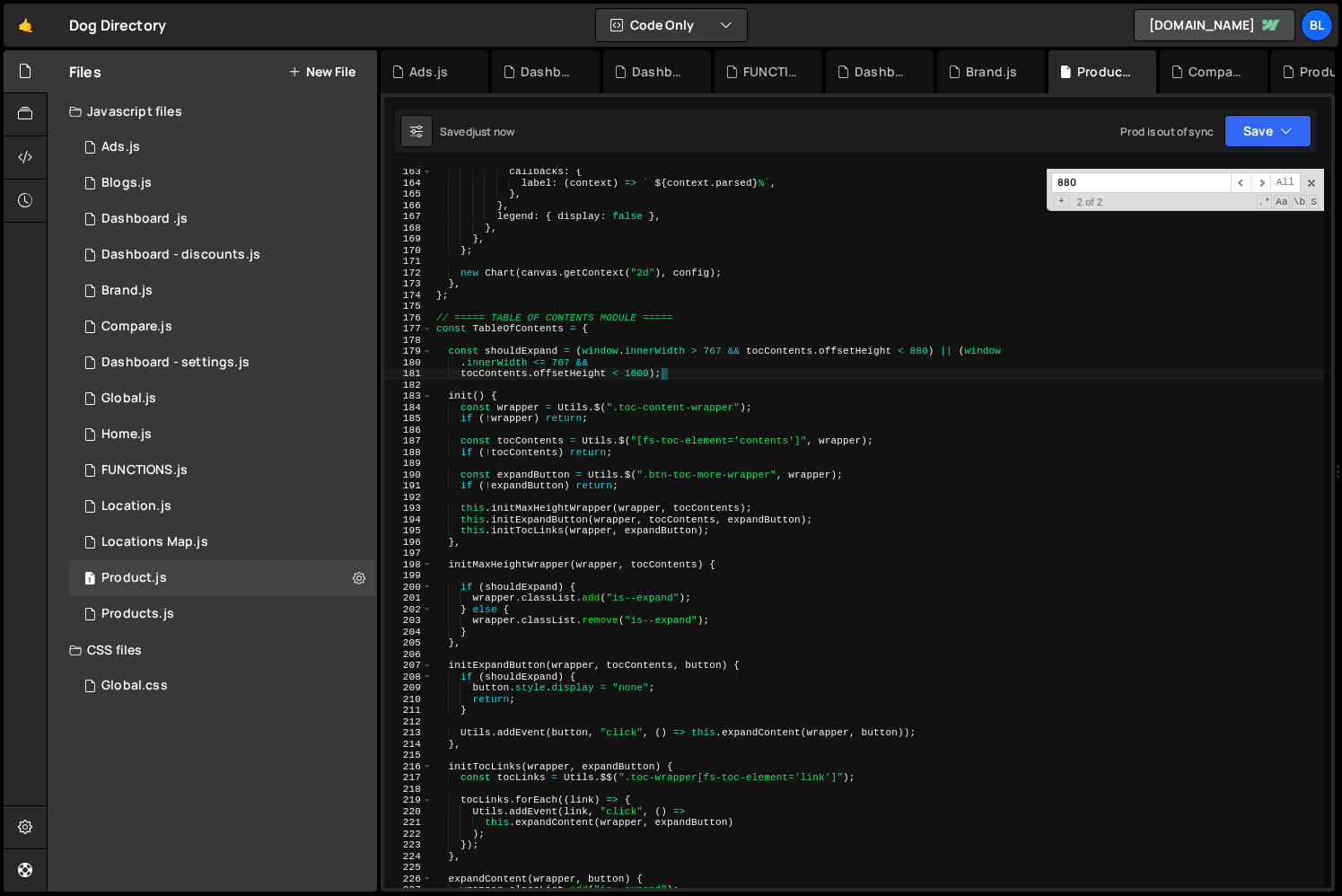
click at [547, 339] on div "callbacks : { label : ( context ) => ` ${ context . parsed } % ` , } , } , lege…" at bounding box center [878, 536] width 891 height 741
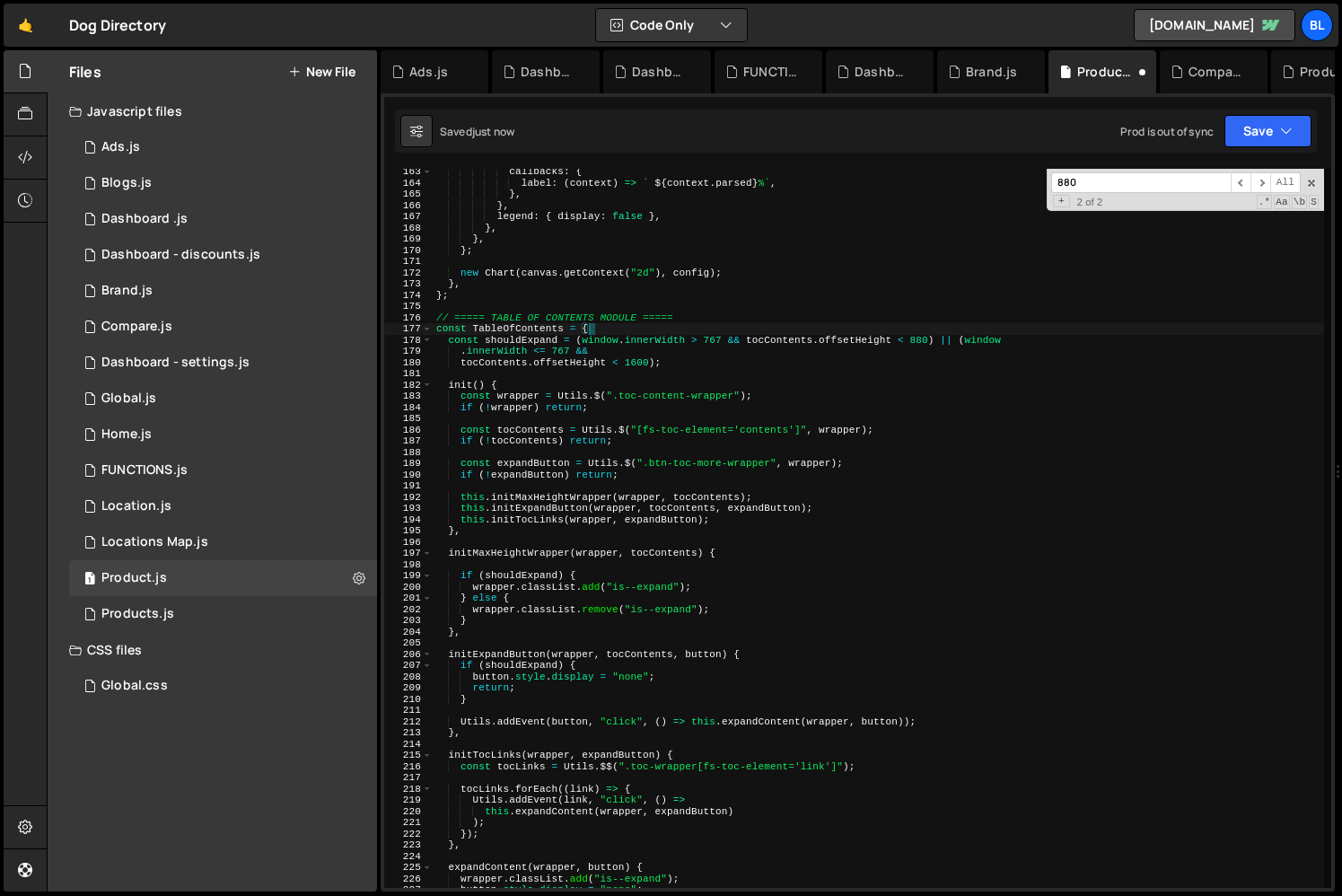
click at [531, 340] on div "callbacks : { label : ( context ) => ` ${ context . parsed } % ` , } , } , lege…" at bounding box center [878, 536] width 891 height 741
click at [526, 577] on div "callbacks : { label : ( context ) => ` ${ context . parsed } % ` , } , } , lege…" at bounding box center [878, 536] width 891 height 741
type textarea "if (shouldExpand) {"
click at [511, 577] on div "callbacks : { label : ( context ) => ` ${ context . parsed } % ` , } , } , lege…" at bounding box center [878, 536] width 891 height 741
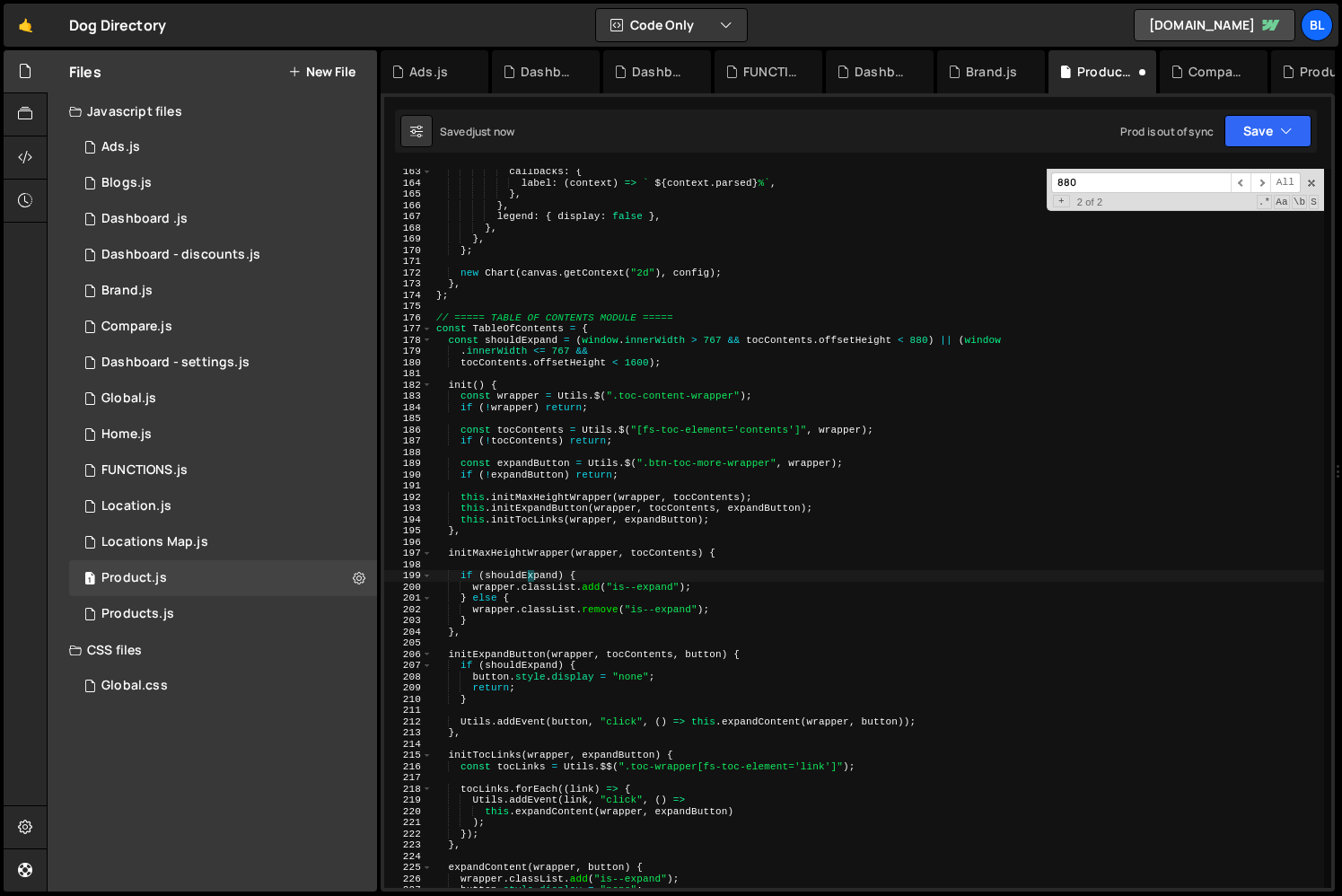
click at [511, 577] on div "callbacks : { label : ( context ) => ` ${ context . parsed } % ` , } , } , lege…" at bounding box center [878, 536] width 891 height 741
click at [556, 545] on div "callbacks : { label : ( context ) => ` ${ context . parsed } % ` , } , } , lege…" at bounding box center [878, 536] width 891 height 741
click at [520, 577] on div "callbacks : { label : ( context ) => ` ${ context . parsed } % ` , } , } , lege…" at bounding box center [878, 536] width 891 height 741
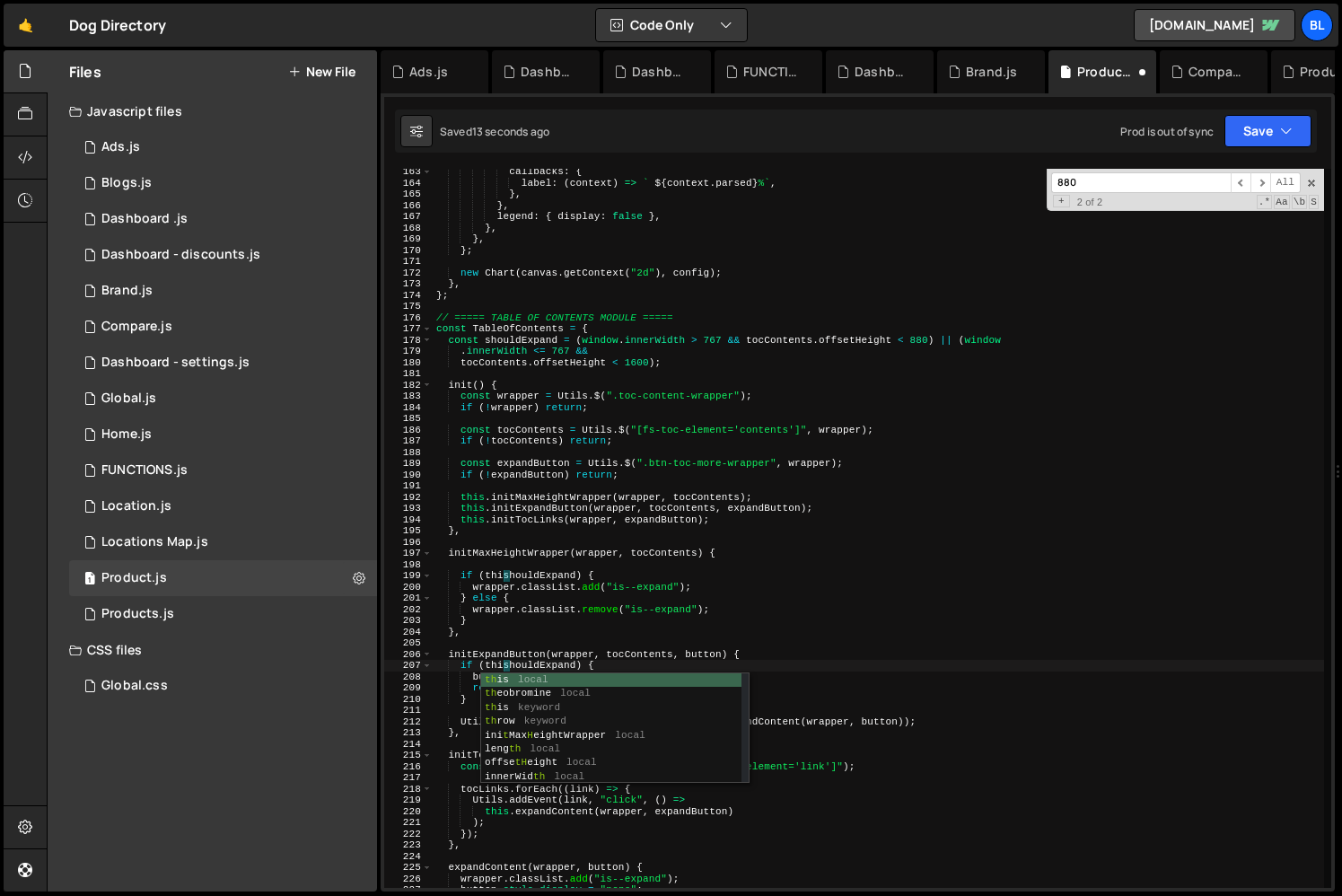
type textarea "if (this.shouldExpand) {"
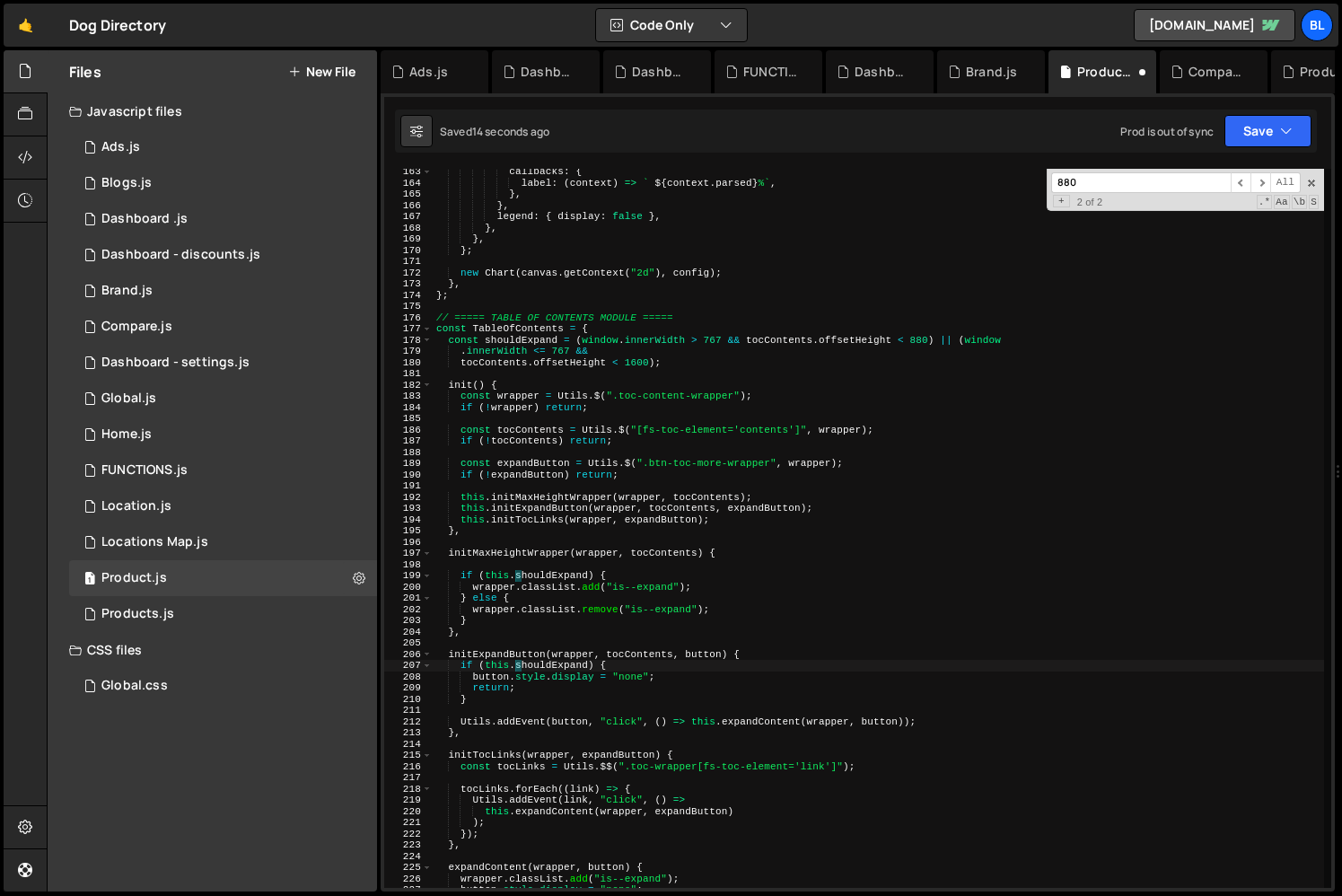
scroll to position [0, 6]
click at [462, 852] on div "callbacks : { label : ( context ) => ` ${ context . parsed } % ` , } , } , lege…" at bounding box center [878, 536] width 891 height 741
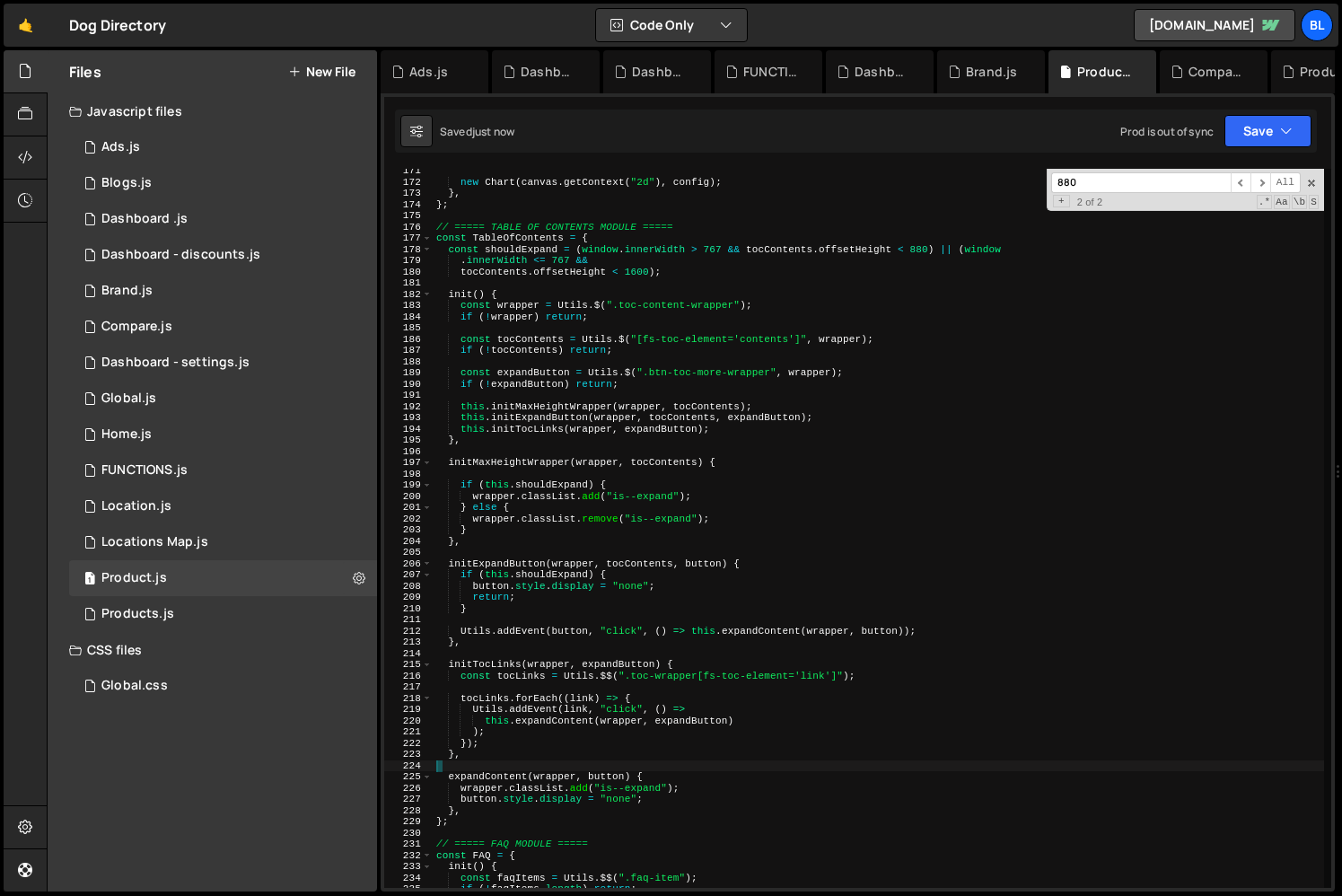
scroll to position [1911, 0]
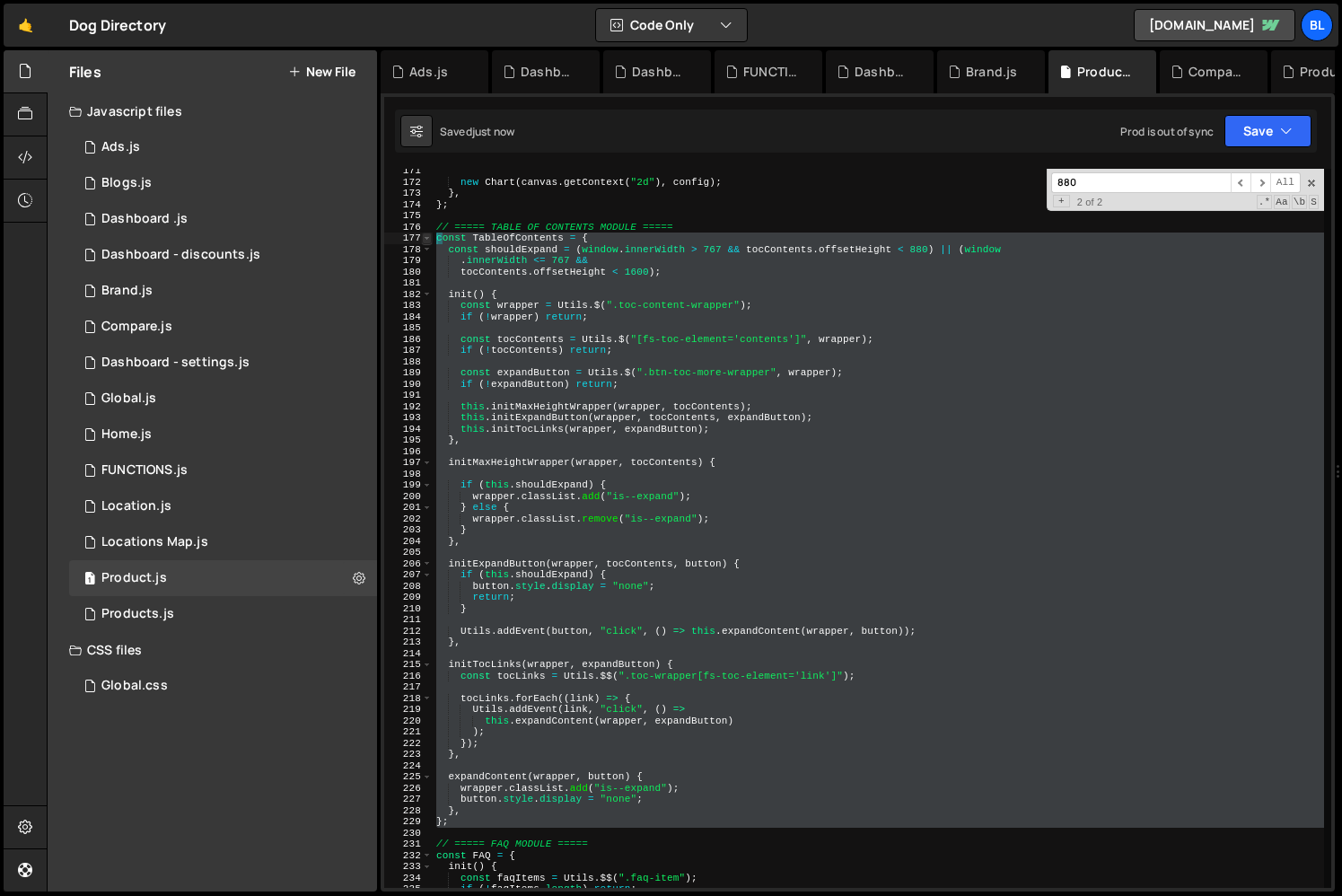
drag, startPoint x: 457, startPoint y: 834, endPoint x: 431, endPoint y: 237, distance: 597.6
click at [431, 237] on div "const TableOfContents = { const shouldExpand = (window.innerWidth > 767 && tocC…" at bounding box center [857, 528] width 947 height 719
click at [621, 438] on div "new Chart ( canvas . getContext ( "2d" ) , config ) ; } , } ; // ===== TABLE OF…" at bounding box center [878, 536] width 891 height 741
type textarea "},"
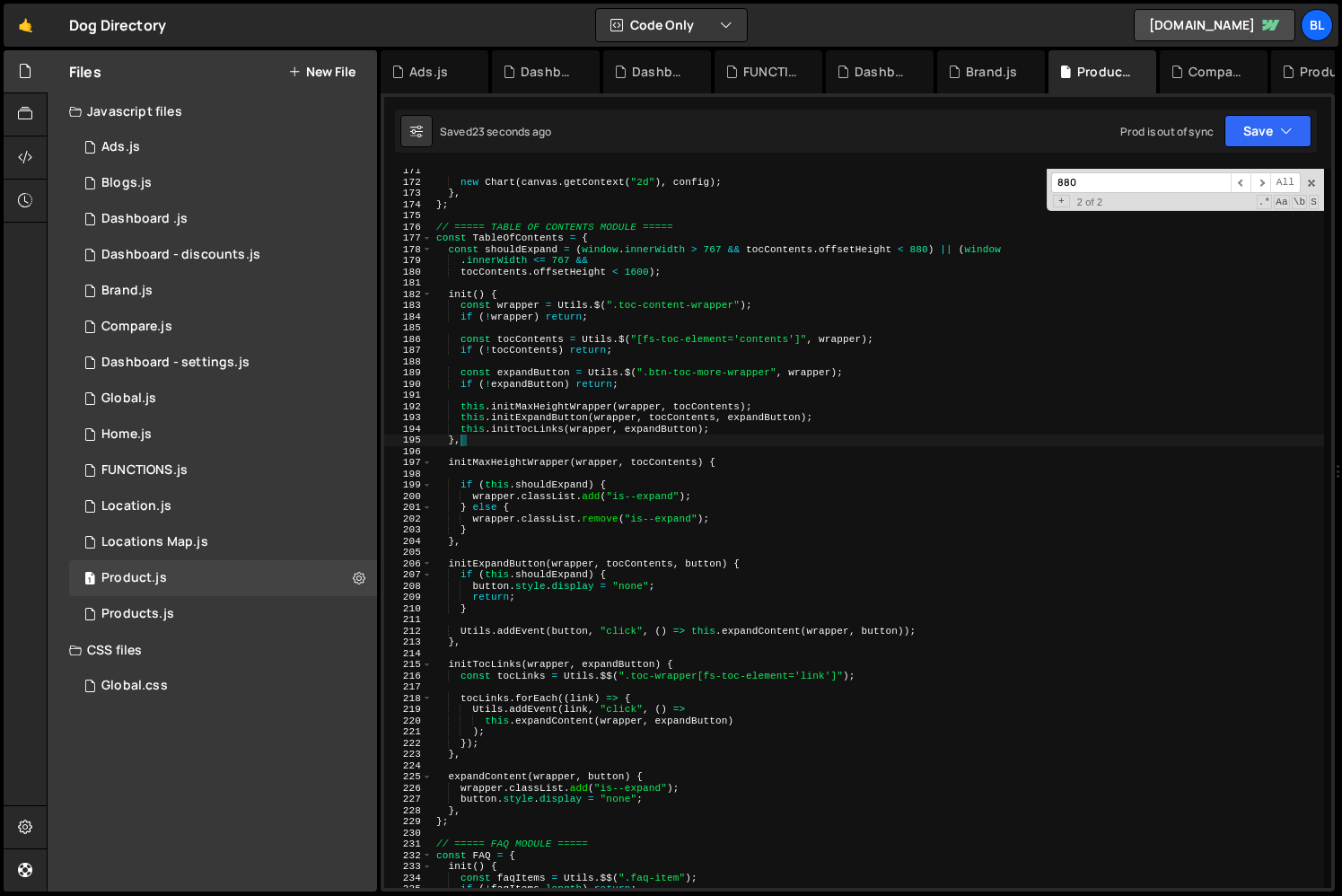
click at [644, 389] on div "new Chart ( canvas . getContext ( "2d" ) , config ) ; } , } ; // ===== TABLE OF…" at bounding box center [878, 536] width 891 height 741
click at [644, 430] on div "new Chart ( canvas . getContext ( "2d" ) , config ) ; } , } ; // ===== TABLE OF…" at bounding box center [878, 536] width 891 height 741
click at [616, 487] on div "new Chart ( canvas . getContext ( "2d" ) , config ) ; } , } ; // ===== TABLE OF…" at bounding box center [878, 536] width 891 height 741
click at [546, 437] on div "new Chart ( canvas . getContext ( "2d" ) , config ) ; } , } ; // ===== TABLE OF…" at bounding box center [878, 536] width 891 height 741
type textarea "},"
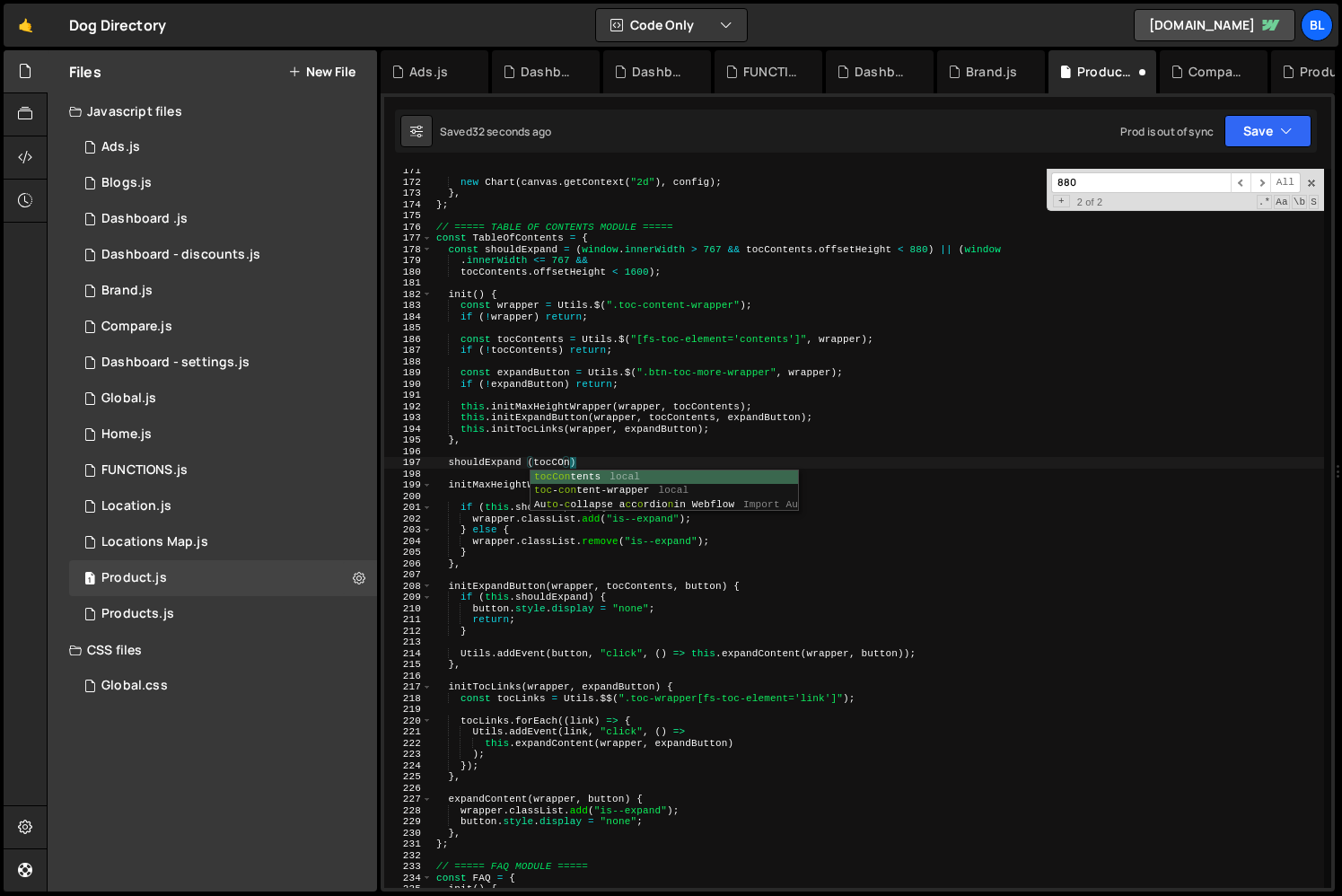
scroll to position [0, 13]
type textarea "shouldExpand (tocContents){"
paste textarea
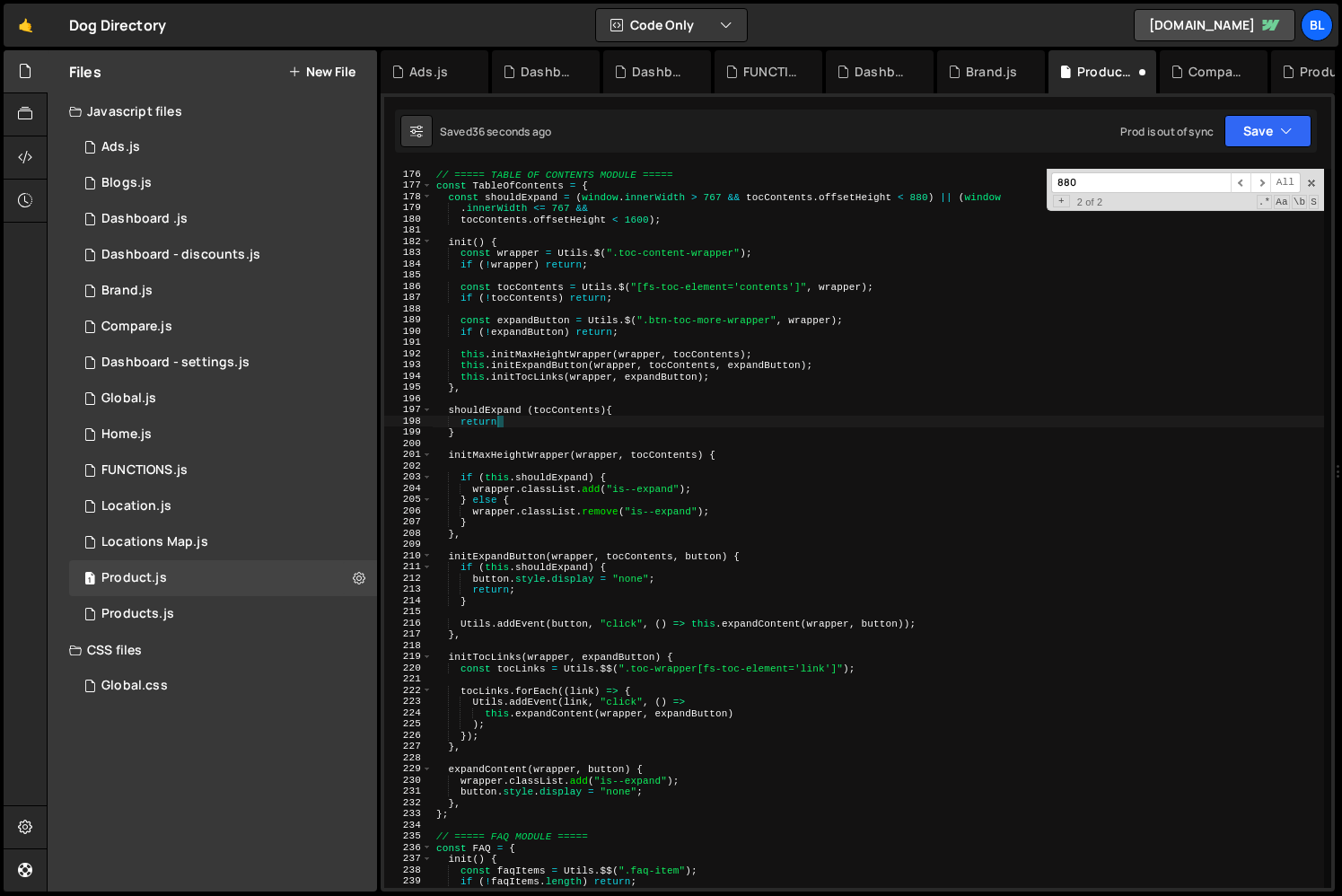
scroll to position [0, 4]
drag, startPoint x: 575, startPoint y: 203, endPoint x: 667, endPoint y: 220, distance: 93.6
click at [667, 220] on div "// ===== TABLE OF CONTENTS MODULE ===== const TableOfContents = { const shouldE…" at bounding box center [878, 539] width 891 height 741
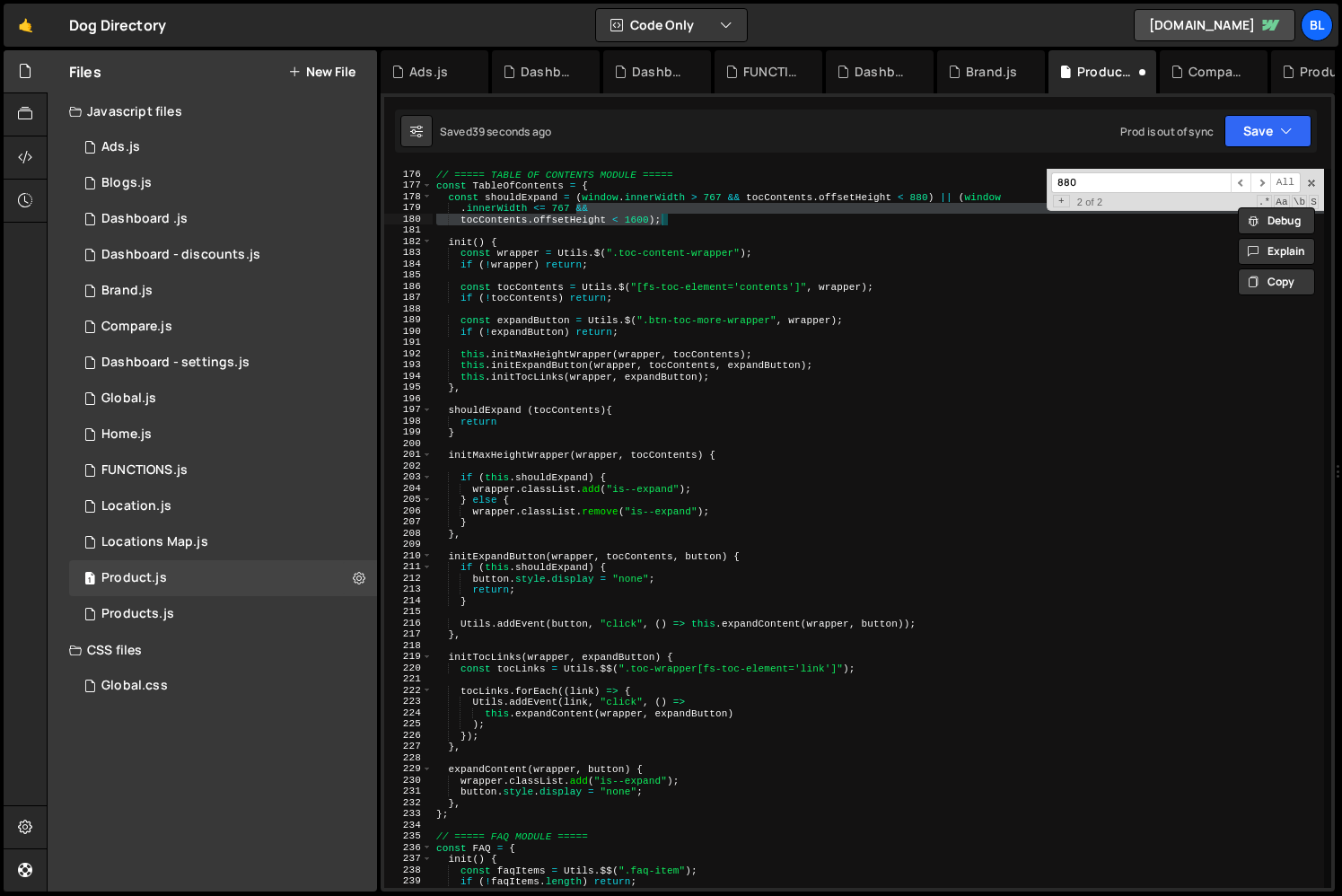
click at [667, 213] on div at bounding box center [667, 213] width 0 height 0
click at [654, 217] on div "// ===== TABLE OF CONTENTS MODULE ===== const TableOfContents = { const shouldE…" at bounding box center [878, 539] width 891 height 741
click at [577, 201] on div "// ===== TABLE OF CONTENTS MODULE ===== const TableOfContents = { const shouldE…" at bounding box center [878, 539] width 891 height 741
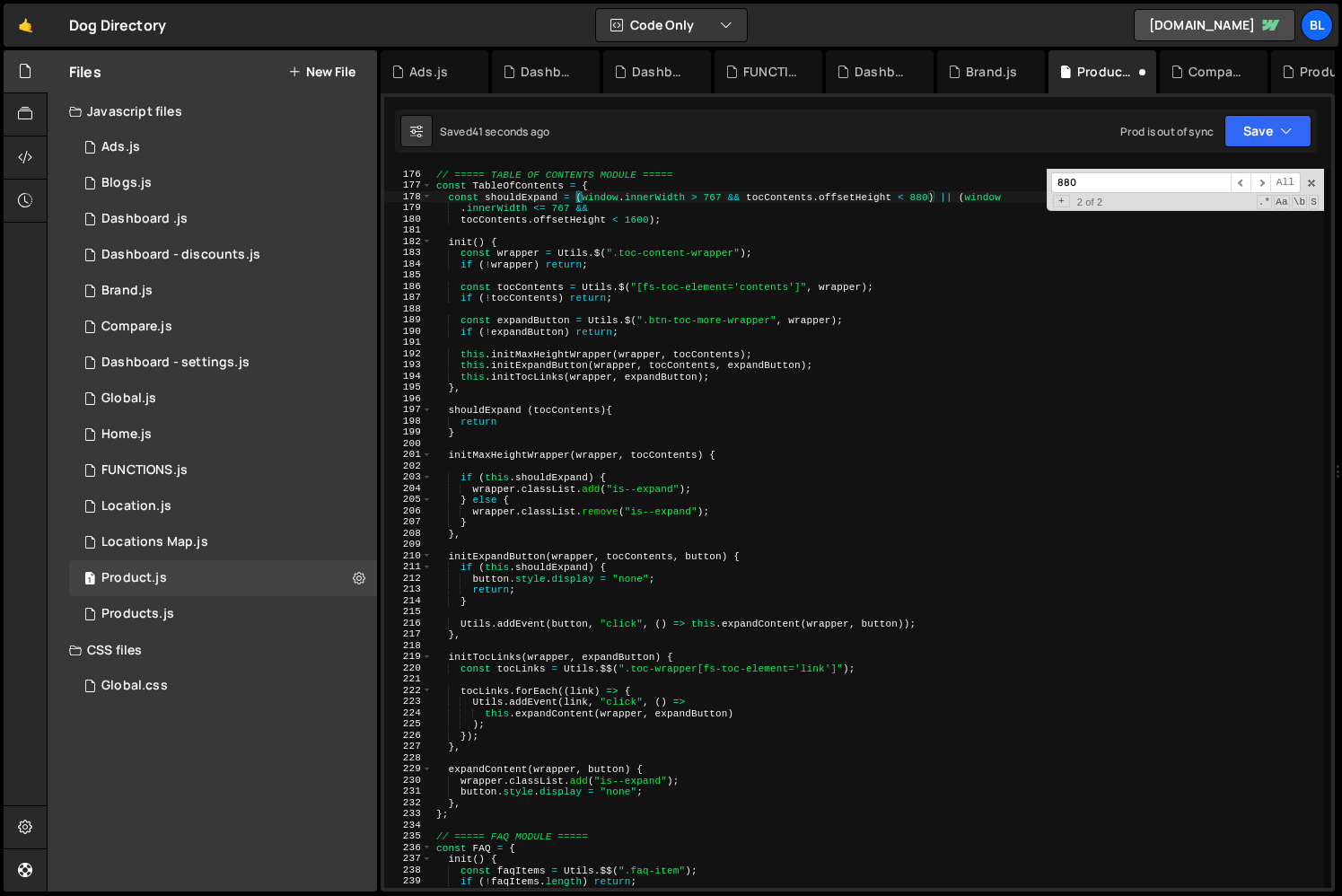
click at [936, 200] on div "// ===== TABLE OF CONTENTS MODULE ===== const TableOfContents = { const shouldE…" at bounding box center [878, 539] width 891 height 741
click at [531, 475] on div "// ===== TABLE OF CONTENTS MODULE ===== const TableOfContents = { const shouldE…" at bounding box center [878, 539] width 891 height 741
click at [511, 421] on div "// ===== TABLE OF CONTENTS MODULE ===== const TableOfContents = { const shouldE…" at bounding box center [878, 539] width 891 height 741
type textarea "return"
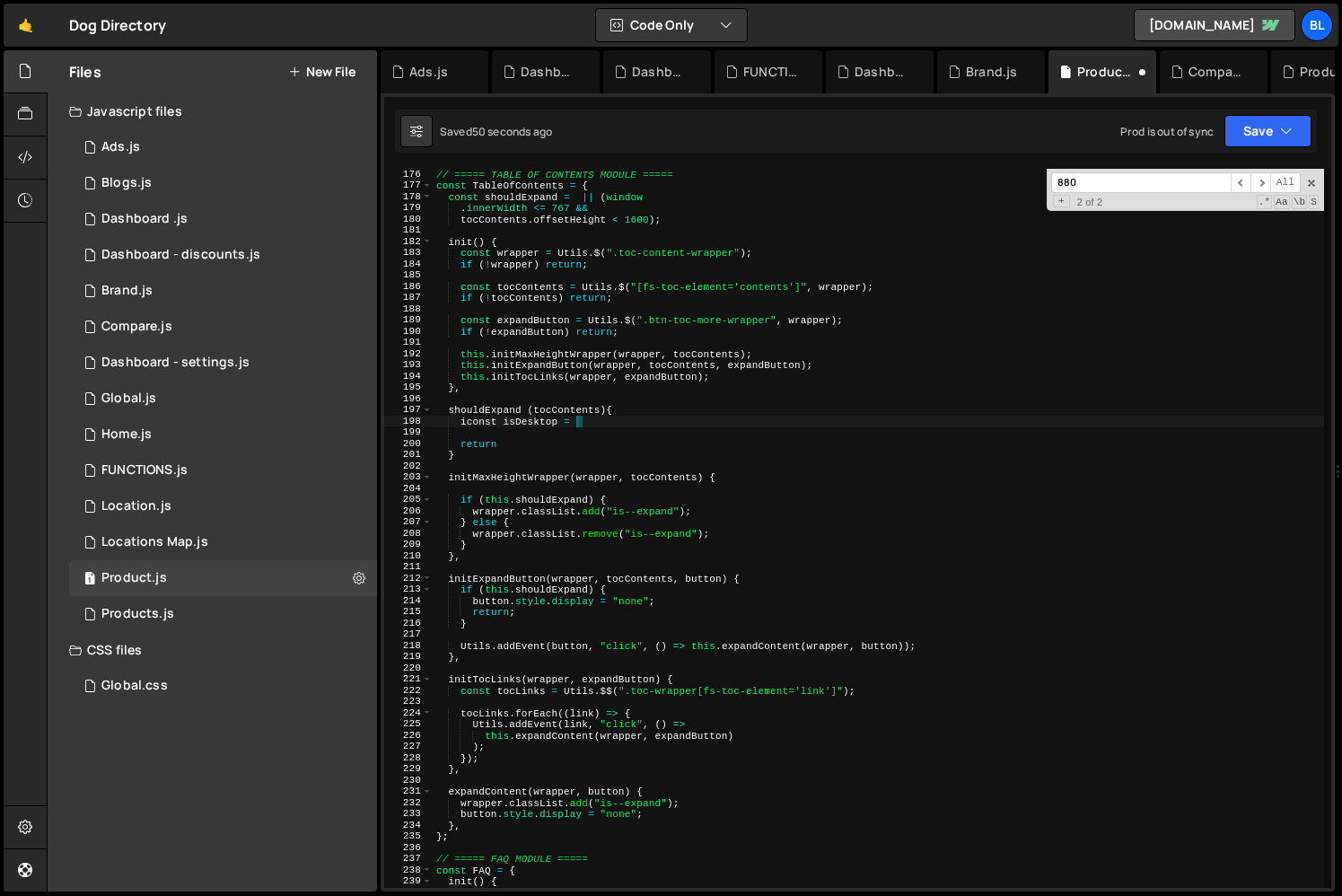
scroll to position [0, 11]
paste textarea "(window.innerWidth > 767 && tocContents.offsetHeight < 880)"
click at [477, 426] on div "// ===== TABLE OF CONTENTS MODULE ===== const TableOfContents = { const shouldE…" at bounding box center [878, 539] width 891 height 741
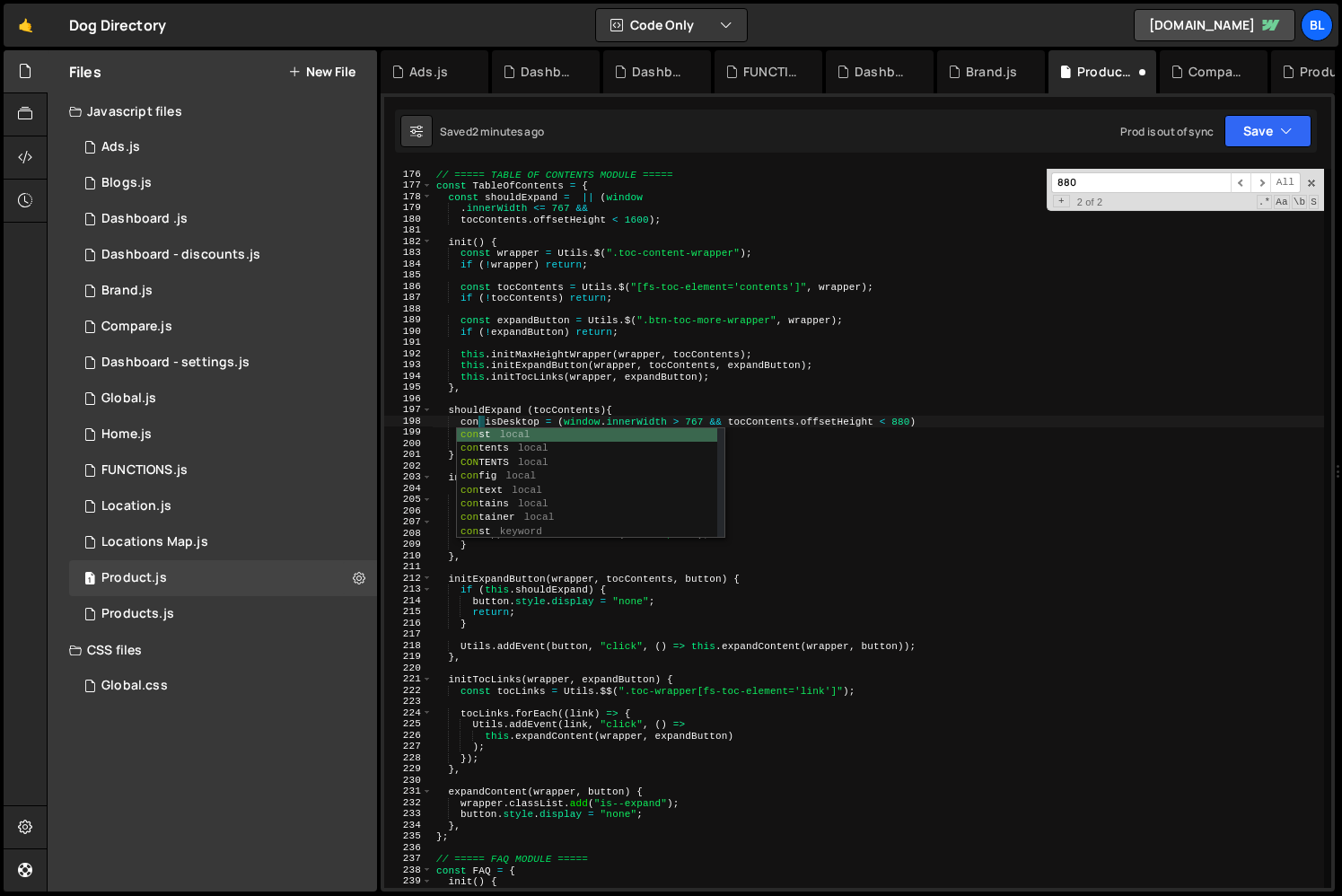
type textarea "const isDesktop = (window.innerWidth > 767 && tocContents.offsetHeight < 880)"
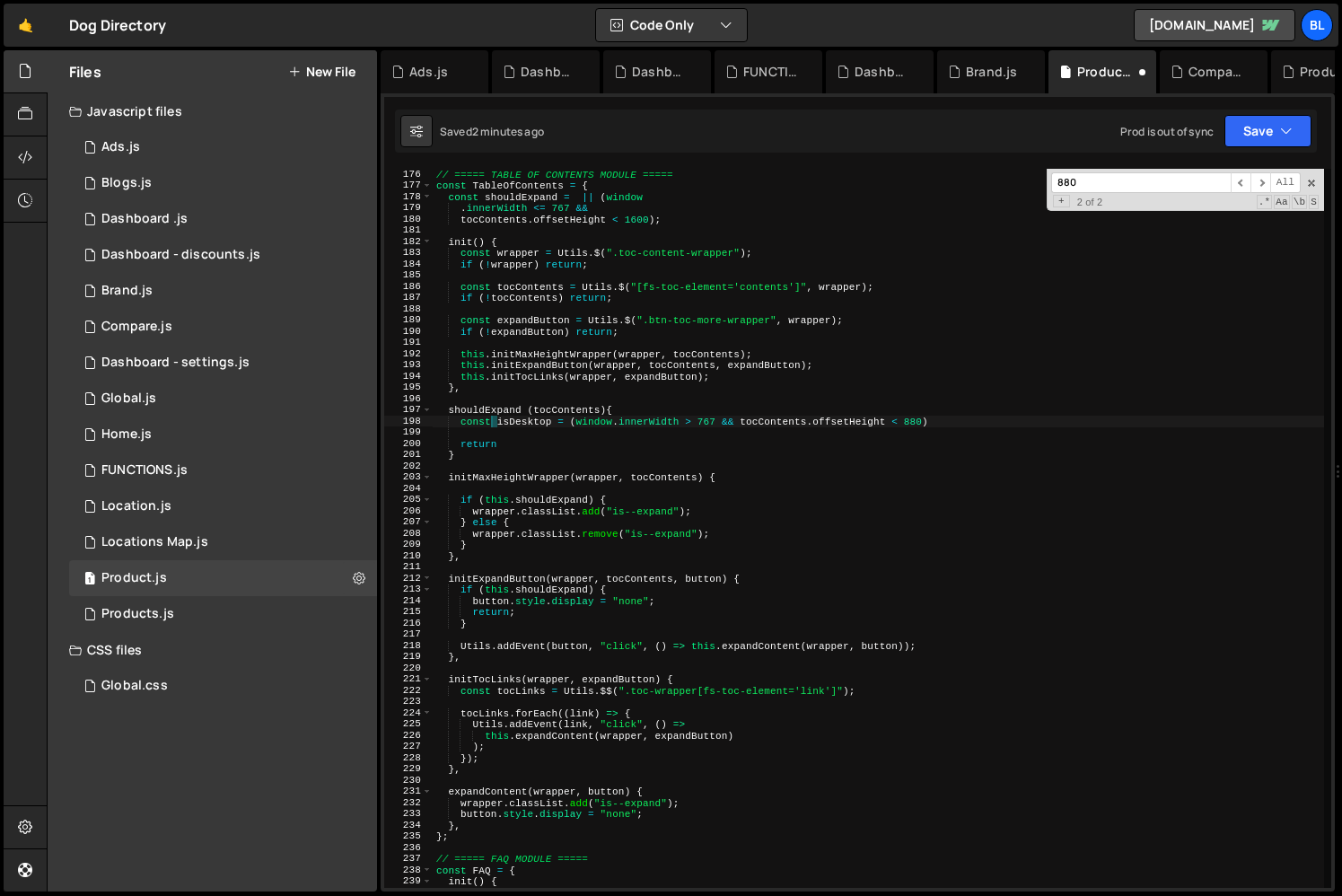
click at [605, 427] on div "// ===== TABLE OF CONTENTS MODULE ===== const TableOfContents = { const shouldE…" at bounding box center [878, 539] width 891 height 741
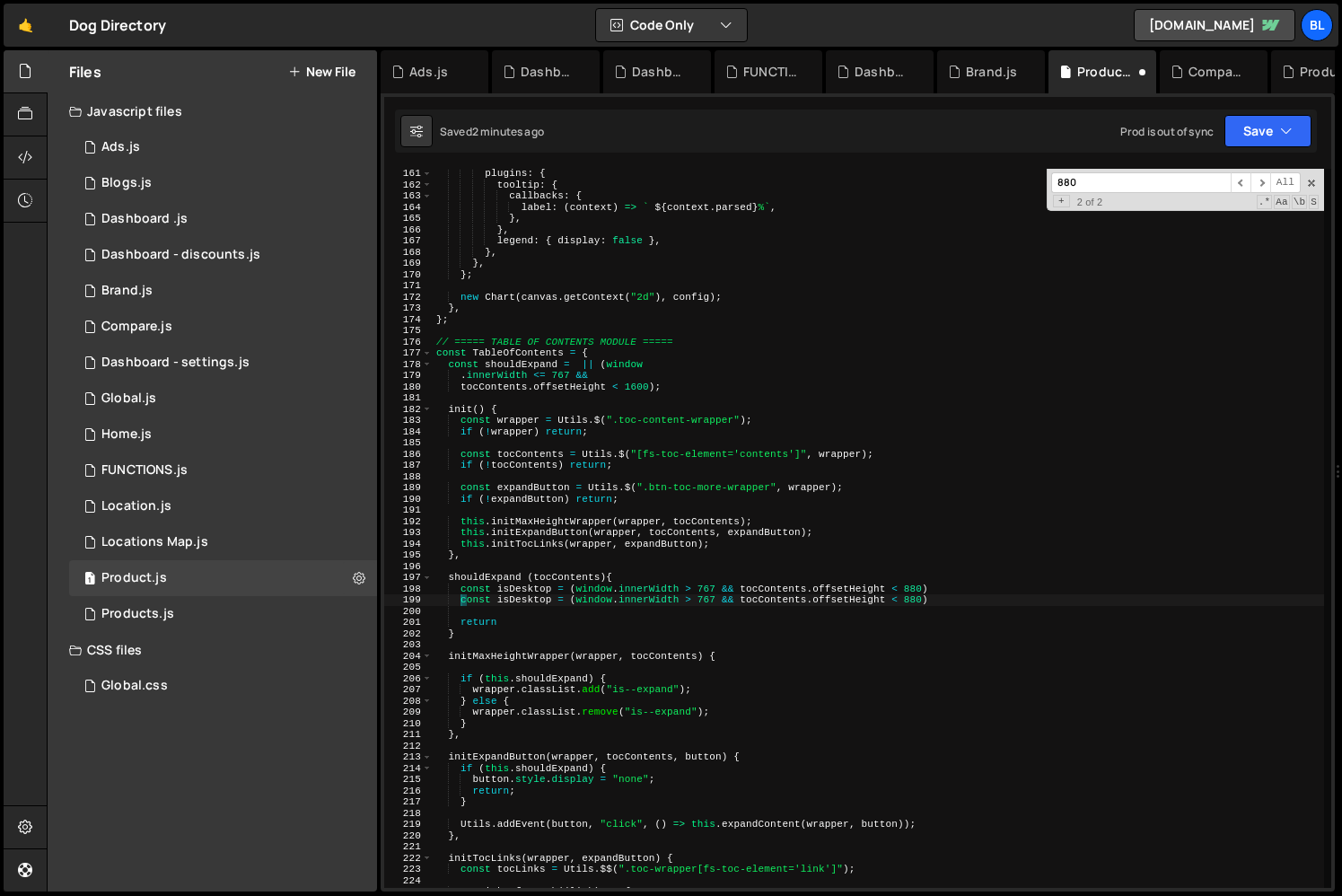
scroll to position [1796, 0]
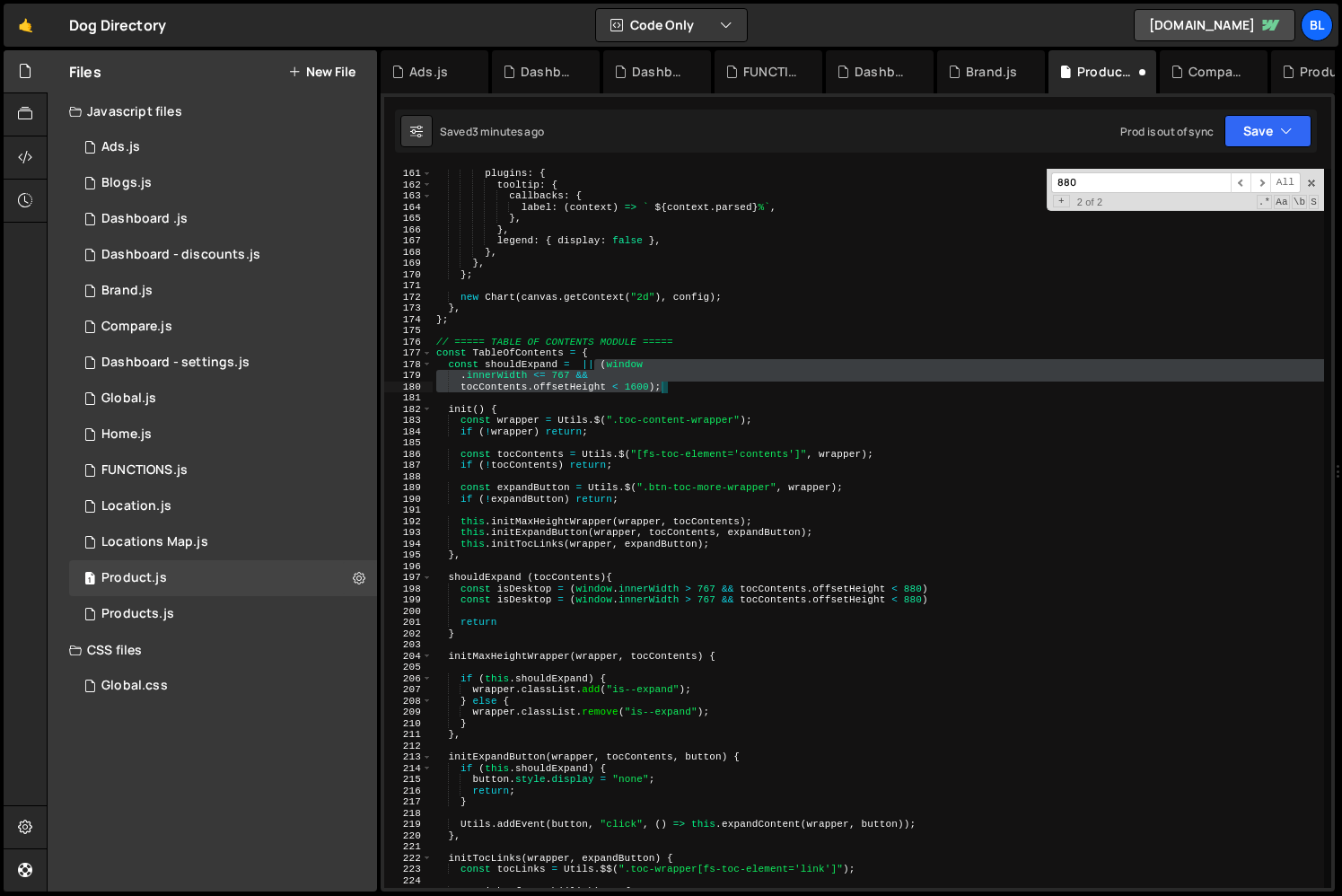
drag, startPoint x: 596, startPoint y: 366, endPoint x: 683, endPoint y: 387, distance: 89.5
click at [683, 387] on div "plugins : { tooltip : { callbacks : { label : ( context ) => ` ${ context . par…" at bounding box center [878, 538] width 891 height 741
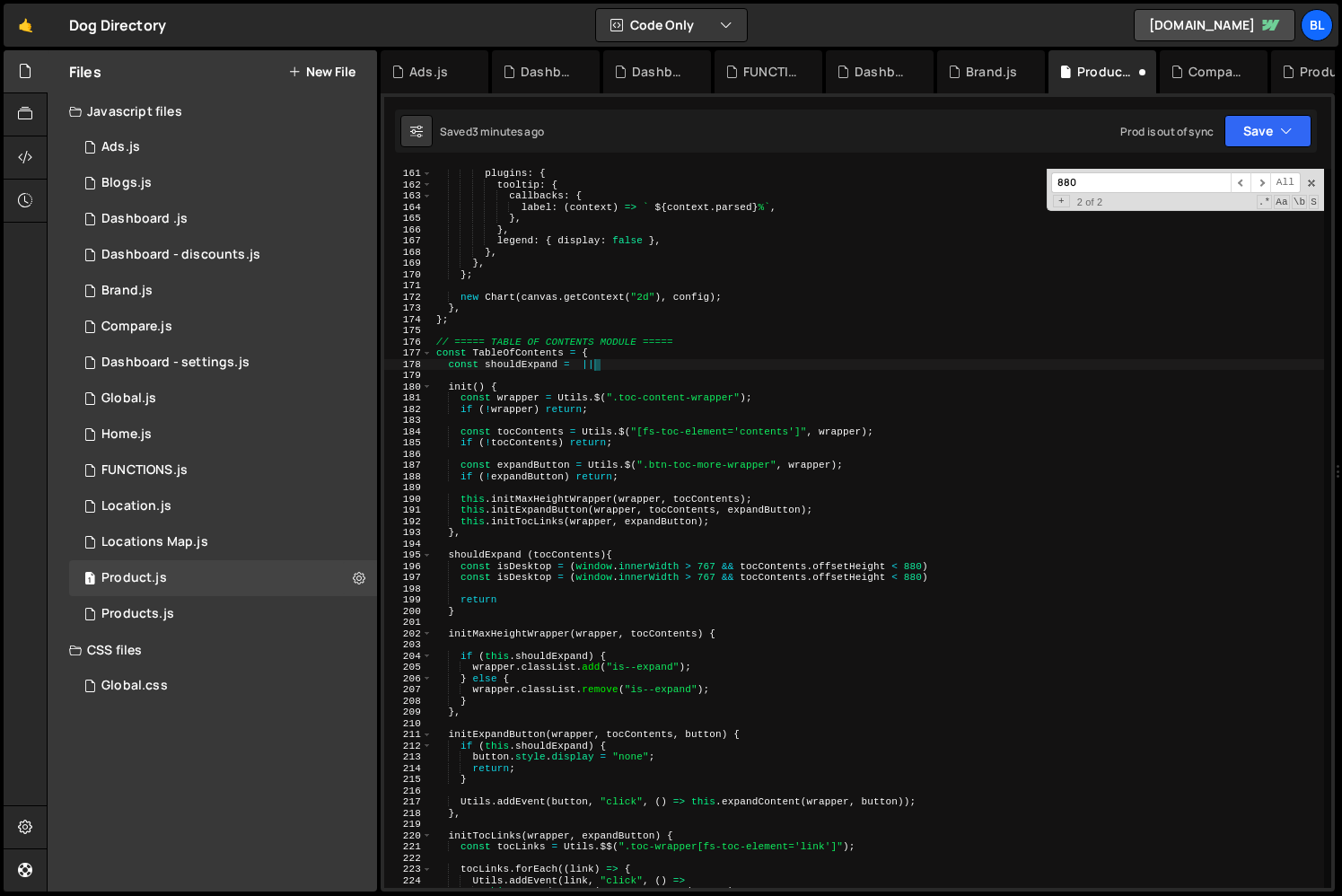
click at [932, 577] on div "plugins : { tooltip : { callbacks : { label : ( context ) => ` ${ context . par…" at bounding box center [878, 538] width 891 height 741
click at [571, 583] on div "plugins : { tooltip : { callbacks : { label : ( context ) => ` ${ context . par…" at bounding box center [878, 538] width 891 height 741
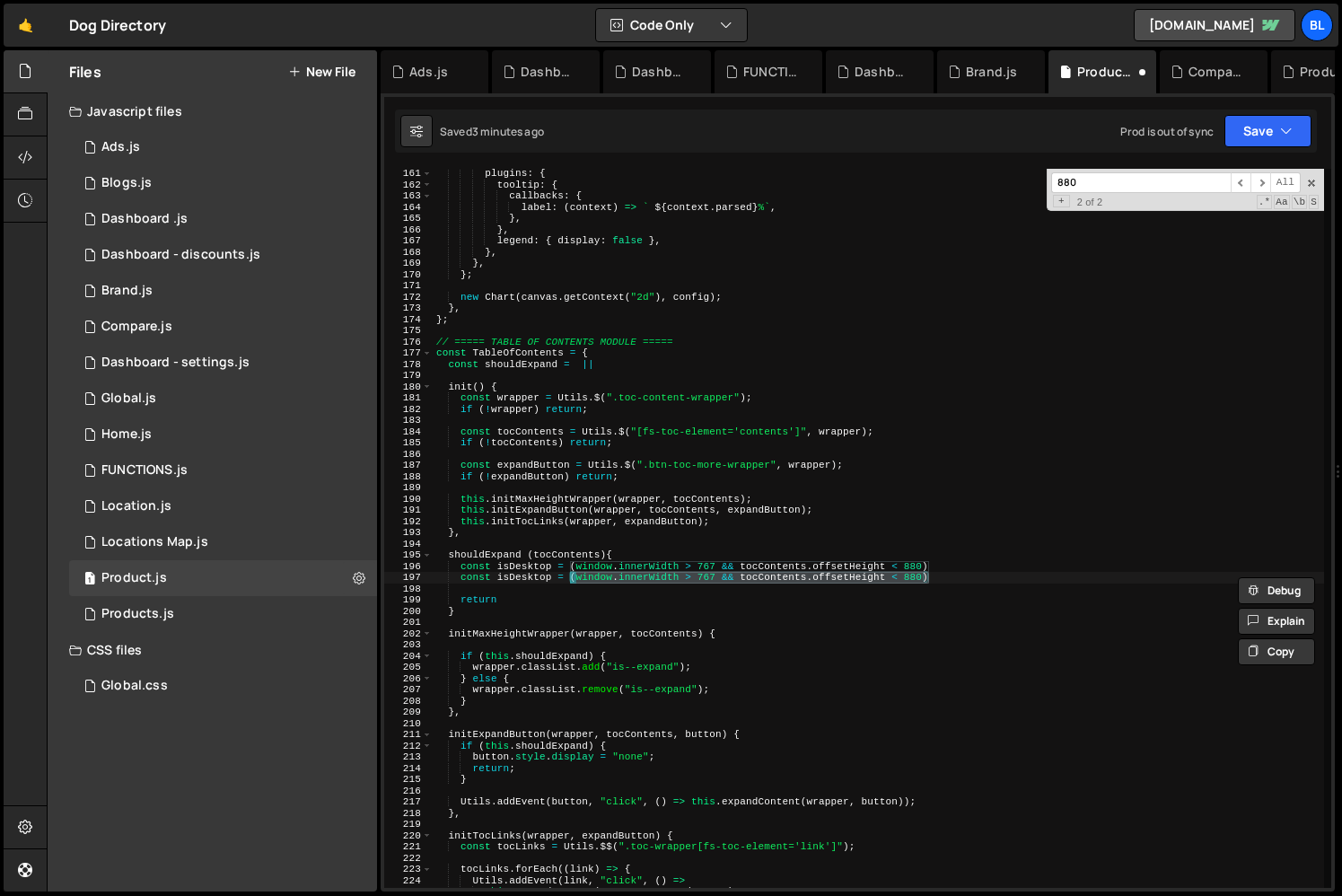
paste textarea "tocContents.offsetHeight < 1600);"
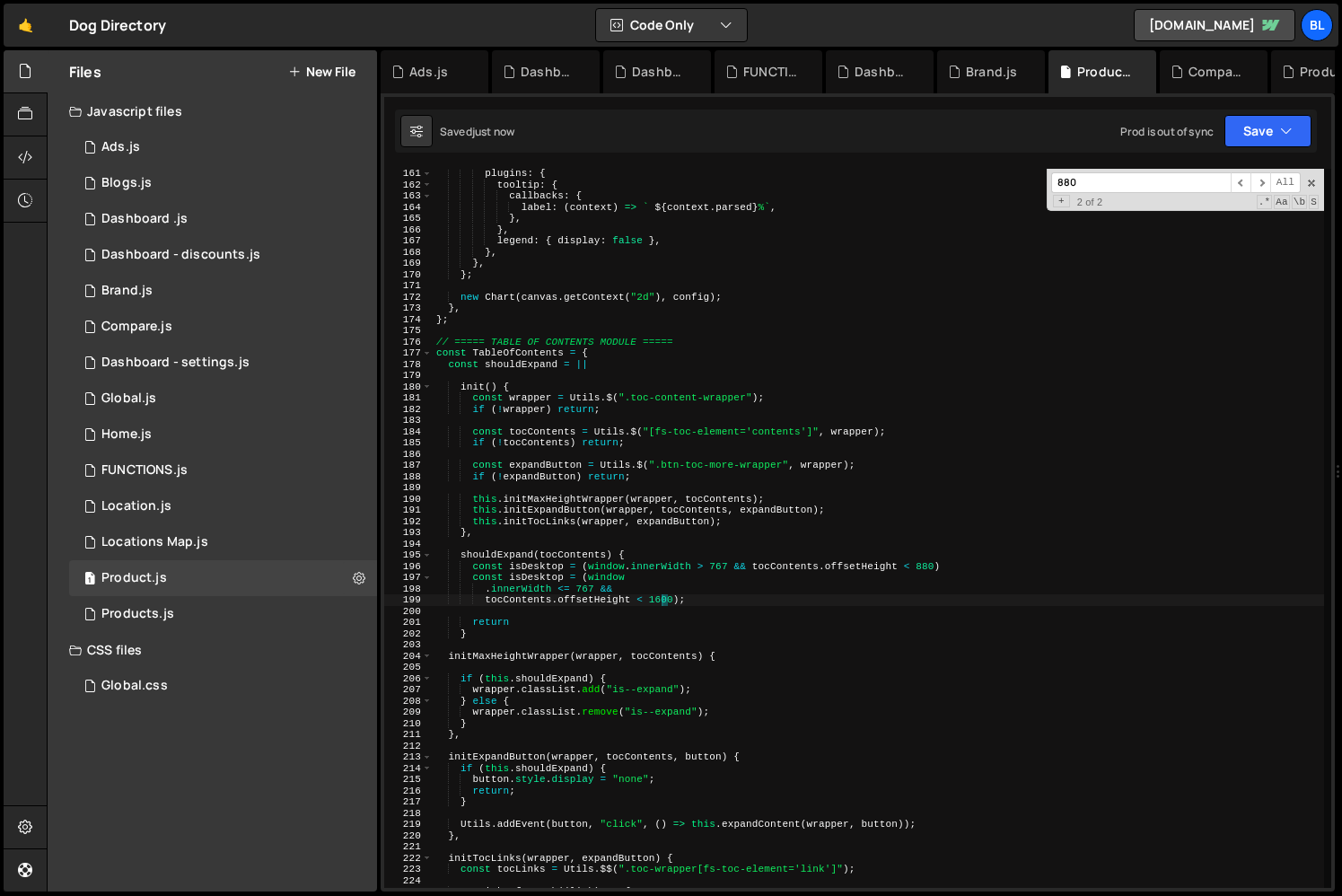
click at [486, 589] on div "plugins : { tooltip : { callbacks : { label : ( context ) => ` ${ context . par…" at bounding box center [878, 538] width 891 height 741
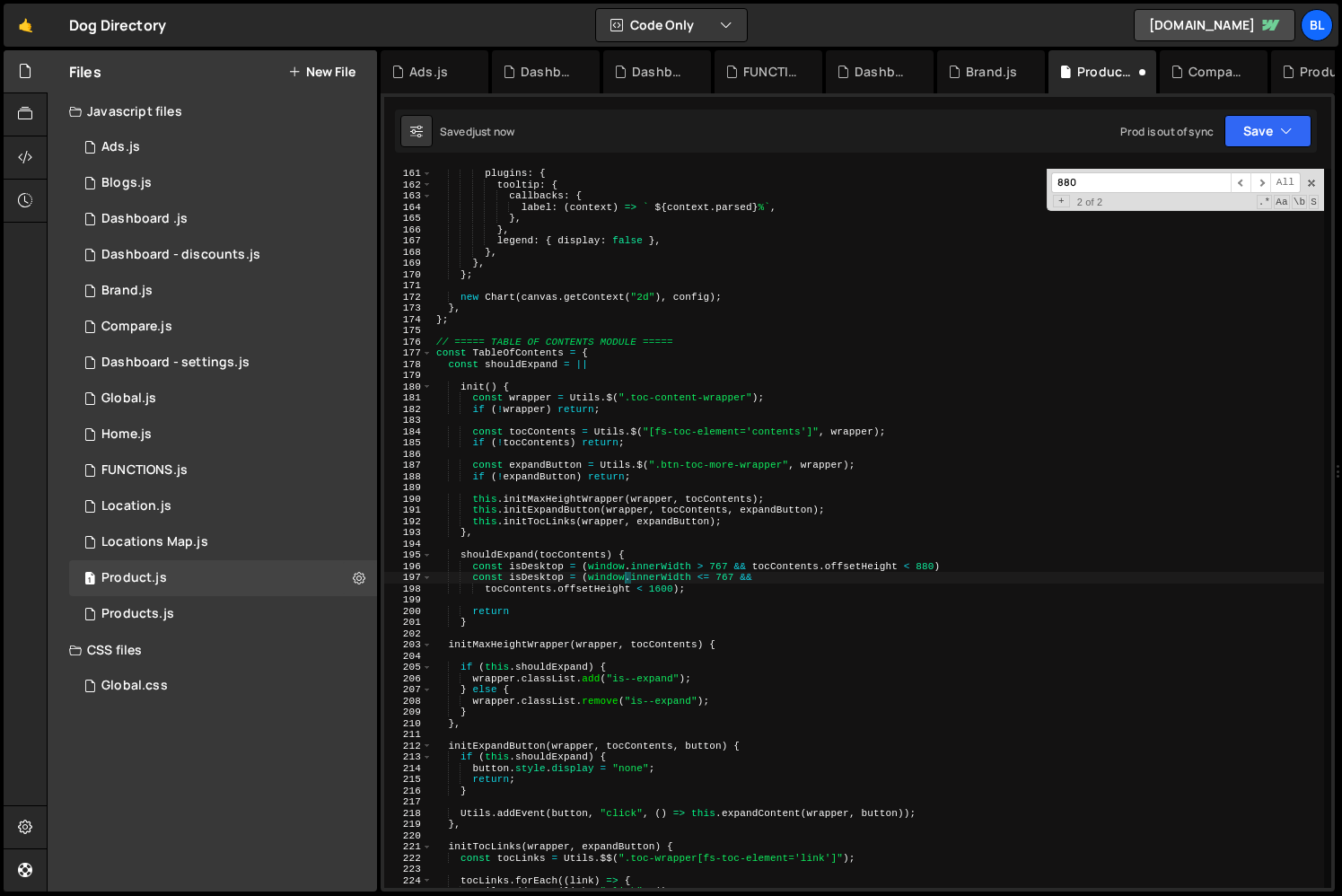
click at [483, 594] on div "plugins : { tooltip : { callbacks : { label : ( context ) => ` ${ context . par…" at bounding box center [878, 538] width 891 height 741
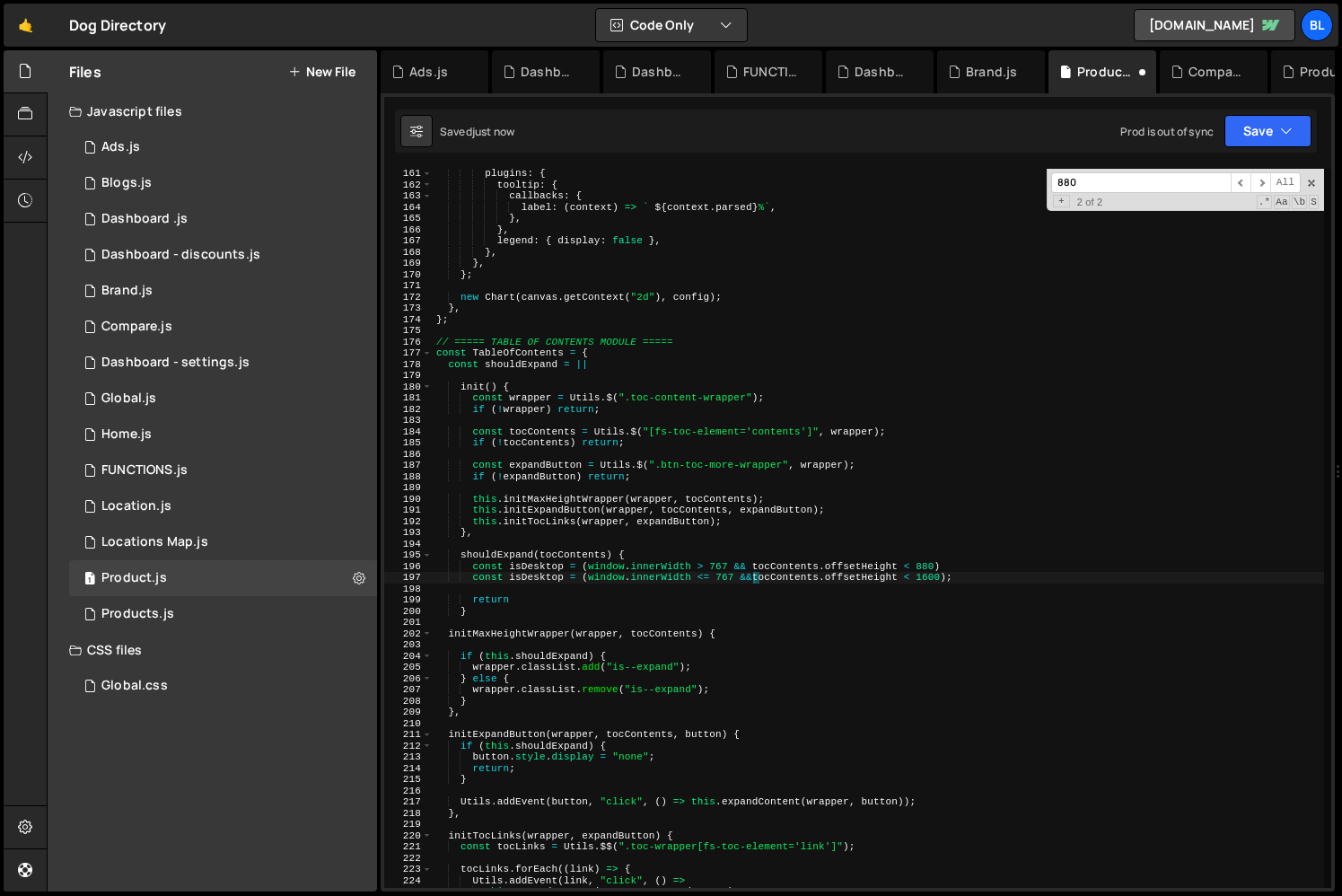
click at [953, 572] on div "plugins : { tooltip : { callbacks : { label : ( context ) => ` ${ context . par…" at bounding box center [878, 538] width 891 height 741
click at [541, 582] on div "plugins : { tooltip : { callbacks : { label : ( context ) => ` ${ context . par…" at bounding box center [878, 538] width 891 height 741
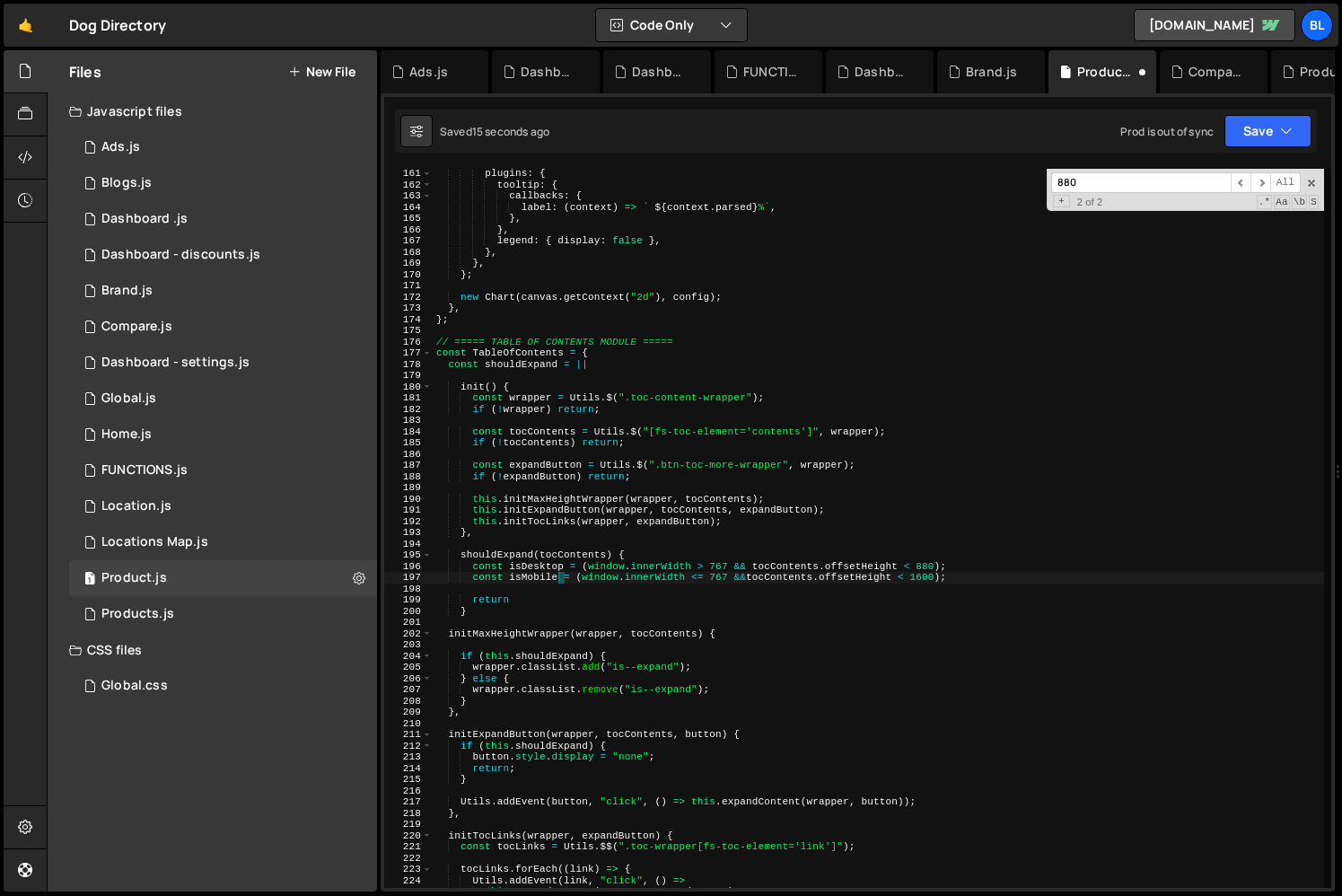
click at [541, 577] on div "plugins : { tooltip : { callbacks : { label : ( context ) => ` ${ context . par…" at bounding box center [878, 538] width 891 height 741
click at [537, 565] on div "plugins : { tooltip : { callbacks : { label : ( context ) => ` ${ context . par…" at bounding box center [878, 538] width 891 height 741
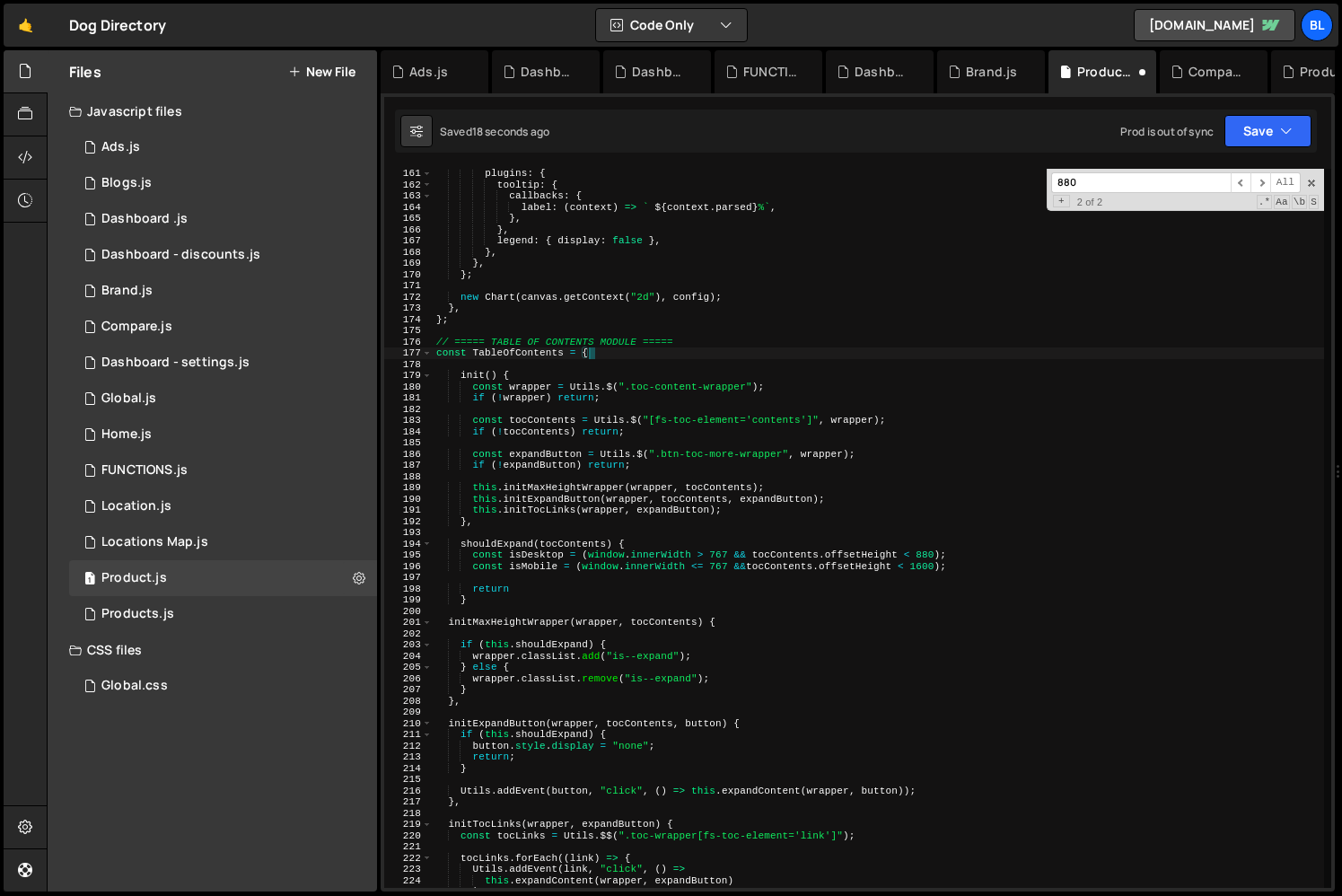
drag, startPoint x: 607, startPoint y: 362, endPoint x: 615, endPoint y: 355, distance: 10.6
click at [615, 355] on div "plugins : { tooltip : { callbacks : { label : ( context ) => ` ${ context . par…" at bounding box center [878, 538] width 891 height 741
click at [526, 561] on div "plugins : { tooltip : { callbacks : { label : ( context ) => ` ${ context . par…" at bounding box center [878, 538] width 891 height 741
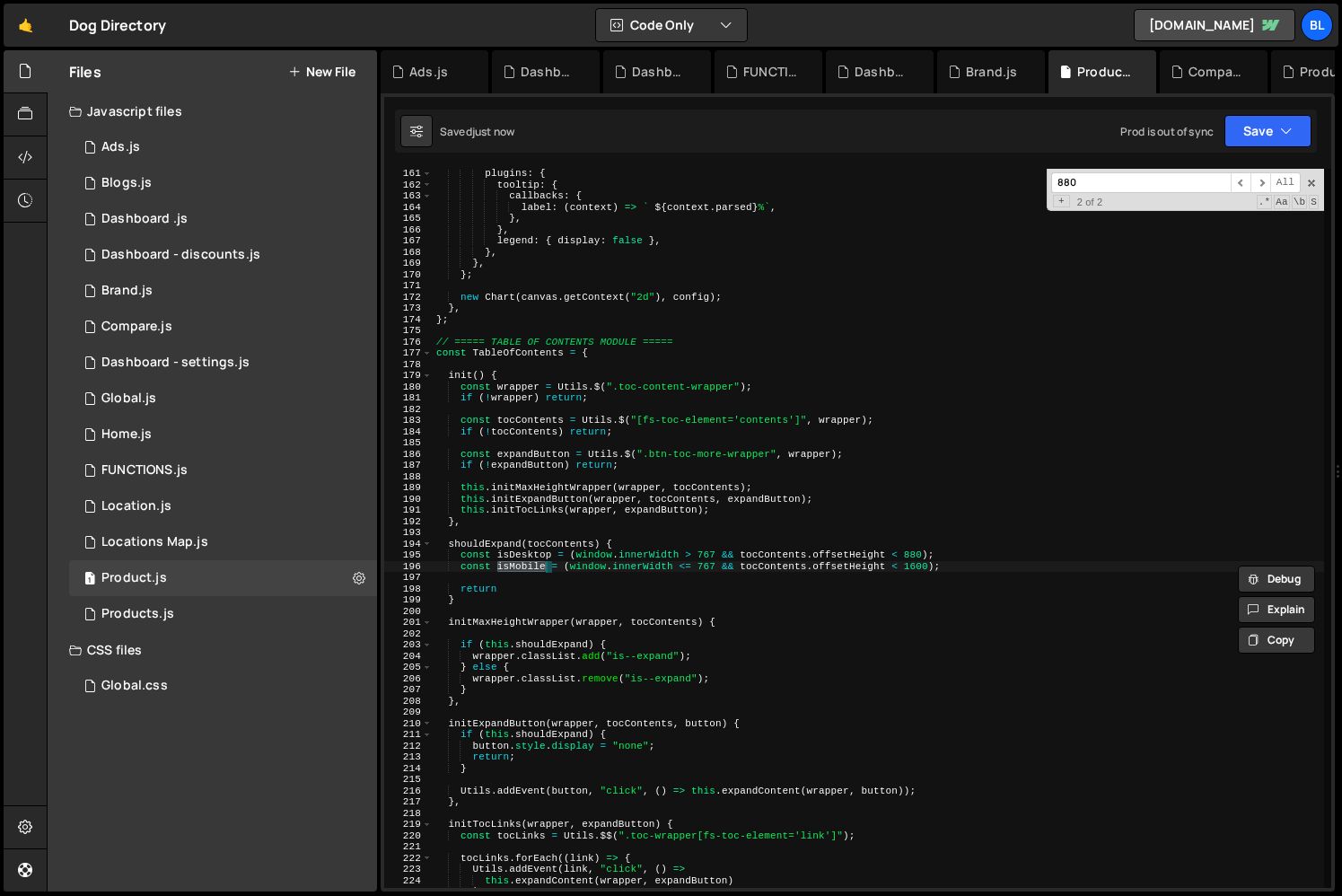
click at [515, 563] on div "plugins : { tooltip : { callbacks : { label : ( context ) => ` ${ context . par…" at bounding box center [878, 538] width 891 height 741
click at [534, 555] on div "plugins : { tooltip : { callbacks : { label : ( context ) => ` ${ context . par…" at bounding box center [878, 538] width 891 height 741
click at [510, 600] on div "plugins : { tooltip : { callbacks : { label : ( context ) => ` ${ context . par…" at bounding box center [878, 538] width 891 height 741
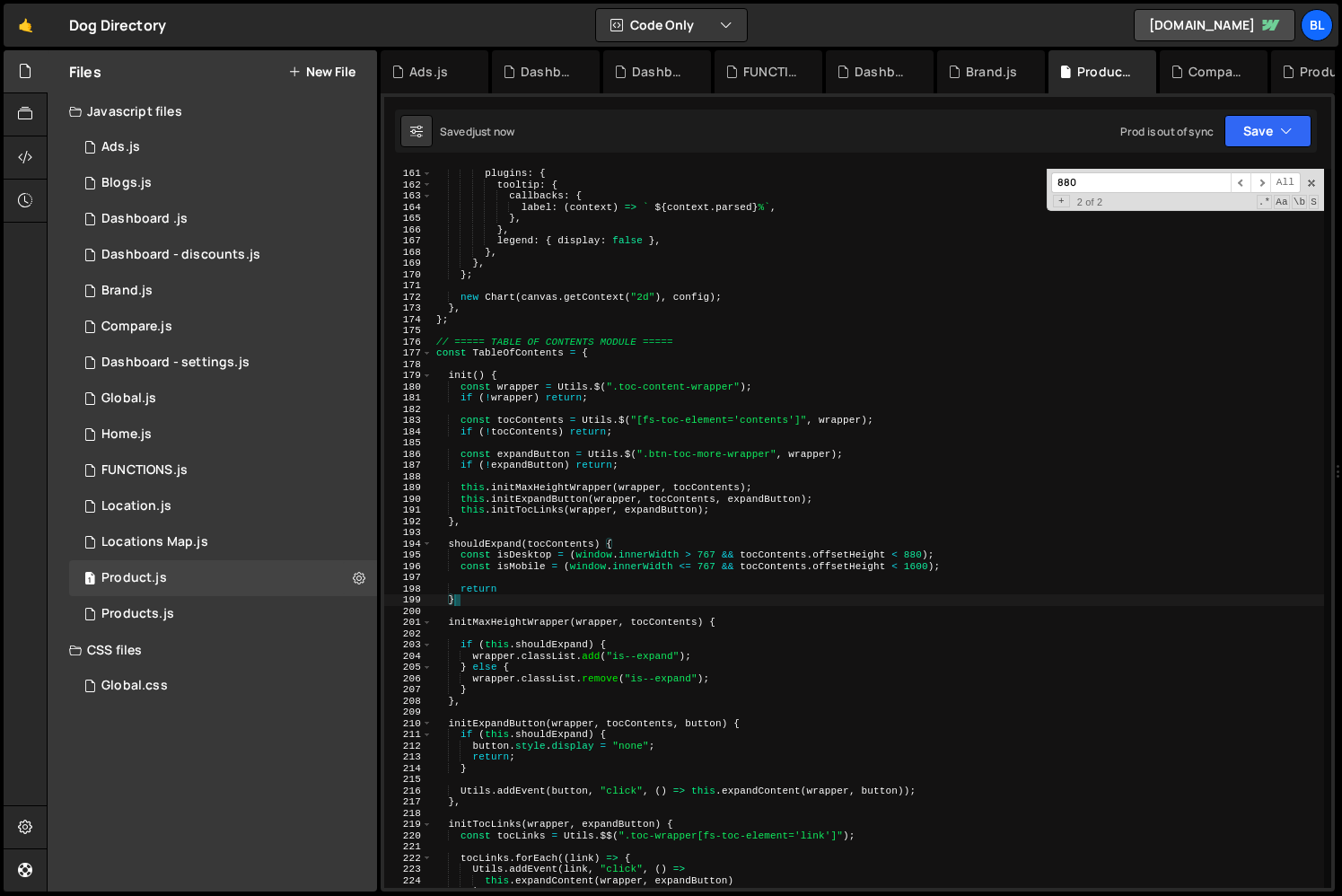
click at [523, 591] on div "plugins : { tooltip : { callbacks : { label : ( context ) => ` ${ context . par…" at bounding box center [878, 538] width 891 height 741
paste textarea "isDesktop"
type textarea "return isDesktop || isMobile;"
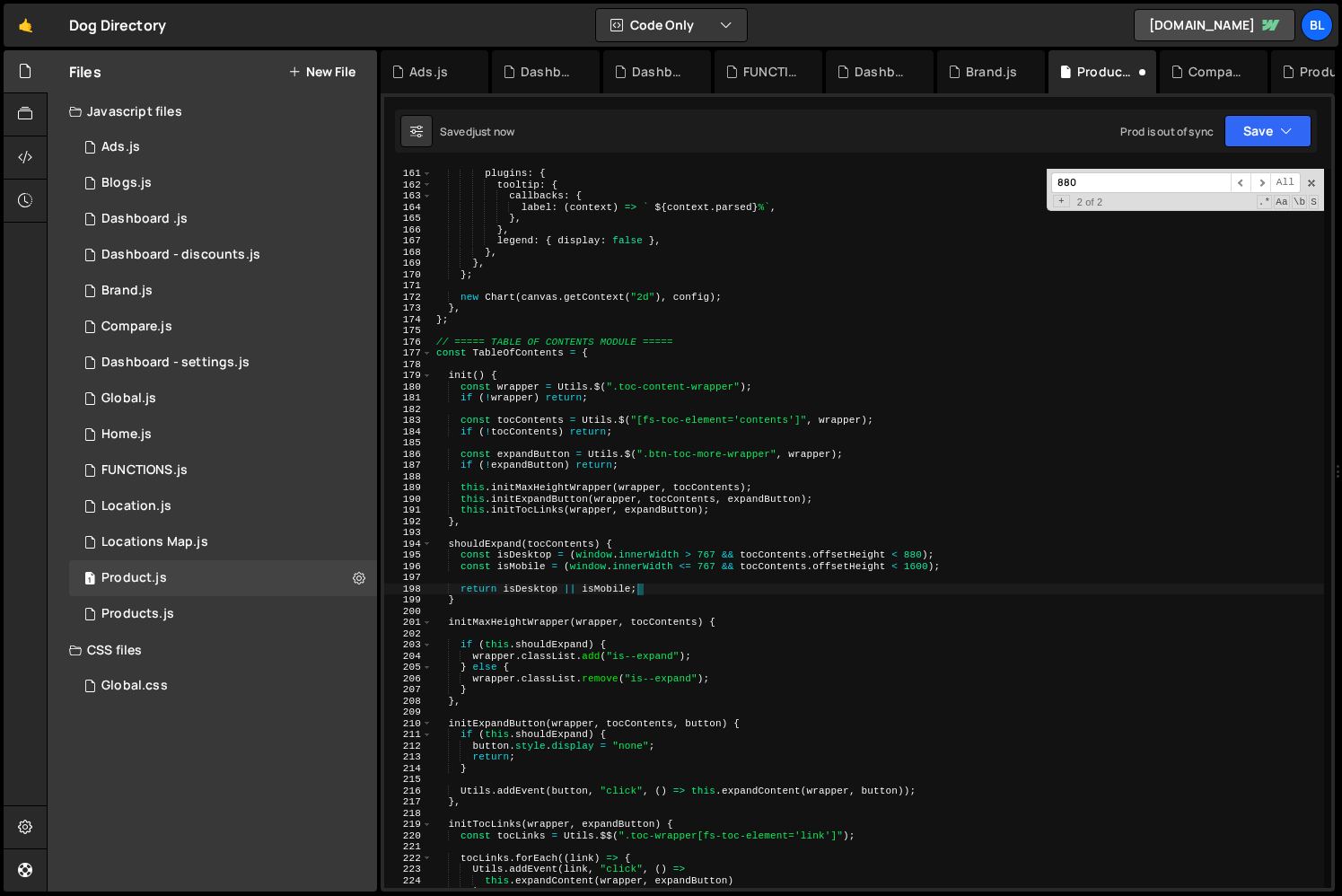
click at [523, 591] on div "plugins : { tooltip : { callbacks : { label : ( context ) => ` ${ context . par…" at bounding box center [878, 538] width 891 height 741
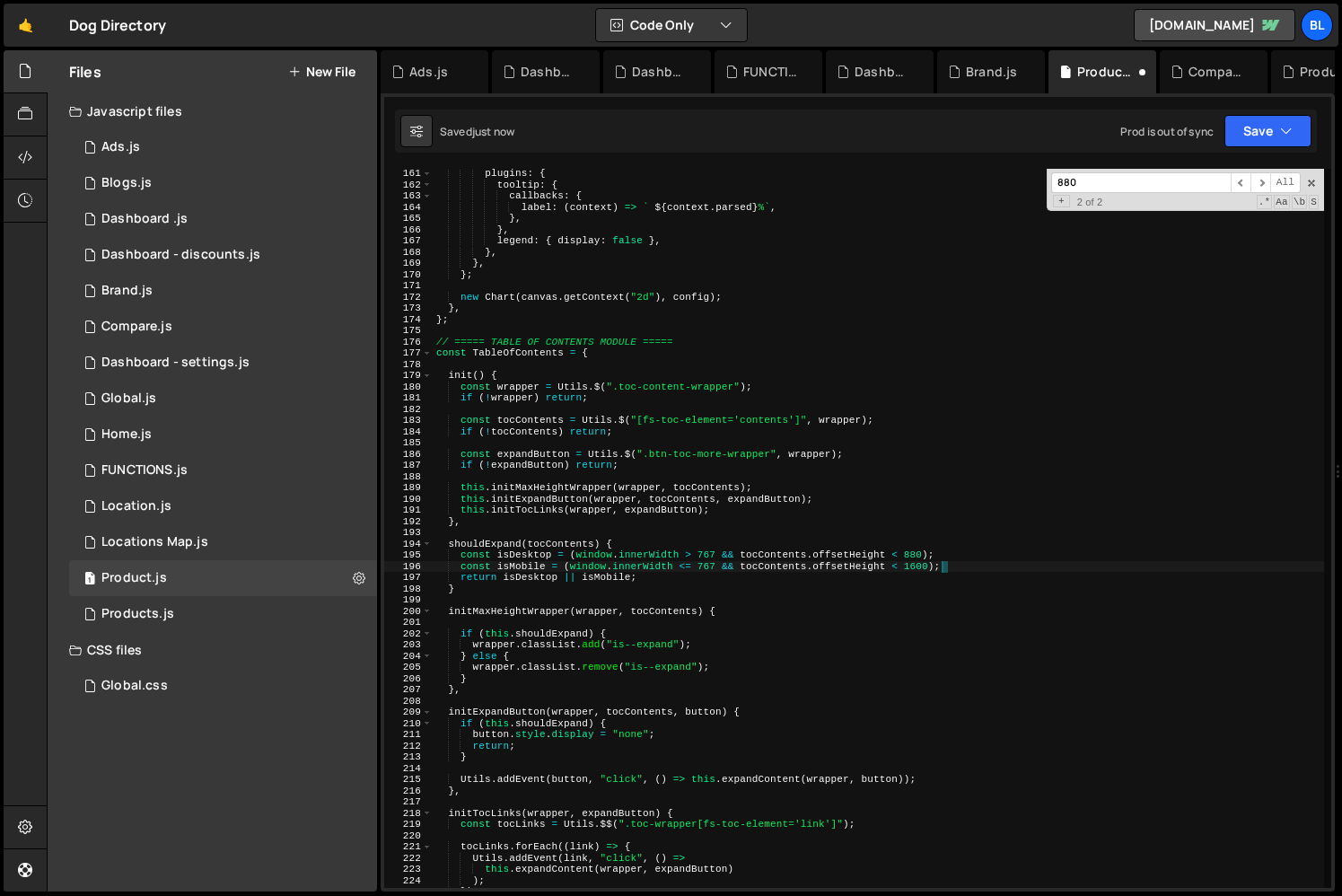
click at [525, 562] on div "plugins : { tooltip : { callbacks : { label : ( context ) => ` ${ context . par…" at bounding box center [878, 538] width 891 height 741
click at [523, 576] on div "plugins : { tooltip : { callbacks : { label : ( context ) => ` ${ context . par…" at bounding box center [878, 538] width 891 height 741
click at [523, 558] on div "plugins : { tooltip : { callbacks : { label : ( context ) => ` ${ context . par…" at bounding box center [878, 538] width 891 height 741
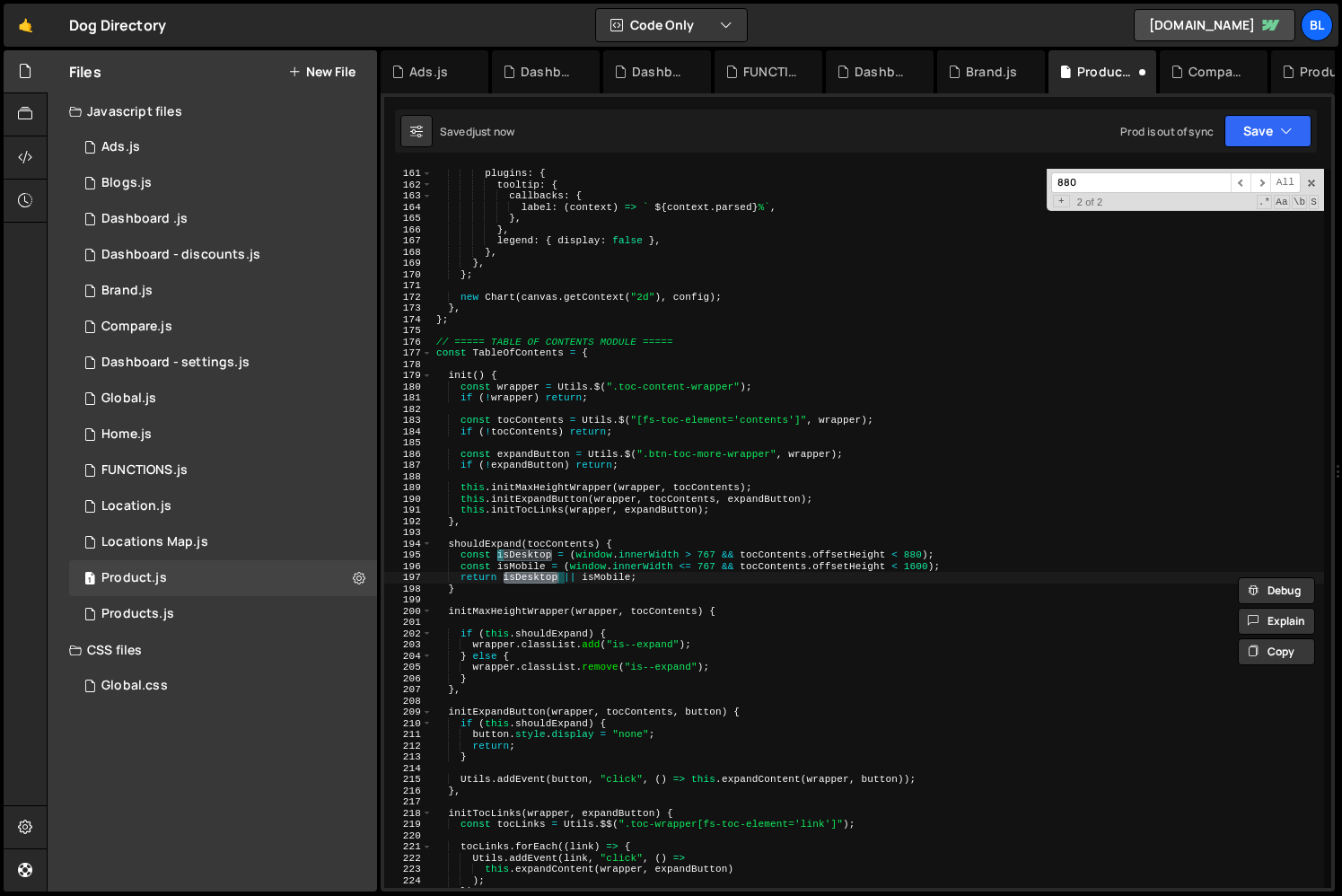
click at [484, 550] on div "plugins : { tooltip : { callbacks : { label : ( context ) => ` ${ context . par…" at bounding box center [878, 538] width 891 height 741
click at [501, 544] on div "plugins : { tooltip : { callbacks : { label : ( context ) => ` ${ context . par…" at bounding box center [878, 538] width 891 height 741
type textarea "shouldExpand(tocContents) {"
click at [493, 360] on div "plugins : { tooltip : { callbacks : { label : ( context ) => ` ${ context . par…" at bounding box center [878, 538] width 891 height 741
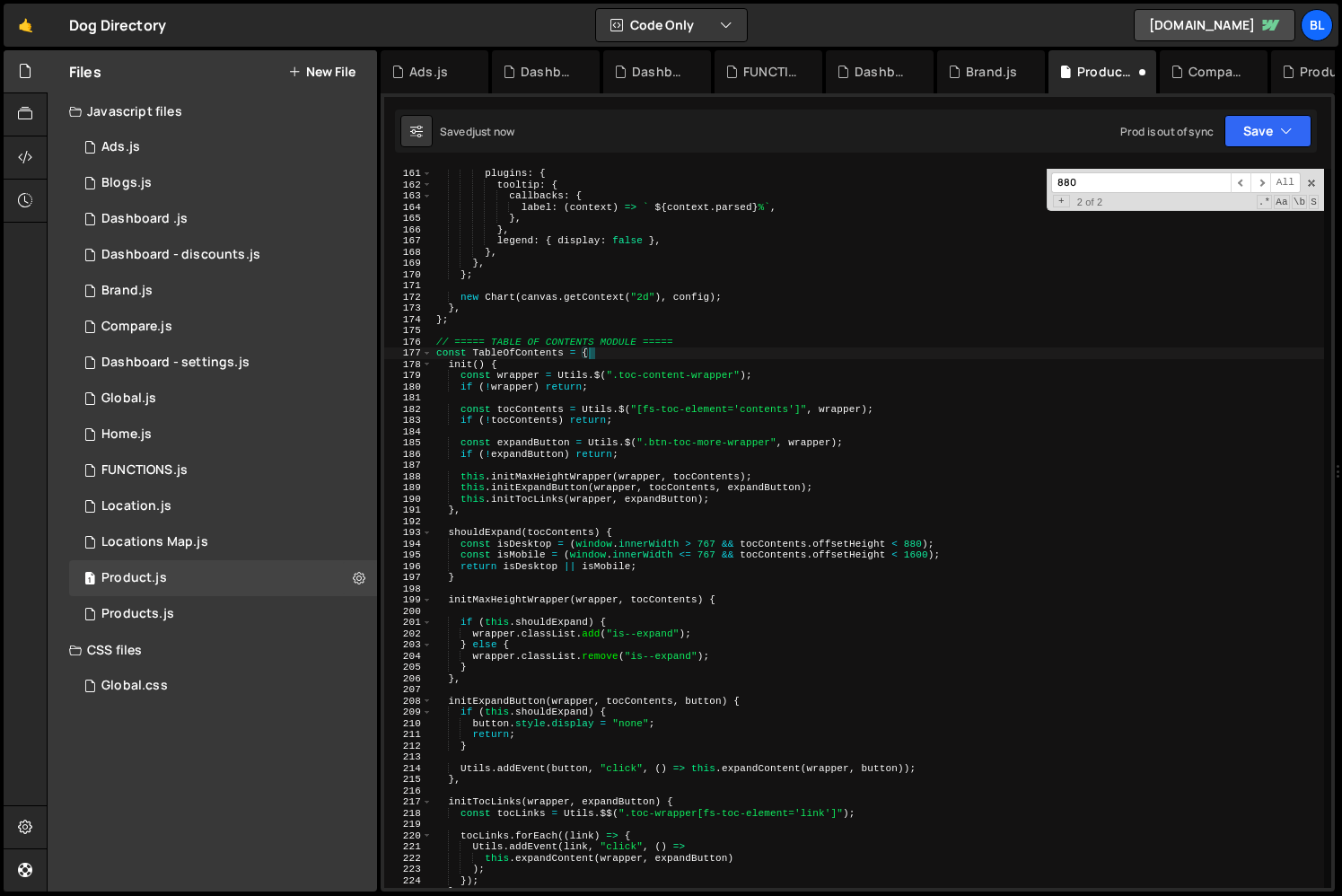
click at [533, 631] on div "plugins : { tooltip : { callbacks : { label : ( context ) => ` ${ context . par…" at bounding box center [878, 538] width 891 height 741
click at [627, 675] on div "plugins : { tooltip : { callbacks : { label : ( context ) => ` ${ context . par…" at bounding box center [878, 538] width 891 height 741
click at [613, 649] on div "plugins : { tooltip : { callbacks : { label : ( context ) => ` ${ context . par…" at bounding box center [878, 538] width 891 height 741
click at [518, 539] on div "plugins : { tooltip : { callbacks : { label : ( context ) => ` ${ context . par…" at bounding box center [878, 538] width 891 height 741
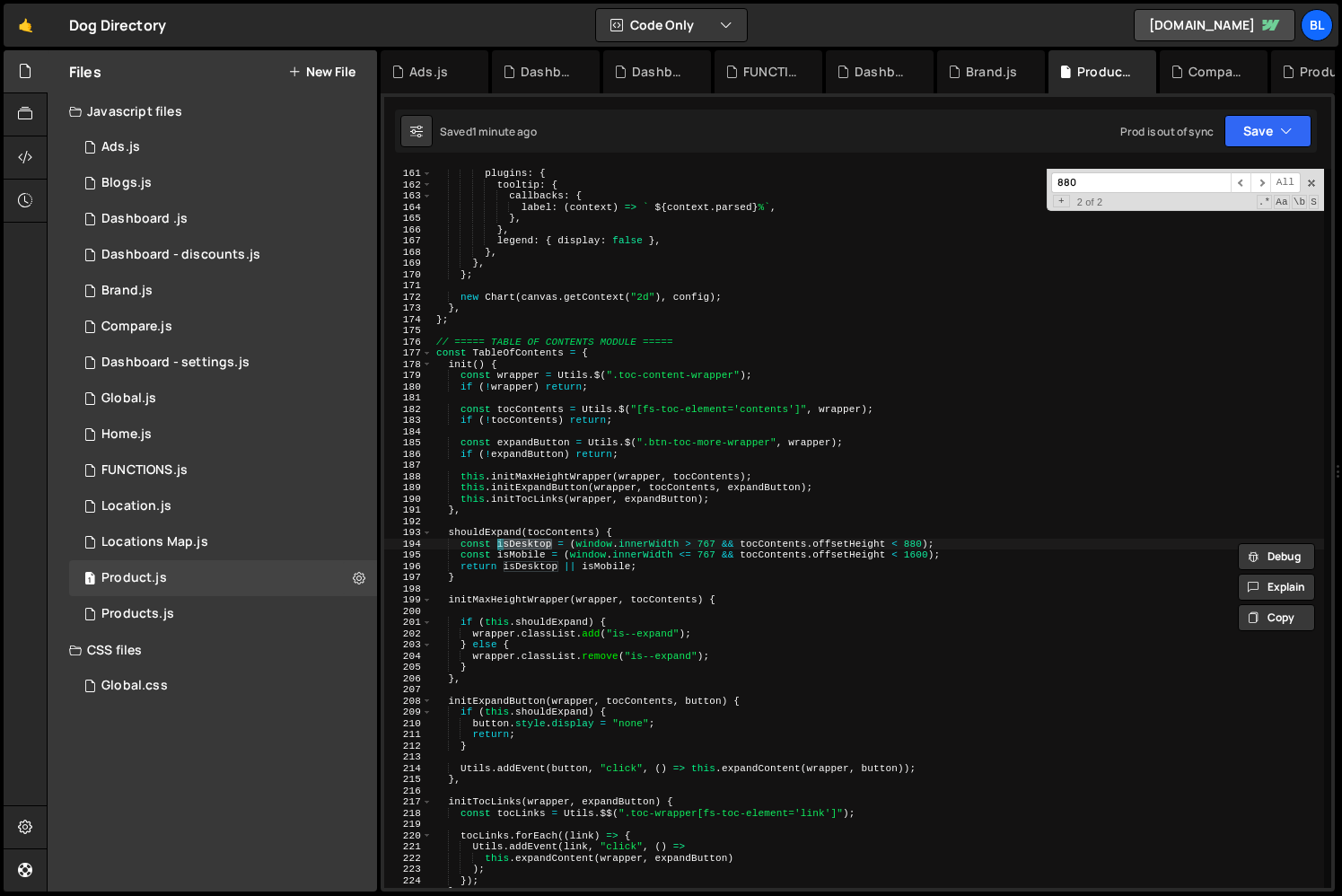
click at [488, 534] on div "plugins : { tooltip : { callbacks : { label : ( context ) => ` ${ context . par…" at bounding box center [878, 538] width 891 height 741
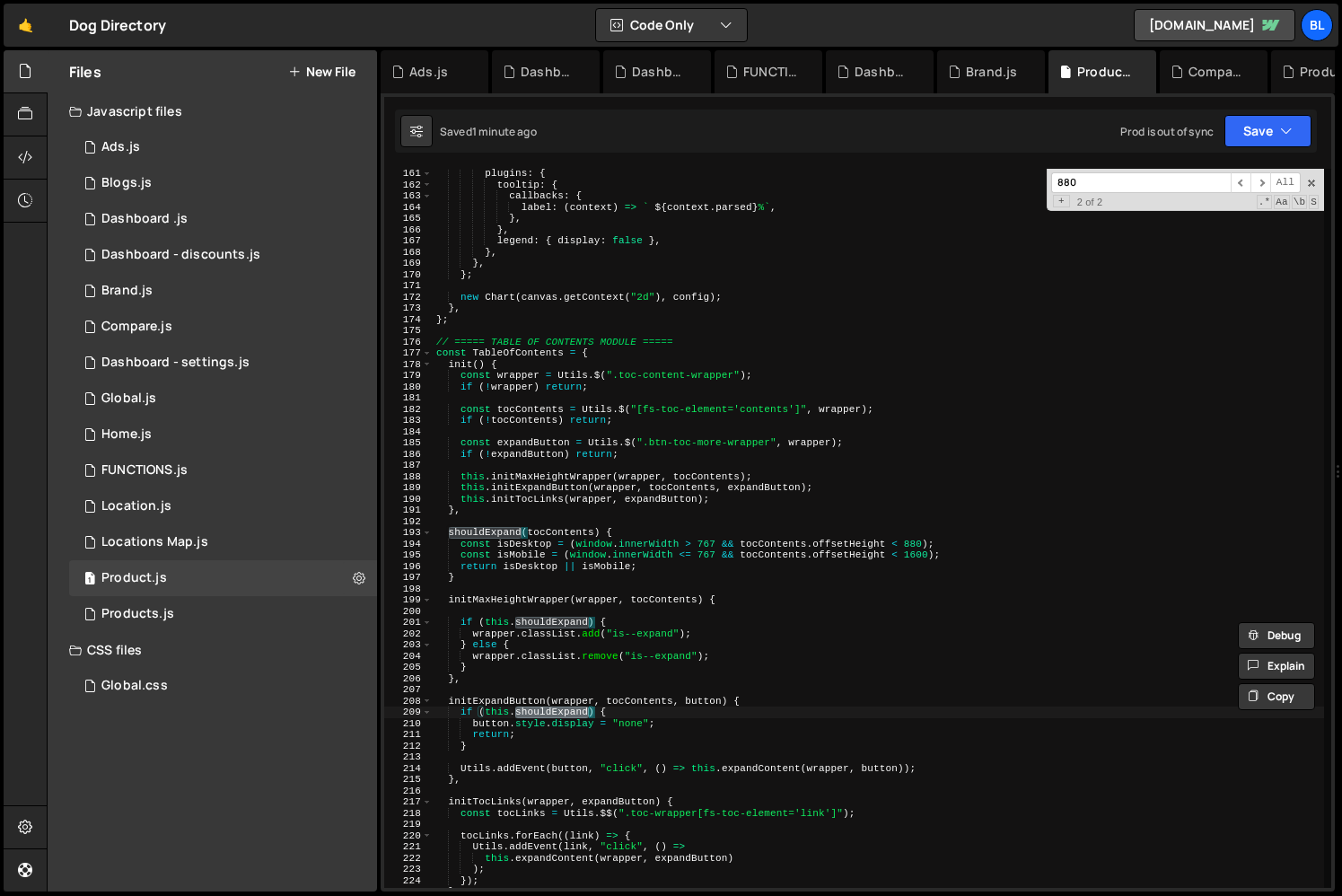
click at [595, 658] on div "plugins : { tooltip : { callbacks : { label : ( context ) => ` ${ context . par…" at bounding box center [878, 538] width 891 height 741
click at [567, 623] on div "plugins : { tooltip : { callbacks : { label : ( context ) => ` ${ context . par…" at bounding box center [878, 538] width 891 height 741
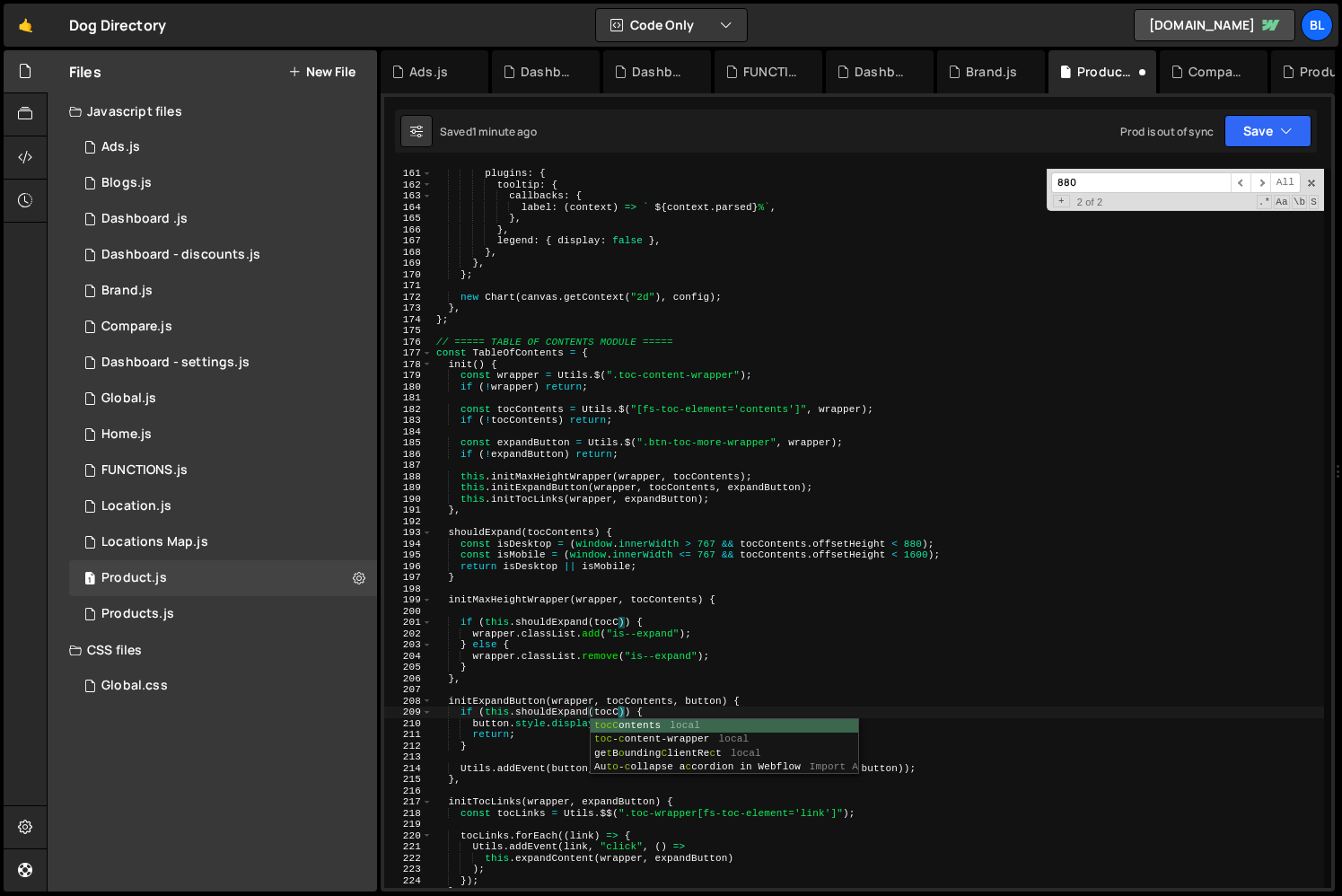
scroll to position [0, 16]
click at [622, 707] on div "plugins : { tooltip : { callbacks : { label : ( context ) => ` ${ context . par…" at bounding box center [878, 538] width 891 height 741
click at [627, 631] on div "plugins : { tooltip : { callbacks : { label : ( context ) => ` ${ context . par…" at bounding box center [878, 538] width 891 height 741
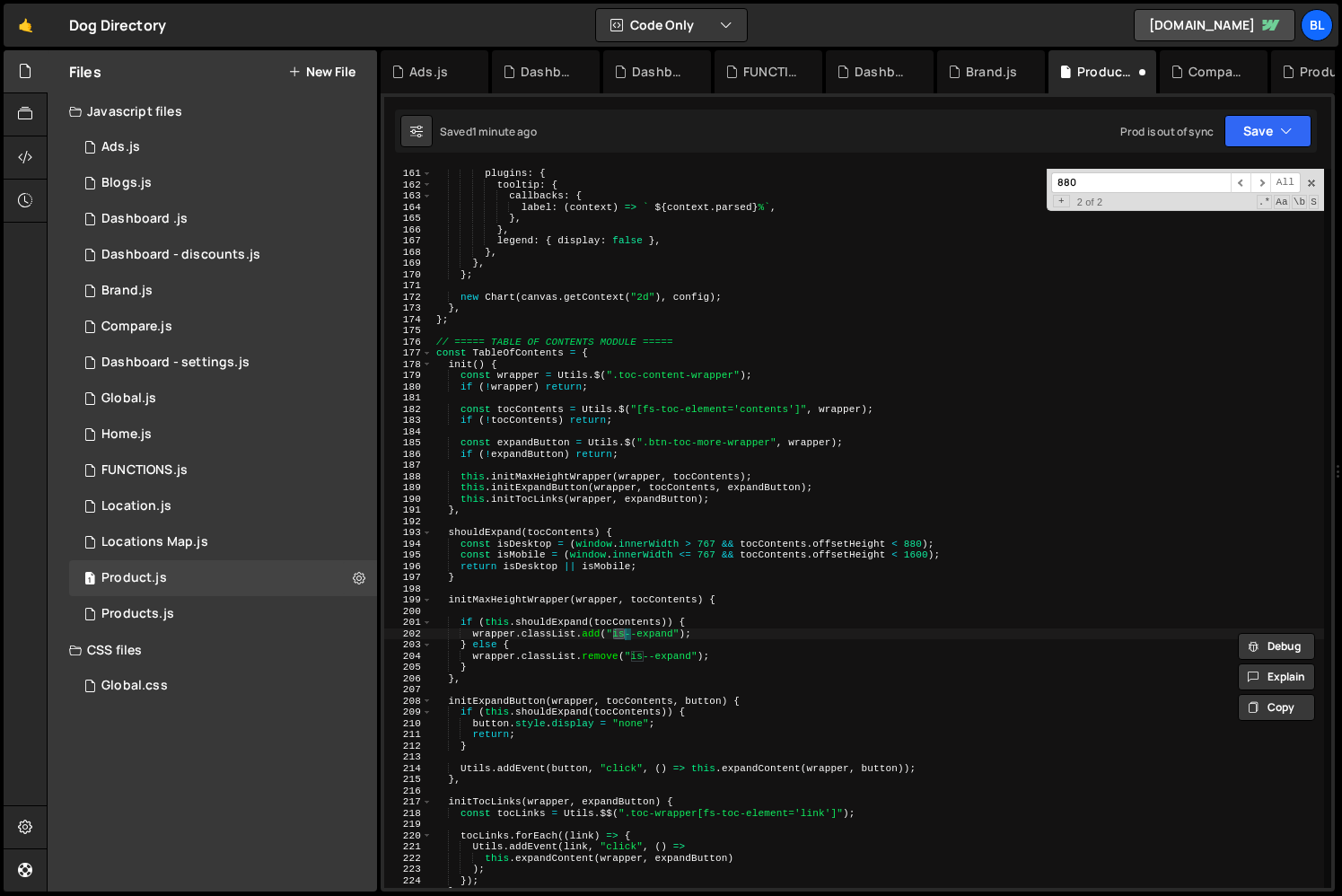
click at [634, 623] on div "plugins : { tooltip : { callbacks : { label : ( context ) => ` ${ context . par…" at bounding box center [878, 538] width 891 height 741
click at [604, 681] on div "plugins : { tooltip : { callbacks : { label : ( context ) => ` ${ context . par…" at bounding box center [878, 538] width 891 height 741
click at [593, 706] on div "plugins : { tooltip : { callbacks : { label : ( context ) => ` ${ context . par…" at bounding box center [878, 538] width 891 height 741
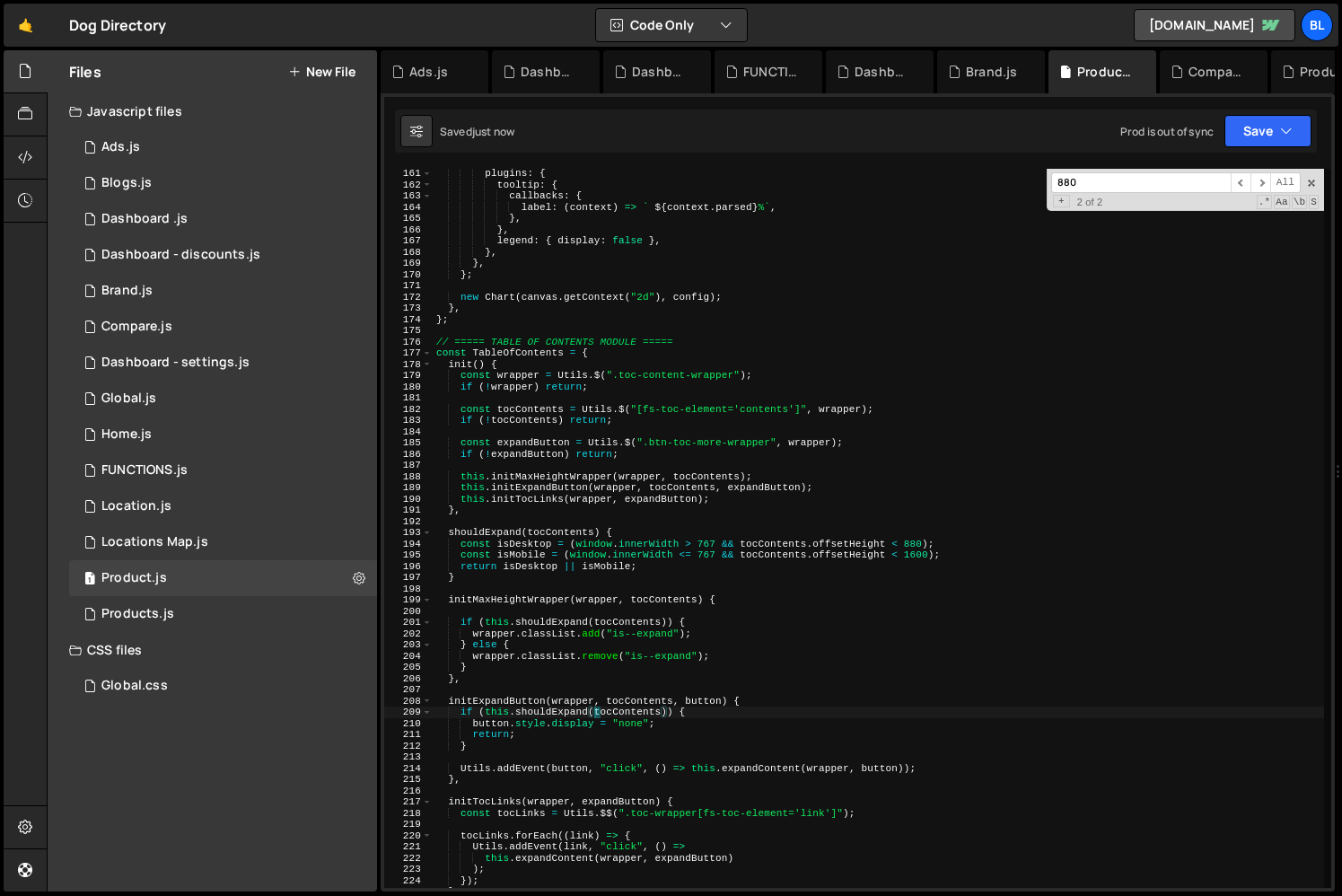
click at [558, 532] on div "plugins : { tooltip : { callbacks : { label : ( context ) => ` ${ context . par…" at bounding box center [878, 538] width 891 height 741
click at [633, 662] on div "plugins : { tooltip : { callbacks : { label : ( context ) => ` ${ context . par…" at bounding box center [878, 538] width 891 height 741
click at [560, 623] on div "plugins : { tooltip : { callbacks : { label : ( context ) => ` ${ context . par…" at bounding box center [878, 538] width 891 height 741
type textarea "if (this.shouldExpand(tocContents)) {"
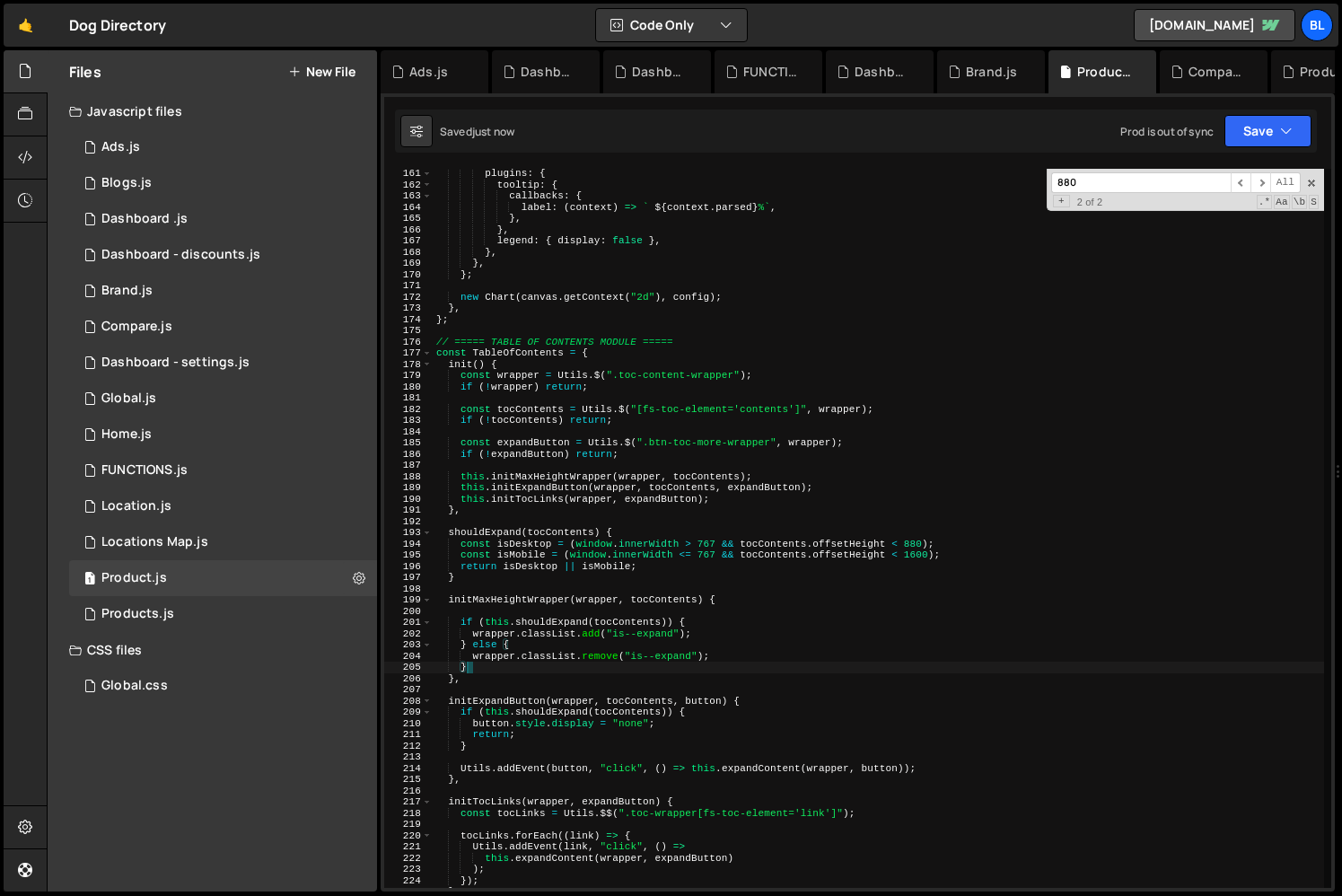
click at [560, 623] on div "plugins : { tooltip : { callbacks : { label : ( context ) => ` ${ context . par…" at bounding box center [878, 538] width 891 height 741
click at [635, 751] on div "plugins : { tooltip : { callbacks : { label : ( context ) => ` ${ context . par…" at bounding box center [878, 538] width 891 height 741
click at [566, 529] on div "plugins : { tooltip : { callbacks : { label : ( context ) => ` ${ context . par…" at bounding box center [878, 538] width 891 height 741
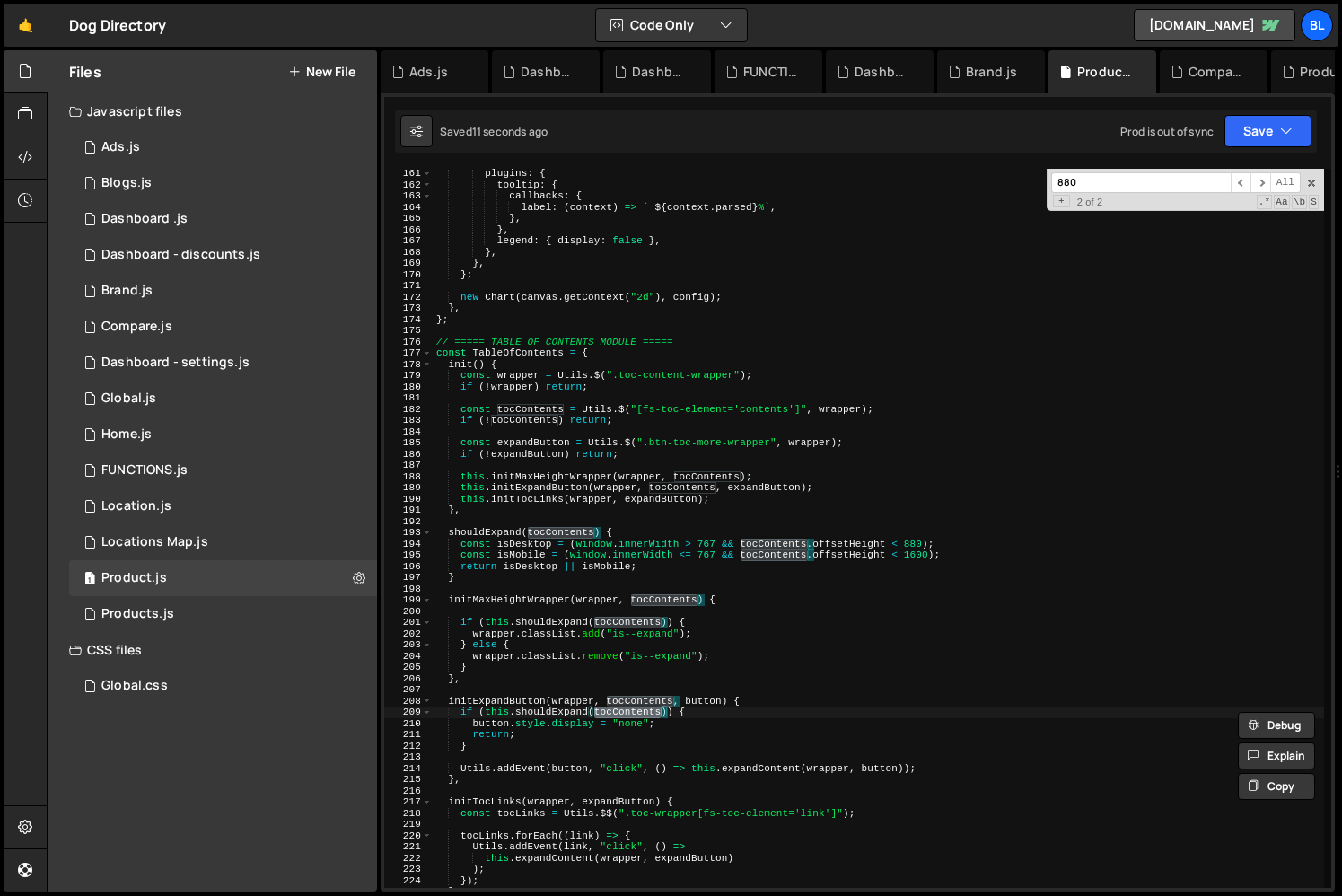
click at [671, 729] on div "plugins : { tooltip : { callbacks : { label : ( context ) => ` ${ context . par…" at bounding box center [878, 538] width 891 height 741
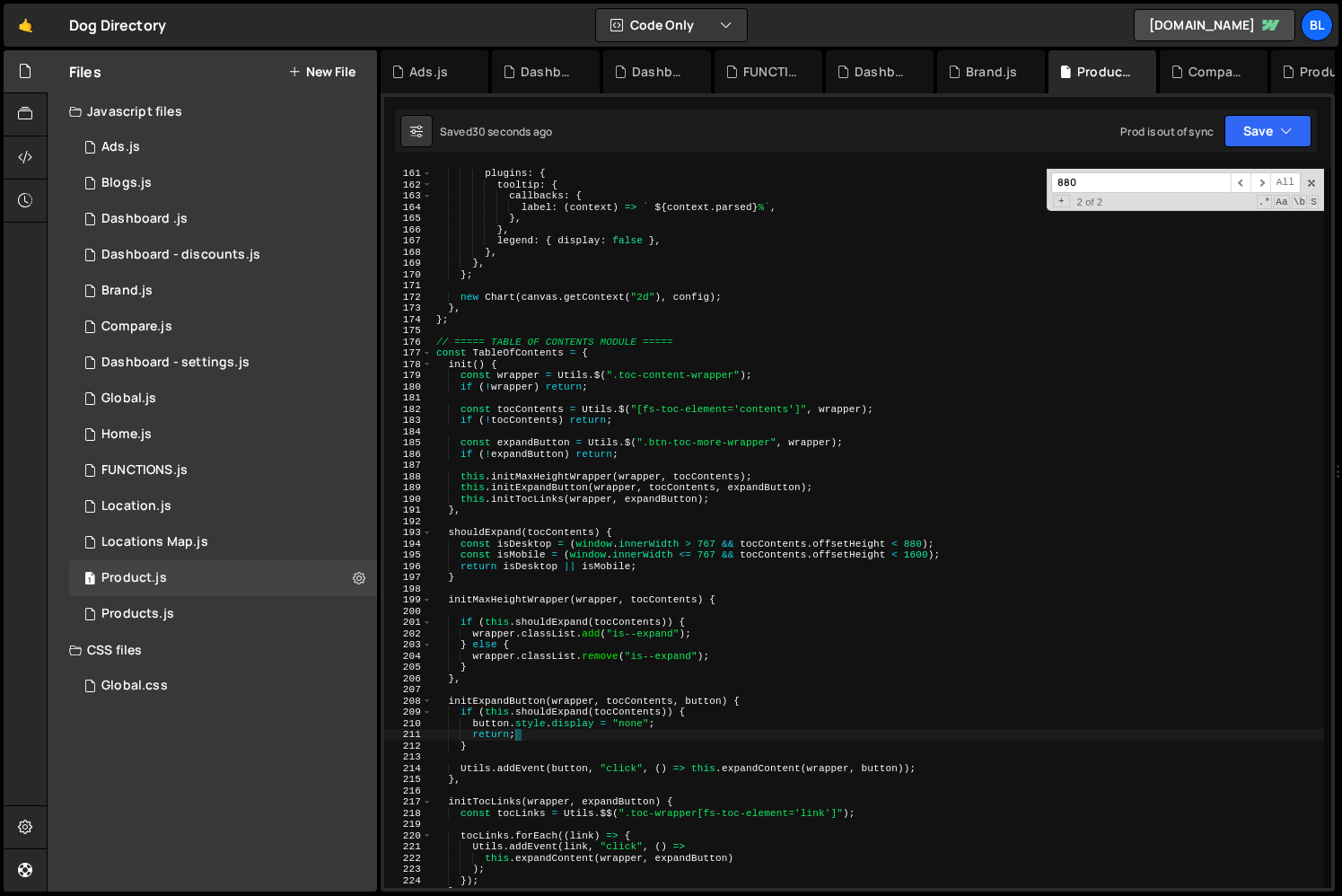
type textarea "return;"
click at [733, 526] on div "plugins : { tooltip : { callbacks : { label : ( context ) => ` ${ context . par…" at bounding box center [878, 538] width 891 height 741
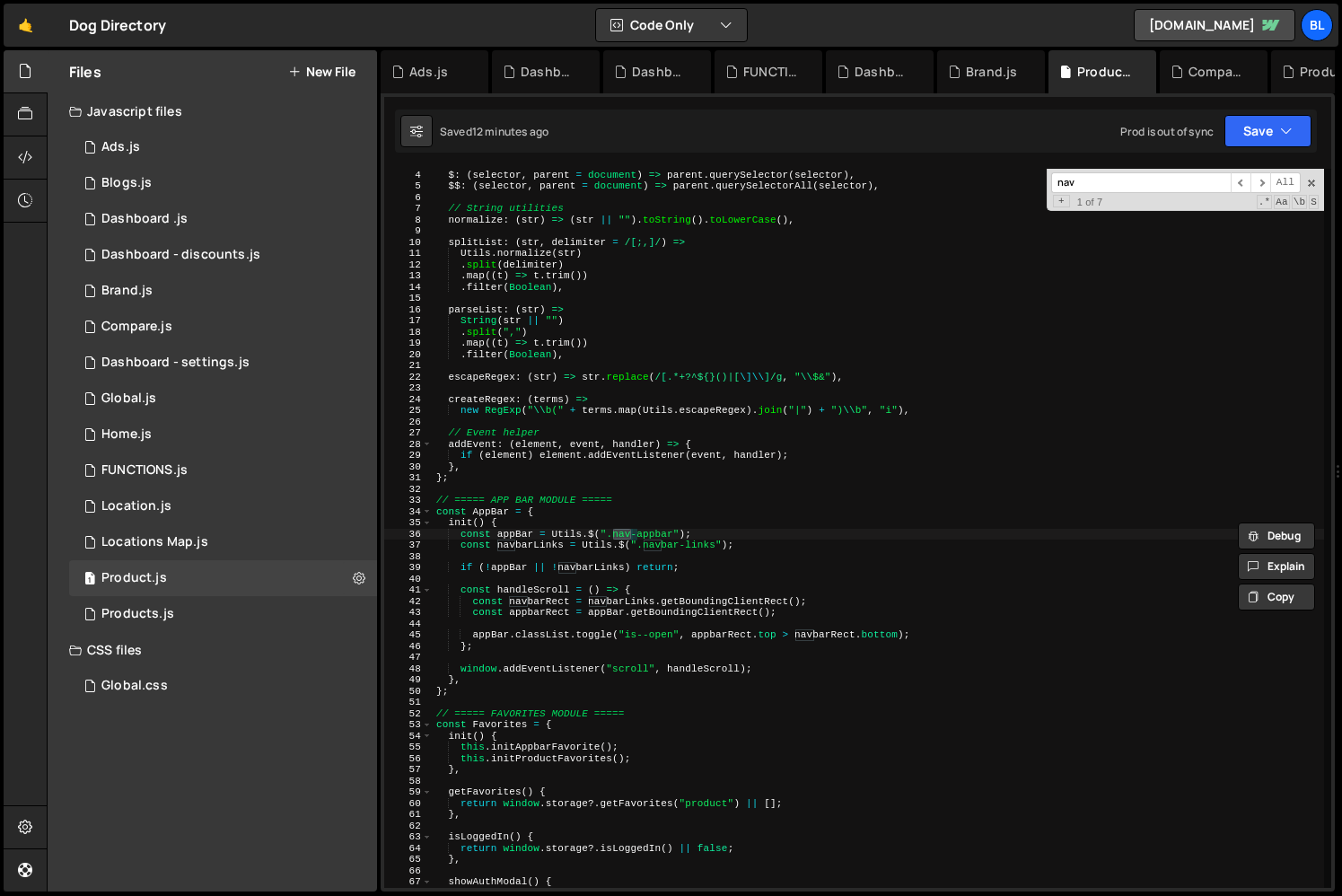
scroll to position [33, 0]
type input "nav-app"
click at [668, 546] on div "// DOM helpers $ : ( selector , parent = document ) => parent . querySelector (…" at bounding box center [878, 528] width 891 height 741
click at [701, 539] on div "// DOM helpers $ : ( selector , parent = document ) => parent . querySelector (…" at bounding box center [878, 528] width 891 height 741
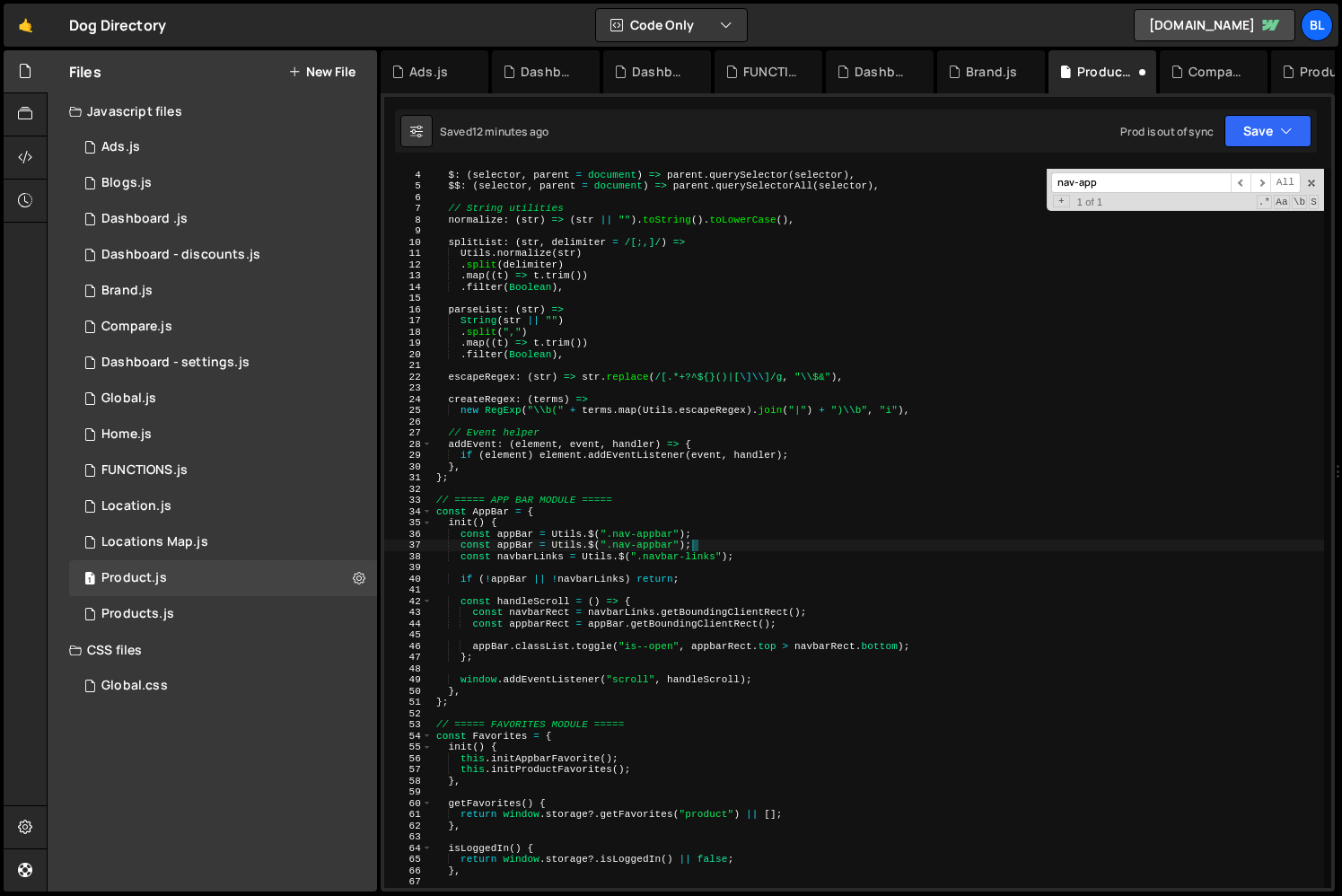
click at [532, 547] on div "// DOM helpers $ : ( selector , parent = document ) => parent . querySelector (…" at bounding box center [878, 528] width 891 height 741
click at [512, 550] on div "// DOM helpers $ : ( selector , parent = document ) => parent . querySelector (…" at bounding box center [878, 528] width 891 height 741
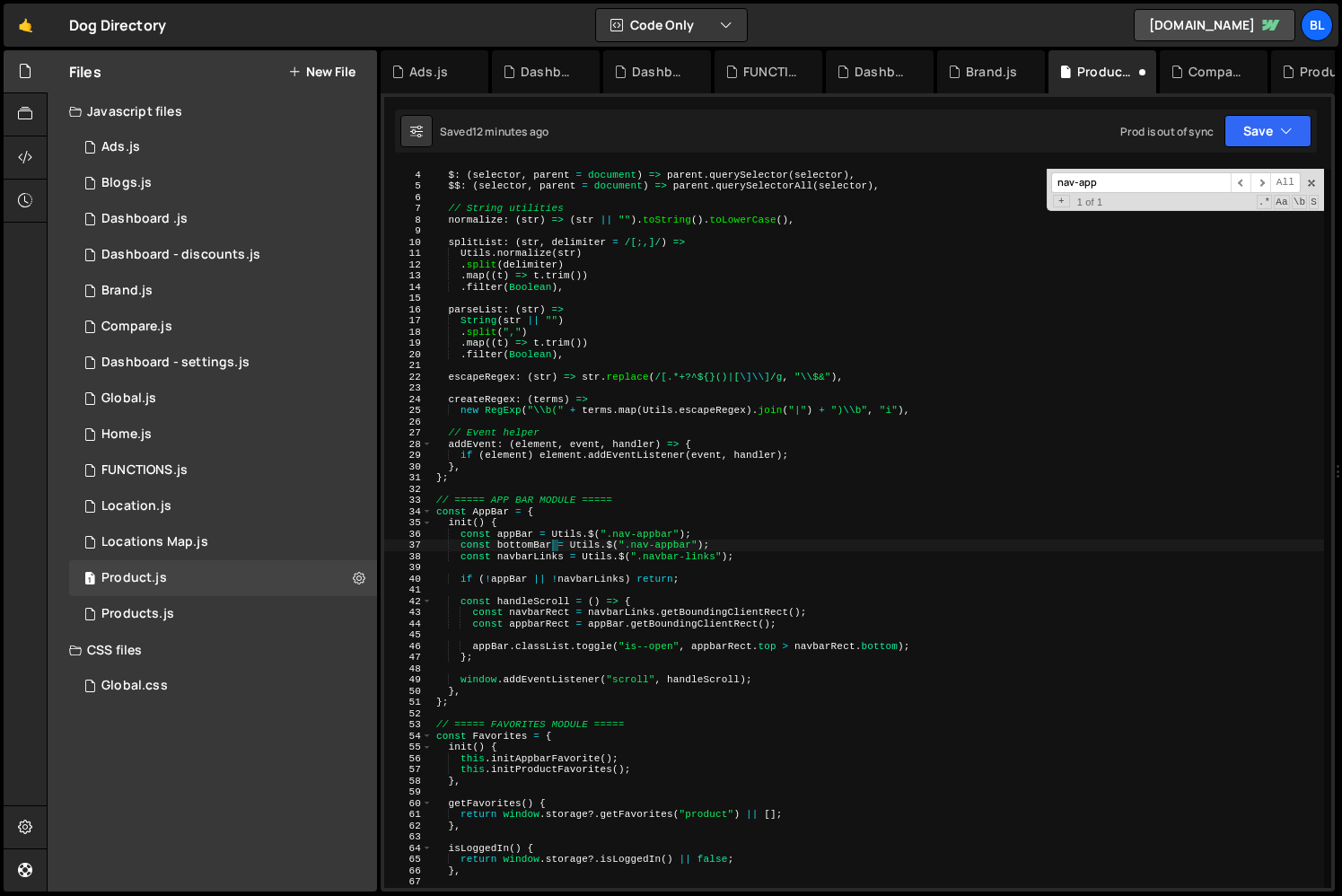
click at [651, 541] on div "// DOM helpers $ : ( selector , parent = document ) => parent . querySelector (…" at bounding box center [878, 528] width 891 height 741
click at [511, 535] on div "// DOM helpers $ : ( selector , parent = document ) => parent . querySelector (…" at bounding box center [878, 528] width 891 height 741
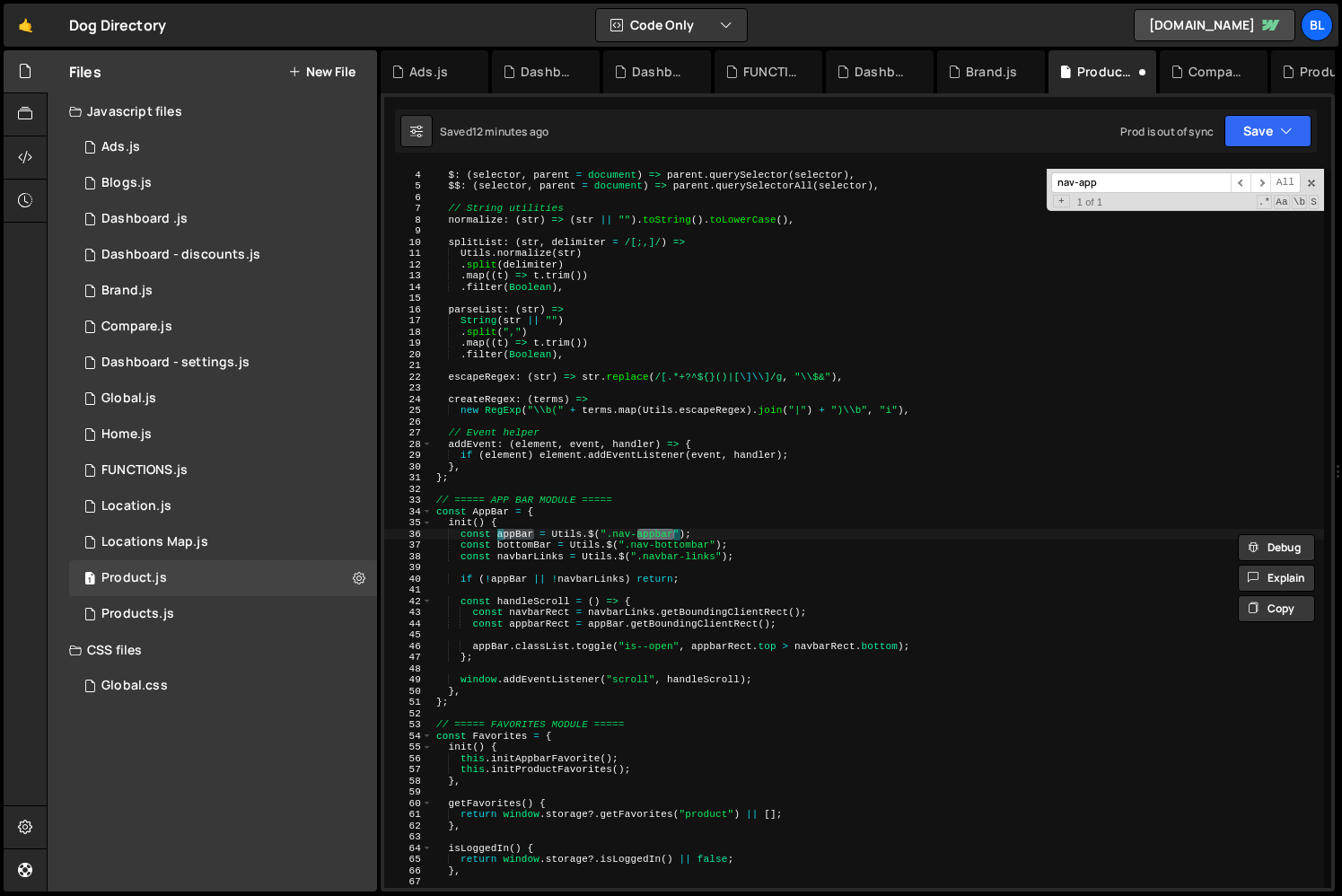
type textarea "if (!appBar || !navbarLinks) return;"
click at [614, 631] on div "// DOM helpers $ : ( selector , parent = document ) => parent . querySelector (…" at bounding box center [878, 528] width 891 height 741
click at [528, 553] on div "// DOM helpers $ : ( selector , parent = document ) => parent . querySelector (…" at bounding box center [878, 528] width 891 height 741
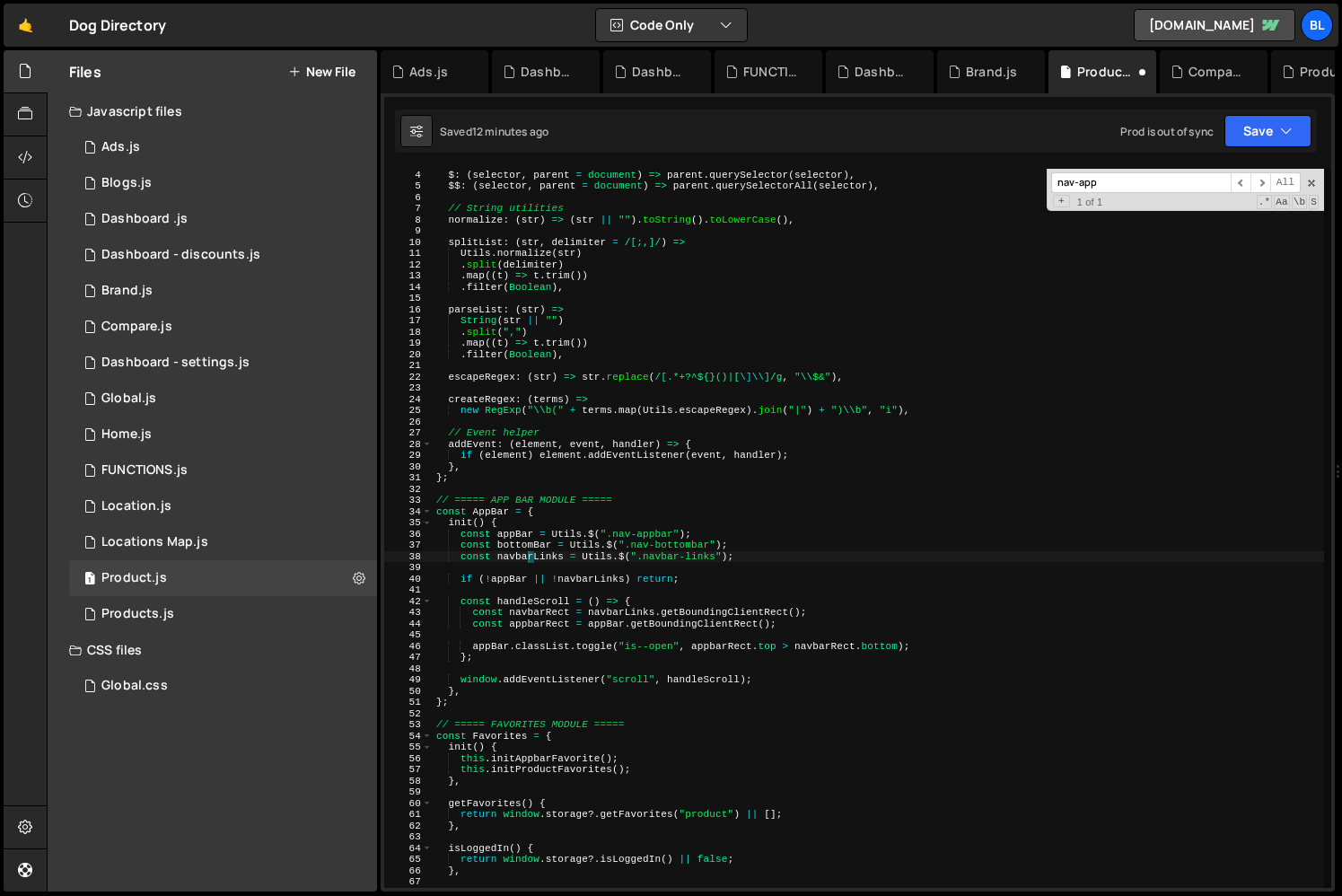
click at [528, 553] on div "// DOM helpers $ : ( selector , parent = document ) => parent . querySelector (…" at bounding box center [878, 528] width 891 height 741
click at [544, 547] on div "// DOM helpers $ : ( selector , parent = document ) => parent . querySelector (…" at bounding box center [878, 528] width 891 height 741
type textarea "const bottomBar = Utils.$(".nav-bottombar");"
click at [544, 547] on div "// DOM helpers $ : ( selector , parent = document ) => parent . querySelector (…" at bounding box center [878, 528] width 891 height 741
click at [656, 566] on div "// DOM helpers $ : ( selector , parent = document ) => parent . querySelector (…" at bounding box center [878, 528] width 891 height 741
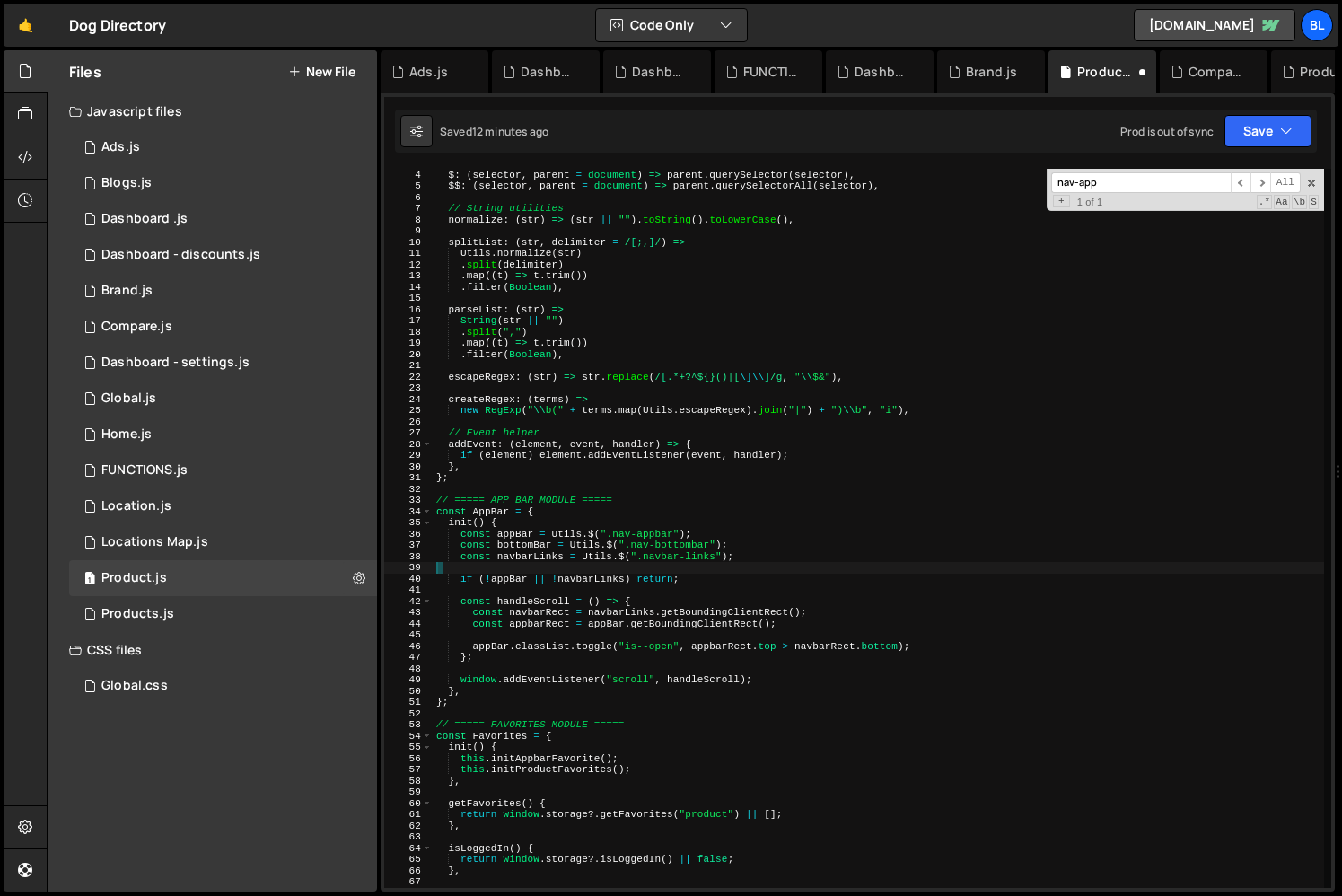
click at [493, 511] on div "// DOM helpers $ : ( selector , parent = document ) => parent . querySelector (…" at bounding box center [878, 528] width 891 height 741
type textarea "const AppBar = {"
click at [543, 588] on div "// DOM helpers $ : ( selector , parent = document ) => parent . querySelector (…" at bounding box center [878, 528] width 891 height 741
click at [539, 553] on div "// DOM helpers $ : ( selector , parent = document ) => parent . querySelector (…" at bounding box center [878, 528] width 891 height 741
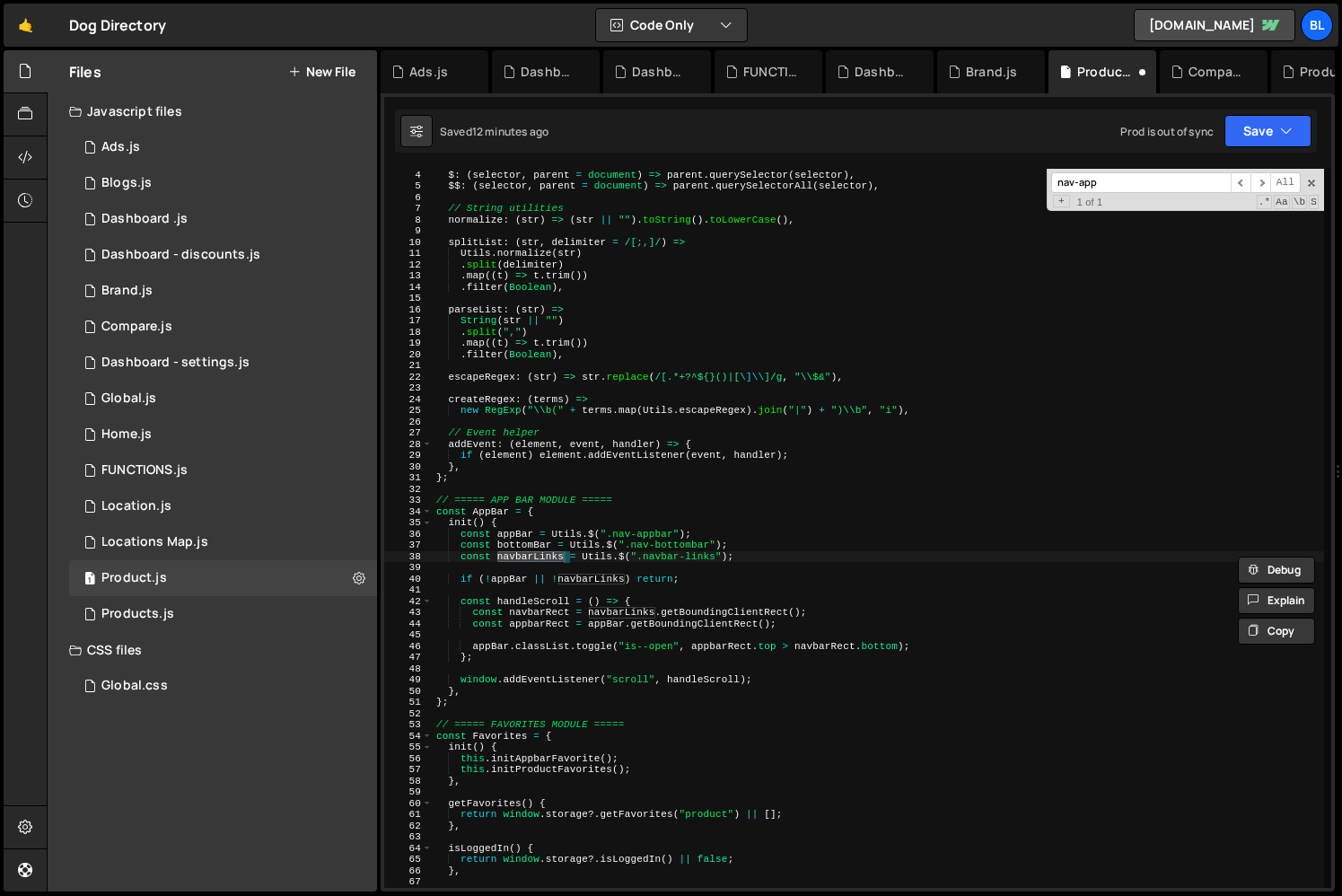
click at [532, 550] on div "// DOM helpers $ : ( selector , parent = document ) => parent . querySelector (…" at bounding box center [878, 528] width 891 height 741
type textarea "const bottomBar = Utils.$(".nav-bottombar");"
click at [532, 550] on div "// DOM helpers $ : ( selector , parent = document ) => parent . querySelector (…" at bounding box center [878, 528] width 891 height 741
click at [523, 634] on div "// DOM helpers $ : ( selector , parent = document ) => parent . querySelector (…" at bounding box center [878, 528] width 891 height 741
click at [520, 533] on div "// DOM helpers $ : ( selector , parent = document ) => parent . querySelector (…" at bounding box center [878, 528] width 891 height 741
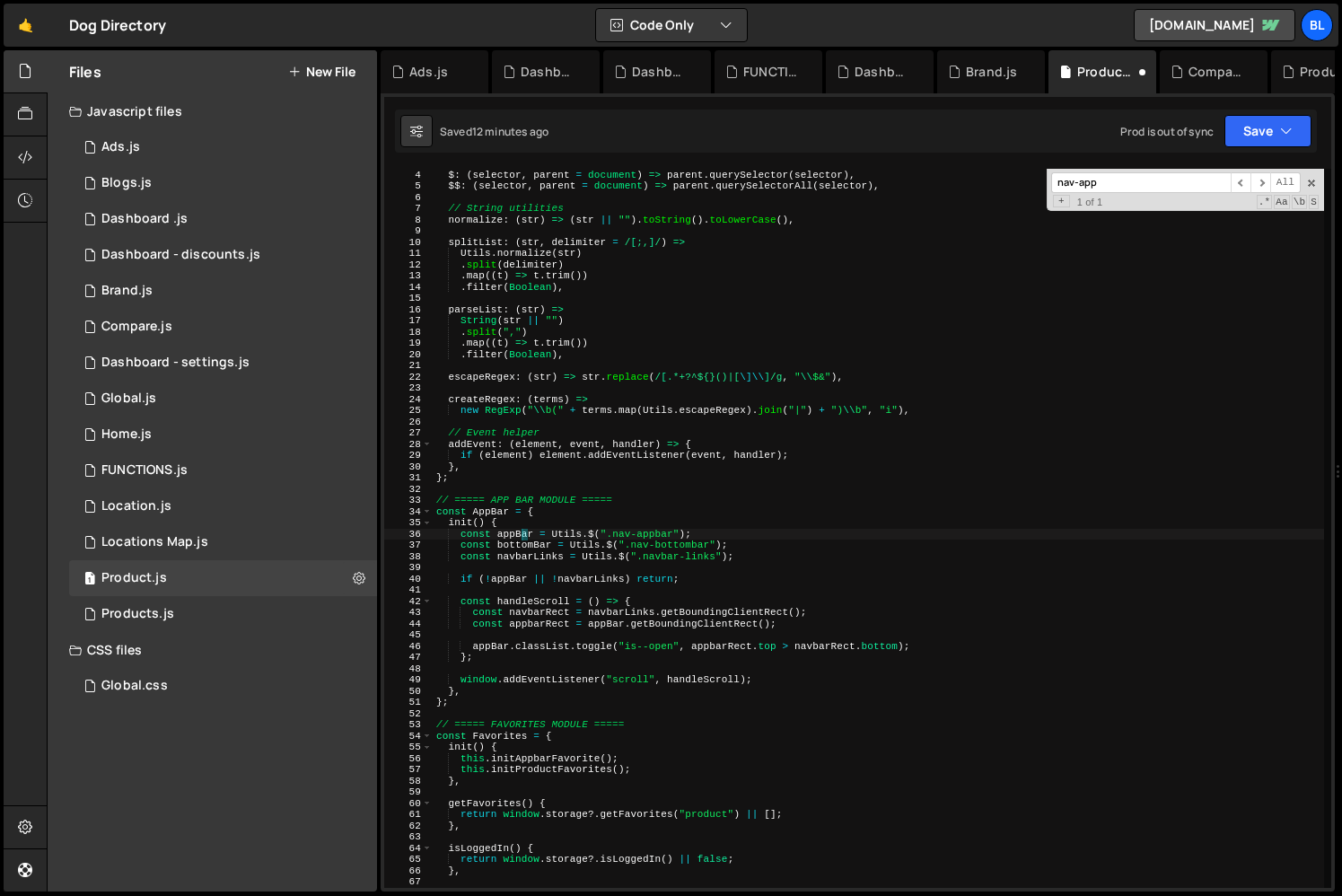
click at [520, 533] on div "// DOM helpers $ : ( selector , parent = document ) => parent . querySelector (…" at bounding box center [878, 528] width 891 height 741
click at [579, 625] on div "// DOM helpers $ : ( selector , parent = document ) => parent . querySelector (…" at bounding box center [878, 528] width 891 height 741
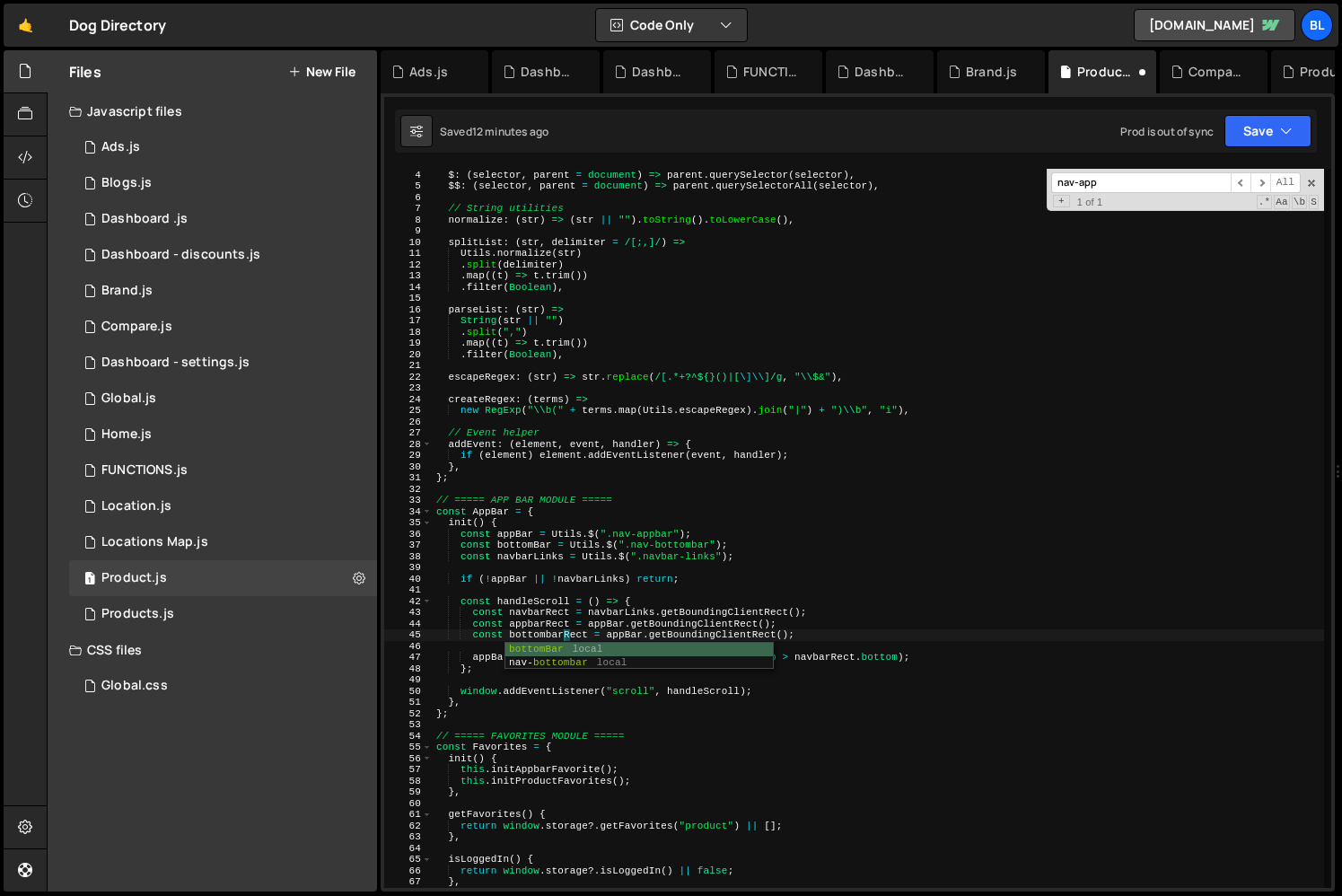
scroll to position [0, 11]
click at [749, 643] on div "bottomBar local nav- bottombar local" at bounding box center [640, 671] width 267 height 56
click at [622, 638] on div "// DOM helpers $ : ( selector , parent = document ) => parent . querySelector (…" at bounding box center [878, 528] width 891 height 741
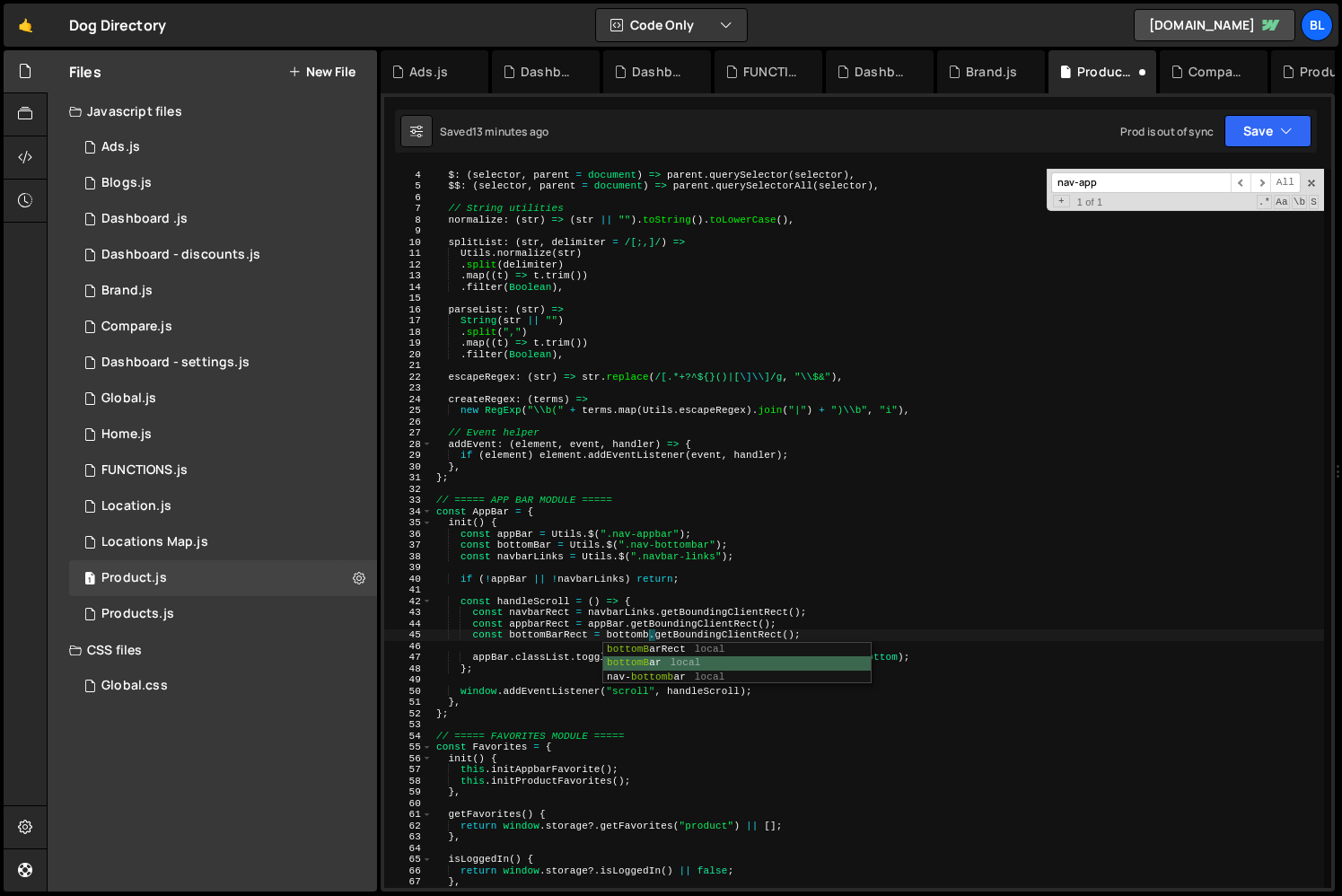
type textarea "const bottomBarRect = bottomBar.getBoundingClientRect();"
click at [649, 632] on div "// DOM helpers $ : ( selector , parent = document ) => parent . querySelector (…" at bounding box center [878, 528] width 891 height 741
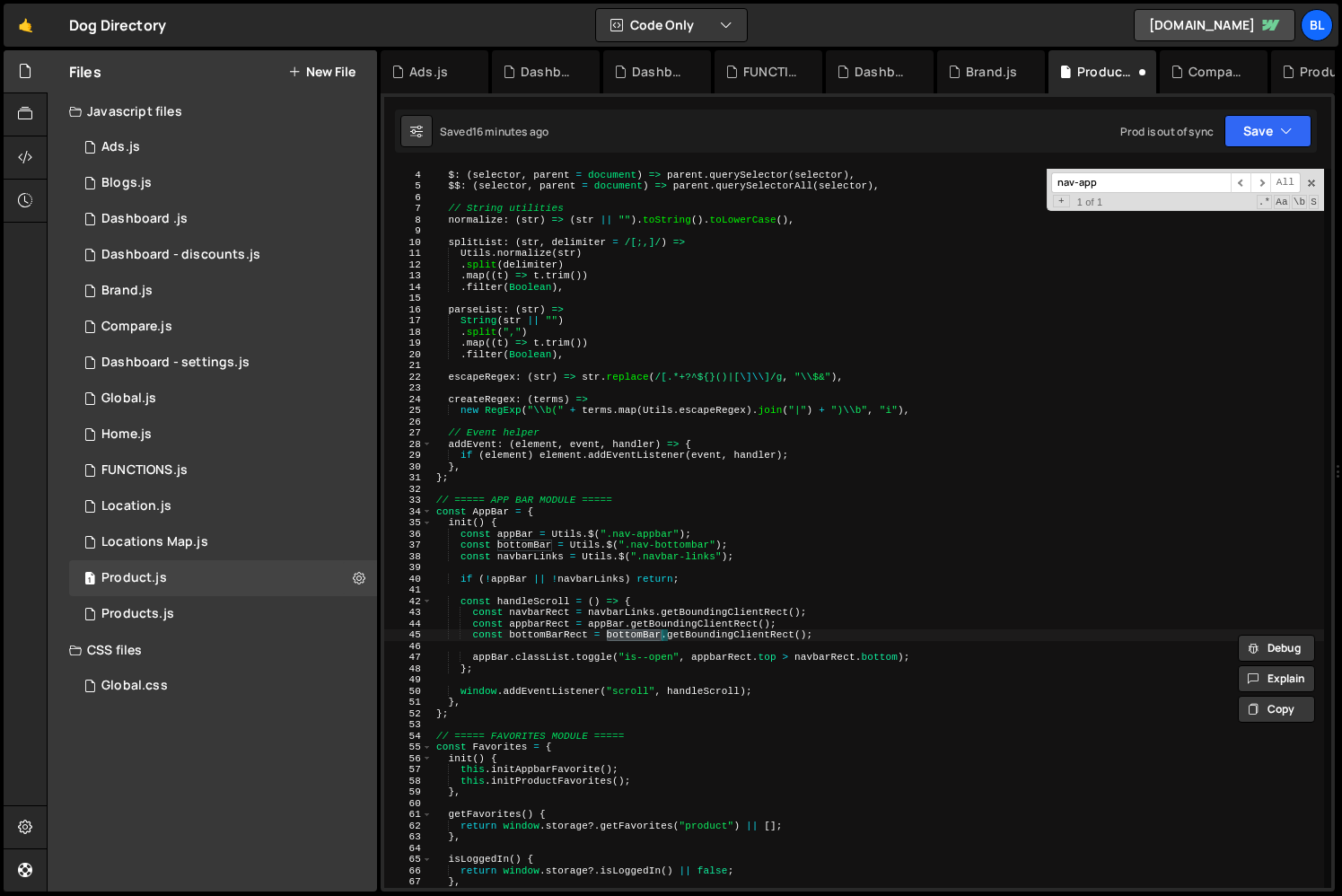
click at [586, 650] on div "// DOM helpers $ : ( selector , parent = document ) => parent . querySelector (…" at bounding box center [878, 528] width 891 height 741
click at [689, 669] on div "// DOM helpers $ : ( selector , parent = document ) => parent . querySelector (…" at bounding box center [878, 528] width 891 height 741
click at [745, 657] on div "// DOM helpers $ : ( selector , parent = document ) => parent . querySelector (…" at bounding box center [878, 528] width 891 height 741
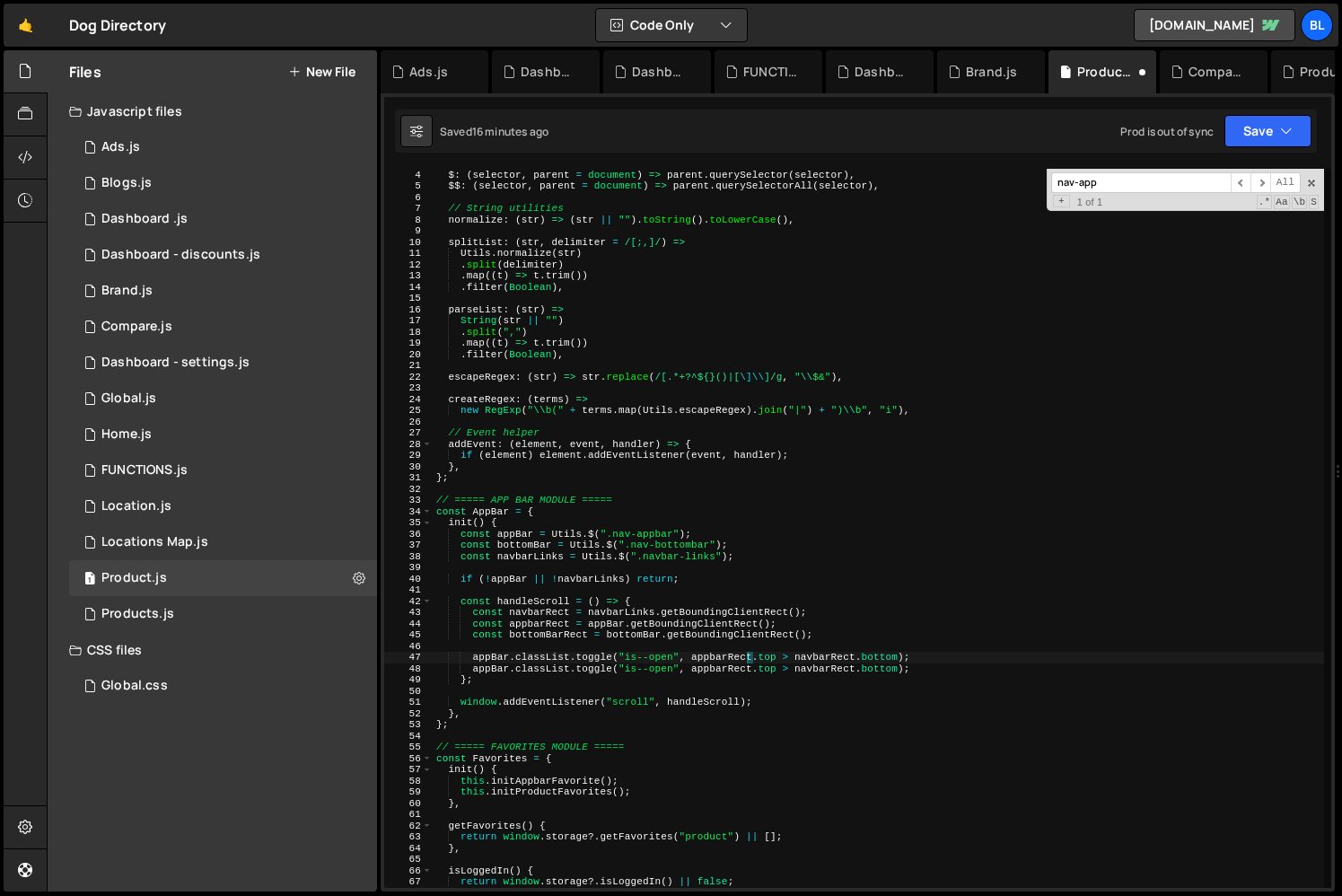
click at [536, 632] on div "// DOM helpers $ : ( selector , parent = document ) => parent . querySelector (…" at bounding box center [878, 528] width 891 height 741
type textarea "const bottomBarRect = bottomBar.getBoundingClientRect();"
click at [536, 632] on div "// DOM helpers $ : ( selector , parent = document ) => parent . querySelector (…" at bounding box center [878, 528] width 891 height 741
click at [487, 659] on div at bounding box center [487, 659] width 0 height 0
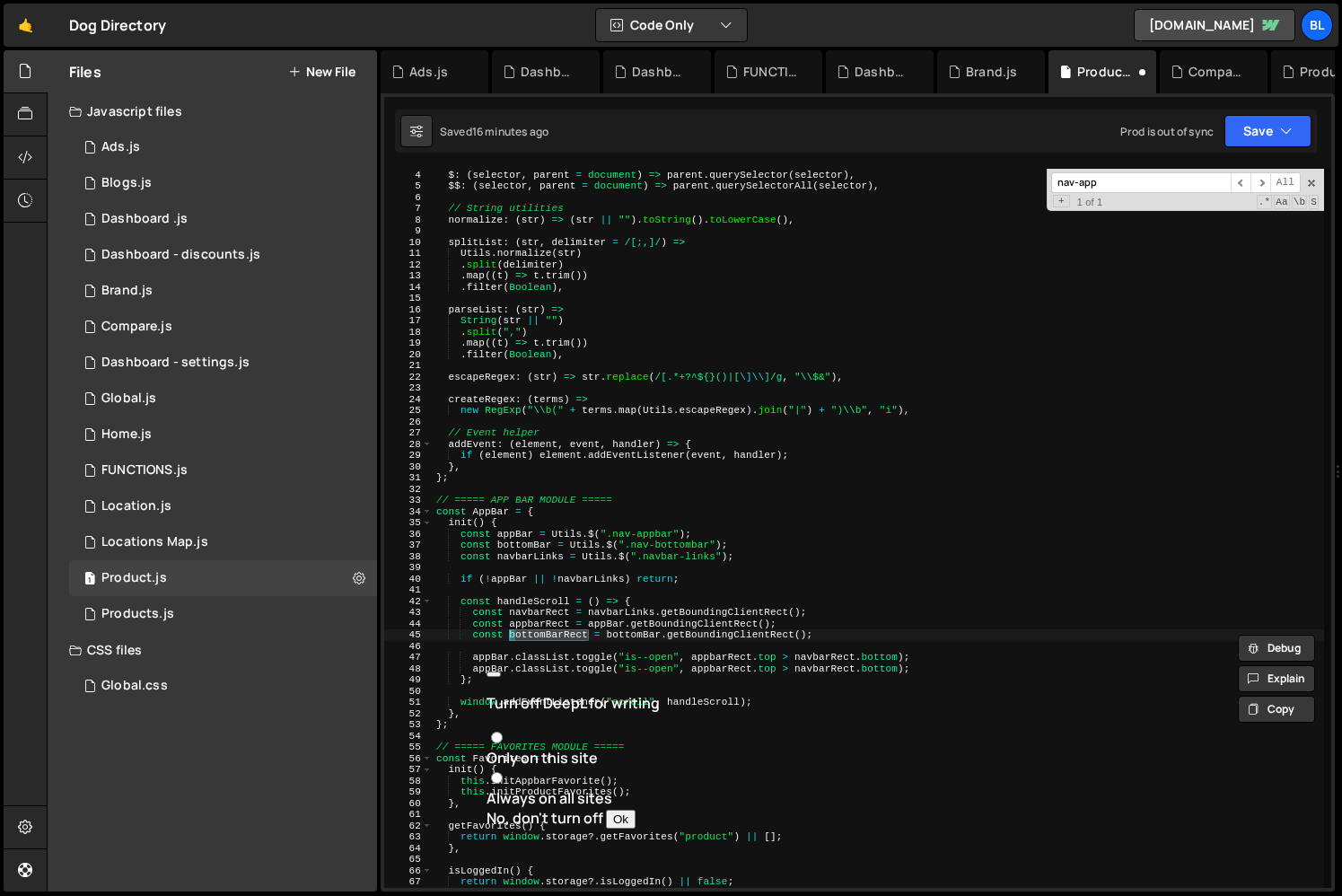
click at [602, 694] on div "// DOM helpers $ : ( selector , parent = document ) => parent . querySelector (…" at bounding box center [878, 528] width 891 height 741
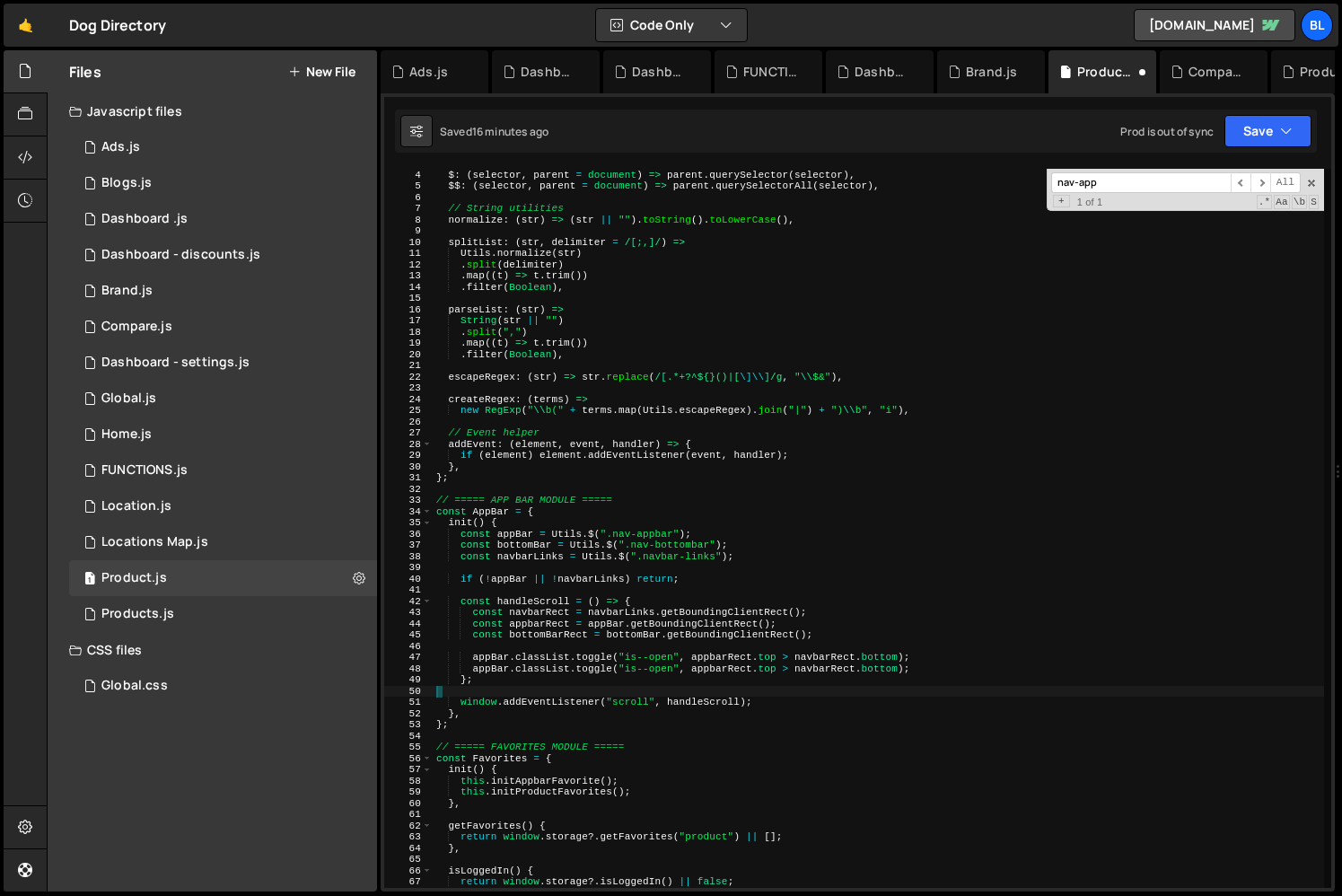
click at [489, 670] on div "// DOM helpers $ : ( selector , parent = document ) => parent . querySelector (…" at bounding box center [878, 528] width 891 height 741
paste textarea "bottomBarRect.classList.toggle("is--open", bottomBarRect"
click at [494, 672] on div "// DOM helpers $ : ( selector , parent = document ) => parent . querySelector (…" at bounding box center [878, 528] width 891 height 741
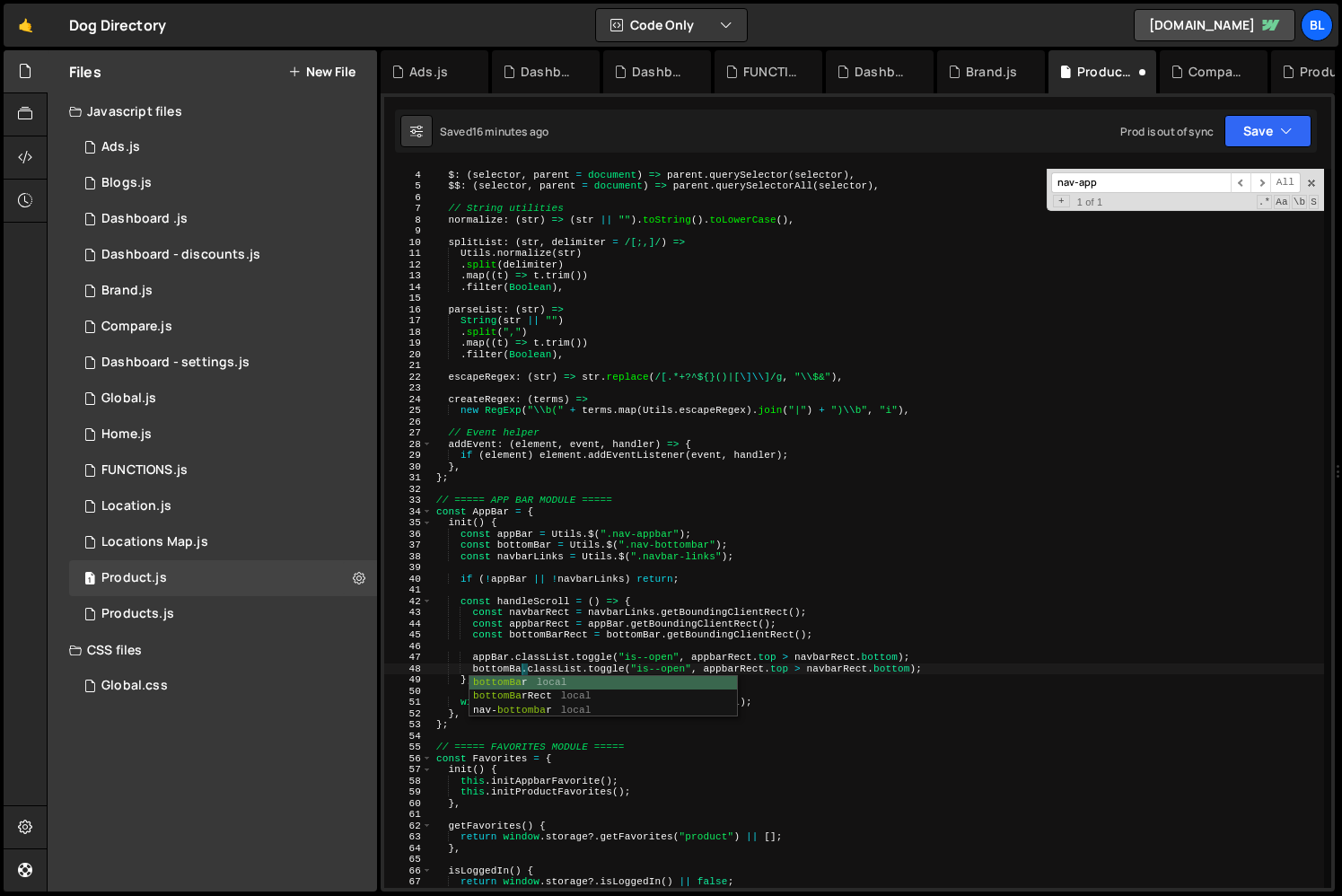
scroll to position [0, 7]
click at [538, 550] on div "// DOM helpers $ : ( selector , parent = document ) => parent . querySelector (…" at bounding box center [878, 528] width 891 height 741
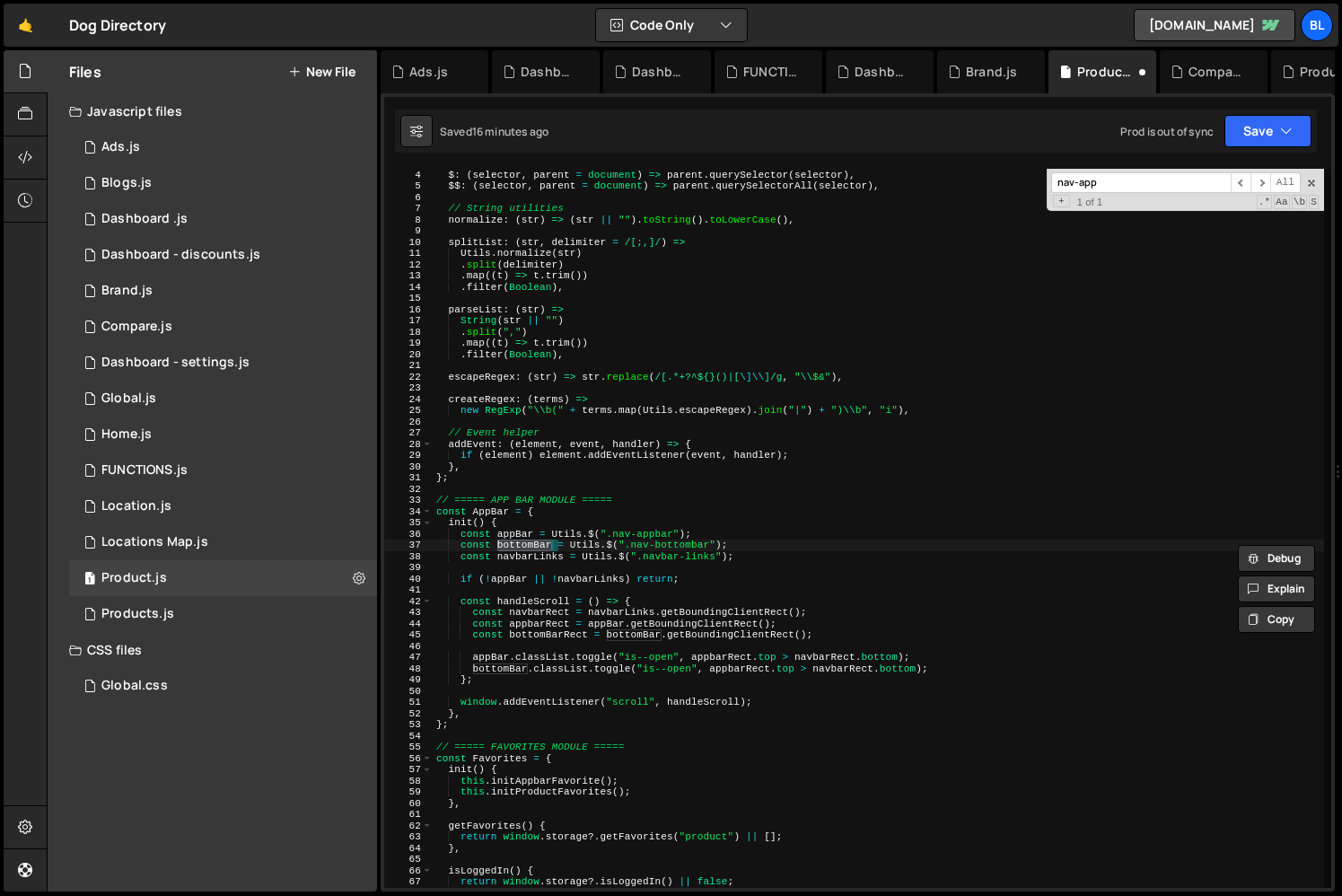
click at [486, 613] on div "// DOM helpers $ : ( selector , parent = document ) => parent . querySelector (…" at bounding box center [878, 528] width 891 height 741
click at [544, 633] on div "// DOM helpers $ : ( selector , parent = document ) => parent . querySelector (…" at bounding box center [878, 528] width 891 height 741
type textarea "const bottomBarRect = bottomBar.getBoundingClientRect();"
click at [544, 633] on div "// DOM helpers $ : ( selector , parent = document ) => parent . querySelector (…" at bounding box center [878, 528] width 891 height 741
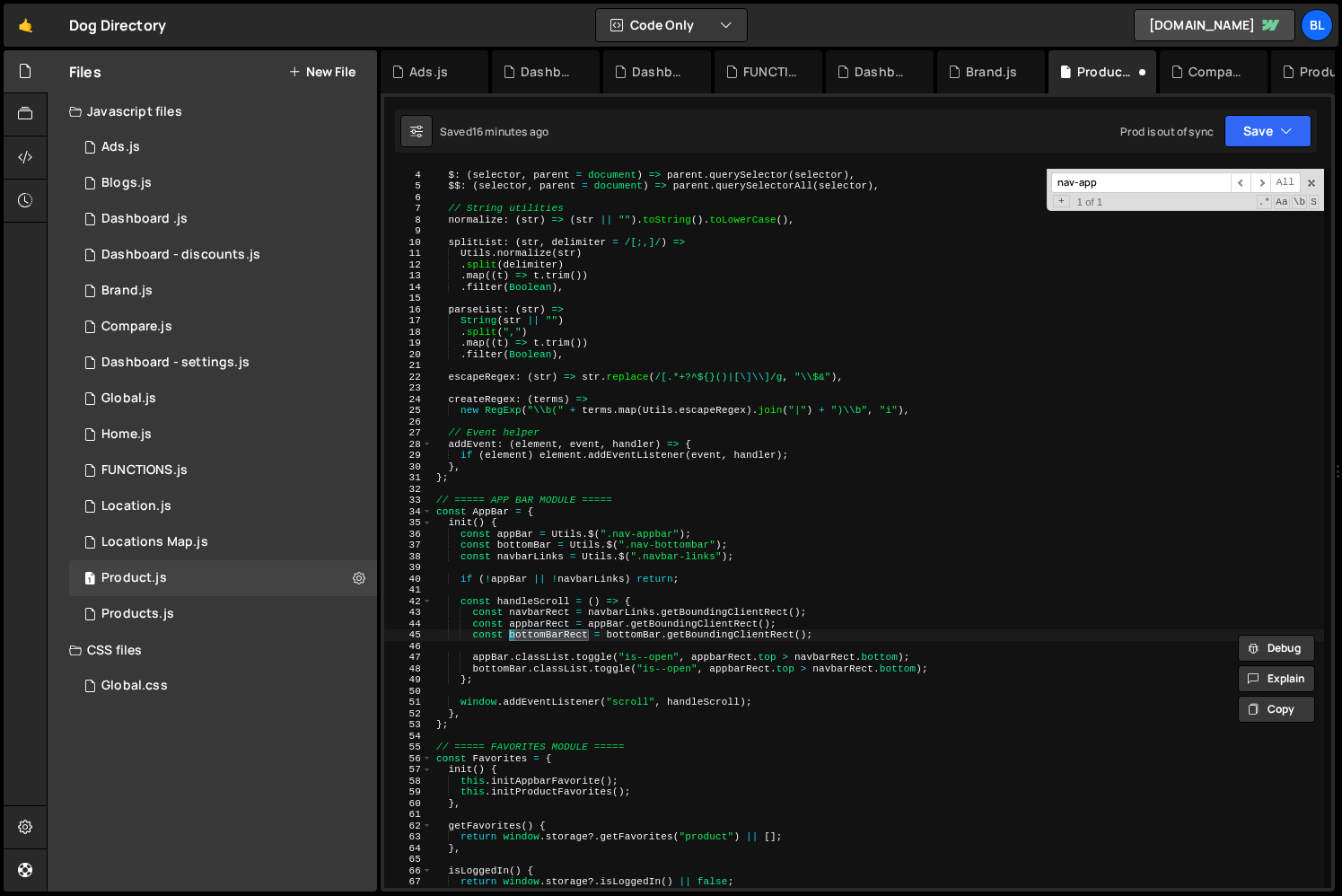
click at [612, 648] on div "// DOM helpers $ : ( selector , parent = document ) => parent . querySelector (…" at bounding box center [878, 528] width 891 height 741
click at [553, 635] on div "// DOM helpers $ : ( selector , parent = document ) => parent . querySelector (…" at bounding box center [878, 528] width 891 height 741
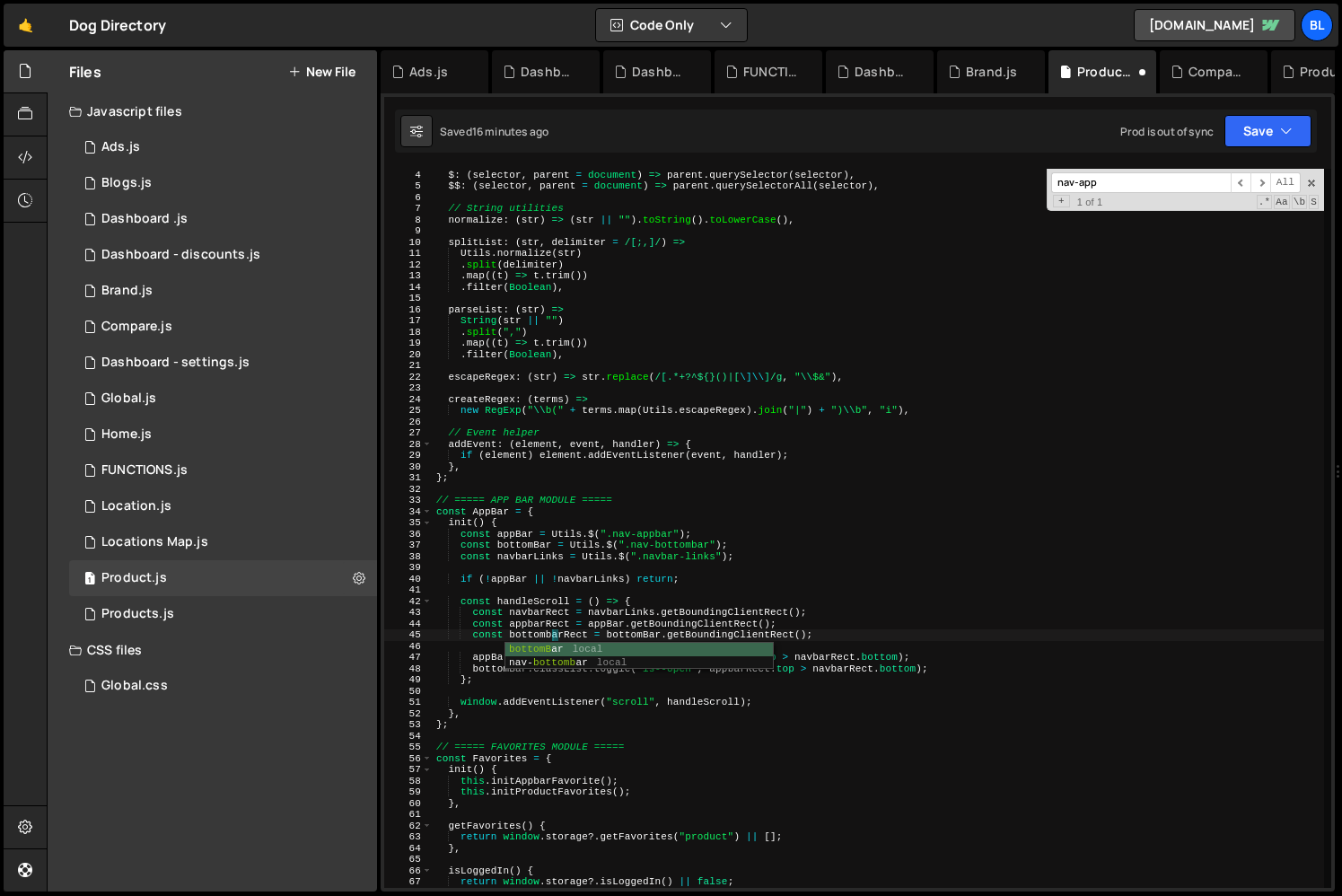
click at [562, 635] on div "// DOM helpers $ : ( selector , parent = document ) => parent . querySelector (…" at bounding box center [878, 528] width 891 height 741
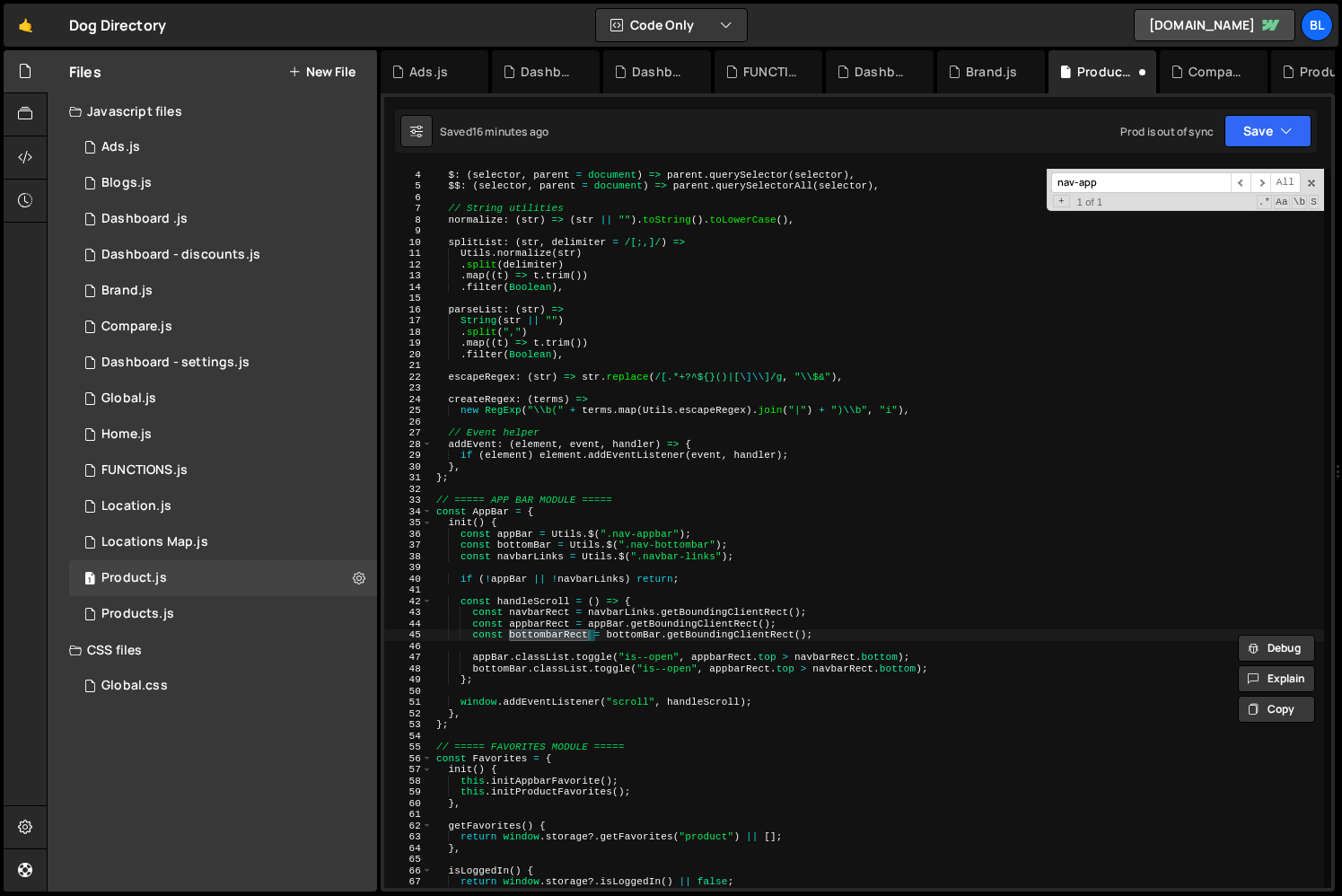
click at [742, 671] on div "// DOM helpers $ : ( selector , parent = document ) => parent . querySelector (…" at bounding box center [878, 528] width 891 height 741
paste textarea "const appbarRect = appBar.getBoundingClientRect("
click at [552, 621] on div "// DOM helpers $ : ( selector , parent = document ) => parent . querySelector (…" at bounding box center [878, 528] width 891 height 741
type textarea "const appbarRect = appBar.getBoundingClientRect();"
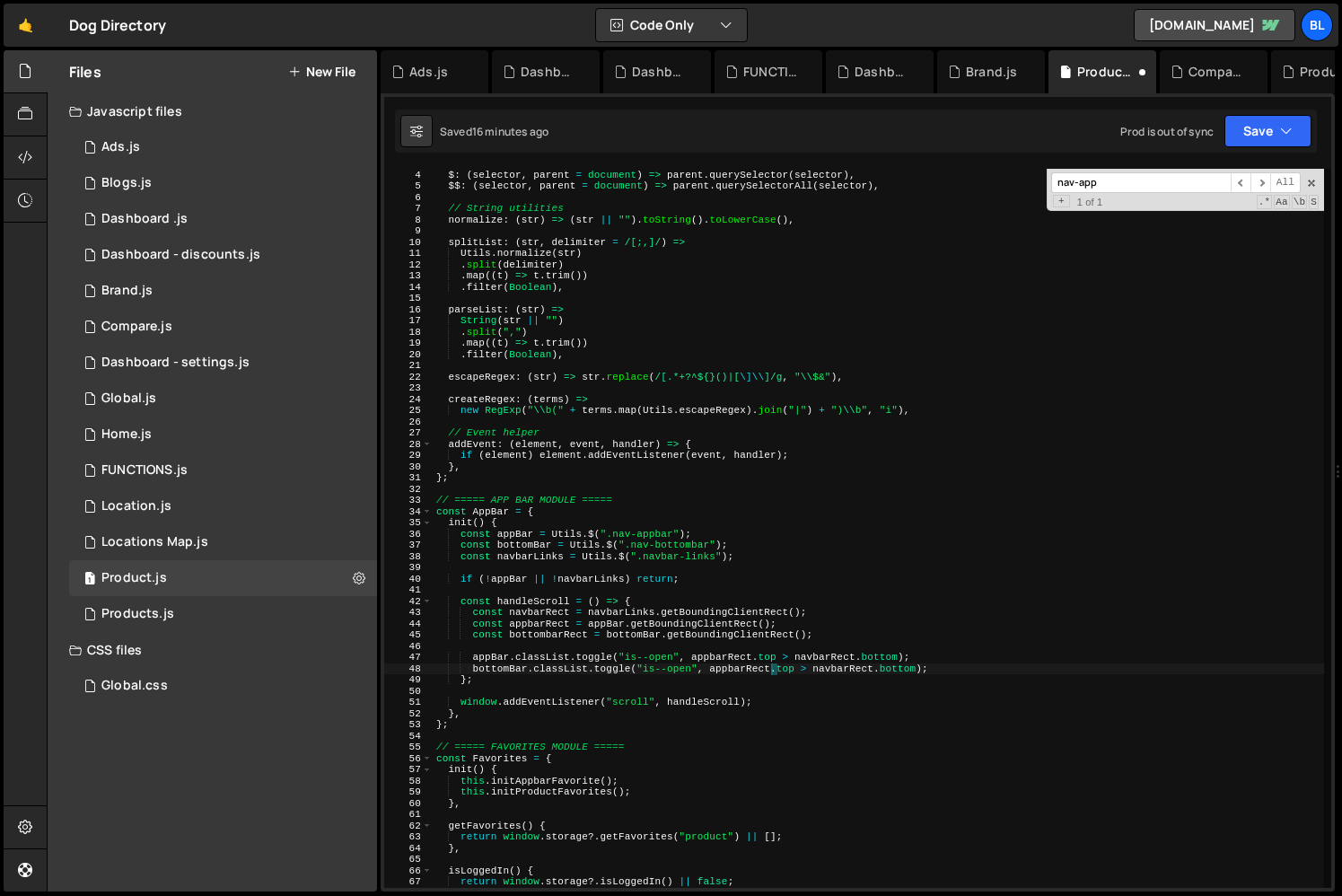
click at [552, 621] on div "// DOM helpers $ : ( selector , parent = document ) => parent . querySelector (…" at bounding box center [878, 528] width 891 height 741
click at [536, 641] on div "// DOM helpers $ : ( selector , parent = document ) => parent . querySelector (…" at bounding box center [878, 528] width 891 height 741
click at [540, 631] on div "// DOM helpers $ : ( selector , parent = document ) => parent . querySelector (…" at bounding box center [878, 528] width 891 height 741
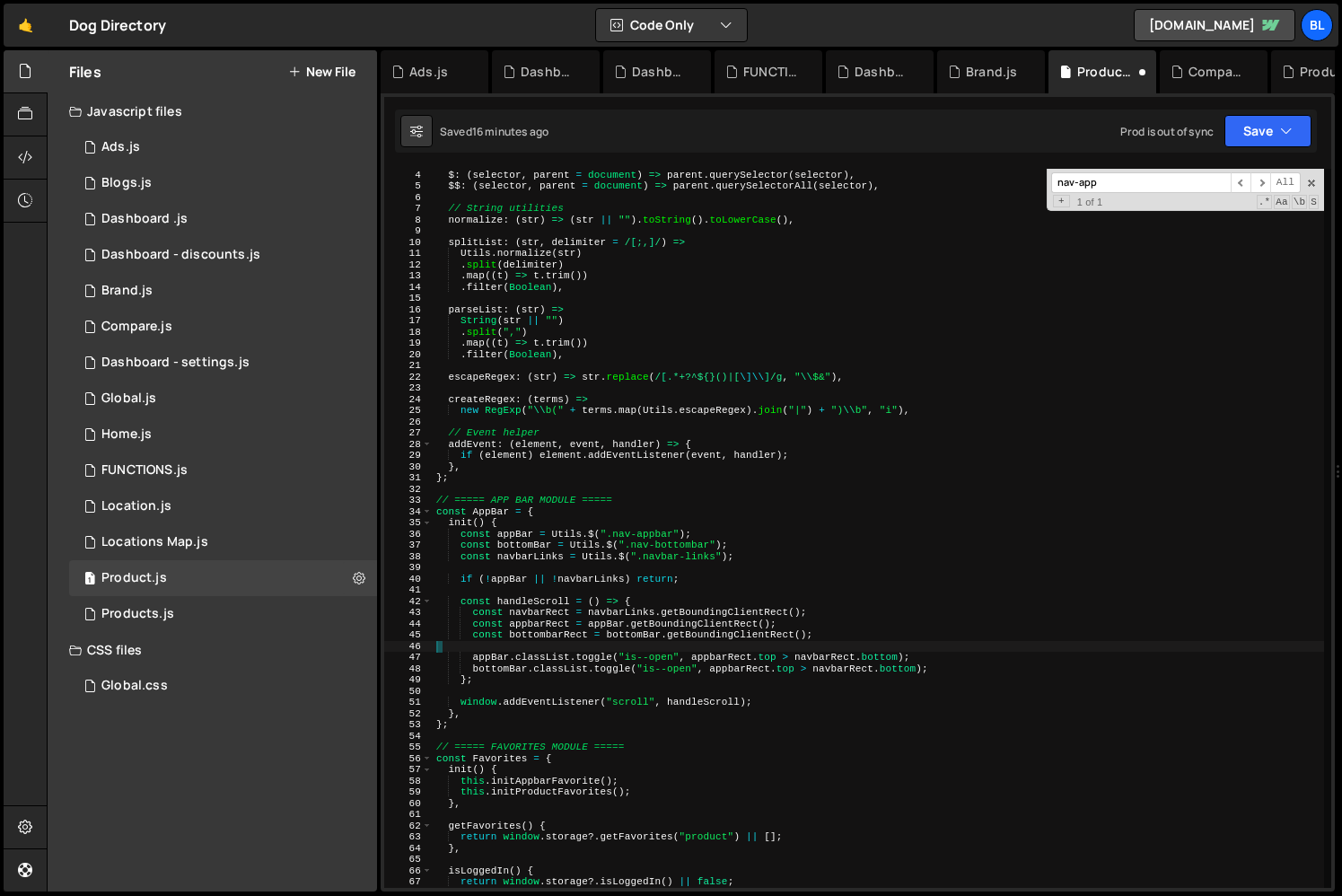
click at [540, 631] on div "// DOM helpers $ : ( selector , parent = document ) => parent . querySelector (…" at bounding box center [878, 528] width 891 height 741
click at [747, 669] on div "// DOM helpers $ : ( selector , parent = document ) => parent . querySelector (…" at bounding box center [878, 528] width 891 height 741
paste textarea "bottom"
click at [821, 676] on div "// DOM helpers $ : ( selector , parent = document ) => parent . querySelector (…" at bounding box center [878, 528] width 891 height 741
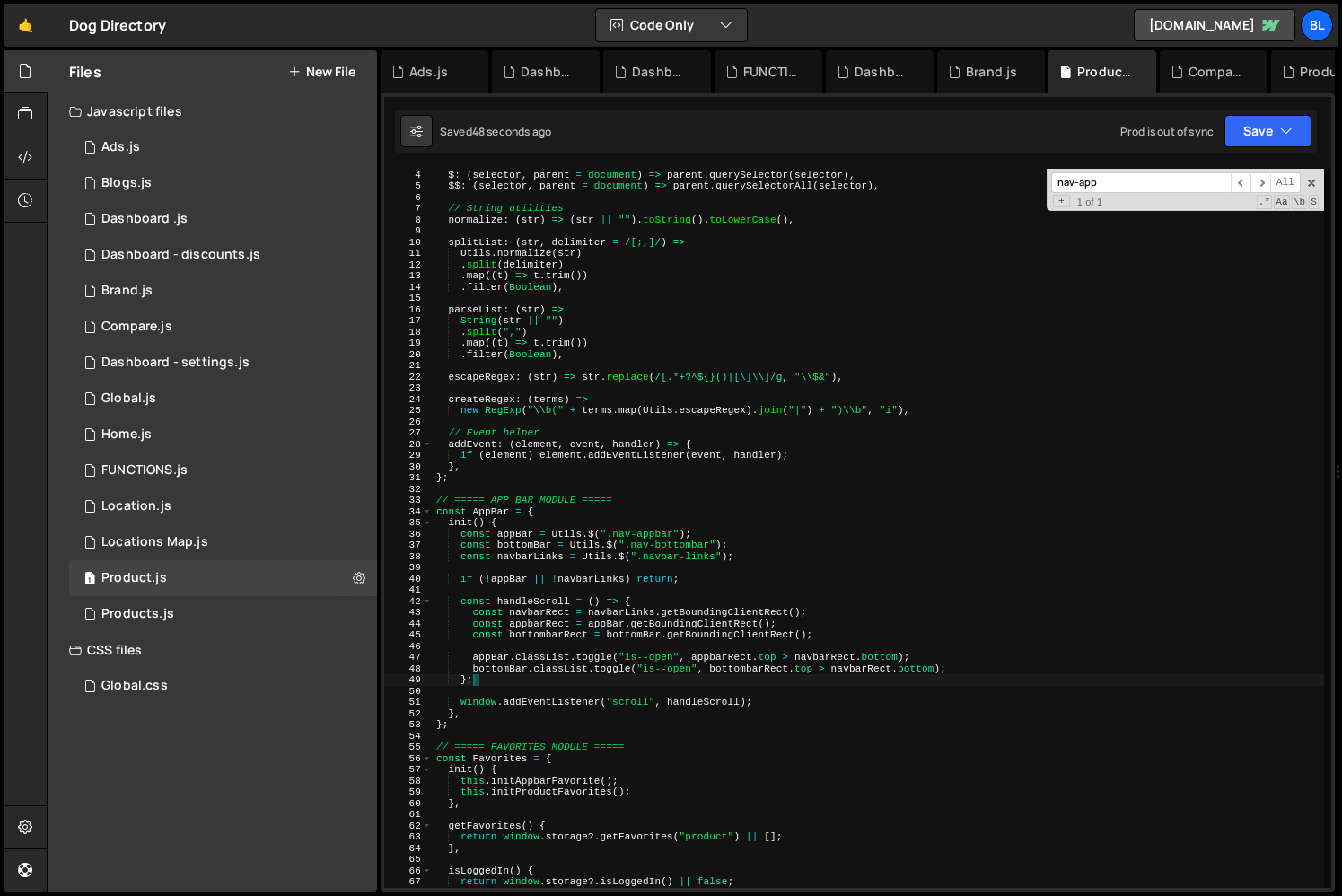
click at [558, 640] on div "// DOM helpers $ : ( selector , parent = document ) => parent . querySelector (…" at bounding box center [878, 528] width 891 height 741
click at [482, 655] on div "// DOM helpers $ : ( selector , parent = document ) => parent . querySelector (…" at bounding box center [878, 528] width 891 height 741
click at [497, 671] on div "// DOM helpers $ : ( selector , parent = document ) => parent . querySelector (…" at bounding box center [878, 528] width 891 height 741
click at [569, 629] on div "// DOM helpers $ : ( selector , parent = document ) => parent . querySelector (…" at bounding box center [878, 528] width 891 height 741
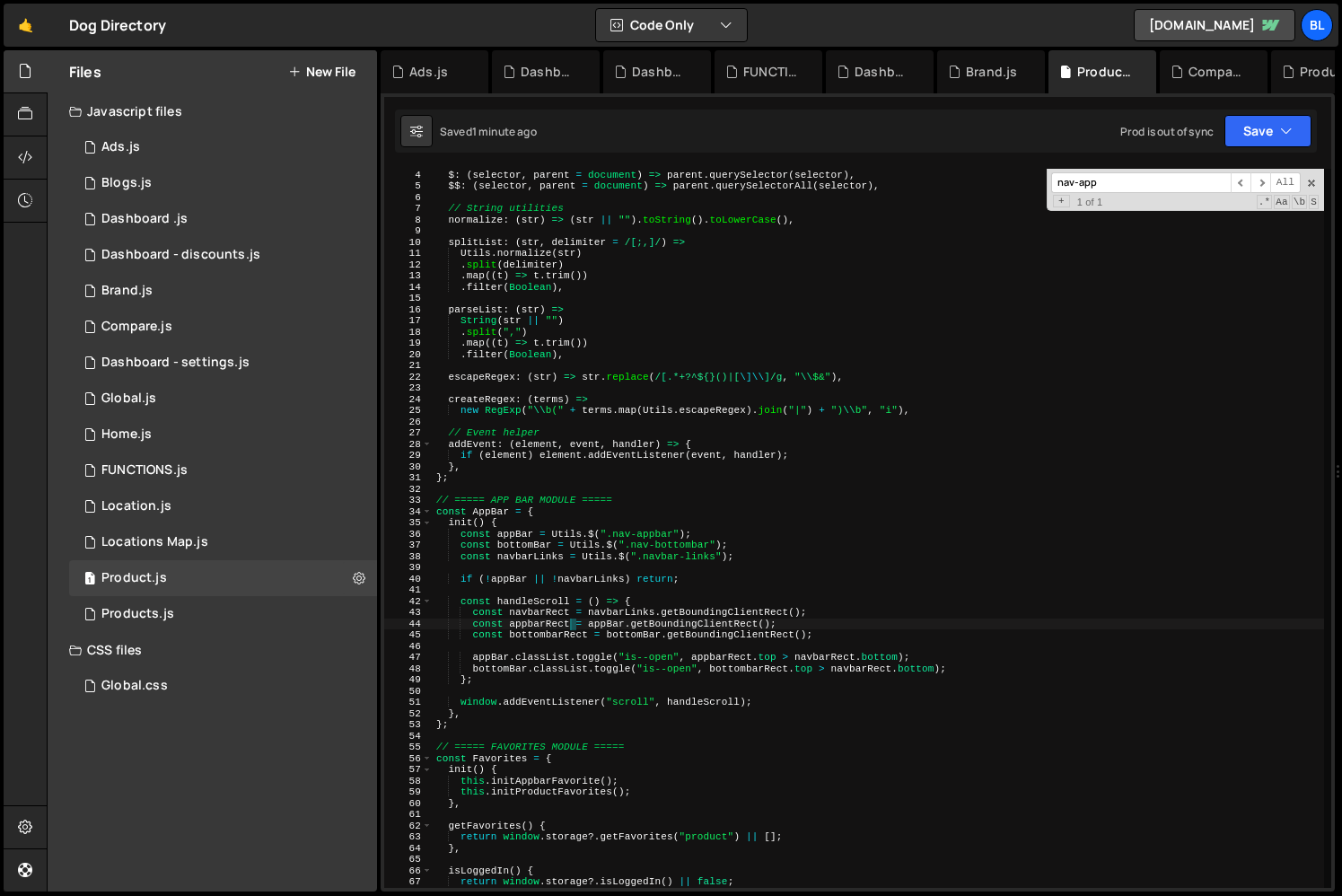
click at [571, 699] on div "// DOM helpers $ : ( selector , parent = document ) => parent . querySelector (…" at bounding box center [878, 528] width 891 height 741
click at [603, 728] on div "// DOM helpers $ : ( selector , parent = document ) => parent . querySelector (…" at bounding box center [878, 528] width 891 height 741
click at [507, 668] on div "// DOM helpers $ : ( selector , parent = document ) => parent . querySelector (…" at bounding box center [878, 528] width 891 height 741
type textarea "bottomBar.classList.toggle("is--open", [DOMAIN_NAME] > navbarRect.bottom);"
click at [507, 668] on div "// DOM helpers $ : ( selector , parent = document ) => parent . querySelector (…" at bounding box center [878, 528] width 891 height 741
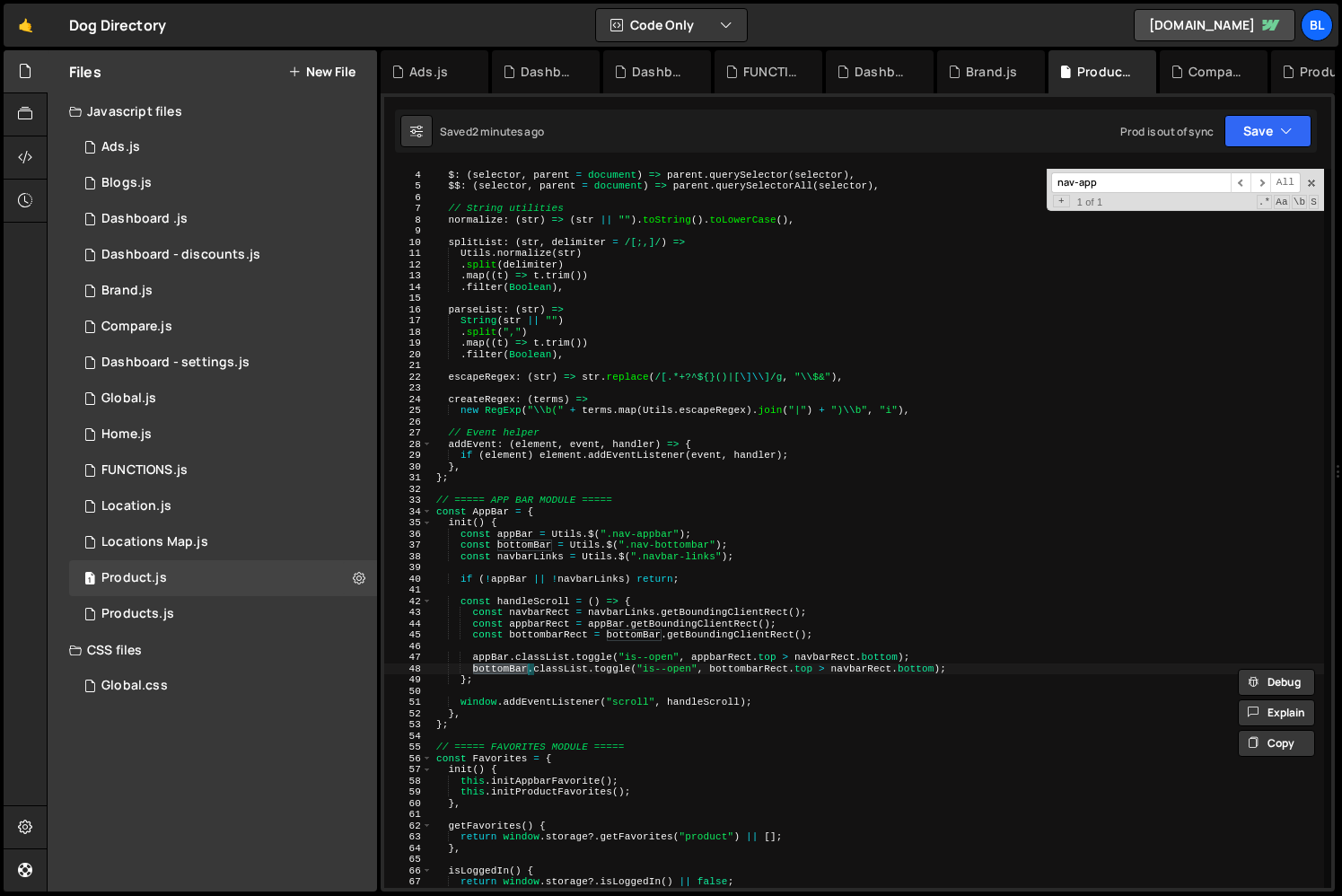
click at [608, 593] on div "// DOM helpers $ : ( selector , parent = document ) => parent . querySelector (…" at bounding box center [878, 528] width 891 height 741
click at [727, 663] on div "// DOM helpers $ : ( selector , parent = document ) => parent . querySelector (…" at bounding box center [878, 528] width 891 height 741
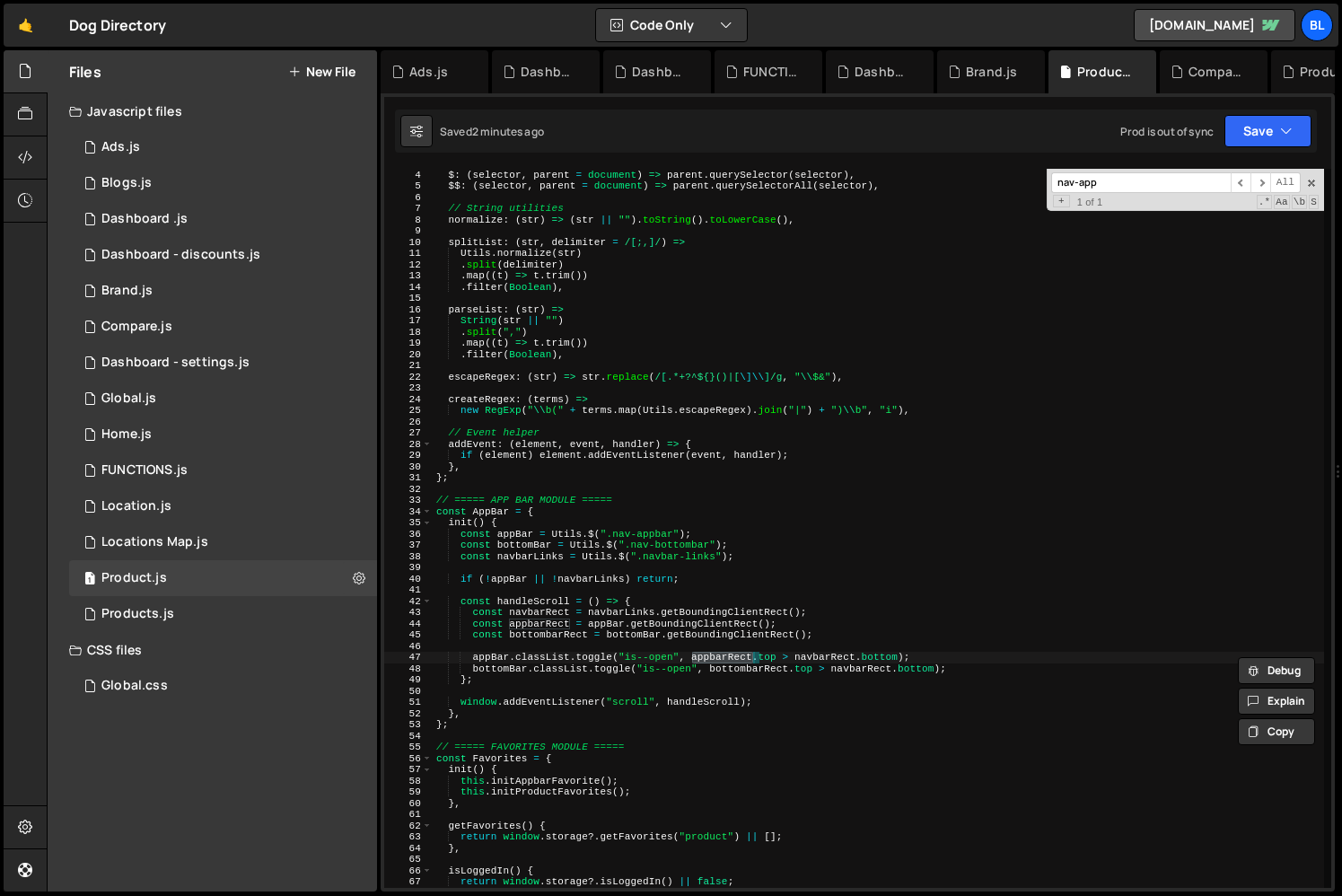
click at [727, 663] on div "// DOM helpers $ : ( selector , parent = document ) => parent . querySelector (…" at bounding box center [878, 528] width 891 height 741
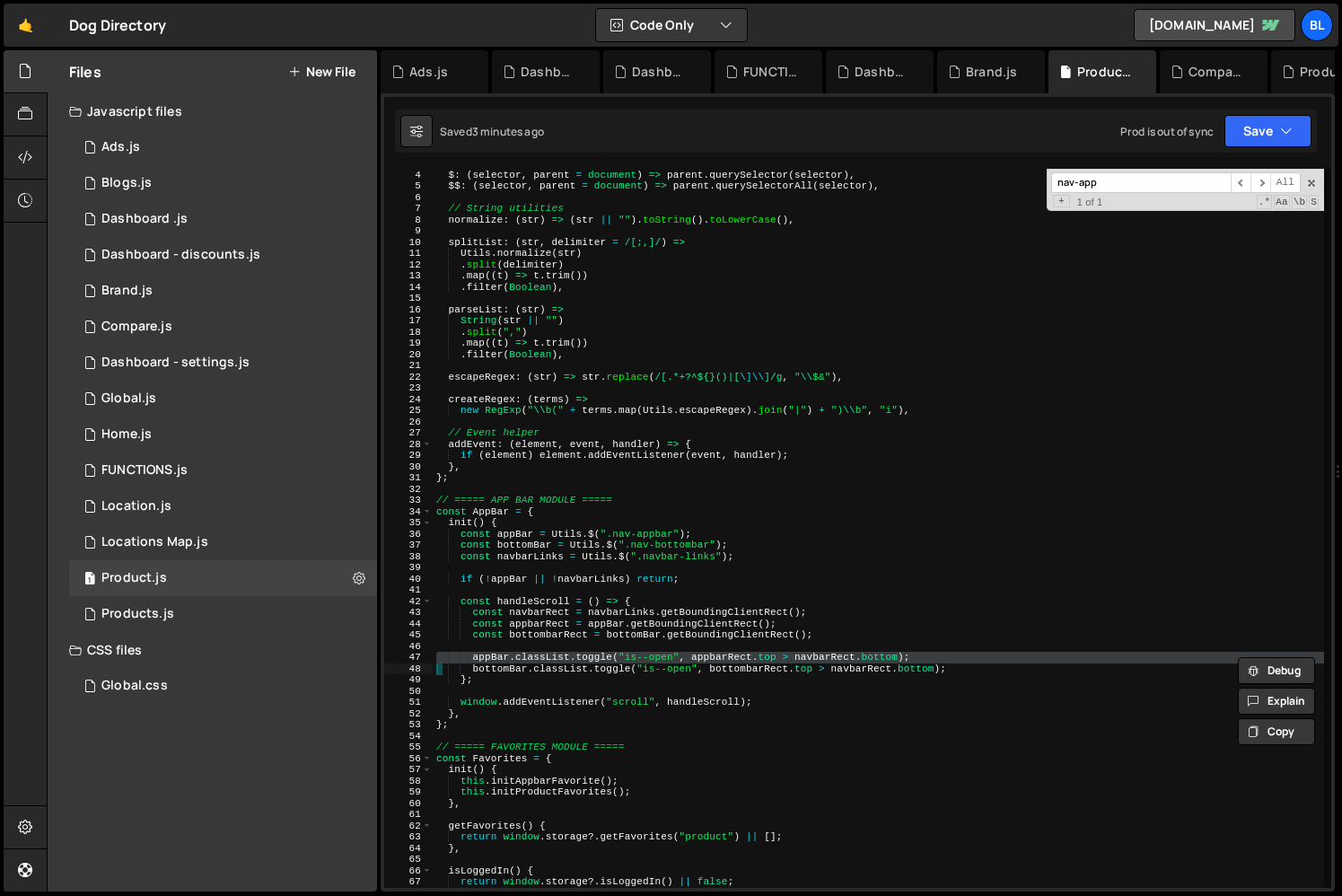
click at [652, 745] on div "// DOM helpers $ : ( selector , parent = document ) => parent . querySelector (…" at bounding box center [878, 528] width 891 height 741
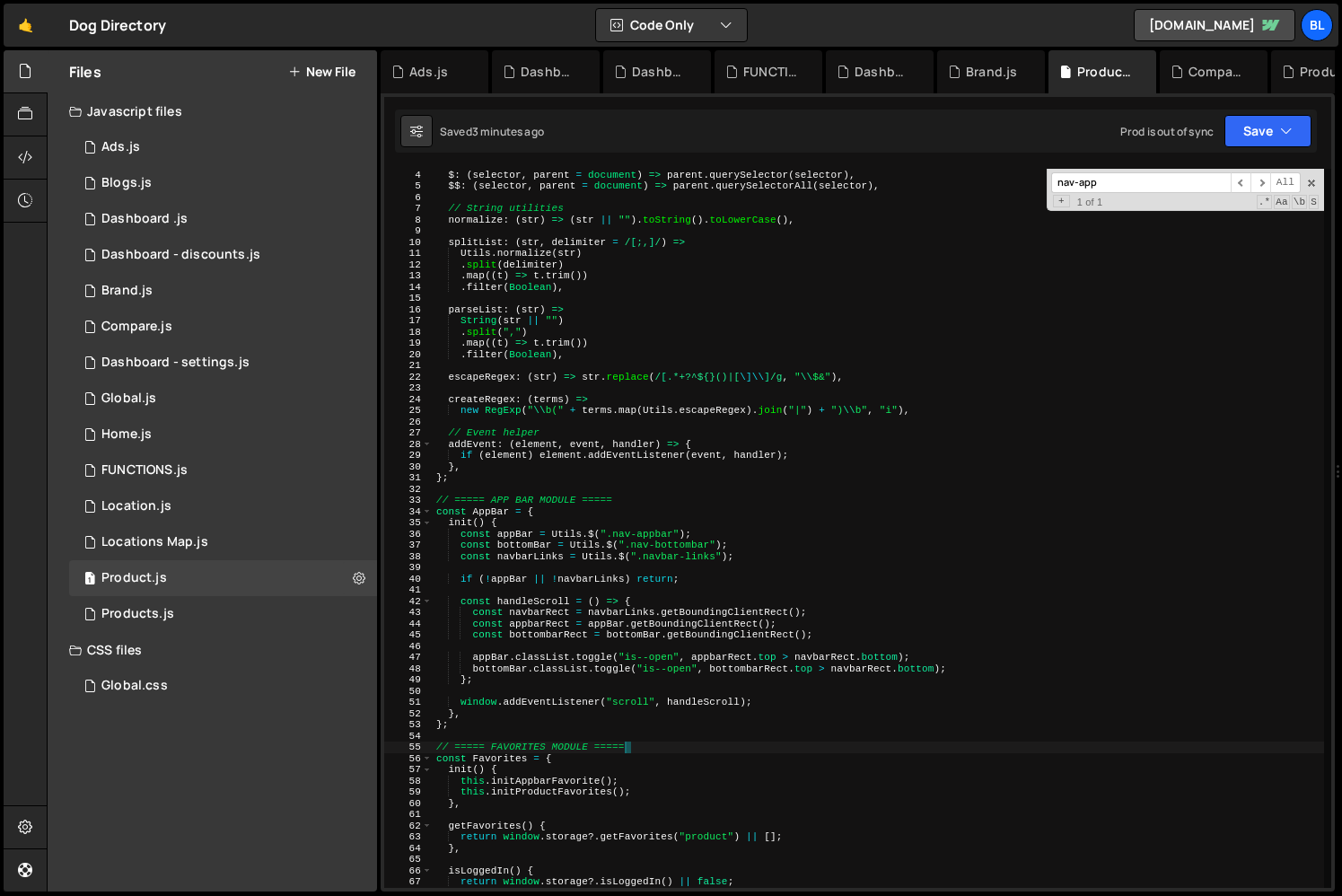
click at [667, 710] on div "// DOM helpers $ : ( selector , parent = document ) => parent . querySelector (…" at bounding box center [878, 528] width 891 height 741
click at [619, 712] on div "// DOM helpers $ : ( selector , parent = document ) => parent . querySelector (…" at bounding box center [878, 528] width 891 height 741
click at [578, 714] on div "// DOM helpers $ : ( selector , parent = document ) => parent . querySelector (…" at bounding box center [878, 528] width 891 height 741
click at [638, 560] on div "// DOM helpers $ : ( selector , parent = document ) => parent . querySelector (…" at bounding box center [878, 528] width 891 height 741
type textarea "const navbarLinks = Utils.$(".navbar-links");"
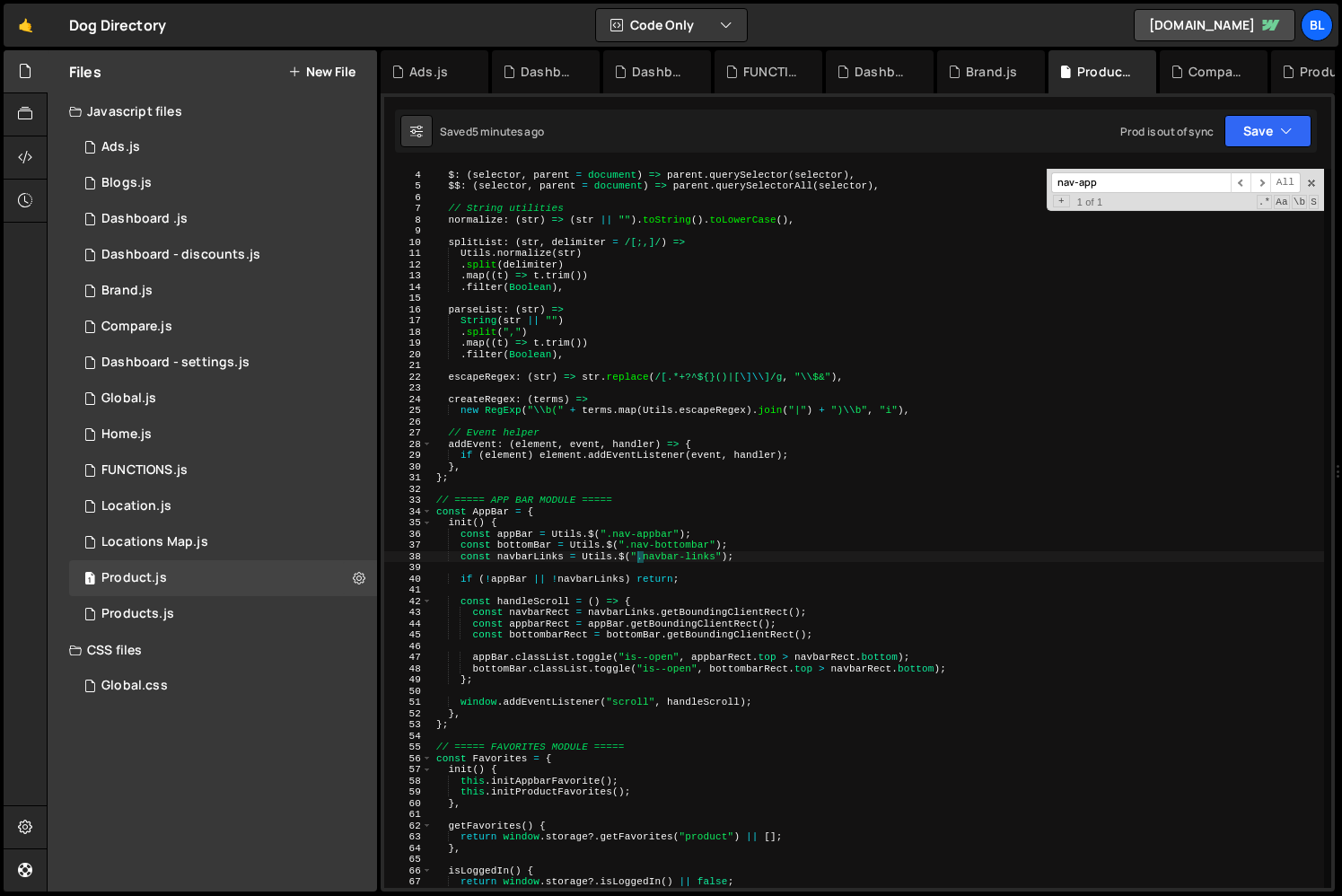
click at [552, 557] on div "// DOM helpers $ : ( selector , parent = document ) => parent . querySelector (…" at bounding box center [878, 528] width 891 height 741
click at [708, 559] on div "// DOM helpers $ : ( selector , parent = document ) => parent . querySelector (…" at bounding box center [878, 528] width 891 height 741
click at [810, 555] on div "// DOM helpers $ : ( selector , parent = document ) => parent . querySelector (…" at bounding box center [878, 528] width 891 height 741
paste input "bar-links"
type input "navbar-links"
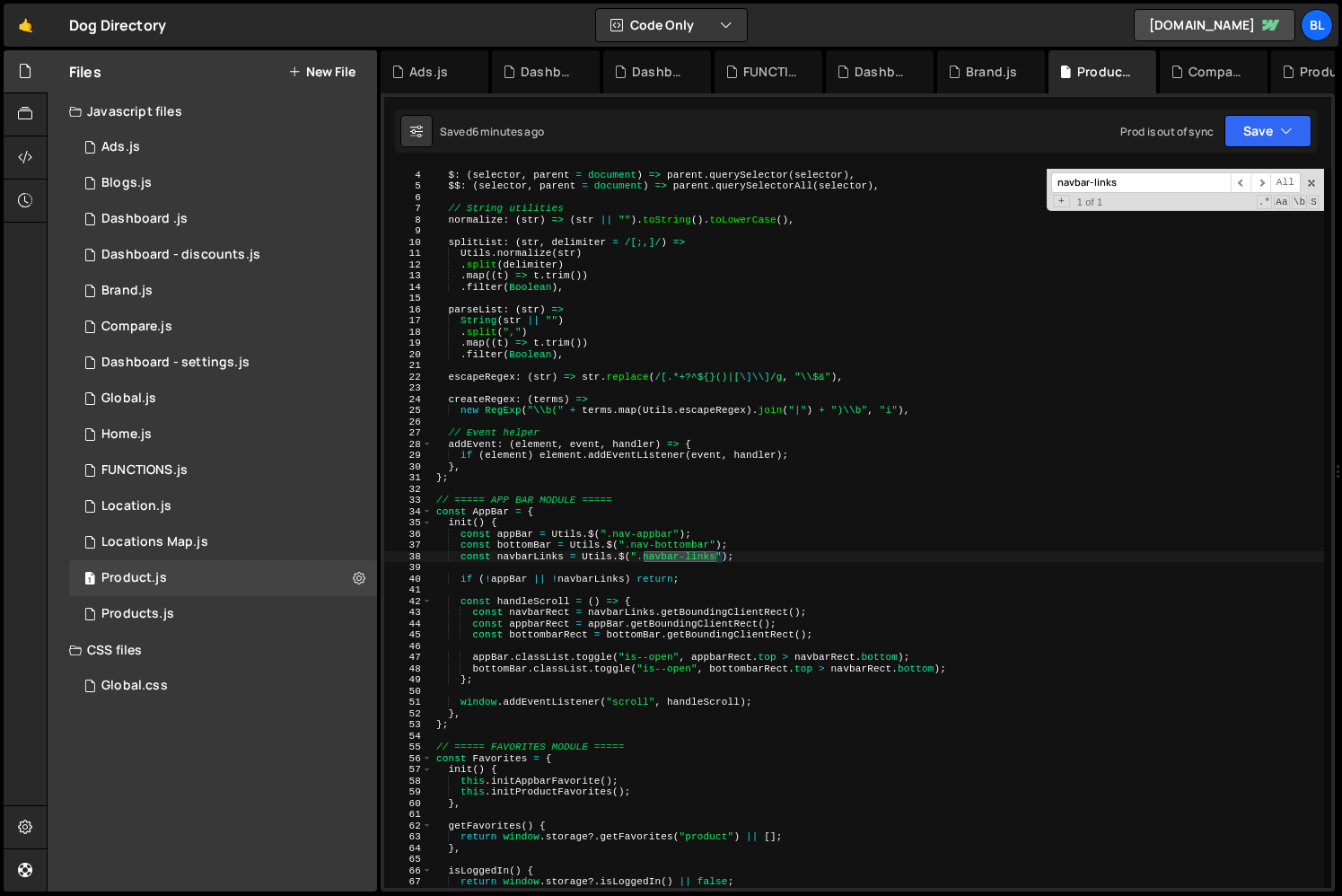
click at [489, 515] on div "// DOM helpers $ : ( selector , parent = document ) => parent . querySelector (…" at bounding box center [878, 528] width 891 height 741
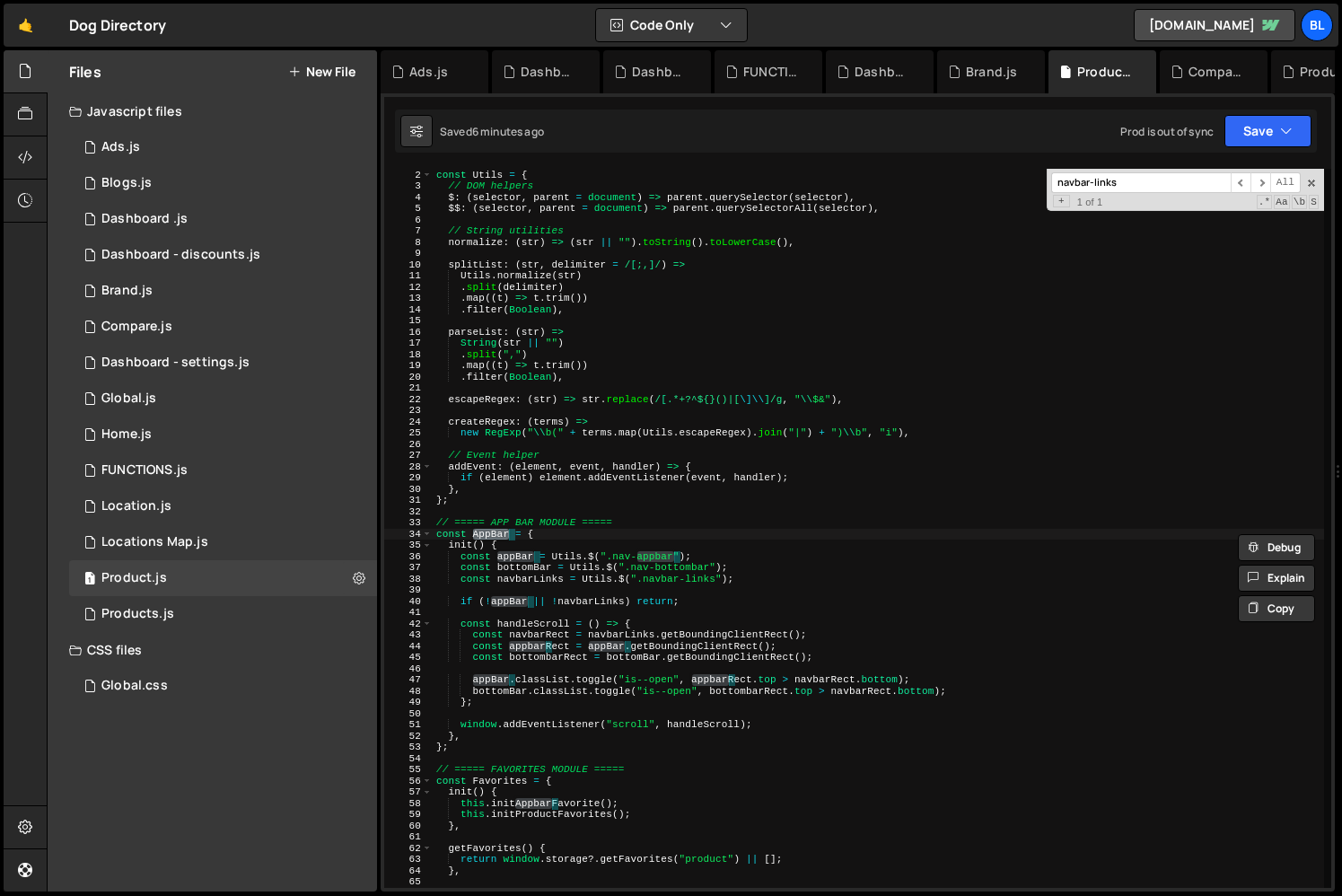
scroll to position [11, 0]
type textarea "},"
click at [577, 488] on div "// ===== UTILITIES ===== const Utils = { // DOM helpers $ : ( selector , parent…" at bounding box center [878, 528] width 891 height 741
click at [529, 587] on div "// ===== UTILITIES ===== const Utils = { // DOM helpers $ : ( selector , parent…" at bounding box center [878, 528] width 891 height 741
click at [512, 605] on div "// ===== UTILITIES ===== const Utils = { // DOM helpers $ : ( selector , parent…" at bounding box center [878, 528] width 891 height 741
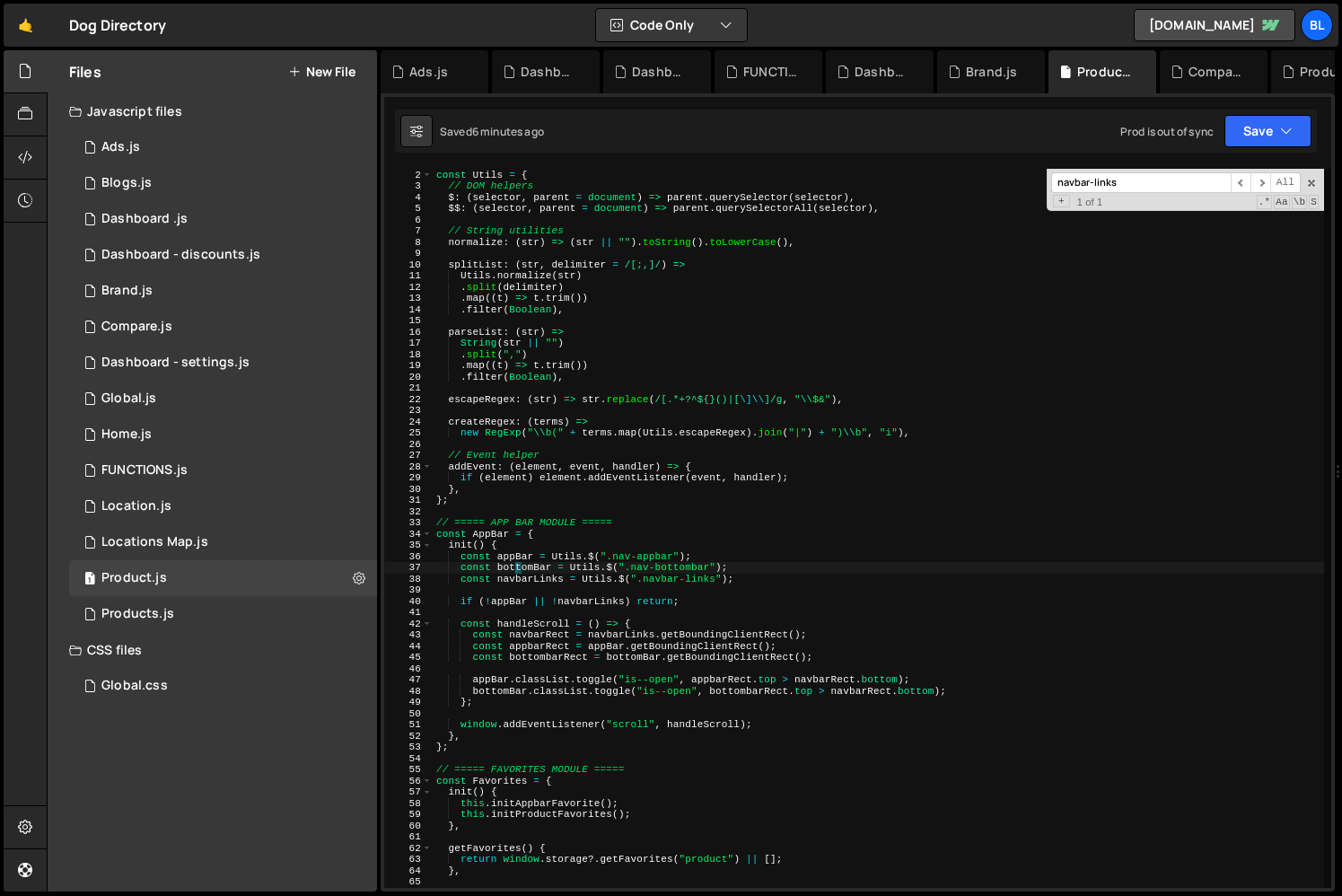
click at [515, 564] on div "// ===== UTILITIES ===== const Utils = { // DOM helpers $ : ( selector , parent…" at bounding box center [878, 528] width 891 height 741
click at [644, 551] on div "// ===== UTILITIES ===== const Utils = { // DOM helpers $ : ( selector , parent…" at bounding box center [878, 528] width 891 height 741
click at [658, 605] on div "// ===== UTILITIES ===== const Utils = { // DOM helpers $ : ( selector , parent…" at bounding box center [878, 528] width 891 height 741
click at [568, 646] on div "// ===== UTILITIES ===== const Utils = { // DOM helpers $ : ( selector , parent…" at bounding box center [878, 528] width 891 height 741
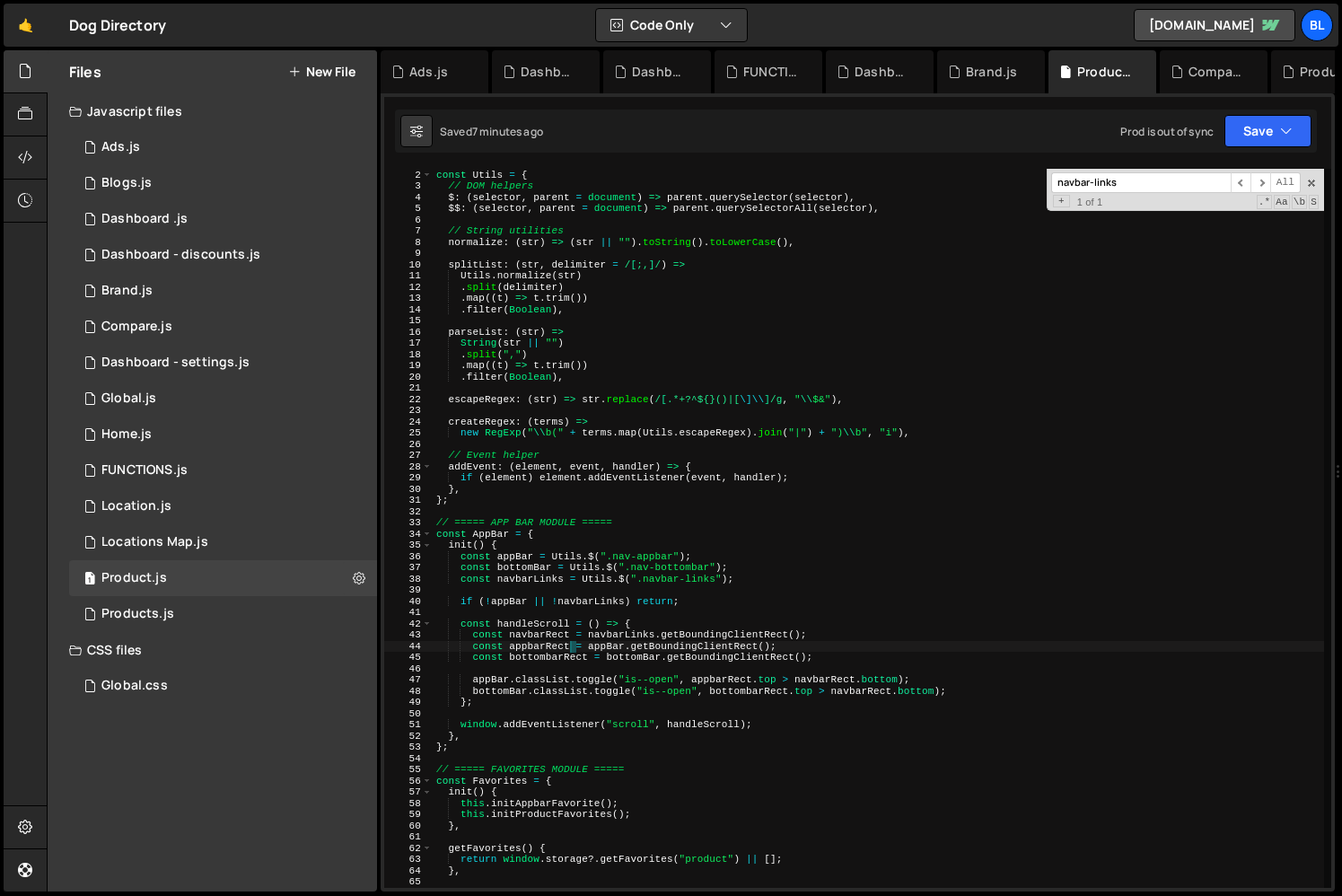
click at [550, 686] on div "// ===== UTILITIES ===== const Utils = { // DOM helpers $ : ( selector , parent…" at bounding box center [878, 528] width 891 height 741
click at [498, 695] on div "// ===== UTILITIES ===== const Utils = { // DOM helpers $ : ( selector , parent…" at bounding box center [878, 528] width 891 height 741
click at [516, 573] on div "// ===== UTILITIES ===== const Utils = { // DOM helpers $ : ( selector , parent…" at bounding box center [878, 528] width 891 height 741
click at [517, 561] on div "// ===== UTILITIES ===== const Utils = { // DOM helpers $ : ( selector , parent…" at bounding box center [878, 528] width 891 height 741
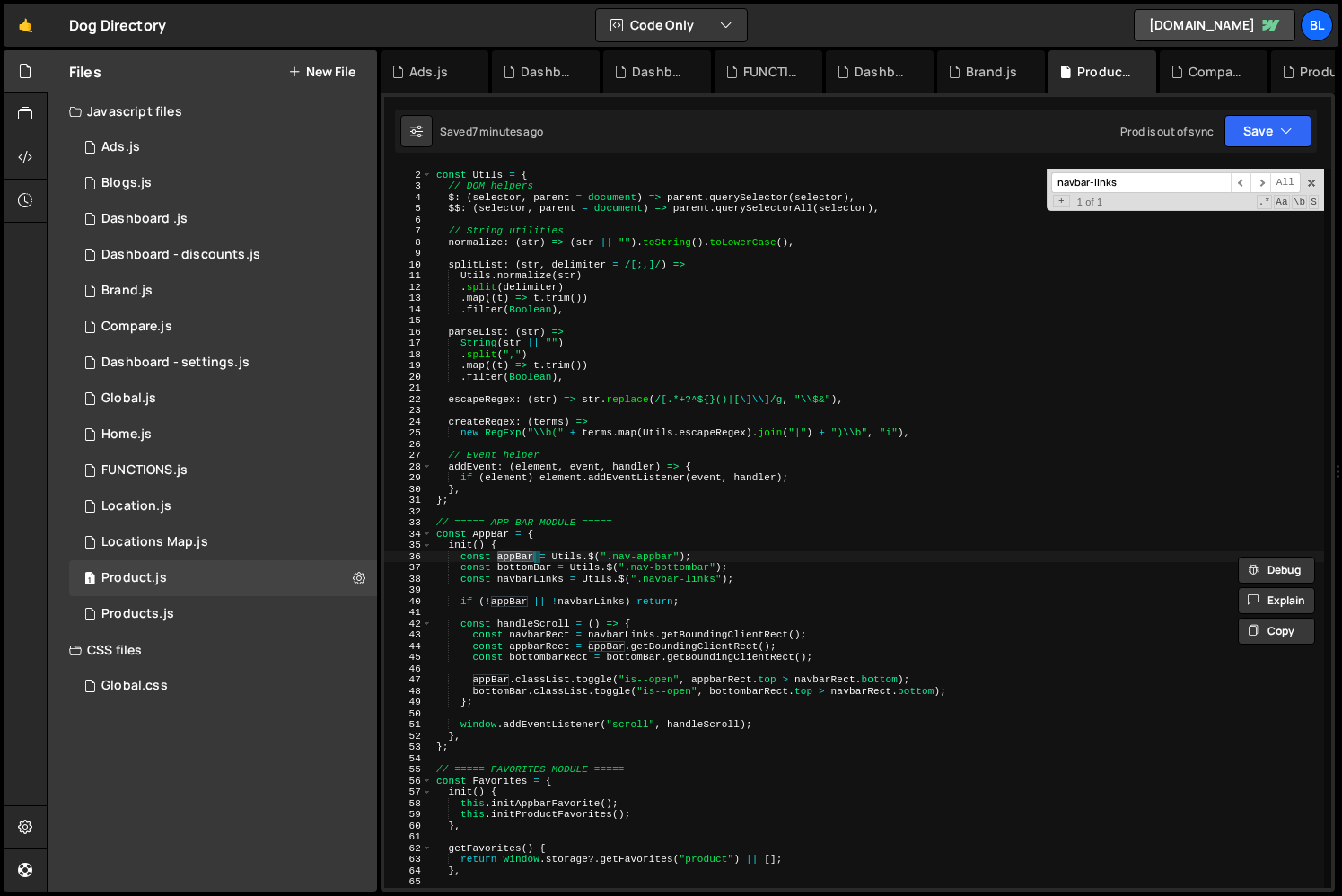
click at [741, 568] on div "// ===== UTILITIES ===== const Utils = { // DOM helpers $ : ( selector , parent…" at bounding box center [878, 528] width 891 height 741
click at [753, 582] on div "// ===== UTILITIES ===== const Utils = { // DOM helpers $ : ( selector , parent…" at bounding box center [878, 528] width 891 height 741
type textarea "const navbarLinks = Utils.$(".navbar-links");"
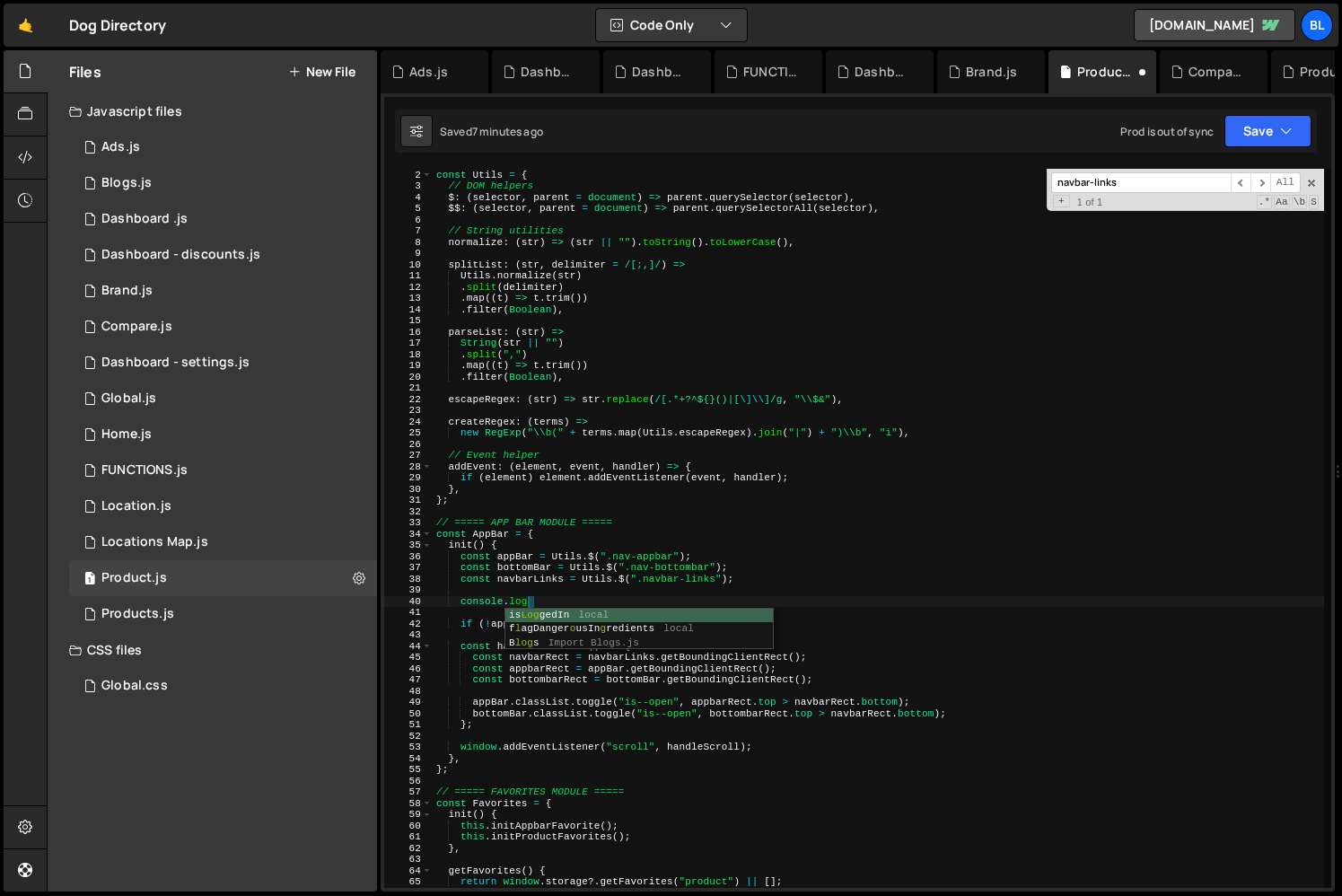
paste textarea "appBar)"
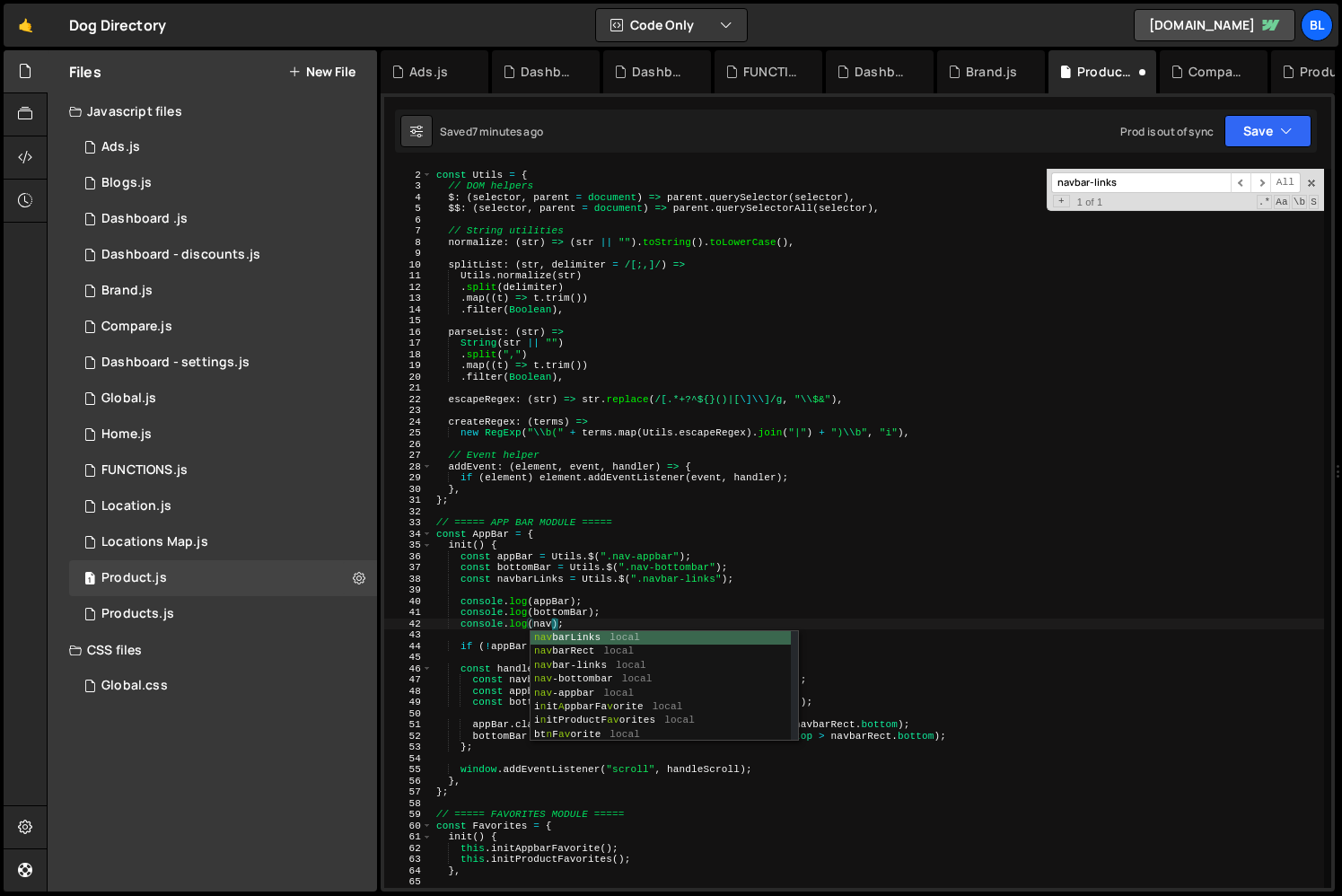
scroll to position [0, 11]
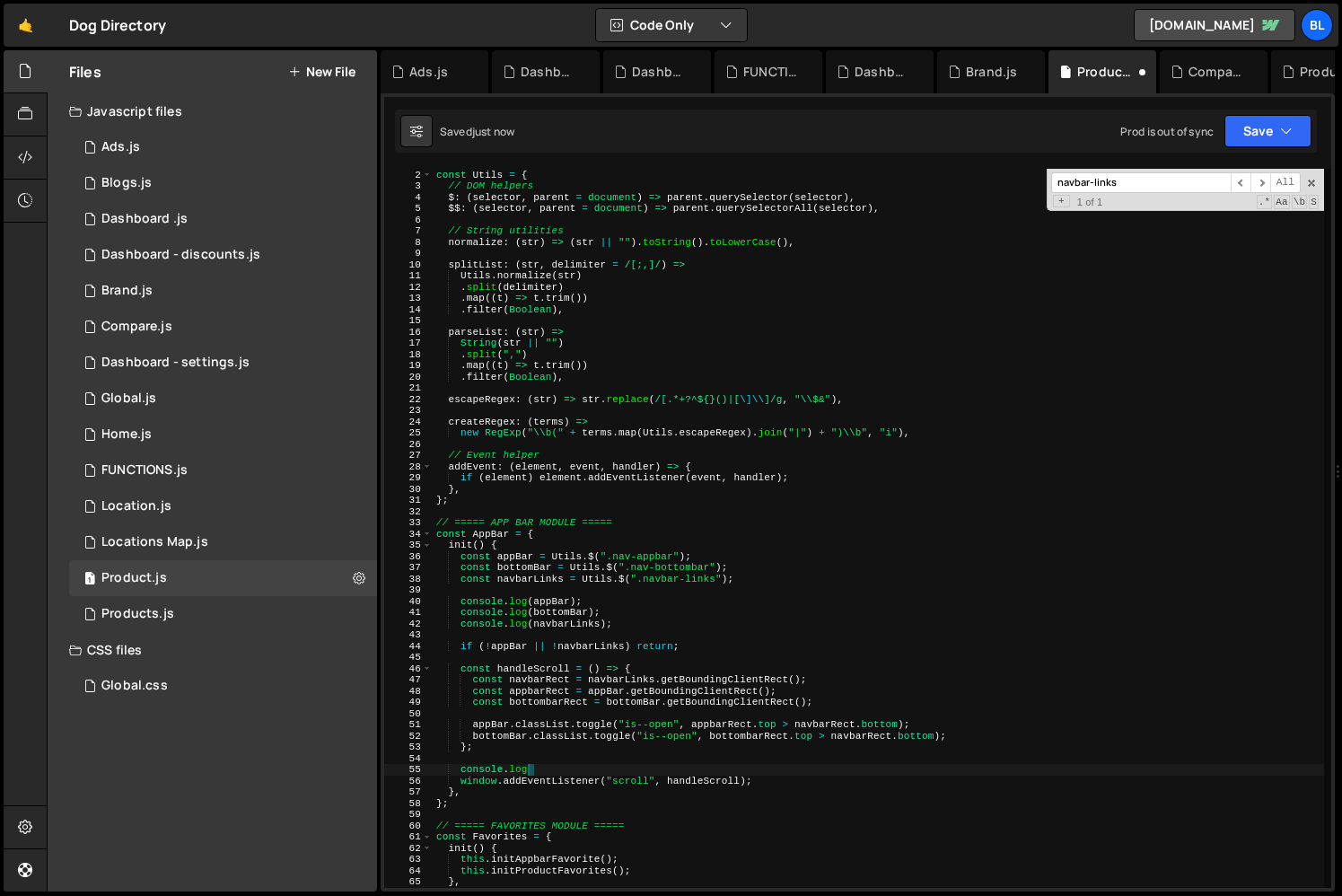
type textarea "console"
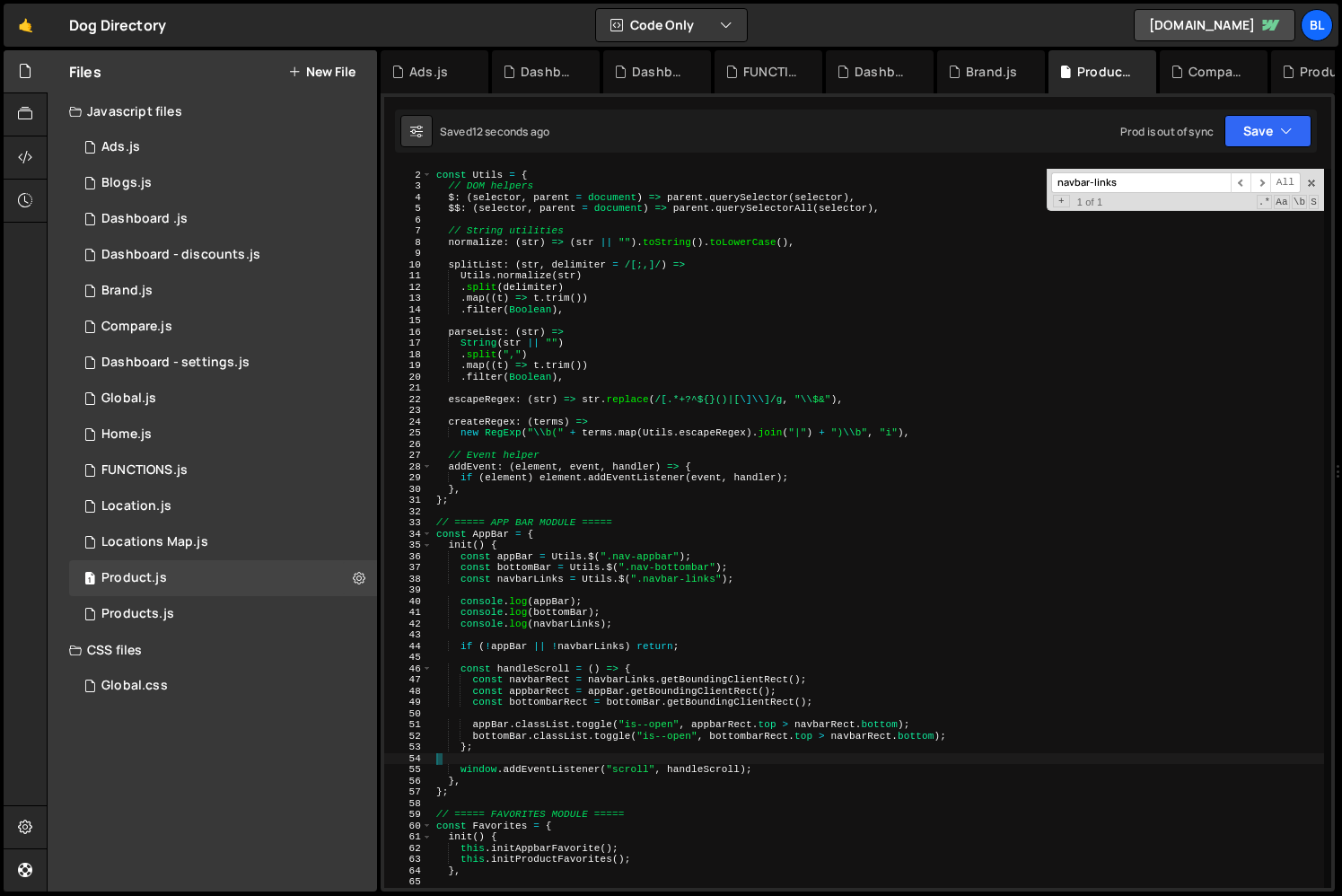
click at [866, 737] on div "// ===== UTILITIES ===== const Utils = { // DOM helpers $ : ( selector , parent…" at bounding box center [878, 528] width 891 height 741
click at [780, 741] on div "// ===== UTILITIES ===== const Utils = { // DOM helpers $ : ( selector , parent…" at bounding box center [878, 528] width 891 height 741
click at [751, 742] on div "// ===== UTILITIES ===== const Utils = { // DOM helpers $ : ( selector , parent…" at bounding box center [878, 528] width 891 height 741
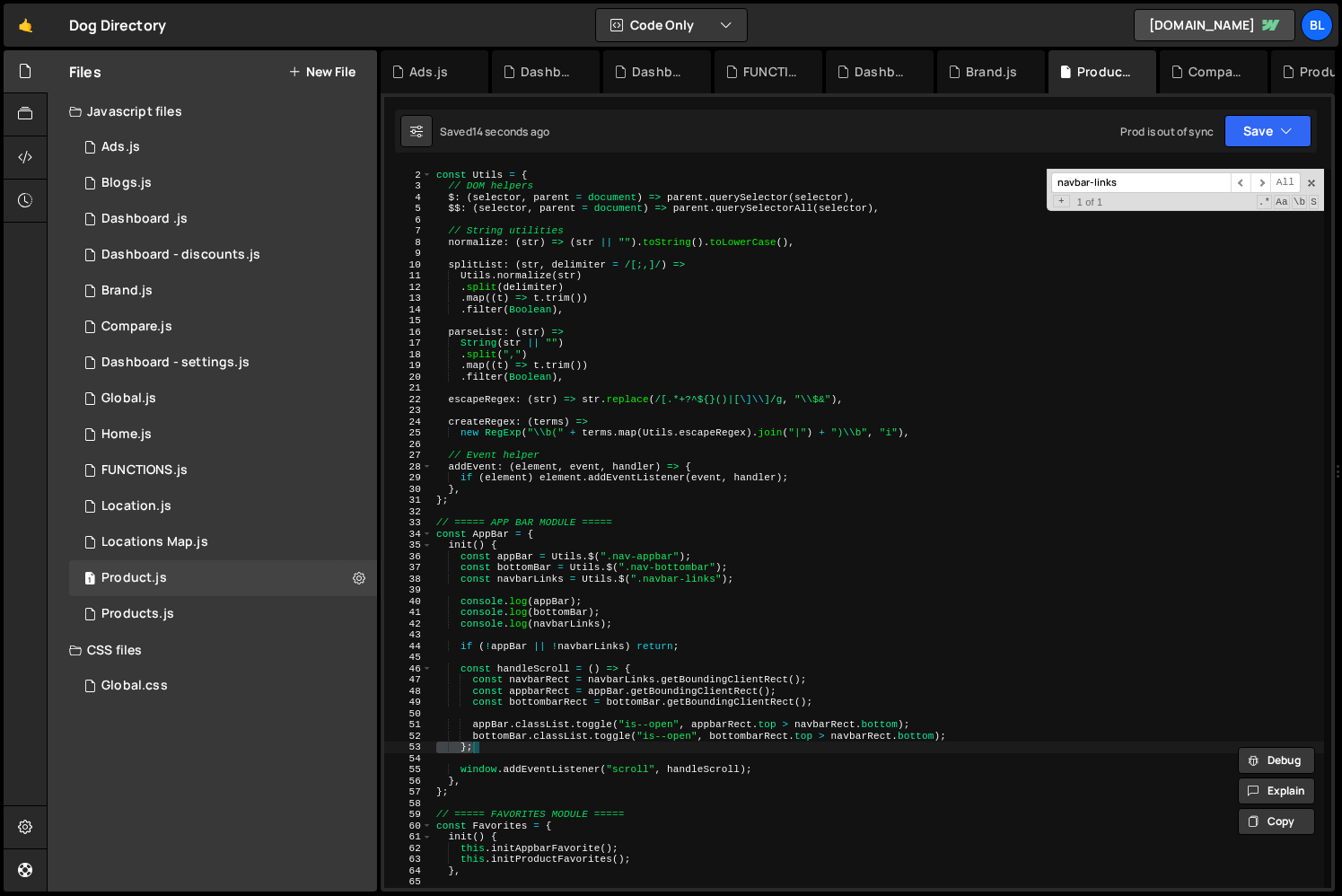
click at [738, 739] on div "// ===== UTILITIES ===== const Utils = { // DOM helpers $ : ( selector , parent…" at bounding box center [878, 528] width 891 height 741
type textarea "bottomBar.classList.toggle("is--open", [DOMAIN_NAME] > navbarRect.bottom);"
click at [738, 739] on div "// ===== UTILITIES ===== const Utils = { // DOM helpers $ : ( selector , parent…" at bounding box center [878, 528] width 891 height 741
click at [641, 754] on div "// ===== UTILITIES ===== const Utils = { // DOM helpers $ : ( selector , parent…" at bounding box center [878, 528] width 891 height 741
click at [503, 735] on div "// ===== UTILITIES ===== const Utils = { // DOM helpers $ : ( selector , parent…" at bounding box center [878, 528] width 891 height 741
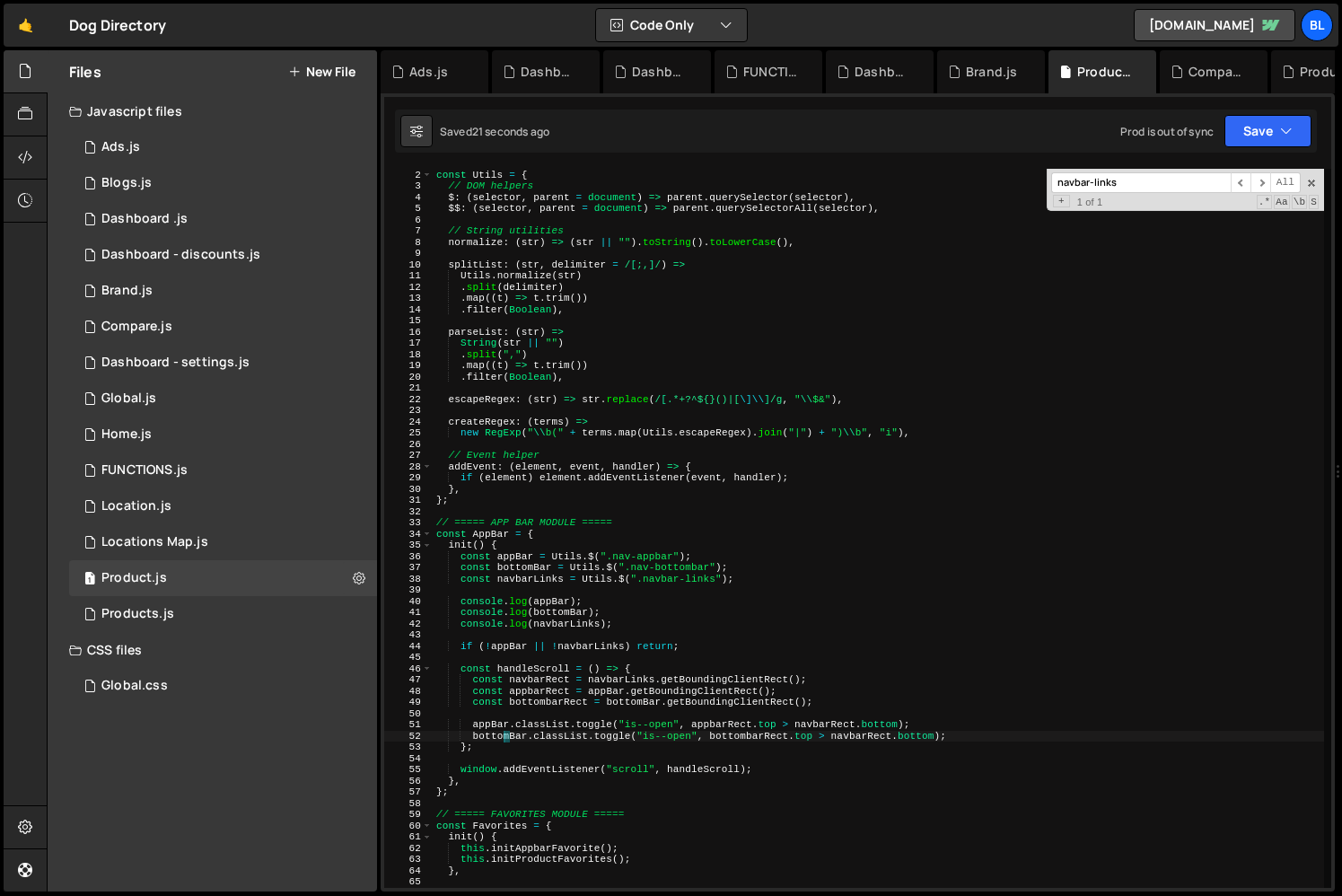
click at [525, 739] on div "// ===== UTILITIES ===== const Utils = { // DOM helpers $ : ( selector , parent…" at bounding box center [878, 528] width 891 height 741
click at [498, 737] on div "// ===== UTILITIES ===== const Utils = { // DOM helpers $ : ( selector , parent…" at bounding box center [878, 528] width 891 height 741
click at [526, 562] on div "// ===== UTILITIES ===== const Utils = { // DOM helpers $ : ( selector , parent…" at bounding box center [878, 528] width 891 height 741
click at [520, 568] on div "// ===== UTILITIES ===== const Utils = { // DOM helpers $ : ( selector , parent…" at bounding box center [878, 528] width 891 height 741
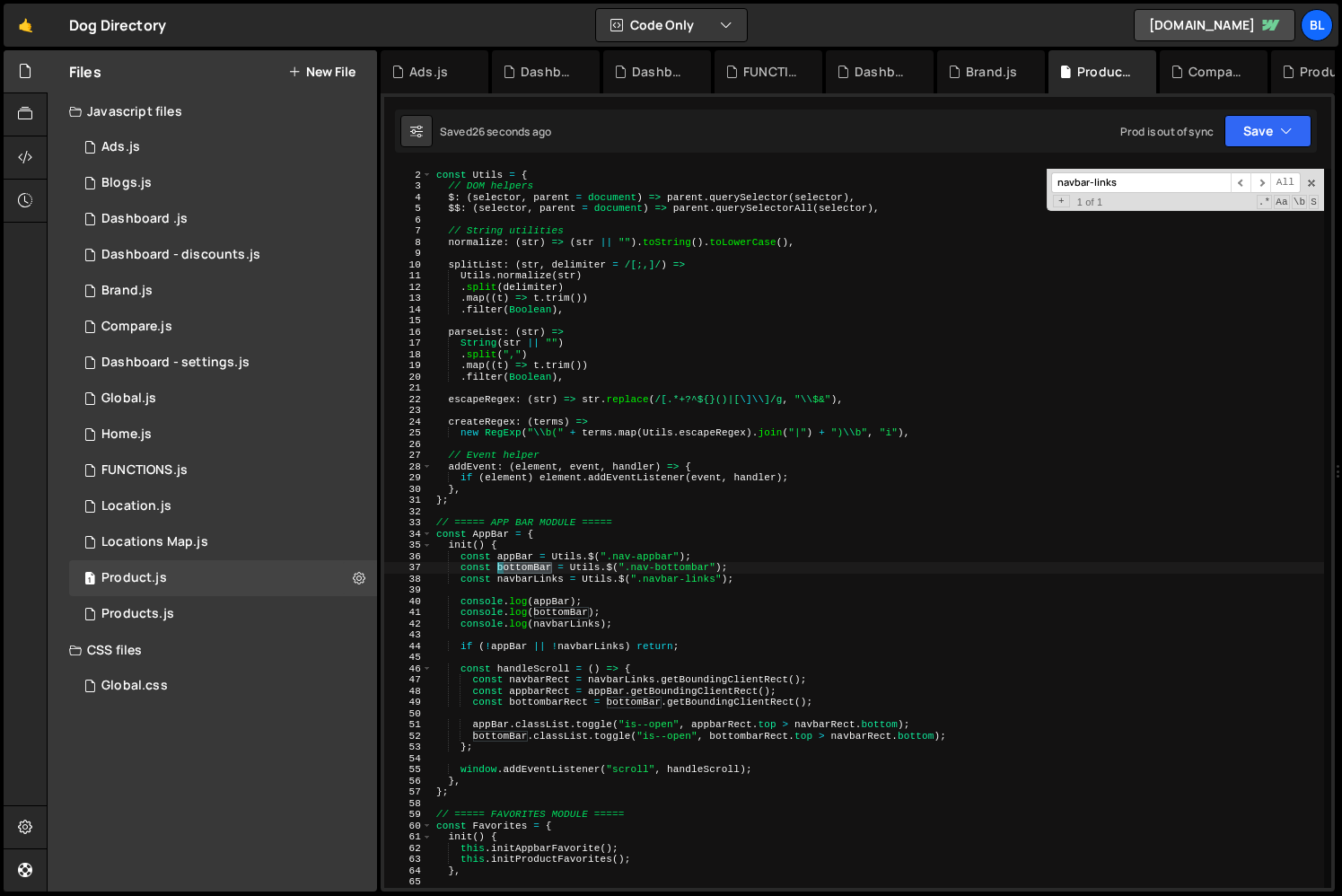
click at [520, 568] on div "// ===== UTILITIES ===== const Utils = { // DOM helpers $ : ( selector , parent…" at bounding box center [878, 528] width 891 height 741
type textarea "bottomBar.classList.toggle("is--open", [DOMAIN_NAME] > navbarRect.bottom);"
click at [631, 589] on div "// ===== UTILITIES ===== const Utils = { // DOM helpers $ : ( selector , parent…" at bounding box center [878, 528] width 891 height 741
click at [728, 649] on div "// ===== UTILITIES ===== const Utils = { // DOM helpers $ : ( selector , parent…" at bounding box center [878, 528] width 891 height 741
click at [672, 668] on div "// ===== UTILITIES ===== const Utils = { // DOM helpers $ : ( selector , parent…" at bounding box center [878, 528] width 891 height 741
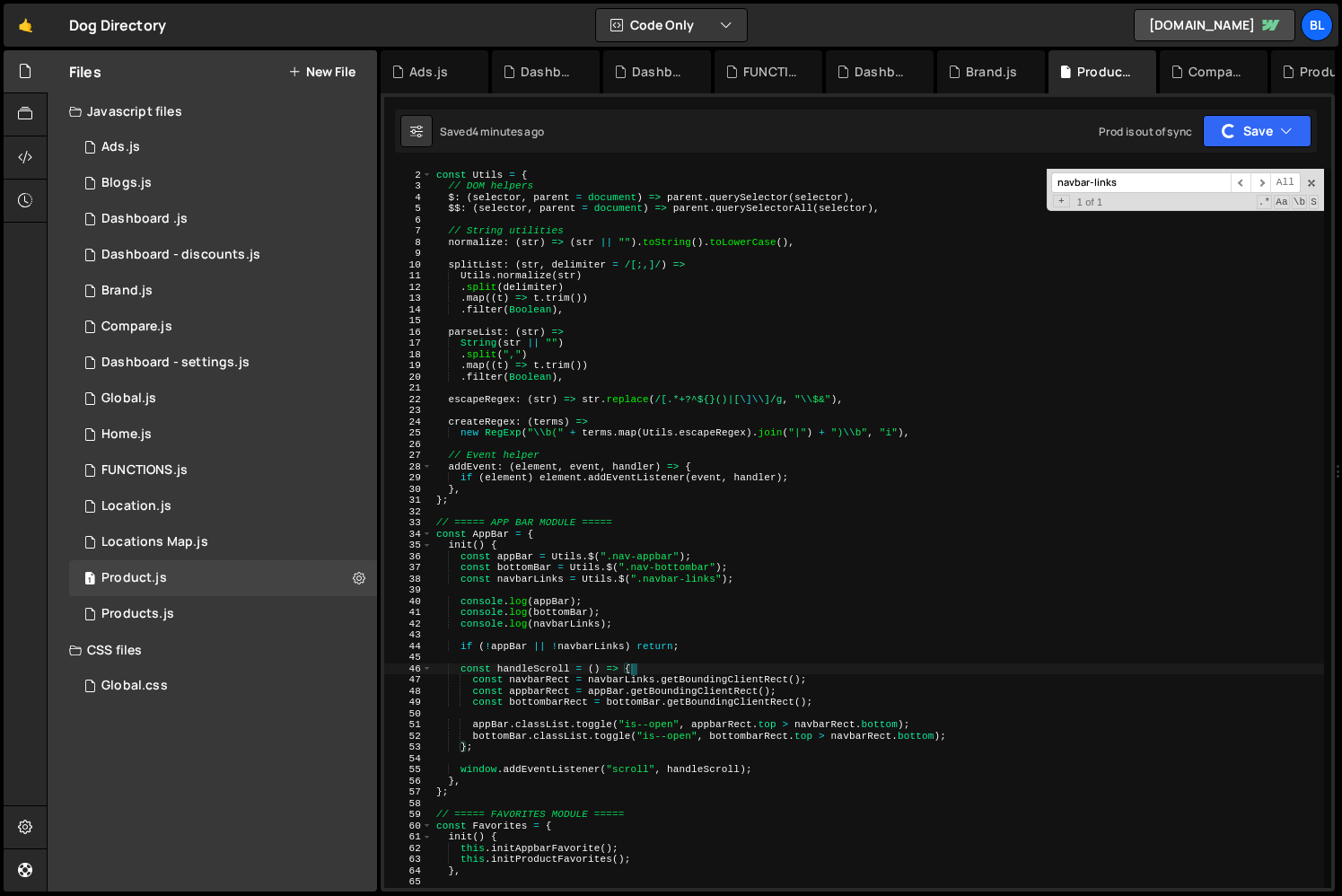
click at [677, 624] on div "// ===== UTILITIES ===== const Utils = { // DOM helpers $ : ( selector , parent…" at bounding box center [878, 528] width 891 height 741
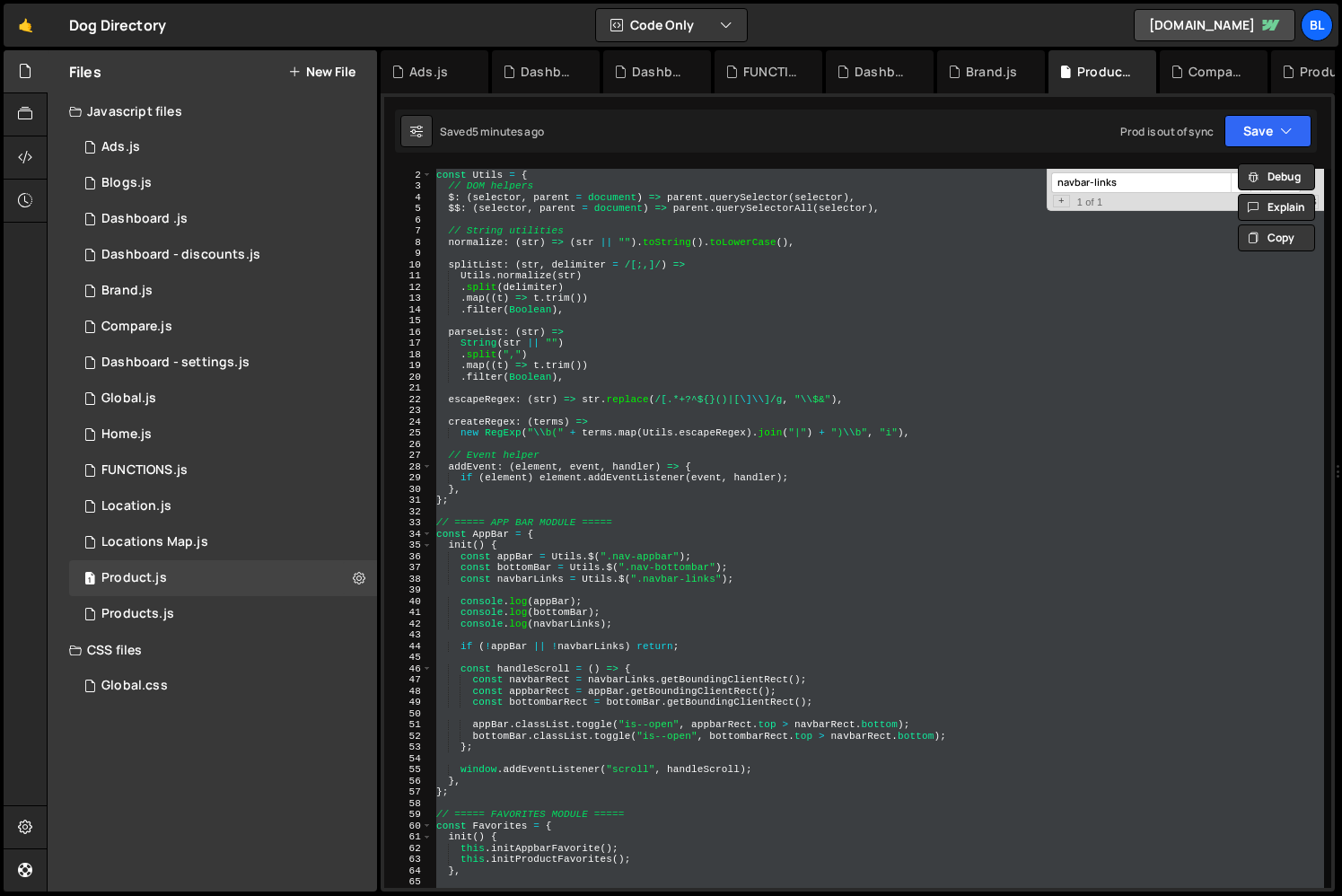
click at [586, 491] on div "// ===== UTILITIES ===== const Utils = { // DOM helpers $ : ( selector , parent…" at bounding box center [878, 528] width 891 height 719
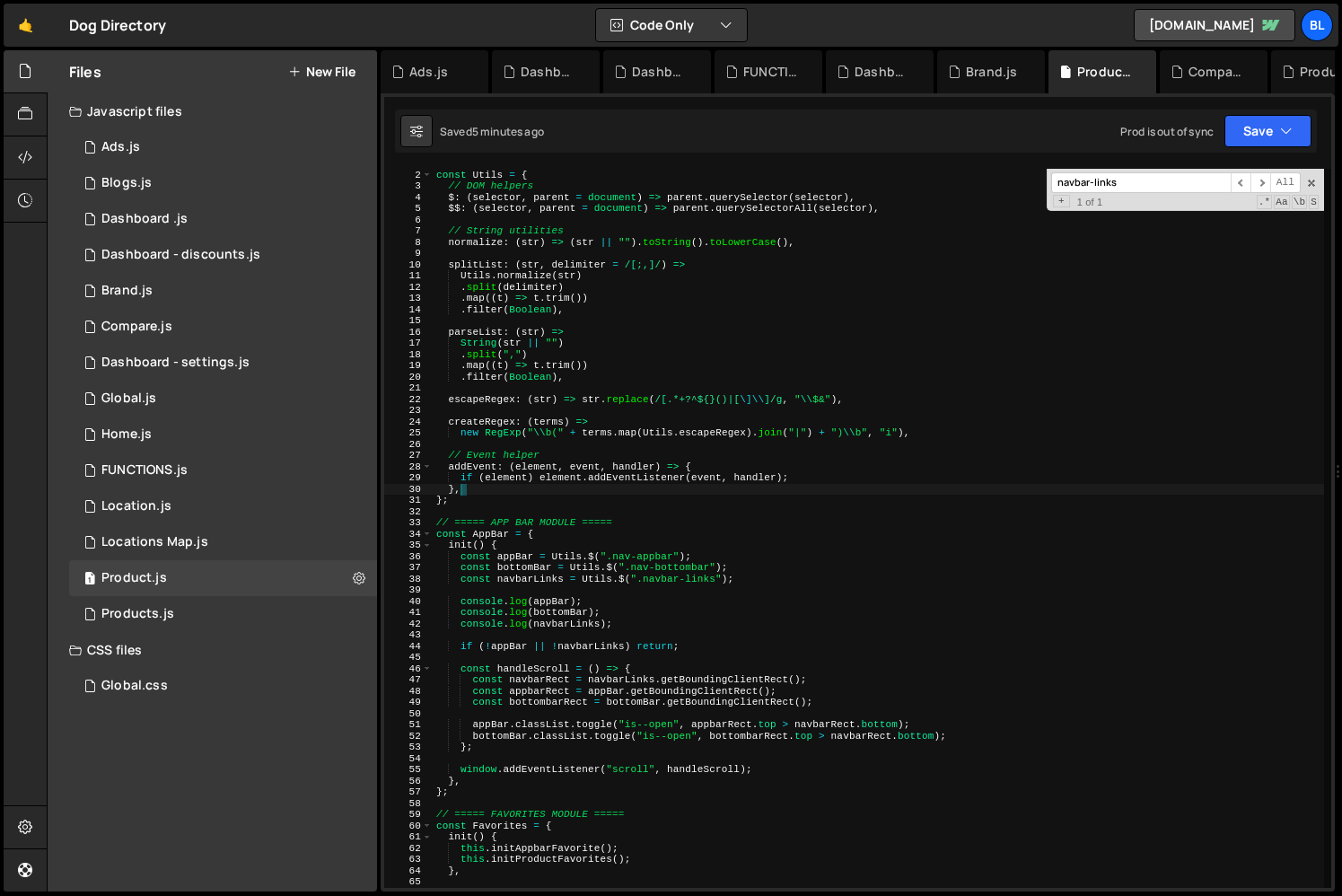
type textarea "ScoreCards.init();"
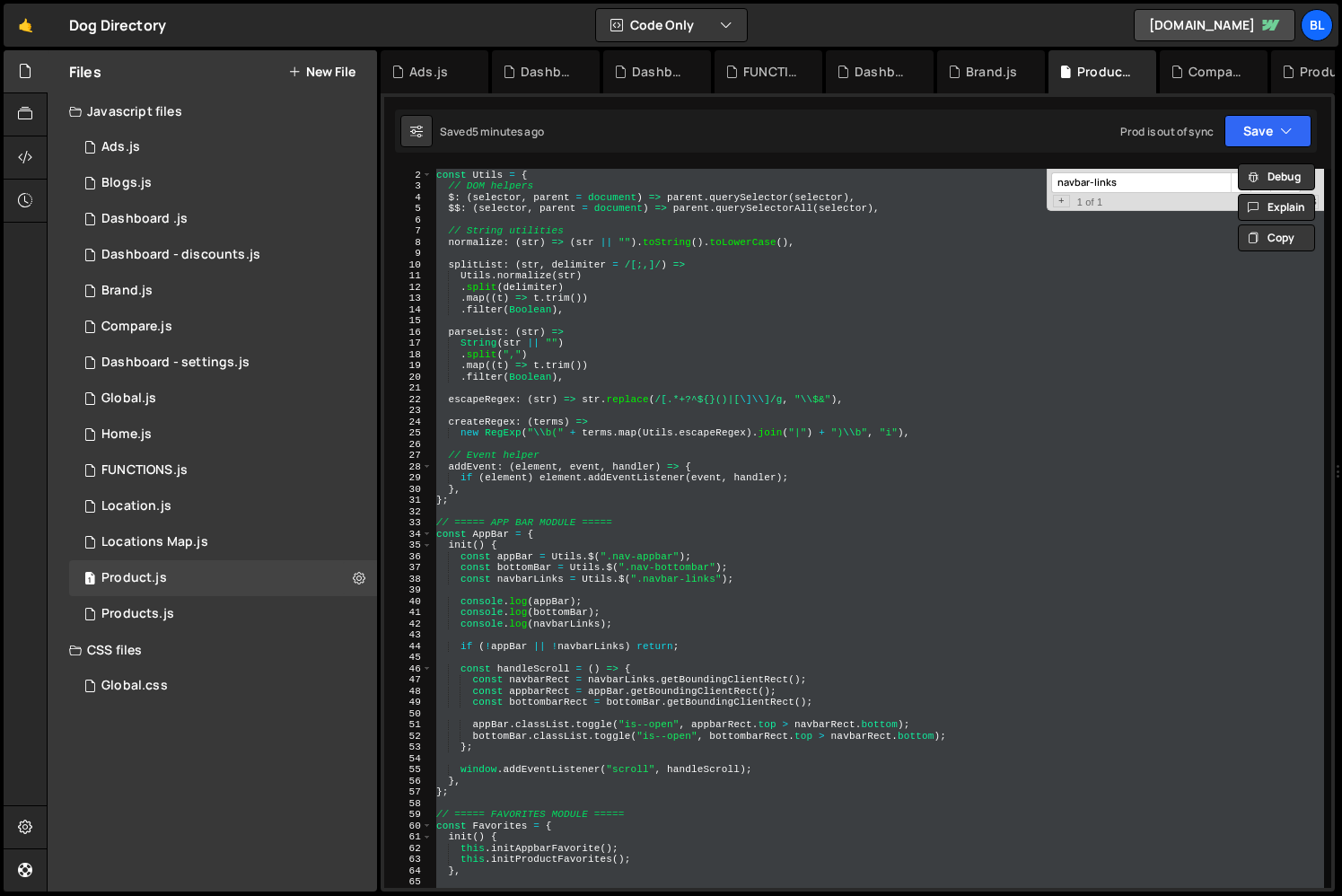
paste textarea
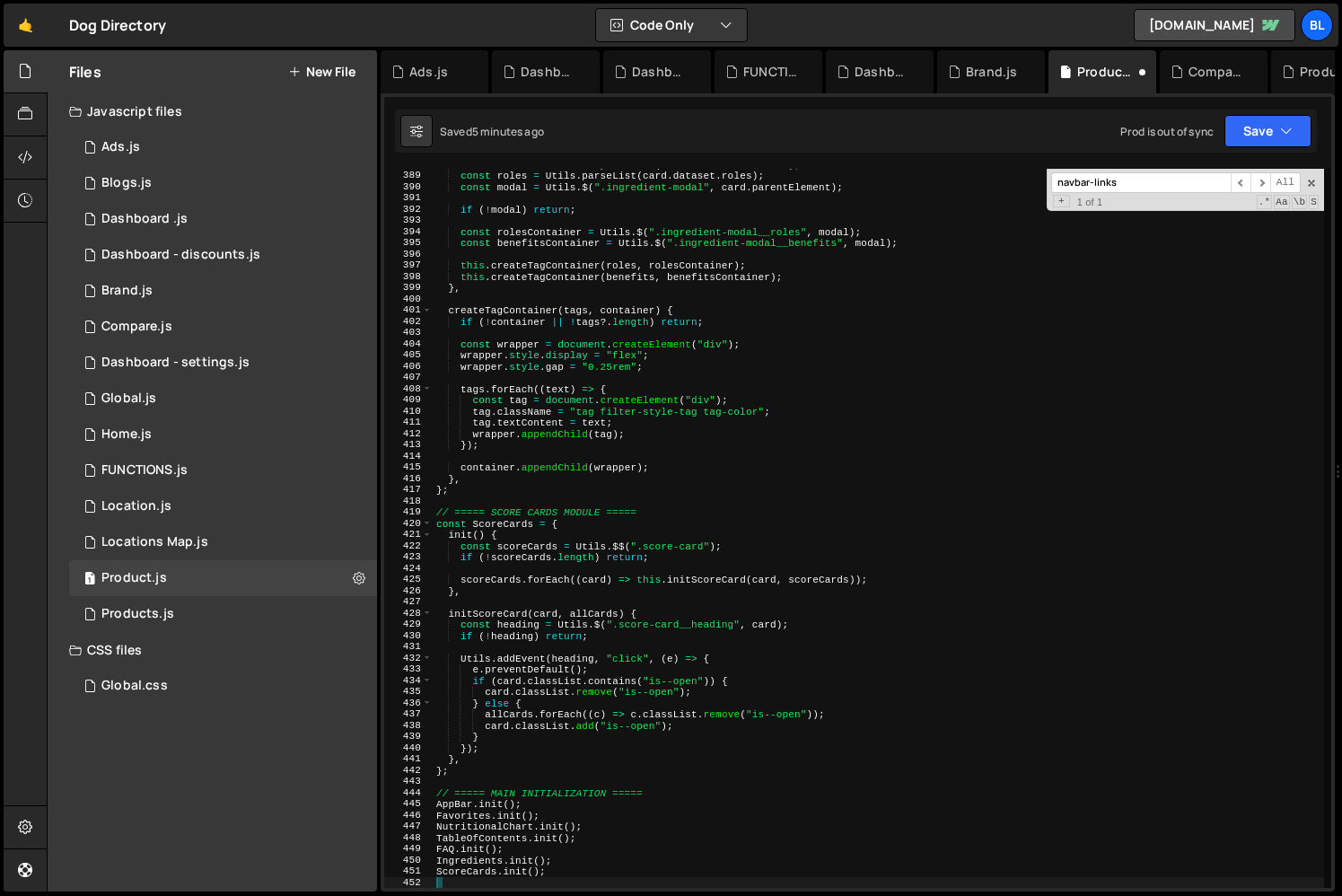
scroll to position [4352, 0]
click at [555, 595] on div "const benefits = Utils . parseList ( card . dataset . benefits ) ; const roles …" at bounding box center [878, 529] width 891 height 741
type textarea "},"
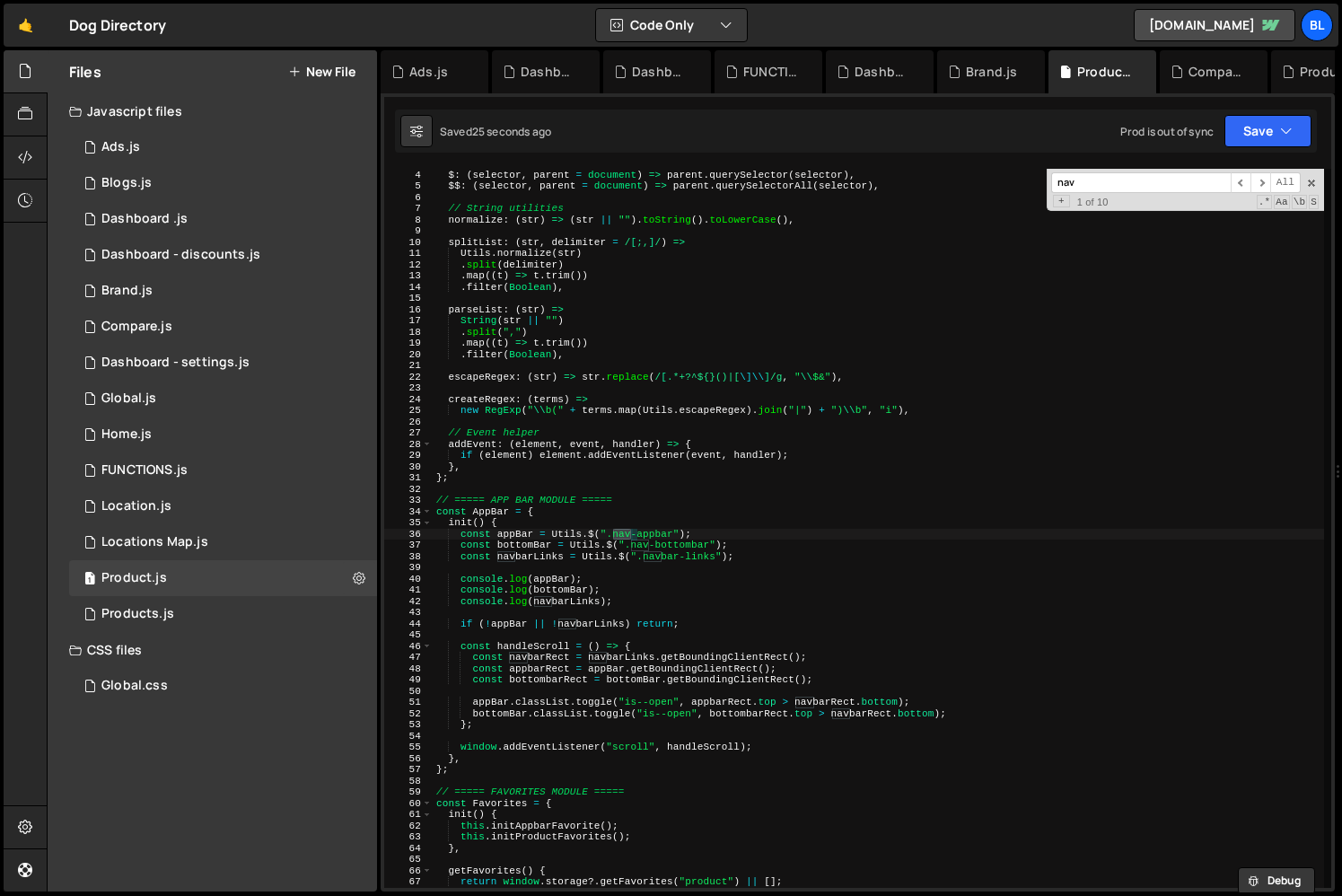
scroll to position [33, 0]
type input "navbar-"
click at [599, 684] on div "// DOM helpers $ : ( selector , parent = document ) => parent . querySelector (…" at bounding box center [878, 528] width 891 height 741
click at [717, 719] on div "// DOM helpers $ : ( selector , parent = document ) => parent . querySelector (…" at bounding box center [878, 528] width 891 height 741
click at [739, 719] on div "// DOM helpers $ : ( selector , parent = document ) => parent . querySelector (…" at bounding box center [878, 528] width 891 height 741
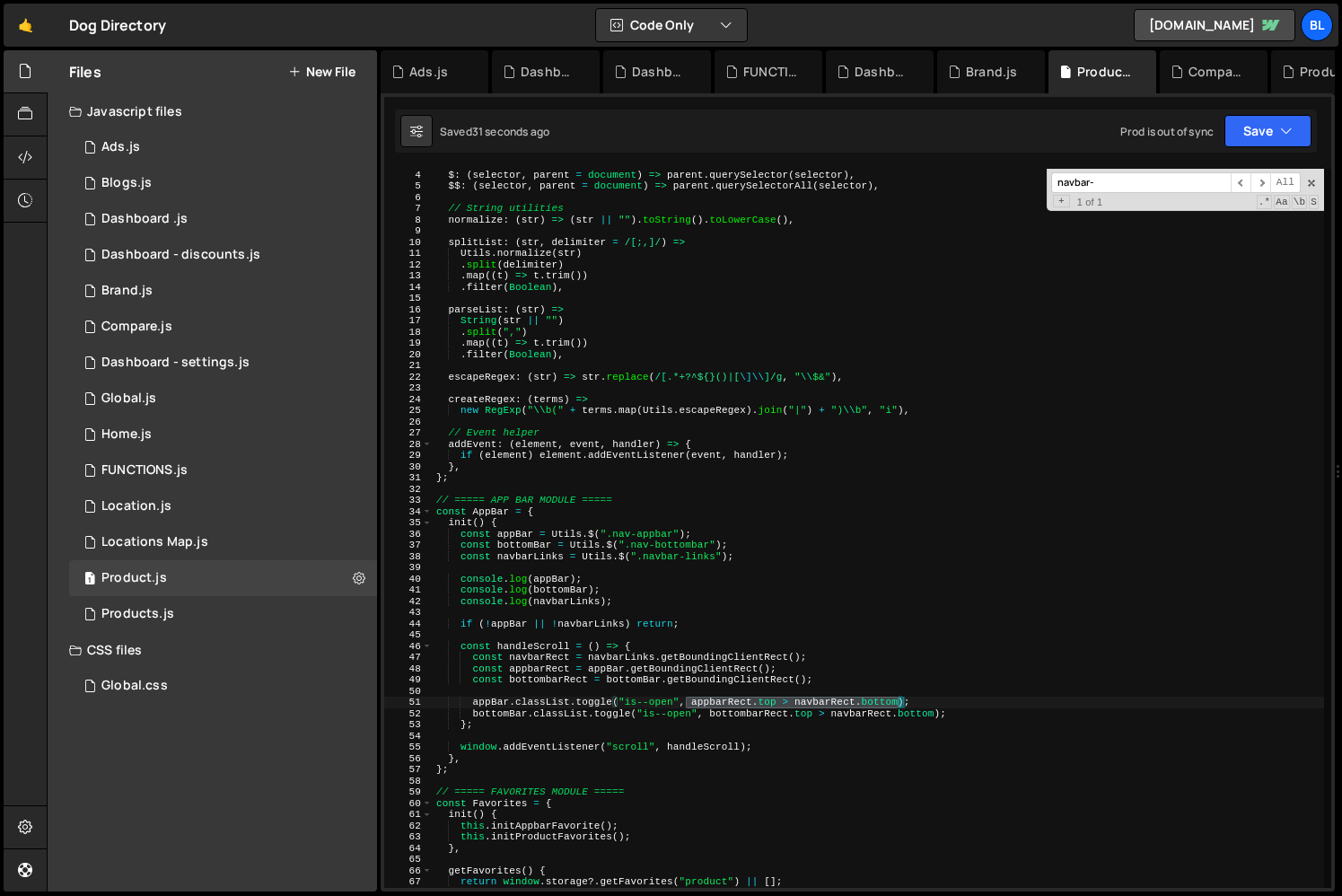
drag, startPoint x: 688, startPoint y: 706, endPoint x: 898, endPoint y: 702, distance: 210.0
click at [898, 702] on div "// DOM helpers $ : ( selector , parent = document ) => parent . querySelector (…" at bounding box center [878, 528] width 891 height 741
click at [949, 701] on div "// DOM helpers $ : ( selector , parent = document ) => parent . querySelector (…" at bounding box center [878, 528] width 891 height 741
click at [756, 712] on div "// DOM helpers $ : ( selector , parent = document ) => parent . querySelector (…" at bounding box center [878, 528] width 891 height 741
click at [747, 714] on div "// DOM helpers $ : ( selector , parent = document ) => parent . querySelector (…" at bounding box center [878, 528] width 891 height 741
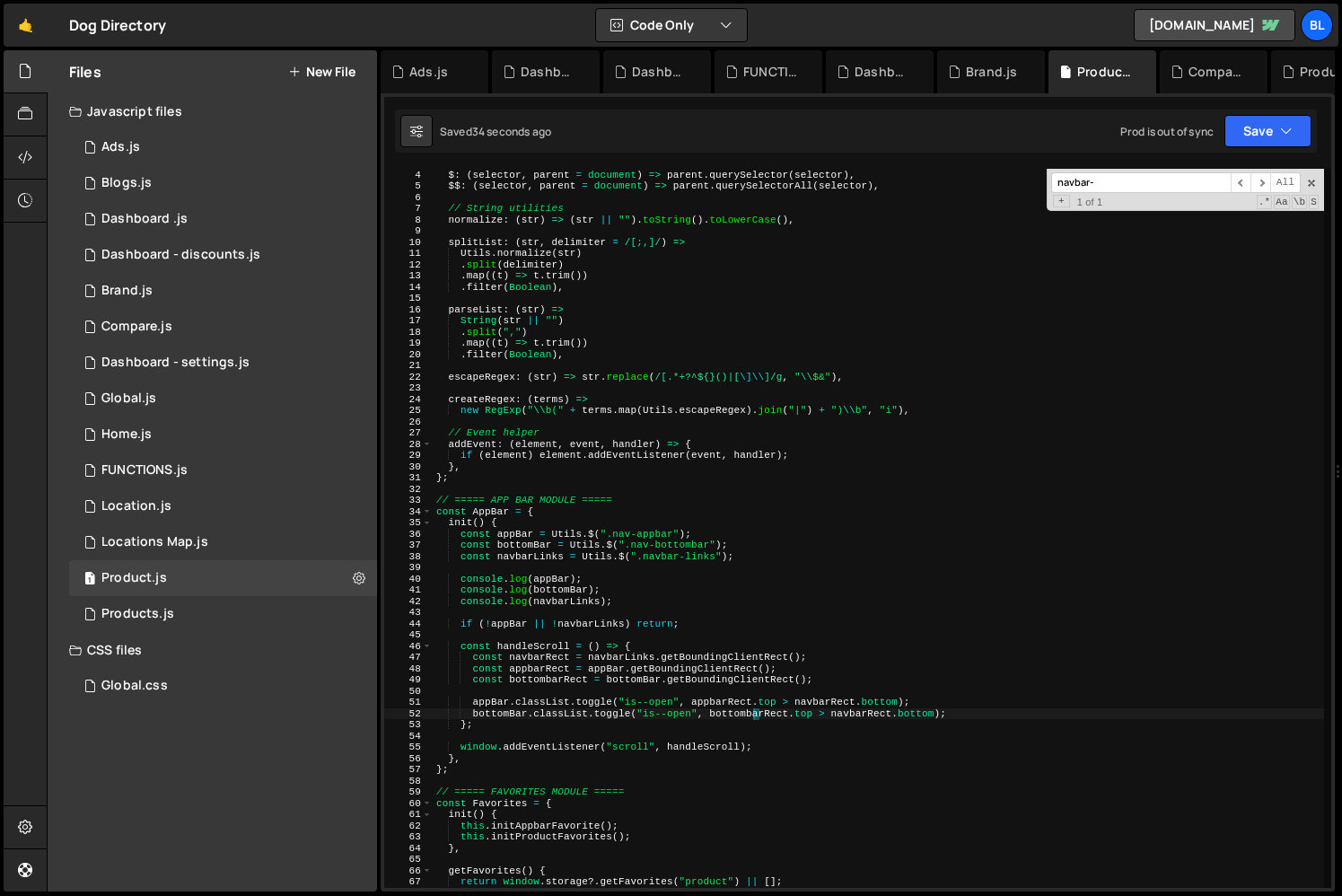
click at [747, 714] on div "// DOM helpers $ : ( selector , parent = document ) => parent . querySelector (…" at bounding box center [878, 528] width 891 height 741
click at [931, 717] on div "// DOM helpers $ : ( selector , parent = document ) => parent . querySelector (…" at bounding box center [878, 528] width 891 height 741
paste textarea "[DOMAIN_NAME] > navbarRect.bottom"
type textarea "bottomBar.classList.toggle("is--open", [DOMAIN_NAME] > navbarRect.bottomm);"
click at [701, 735] on div "// DOM helpers $ : ( selector , parent = document ) => parent . querySelector (…" at bounding box center [878, 528] width 891 height 741
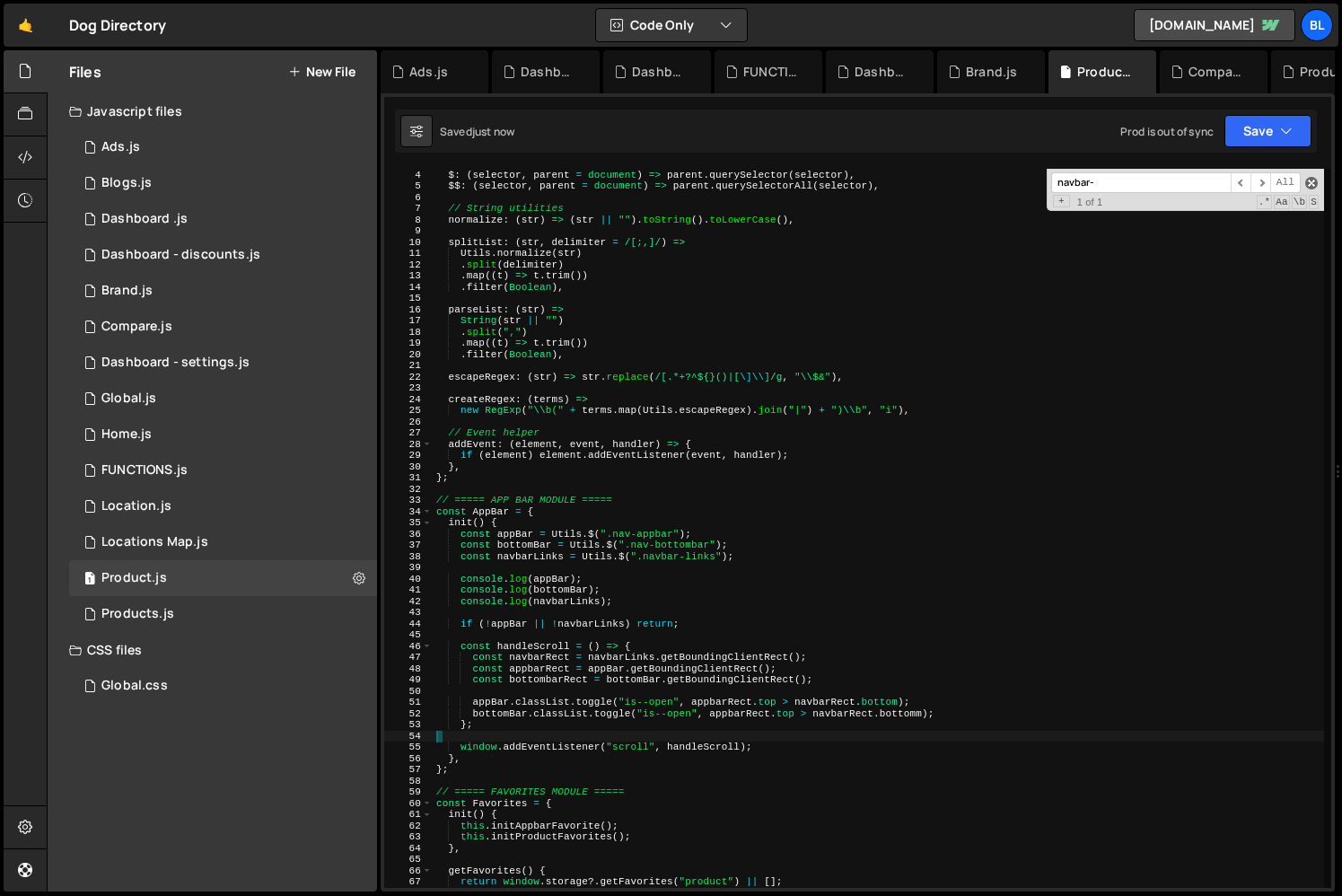
click at [1312, 184] on span at bounding box center [1311, 183] width 13 height 13
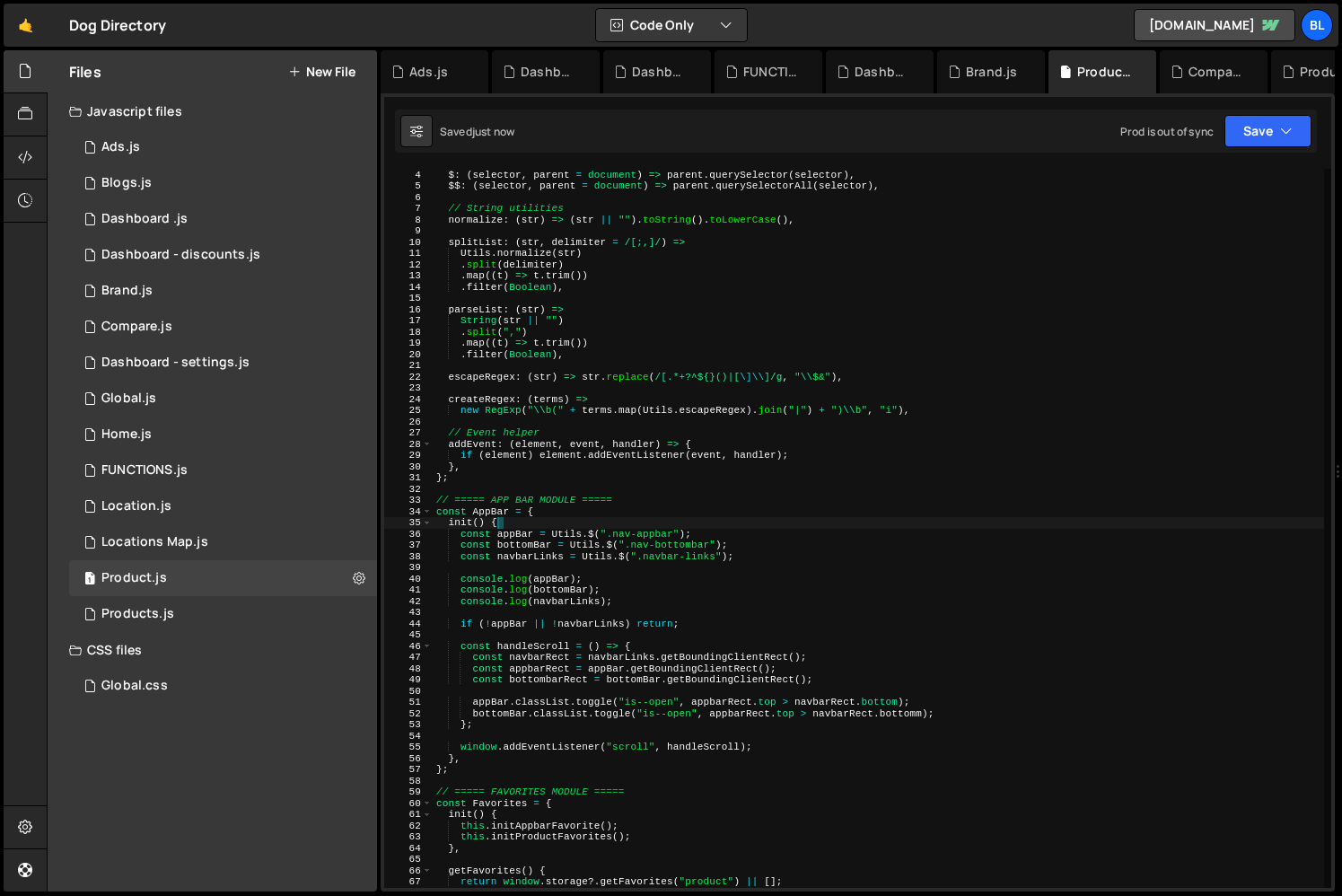
click at [961, 525] on div "// DOM helpers $ : ( selector , parent = document ) => parent . querySelector (…" at bounding box center [878, 528] width 891 height 741
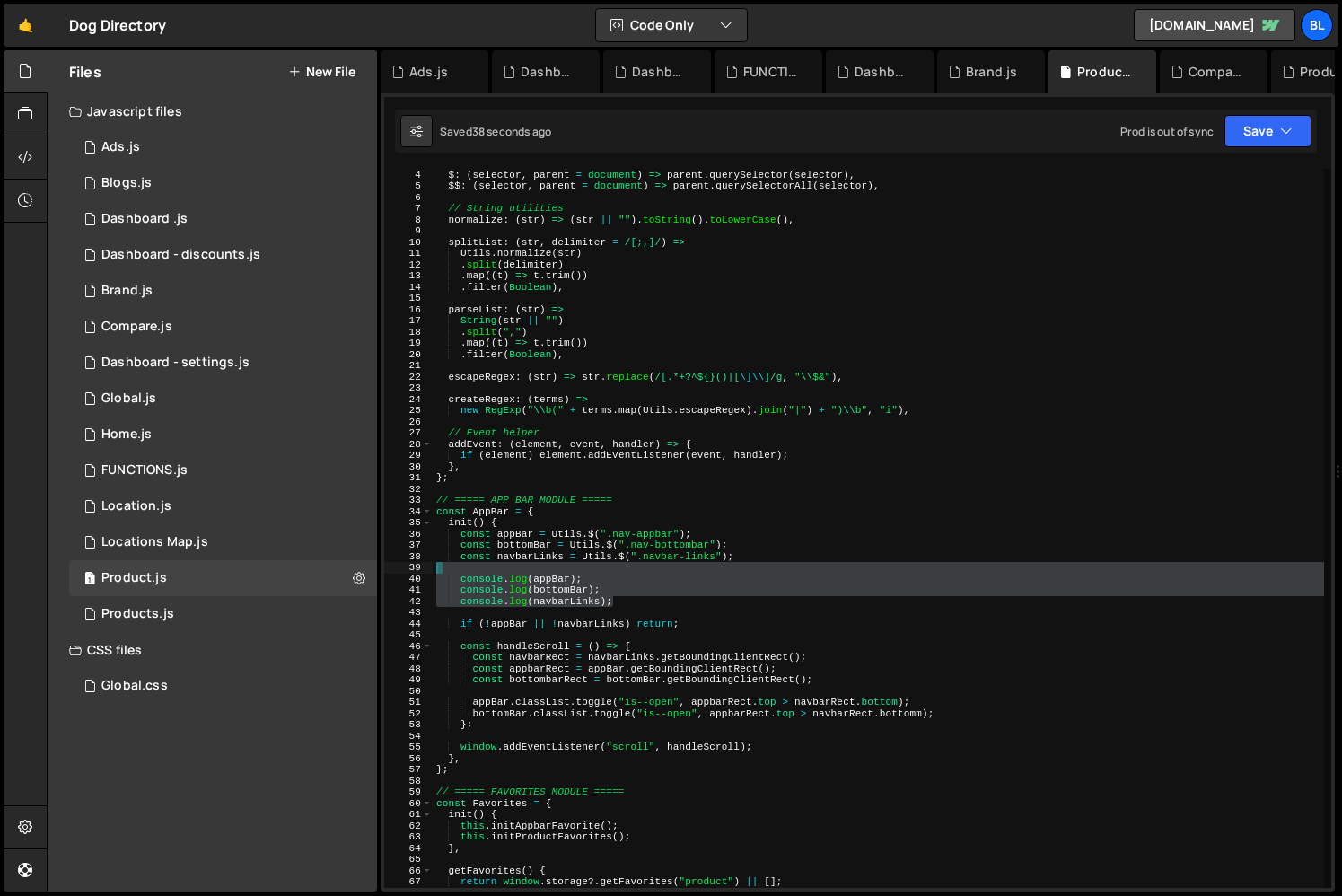
drag, startPoint x: 631, startPoint y: 606, endPoint x: 717, endPoint y: 568, distance: 94.0
click at [717, 568] on div "// DOM helpers $ : ( selector , parent = document ) => parent . querySelector (…" at bounding box center [878, 528] width 891 height 741
type textarea "console.log(appBar);"
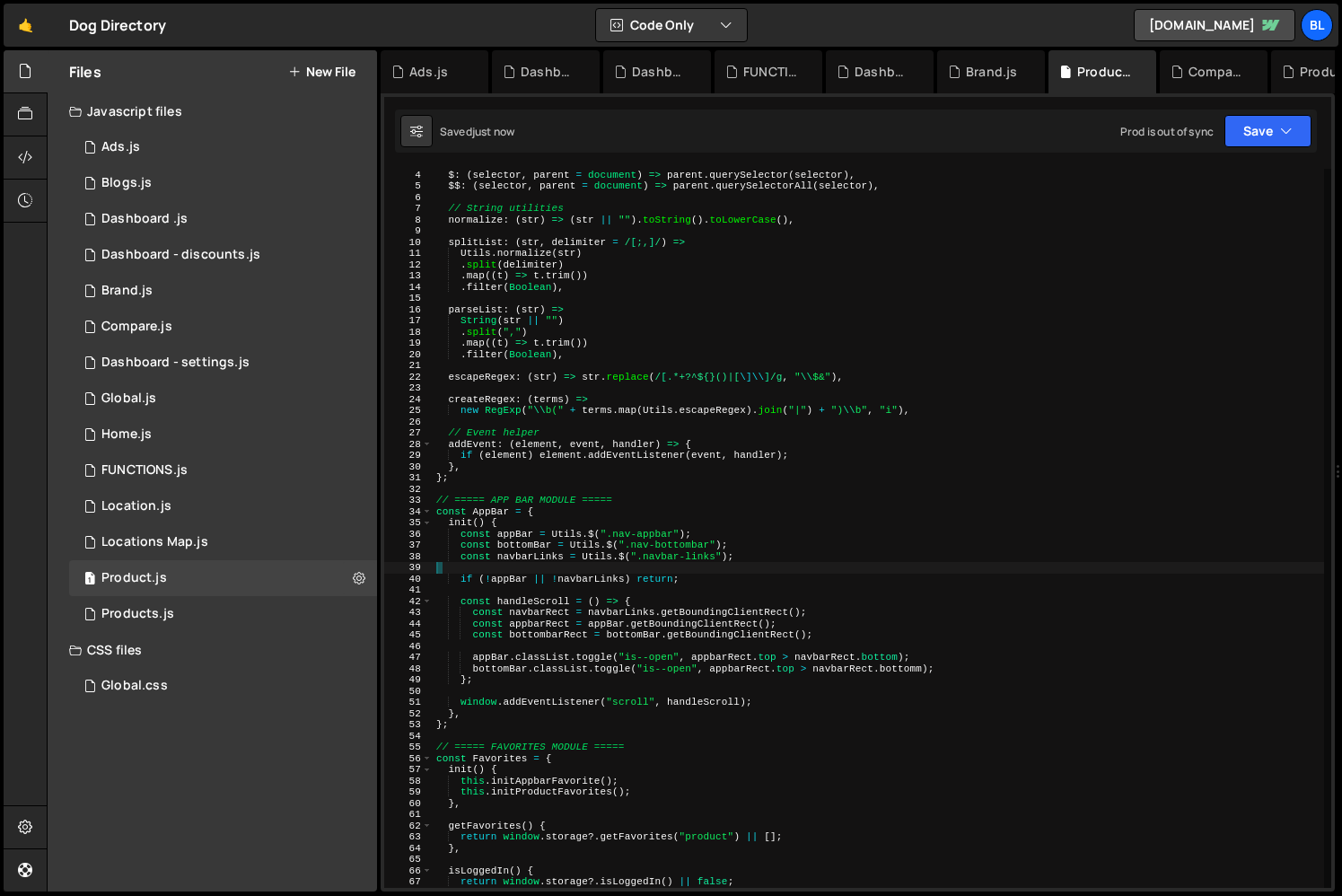
click at [759, 681] on div "// DOM helpers $ : ( selector , parent = document ) => parent . querySelector (…" at bounding box center [878, 528] width 891 height 741
click at [744, 672] on div "// DOM helpers $ : ( selector , parent = document ) => parent . querySelector (…" at bounding box center [878, 528] width 891 height 741
click at [881, 670] on div "// DOM helpers $ : ( selector , parent = document ) => parent . querySelector (…" at bounding box center [878, 528] width 891 height 741
click at [838, 667] on div "// DOM helpers $ : ( selector , parent = document ) => parent . querySelector (…" at bounding box center [878, 528] width 891 height 741
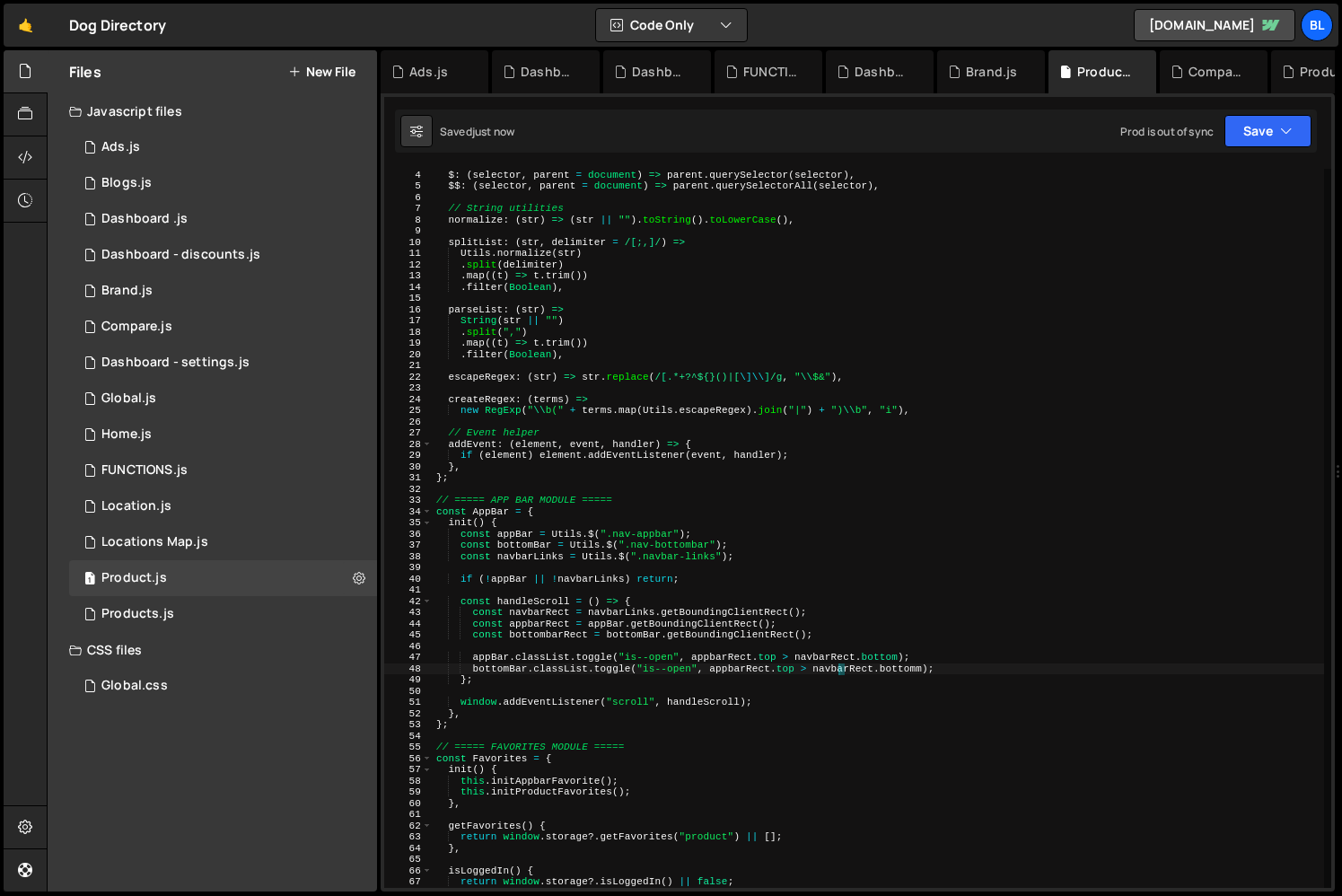
click at [838, 667] on div "// DOM helpers $ : ( selector , parent = document ) => parent . querySelector (…" at bounding box center [878, 528] width 891 height 741
click at [926, 670] on div "// DOM helpers $ : ( selector , parent = document ) => parent . querySelector (…" at bounding box center [878, 528] width 891 height 741
click at [893, 707] on div "// DOM helpers $ : ( selector , parent = document ) => parent . querySelector (…" at bounding box center [878, 528] width 891 height 741
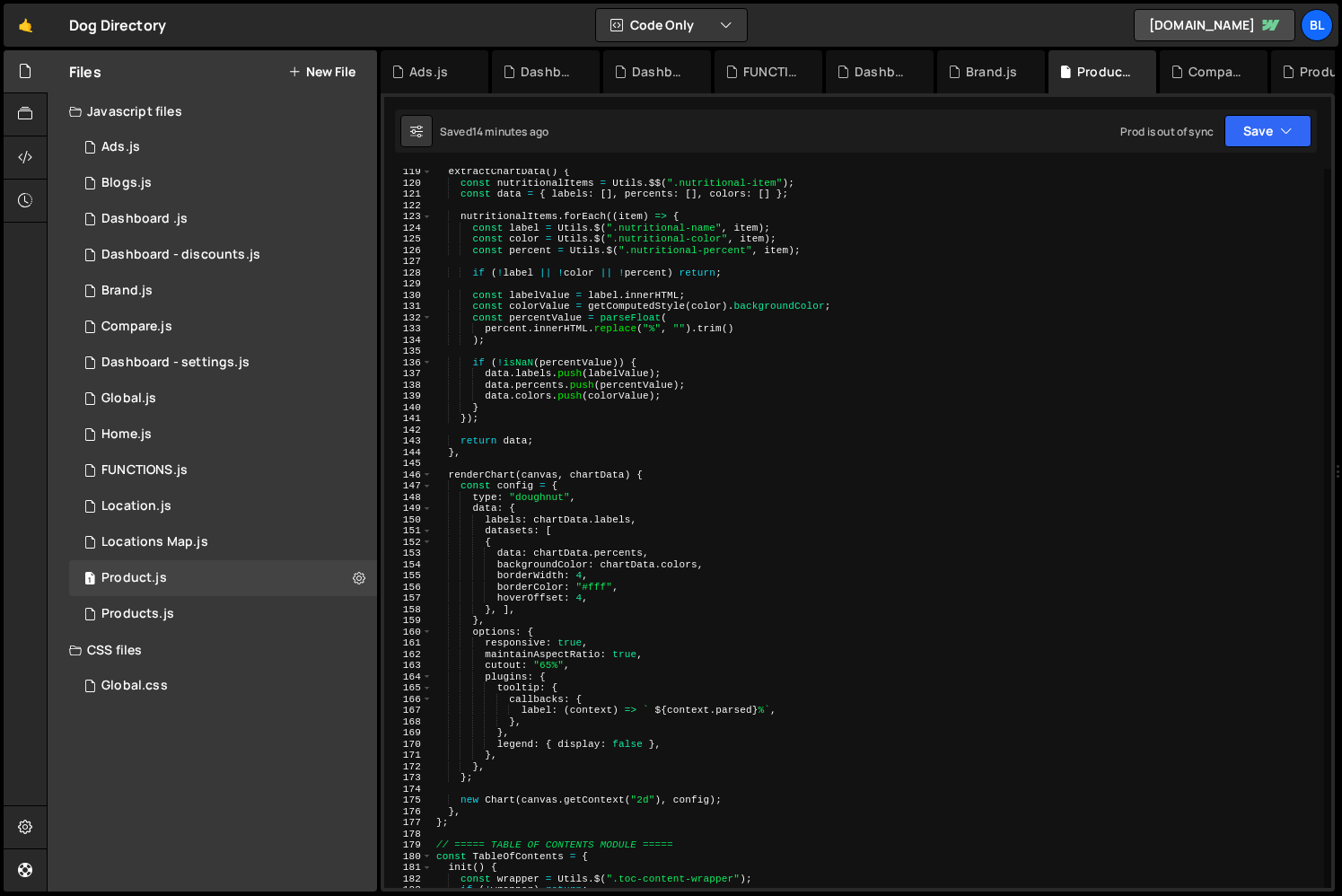
scroll to position [1335, 0]
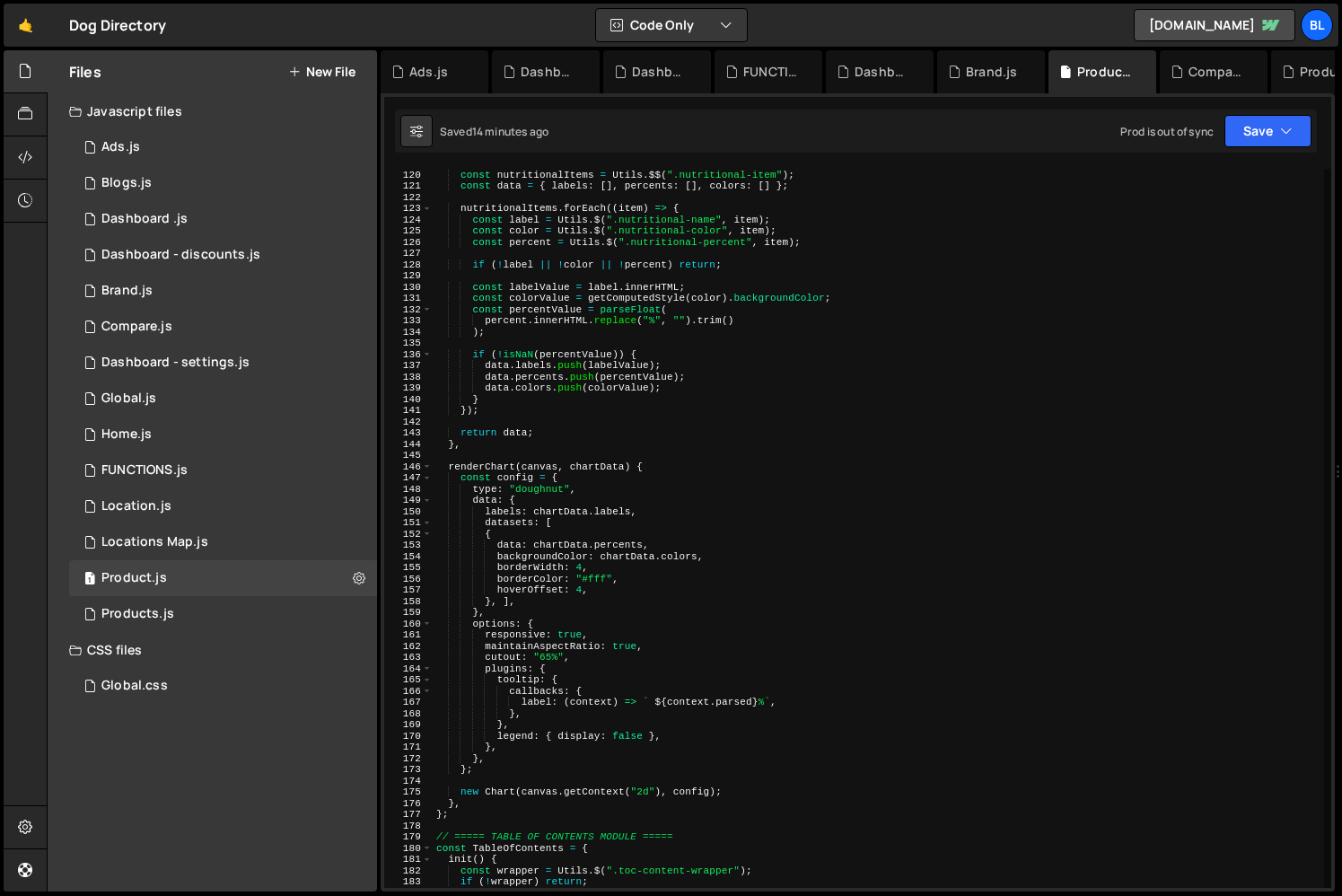
click at [838, 636] on div "extractChartData ( ) { const nutritionalItems = Utils . $$ ( ".nutritional-item…" at bounding box center [878, 528] width 891 height 741
type textarea "responsive: true,"
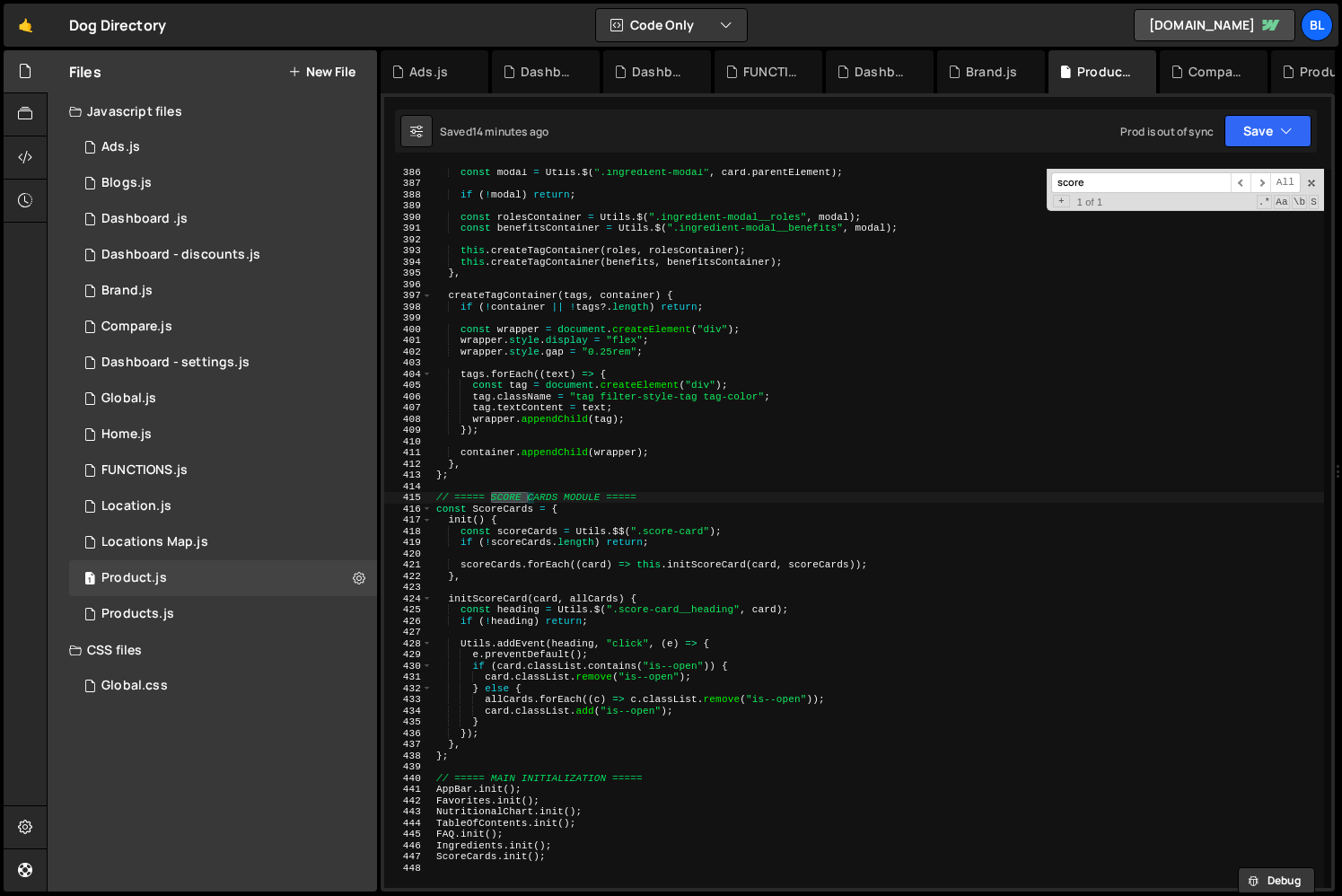
scroll to position [4371, 0]
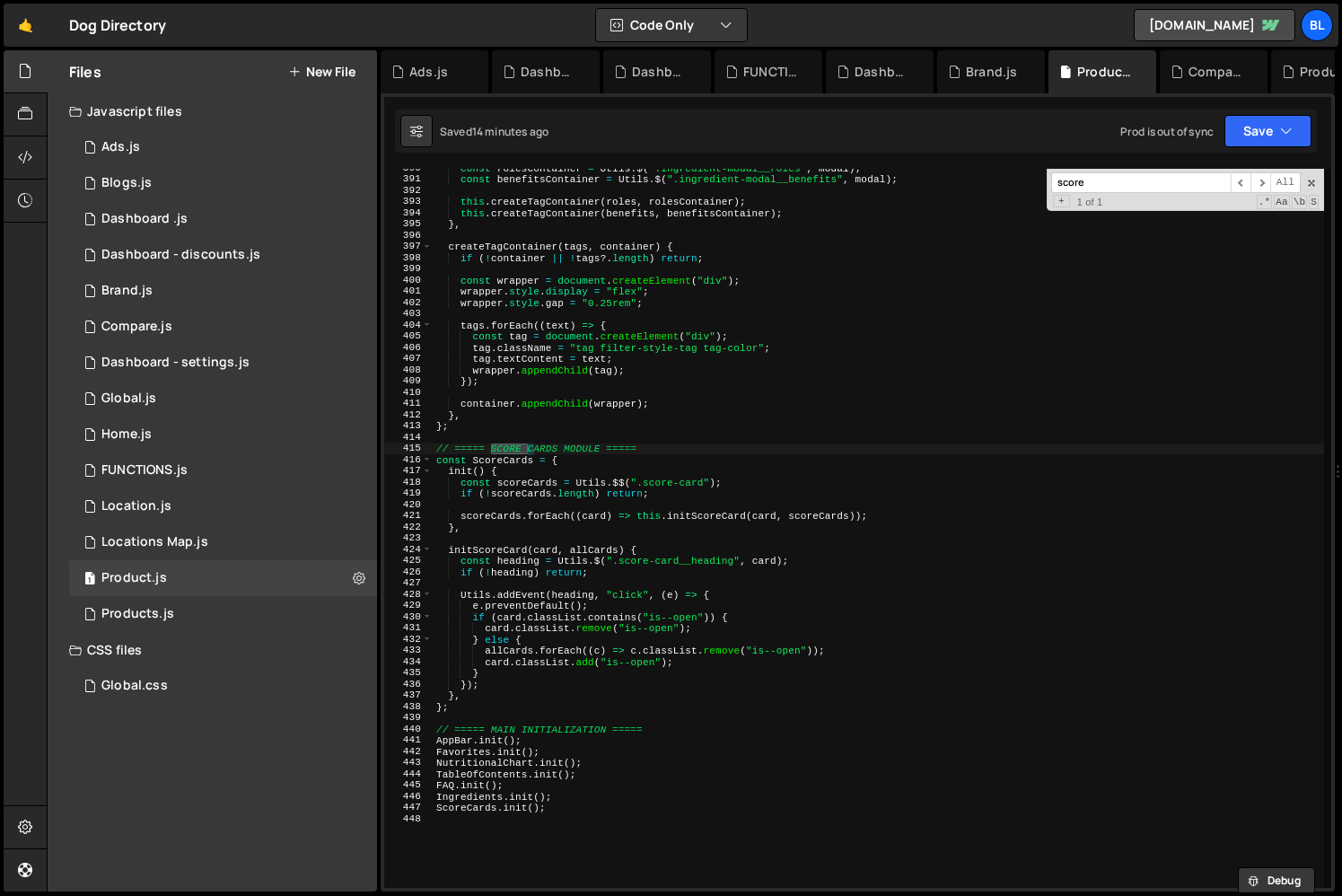
type input "score"
click at [517, 523] on div "const rolesContainer = Utils . $ ( ".ingredient-modal__roles" , modal ) ; const…" at bounding box center [878, 533] width 891 height 741
click at [493, 688] on div "const rolesContainer = Utils . $ ( ".ingredient-modal__roles" , modal ) ; const…" at bounding box center [878, 533] width 891 height 741
click at [524, 529] on div "const rolesContainer = Utils . $ ( ".ingredient-modal__roles" , modal ) ; const…" at bounding box center [878, 533] width 891 height 741
click at [886, 516] on div "const rolesContainer = Utils . $ ( ".ingredient-modal__roles" , modal ) ; const…" at bounding box center [878, 533] width 891 height 741
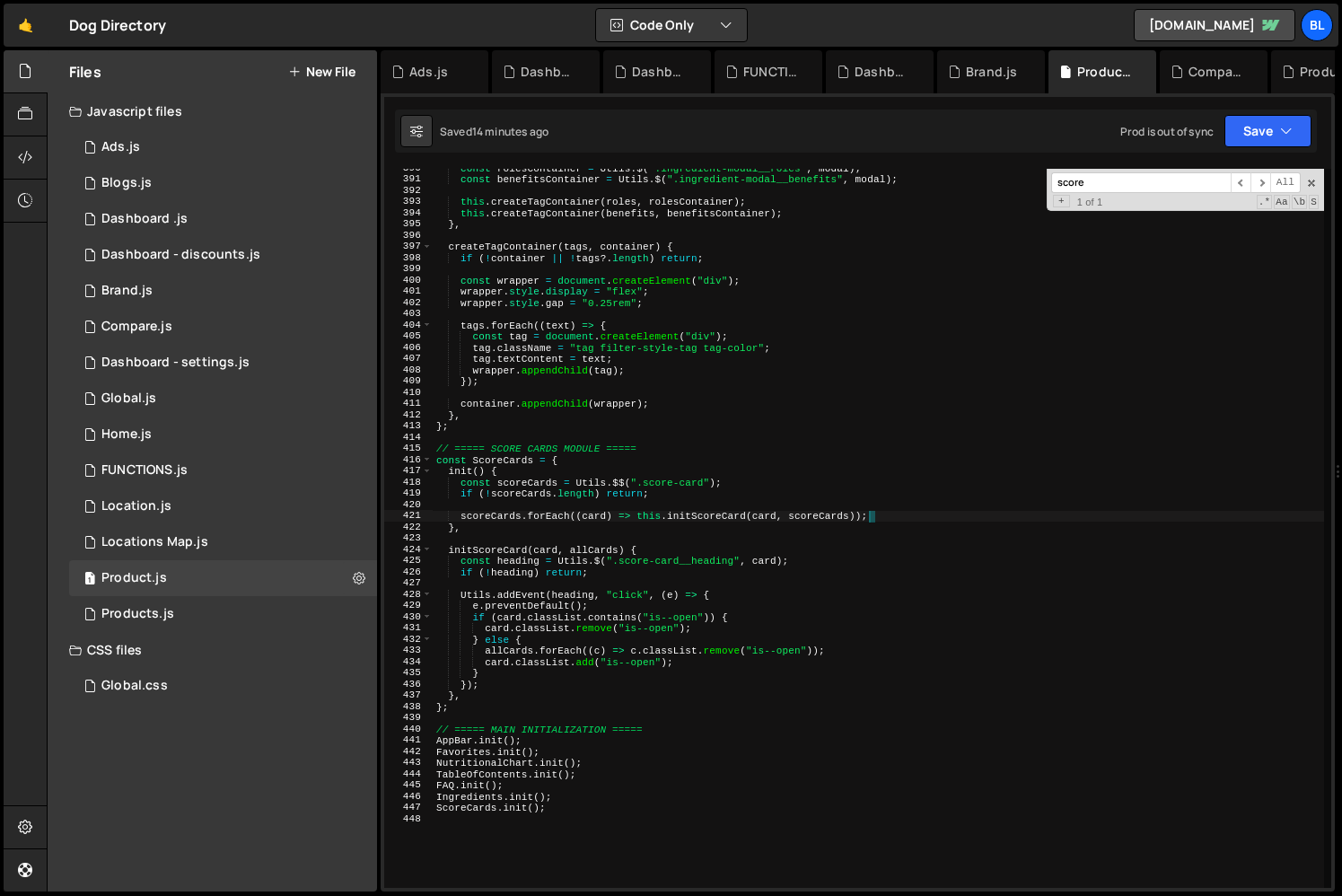
click at [499, 529] on div "const rolesContainer = Utils . $ ( ".ingredient-modal__roles" , modal ) ; const…" at bounding box center [878, 533] width 891 height 741
click at [490, 557] on div "const rolesContainer = Utils . $ ( ".ingredient-modal__roles" , modal ) ; const…" at bounding box center [878, 533] width 891 height 741
click at [503, 546] on div "const rolesContainer = Utils . $ ( ".ingredient-modal__roles" , modal ) ; const…" at bounding box center [878, 533] width 891 height 741
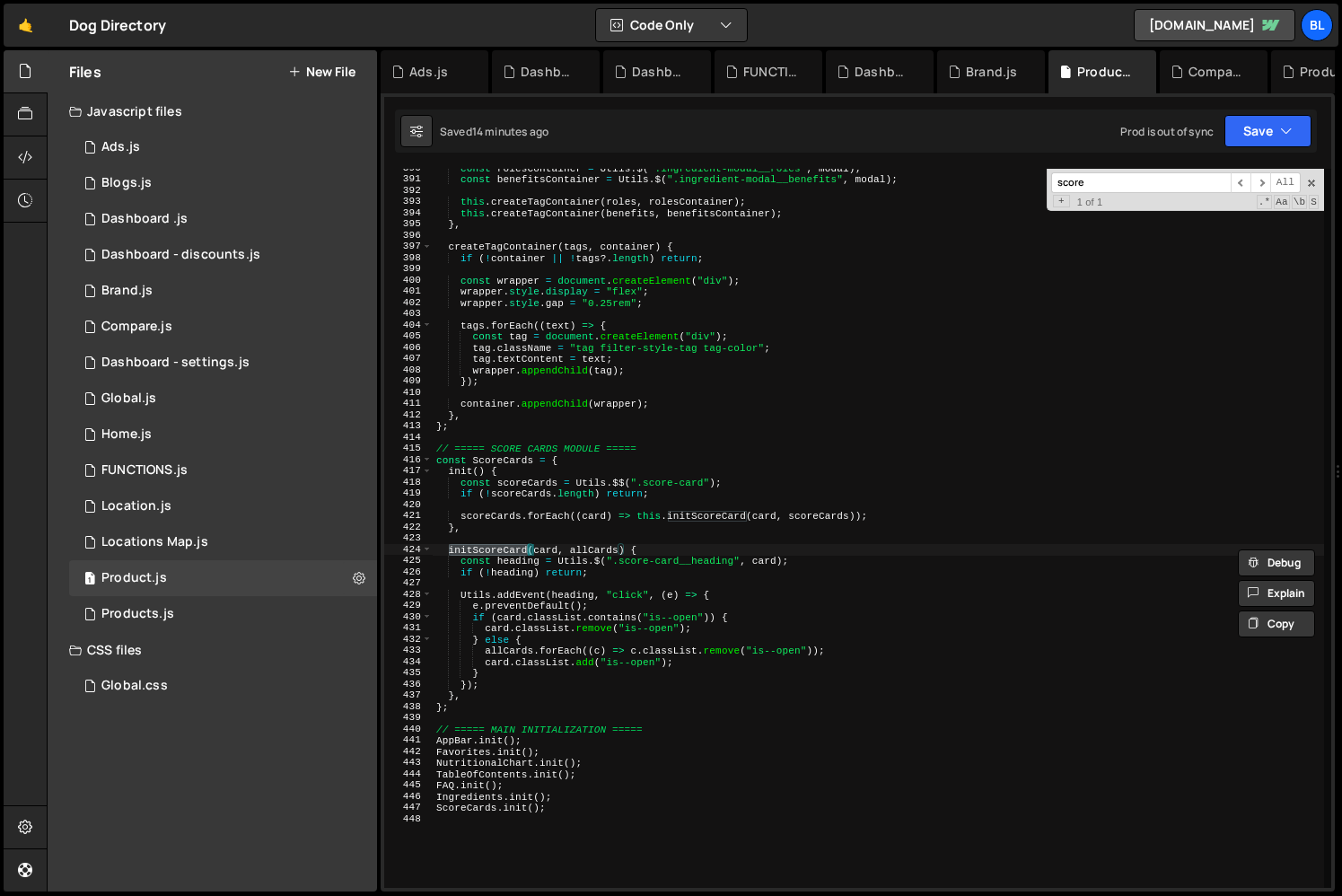
click at [485, 523] on div "const rolesContainer = Utils . $ ( ".ingredient-modal__roles" , modal ) ; const…" at bounding box center [878, 533] width 891 height 741
type textarea "},"
click at [479, 696] on div "const rolesContainer = Utils . $ ( ".ingredient-modal__roles" , modal ) ; const…" at bounding box center [878, 533] width 891 height 741
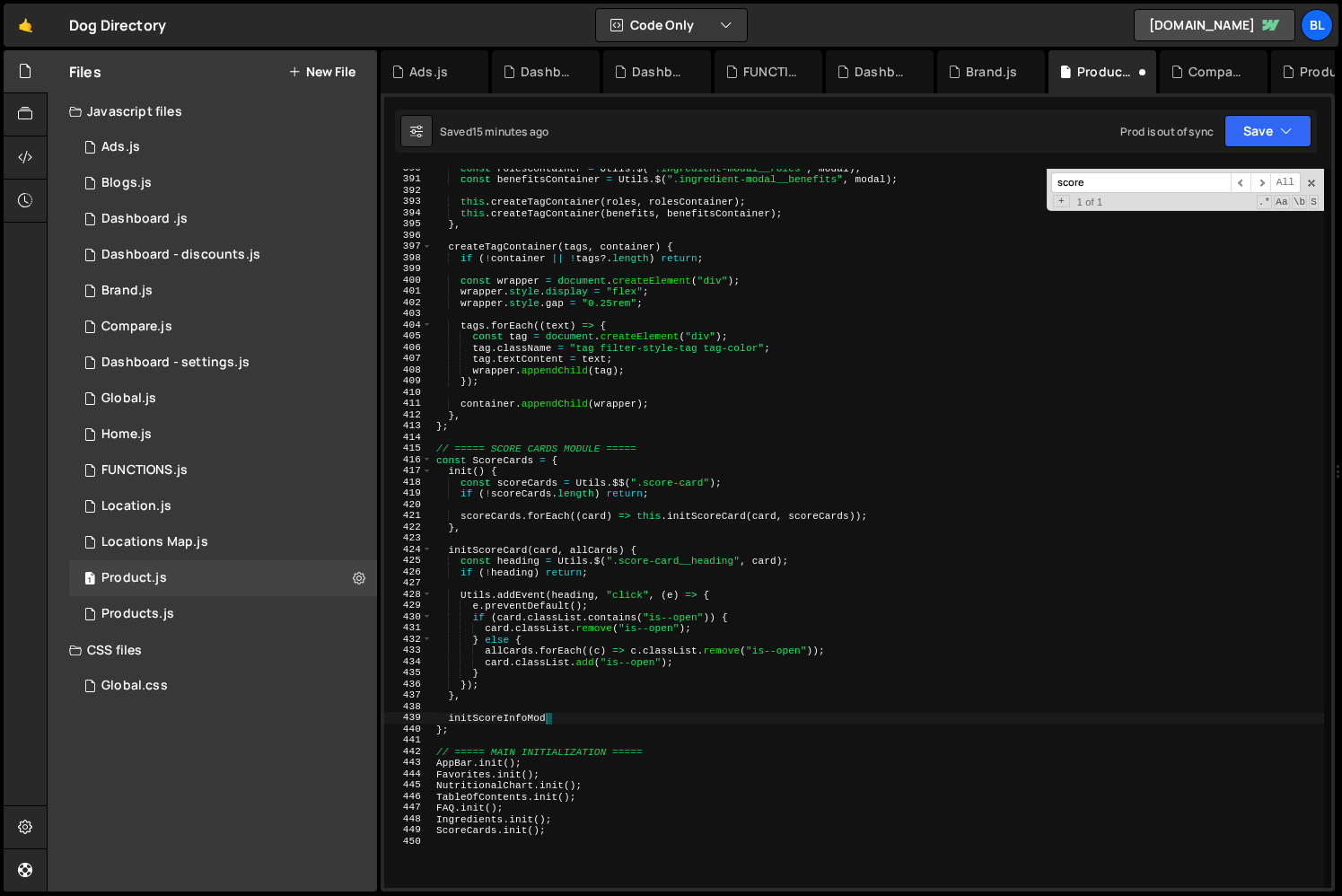
scroll to position [0, 10]
type textarea "initScoreInfoModal(){"
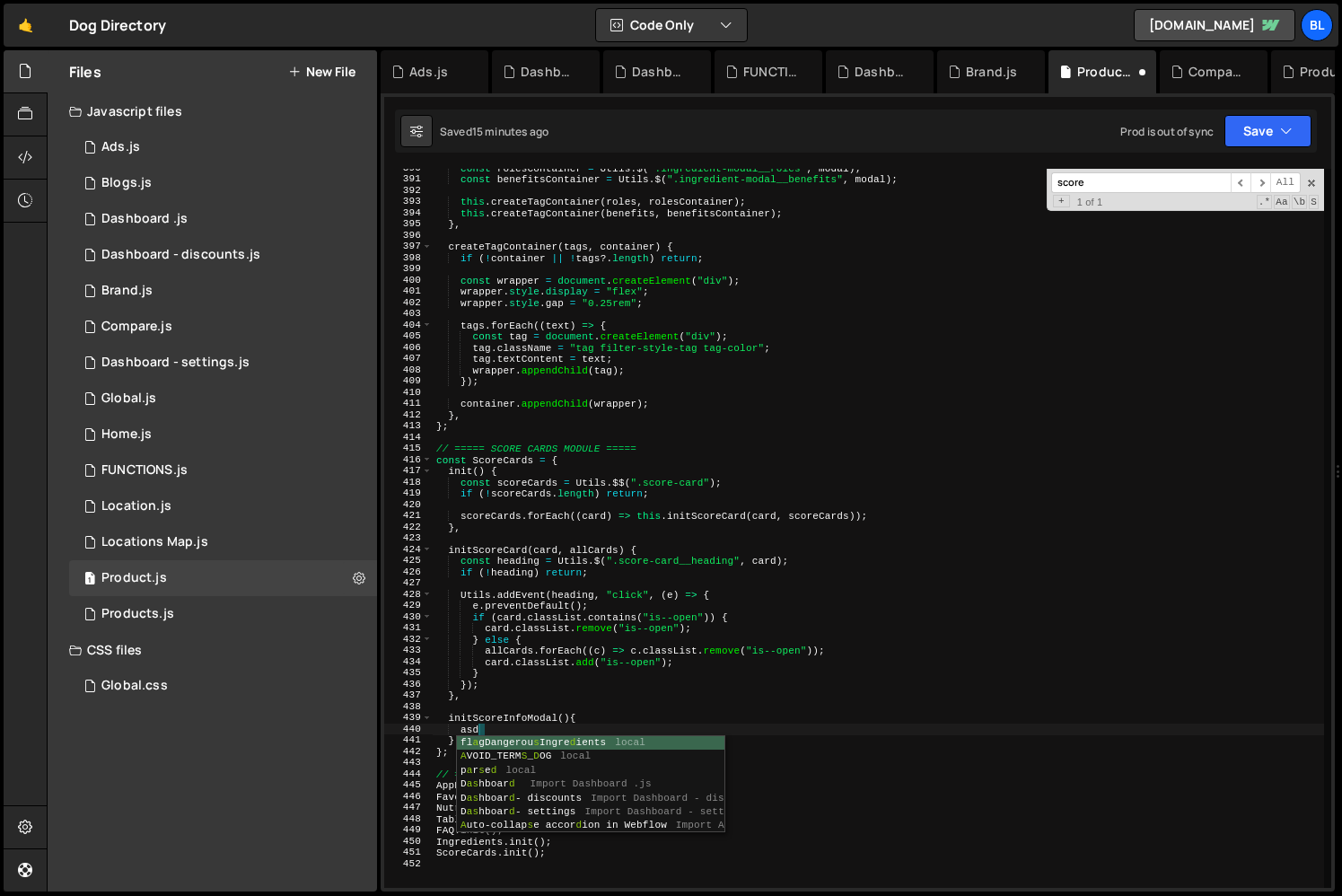
type textarea "a"
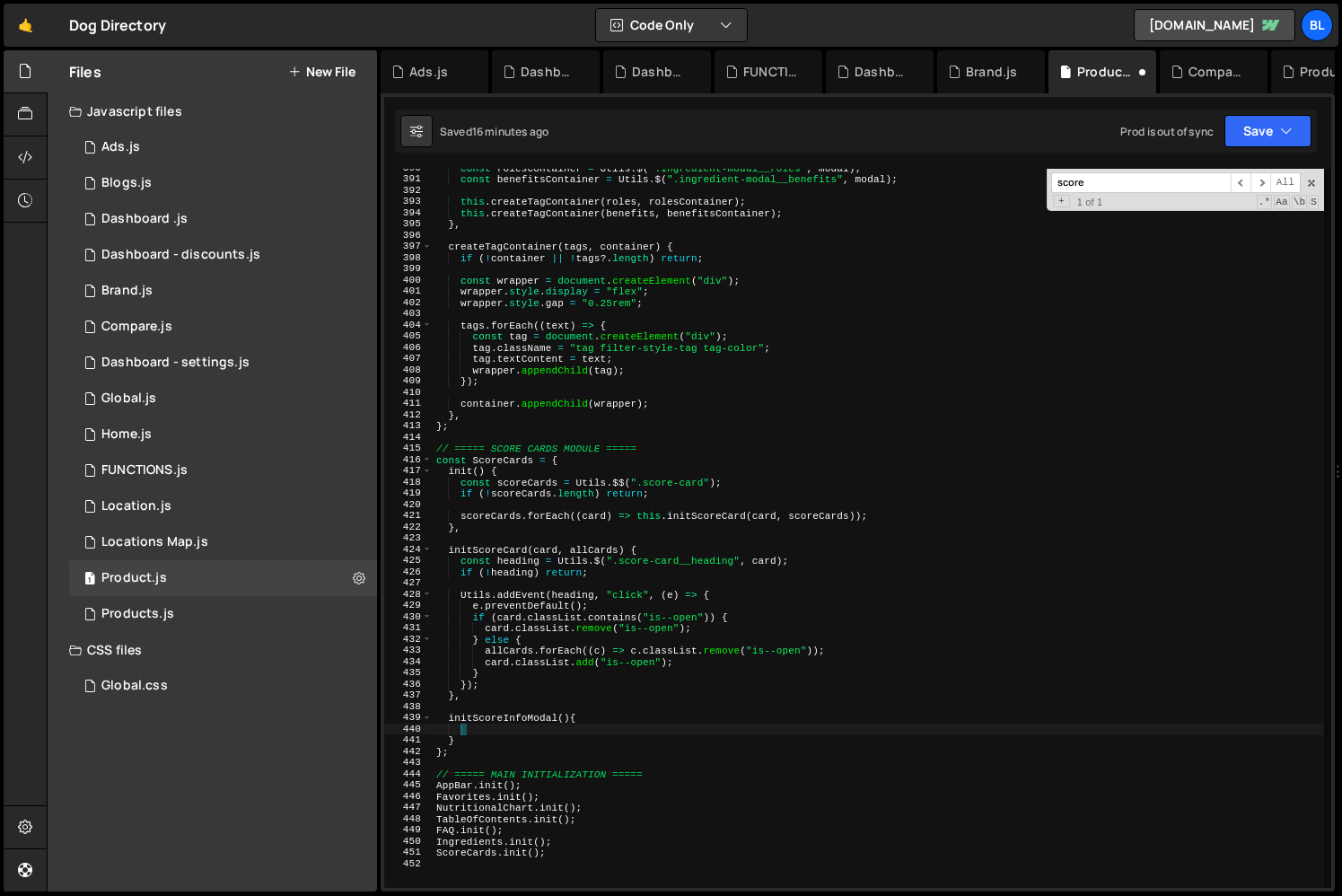
click at [476, 718] on div "const rolesContainer = Utils . $ ( ".ingredient-modal__roles" , modal ) ; const…" at bounding box center [878, 533] width 891 height 741
type textarea "initScoreInfoModal(){"
click at [476, 718] on div "const rolesContainer = Utils . $ ( ".ingredient-modal__roles" , modal ) ; const…" at bounding box center [878, 533] width 891 height 741
click at [580, 509] on div "const rolesContainer = Utils . $ ( ".ingredient-modal__roles" , modal ) ; const…" at bounding box center [878, 533] width 891 height 741
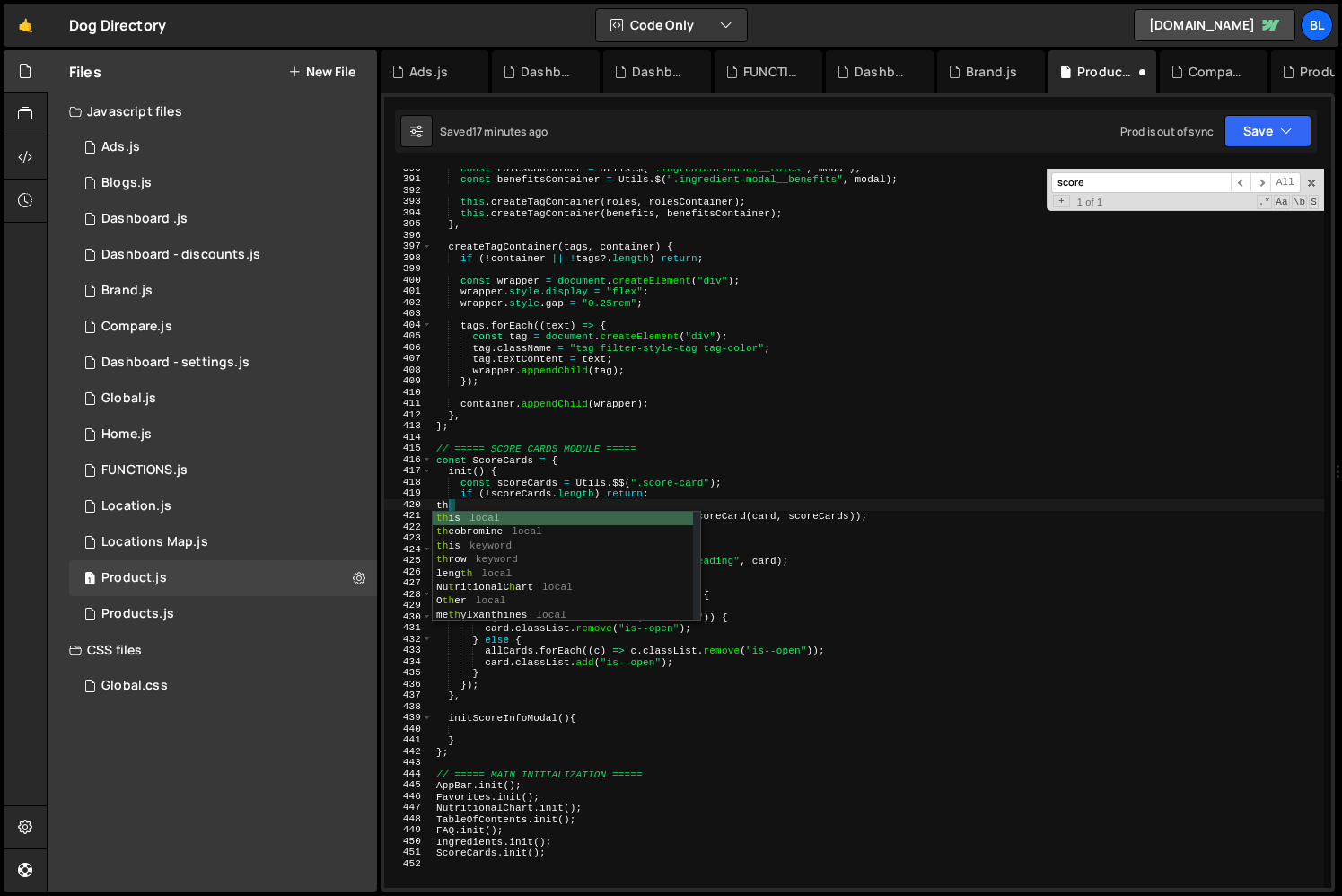
scroll to position [0, 0]
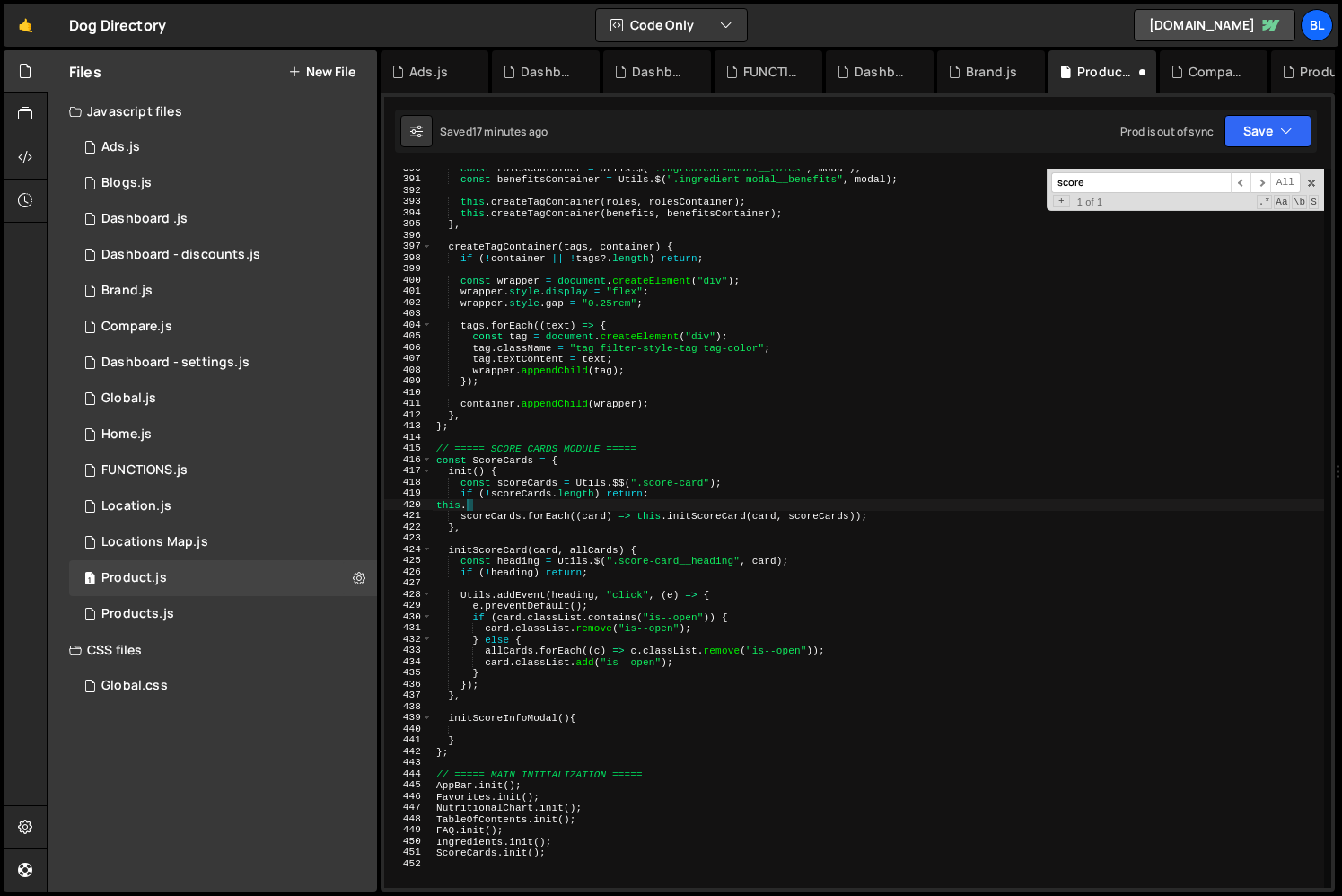
paste textarea "initScoreInfoModal"
type textarea "this.initScoreInfoModal();"
click at [508, 732] on div "const rolesContainer = Utils . $ ( ".ingredient-modal__roles" , modal ) ; const…" at bounding box center [878, 533] width 891 height 741
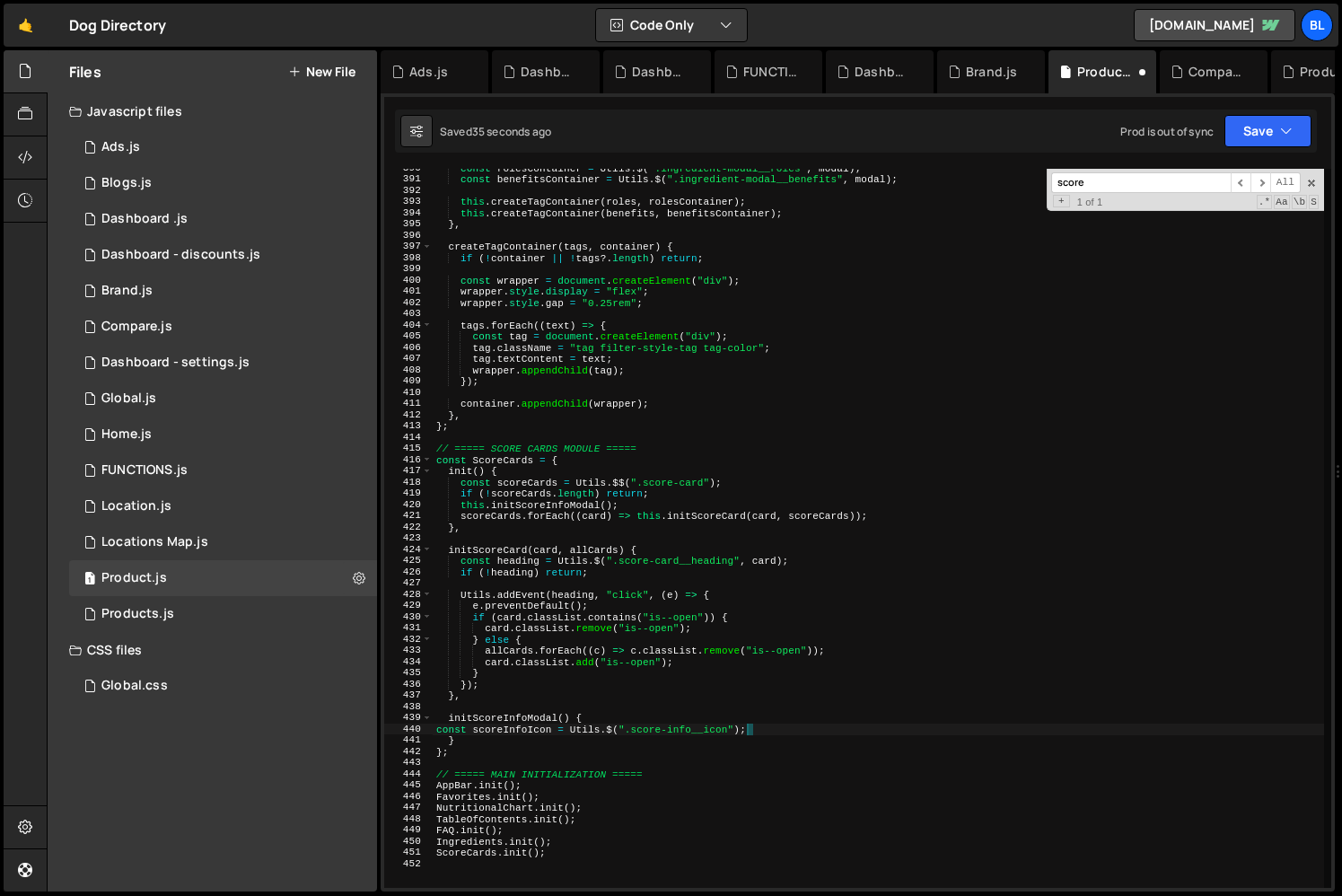
click at [517, 722] on div "const rolesContainer = Utils . $ ( ".ingredient-modal__roles" , modal ) ; const…" at bounding box center [878, 533] width 891 height 741
click at [511, 729] on div "const rolesContainer = Utils . $ ( ".ingredient-modal__roles" , modal ) ; const…" at bounding box center [878, 533] width 891 height 741
type textarea "const scoreInfoIcon = Utils.$(".score-info__icon");"
click at [511, 729] on div "const rolesContainer = Utils . $ ( ".ingredient-modal__roles" , modal ) ; const…" at bounding box center [878, 533] width 891 height 741
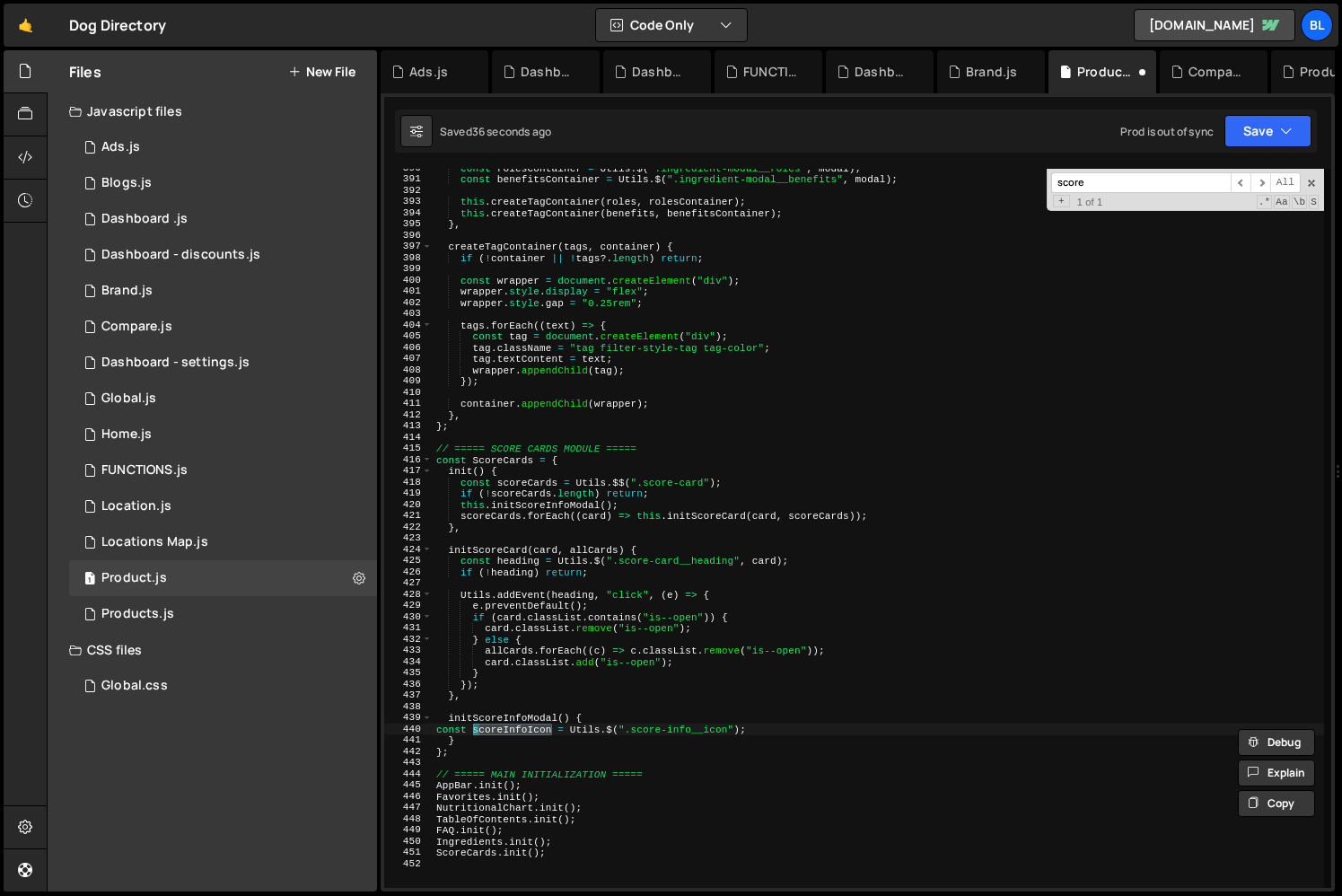
scroll to position [0, 0]
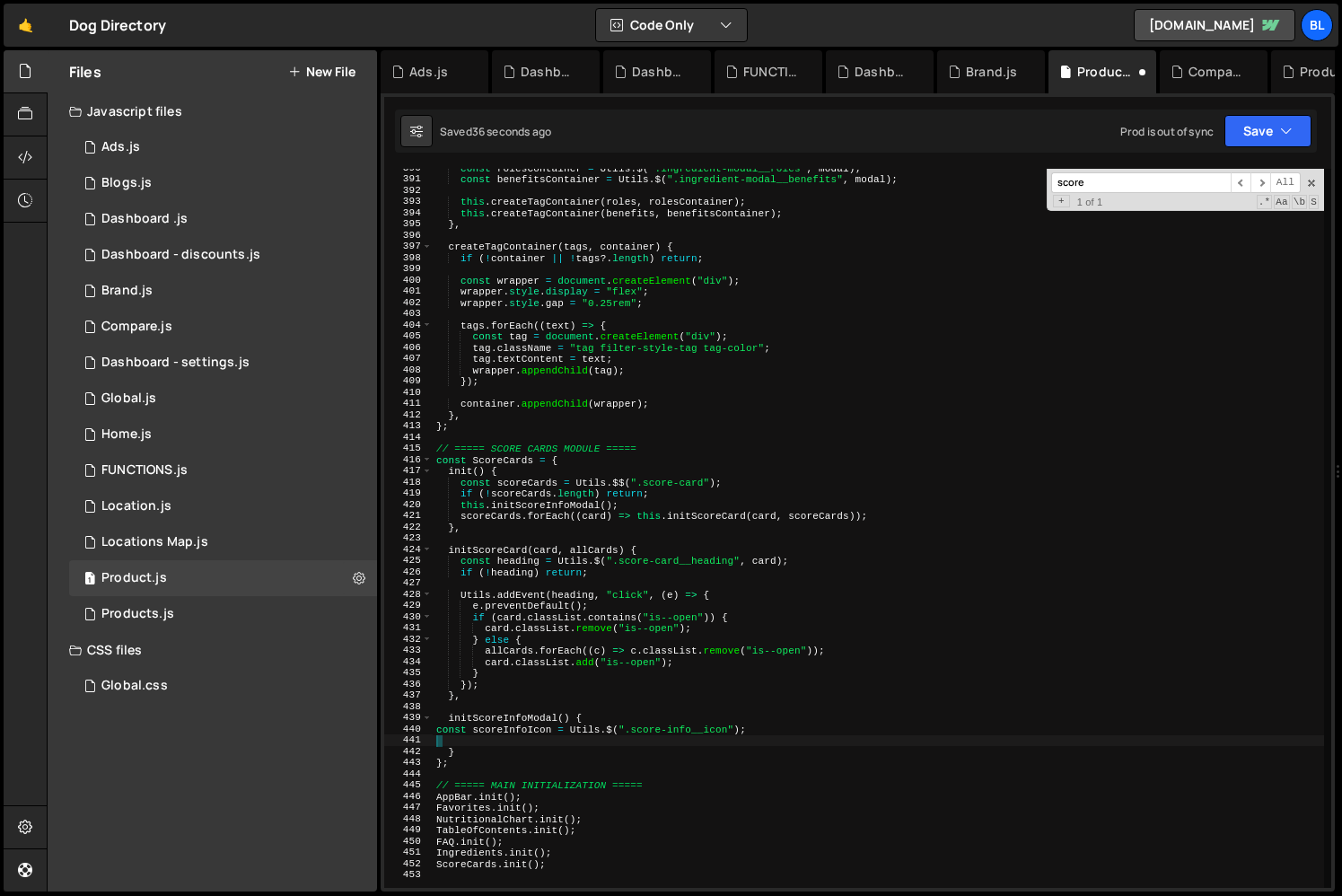
paste textarea "scoreInfoIcon"
type textarea "scoreInfoIcon"
type textarea "if (!scoreInfoIcon) return;"
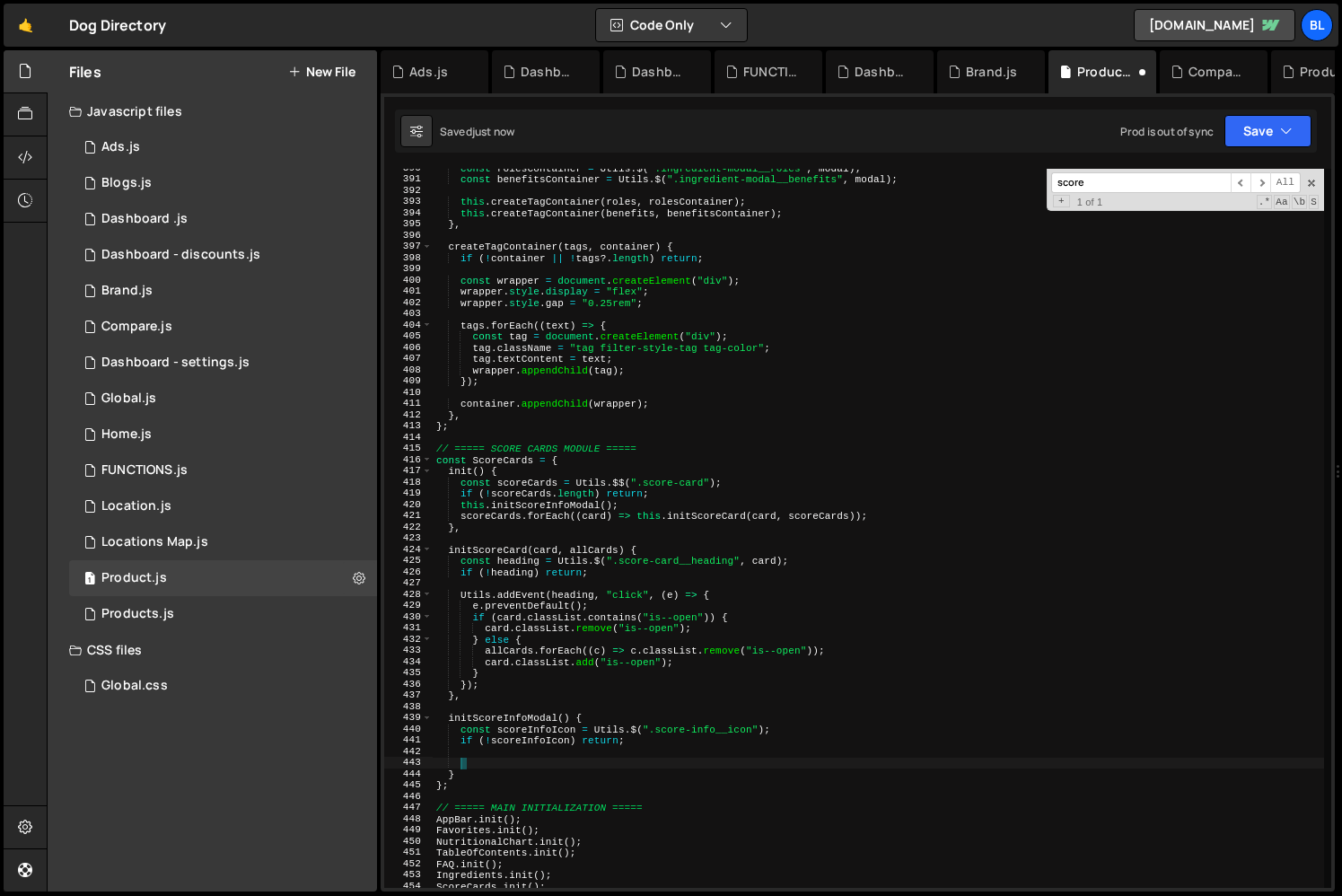
paste textarea "scoreInfoIcon"
type textarea "scoreInfoIcon"
paste textarea "scoreInfoIcon"
type textarea "Utils.addEvent(scoreInfoIcon,"click",()=>{)"
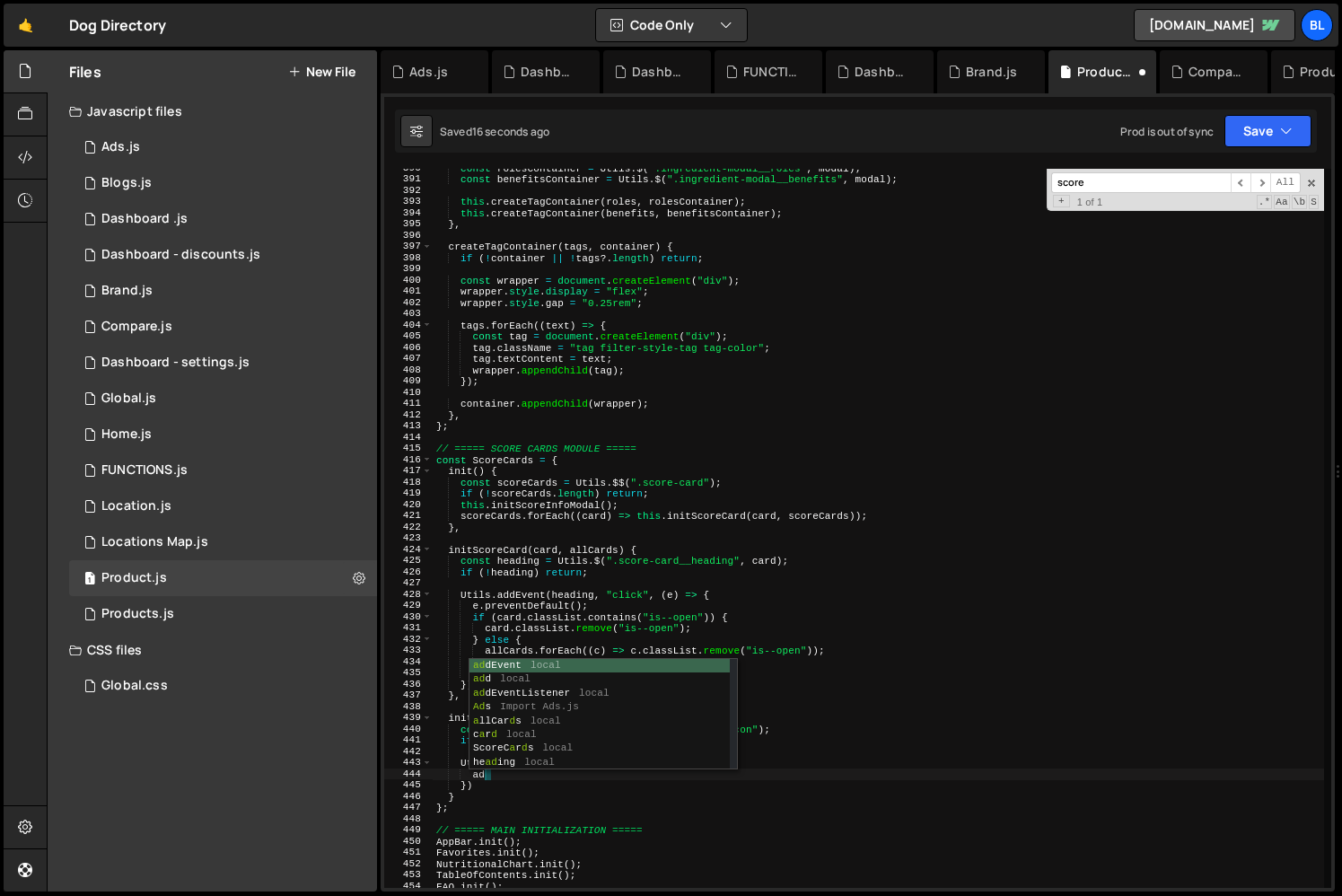
type textarea "a"
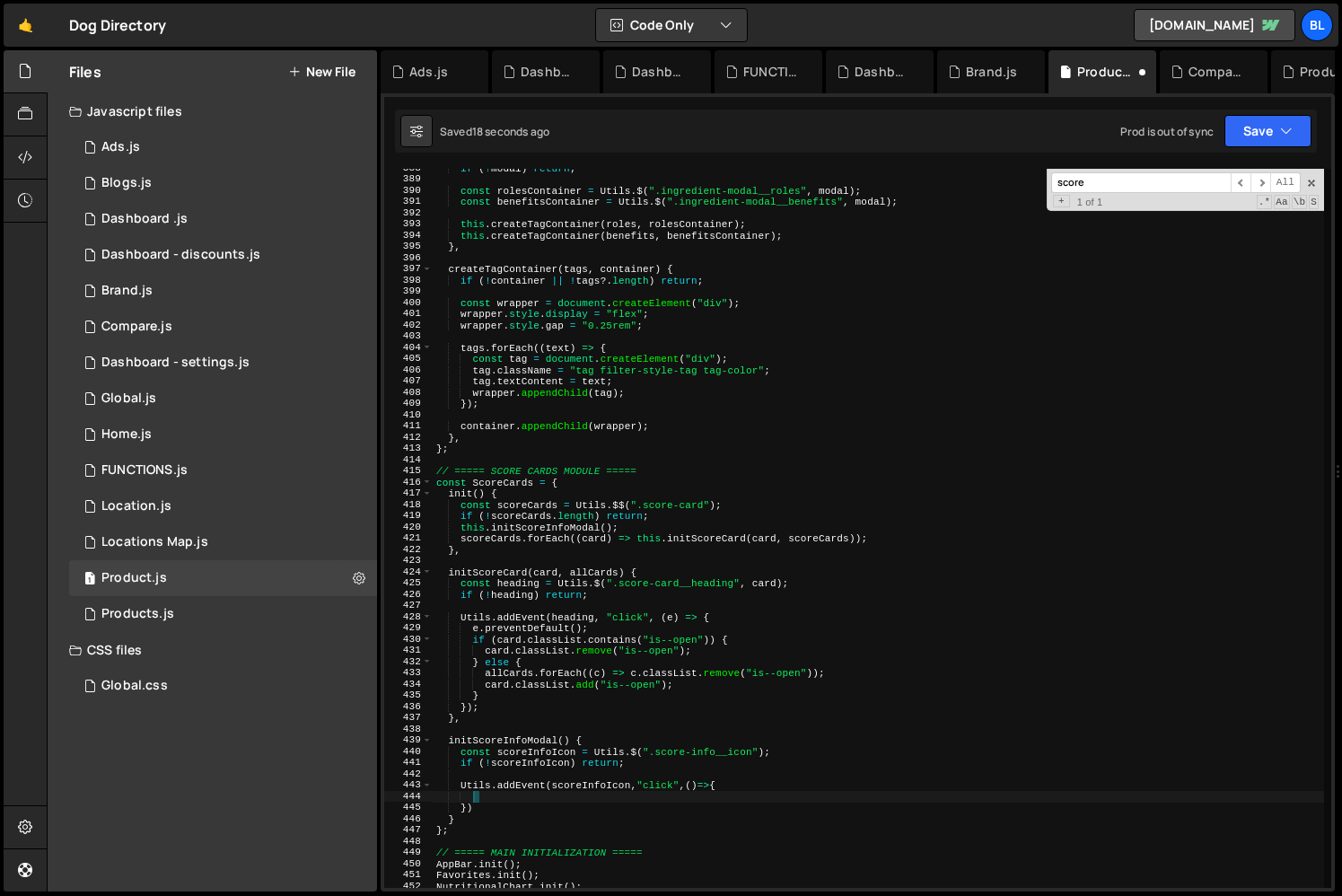
scroll to position [4348, 0]
click at [517, 786] on div "if ( ! modal ) return ; const rolesContainer = Utils . $ ( ".ingredient-modal__…" at bounding box center [878, 533] width 891 height 741
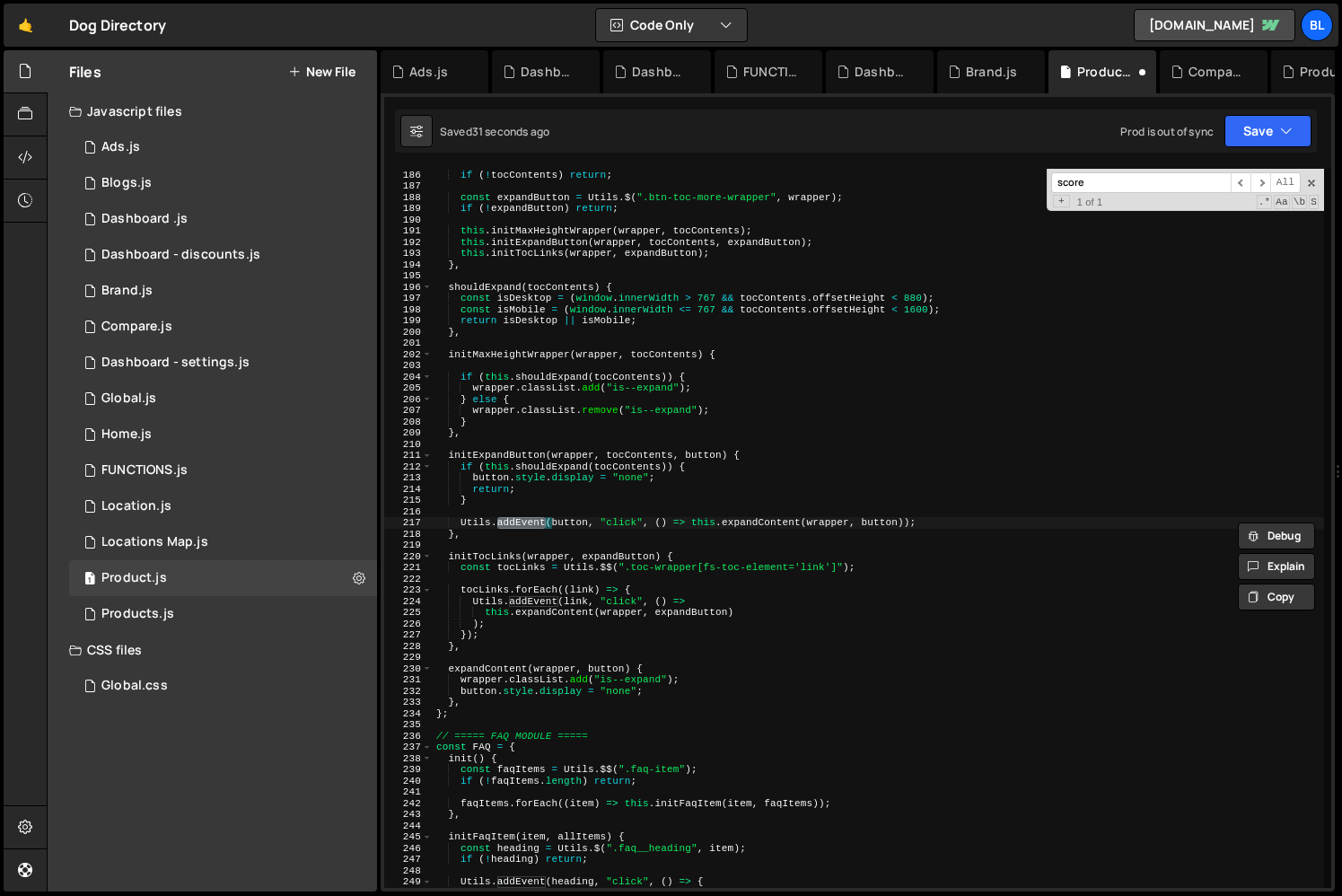
scroll to position [2075, 0]
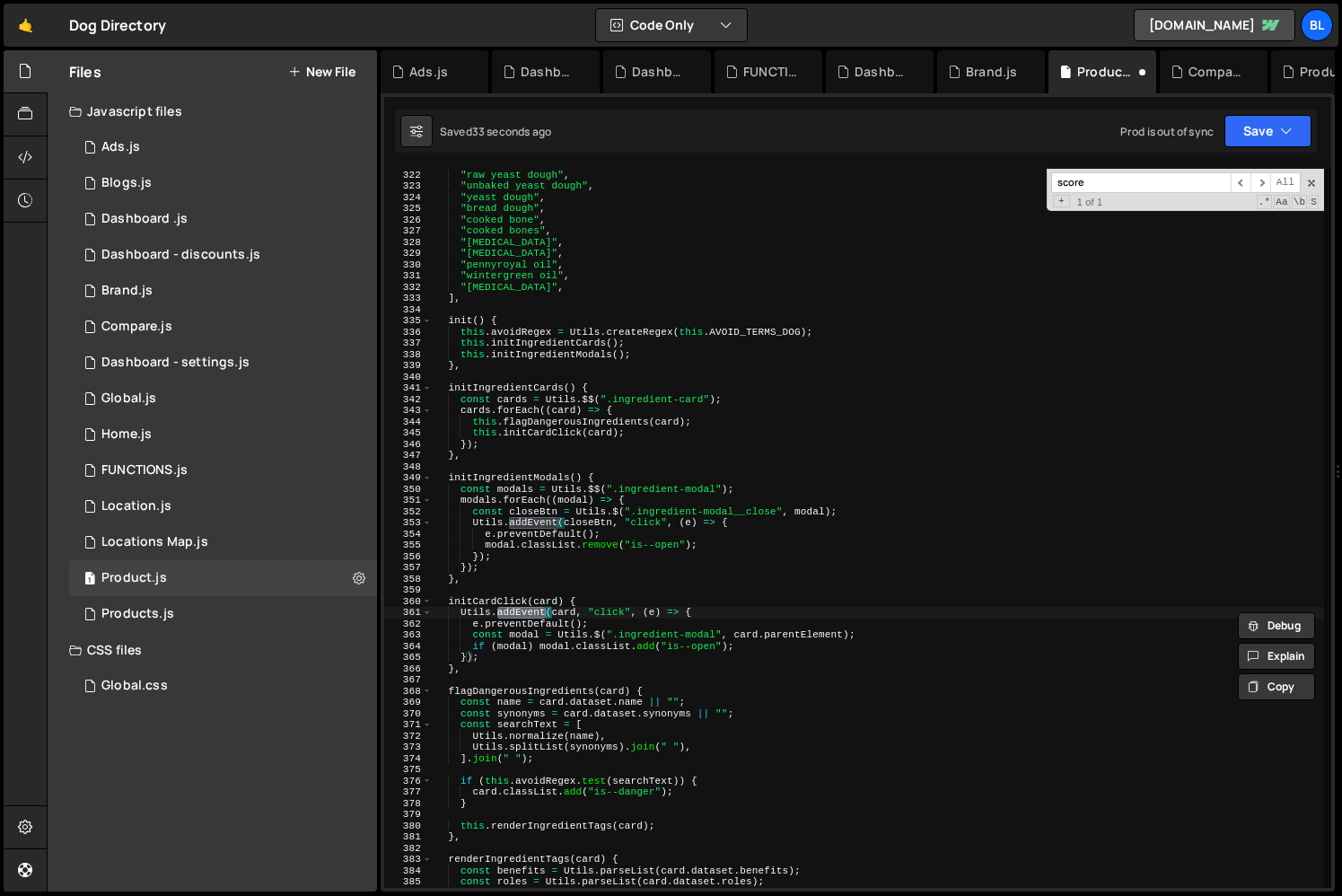
type textarea "Utils.addEvent(heading, "click", (e) => {"
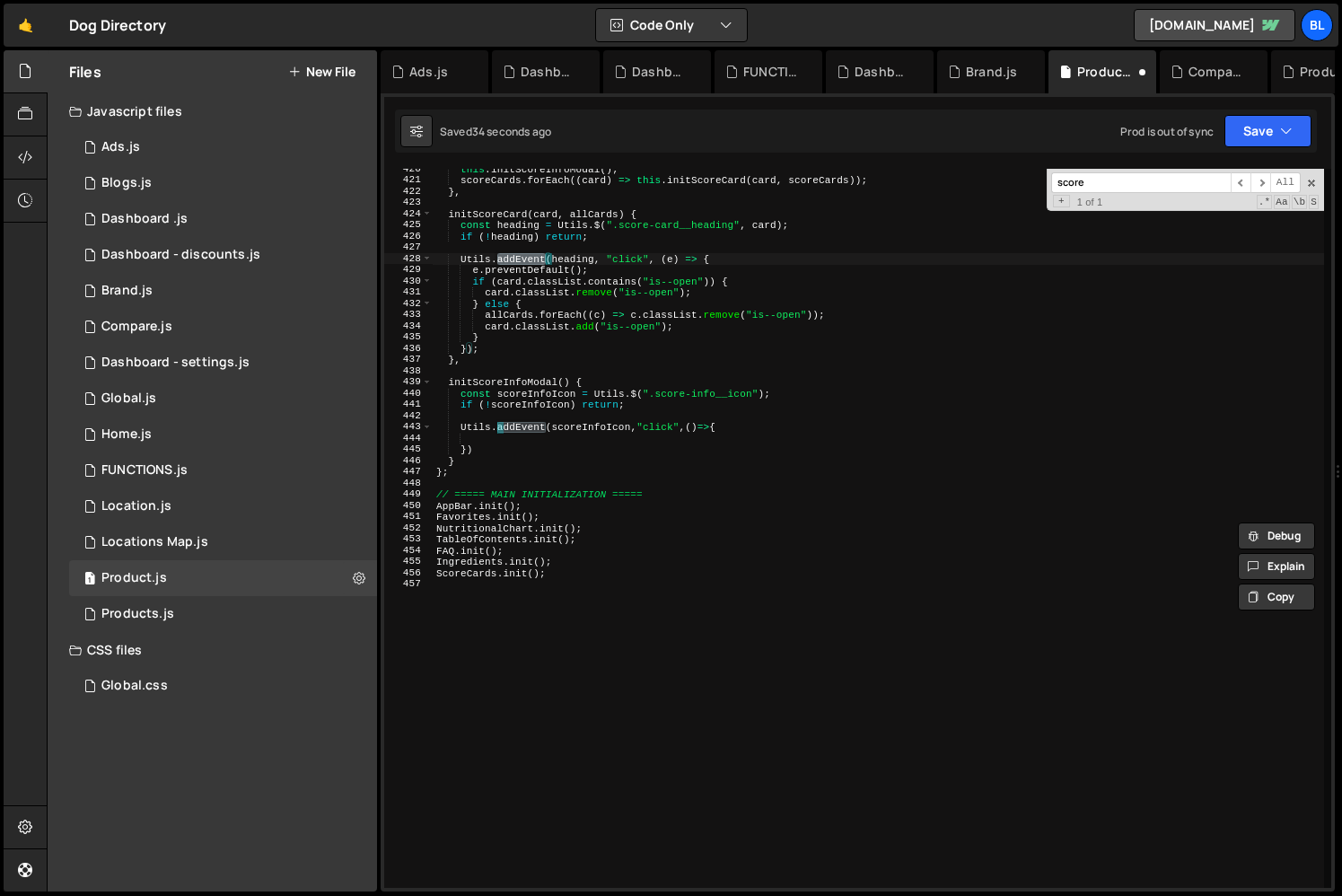
scroll to position [4707, 0]
click at [687, 483] on div "this . initScoreInfoModal ( ) ; scoreCards . forEach (( card ) => this . initSc…" at bounding box center [878, 534] width 891 height 741
click at [621, 450] on div "this . initScoreInfoModal ( ) ; scoreCards . forEach (( card ) => this . initSc…" at bounding box center [878, 534] width 891 height 741
type textarea "});"
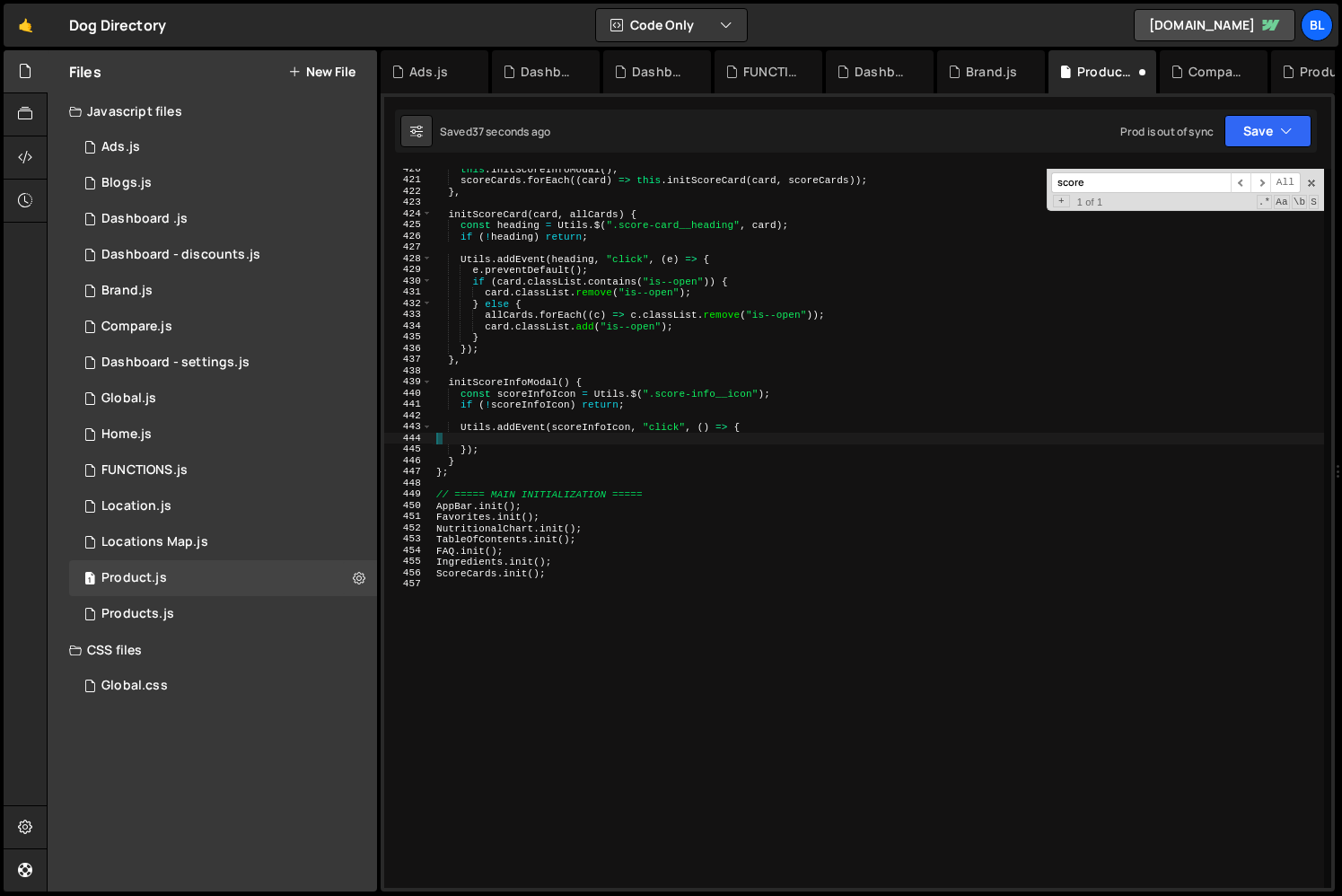
type textarea "Utils.addEvent(scoreInfoIcon, "click", () => {"
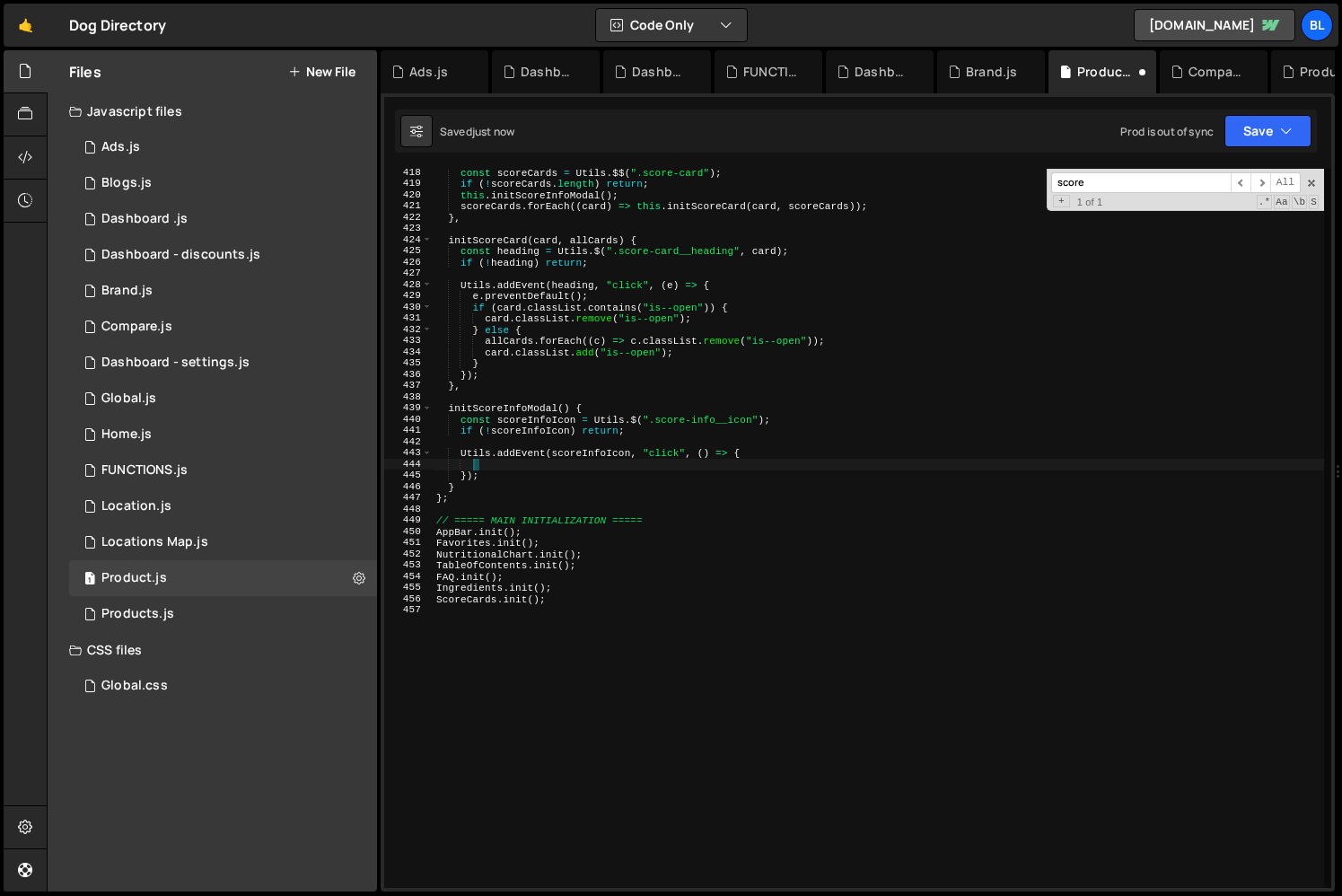
scroll to position [4669, 0]
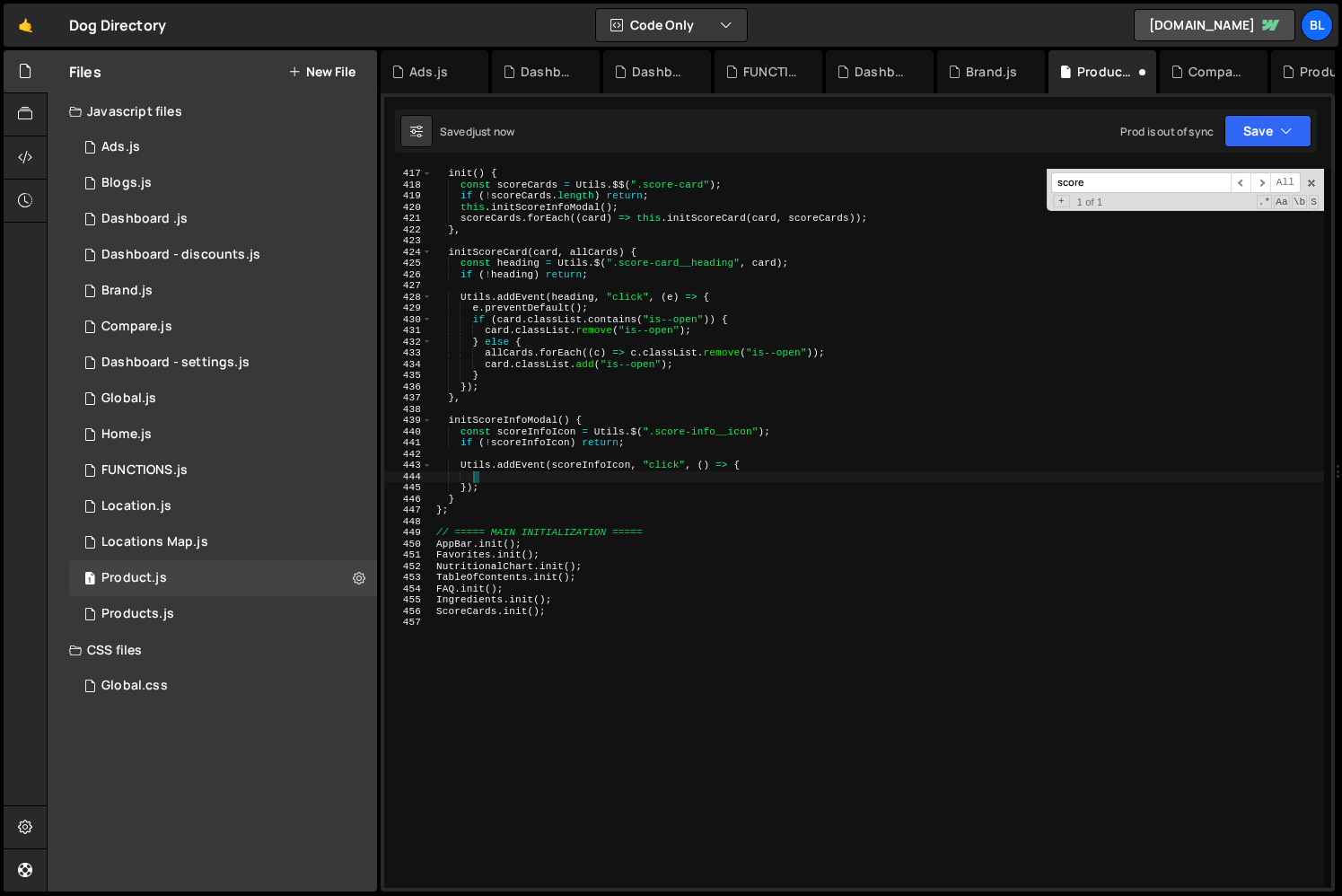
click at [506, 477] on div "init ( ) { const scoreCards = Utils . $$ ( ".score-card" ) ; if ( ! scoreCards …" at bounding box center [878, 538] width 891 height 741
click at [529, 474] on div "init ( ) { const scoreCards = Utils . $$ ( ".score-card" ) ; if ( ! scoreCards …" at bounding box center [878, 538] width 891 height 741
click at [514, 474] on div "init ( ) { const scoreCards = Utils . $$ ( ".score-card" ) ; if ( ! scoreCards …" at bounding box center [878, 538] width 891 height 741
click at [756, 446] on div "init ( ) { const scoreCards = Utils . $$ ( ".score-card" ) ; if ( ! scoreCards …" at bounding box center [878, 538] width 891 height 741
click at [801, 428] on div "init ( ) { const scoreCards = Utils . $$ ( ".score-card" ) ; if ( ! scoreCards …" at bounding box center [878, 538] width 891 height 741
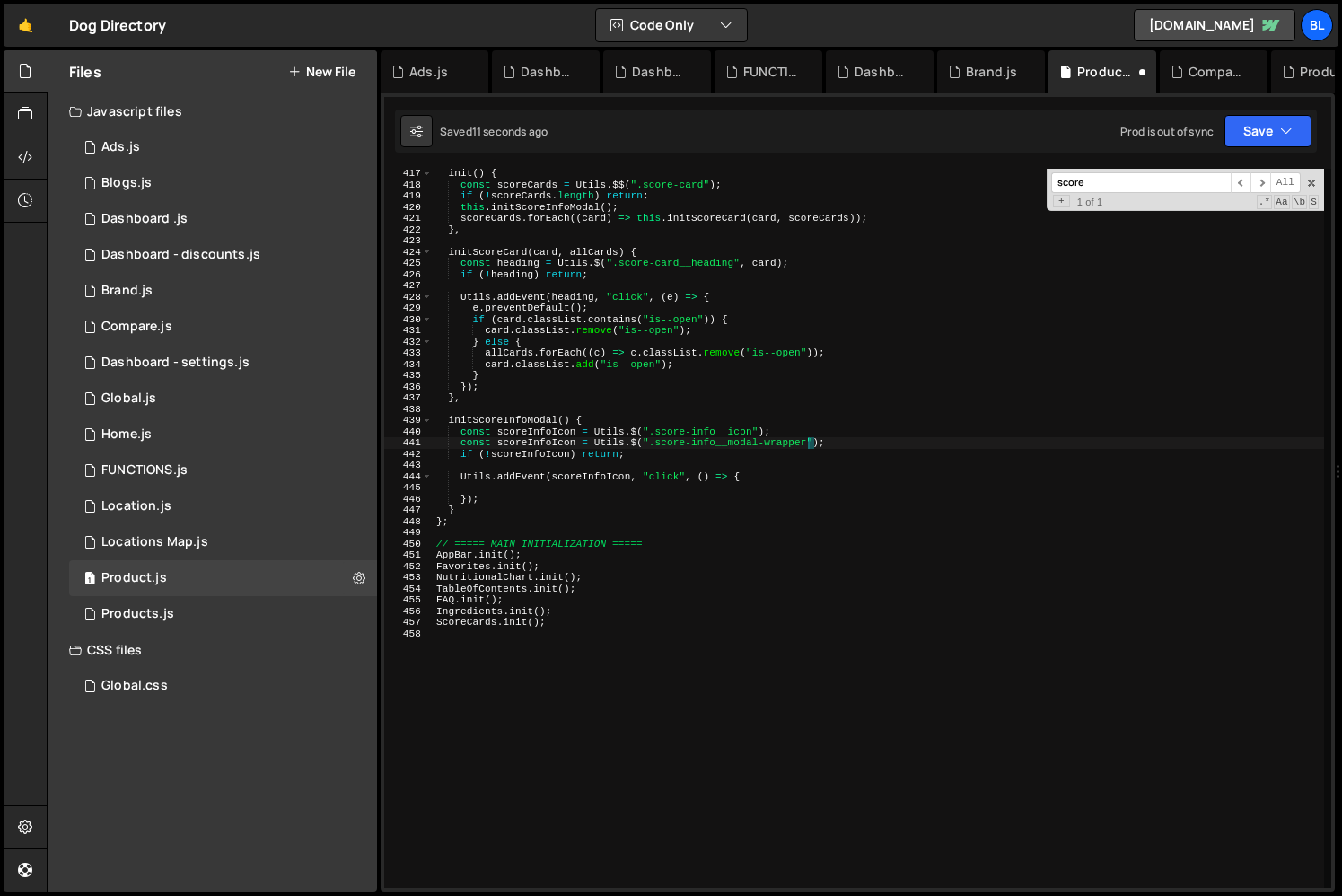
scroll to position [0, 32]
click at [563, 443] on div "init ( ) { const scoreCards = Utils . $$ ( ".score-card" ) ; if ( ! scoreCards …" at bounding box center [878, 538] width 891 height 741
click at [545, 443] on div "init ( ) { const scoreCards = Utils . $$ ( ".score-card" ) ; if ( ! scoreCards …" at bounding box center [878, 538] width 891 height 741
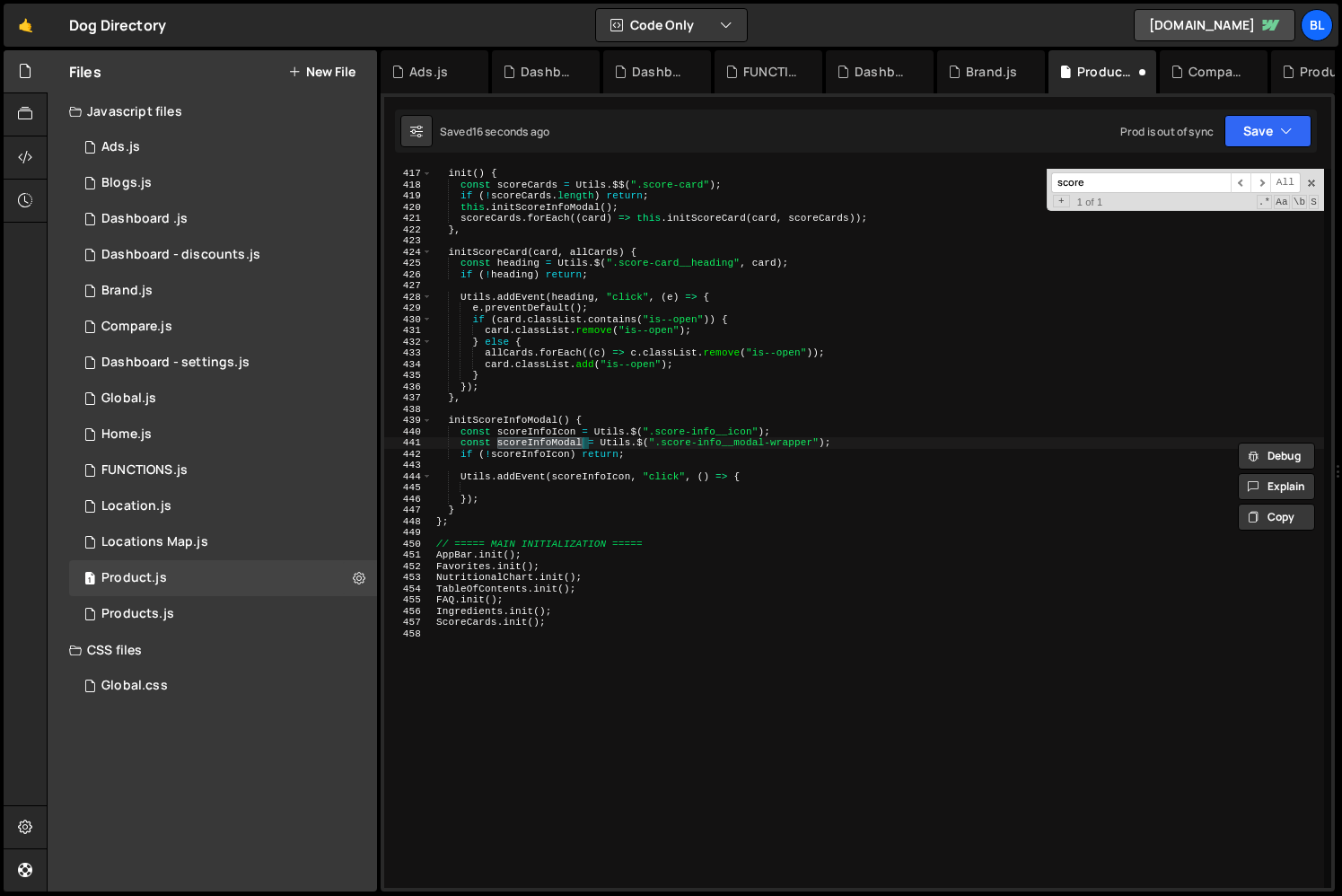
click at [574, 457] on div "init ( ) { const scoreCards = Utils . $$ ( ".score-card" ) ; if ( ! scoreCards …" at bounding box center [878, 538] width 891 height 741
paste textarea "scoreInfoModal"
type textarea "if (!scoreInfoIcon || !scoreInfoModal) return;"
click at [525, 491] on div "init ( ) { const scoreCards = Utils . $$ ( ".score-card" ) ; if ( ! scoreCards …" at bounding box center [878, 538] width 891 height 741
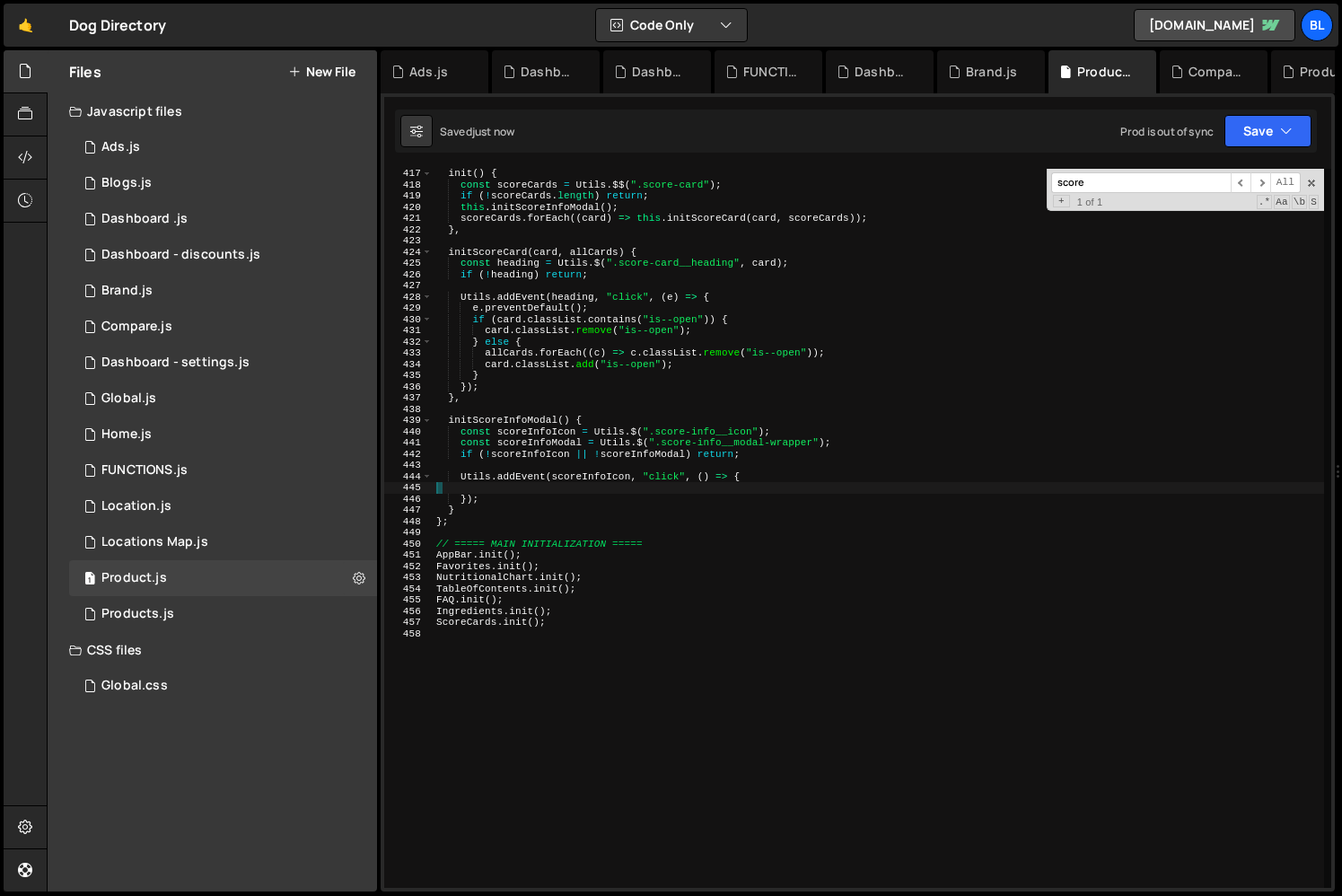
paste textarea "scoreInfoModal"
type textarea "scoreInfoModal.classList.toggle"
type textarea "("
click at [524, 504] on div "init ( ) { const scoreCards = Utils . $$ ( ".score-card" ) ; if ( ! scoreCards …" at bounding box center [878, 538] width 891 height 741
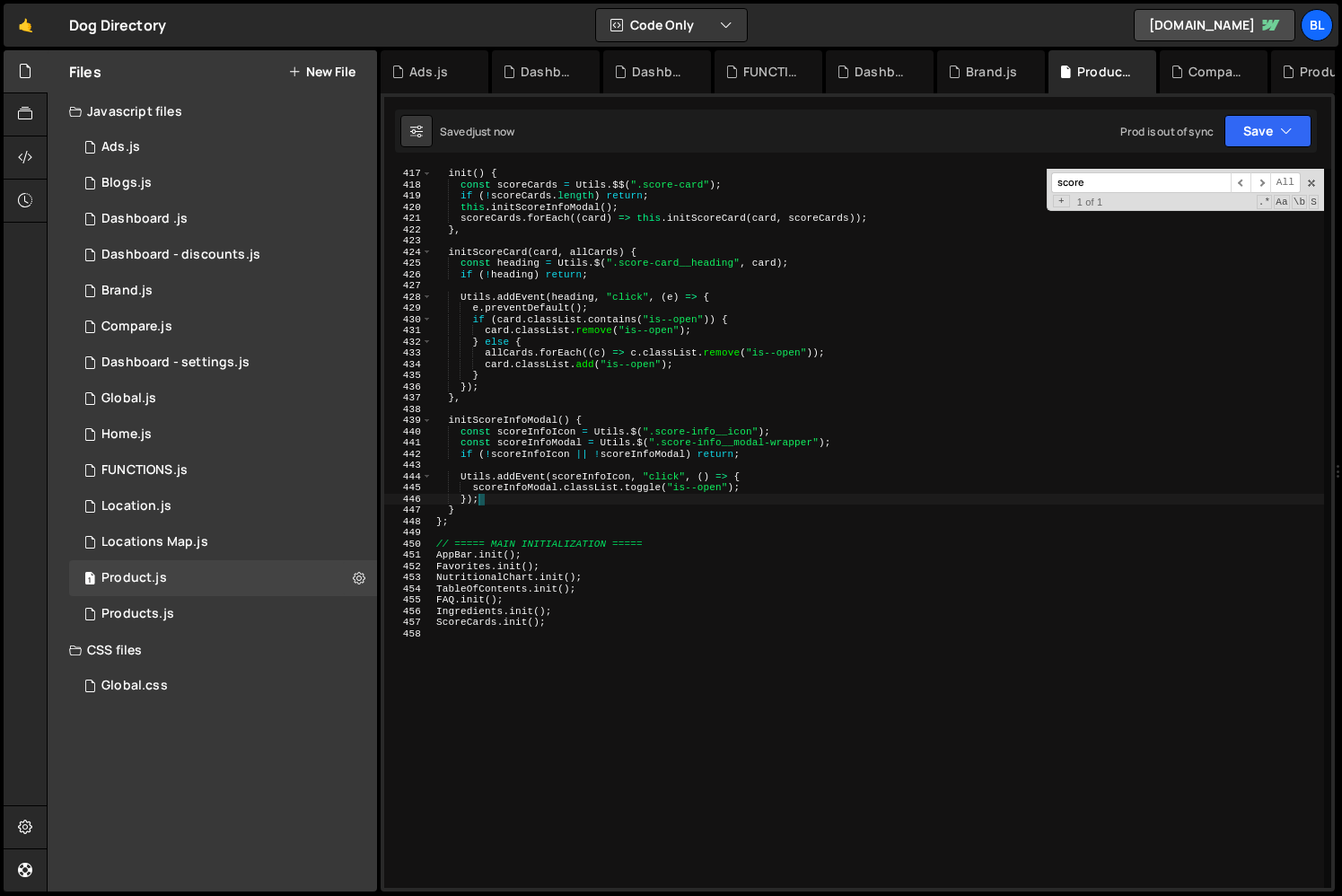
scroll to position [0, 3]
click at [505, 499] on div "init ( ) { const scoreCards = Utils . $$ ( ".score-card" ) ; if ( ! scoreCards …" at bounding box center [878, 538] width 891 height 741
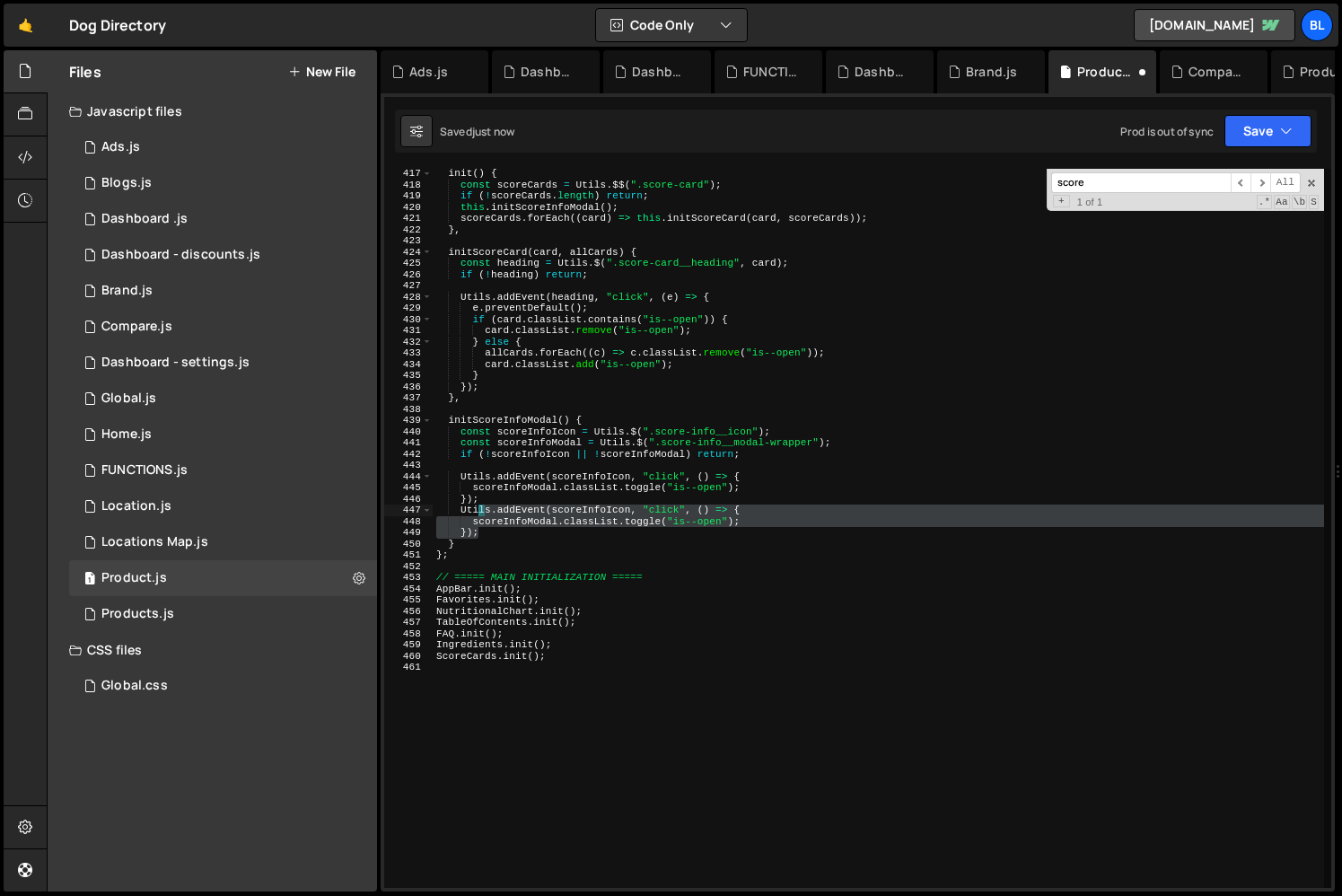
click at [537, 515] on div "init ( ) { const scoreCards = Utils . $$ ( ".score-card" ) ; if ( ! scoreCards …" at bounding box center [878, 538] width 891 height 741
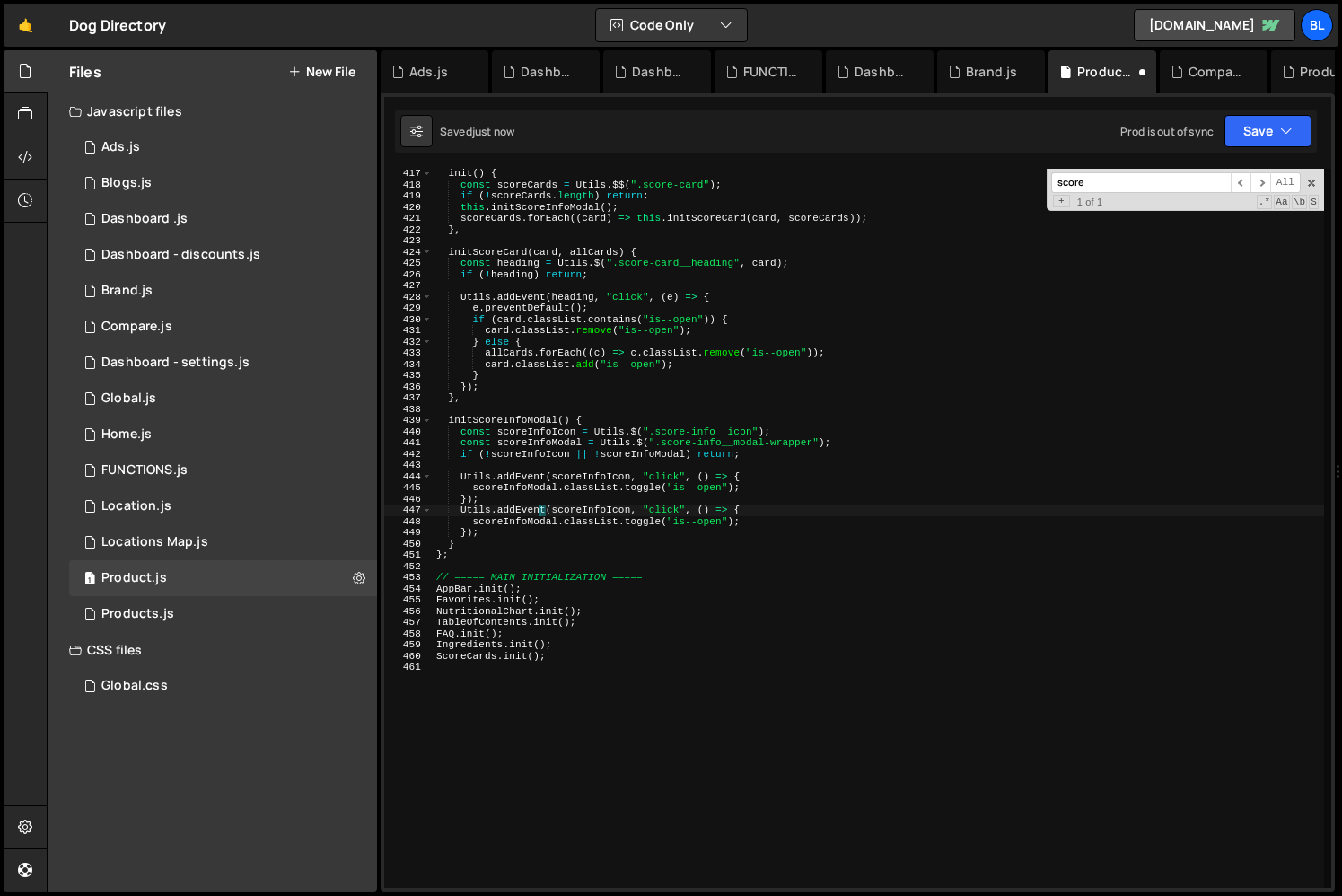
click at [585, 508] on div "init ( ) { const scoreCards = Utils . $$ ( ".score-card" ) ; if ( ! scoreCards …" at bounding box center [878, 538] width 891 height 741
click at [604, 448] on div "init ( ) { const scoreCards = Utils . $$ ( ".score-card" ) ; if ( ! scoreCards …" at bounding box center [878, 538] width 891 height 741
click at [740, 446] on div "init ( ) { const scoreCards = Utils . $$ ( ".score-card" ) ; if ( ! scoreCards …" at bounding box center [878, 538] width 891 height 741
click at [850, 433] on div "init ( ) { const scoreCards = Utils . $$ ( ".score-card" ) ; if ( ! scoreCards …" at bounding box center [878, 538] width 891 height 741
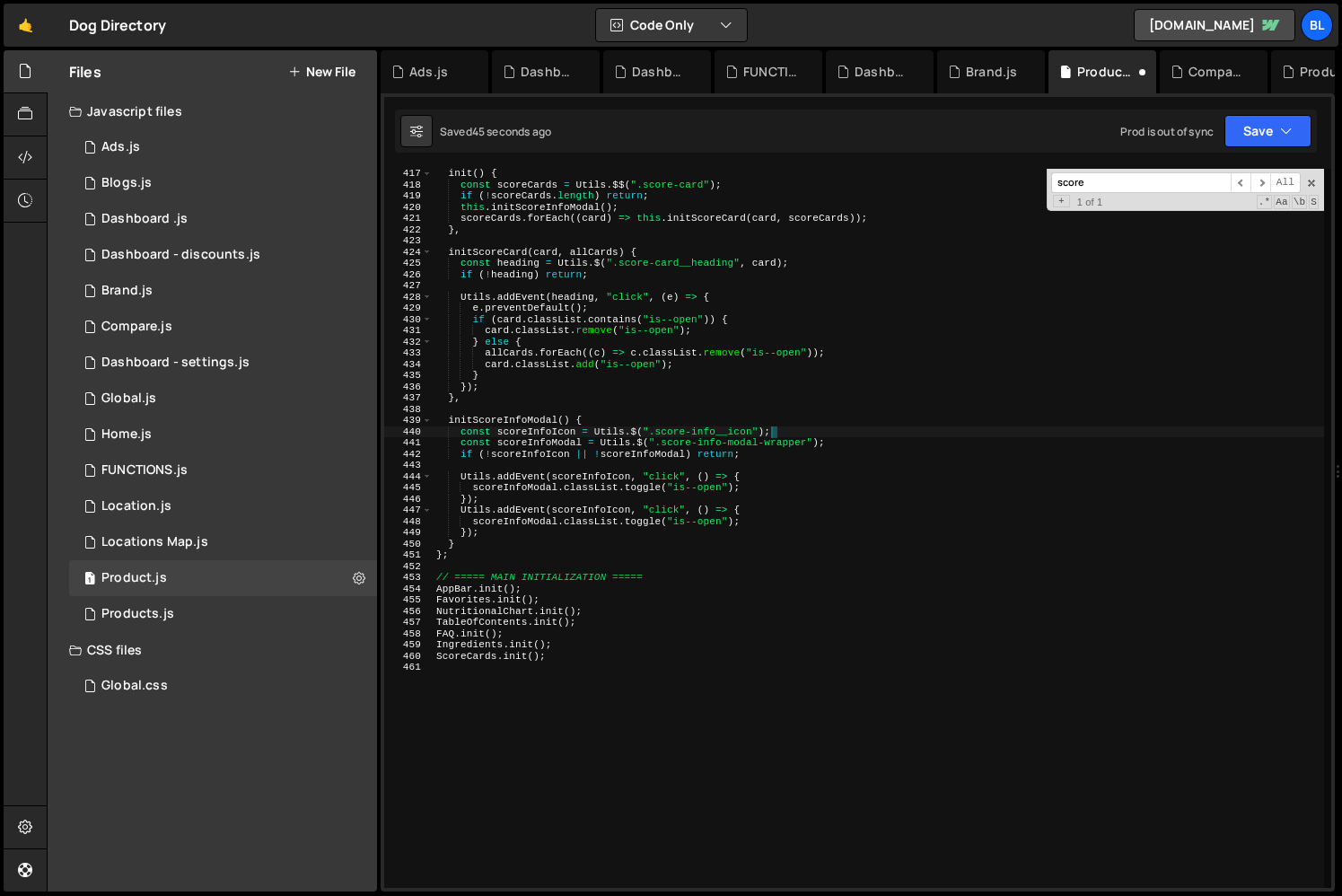
click at [819, 448] on div "init ( ) { const scoreCards = Utils . $$ ( ".score-card" ) ; if ( ! scoreCards …" at bounding box center [878, 538] width 891 height 741
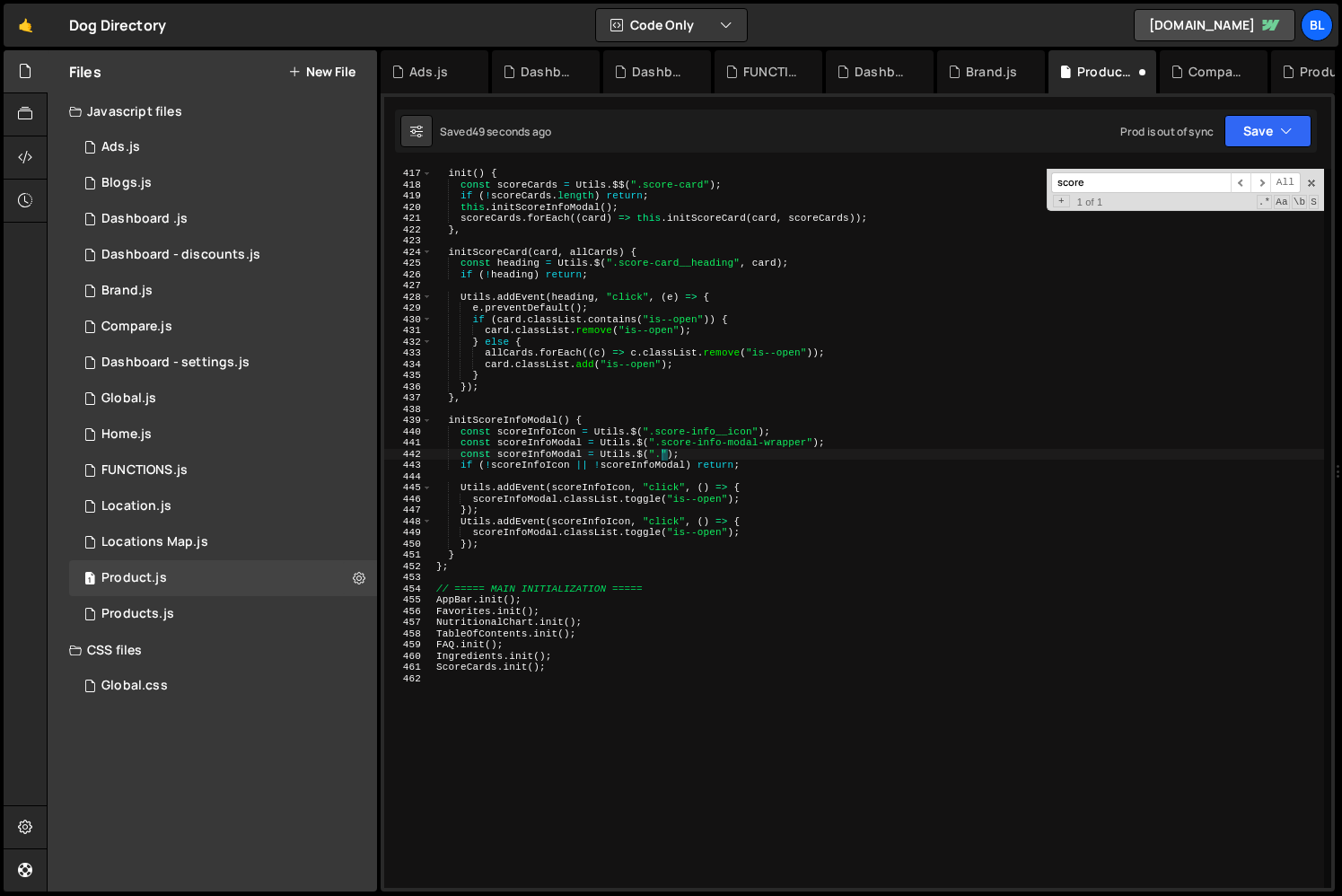
scroll to position [0, 20]
paste textarea "score-info-modal-wrapper"
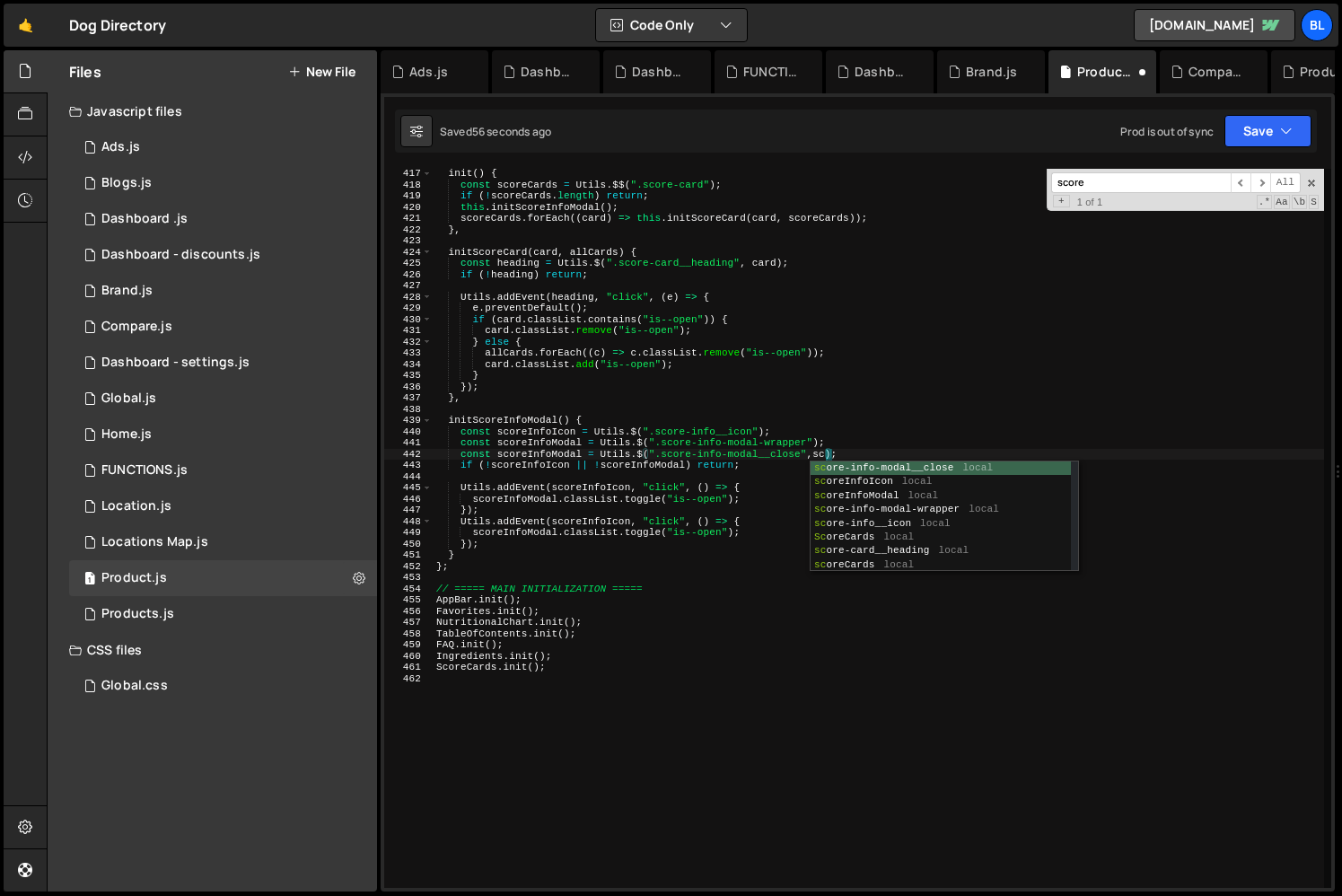
scroll to position [0, 34]
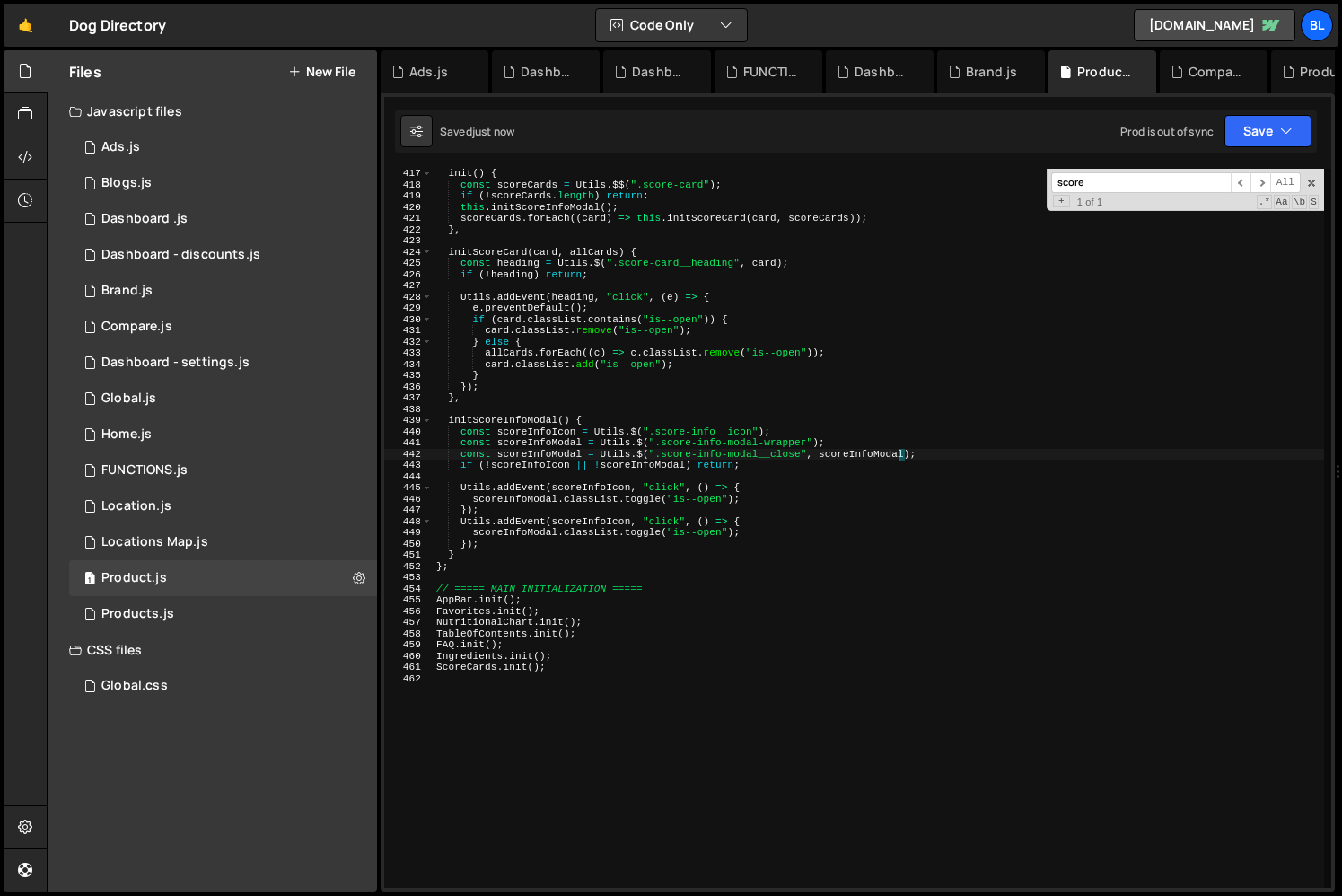
click at [545, 447] on div "init ( ) { const scoreCards = Utils . $$ ( ".score-card" ) ; if ( ! scoreCards …" at bounding box center [878, 538] width 891 height 741
click at [537, 464] on div "init ( ) { const scoreCards = Utils . $$ ( ".score-card" ) ; if ( ! scoreCards …" at bounding box center [878, 538] width 891 height 741
click at [556, 457] on div "init ( ) { const scoreCards = Utils . $$ ( ".score-card" ) ; if ( ! scoreCards …" at bounding box center [878, 538] width 891 height 741
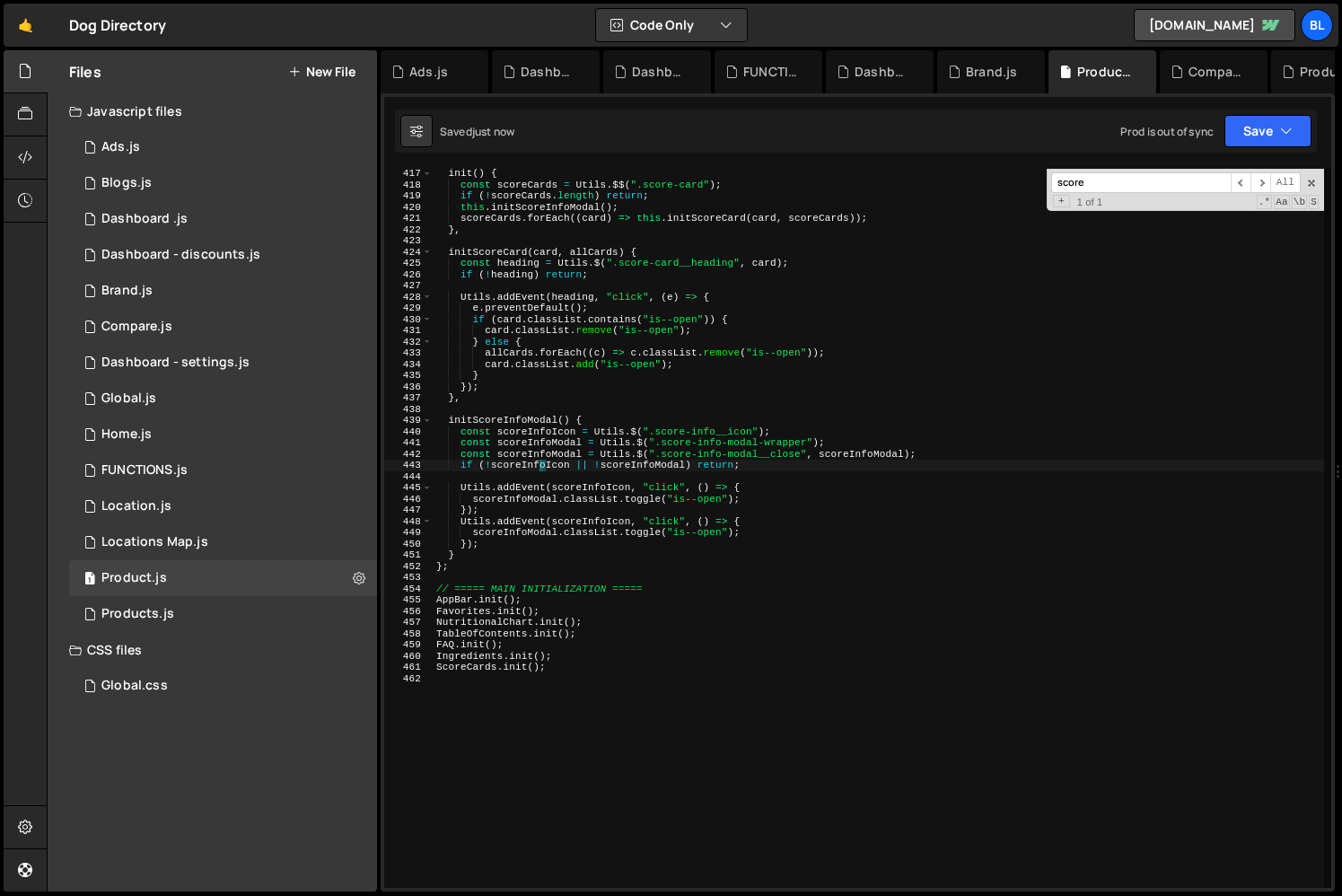
click at [556, 457] on div "init ( ) { const scoreCards = Utils . $$ ( ".score-card" ) ; if ( ! scoreCards …" at bounding box center [878, 538] width 891 height 741
click at [574, 461] on body "Projects [GEOGRAPHIC_DATA] Blog Bl Projects Your Teams Account Upgrade Logout" at bounding box center [671, 448] width 1342 height 896
click at [574, 461] on div "init ( ) { const scoreCards = Utils . $$ ( ".score-card" ) ; if ( ! scoreCards …" at bounding box center [878, 538] width 891 height 741
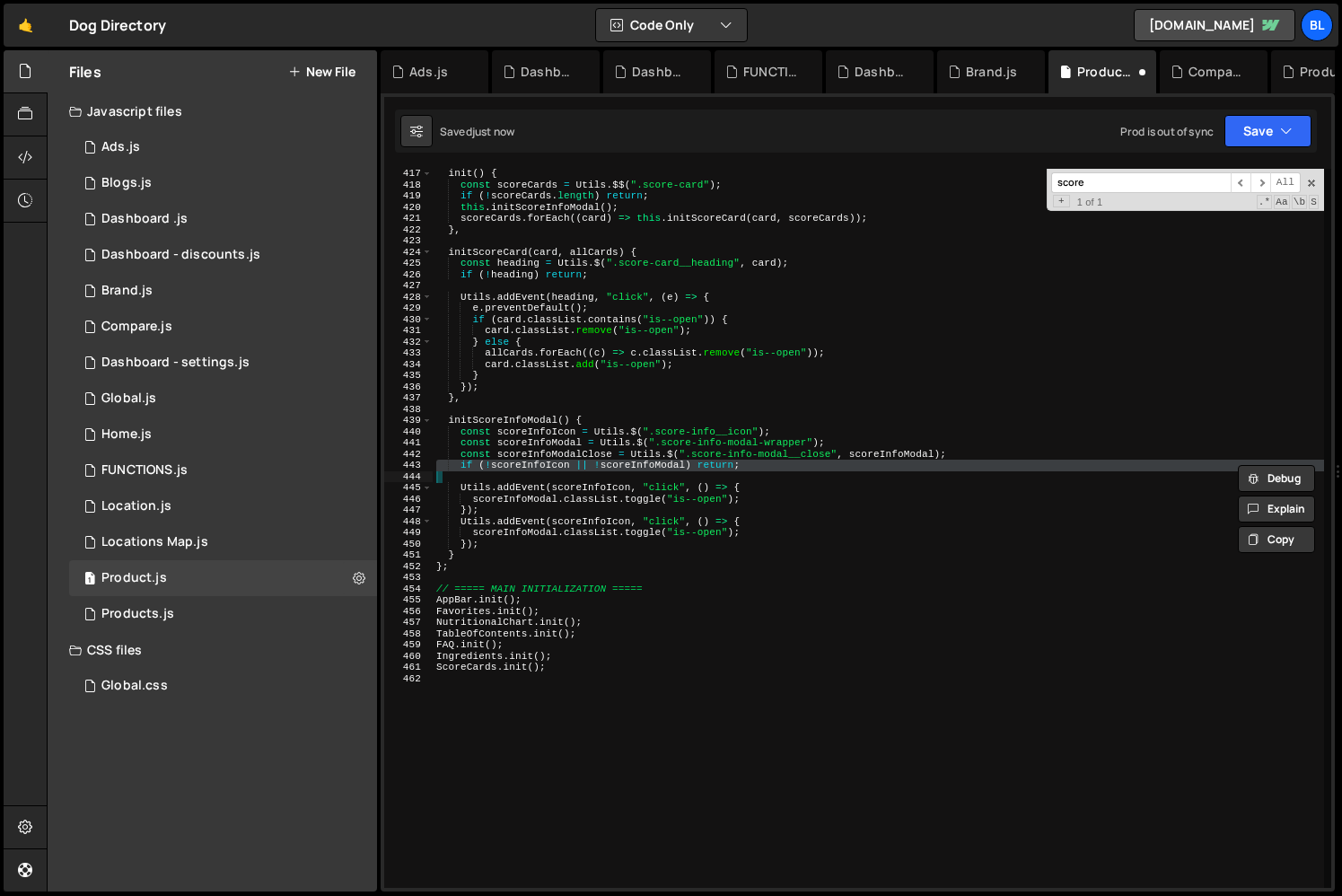
click at [562, 456] on div "init ( ) { const scoreCards = Utils . $$ ( ".score-card" ) ; if ( ! scoreCards …" at bounding box center [878, 538] width 891 height 741
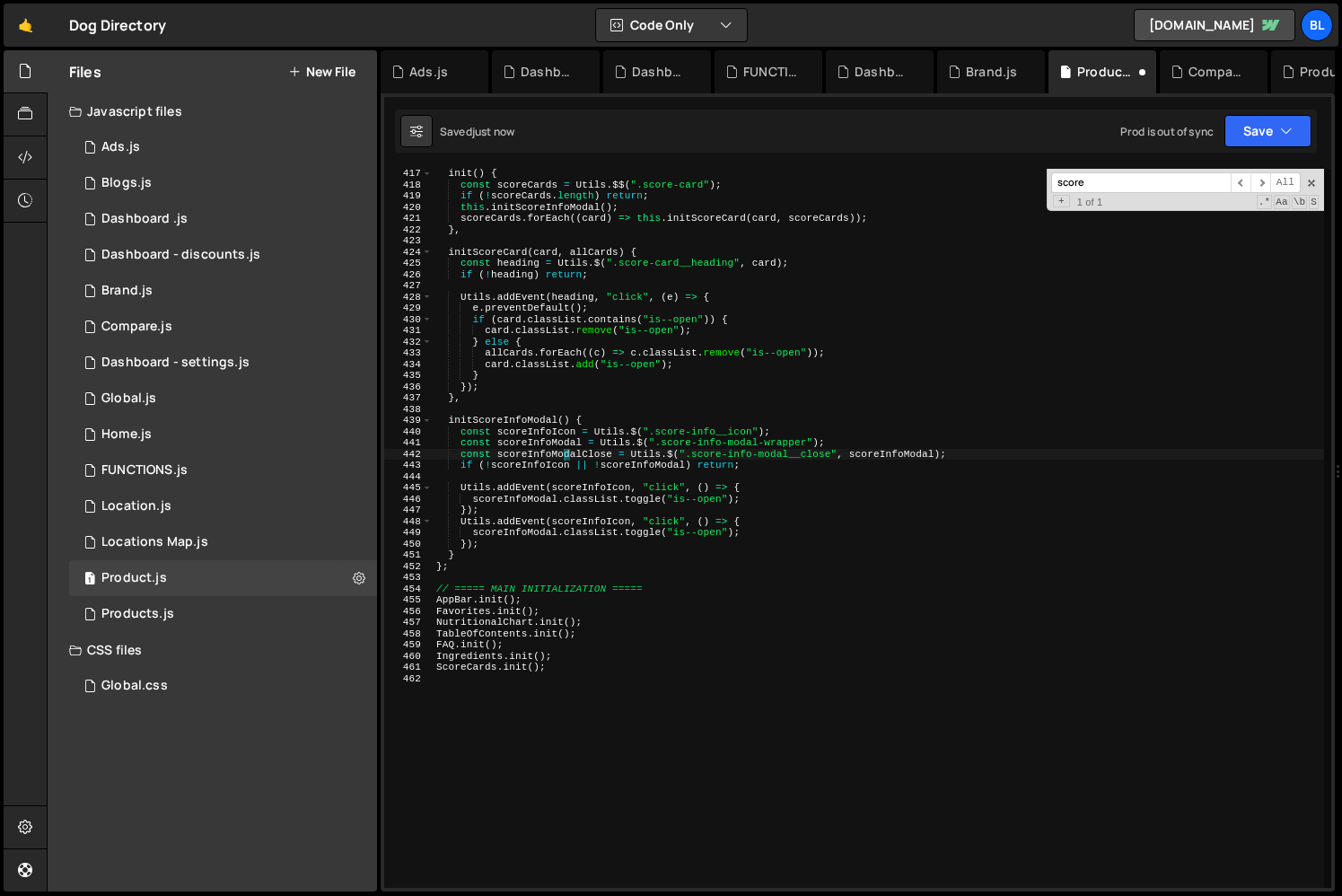
click at [562, 456] on div "init ( ) { const scoreCards = Utils . $$ ( ".score-card" ) ; if ( ! scoreCards …" at bounding box center [878, 538] width 891 height 741
click at [537, 444] on div "init ( ) { const scoreCards = Utils . $$ ( ".score-card" ) ; if ( ! scoreCards …" at bounding box center [878, 538] width 891 height 741
click at [681, 494] on div "init ( ) { const scoreCards = Utils . $$ ( ".score-card" ) ; if ( ! scoreCards …" at bounding box center [878, 538] width 891 height 741
click at [554, 546] on div "init ( ) { const scoreCards = Utils . $$ ( ".score-card" ) ; if ( ! scoreCards …" at bounding box center [878, 538] width 891 height 741
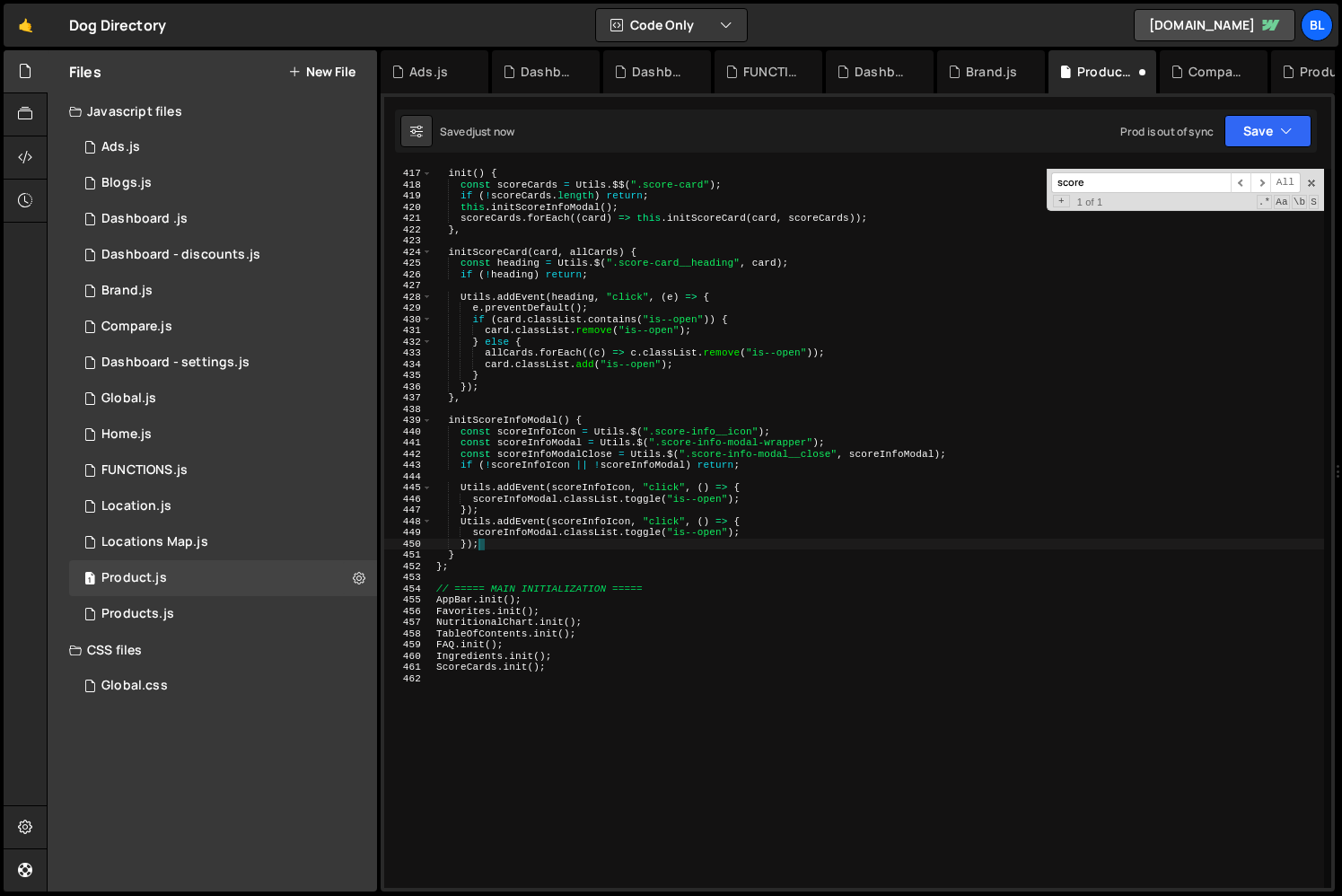
scroll to position [0, 3]
click at [604, 526] on div "init ( ) { const scoreCards = Utils . $$ ( ".score-card" ) ; if ( ! scoreCards …" at bounding box center [878, 538] width 891 height 741
paste textarea "ModalClose"
click at [677, 523] on div "init ( ) { const scoreCards = Utils . $$ ( ".score-card" ) ; if ( ! scoreCards …" at bounding box center [878, 538] width 891 height 741
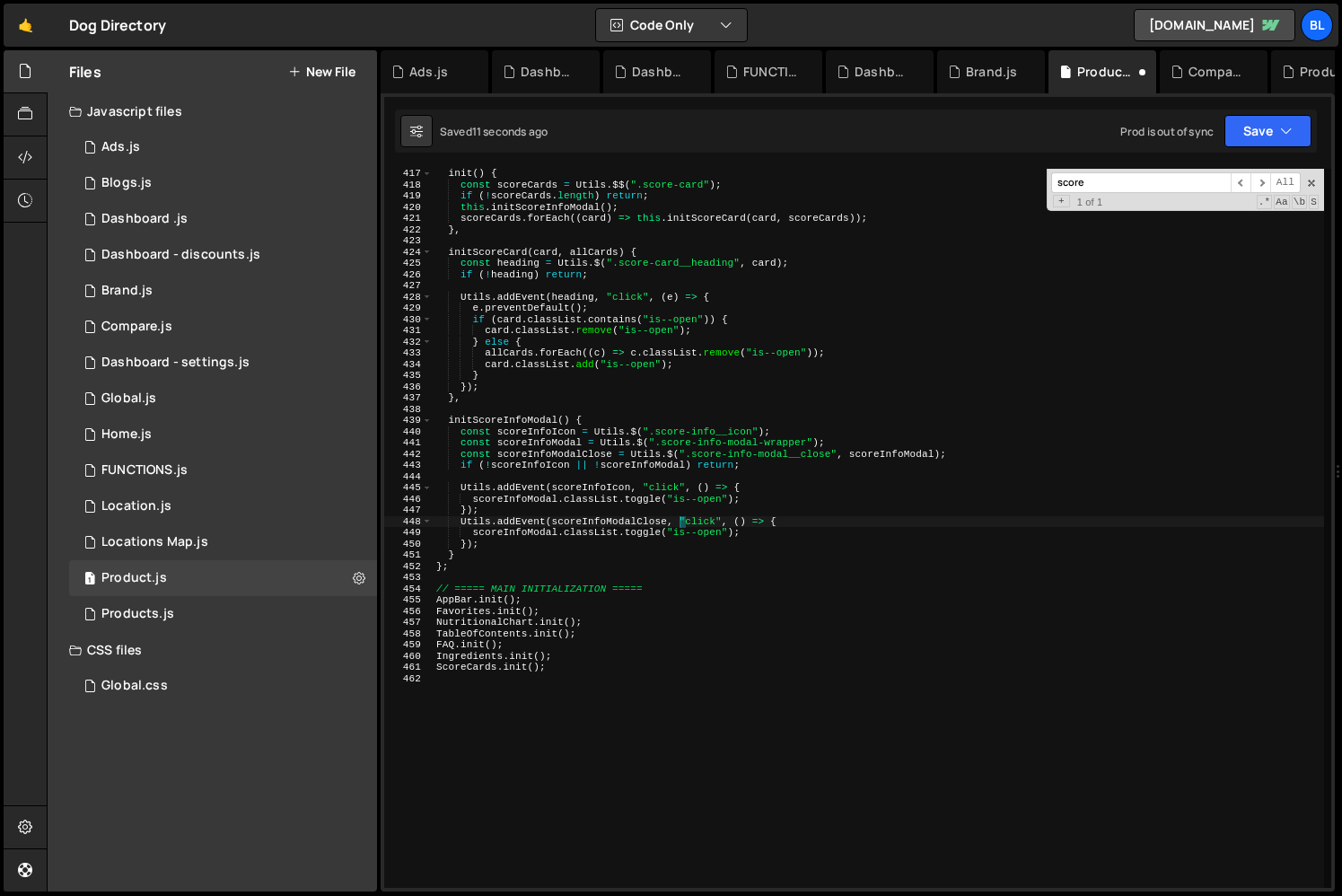
click at [598, 491] on div "init ( ) { const scoreCards = Utils . $$ ( ".score-card" ) ; if ( ! scoreCards …" at bounding box center [878, 538] width 891 height 741
type textarea "Utils.addEvent(scoreInfoIcon, "click", () => {"
click at [598, 491] on div "init ( ) { const scoreCards = Utils . $$ ( ".score-card" ) ; if ( ! scoreCards …" at bounding box center [878, 538] width 891 height 741
click at [480, 479] on div "init ( ) { const scoreCards = Utils . $$ ( ".score-card" ) ; if ( ! scoreCards …" at bounding box center [878, 538] width 891 height 741
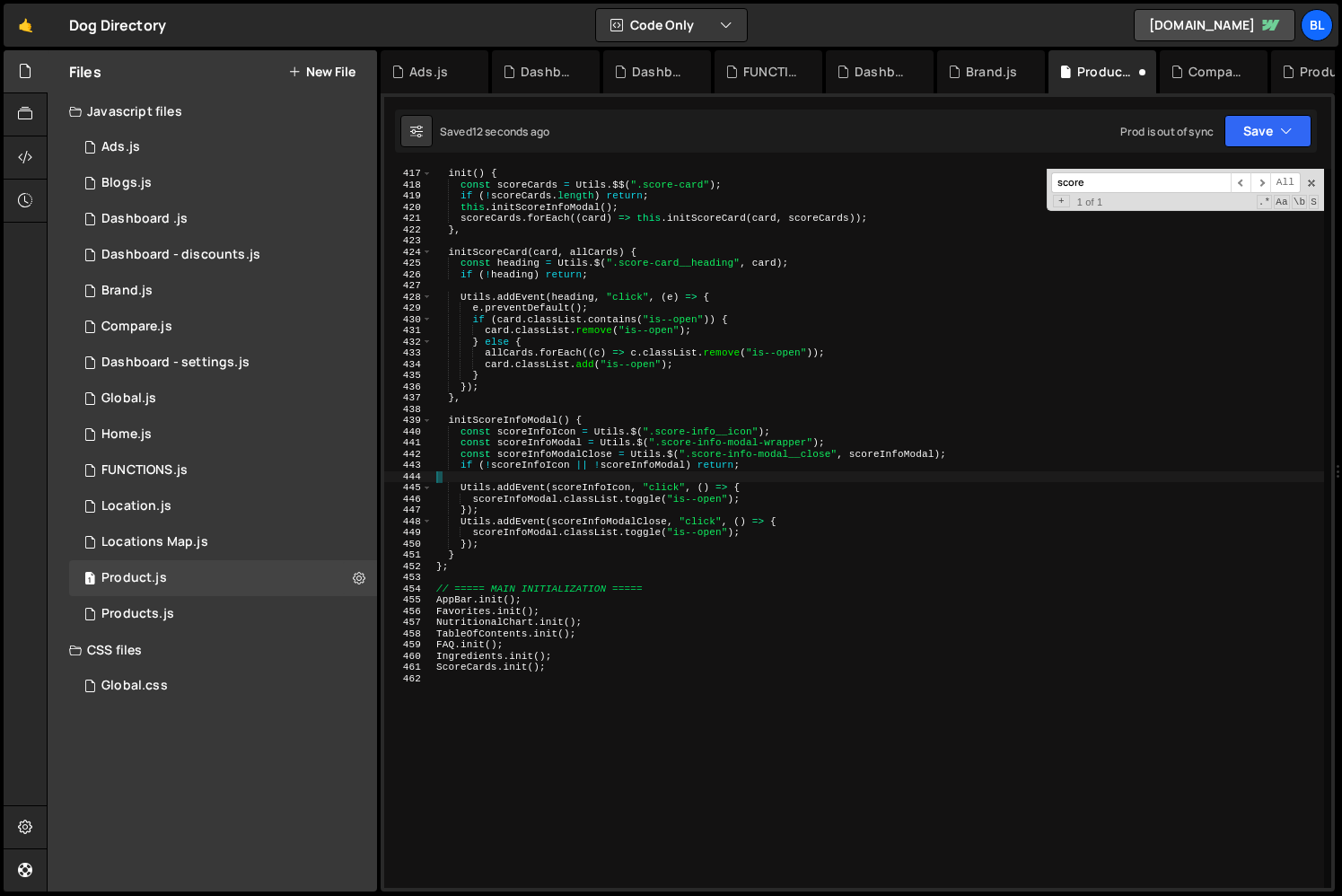
click at [456, 486] on div "init ( ) { const scoreCards = Utils . $$ ( ".score-card" ) ; if ( ! scoreCards …" at bounding box center [878, 538] width 891 height 741
type textarea "Utils.addEvent(scoreInfoIcon, "click", () => {"
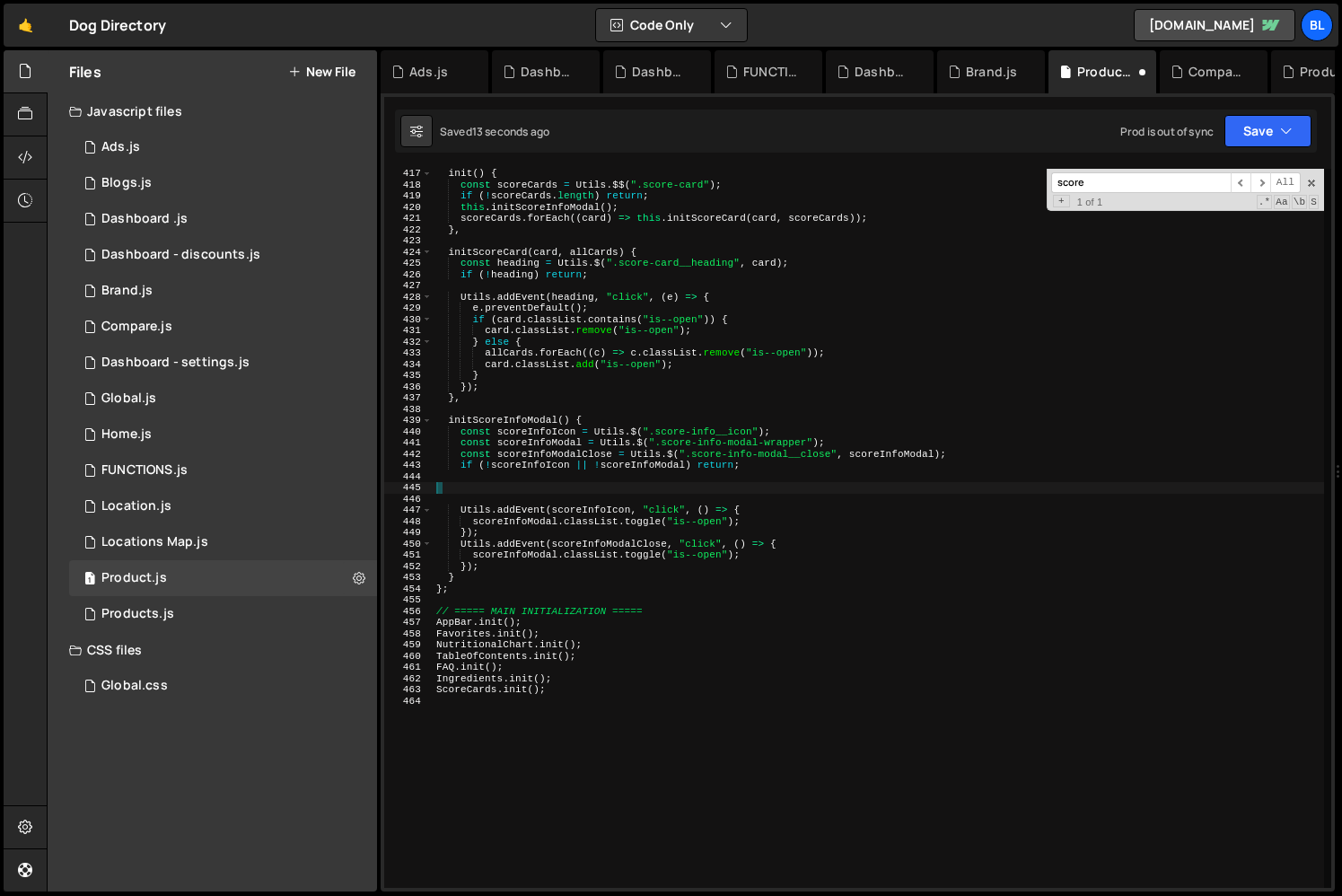
type textarea "["
paste textarea "scoreInfoModalClose]"
type textarea "[scoreInfoModalClose,]"
click at [639, 471] on div "init ( ) { const scoreCards = Utils . $$ ( ".score-card" ) ; if ( ! scoreCards …" at bounding box center [878, 538] width 891 height 741
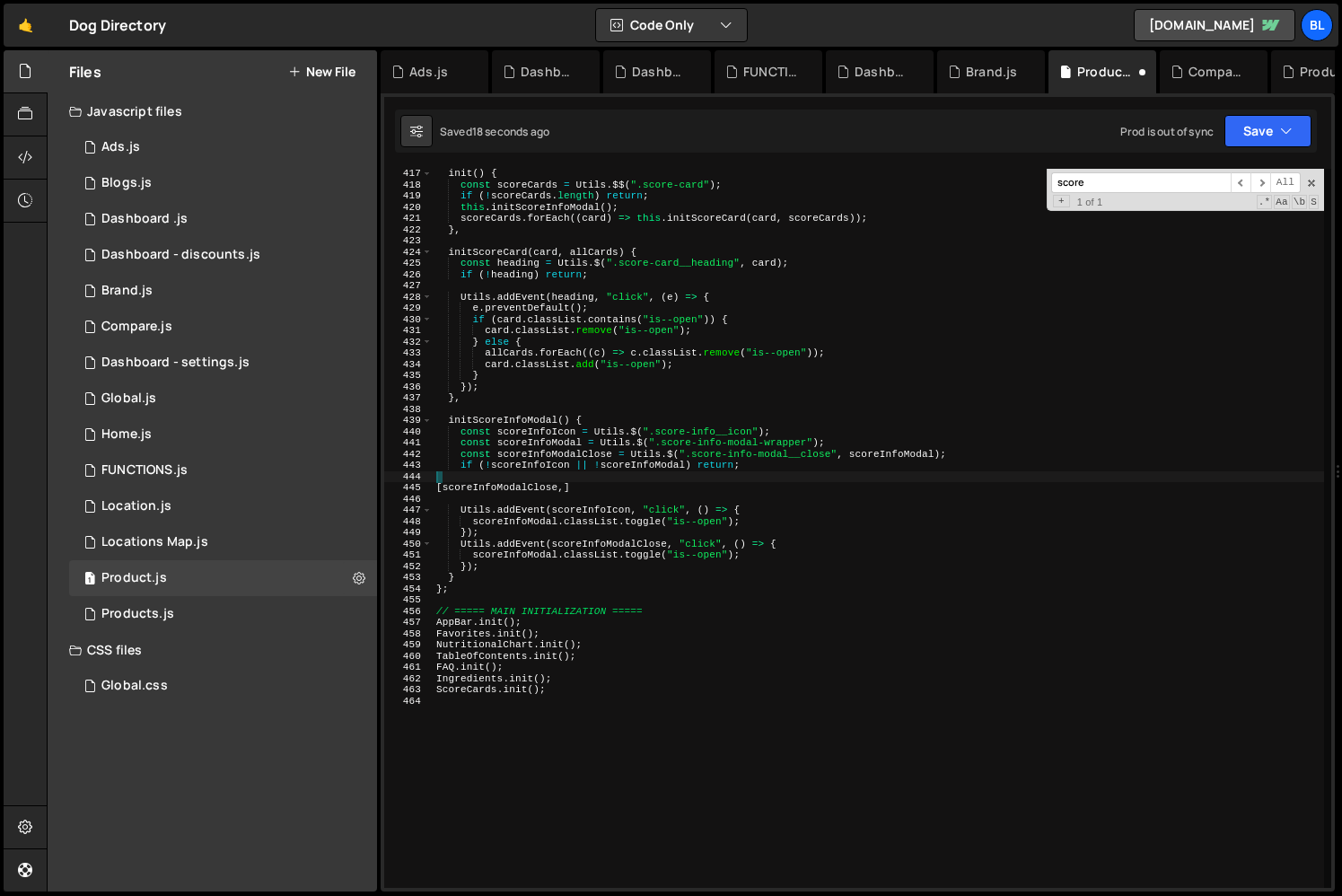
click at [655, 468] on div "init ( ) { const scoreCards = Utils . $$ ( ".score-card" ) ; if ( ! scoreCards …" at bounding box center [878, 538] width 891 height 741
paste textarea "scoreInfoModalClose"
click at [576, 492] on div "init ( ) { const scoreCards = Utils . $$ ( ".score-card" ) ; if ( ! scoreCards …" at bounding box center [878, 538] width 891 height 741
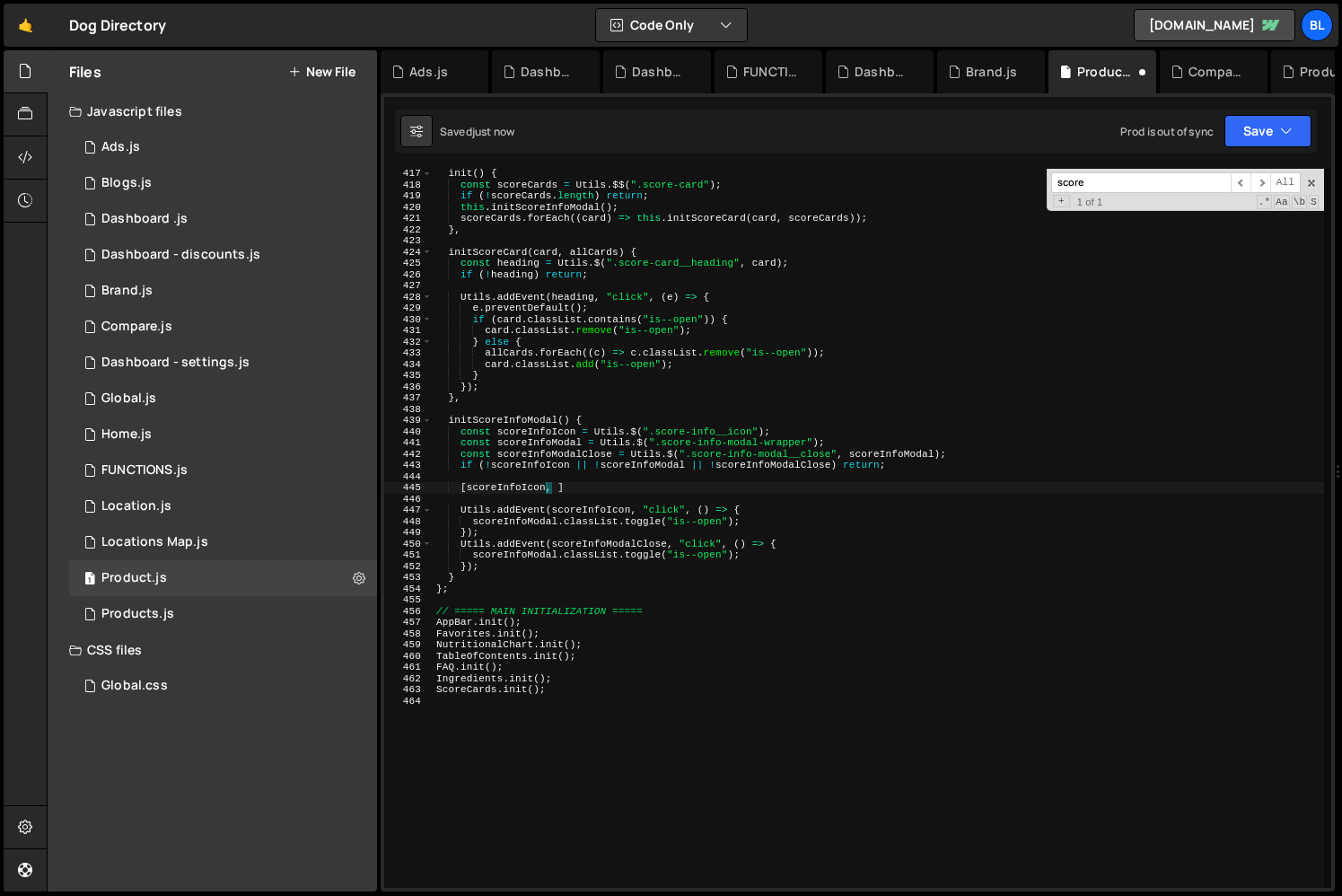
scroll to position [0, 10]
paste textarea "scoreInfoModalClose"
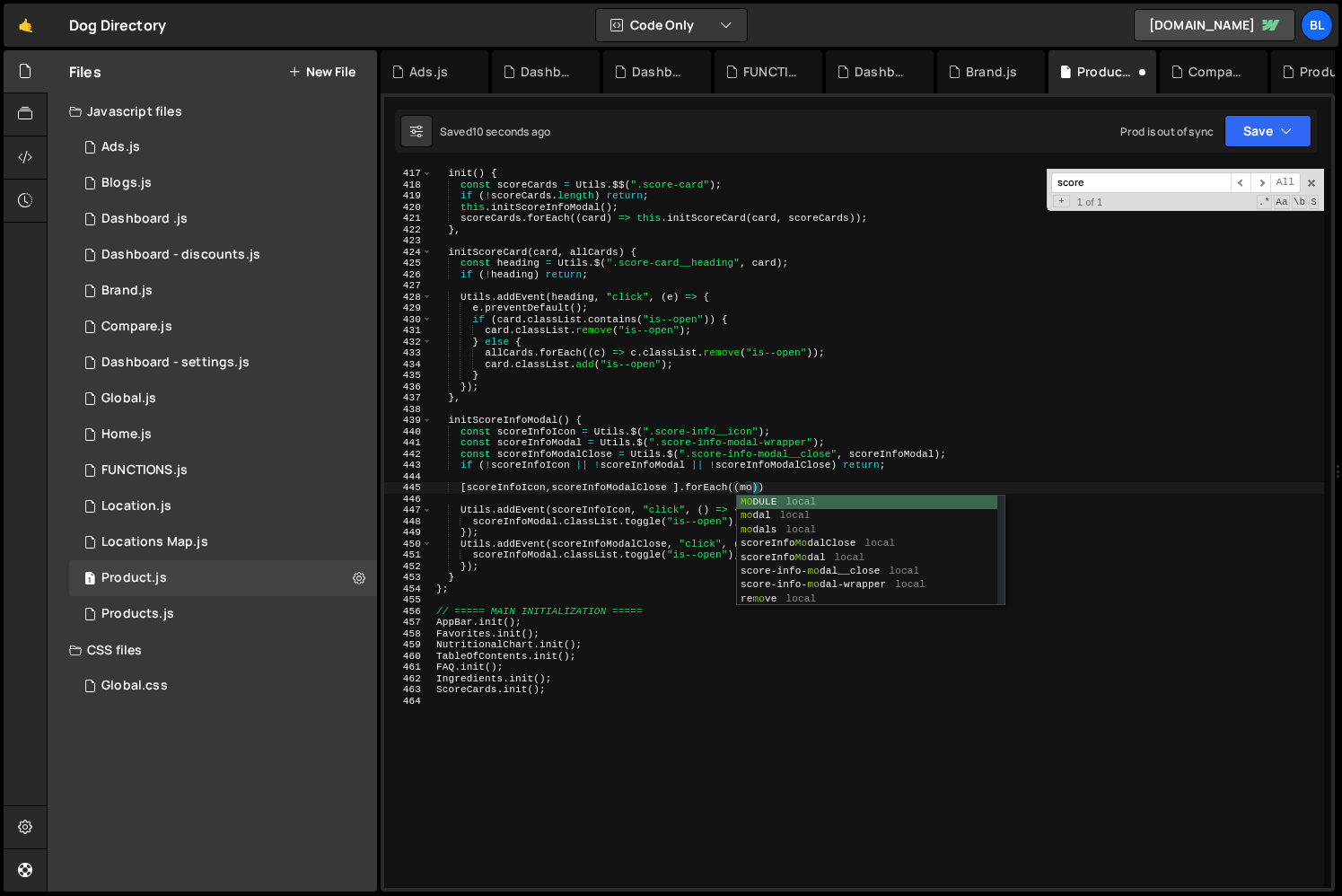
scroll to position [0, 27]
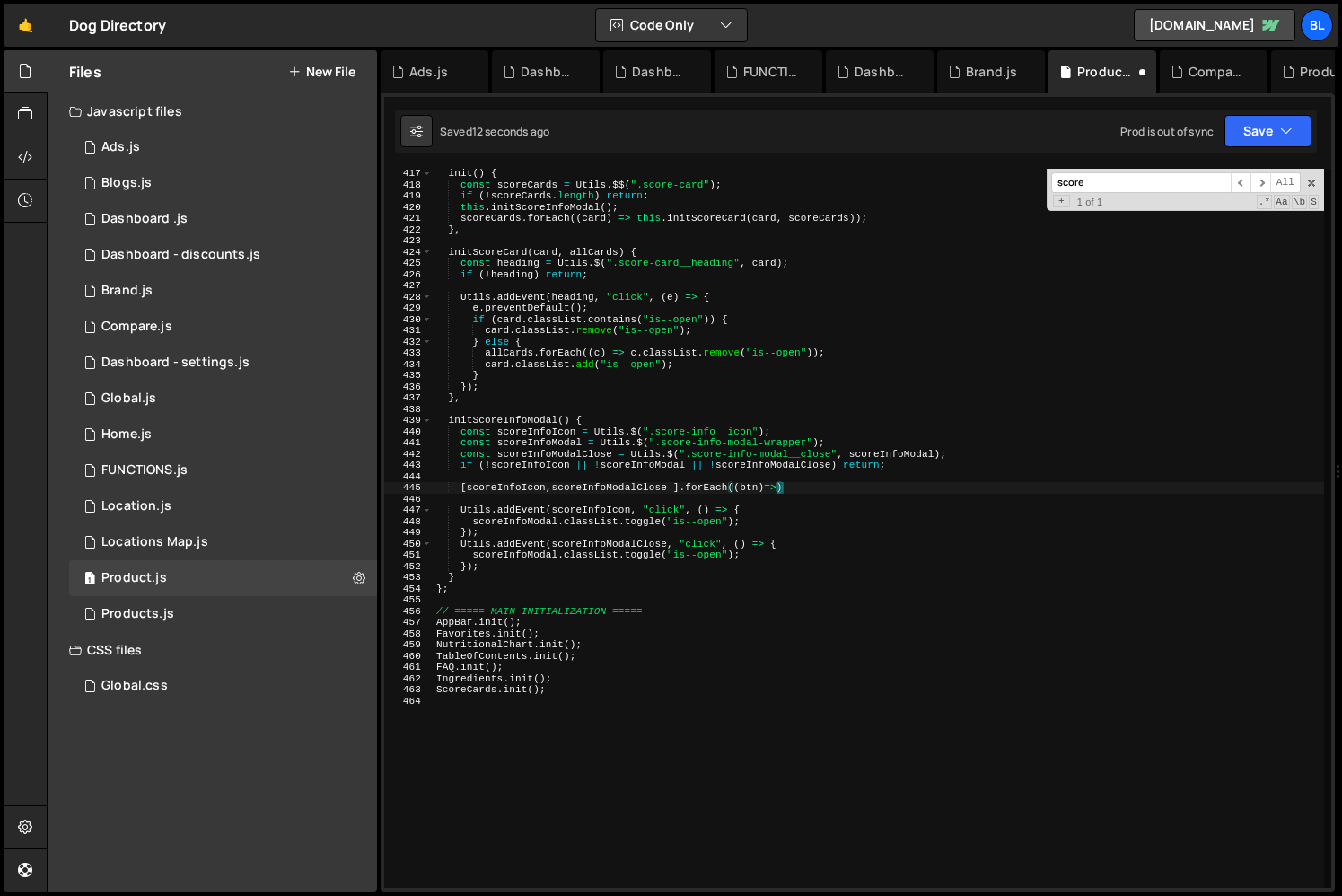
type textarea "[scoreInfoIcon,scoreInfoModalClose ].forEach((btn)=>{)"
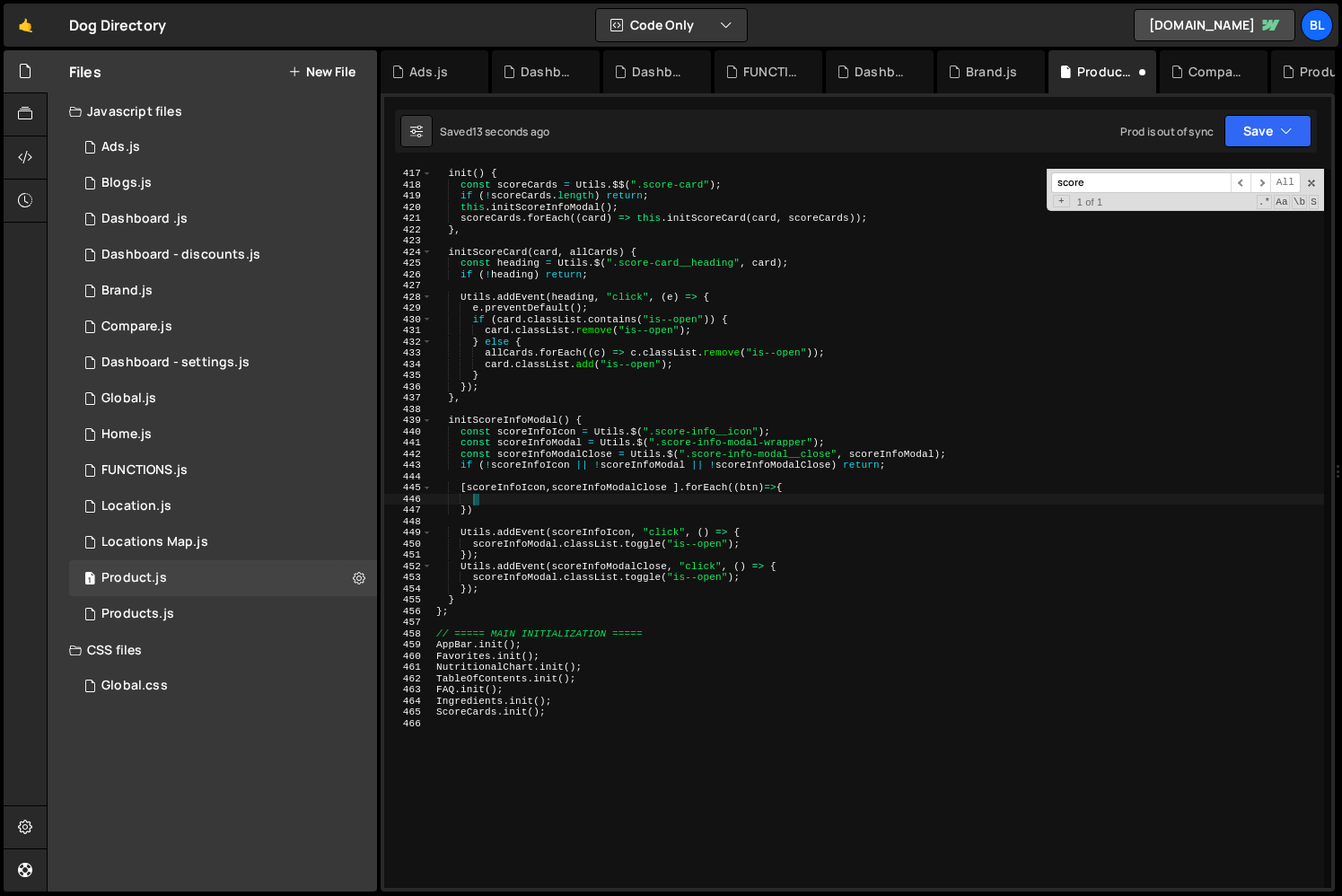
scroll to position [0, 2]
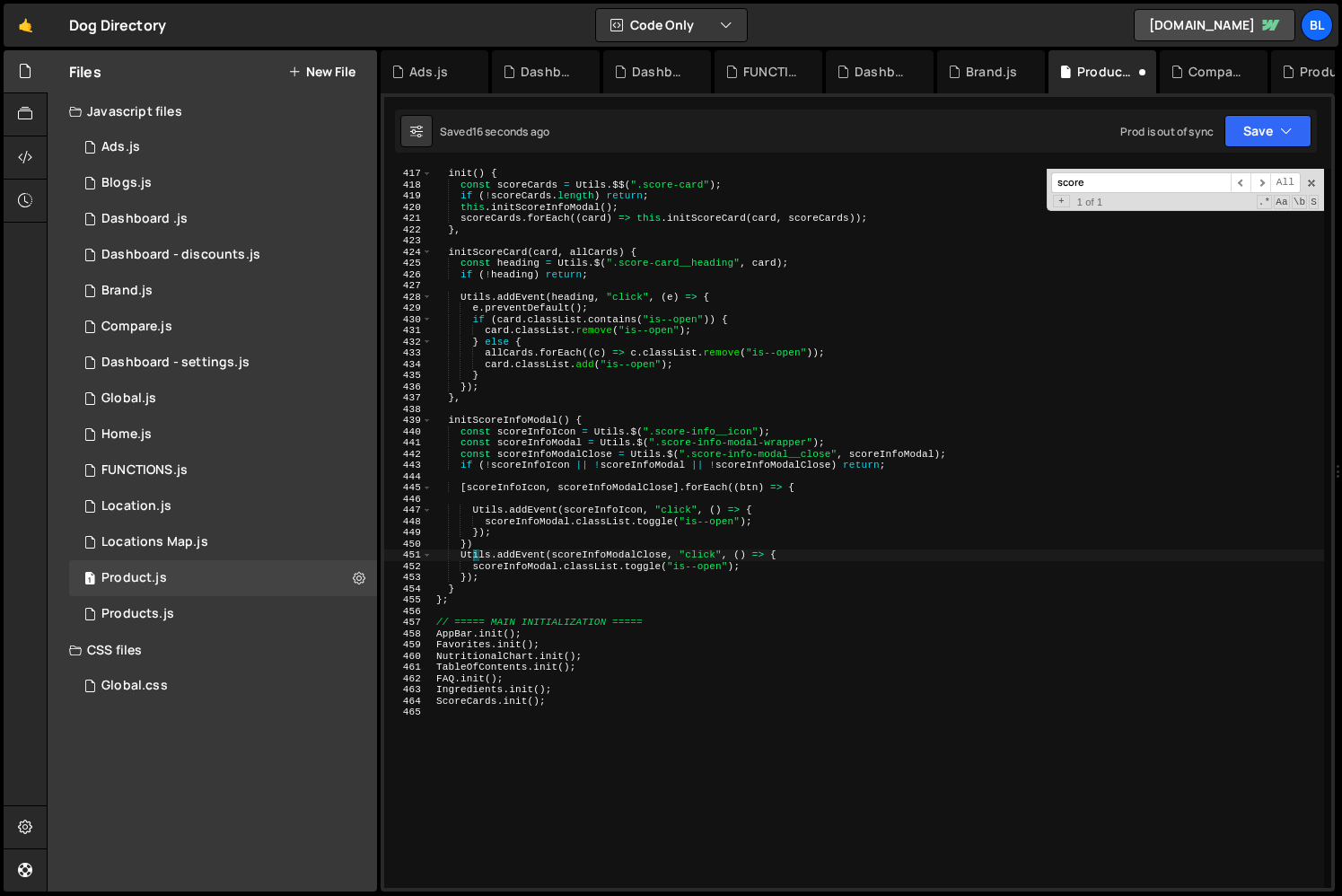
click at [559, 506] on div "init ( ) { const scoreCards = Utils . $$ ( ".score-card" ) ; if ( ! scoreCards …" at bounding box center [878, 538] width 891 height 741
type textarea "Utils.addEvent(scoreInfoIcon, "click", () => {"
click at [551, 502] on div "init ( ) { const scoreCards = Utils . $$ ( ".score-card" ) ; if ( ! scoreCards …" at bounding box center [878, 538] width 891 height 741
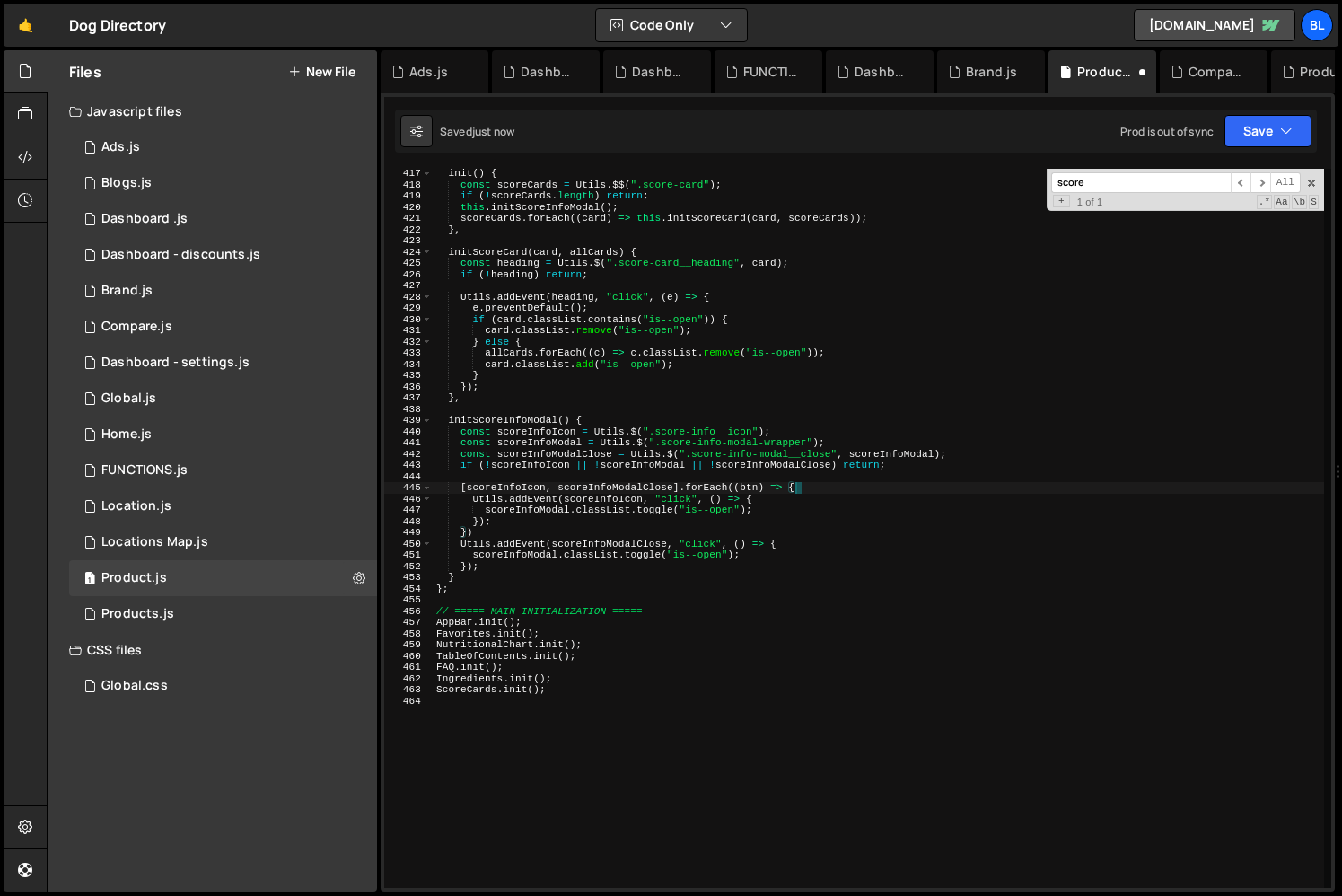
click at [515, 488] on div "init ( ) { const scoreCards = Utils . $$ ( ".score-card" ) ; if ( ! scoreCards …" at bounding box center [878, 538] width 891 height 741
click at [613, 494] on div "init ( ) { const scoreCards = Utils . $$ ( ".score-card" ) ; if ( ! scoreCards …" at bounding box center [878, 538] width 891 height 741
click at [576, 456] on div "init ( ) { const scoreCards = Utils . $$ ( ".score-card" ) ; if ( ! scoreCards …" at bounding box center [878, 538] width 891 height 741
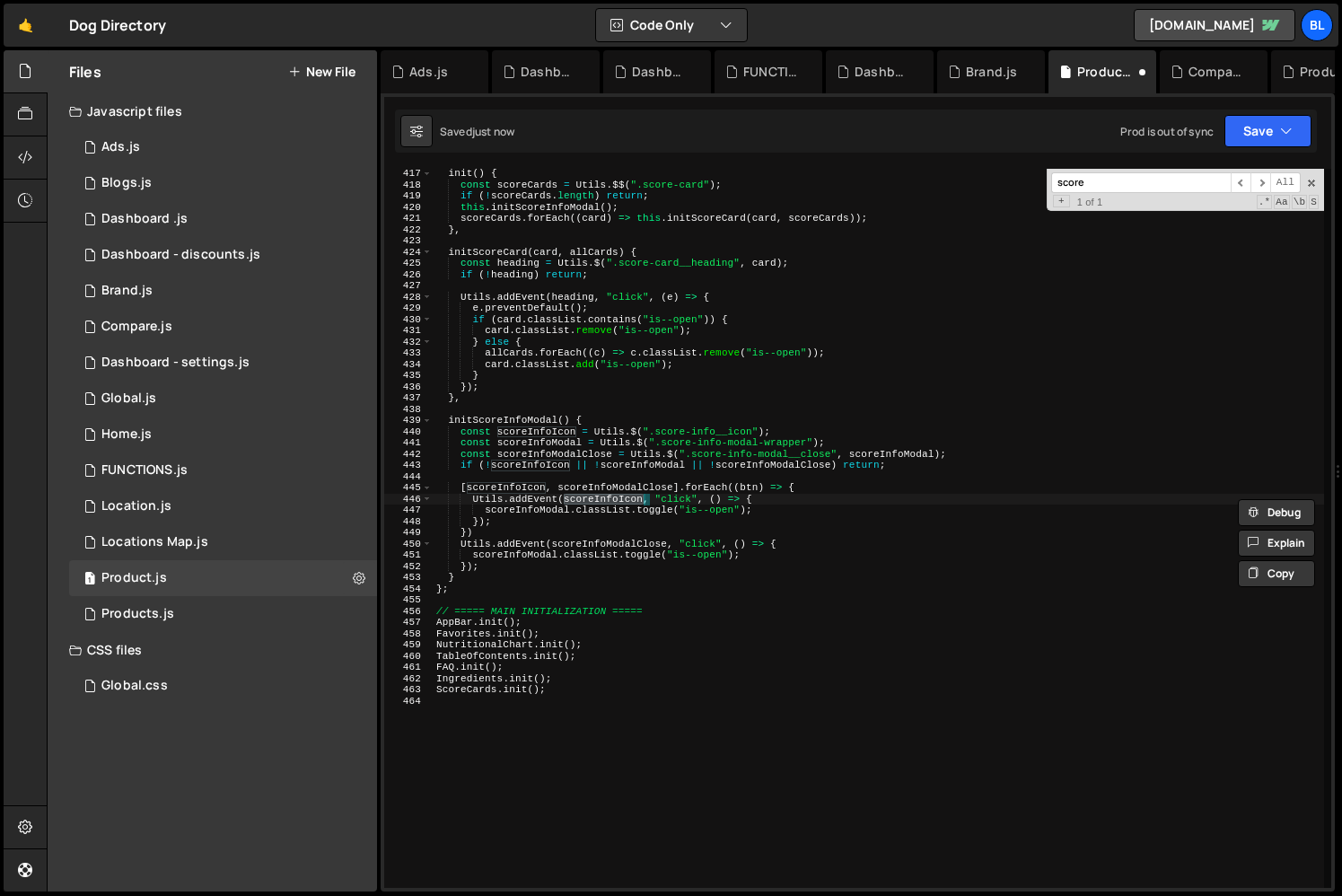
click at [576, 456] on div "init ( ) { const scoreCards = Utils . $$ ( ".score-card" ) ; if ( ! scoreCards …" at bounding box center [878, 538] width 891 height 741
click at [675, 492] on div "init ( ) { const scoreCards = Utils . $$ ( ".score-card" ) ; if ( ! scoreCards …" at bounding box center [878, 538] width 891 height 741
click at [637, 492] on div "init ( ) { const scoreCards = Utils . $$ ( ".score-card" ) ; if ( ! scoreCards …" at bounding box center [878, 538] width 891 height 741
click at [711, 486] on div "init ( ) { const scoreCards = Utils . $$ ( ".score-card" ) ; if ( ! scoreCards …" at bounding box center [878, 538] width 891 height 741
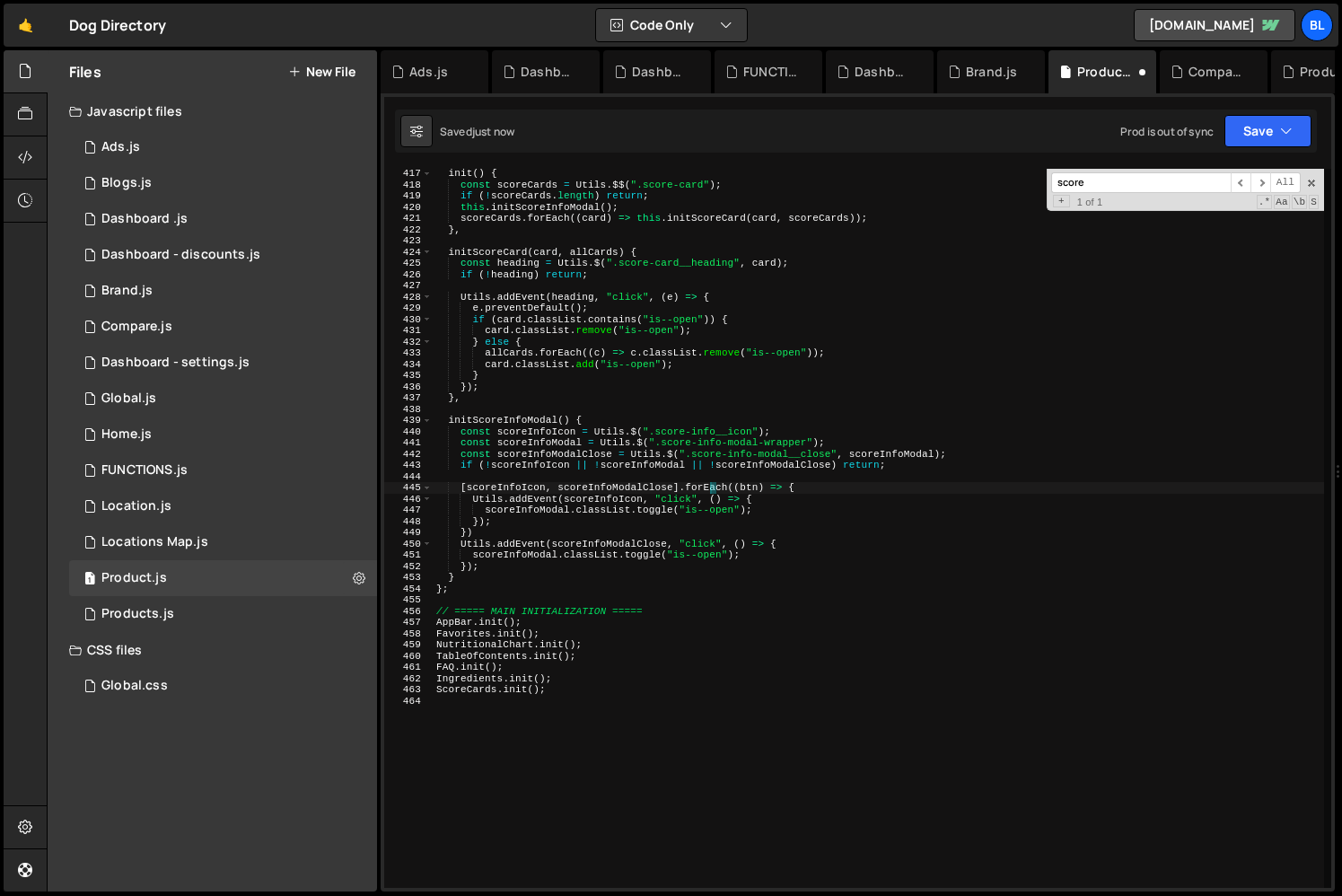
click at [600, 500] on div "init ( ) { const scoreCards = Utils . $$ ( ".score-card" ) ; if ( ! scoreCards …" at bounding box center [878, 538] width 891 height 741
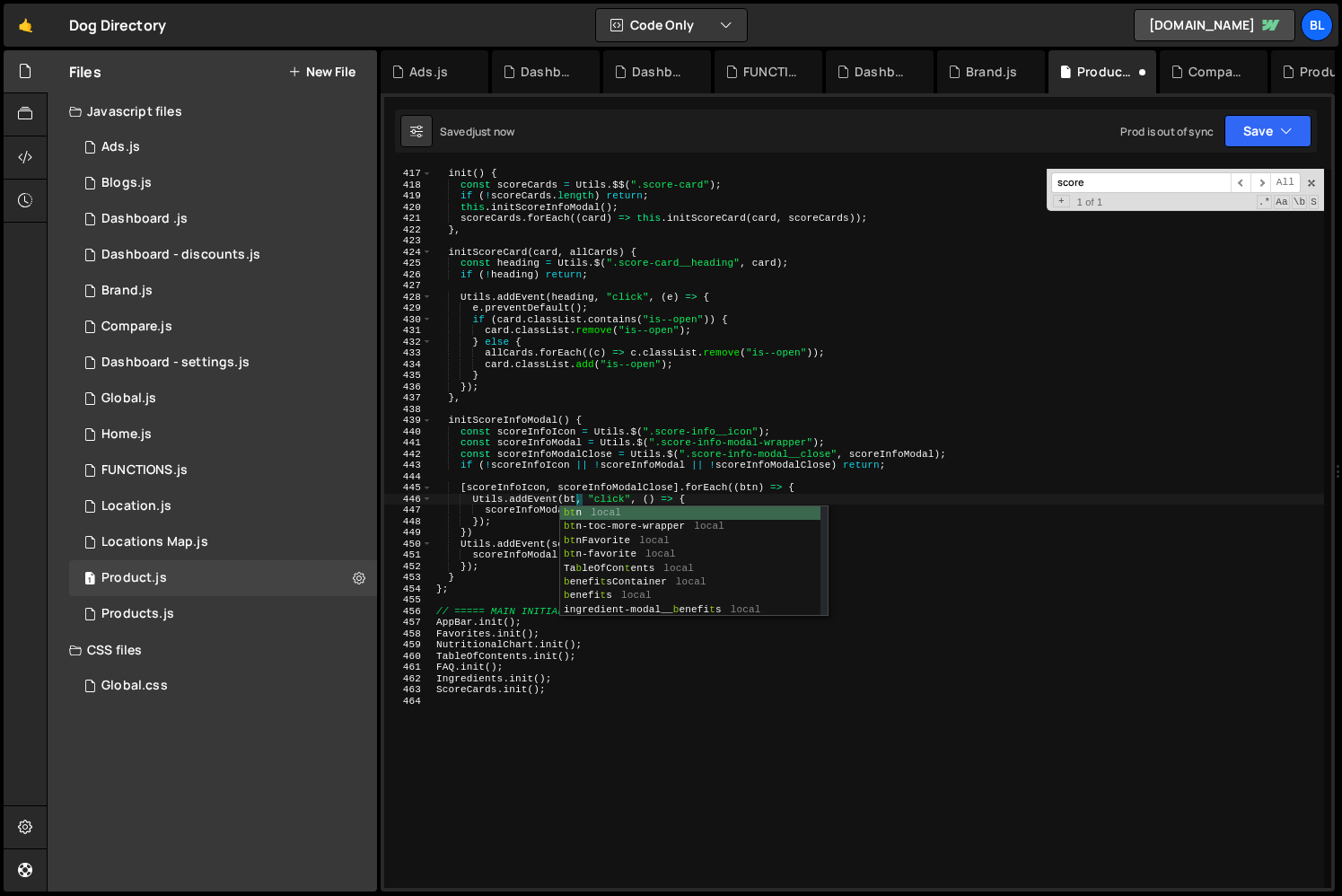
scroll to position [0, 13]
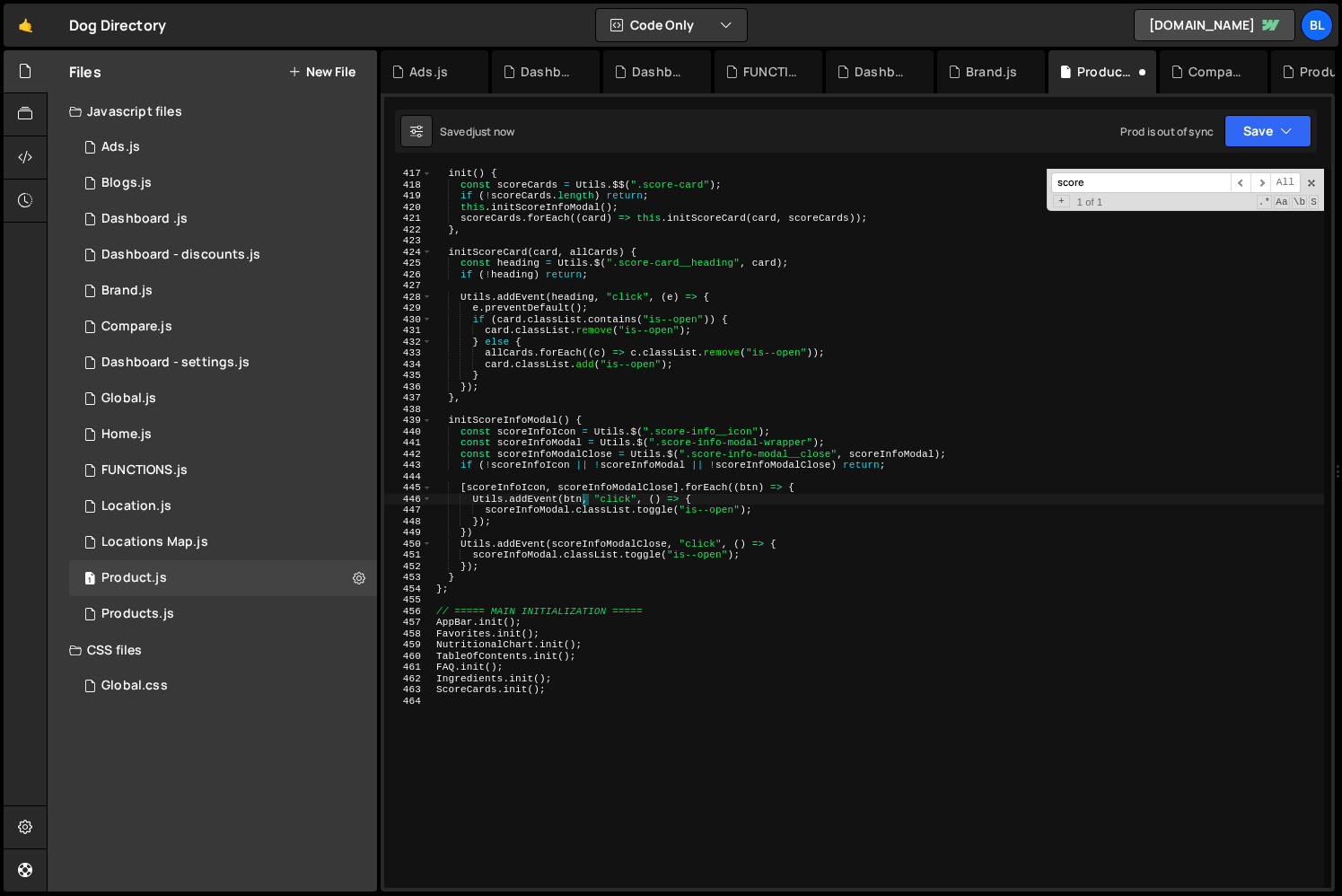
click at [647, 501] on div "init ( ) { const scoreCards = Utils . $$ ( ".score-card" ) ; if ( ! scoreCards …" at bounding box center [878, 538] width 891 height 741
click at [520, 511] on div "init ( ) { const scoreCards = Utils . $$ ( ".score-card" ) ; if ( ! scoreCards …" at bounding box center [878, 538] width 891 height 741
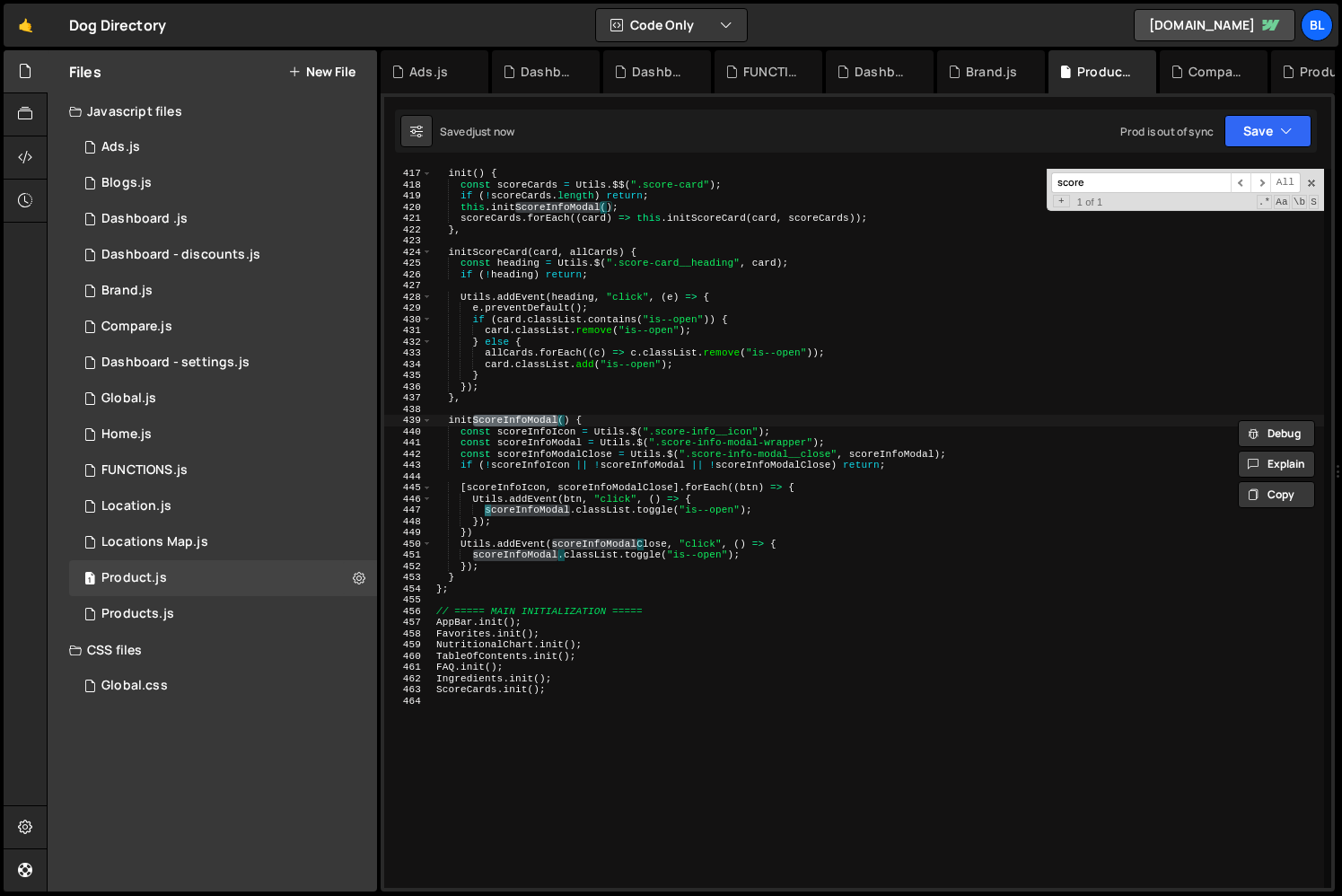
scroll to position [0, 12]
click at [559, 511] on div "init ( ) { const scoreCards = Utils . $$ ( ".score-card" ) ; if ( ! scoreCards …" at bounding box center [878, 538] width 891 height 741
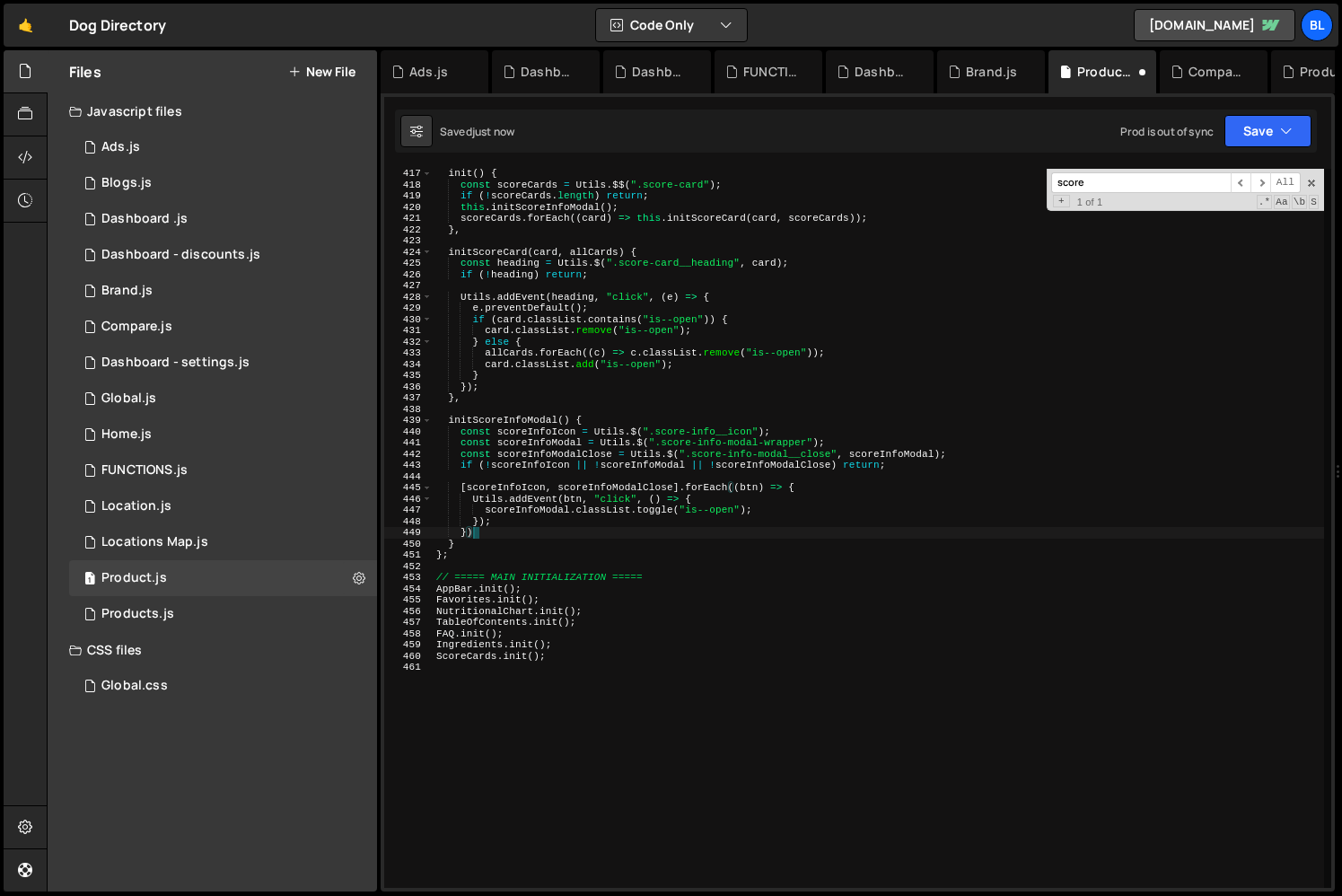
drag, startPoint x: 487, startPoint y: 568, endPoint x: 497, endPoint y: 533, distance: 36.4
click at [497, 533] on div "init ( ) { const scoreCards = Utils . $$ ( ".score-card" ) ; if ( ! scoreCards …" at bounding box center [878, 538] width 891 height 741
click at [497, 586] on div "init ( ) { const scoreCards = Utils . $$ ( ".score-card" ) ; if ( ! scoreCards …" at bounding box center [878, 538] width 891 height 741
click at [659, 515] on div "init ( ) { const scoreCards = Utils . $$ ( ".score-card" ) ; if ( ! scoreCards …" at bounding box center [878, 538] width 891 height 741
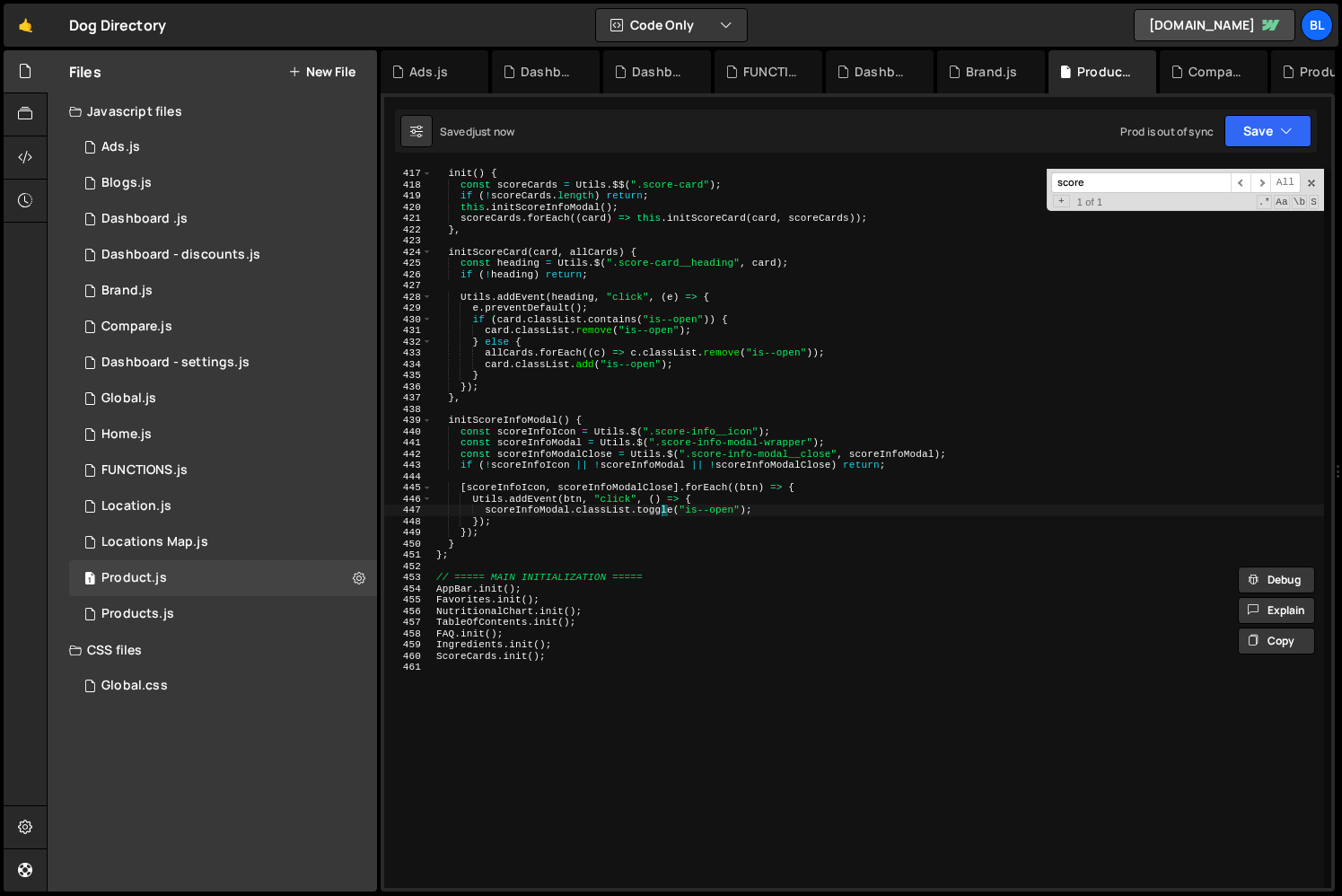
type textarea "scoreInfoModal.classList.toggle("is--open");"
click at [659, 515] on div "init ( ) { const scoreCards = Utils . $$ ( ".score-card" ) ; if ( ! scoreCards …" at bounding box center [878, 538] width 891 height 741
click at [594, 566] on div "init ( ) { const scoreCards = Utils . $$ ( ".score-card" ) ; if ( ! scoreCards …" at bounding box center [878, 538] width 891 height 741
click at [641, 585] on div "init ( ) { const scoreCards = Utils . $$ ( ".score-card" ) ; if ( ! scoreCards …" at bounding box center [878, 538] width 891 height 741
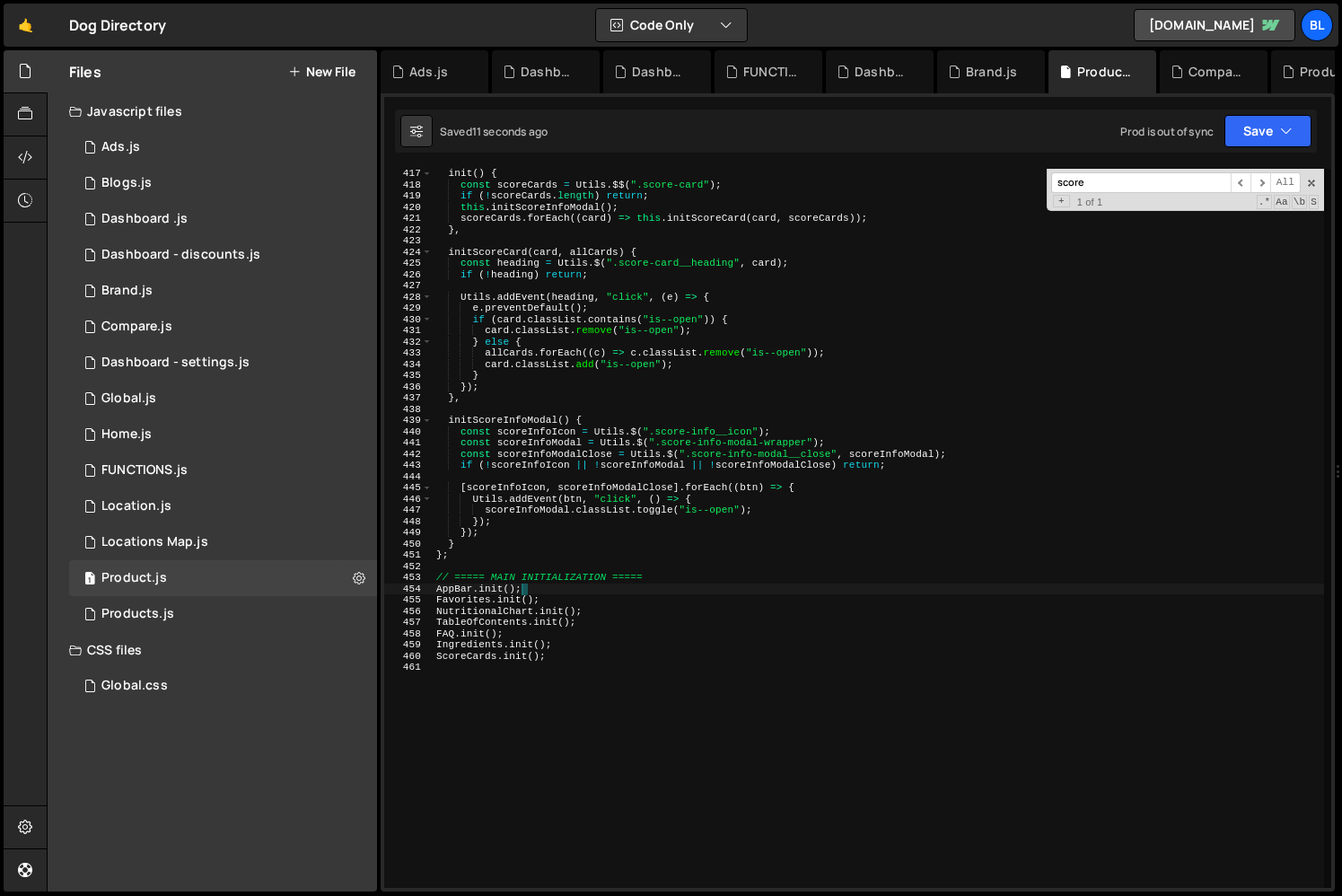
type textarea "AppBar.init();"
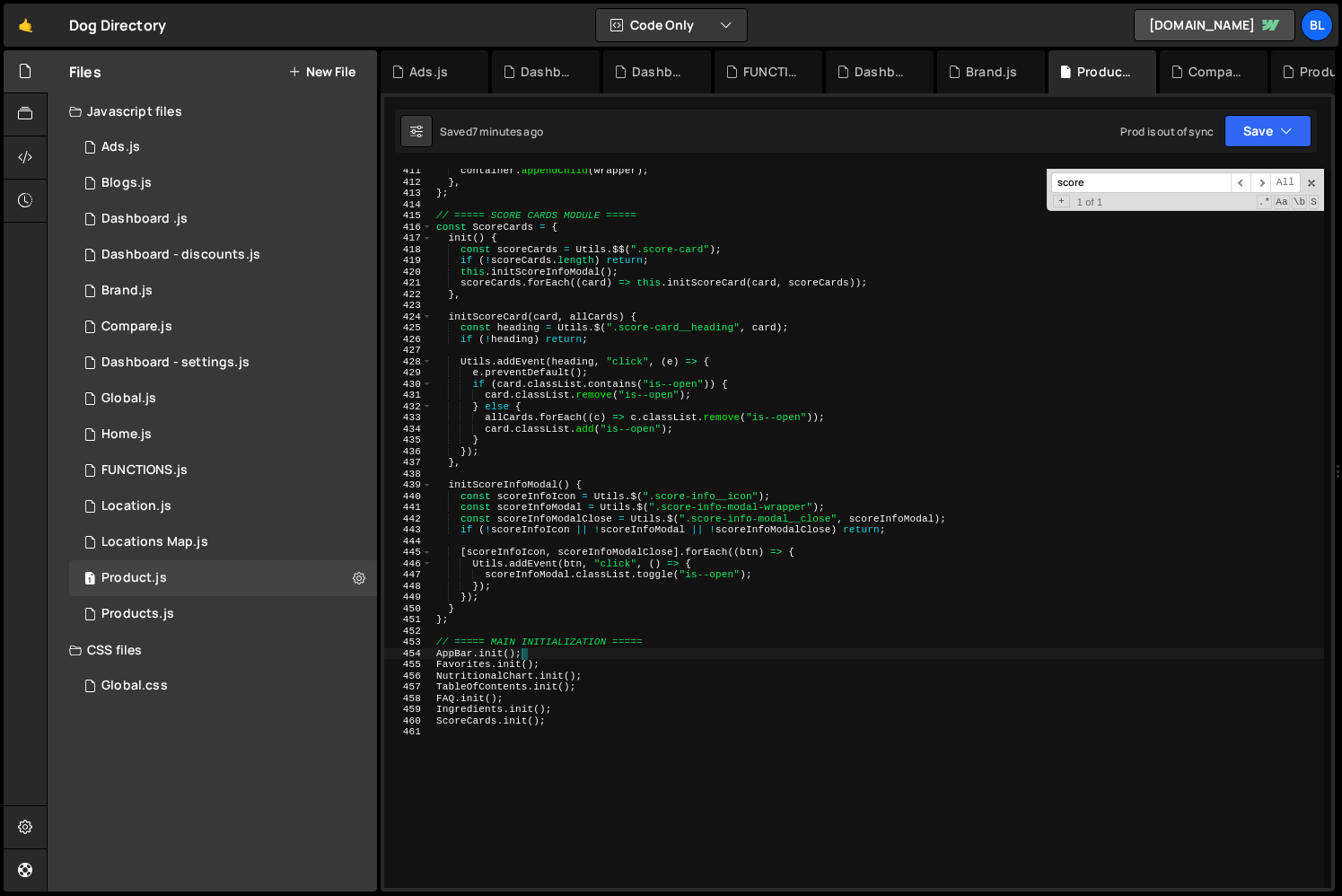
click at [475, 622] on div "container . appendChild ( wrapper ) ; } , } ; // ===== SCORE CARDS MODULE =====…" at bounding box center [878, 536] width 891 height 741
type textarea "};"
type textarea "// ===== SCORE BADGES ===="
type textarea "const scoreBadges = {"
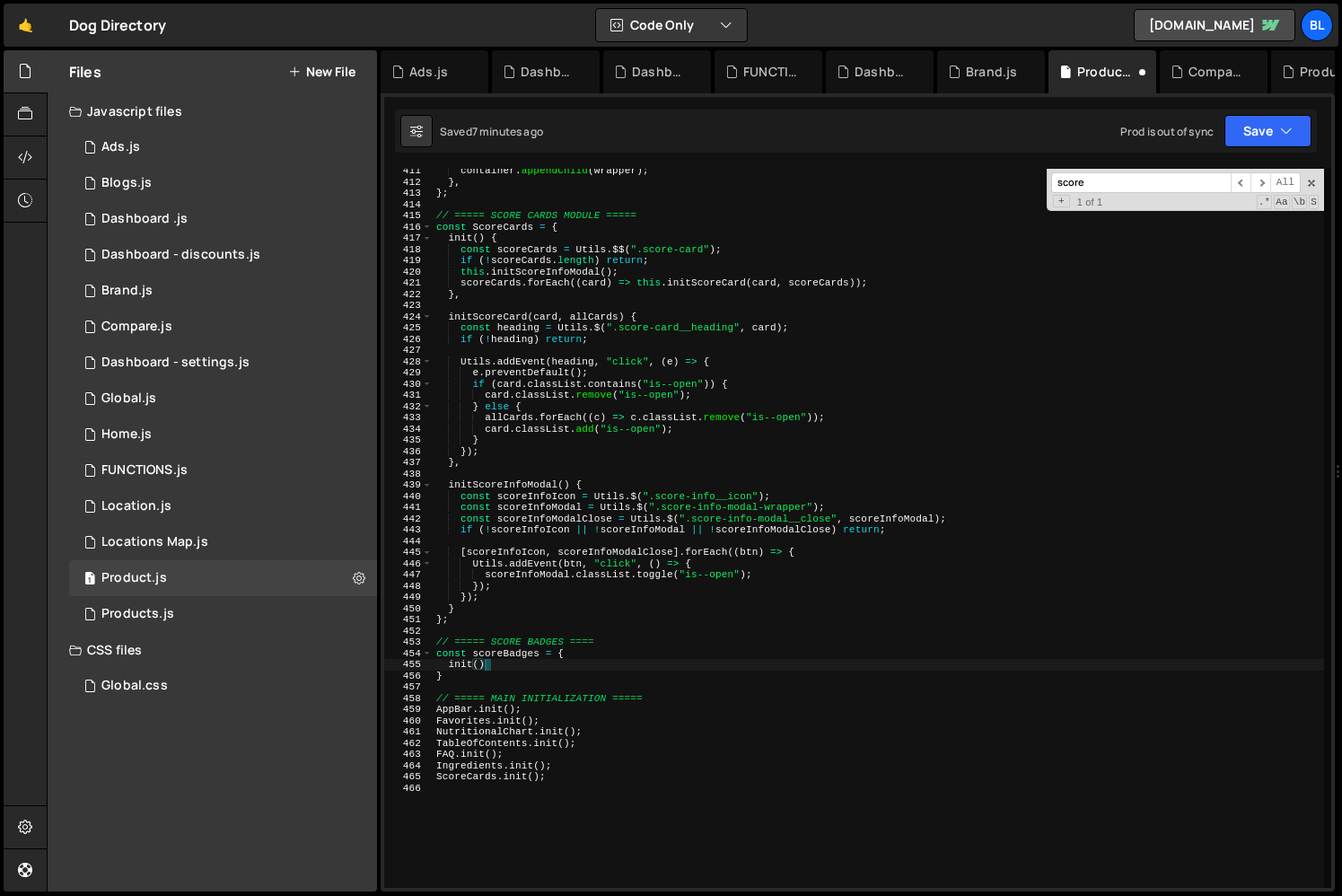
type textarea "init(){"
paste textarea
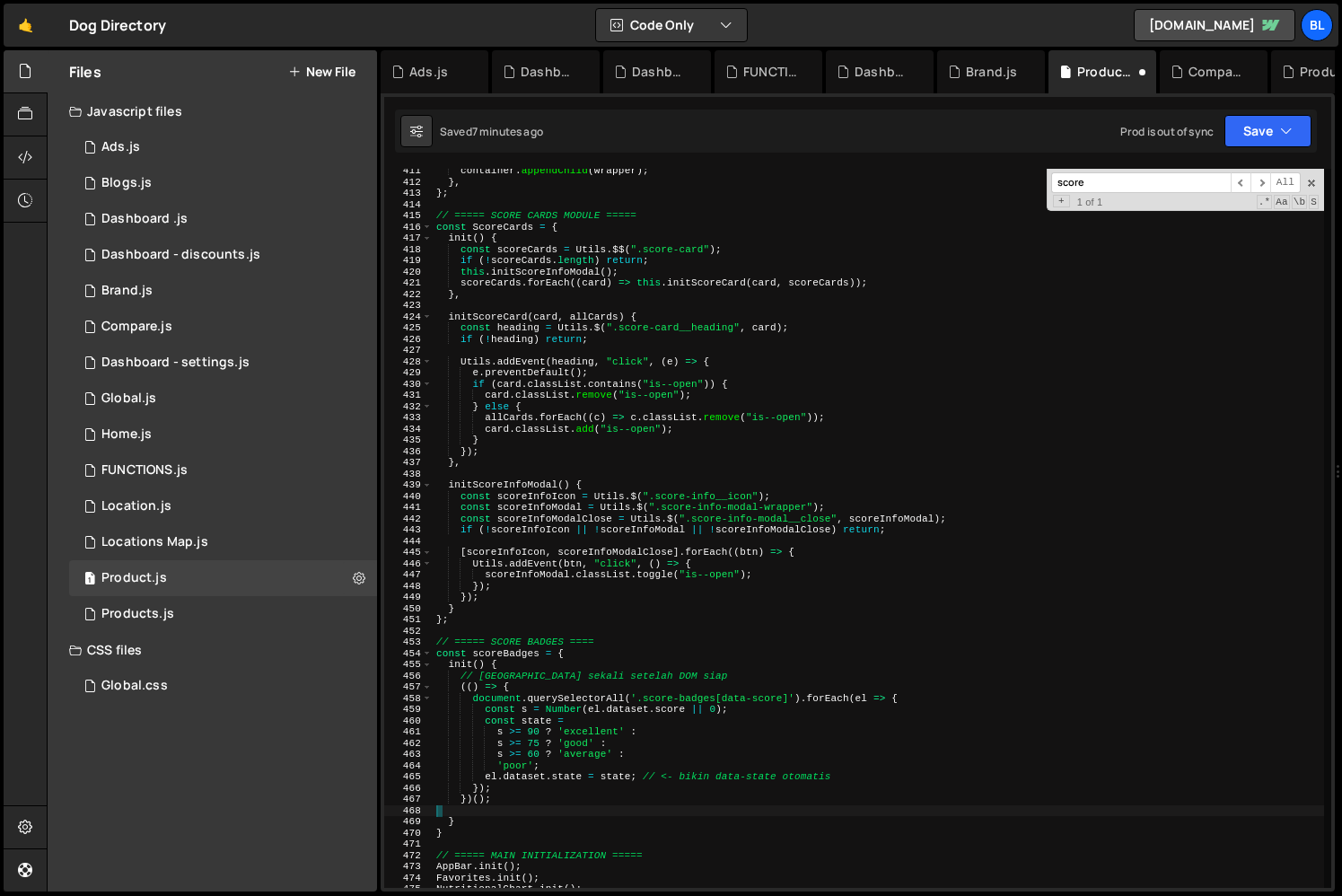
scroll to position [4616, 0]
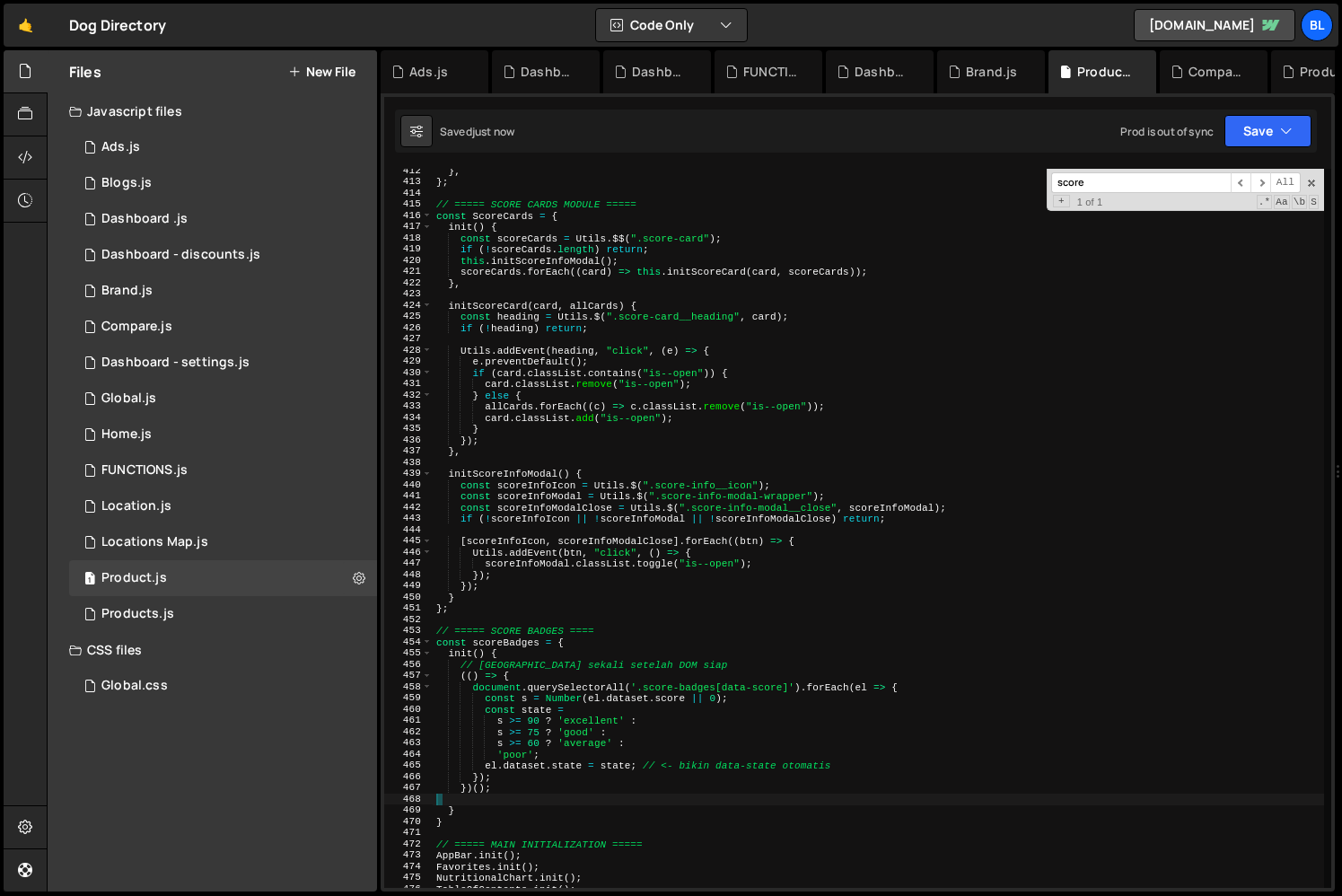
click at [515, 673] on div "} , } ; // ===== SCORE CARDS MODULE ===== const ScoreCards = { init ( ) { const…" at bounding box center [878, 536] width 891 height 741
click at [535, 658] on div "} , } ; // ===== SCORE CARDS MODULE ===== const ScoreCards = { init ( ) { const…" at bounding box center [878, 536] width 891 height 741
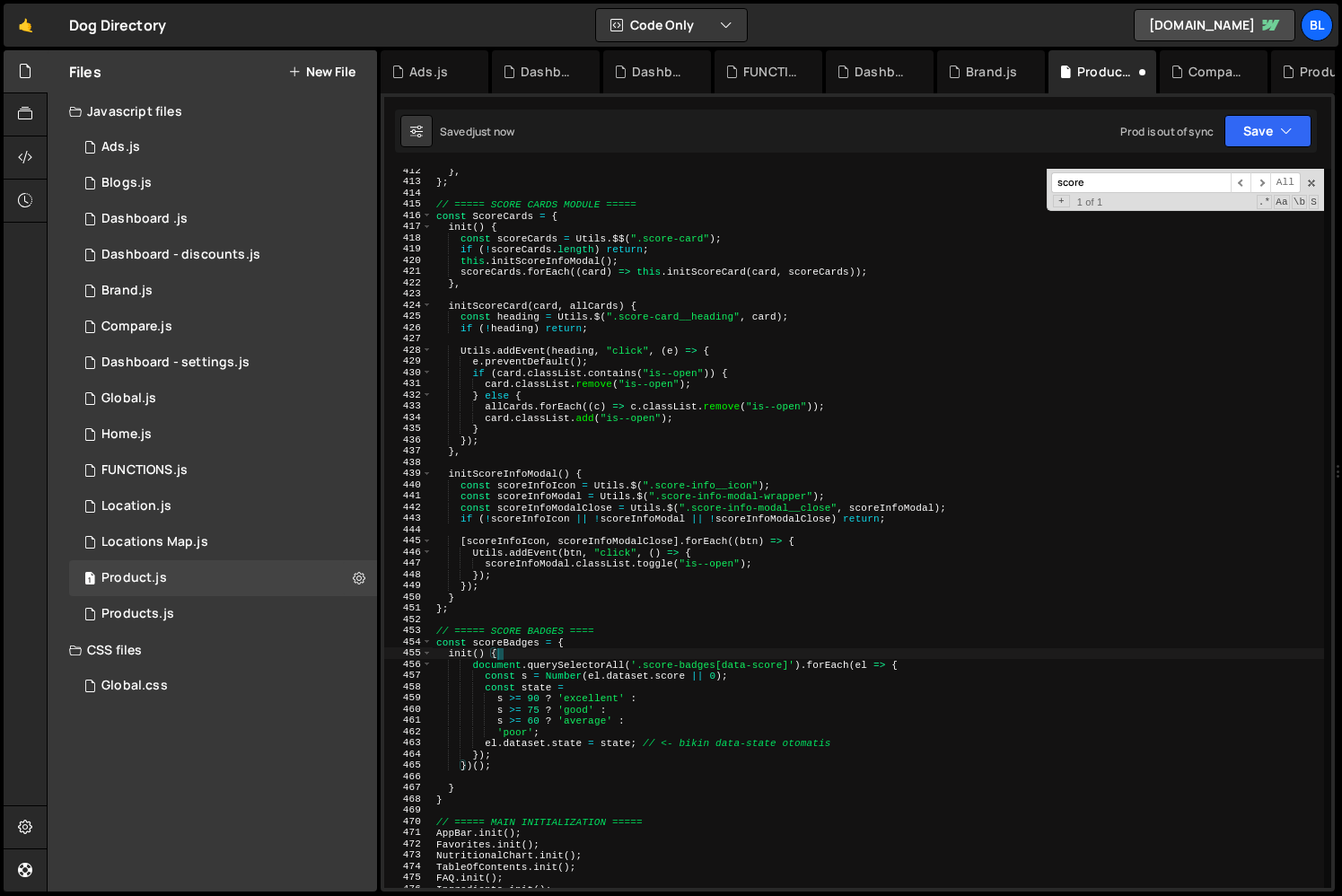
click at [506, 760] on div "} , } ; // ===== SCORE CARDS MODULE ===== const ScoreCards = { init ( ) { const…" at bounding box center [878, 536] width 891 height 741
type textarea "})();"
type textarea "});"
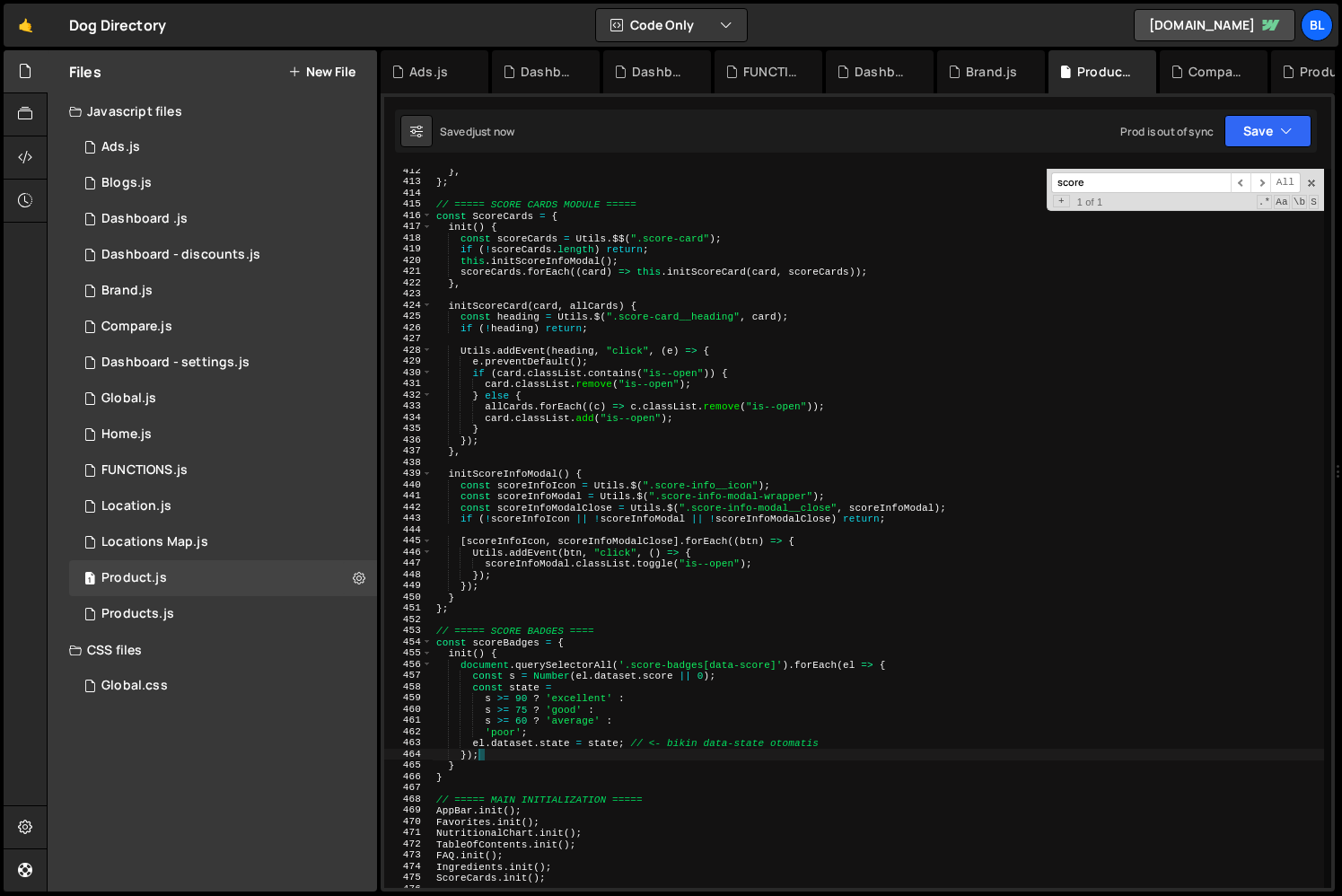
click at [513, 781] on div "} , } ; // ===== SCORE CARDS MODULE ===== const ScoreCards = { init ( ) { const…" at bounding box center [878, 536] width 891 height 741
click at [652, 664] on div "} , } ; // ===== SCORE CARDS MODULE ===== const ScoreCards = { init ( ) { const…" at bounding box center [878, 536] width 891 height 741
click at [733, 662] on div "} , } ; // ===== SCORE CARDS MODULE ===== const ScoreCards = { init ( ) { const…" at bounding box center [878, 536] width 891 height 741
drag, startPoint x: 639, startPoint y: 747, endPoint x: 835, endPoint y: 744, distance: 196.0
click at [835, 744] on div "} , } ; // ===== SCORE CARDS MODULE ===== const ScoreCards = { init ( ) { const…" at bounding box center [878, 536] width 891 height 741
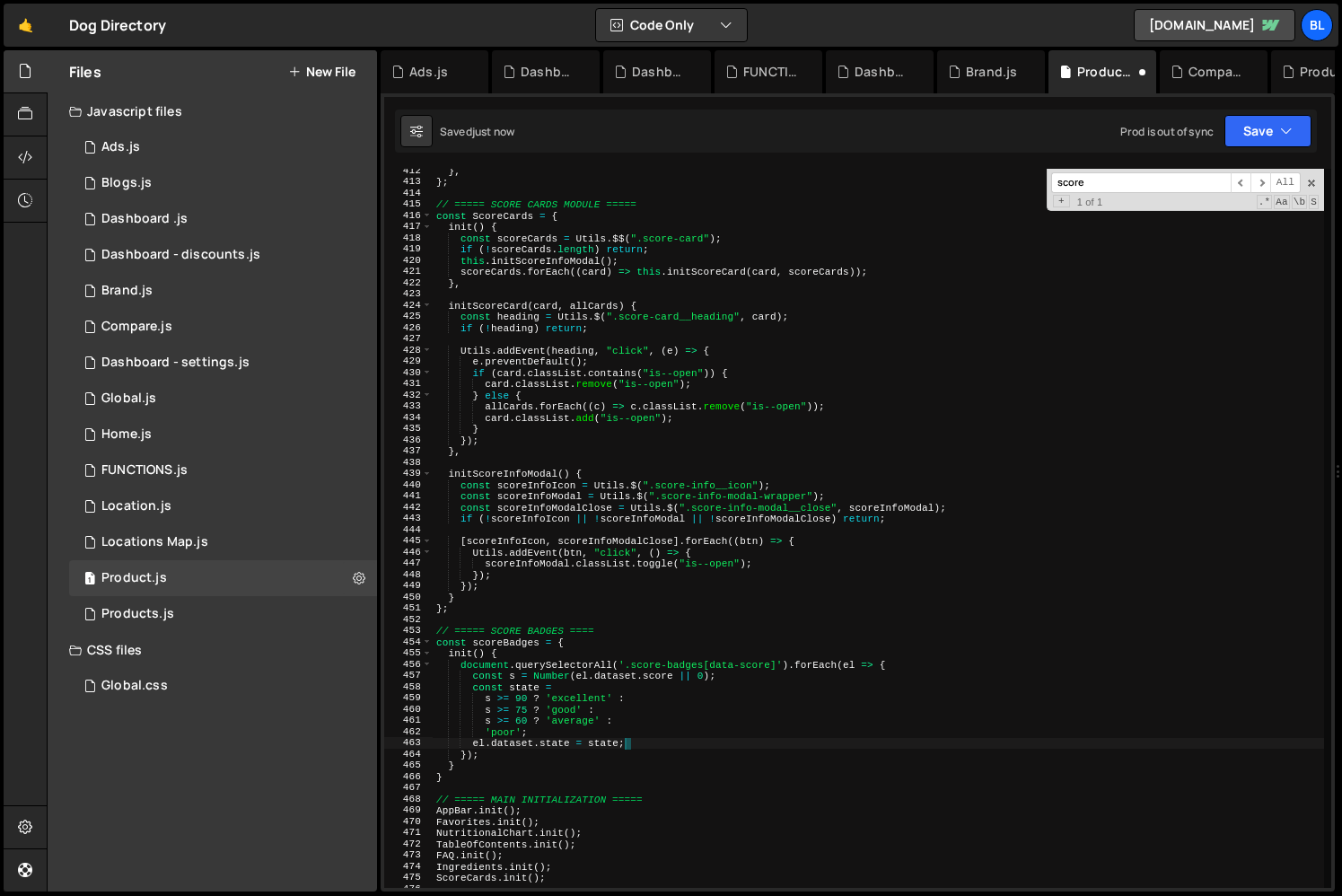
click at [643, 764] on div "} , } ; // ===== SCORE CARDS MODULE ===== const ScoreCards = { init ( ) { const…" at bounding box center [878, 536] width 891 height 741
click at [659, 753] on div "} , } ; // ===== SCORE CARDS MODULE ===== const ScoreCards = { init ( ) { const…" at bounding box center [878, 536] width 891 height 741
drag, startPoint x: 598, startPoint y: 503, endPoint x: 644, endPoint y: 500, distance: 46.1
click at [644, 500] on div "} , } ; // ===== SCORE CARDS MODULE ===== const ScoreCards = { init ( ) { const…" at bounding box center [878, 536] width 891 height 741
click at [595, 500] on div "} , } ; // ===== SCORE CARDS MODULE ===== const ScoreCards = { init ( ) { const…" at bounding box center [878, 536] width 891 height 741
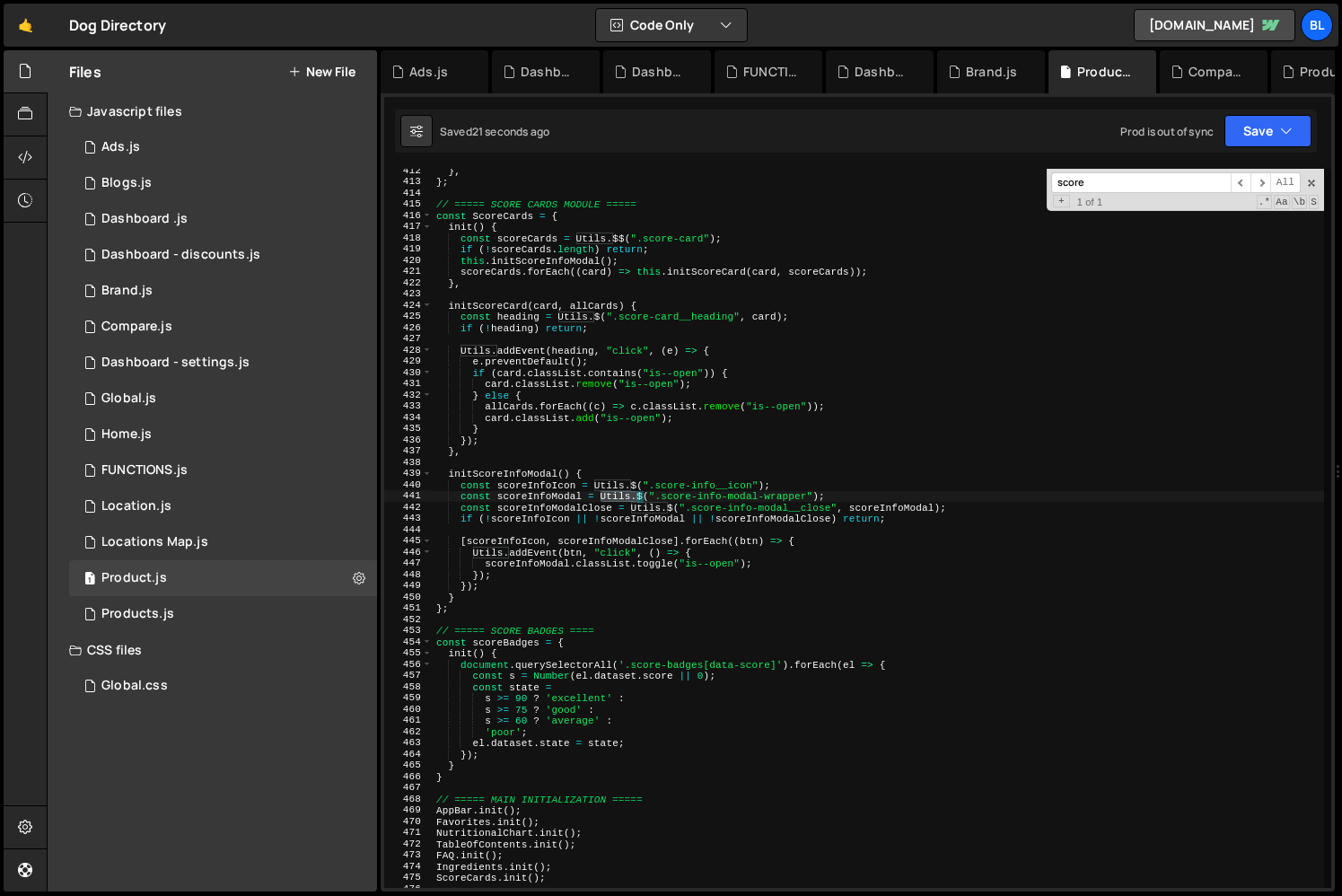
drag, startPoint x: 603, startPoint y: 498, endPoint x: 641, endPoint y: 500, distance: 38.1
click at [641, 500] on div "} , } ; // ===== SCORE CARDS MODULE ===== const ScoreCards = { init ( ) { const…" at bounding box center [878, 536] width 891 height 741
drag, startPoint x: 456, startPoint y: 669, endPoint x: 613, endPoint y: 668, distance: 157.0
click at [613, 668] on div "} , } ; // ===== SCORE CARDS MODULE ===== const ScoreCards = { init ( ) { const…" at bounding box center [878, 536] width 891 height 741
paste textarea "Utils.$"
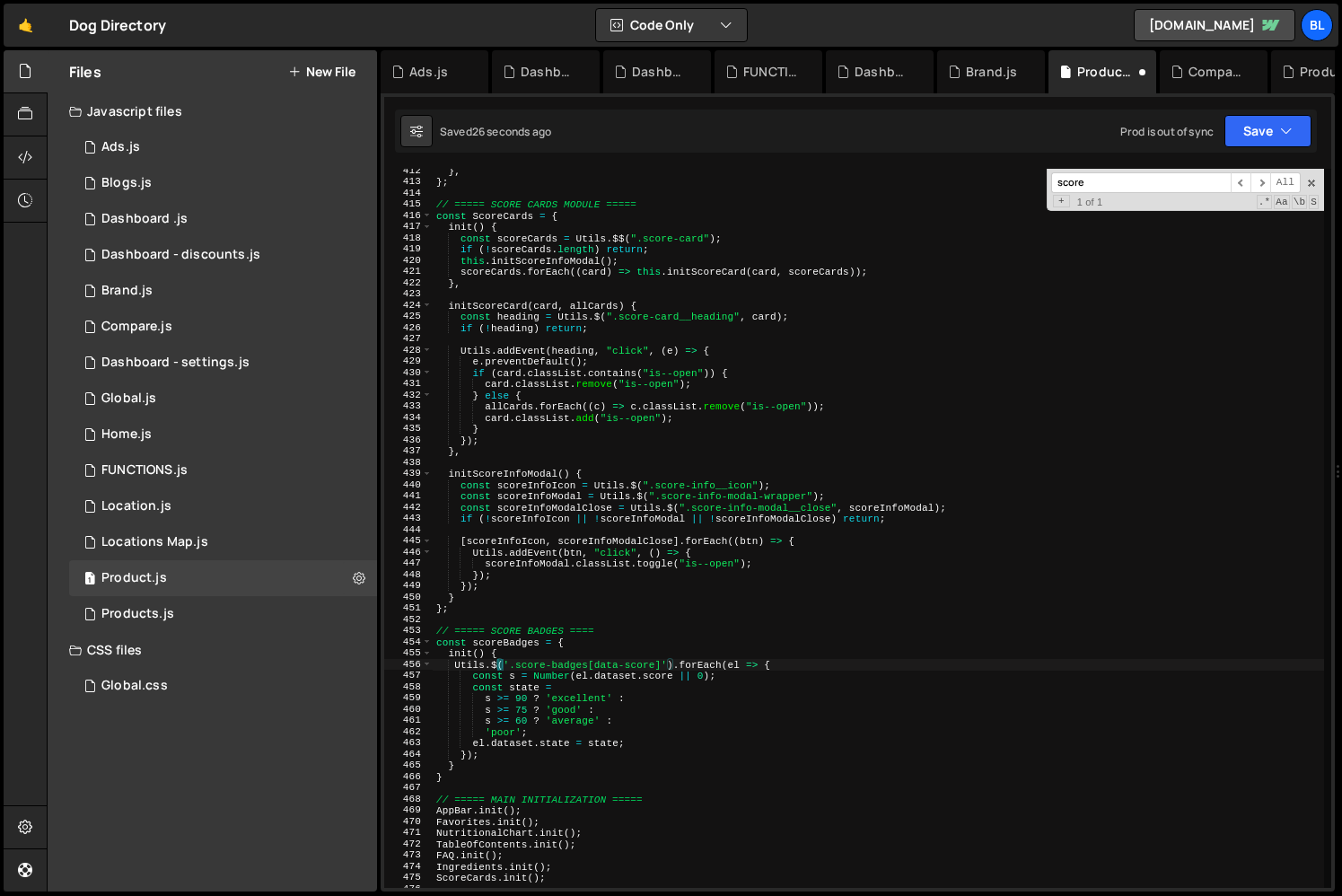
scroll to position [0, 5]
click at [695, 710] on div "} , } ; // ===== SCORE CARDS MODULE ===== const ScoreCards = { init ( ) { const…" at bounding box center [878, 536] width 891 height 741
drag, startPoint x: 458, startPoint y: 666, endPoint x: 688, endPoint y: 663, distance: 230.0
click at [688, 663] on div "} , } ; // ===== SCORE CARDS MODULE ===== const ScoreCards = { init ( ) { const…" at bounding box center [878, 536] width 891 height 741
type textarea ".forEach(el => {"
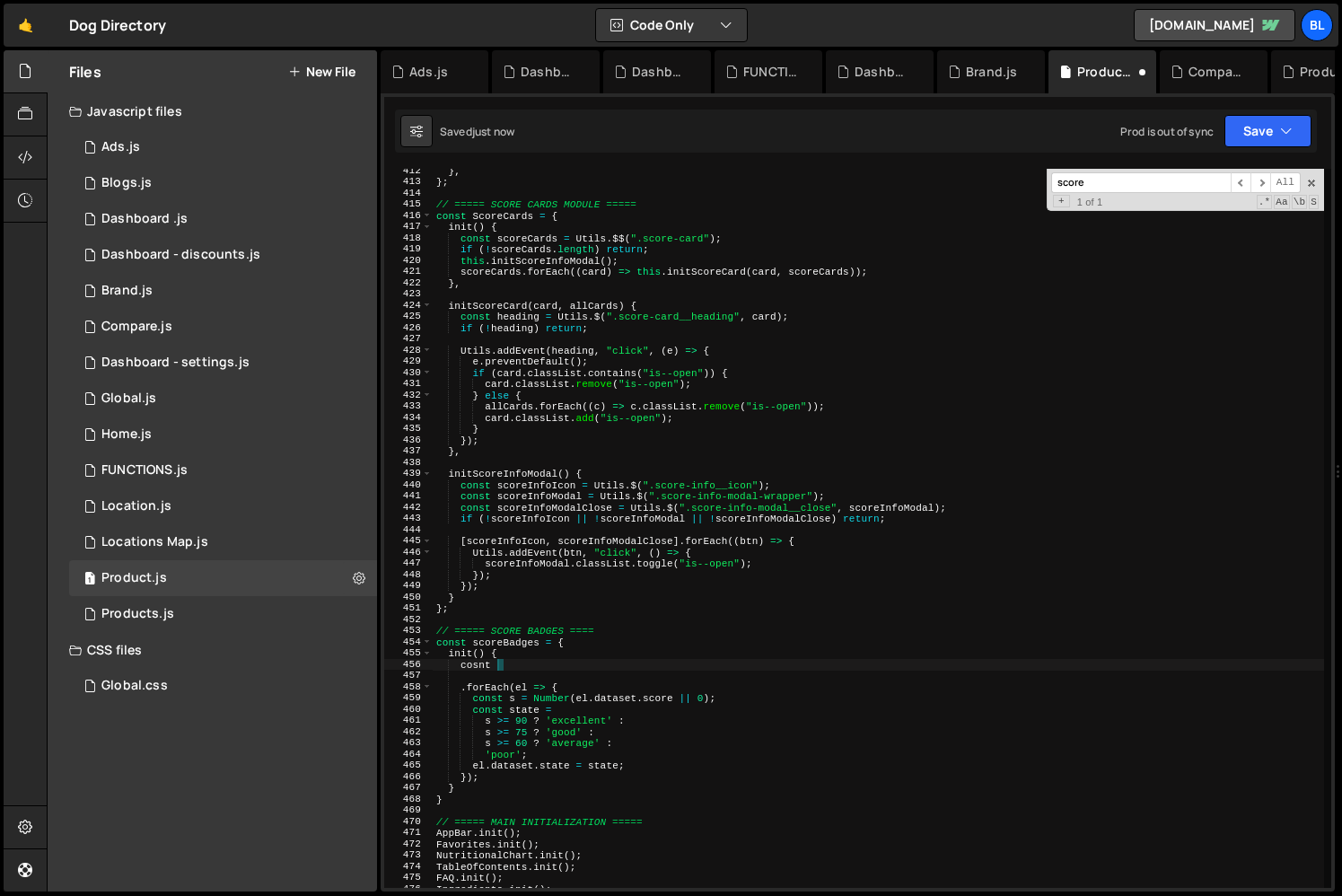
type textarea "cosnt"
paste textarea "Utils.$$('.score-badges[data-score]')"
type textarea "const badges = Utils.$$('.score-badges[data-score]');"
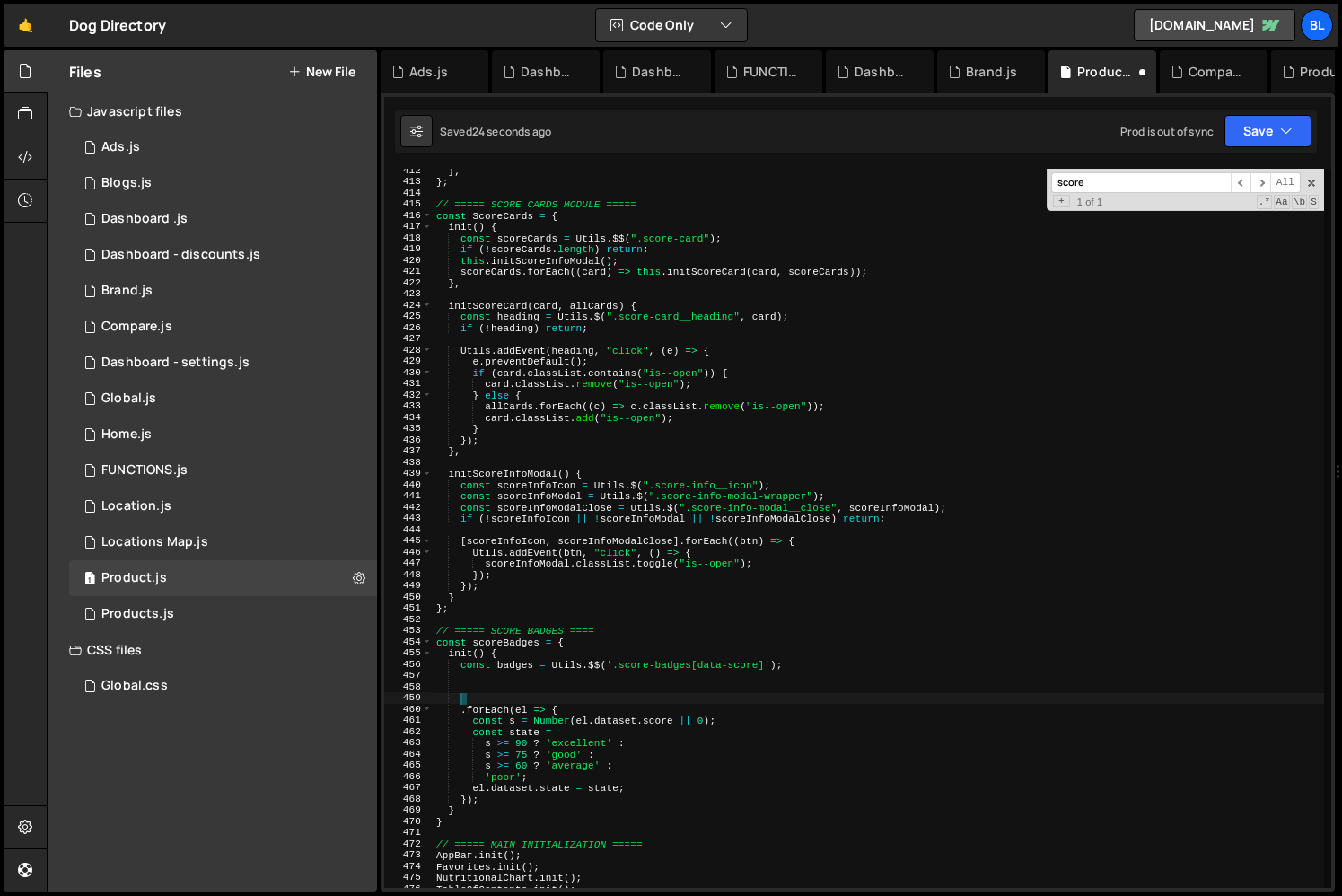
type textarea ".forEach(el => {"
type textarea "if (!badges.length) return;"
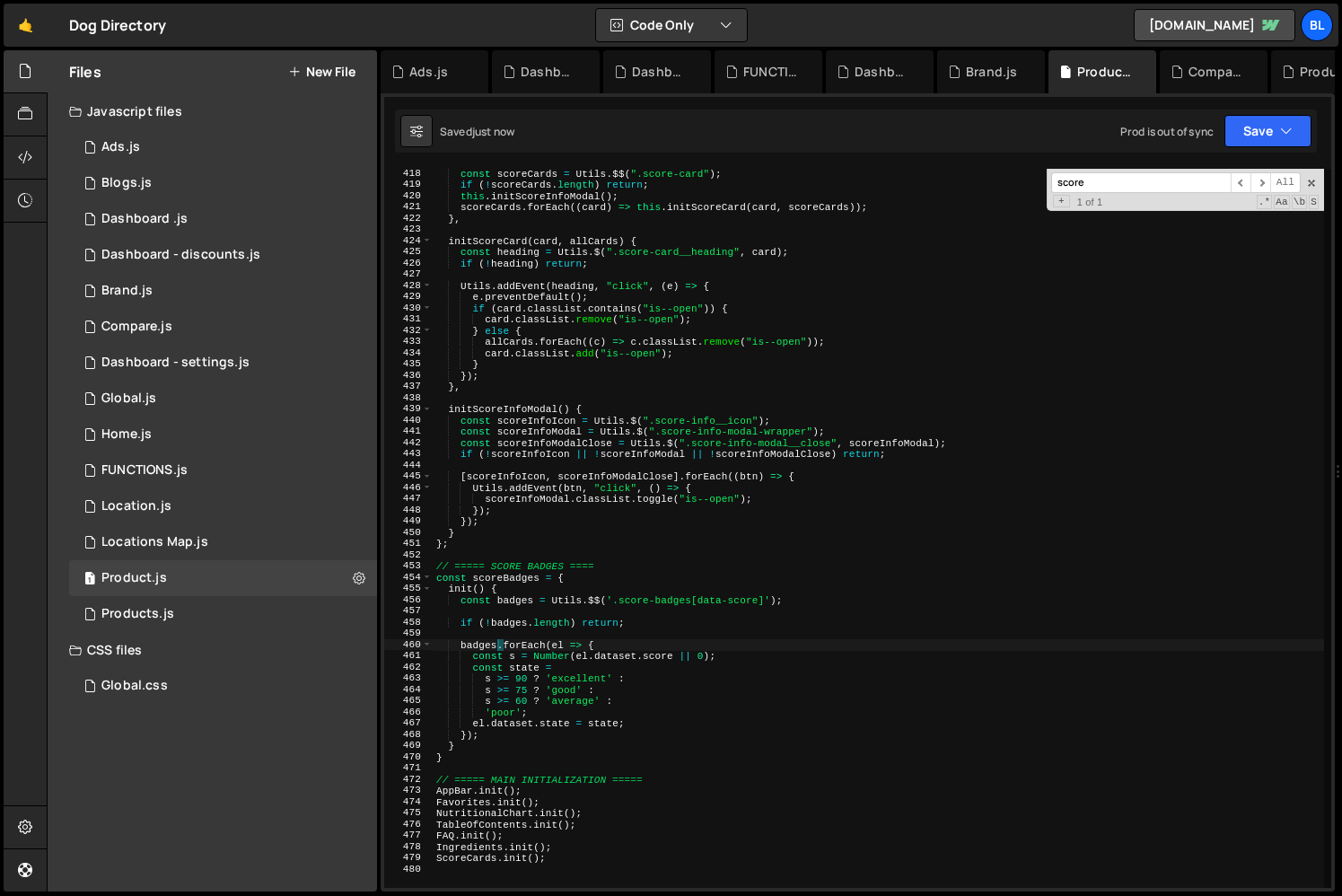
click at [561, 703] on div "const scoreCards = Utils . $$ ( ".score-card" ) ; if ( ! scoreCards . length ) …" at bounding box center [878, 538] width 891 height 741
click at [545, 745] on div "const scoreCards = Utils . $$ ( ".score-card" ) ; if ( ! scoreCards . length ) …" at bounding box center [878, 538] width 891 height 741
click at [503, 730] on div "const scoreCards = Utils . $$ ( ".score-card" ) ; if ( ! scoreCards . length ) …" at bounding box center [878, 538] width 891 height 741
click at [459, 633] on div "const scoreCards = Utils . $$ ( ".score-card" ) ; if ( ! scoreCards . length ) …" at bounding box center [878, 538] width 891 height 741
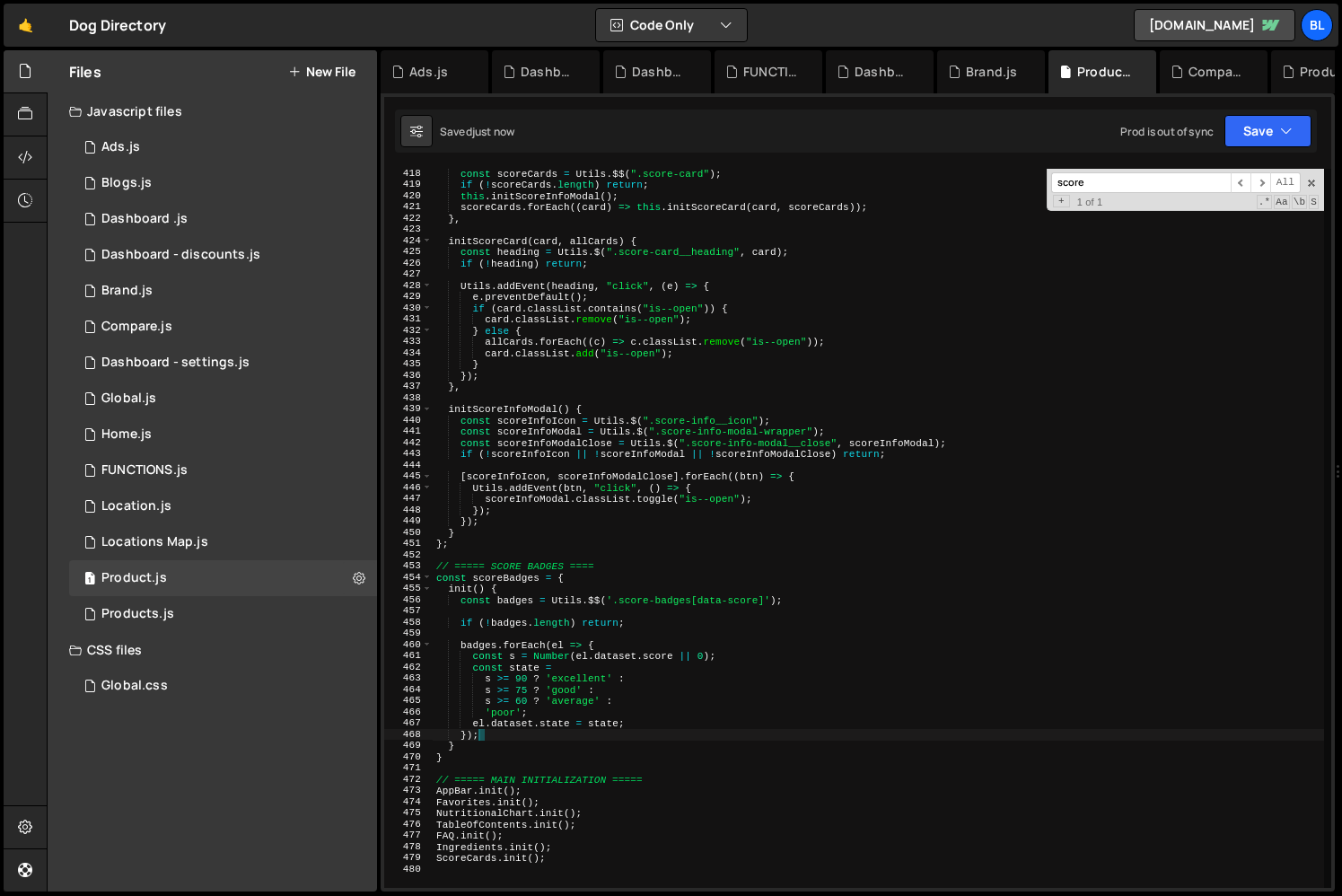
type textarea "badges.forEach(el => {"
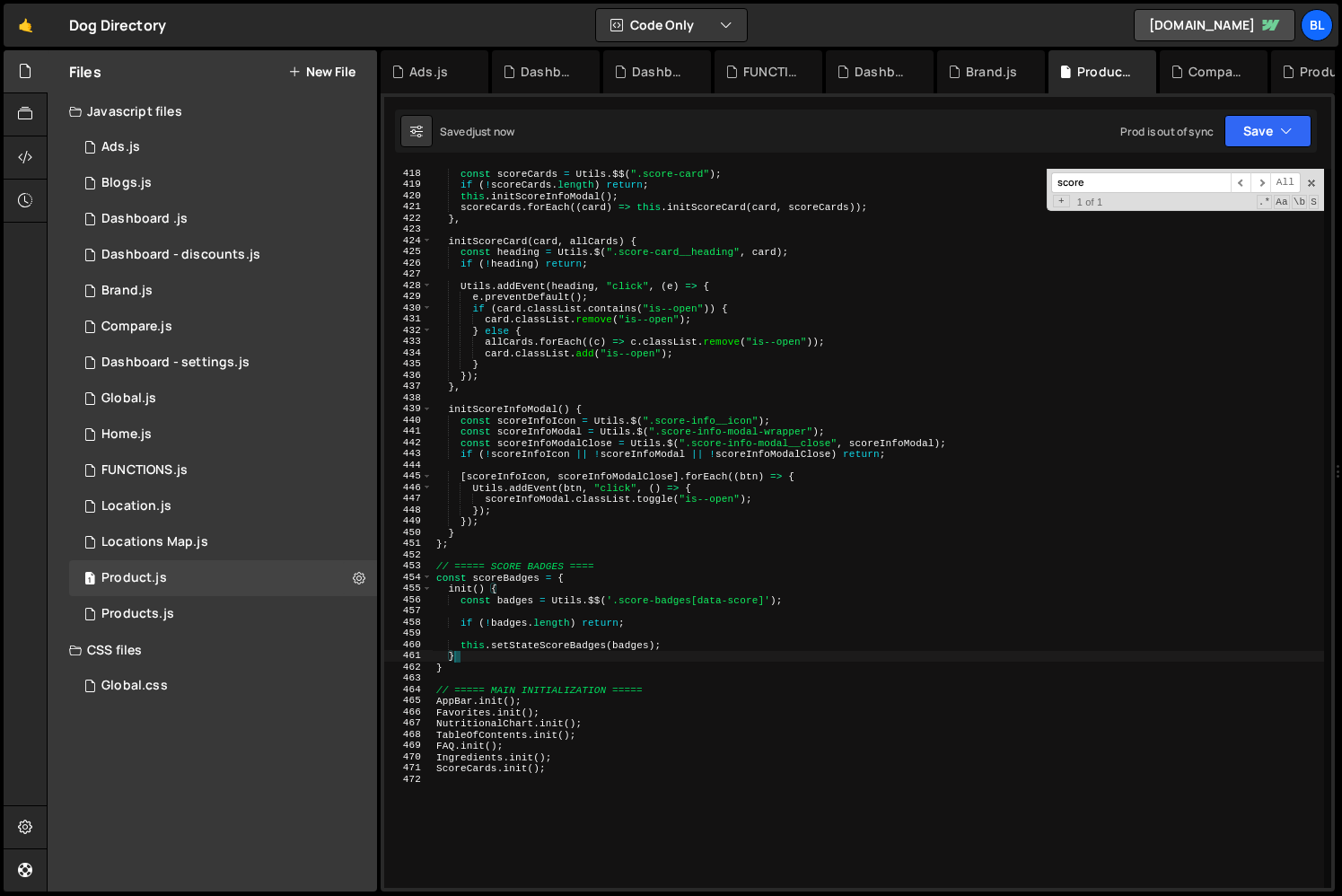
type textarea "},"
type textarea "setStateScoreBadges(badges){"
paste textarea "});"
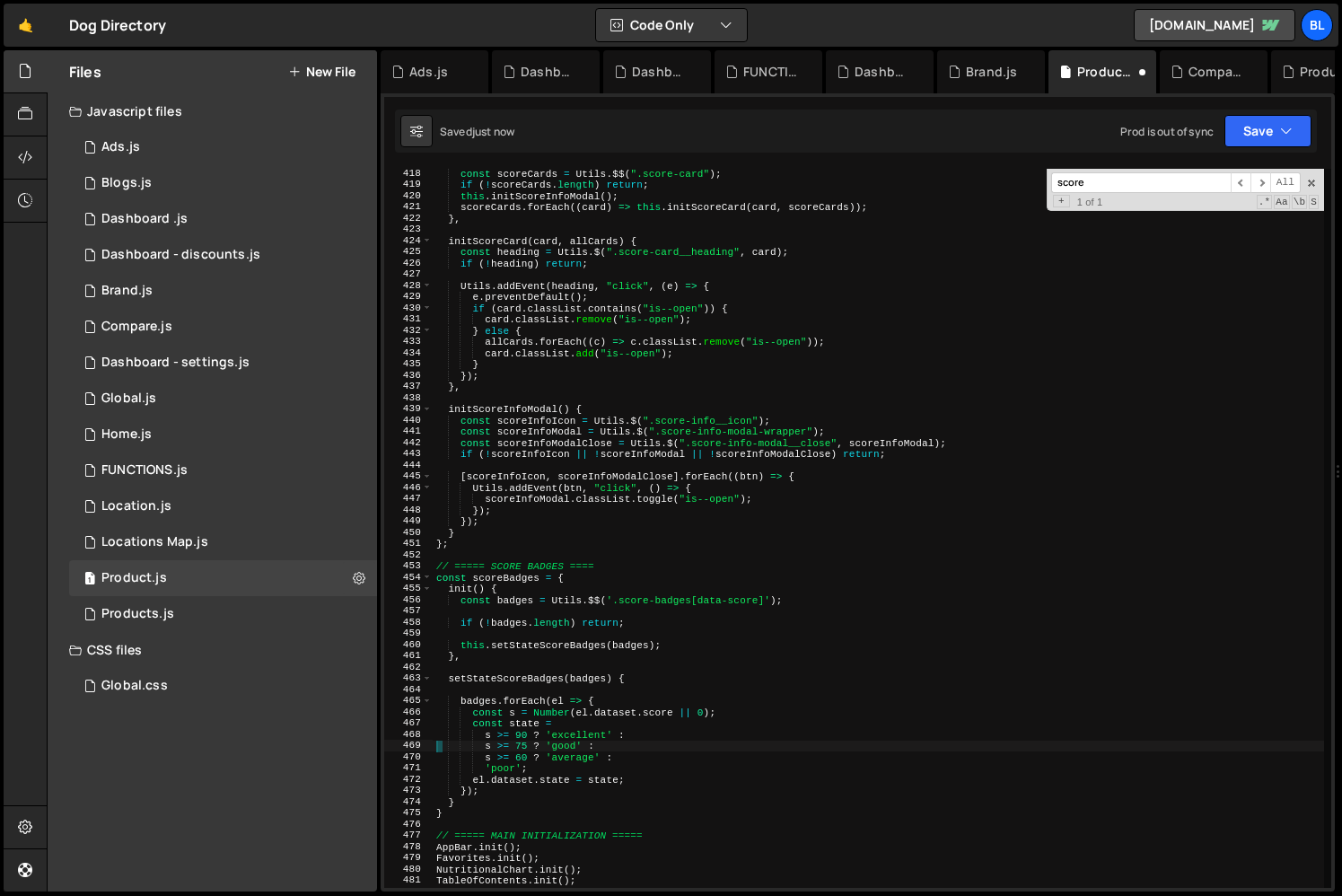
type textarea "ScoreCards.init();"
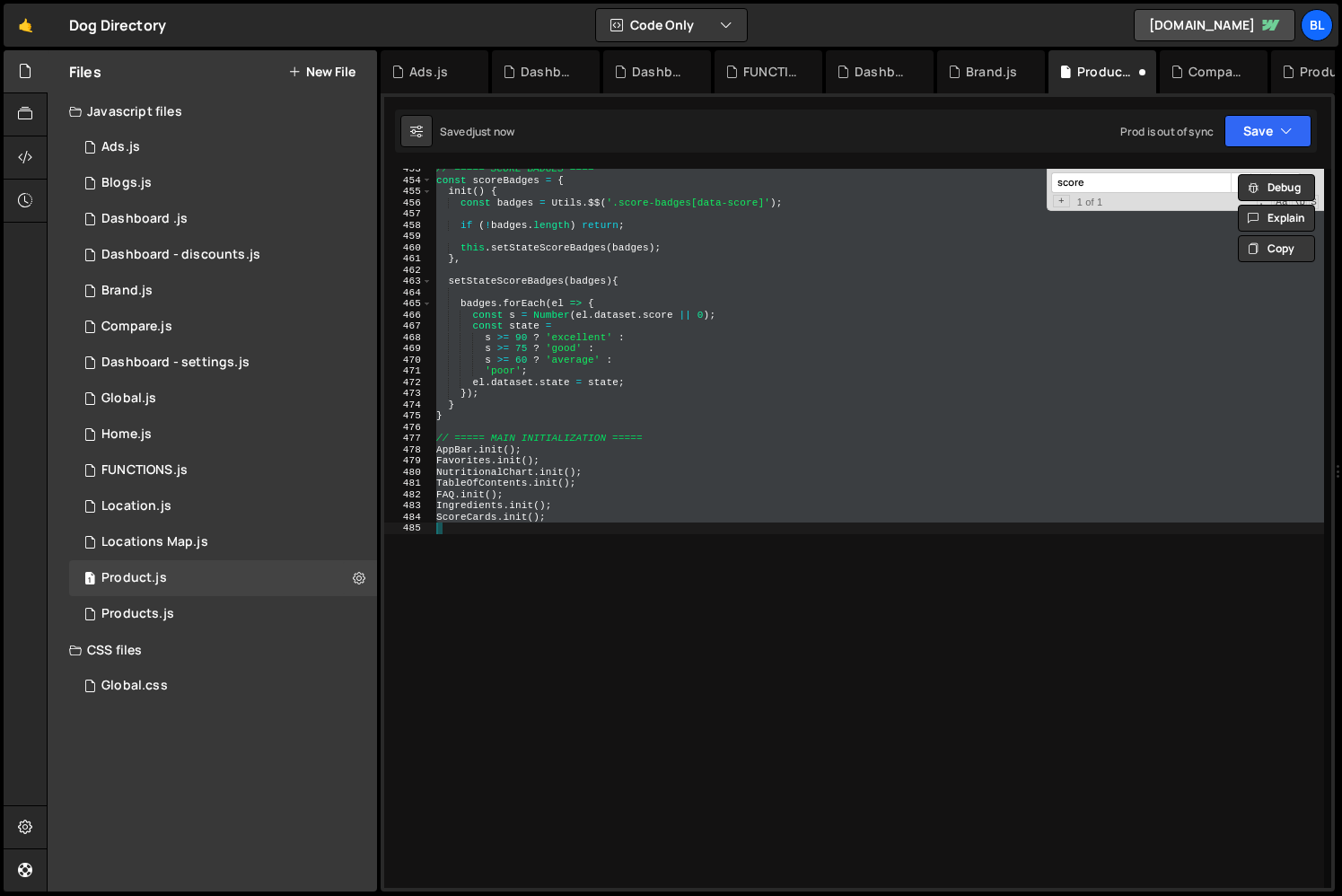
scroll to position [4976, 0]
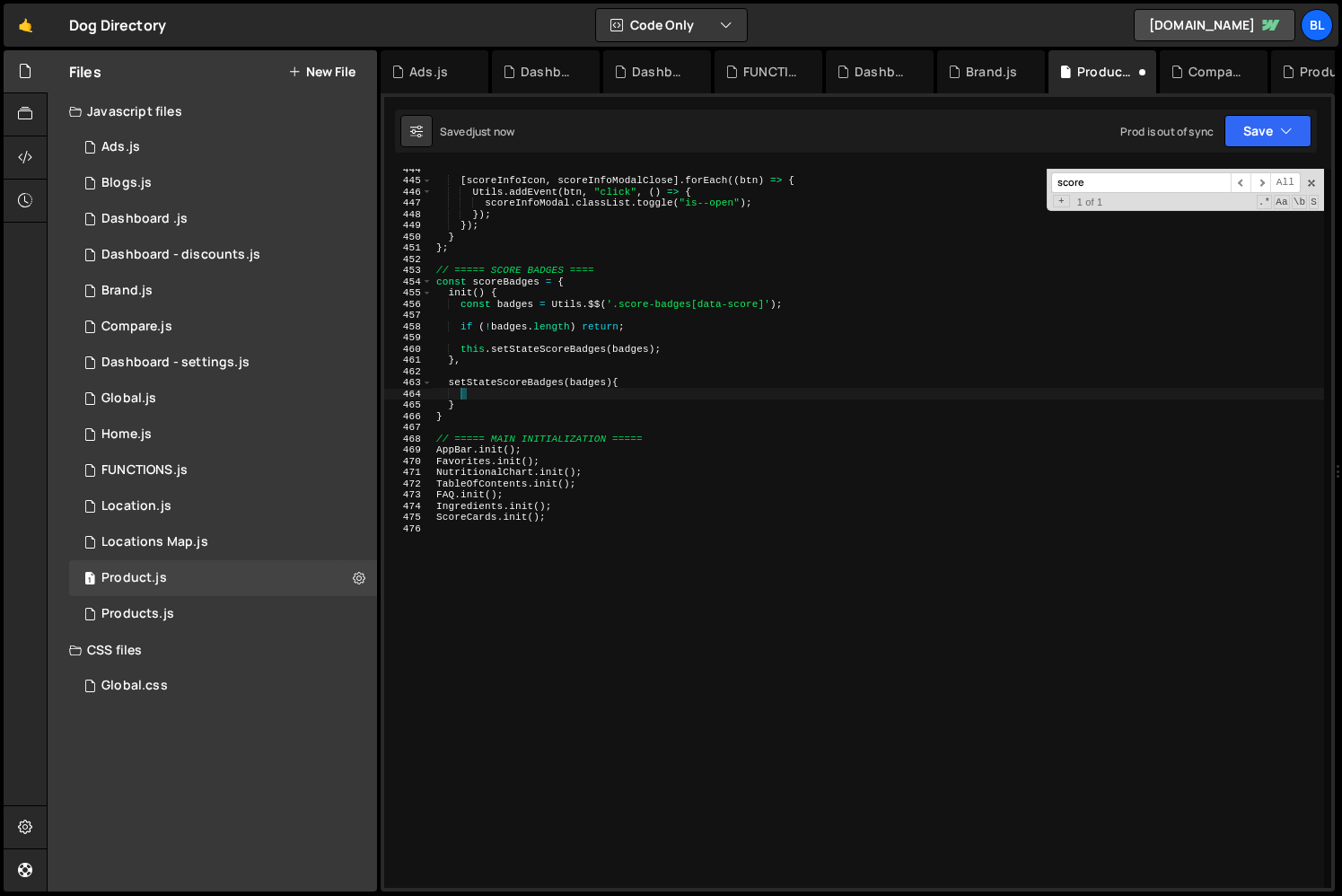
type textarea "el.dataset.state = state; });"
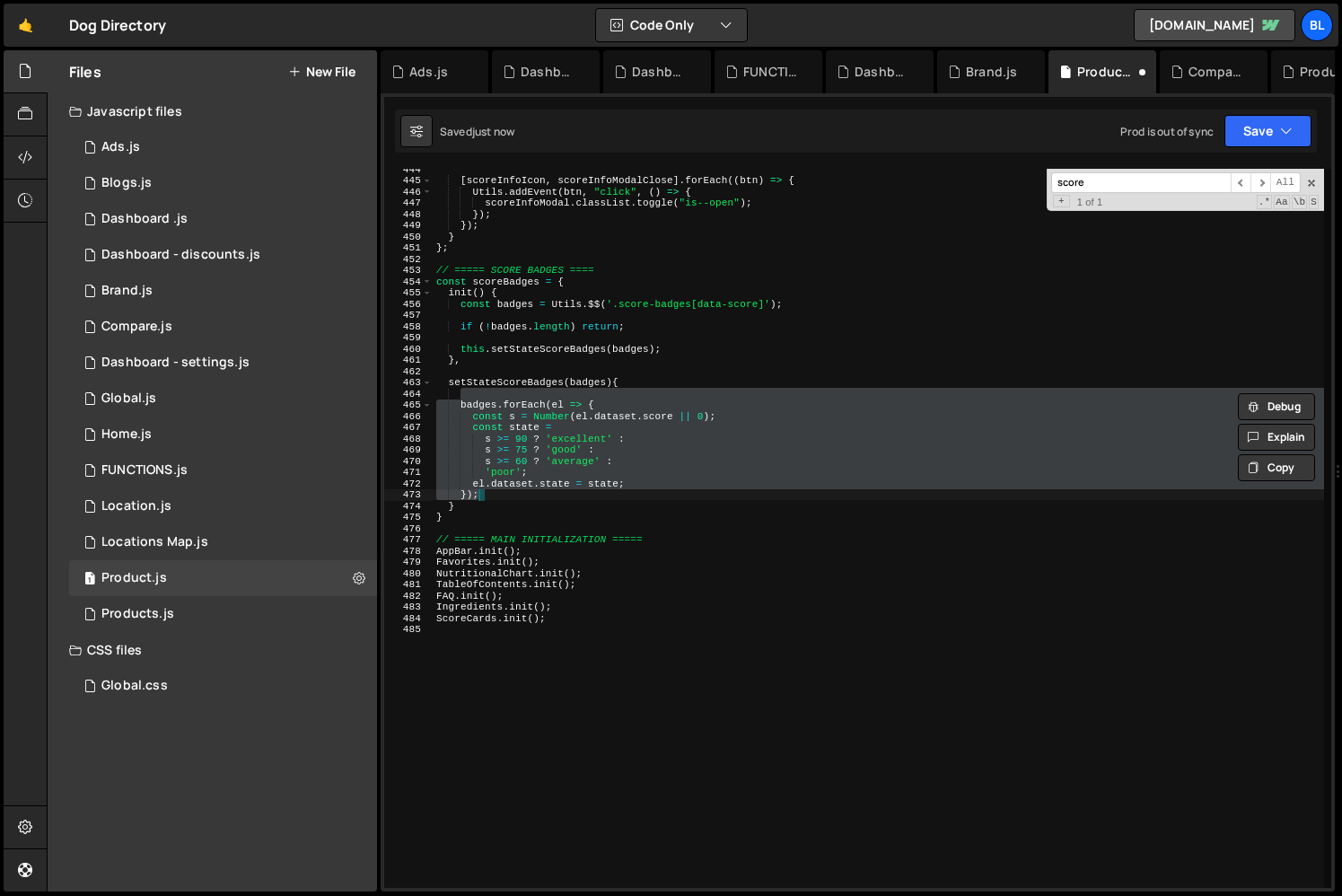
type textarea "setStateScoreBadges(badges){"
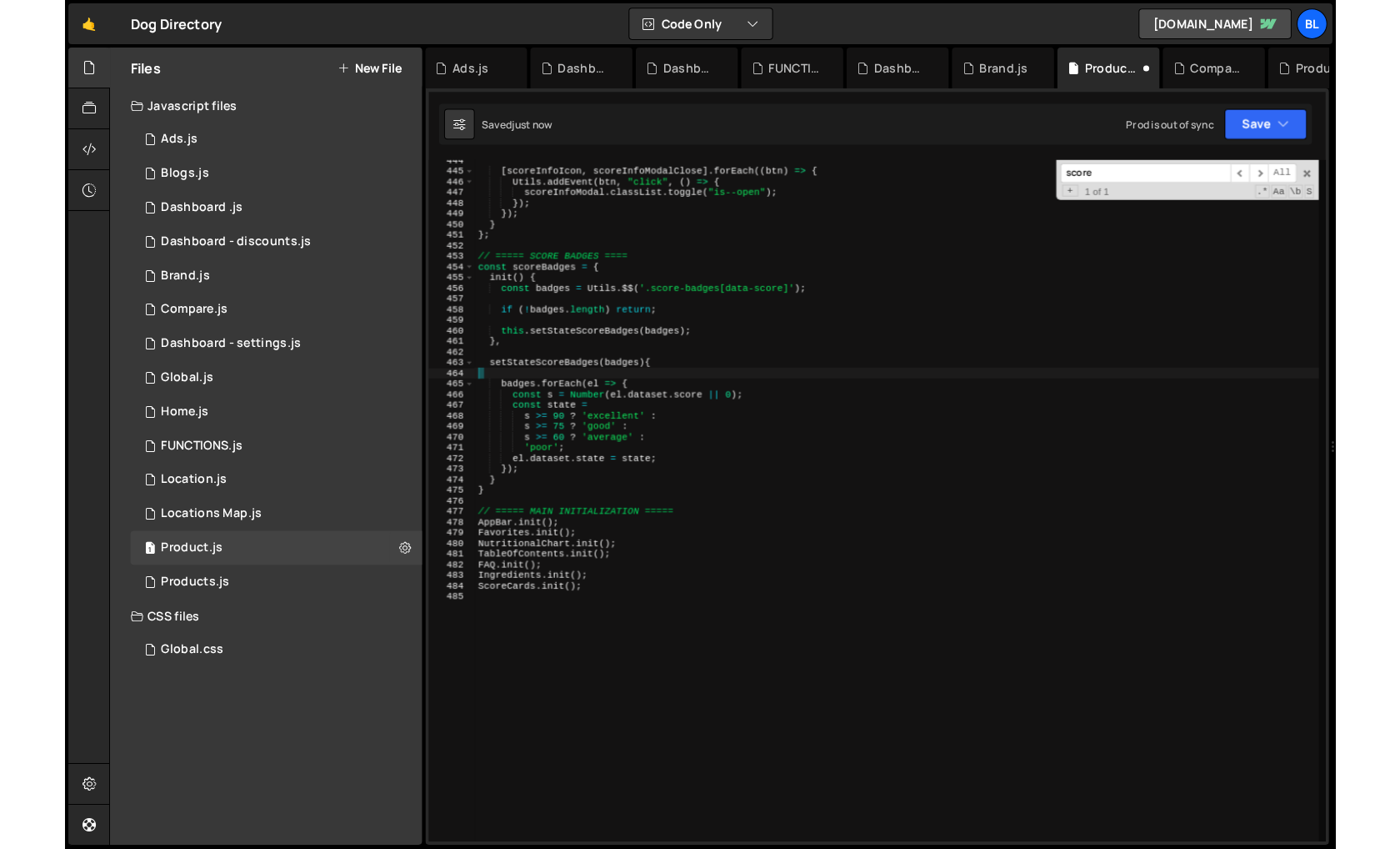
scroll to position [0, 0]
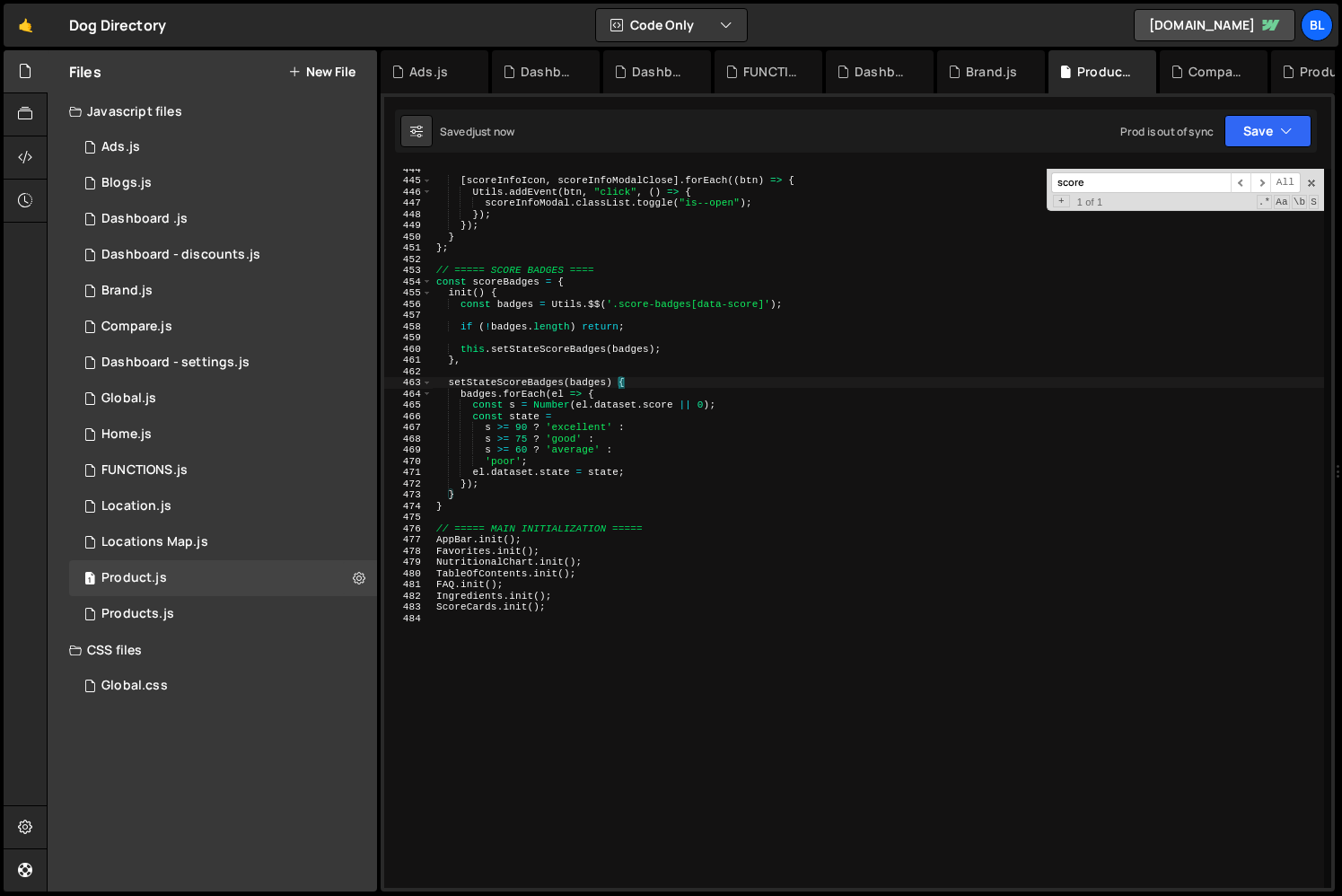
click at [541, 357] on div "[ scoreInfoIcon , scoreInfoModalClose ] . forEach (( btn ) => { Utils . addEven…" at bounding box center [878, 534] width 891 height 741
click at [546, 353] on div "[ scoreInfoIcon , scoreInfoModalClose ] . forEach (( btn ) => { Utils . addEven…" at bounding box center [878, 534] width 891 height 741
type textarea "setStateScoreBadges(badges) {"
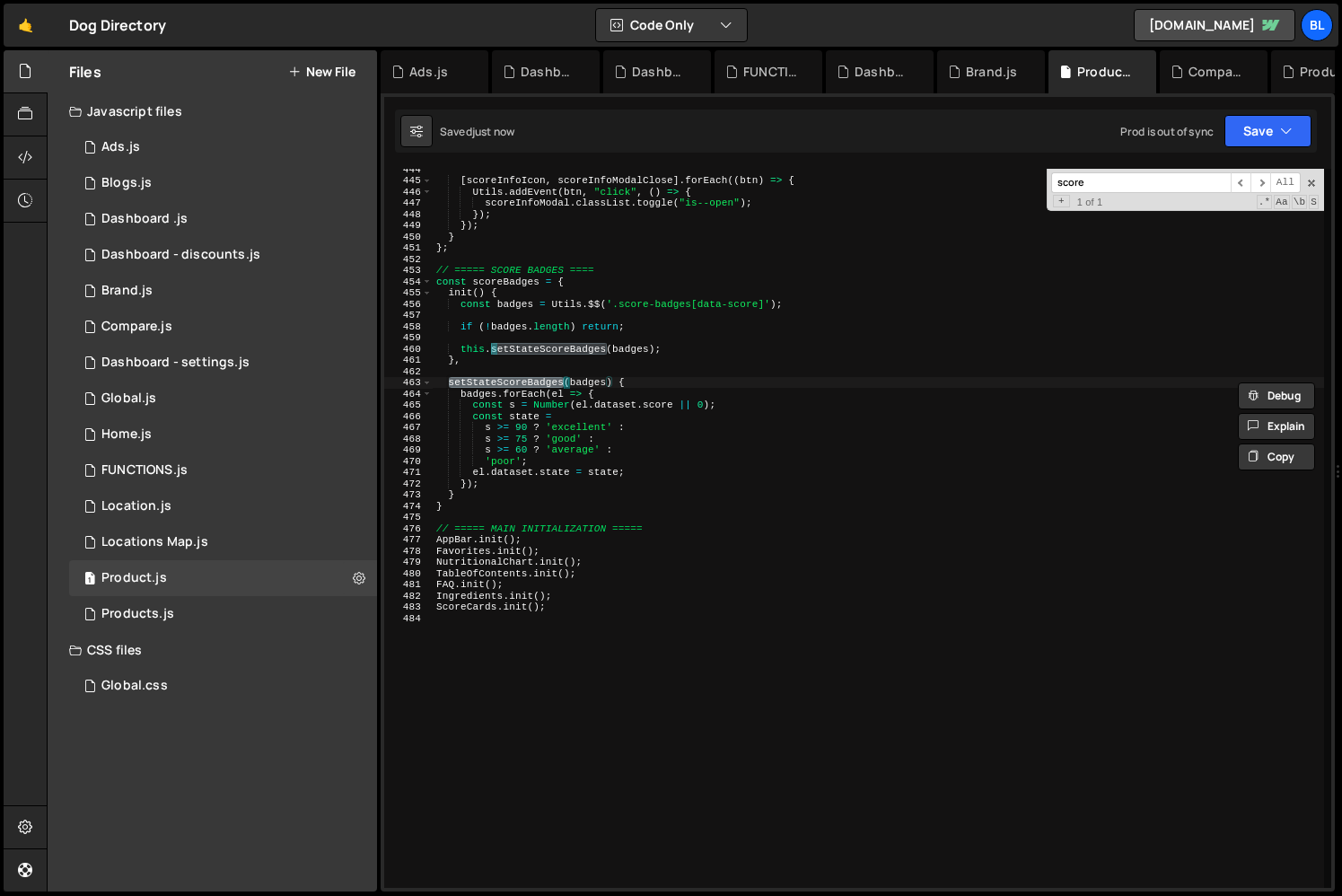
click at [545, 317] on div "[ scoreInfoIcon , scoreInfoModalClose ] . forEach (( btn ) => { Utils . addEven…" at bounding box center [878, 534] width 891 height 741
click at [548, 349] on div "[ scoreInfoIcon , scoreInfoModalClose ] . forEach (( btn ) => { Utils . addEven…" at bounding box center [878, 534] width 891 height 741
click at [578, 408] on div "[ scoreInfoIcon , scoreInfoModalClose ] . forEach (( btn ) => { Utils . addEven…" at bounding box center [878, 534] width 891 height 741
click at [621, 480] on div "[ scoreInfoIcon , scoreInfoModalClose ] . forEach (( btn ) => { Utils . addEven…" at bounding box center [878, 534] width 891 height 741
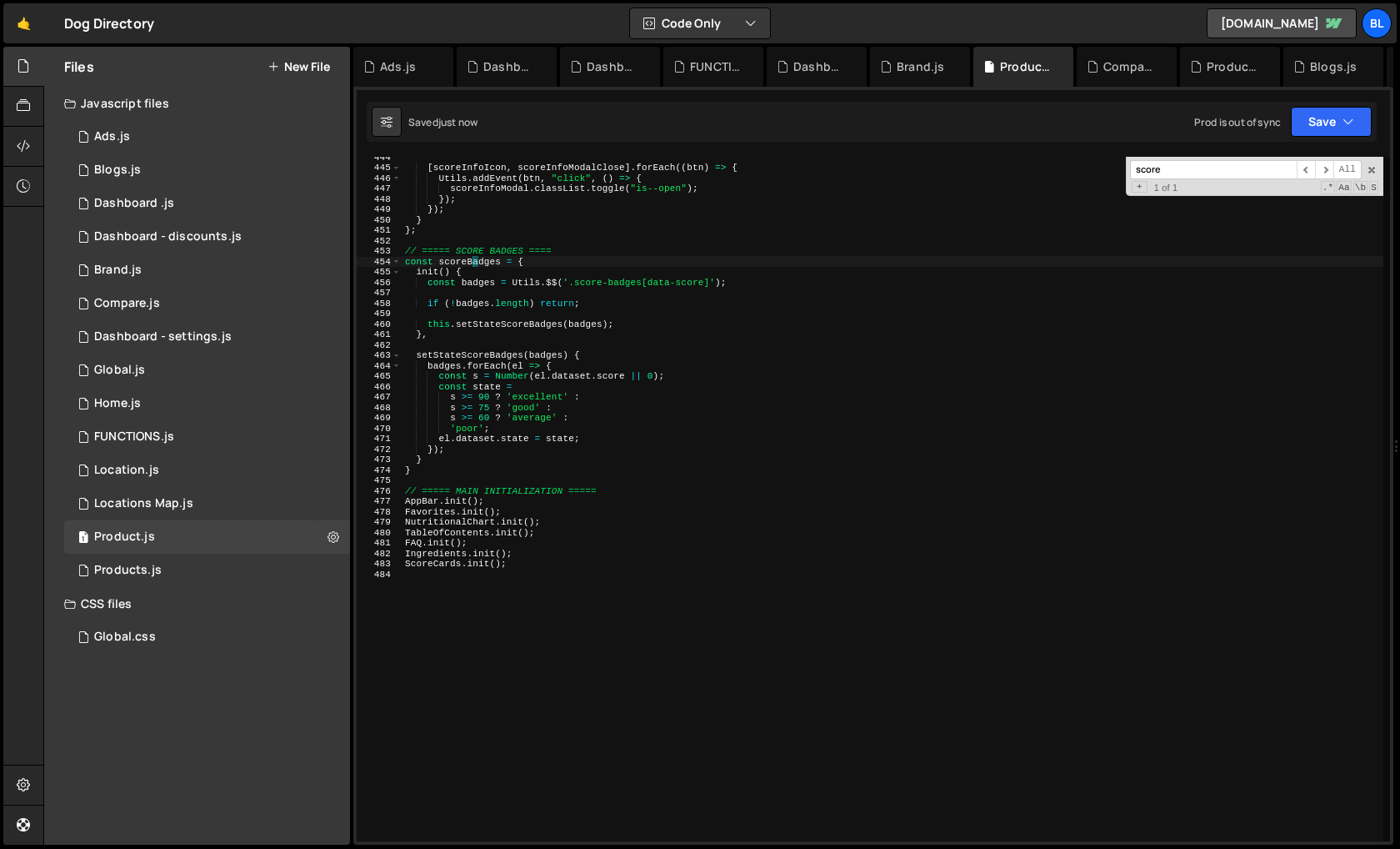
click at [473, 265] on div "[ scoreInfoIcon , scoreInfoModalClose ] . forEach (( btn ) => { Utils . addEven…" at bounding box center [893, 504] width 982 height 705
click at [538, 563] on div "[ scoreInfoIcon , scoreInfoModalClose ] . forEach (( btn ) => { Utils . addEven…" at bounding box center [893, 504] width 982 height 705
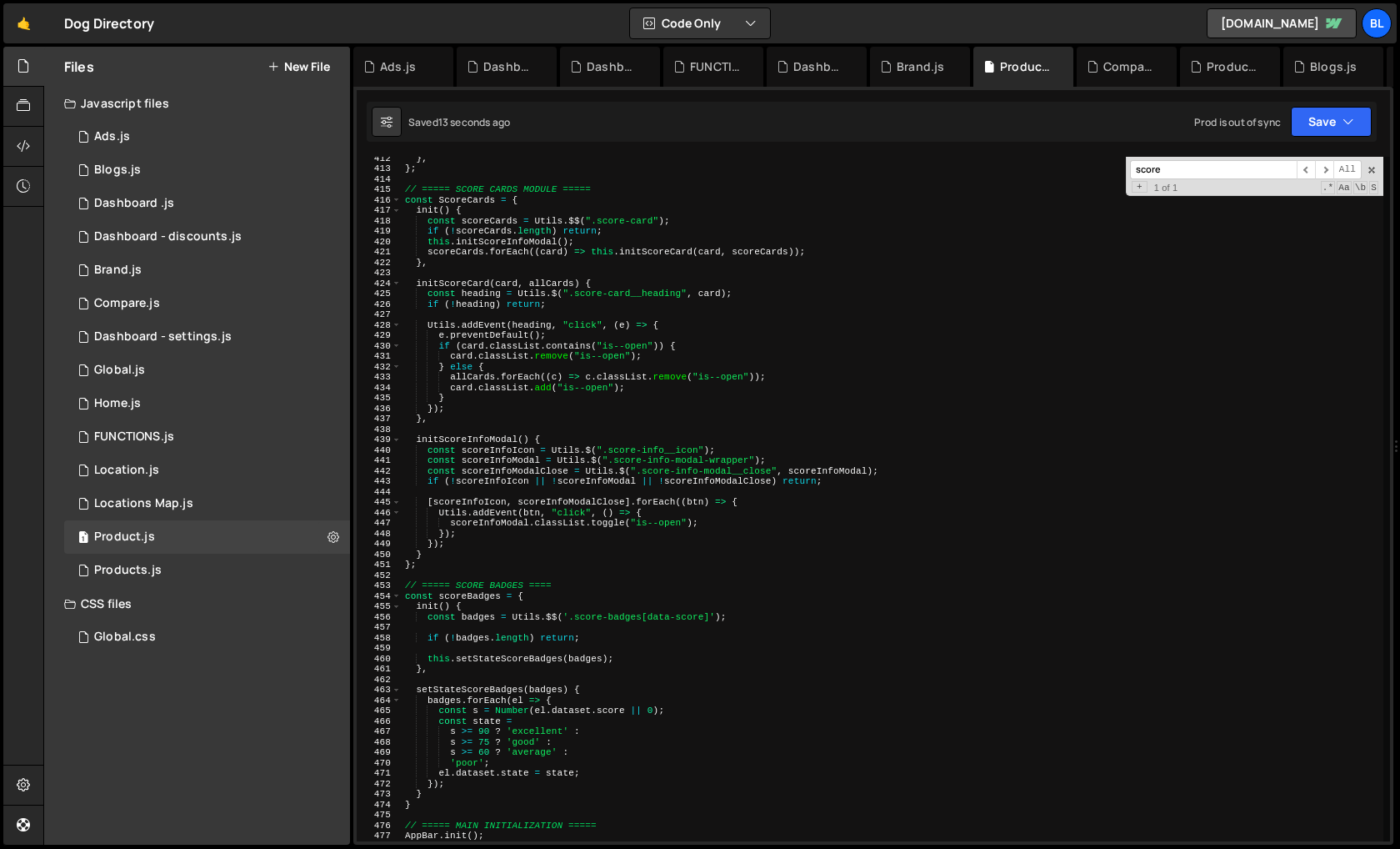
scroll to position [4291, 0]
click at [466, 592] on div "} , } ; // ===== SCORE CARDS MODULE ===== const ScoreCards = { init ( ) { const…" at bounding box center [893, 501] width 982 height 705
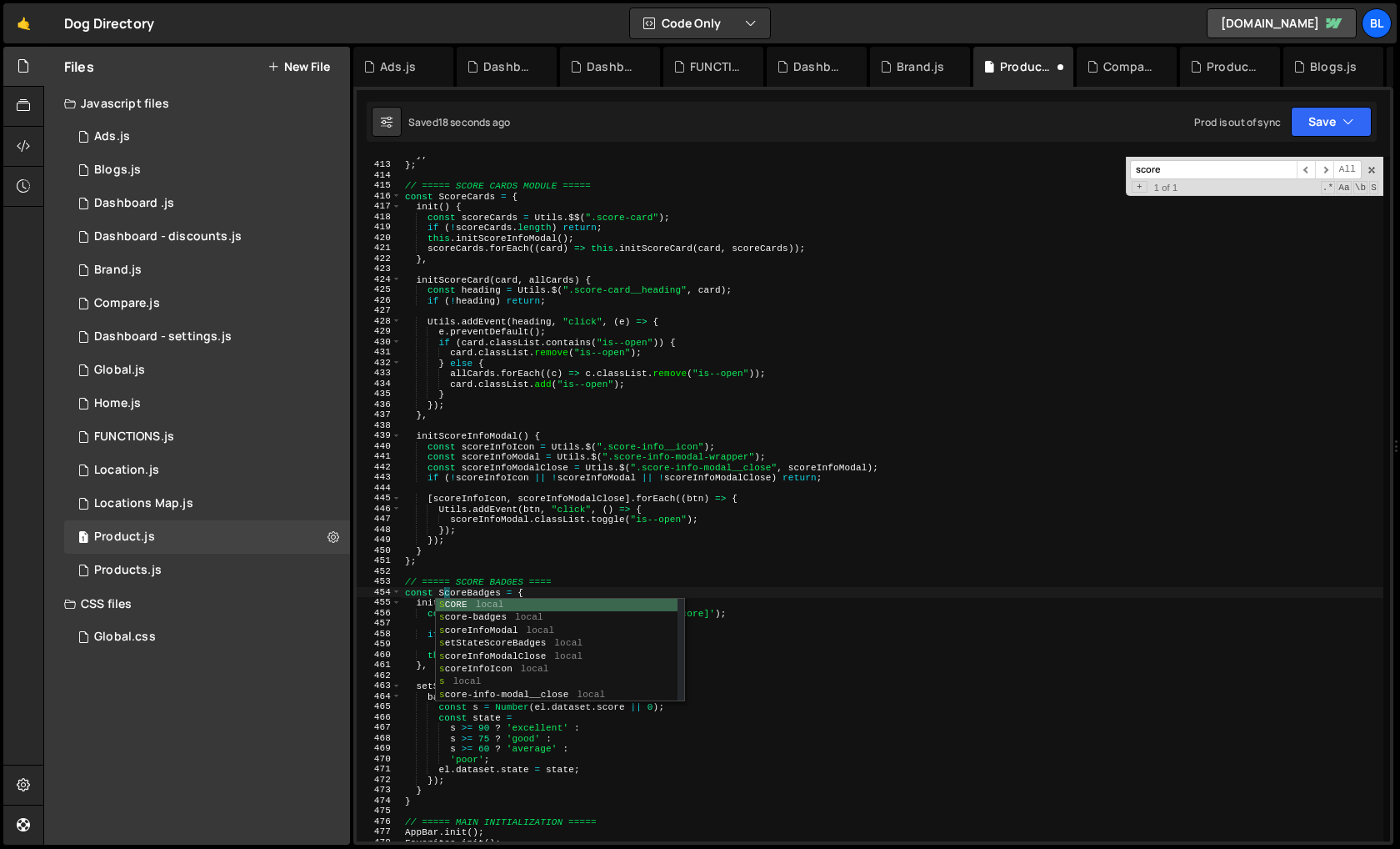
scroll to position [0, 3]
click at [486, 593] on div "} , } ; // ===== SCORE CARDS MODULE ===== const ScoreCards = { init ( ) { const…" at bounding box center [893, 501] width 982 height 705
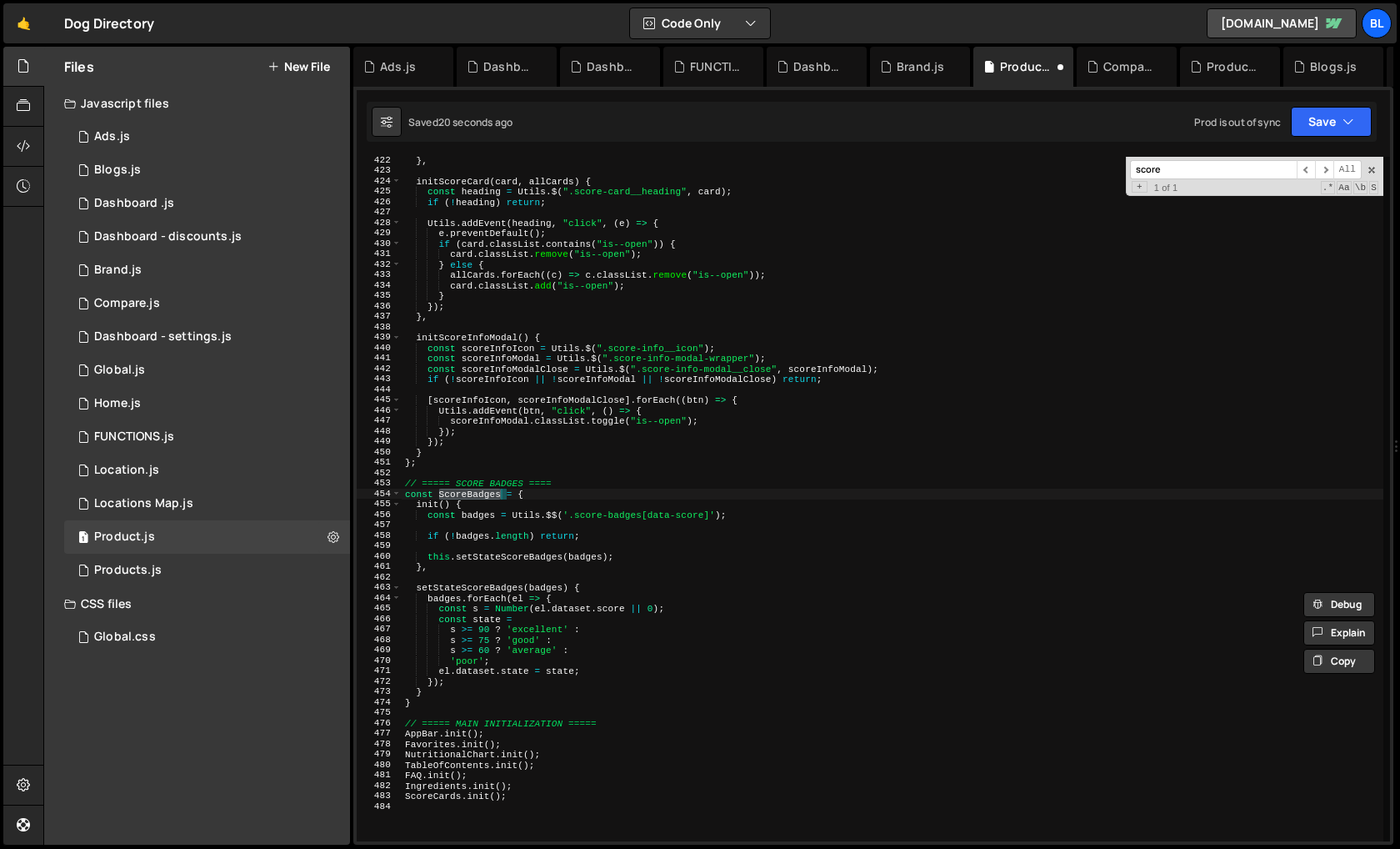
scroll to position [4461, 0]
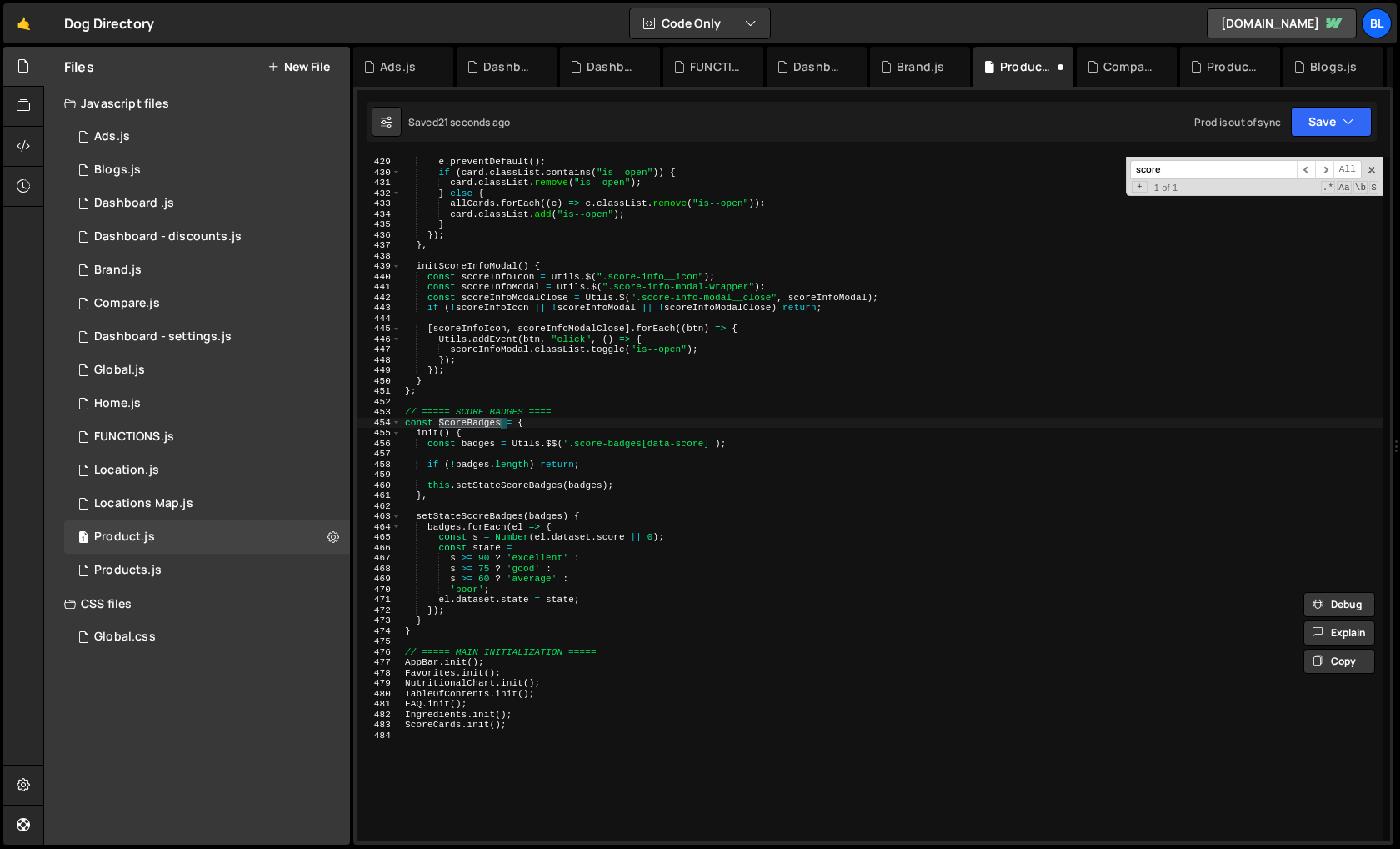
click at [527, 724] on div "e . preventDefault ( ) ; if ( card . classList . contains ( "is--open" )) { car…" at bounding box center [893, 509] width 982 height 705
paste textarea "ScoreBadges"
click at [432, 439] on div "e . preventDefault ( ) ; if ( card . classList . contains ( "is--open" )) { car…" at bounding box center [893, 509] width 982 height 705
click at [553, 661] on div "e . preventDefault ( ) ; if ( card . classList . contains ( "is--open" )) { car…" at bounding box center [893, 509] width 982 height 705
type textarea "AppBar.init();"
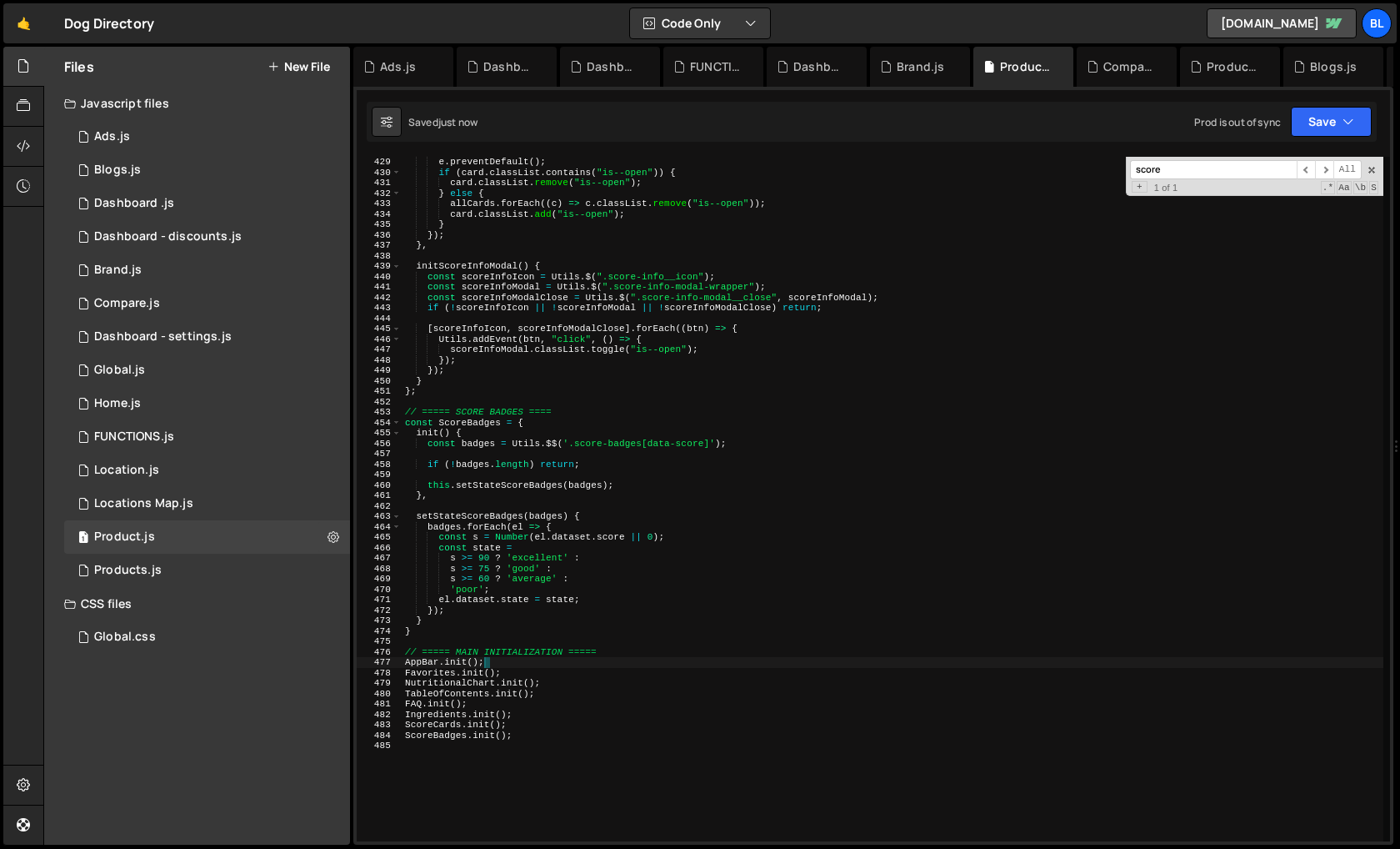
click at [608, 750] on div "e . preventDefault ( ) ; if ( card . classList . contains ( "is--open" )) { car…" at bounding box center [893, 509] width 982 height 705
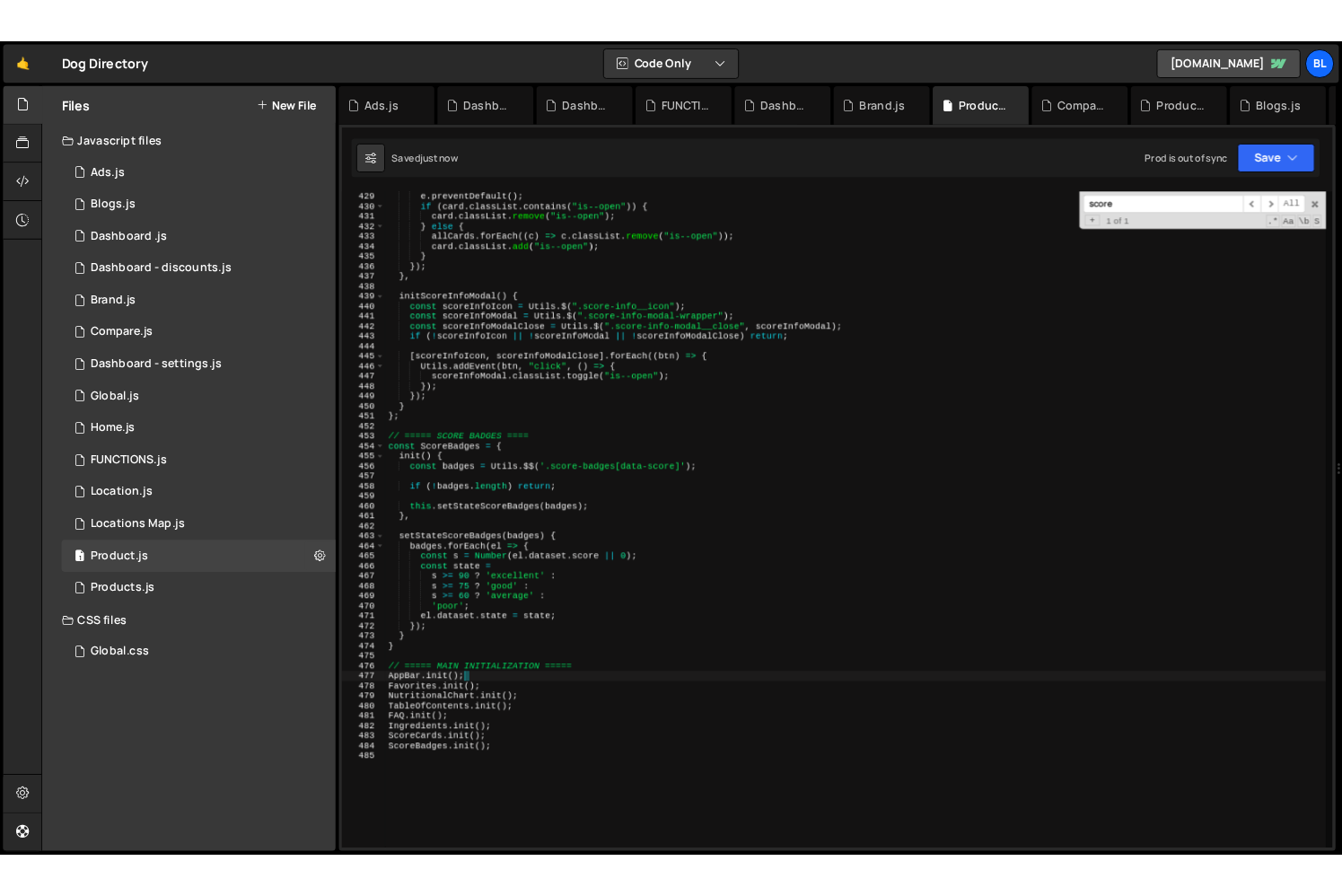
scroll to position [0, 0]
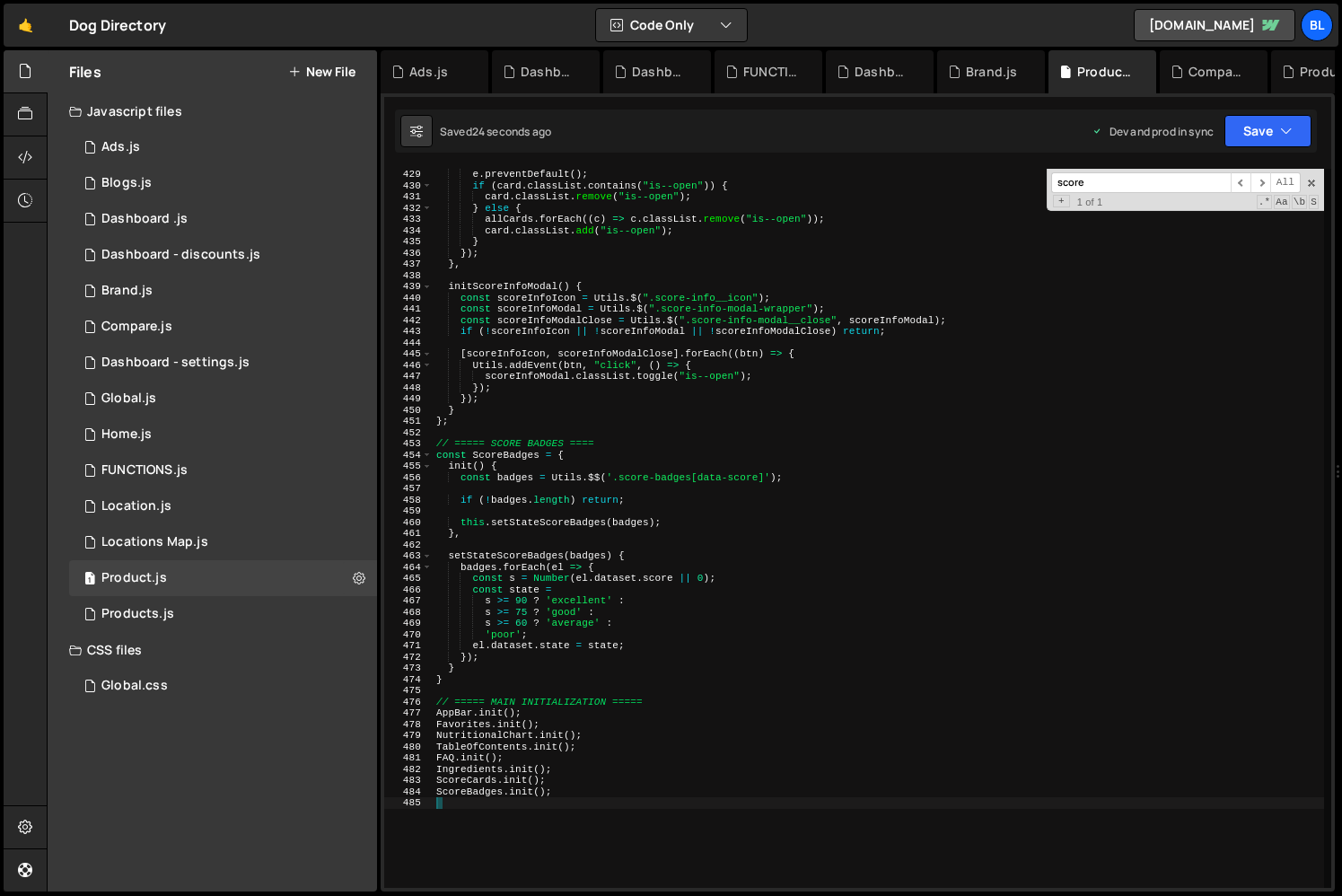
click at [554, 543] on div "e . preventDefault ( ) ; if ( card . classList . contains ( "is--open" )) { car…" at bounding box center [878, 539] width 891 height 741
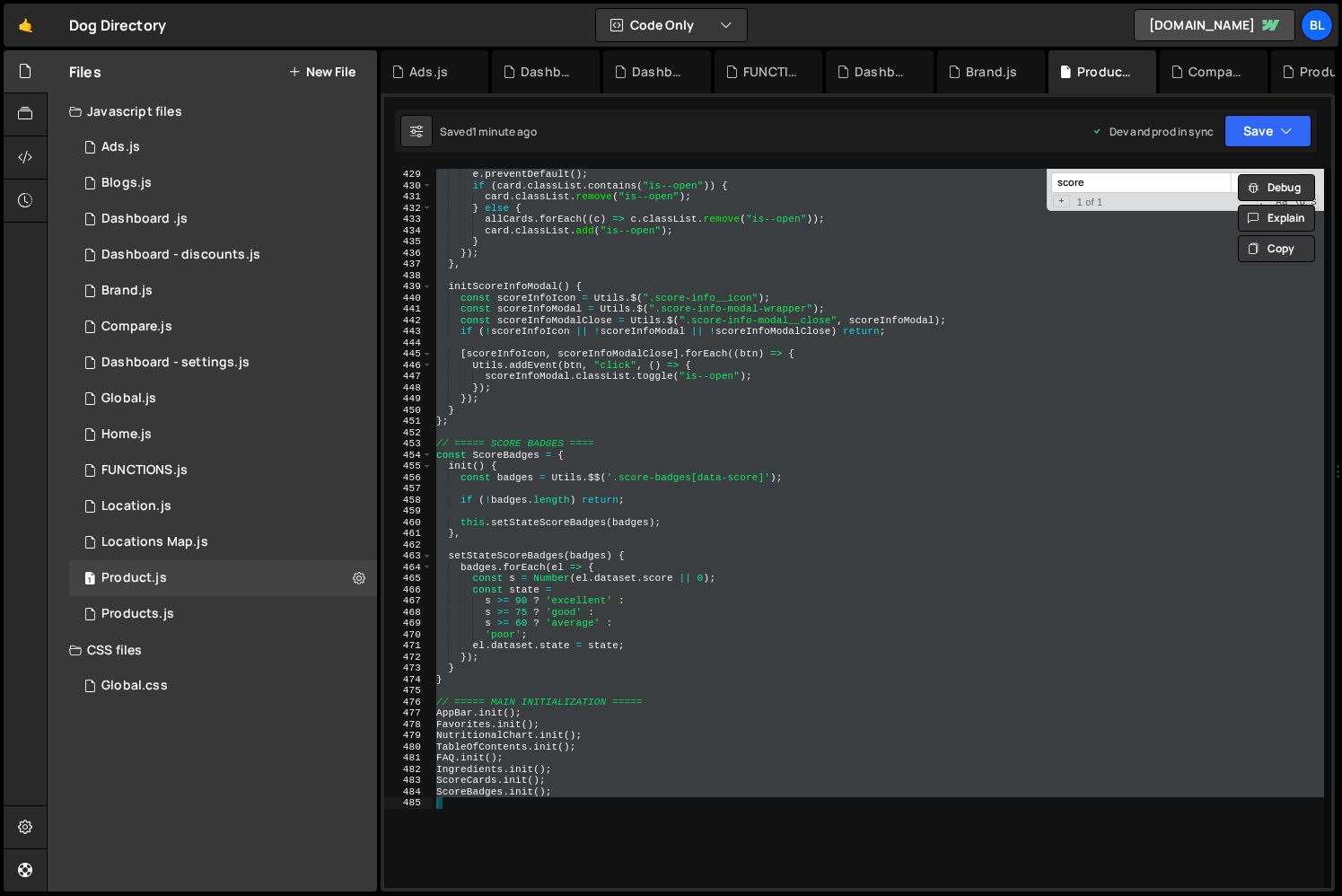
click at [585, 717] on div "e . preventDefault ( ) ; if ( card . classList . contains ( "is--open" )) { car…" at bounding box center [878, 539] width 891 height 741
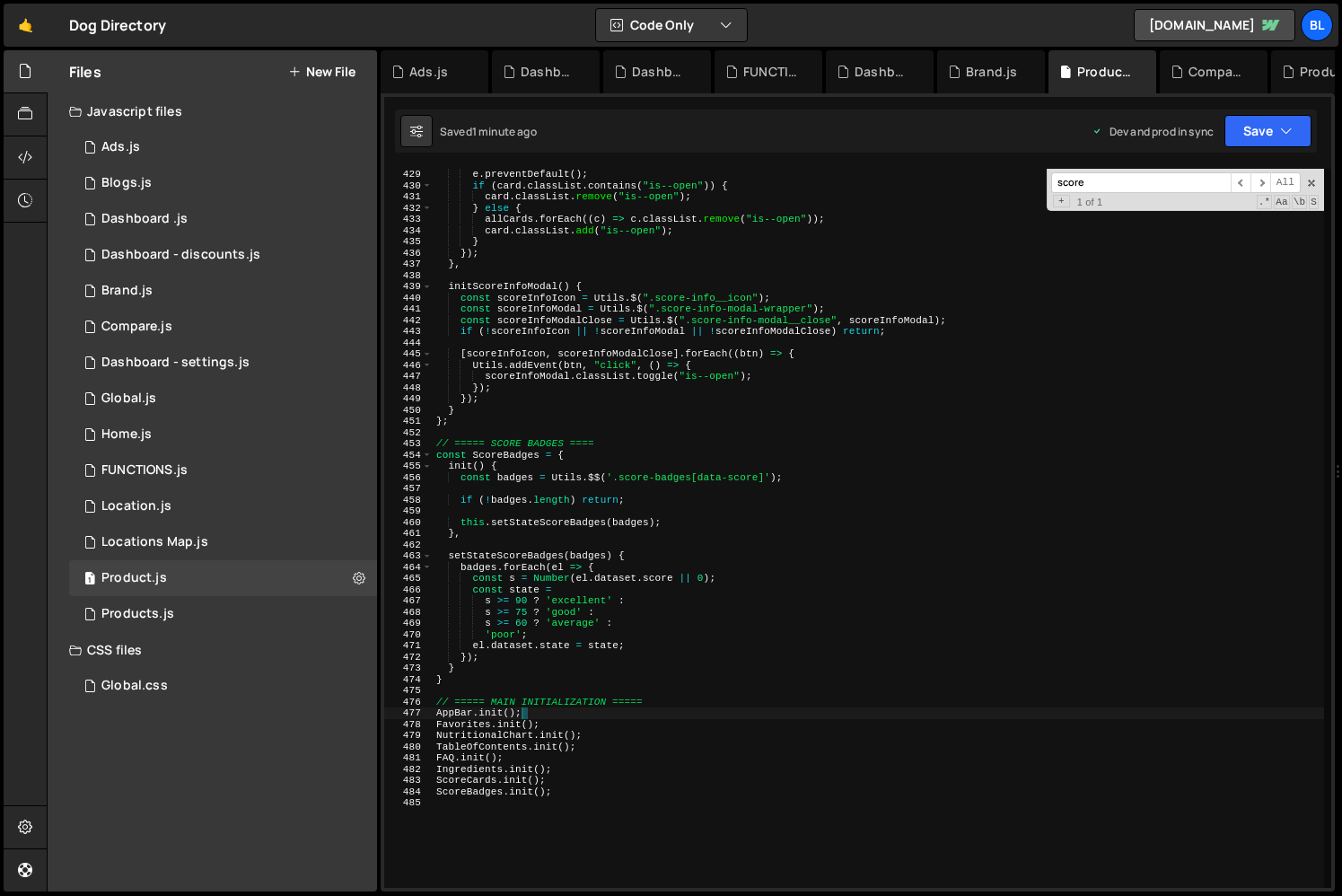
click at [607, 791] on div "e . preventDefault ( ) ; if ( card . classList . contains ( "is--open" )) { car…" at bounding box center [878, 539] width 891 height 741
type textarea "ScoreBadges.init();"
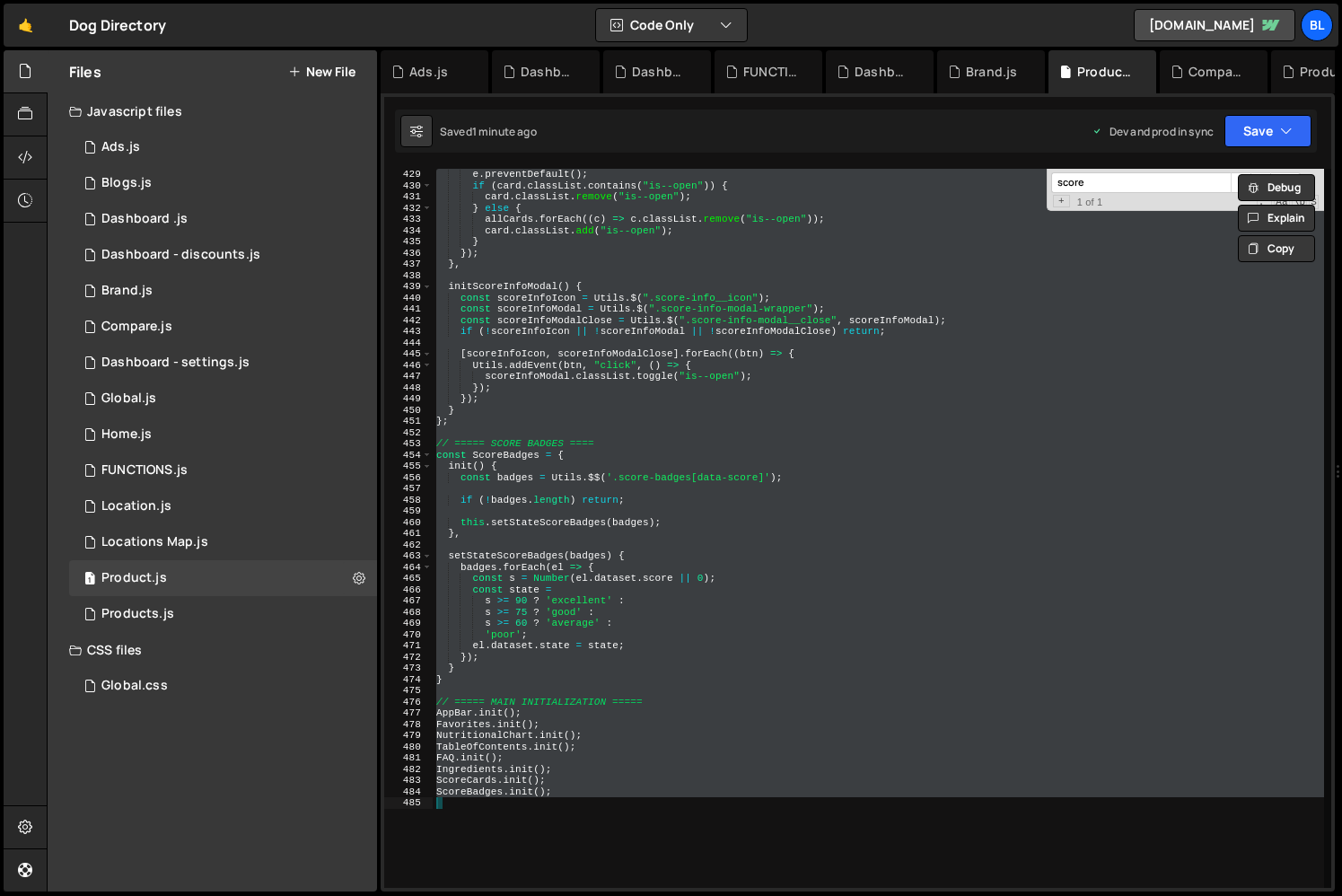
paste textarea
